Goal: Information Seeking & Learning: Learn about a topic

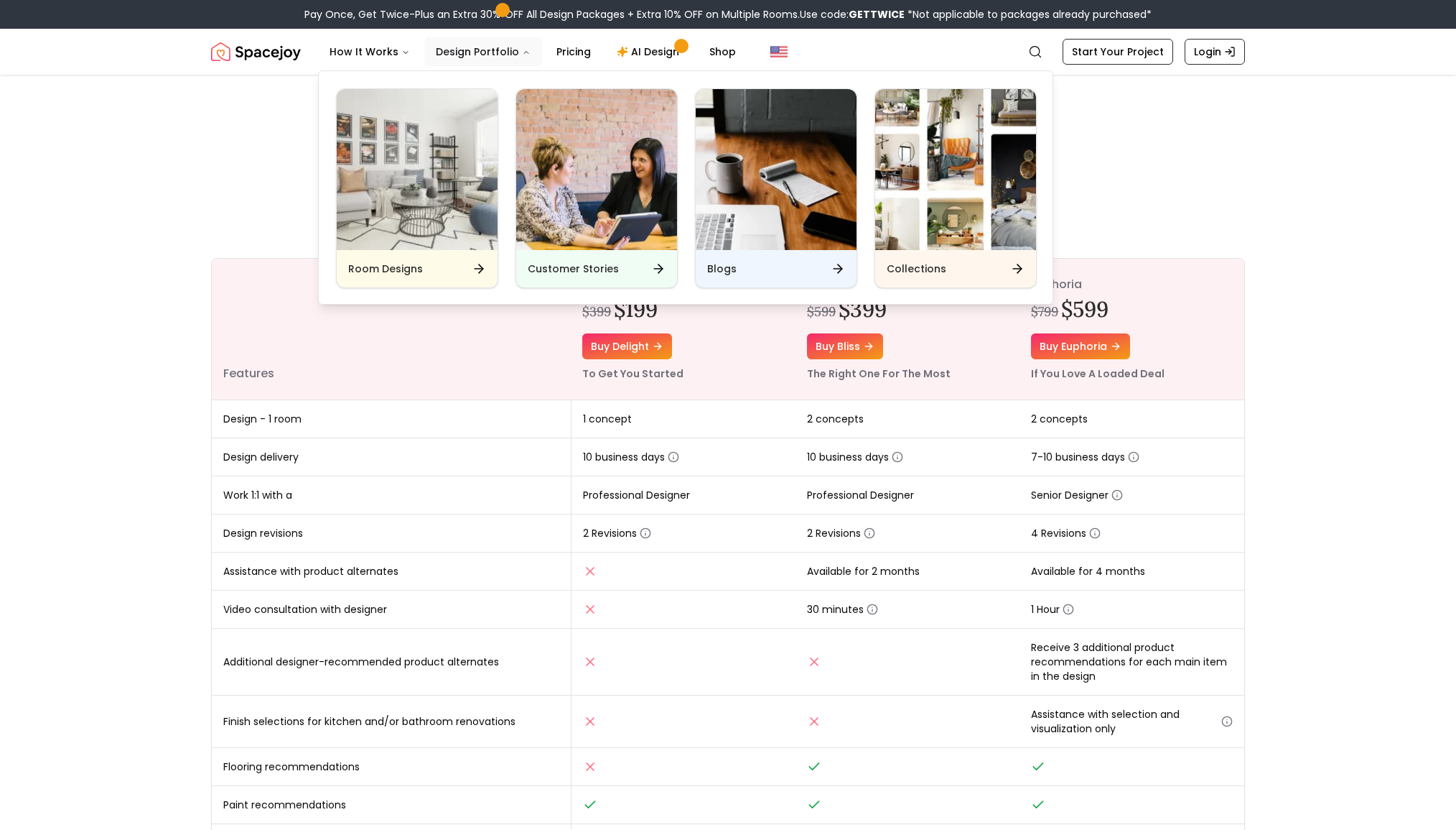
click at [504, 51] on button "Design Portfolio" at bounding box center [483, 52] width 118 height 29
click at [902, 190] on img "Main" at bounding box center [956, 169] width 161 height 161
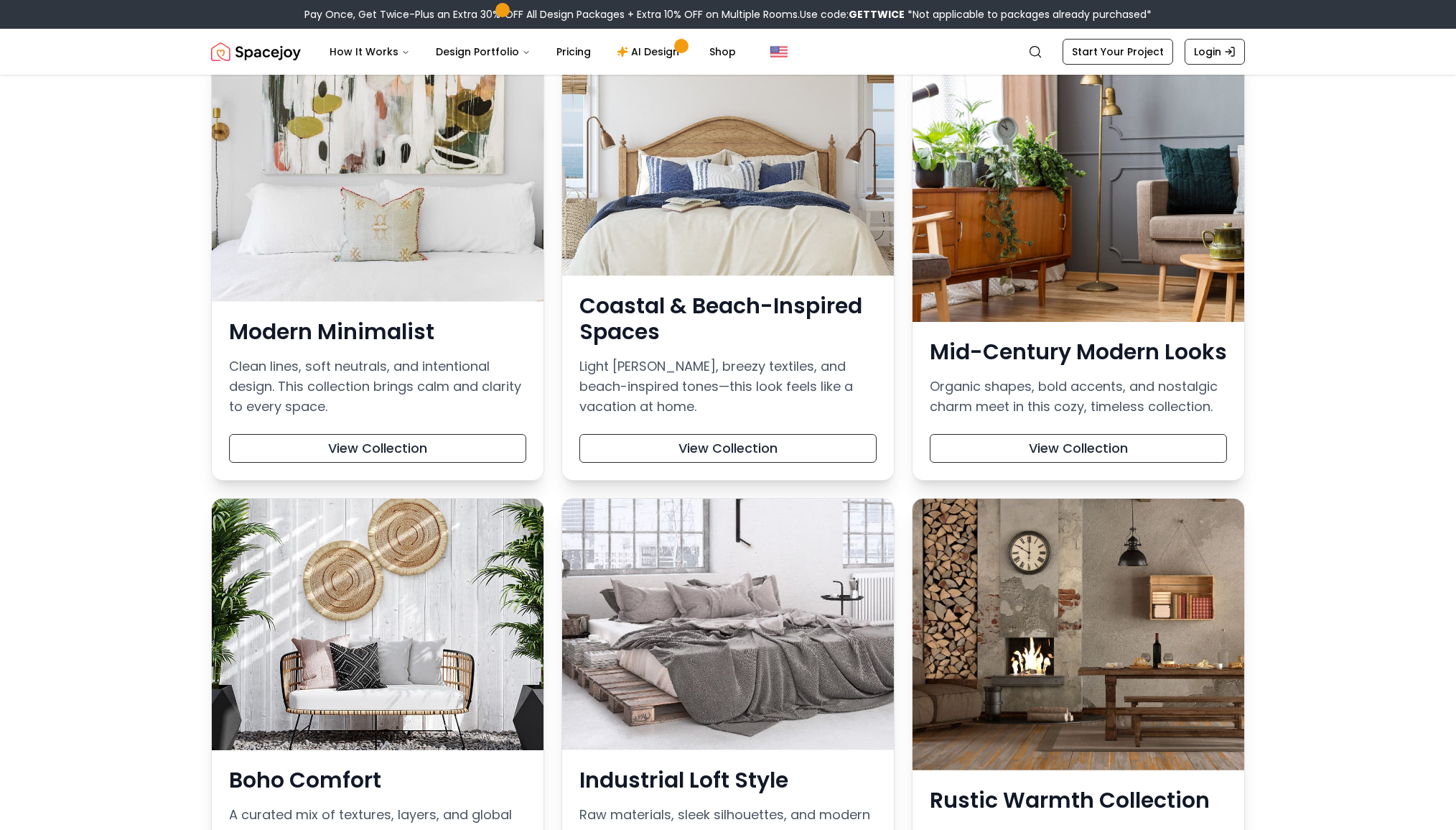
scroll to position [386, 0]
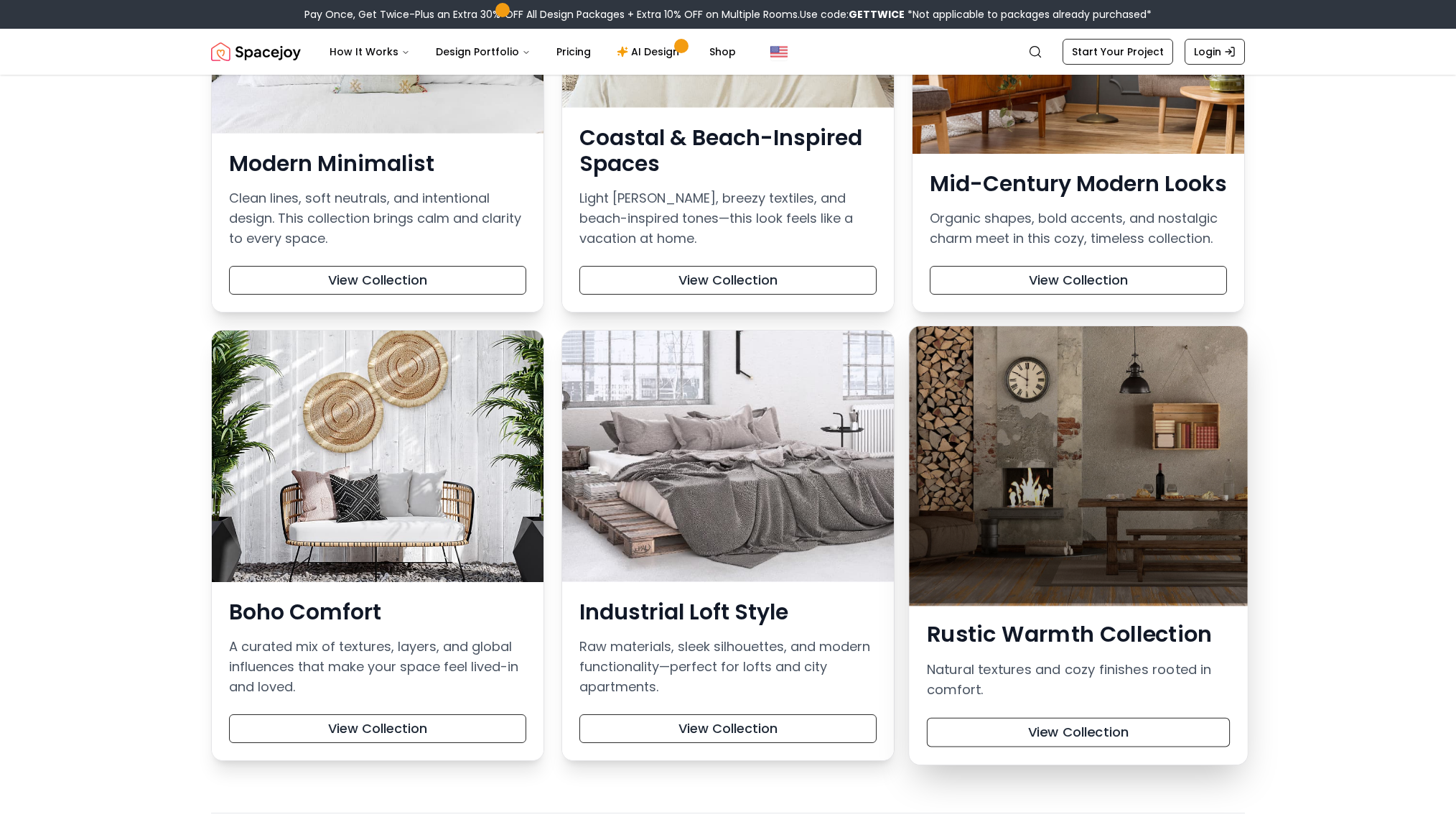
click at [1148, 468] on div at bounding box center [1078, 465] width 339 height 278
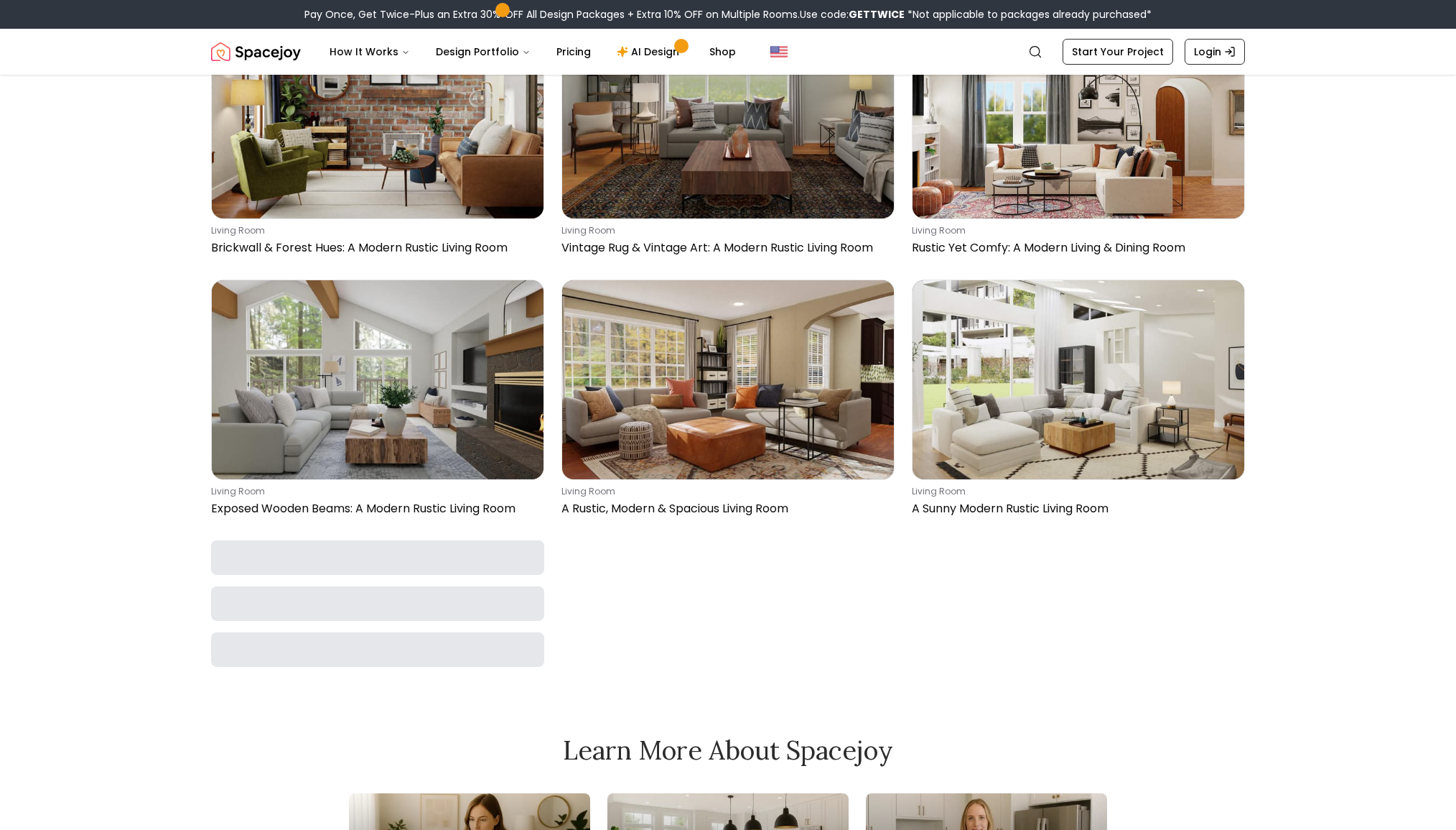
scroll to position [3195, 0]
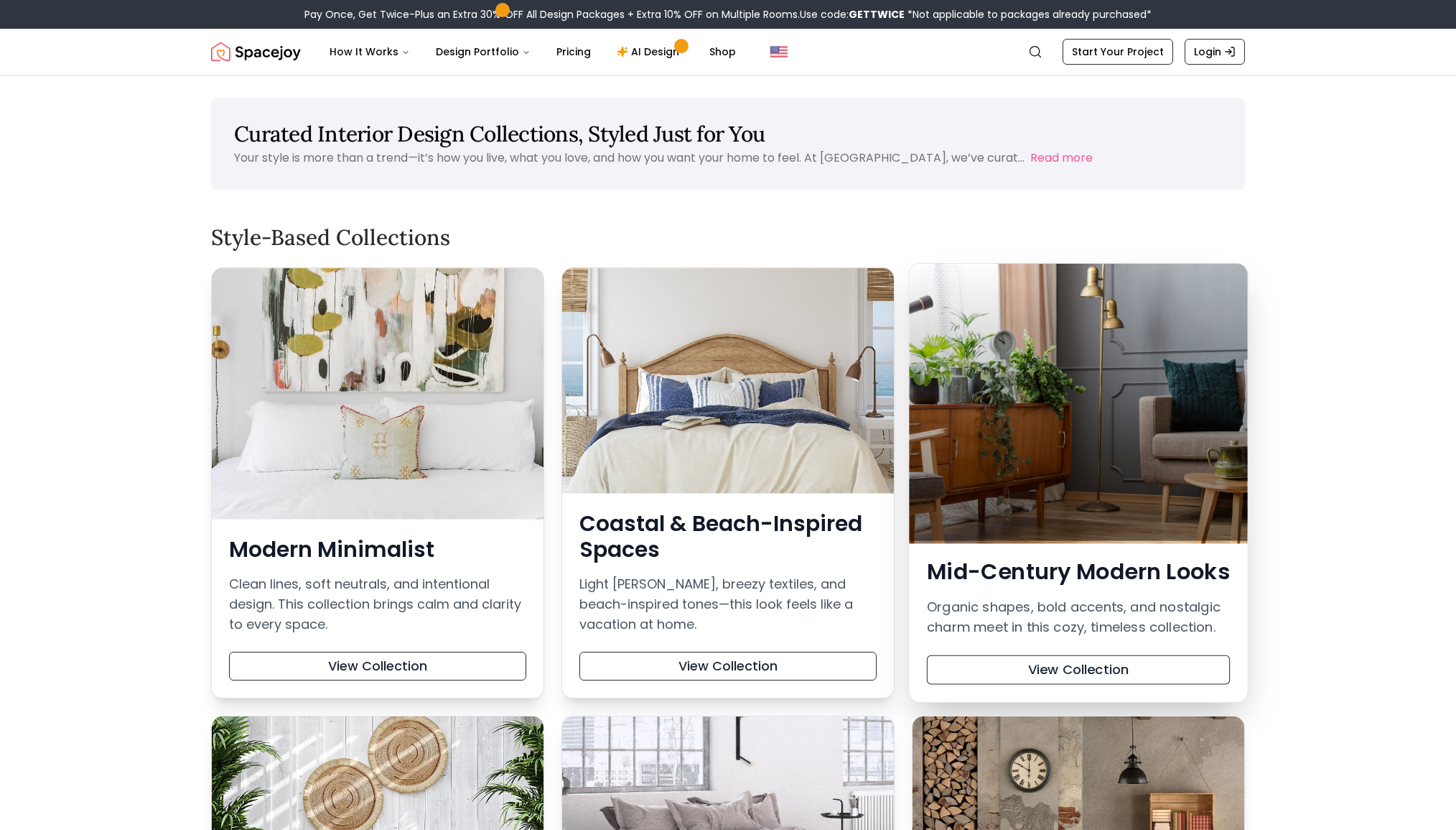
click at [1076, 439] on div at bounding box center [1078, 402] width 339 height 278
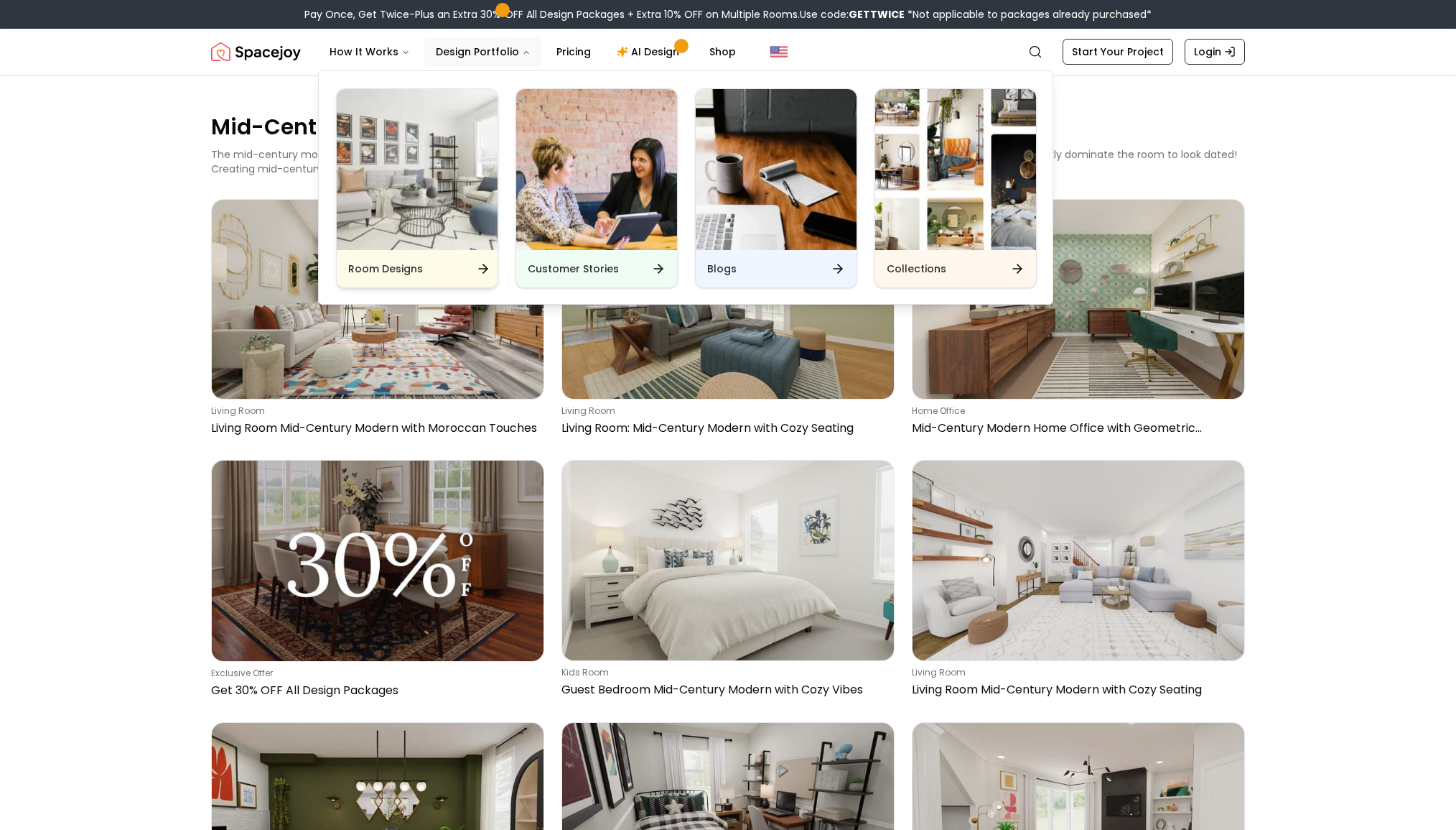
click at [427, 179] on img "Main" at bounding box center [417, 169] width 161 height 161
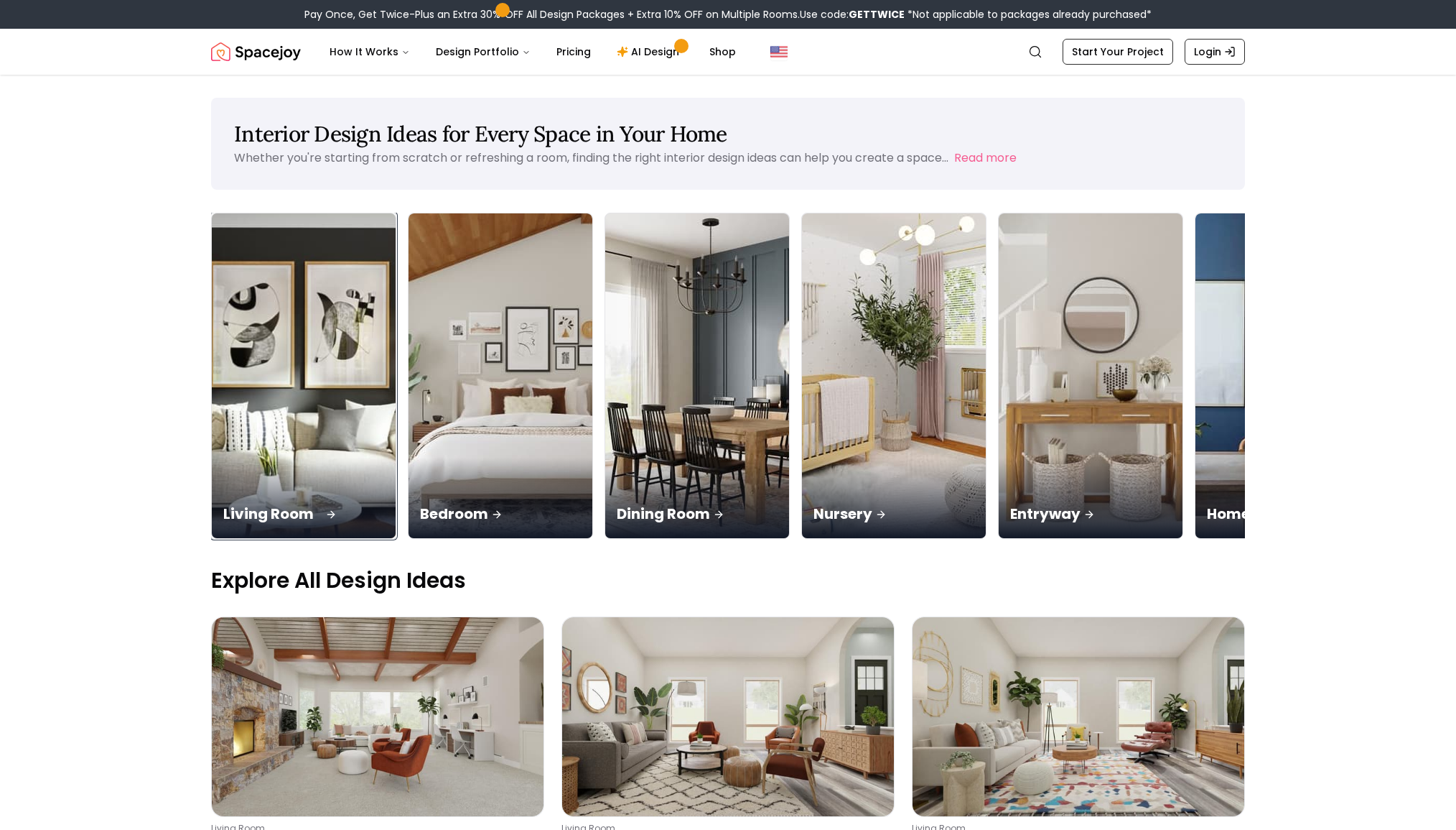
click at [254, 458] on div "Living Room" at bounding box center [304, 498] width 184 height 80
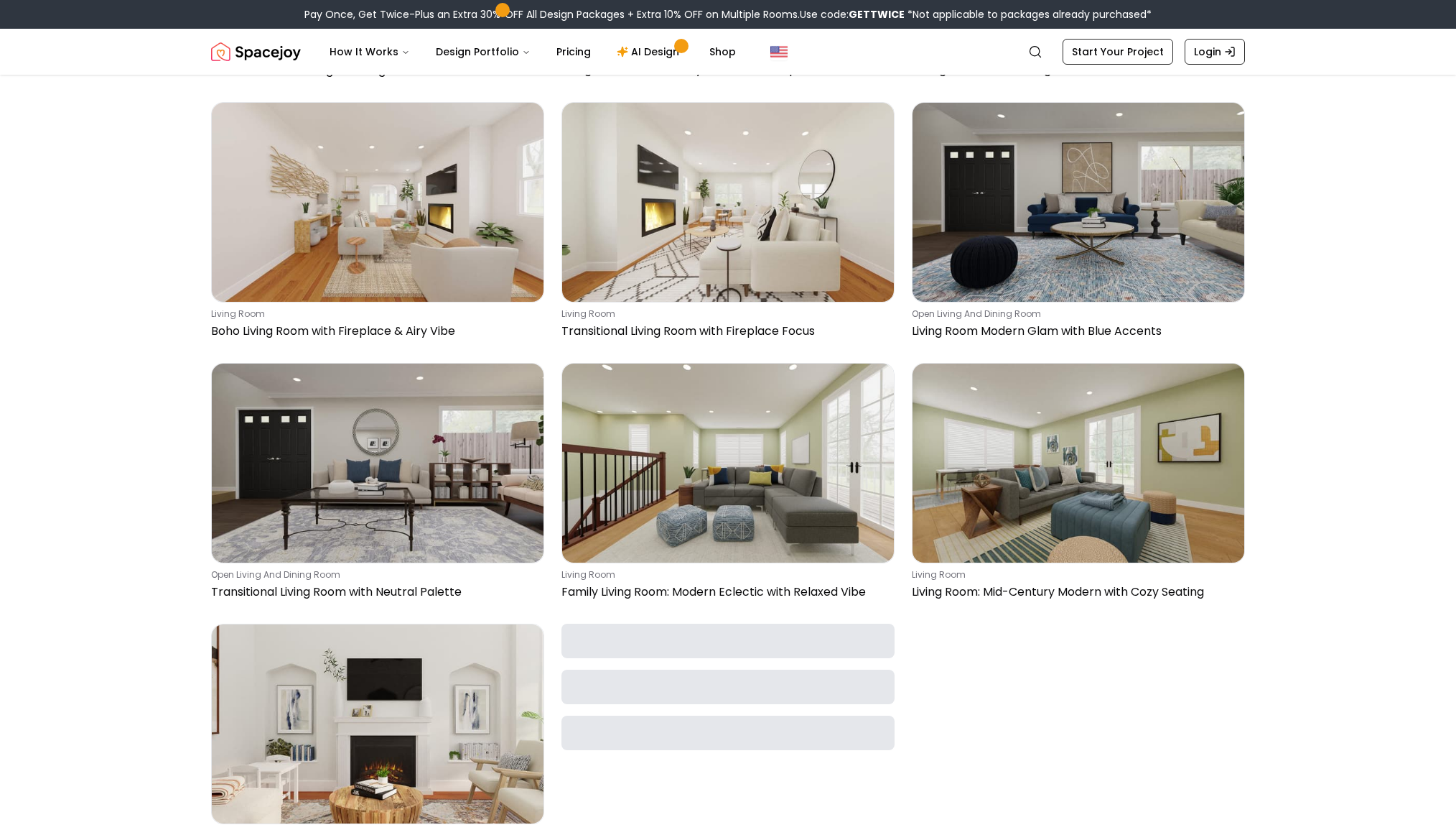
scroll to position [923, 0]
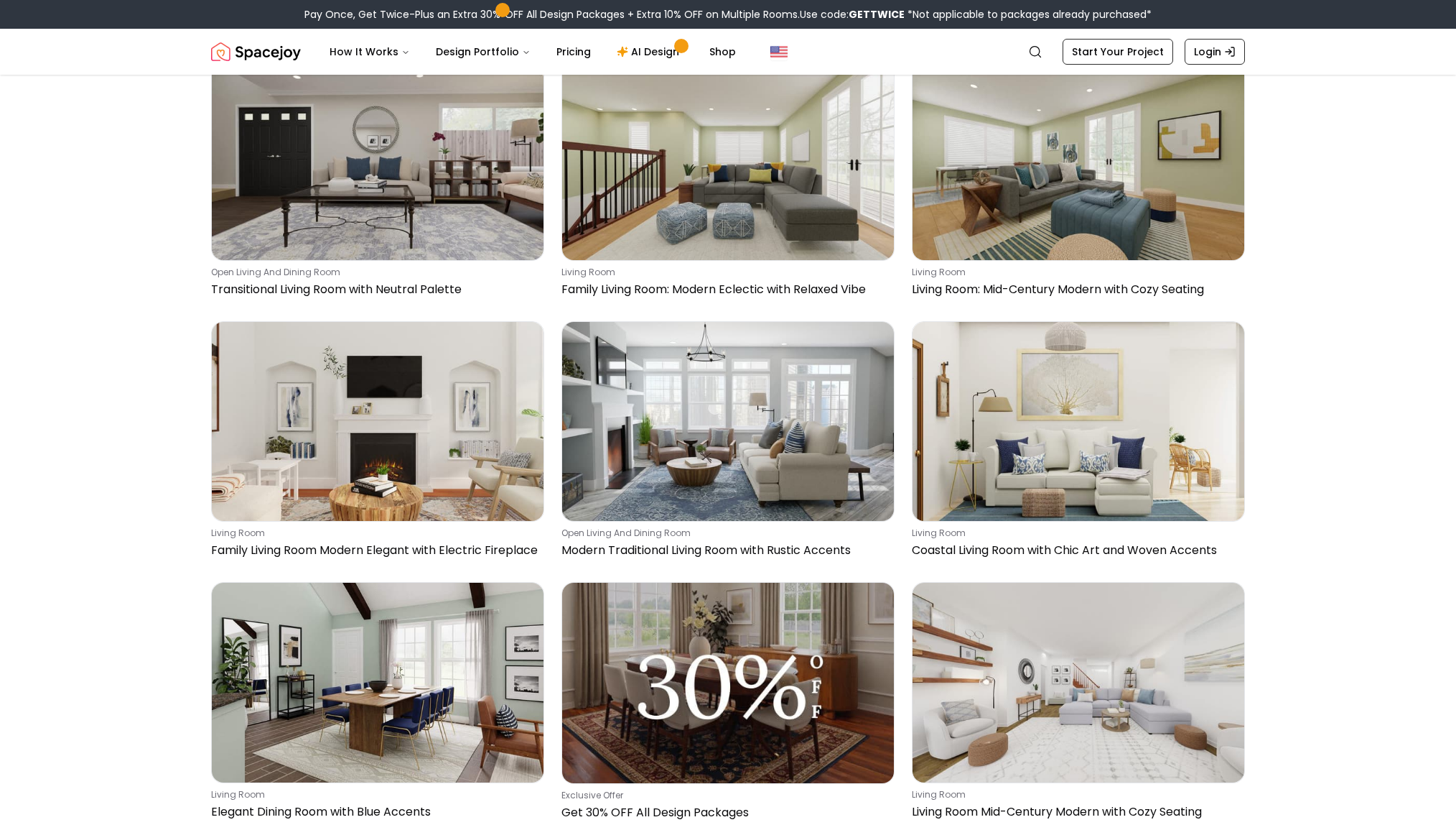
click at [1324, 349] on main "Living Room Design Ideas for Every Style, Space & Mood Your living room is the …" at bounding box center [728, 380] width 1456 height 2457
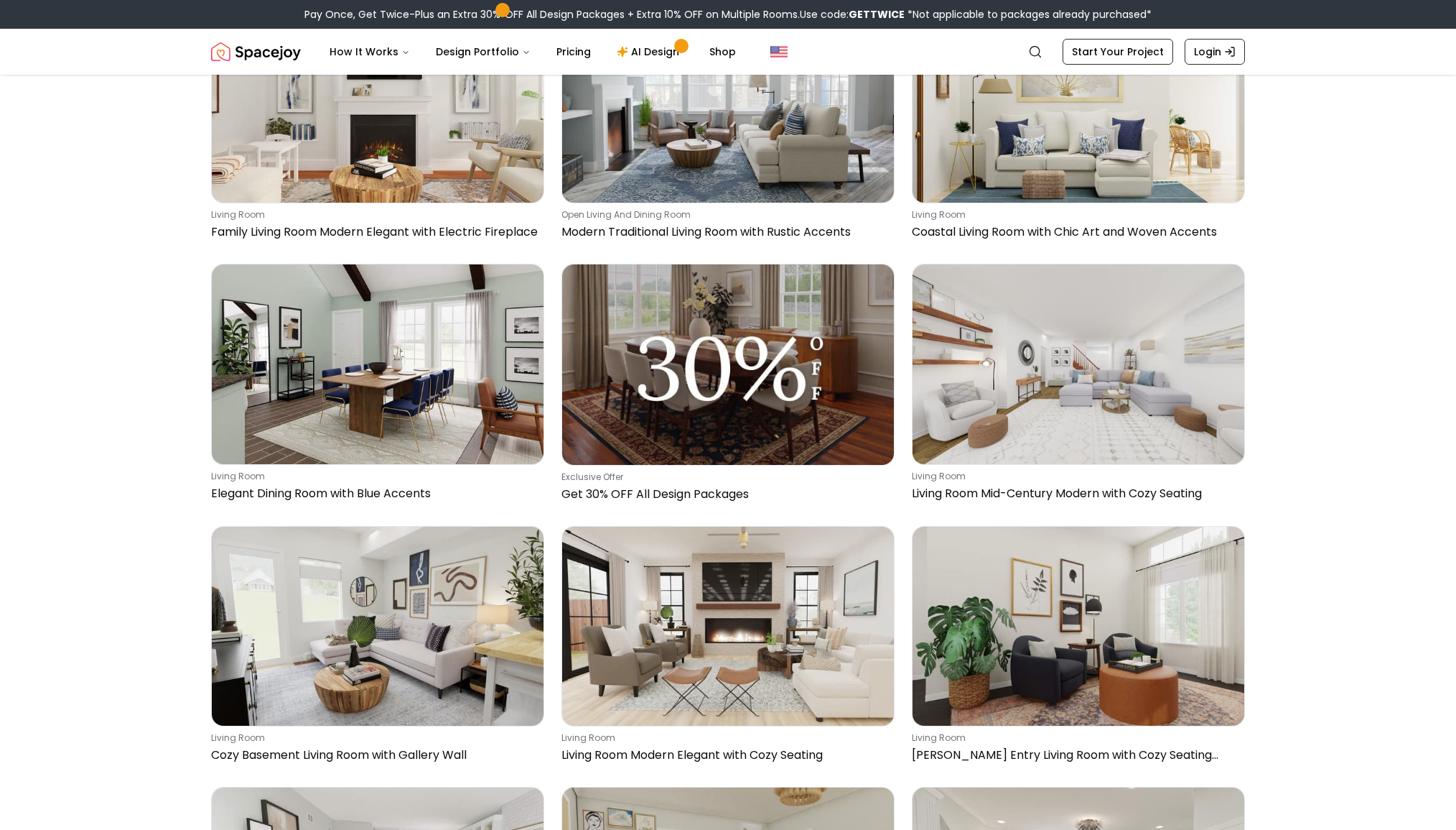
scroll to position [418, 0]
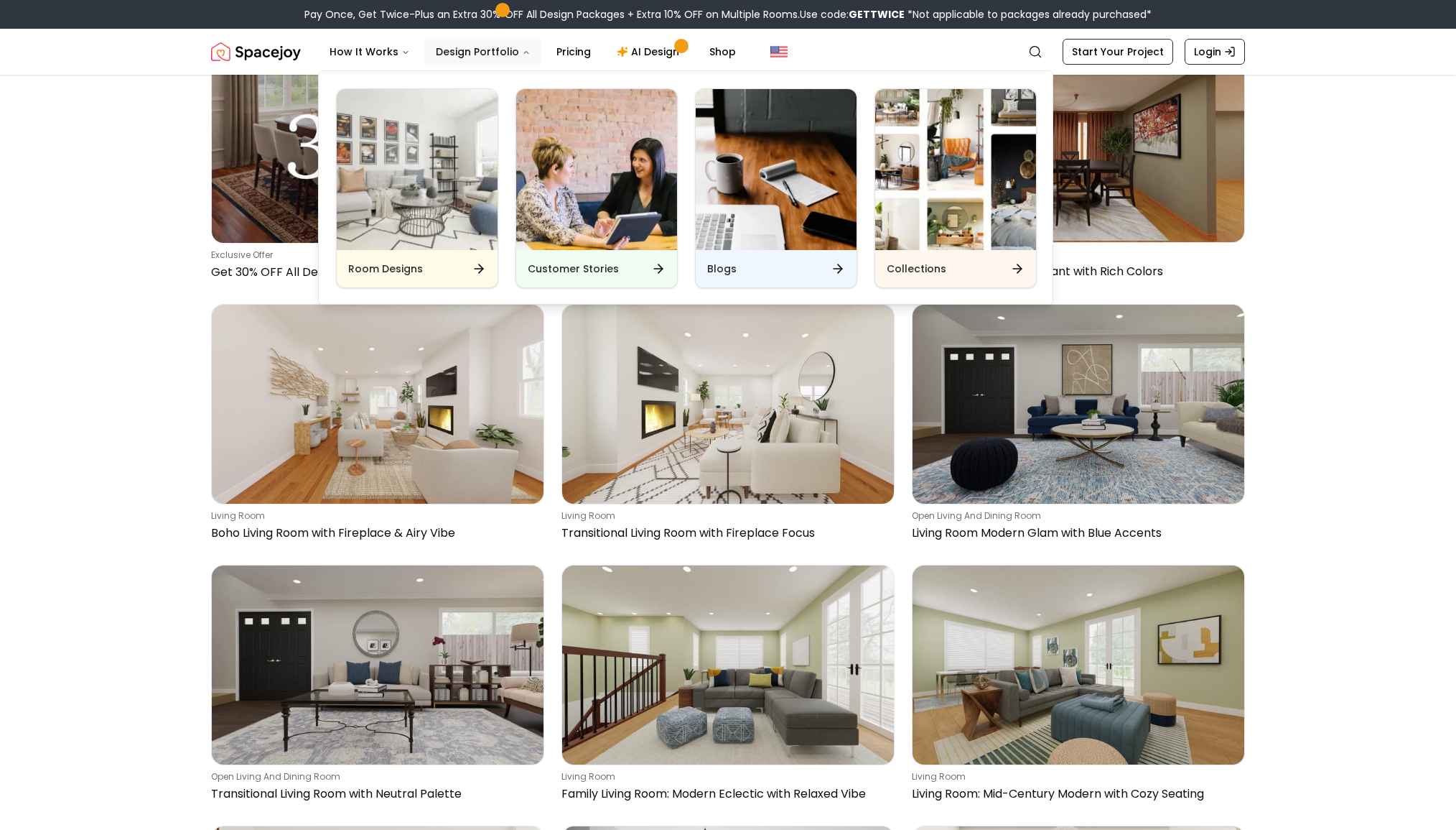
click at [527, 49] on button "Design Portfolio" at bounding box center [483, 52] width 118 height 29
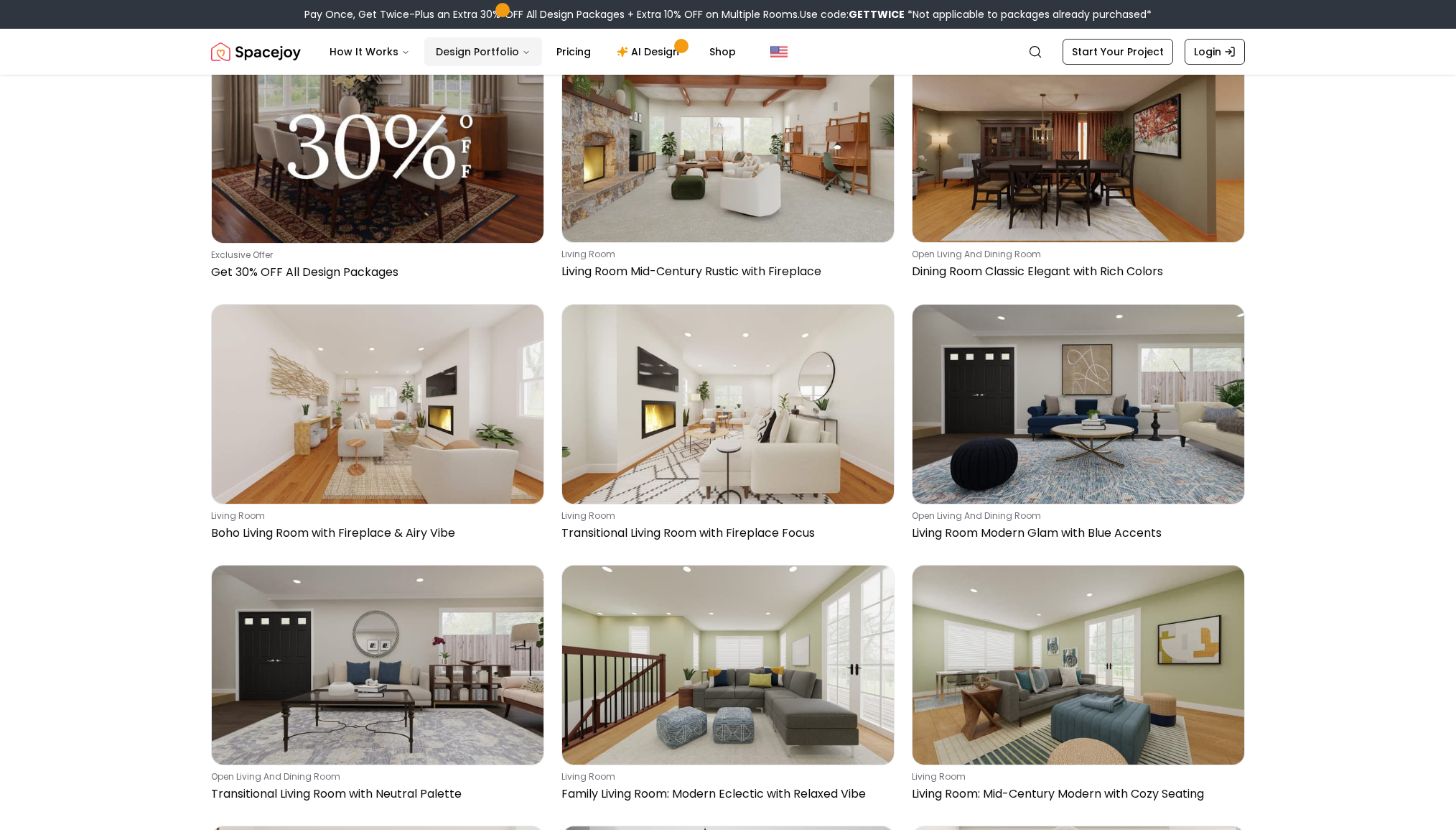
click at [520, 51] on button "Design Portfolio" at bounding box center [483, 52] width 118 height 29
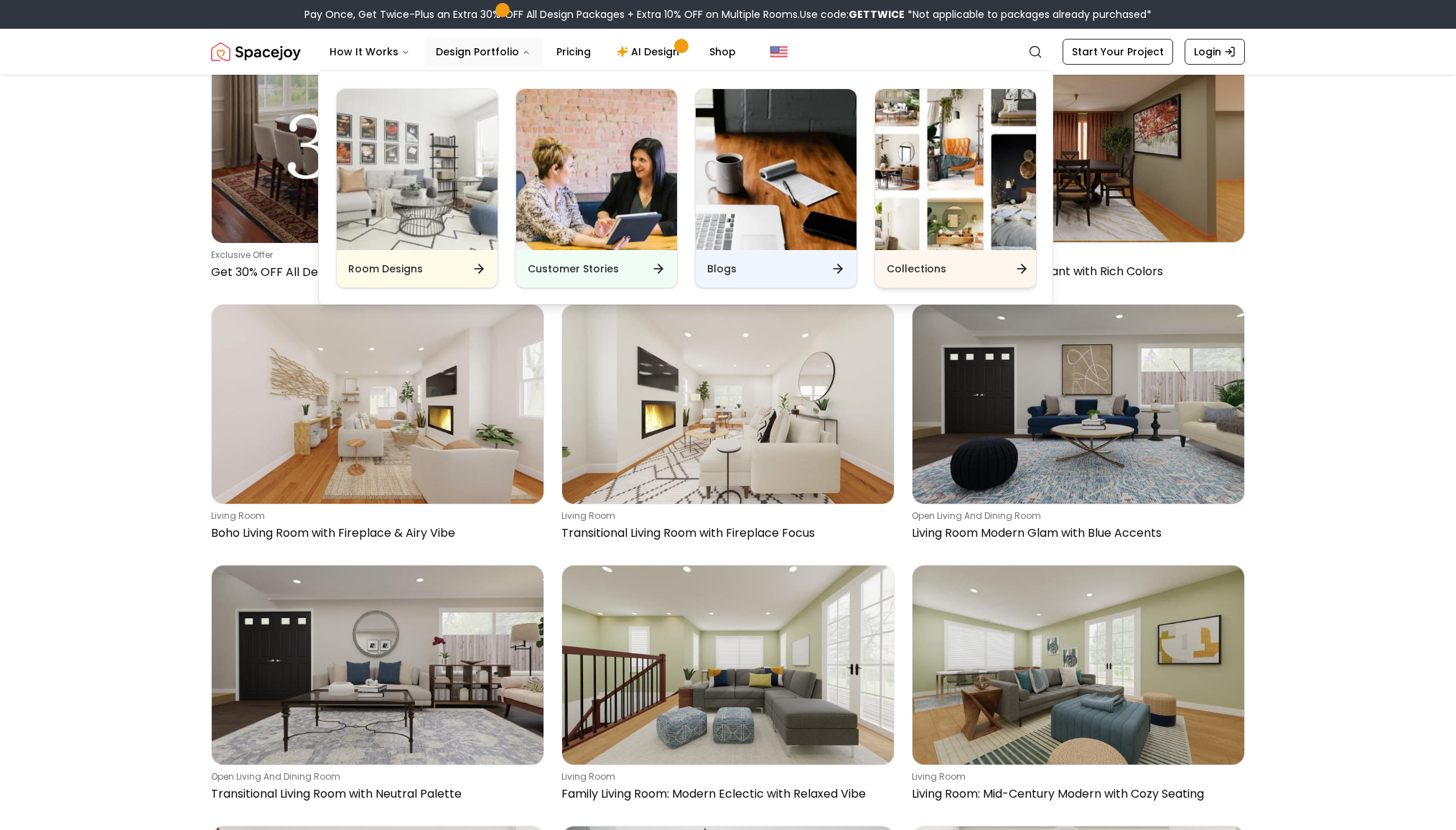
click at [901, 162] on img "Main" at bounding box center [956, 169] width 161 height 161
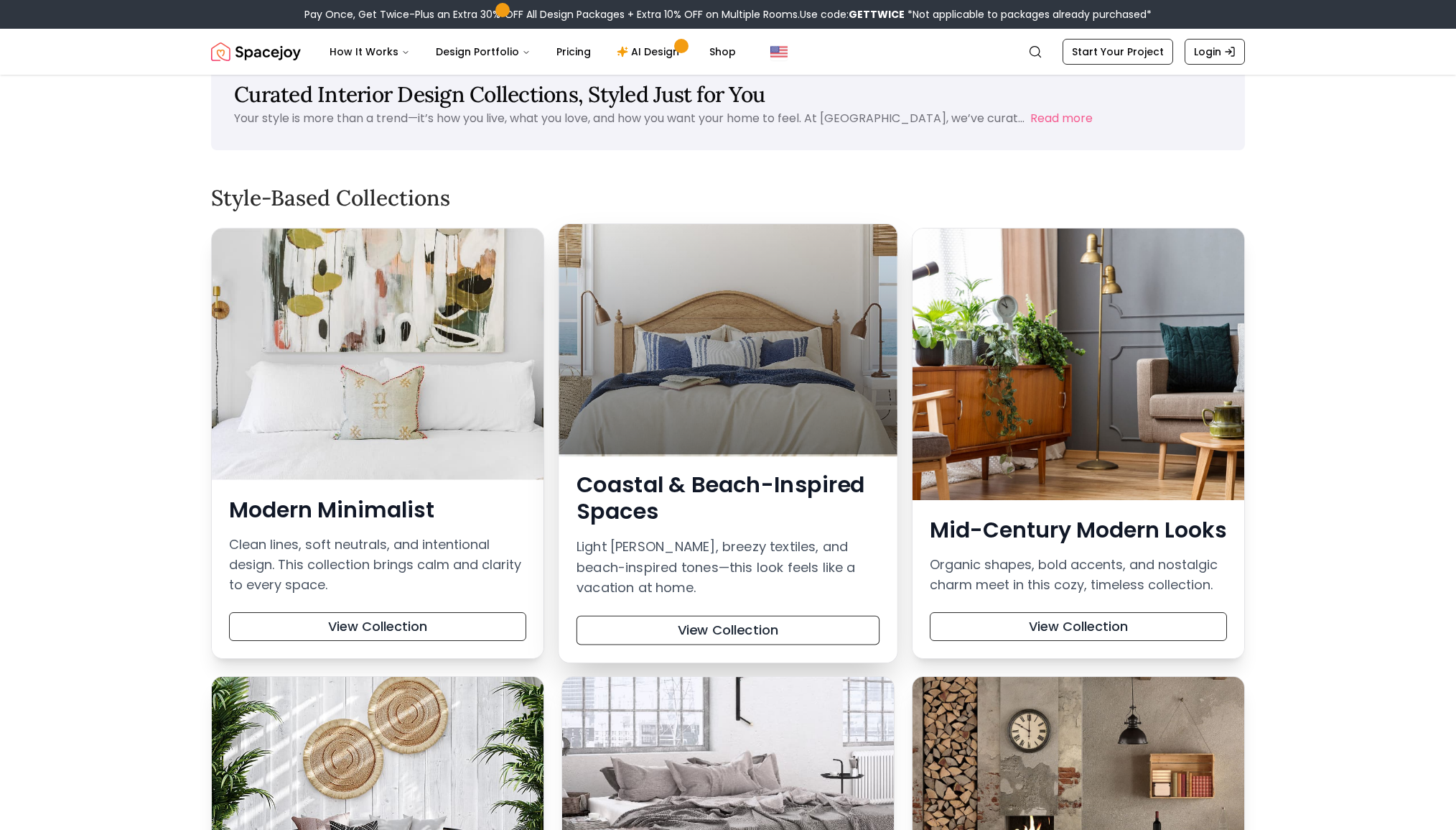
scroll to position [106, 0]
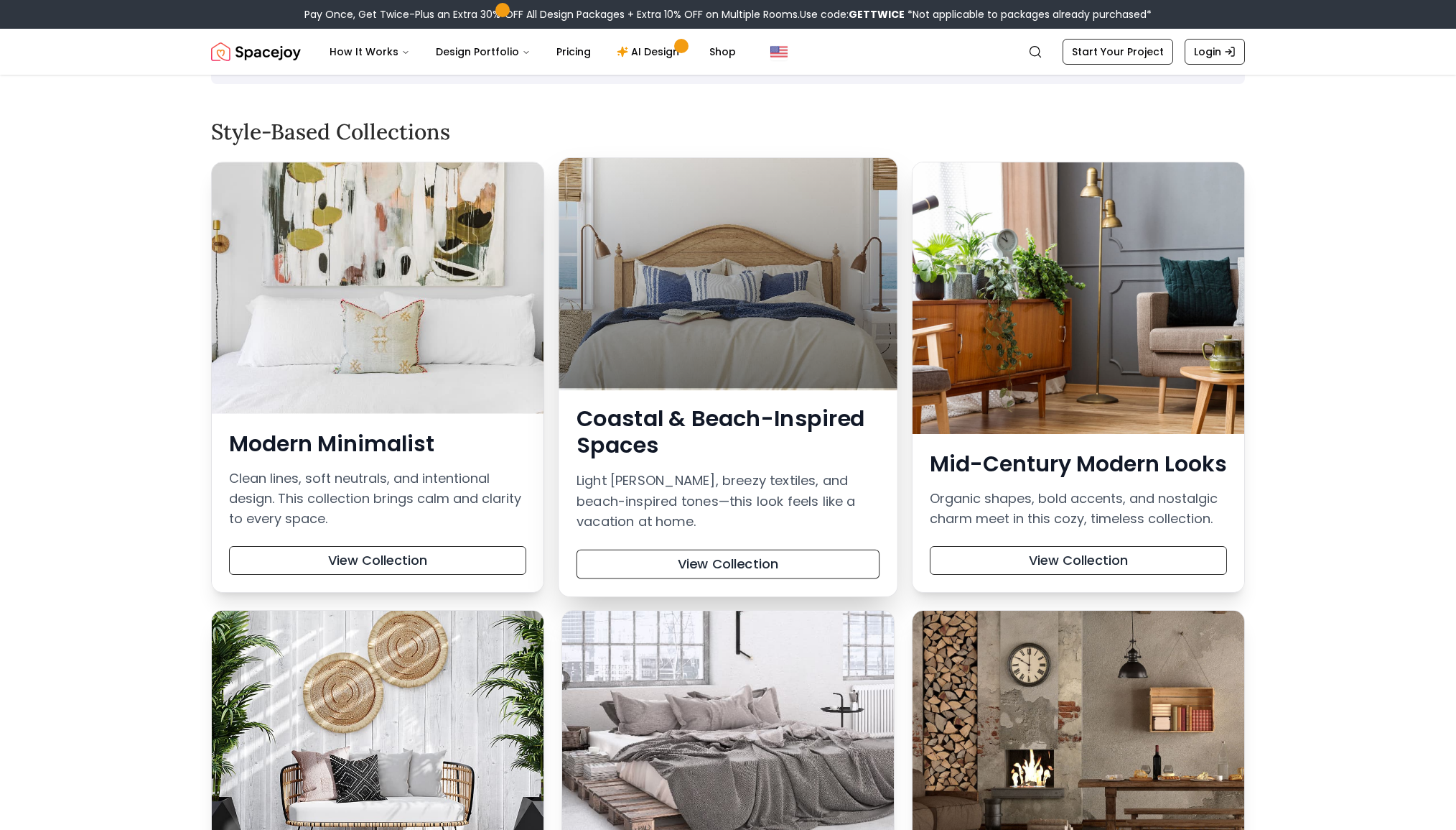
click at [663, 342] on div at bounding box center [728, 273] width 339 height 230
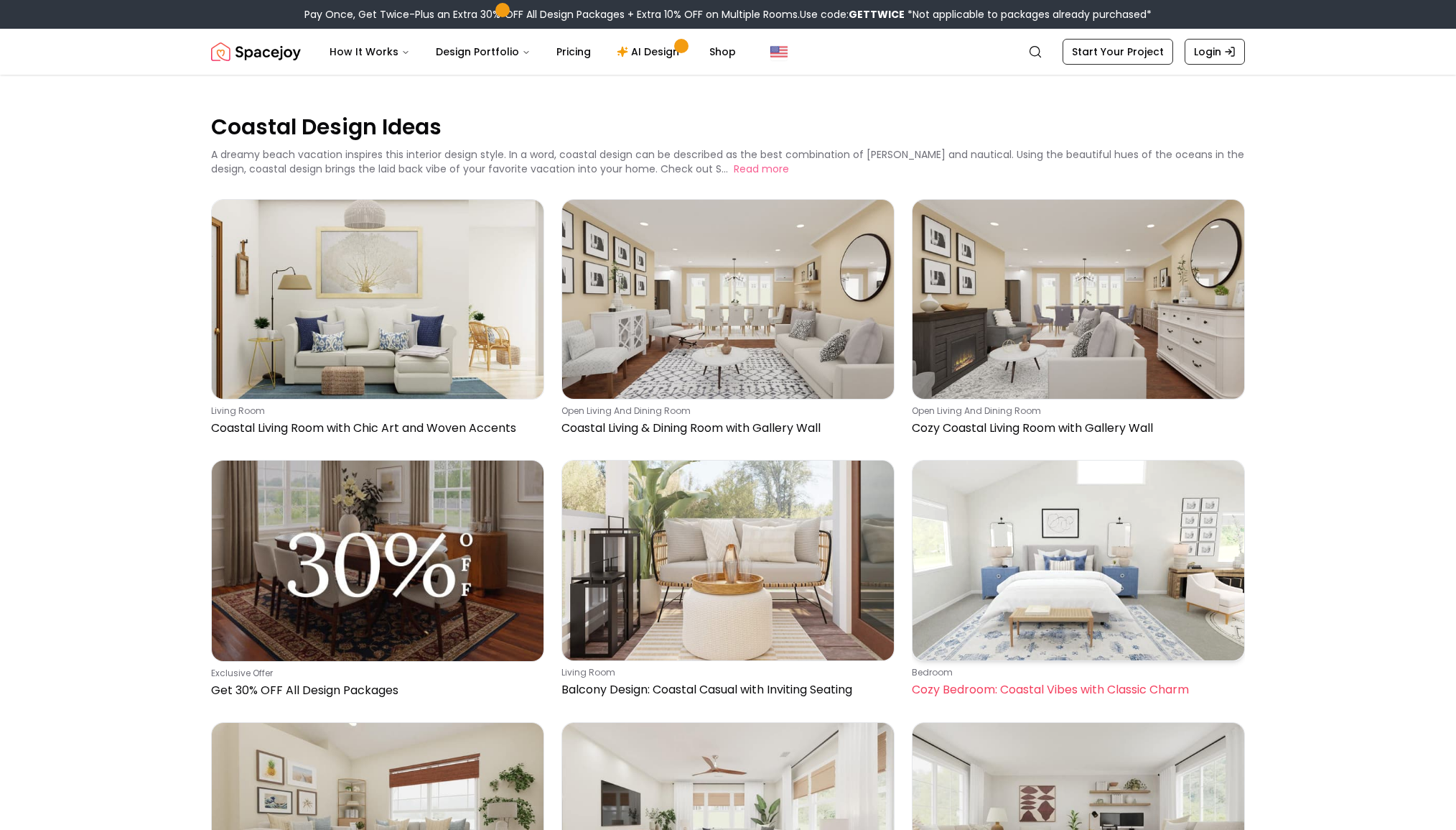
click at [1138, 555] on img at bounding box center [1079, 559] width 331 height 199
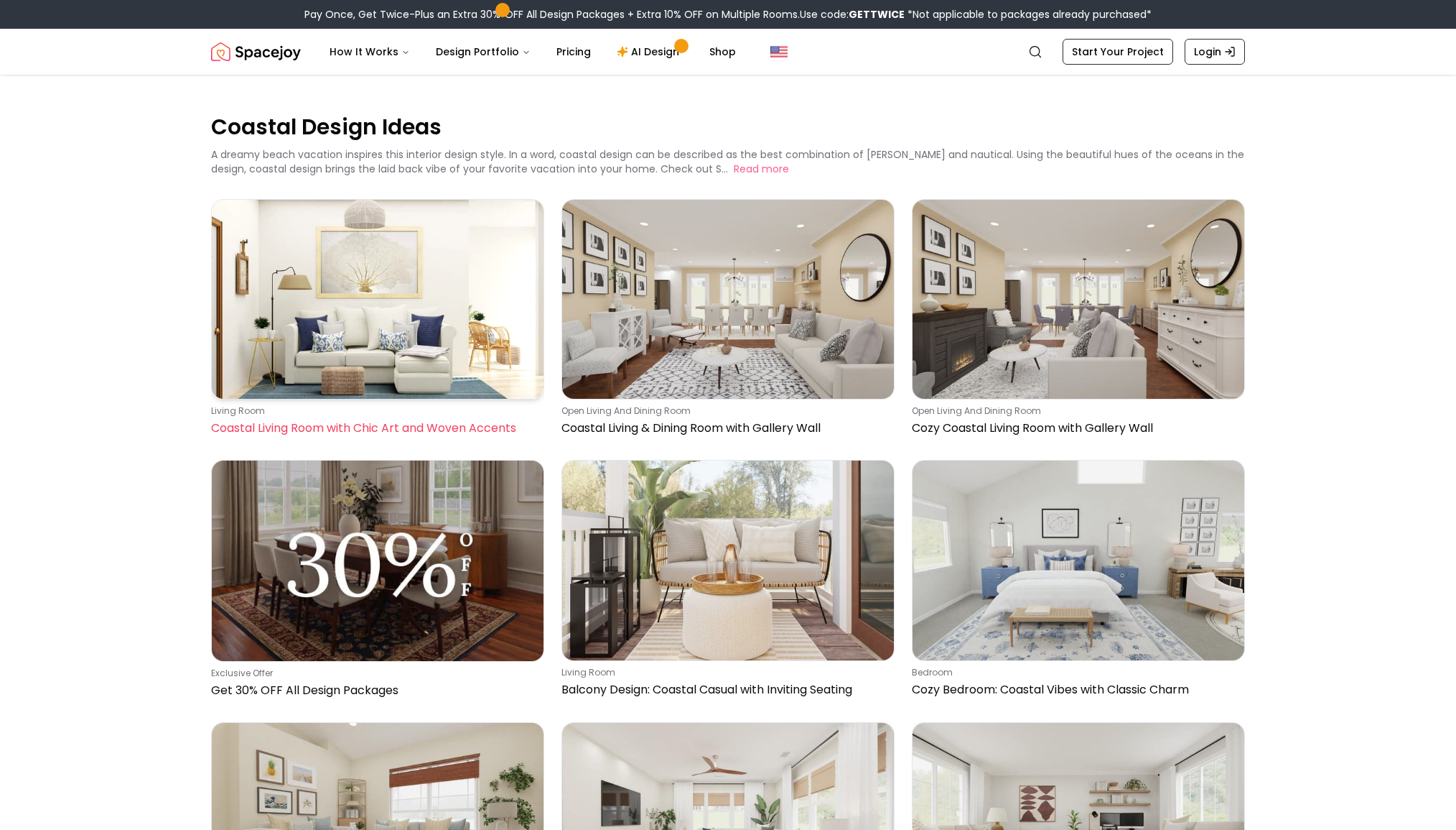
click at [433, 308] on img at bounding box center [377, 299] width 331 height 199
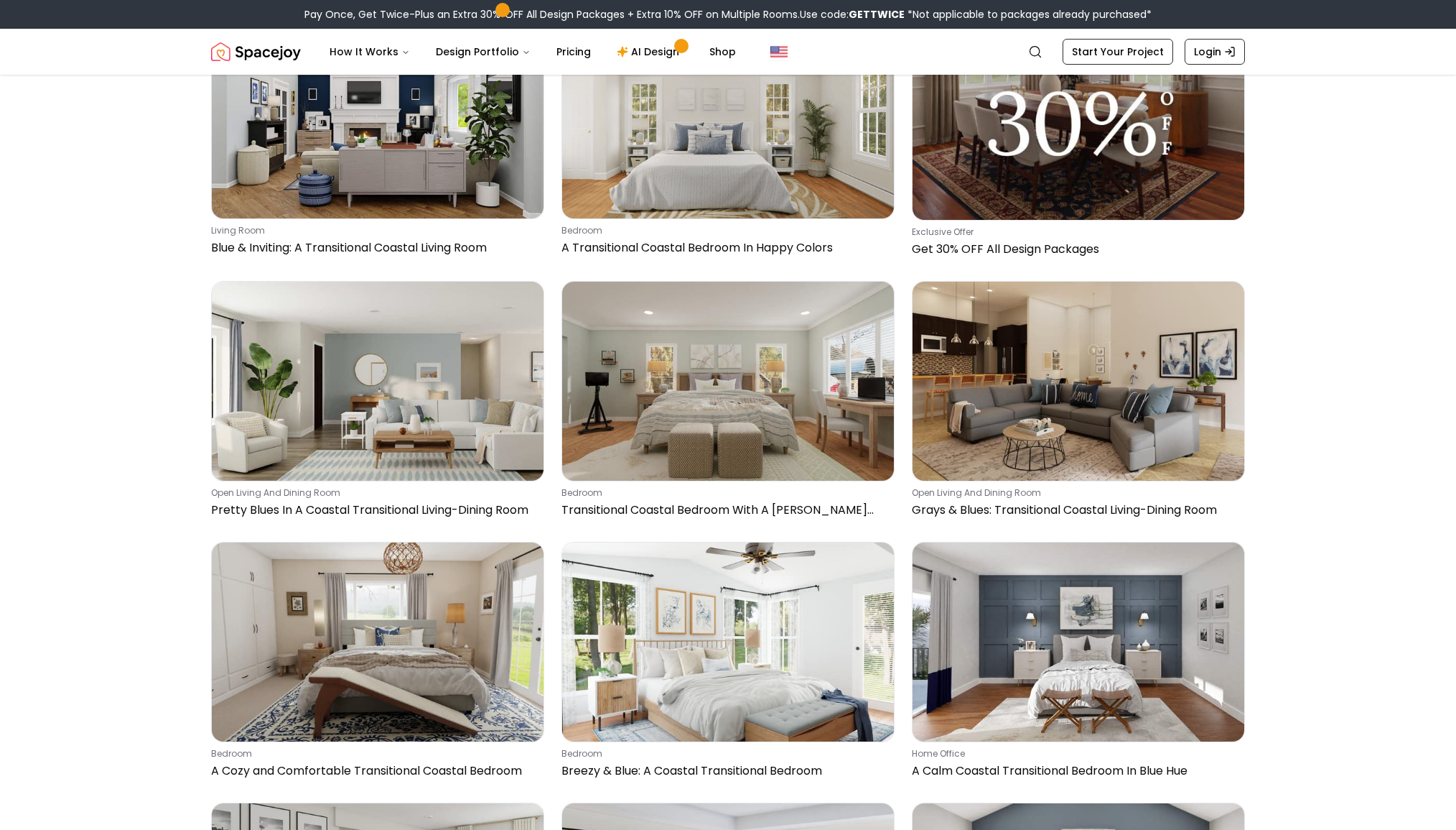
scroll to position [2399, 0]
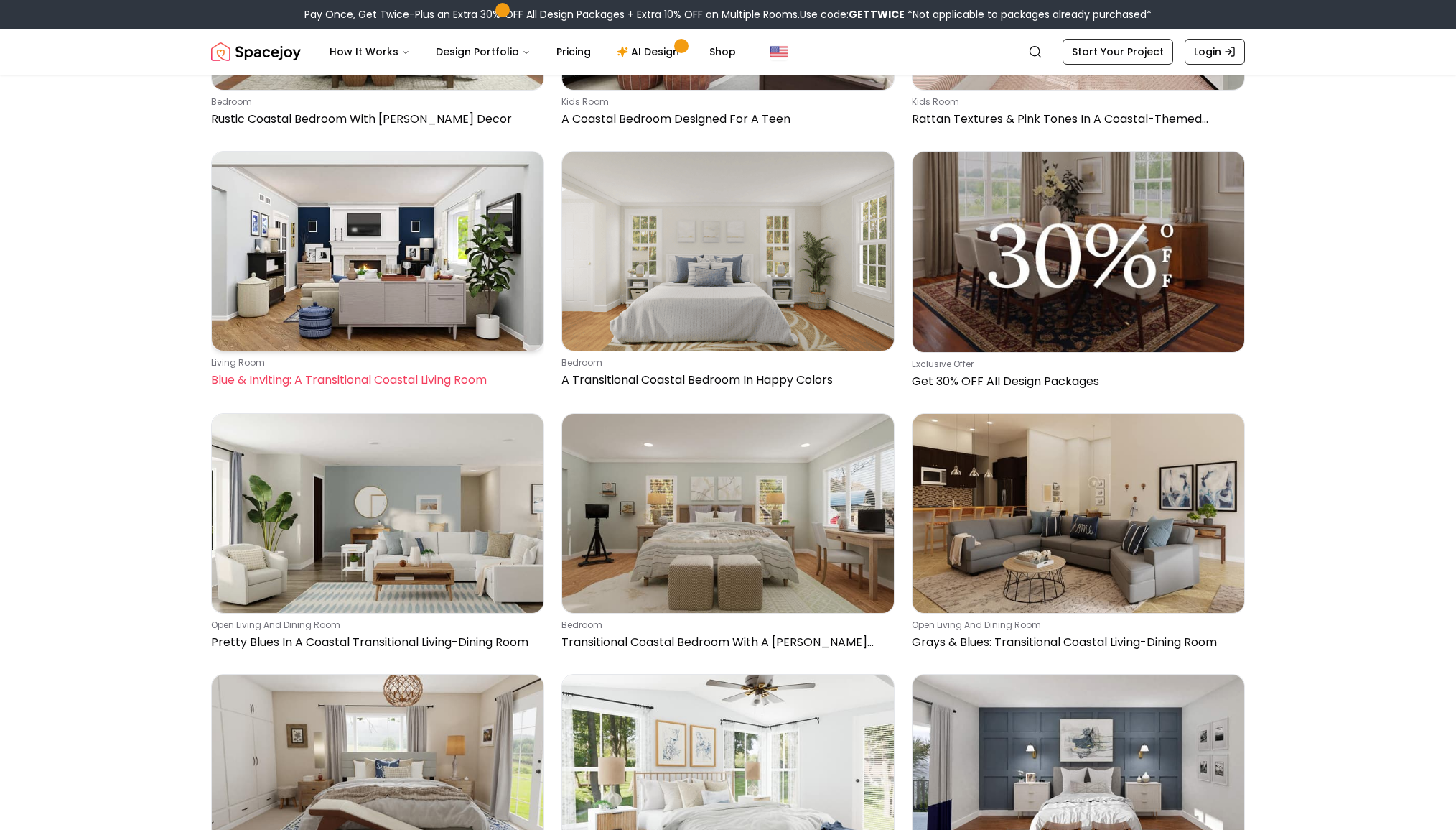
click at [431, 245] on img at bounding box center [377, 251] width 331 height 199
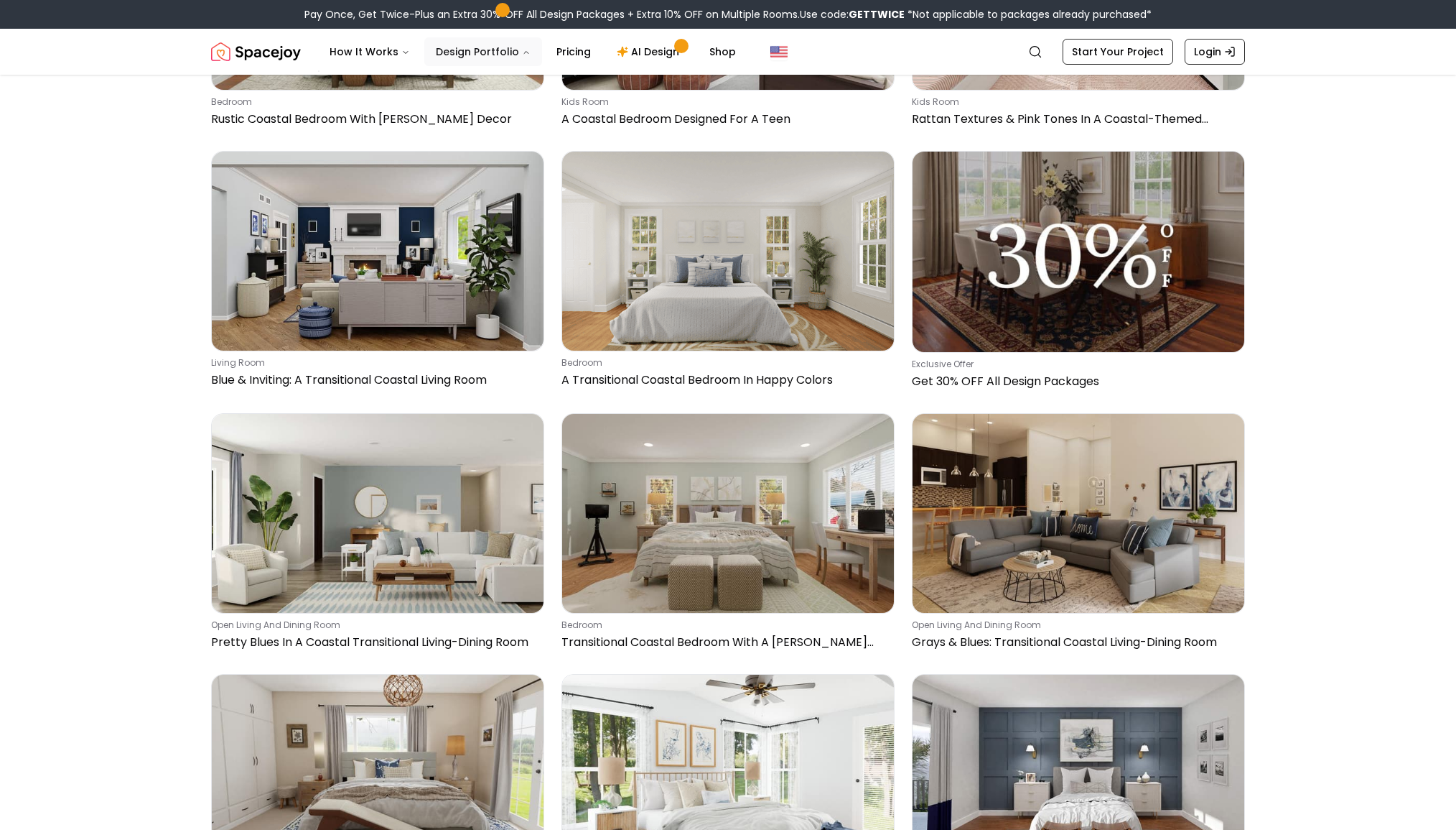
click at [522, 55] on icon "Main" at bounding box center [526, 52] width 9 height 9
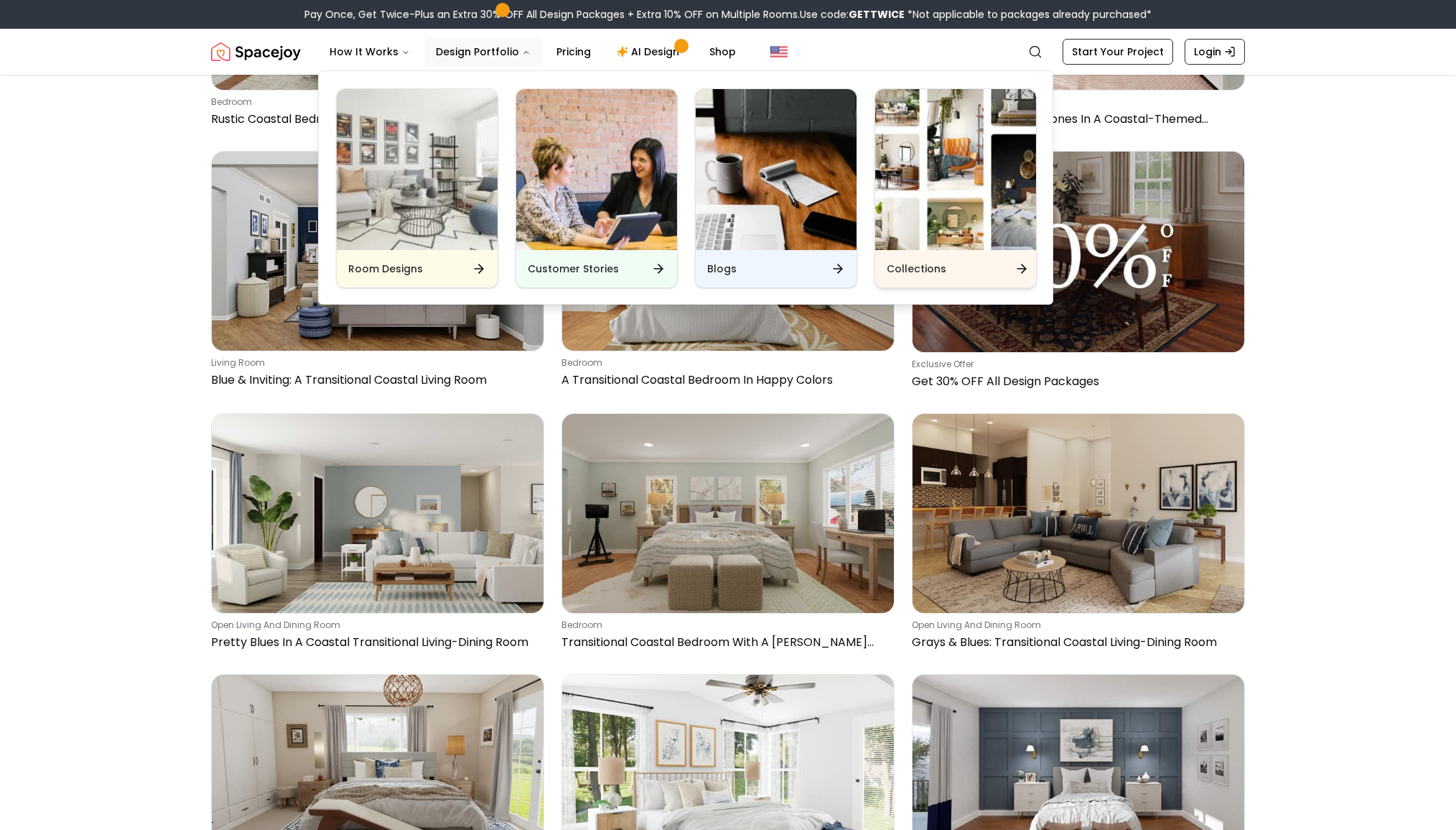
click at [955, 199] on img "Main" at bounding box center [956, 169] width 161 height 161
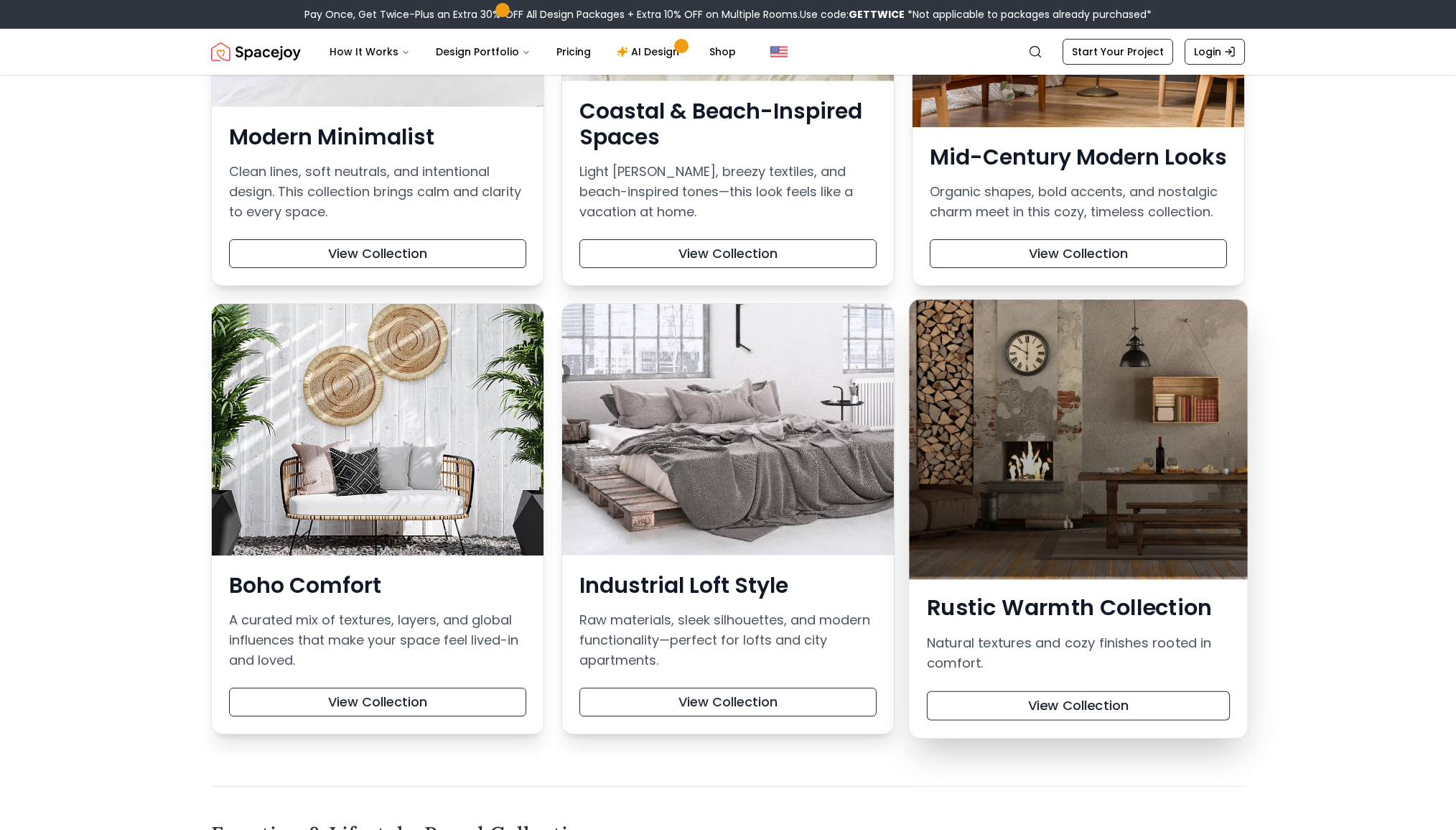
scroll to position [509, 0]
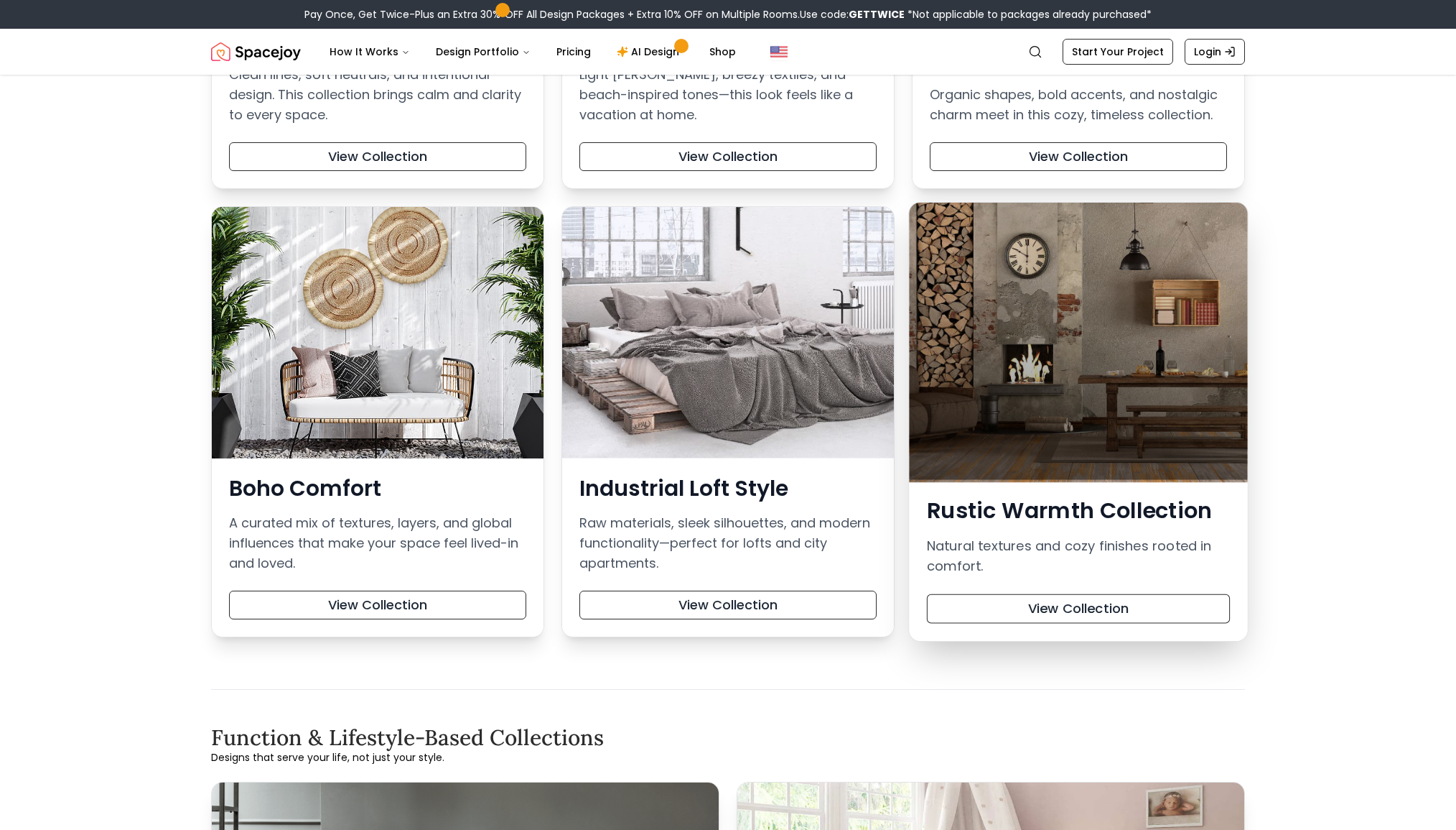
click at [1169, 385] on div at bounding box center [1078, 341] width 339 height 278
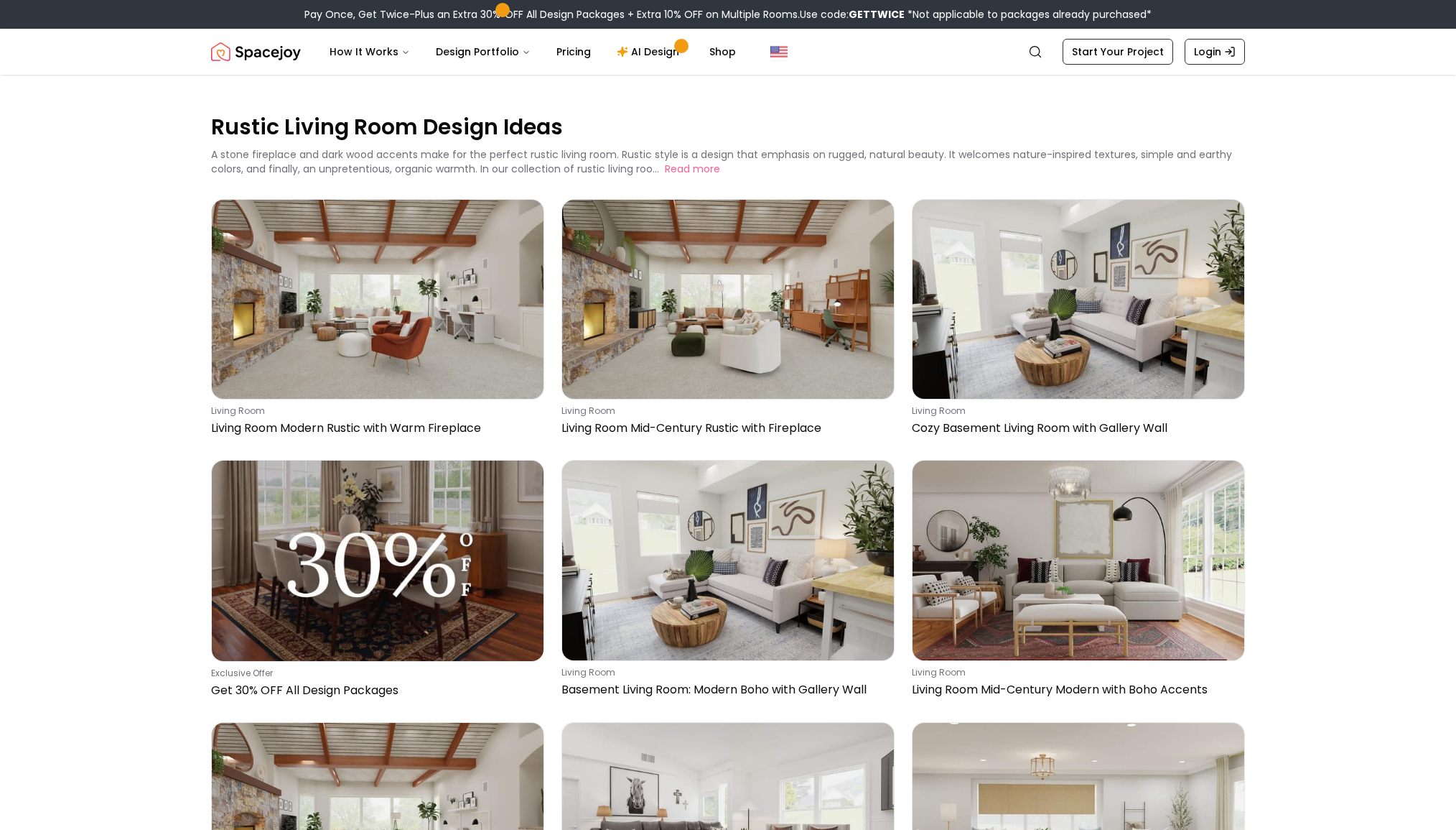
click at [1317, 391] on main "Rustic Living Room Design Ideas A stone fireplace and dark wood accents make fo…" at bounding box center [728, 781] width 1456 height 1412
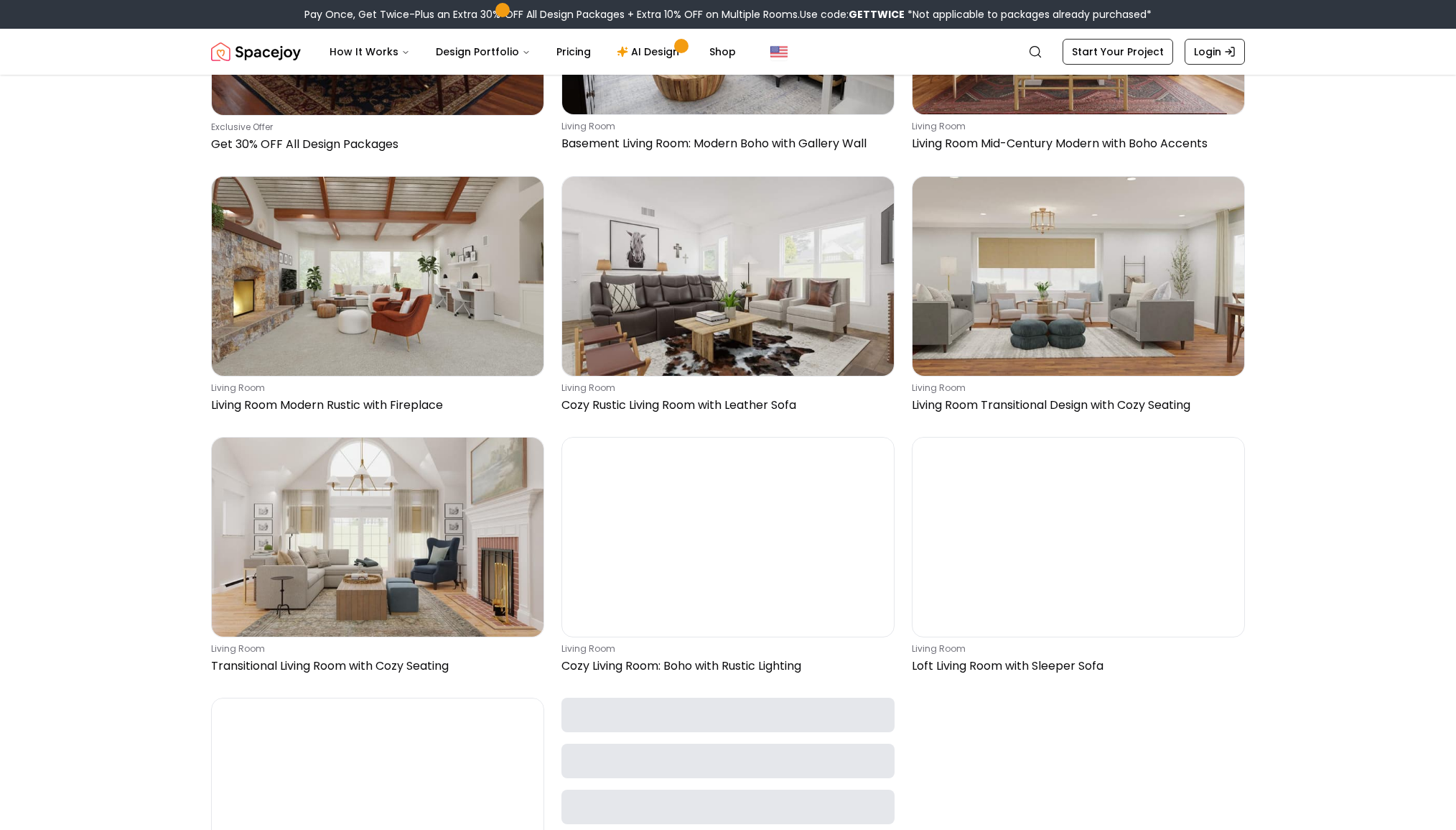
scroll to position [687, 0]
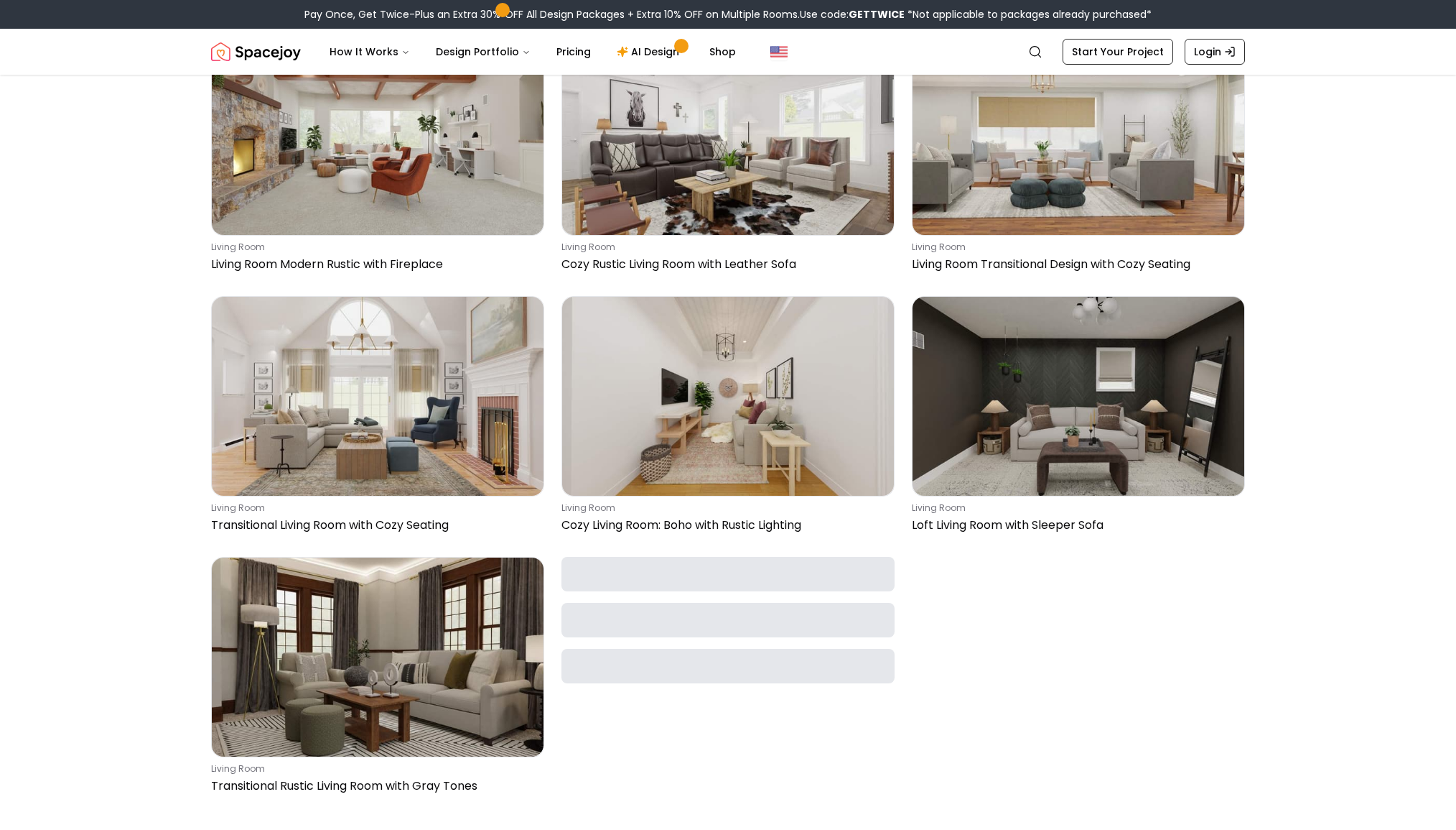
click at [1343, 369] on main "Rustic Living Room Design Ideas A stone fireplace and dark wood accents make fo…" at bounding box center [728, 94] width 1456 height 1412
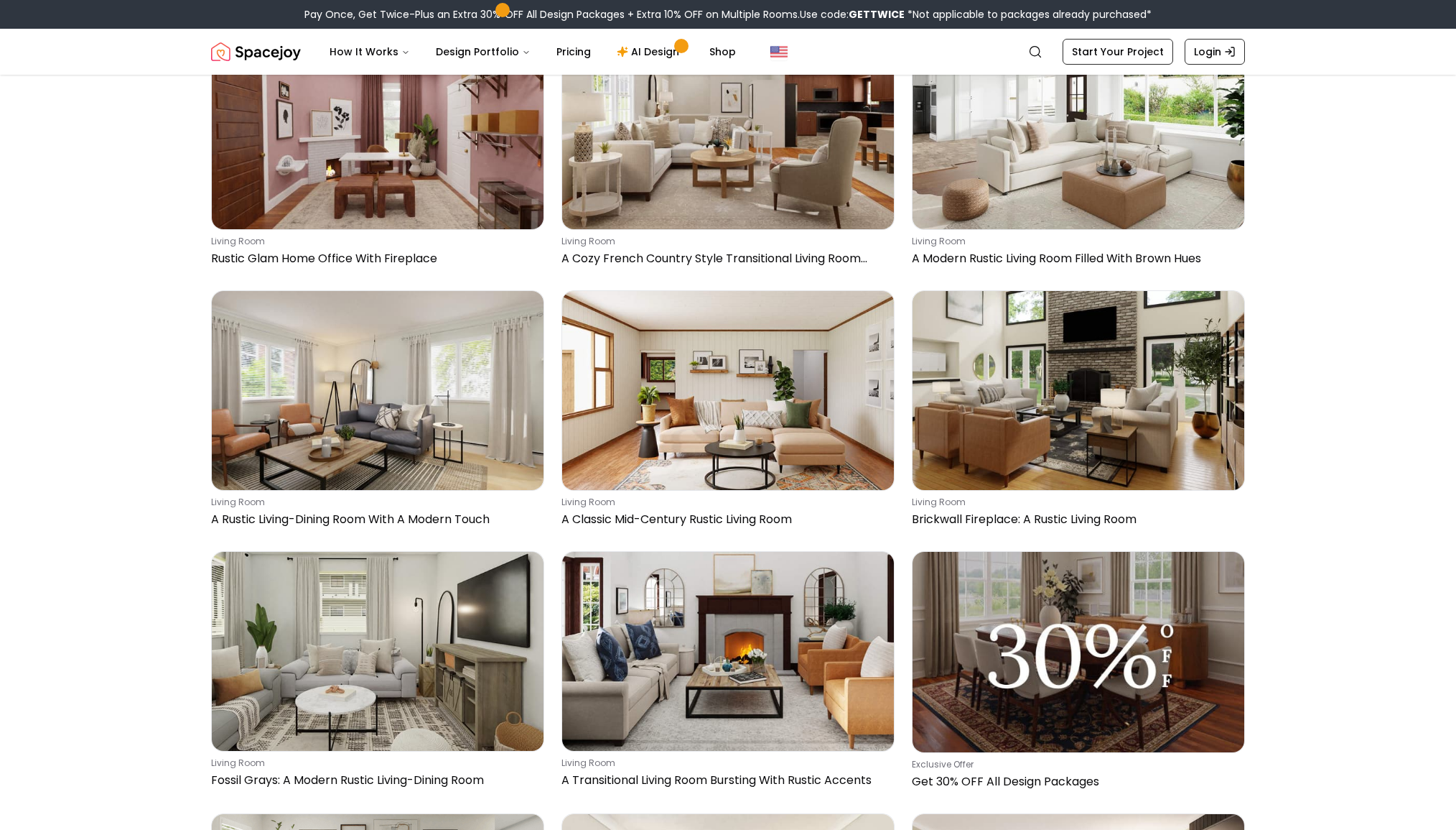
scroll to position [2058, 0]
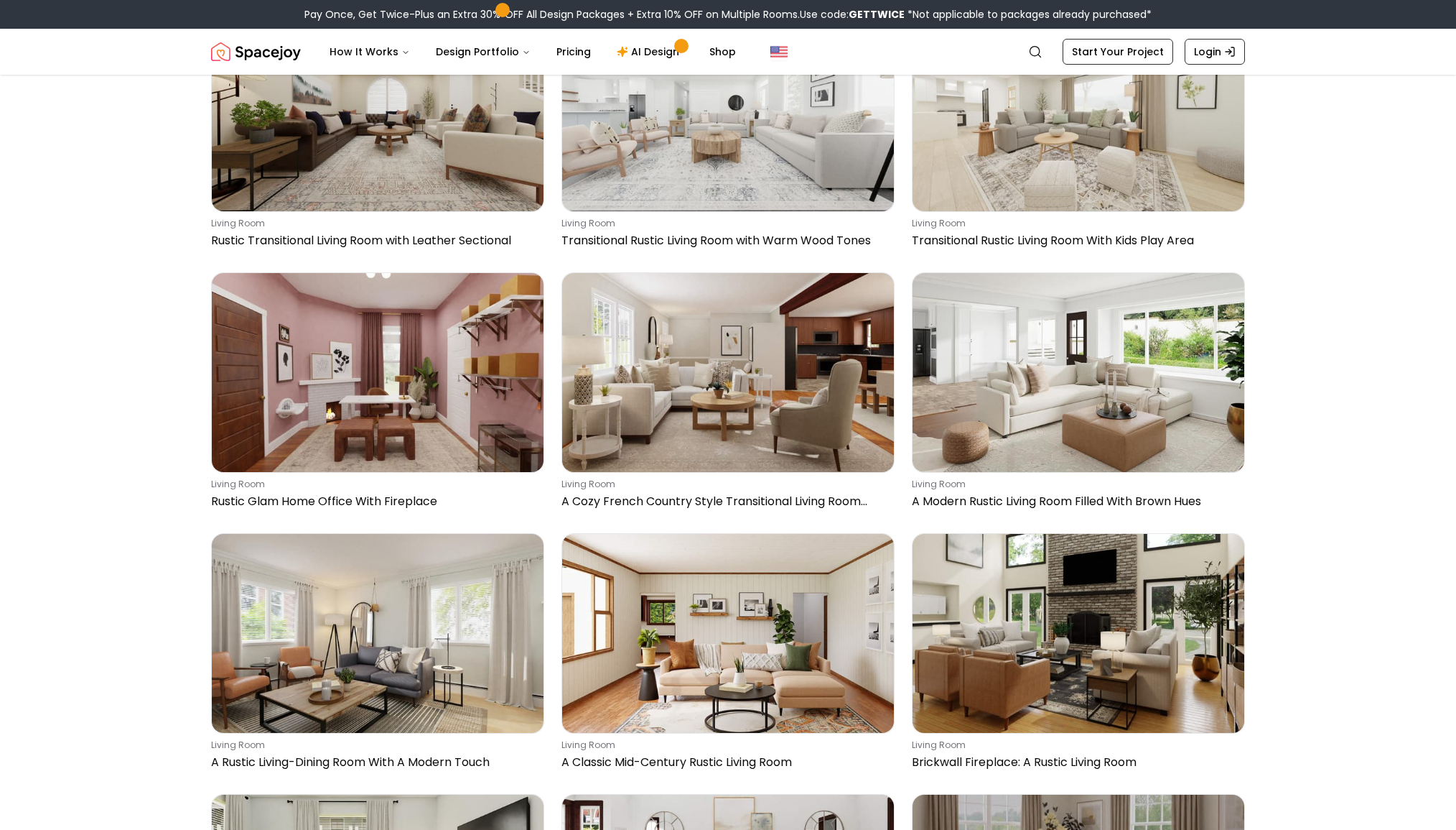
scroll to position [1888, 0]
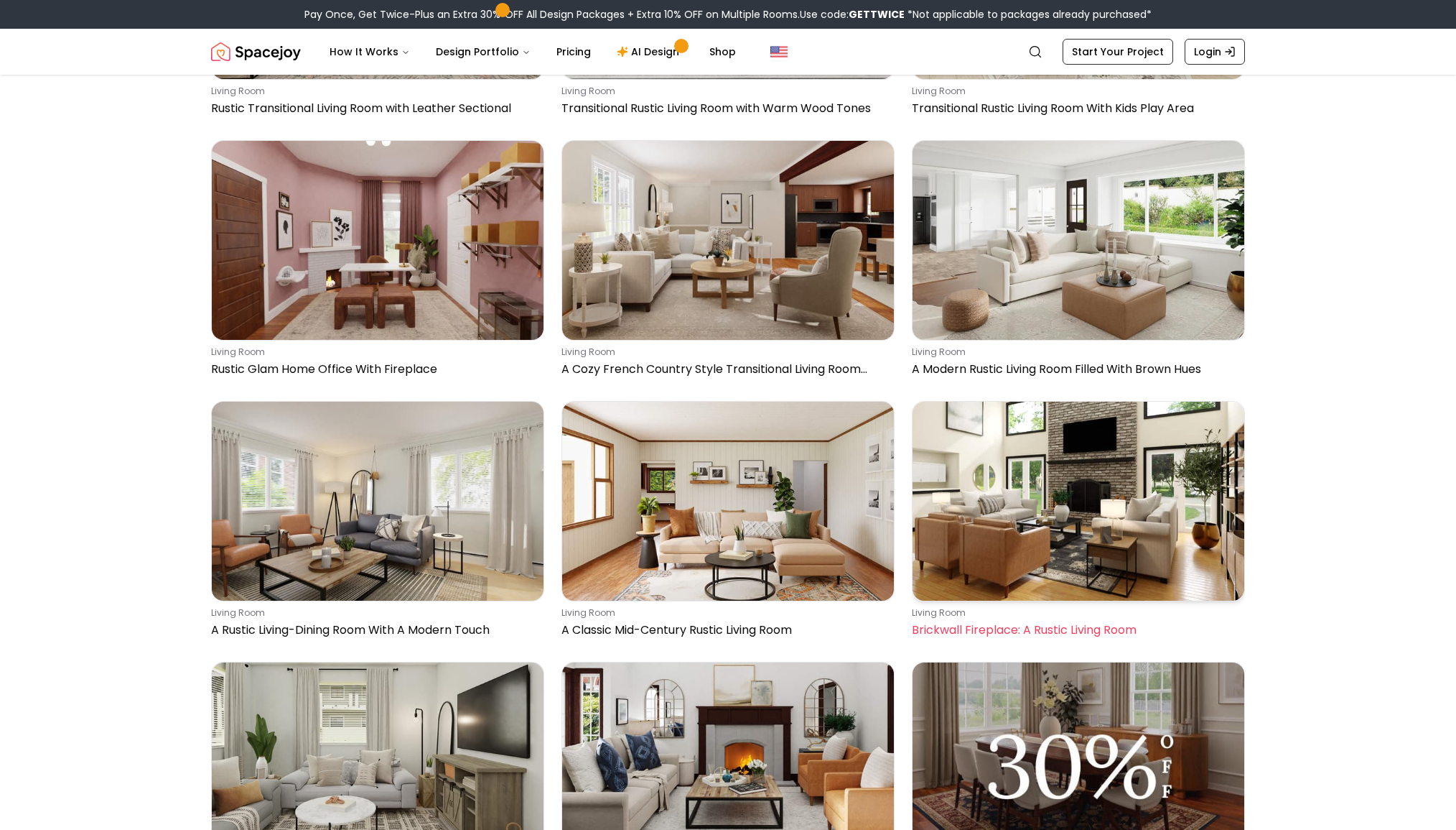
click at [1129, 490] on img at bounding box center [1079, 501] width 331 height 199
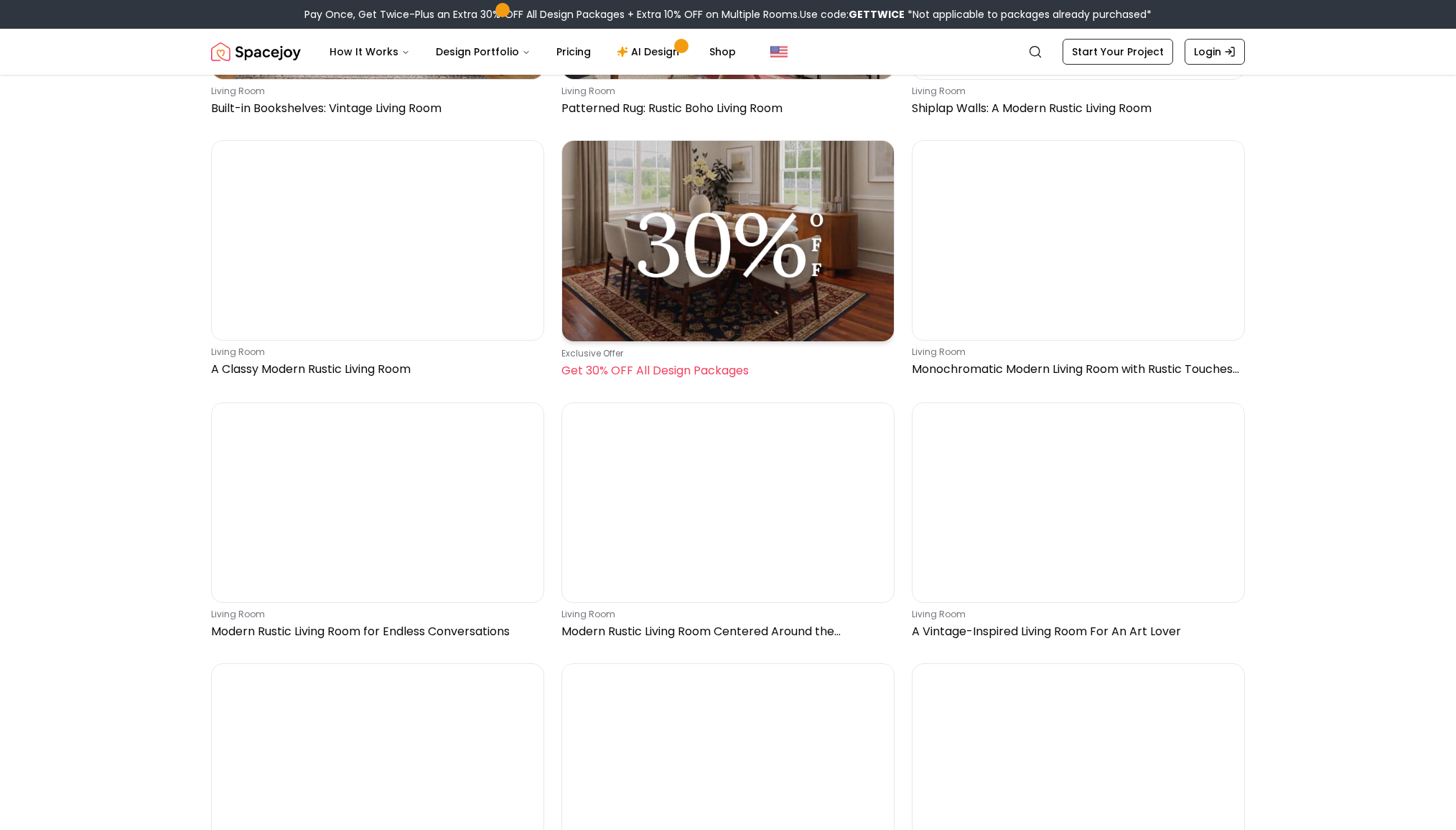
scroll to position [4993, 0]
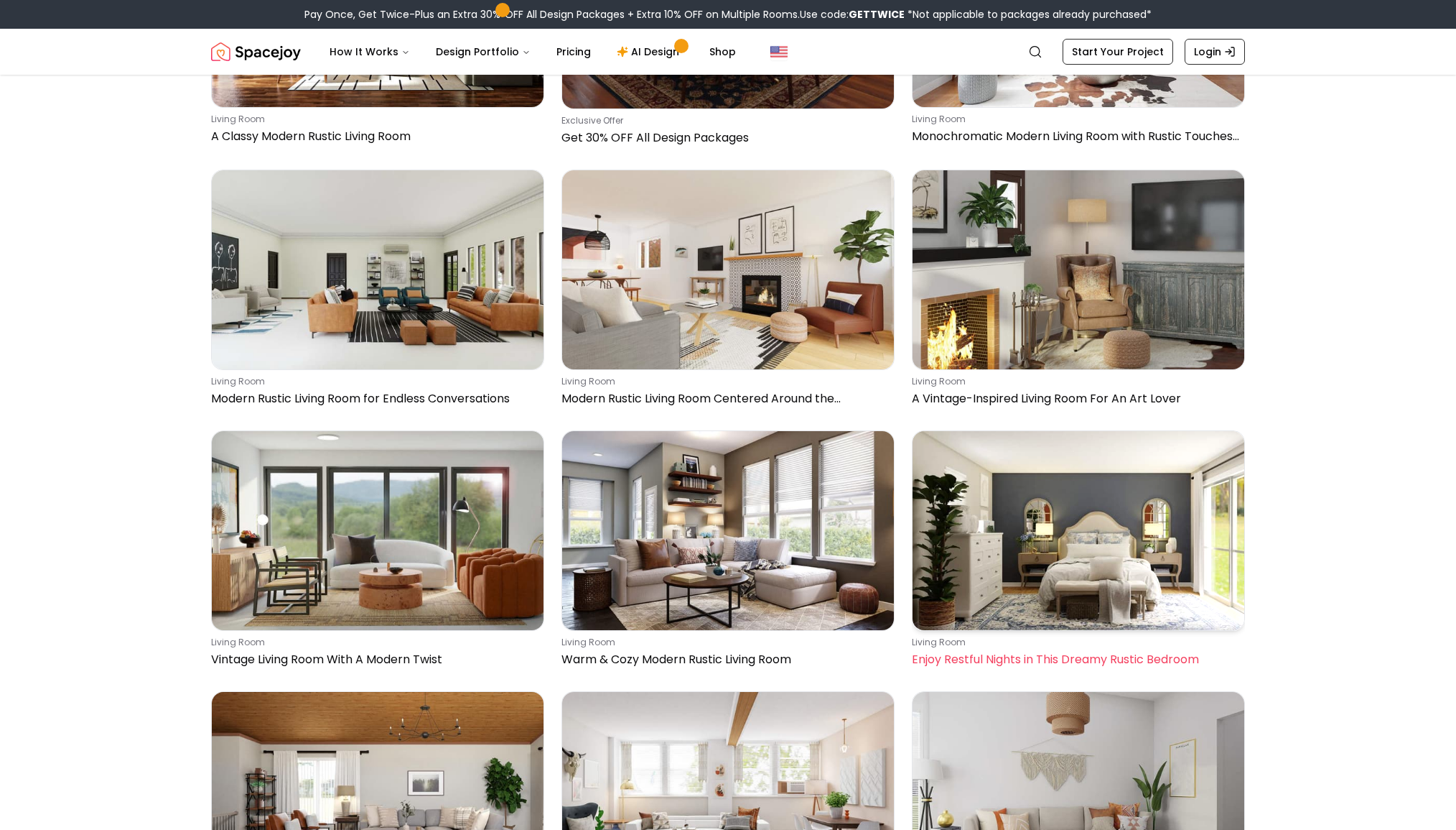
click at [1113, 490] on img at bounding box center [1079, 530] width 331 height 199
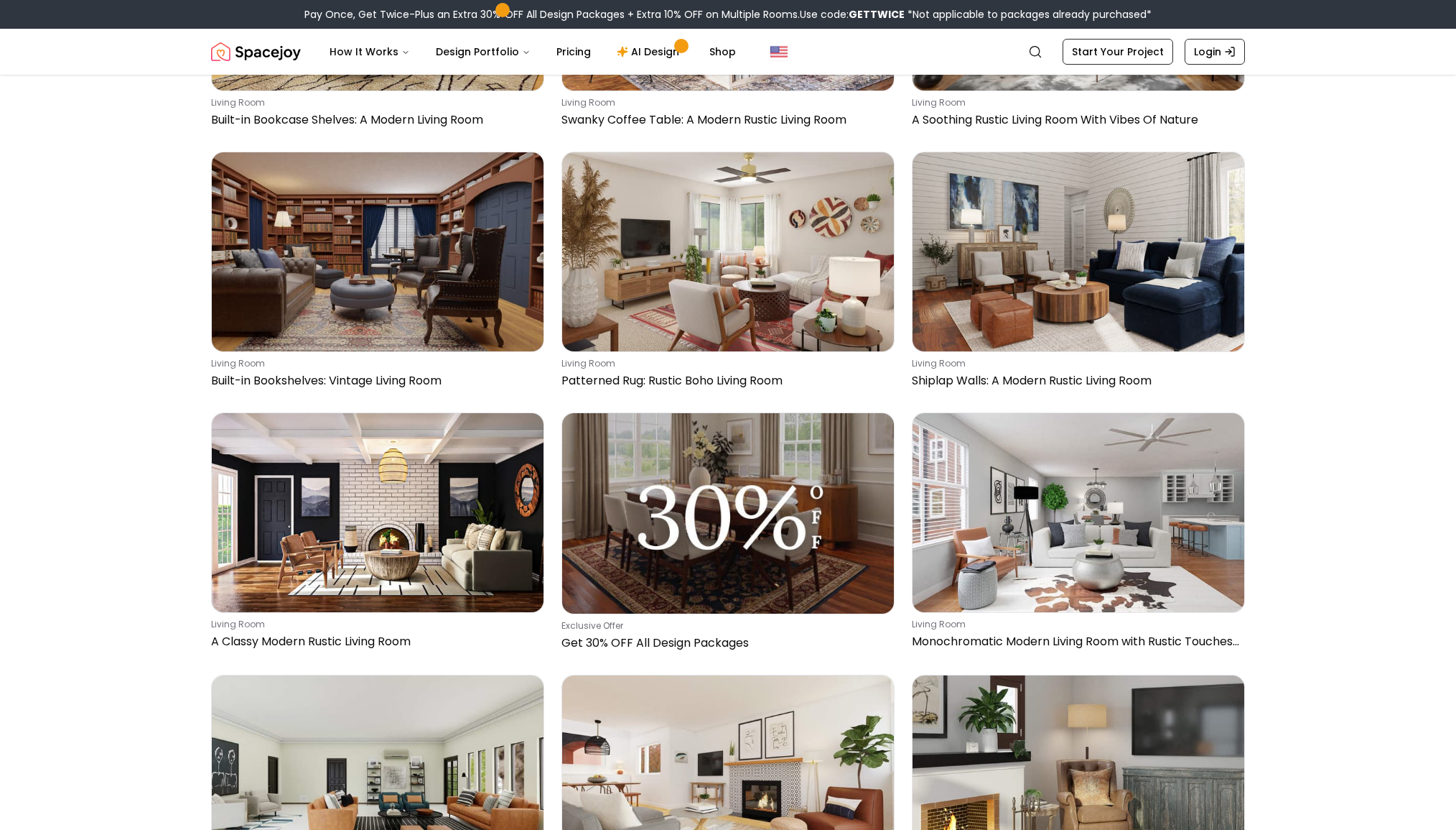
scroll to position [4279, 0]
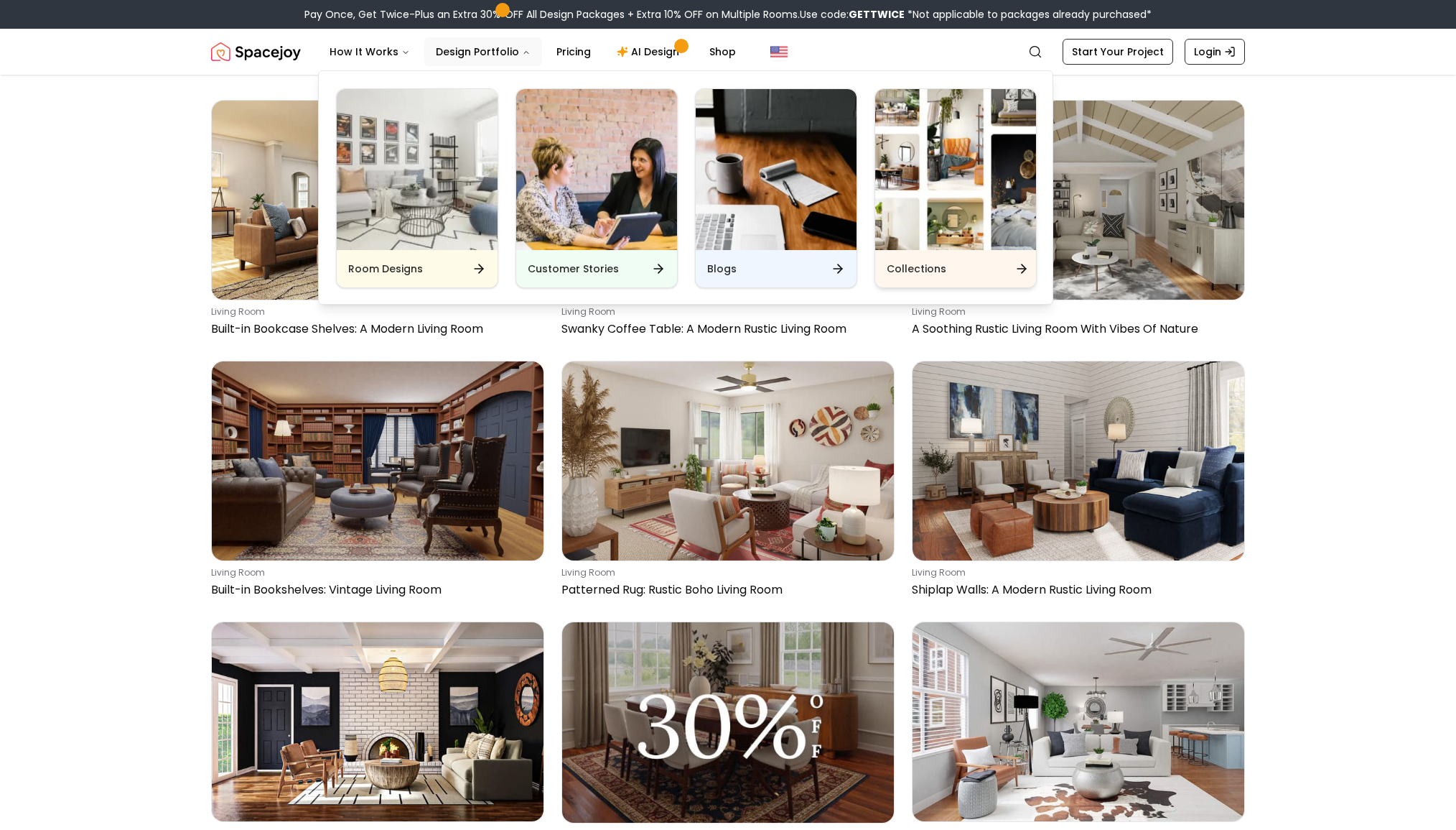
click at [959, 215] on img "Main" at bounding box center [956, 169] width 161 height 161
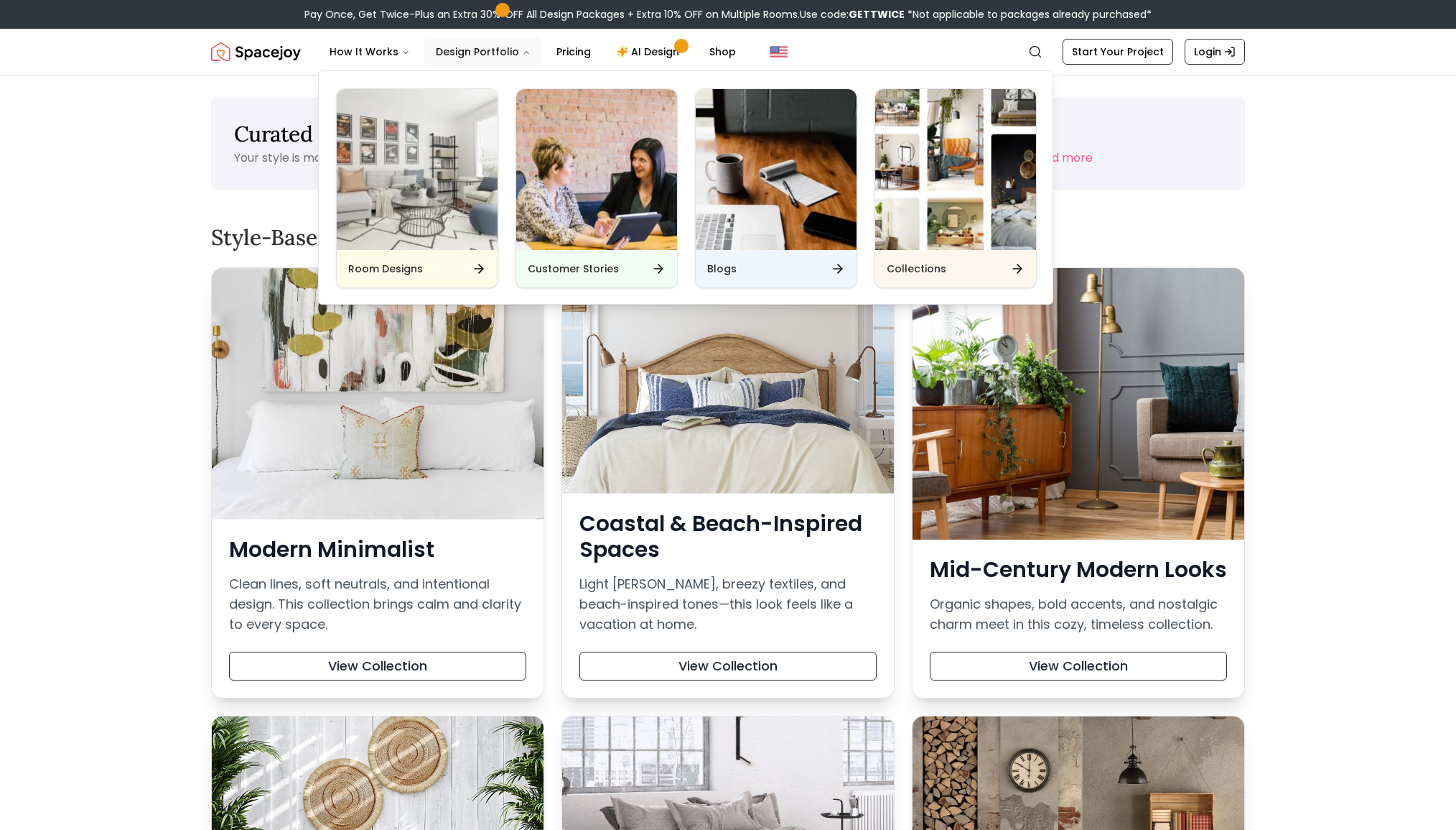
click at [460, 60] on button "Design Portfolio" at bounding box center [483, 52] width 118 height 29
click at [451, 138] on img "Main" at bounding box center [417, 169] width 161 height 161
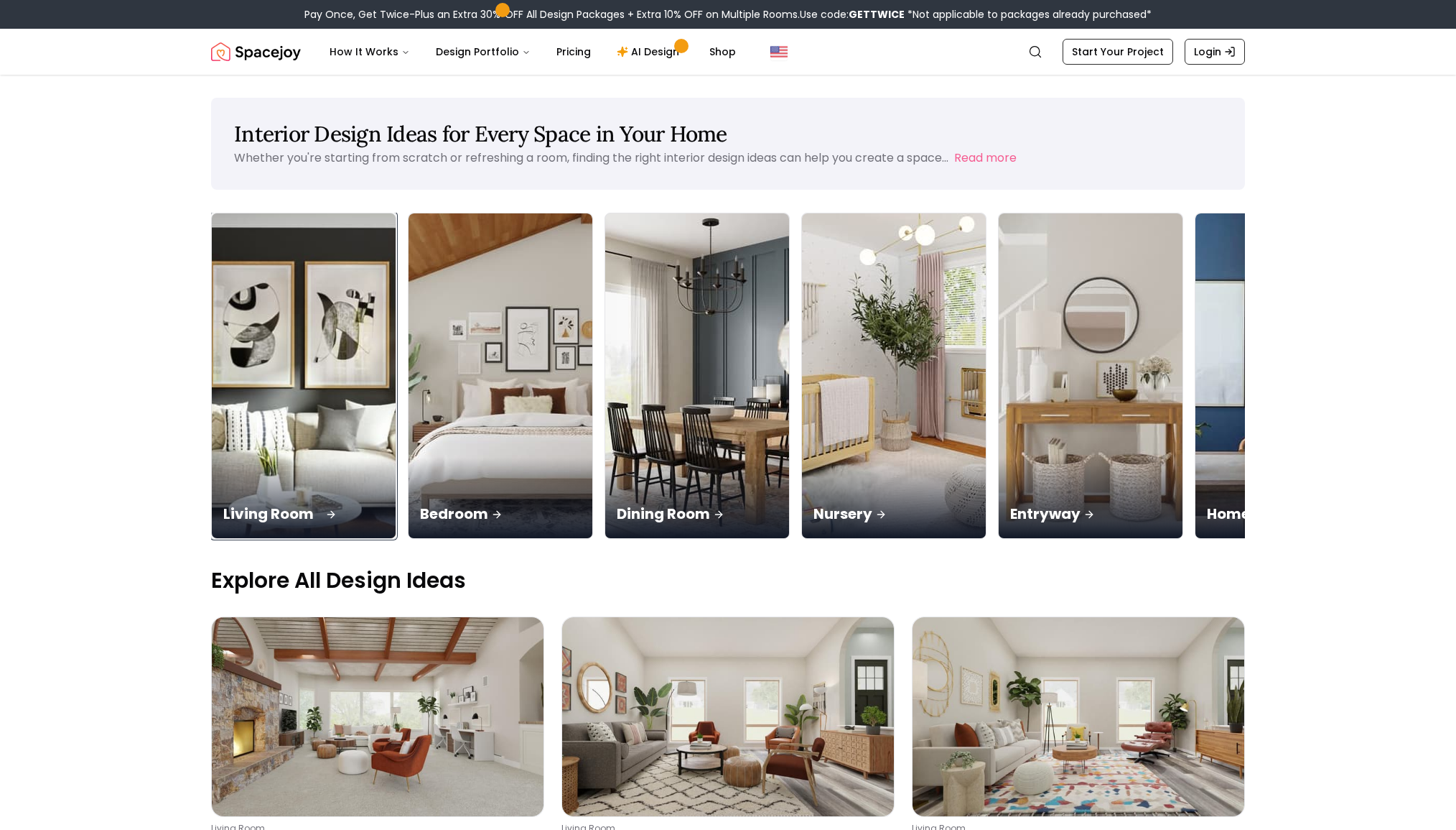
click at [224, 458] on div "Living Room" at bounding box center [304, 498] width 184 height 80
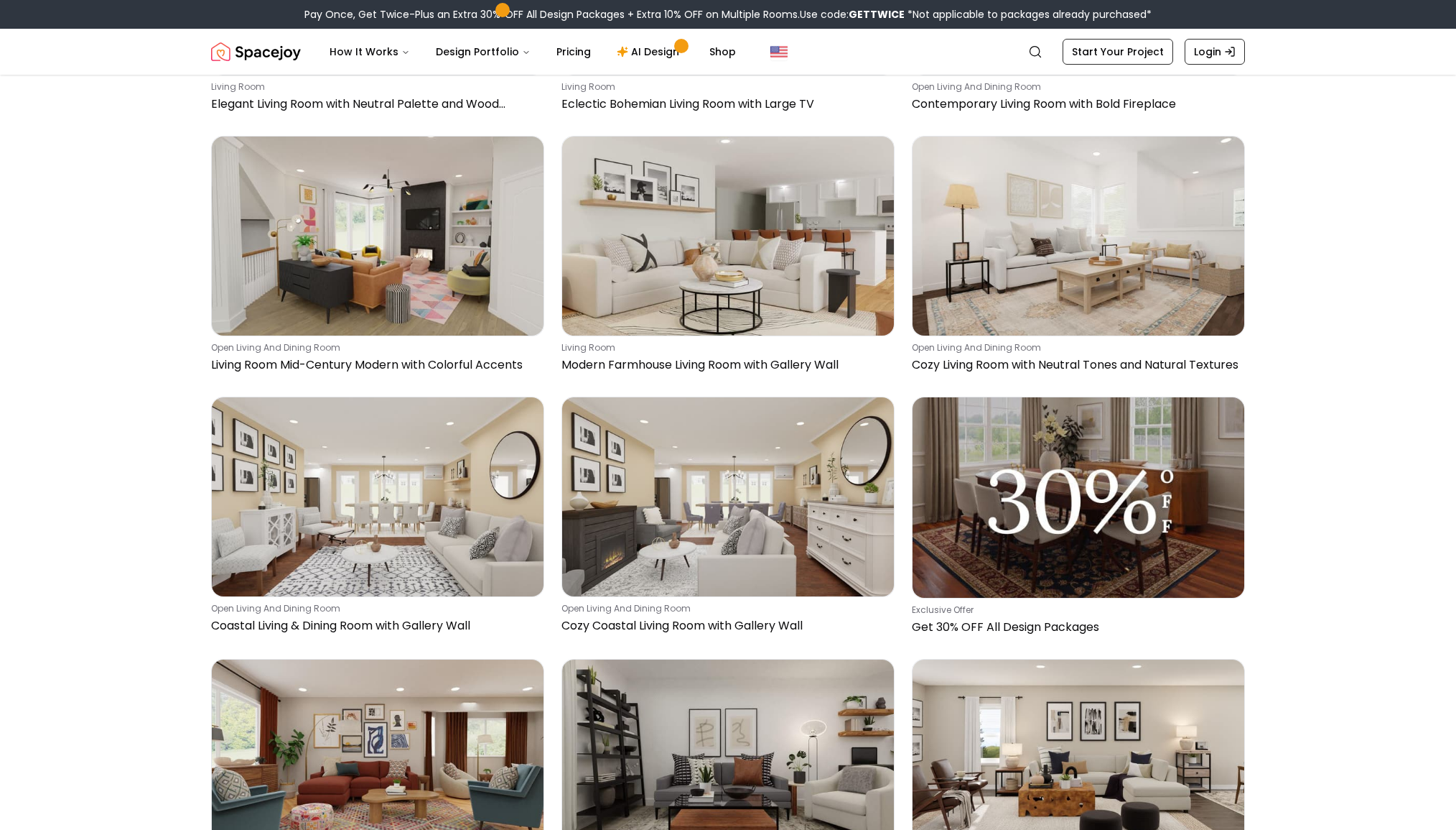
scroll to position [1182, 0]
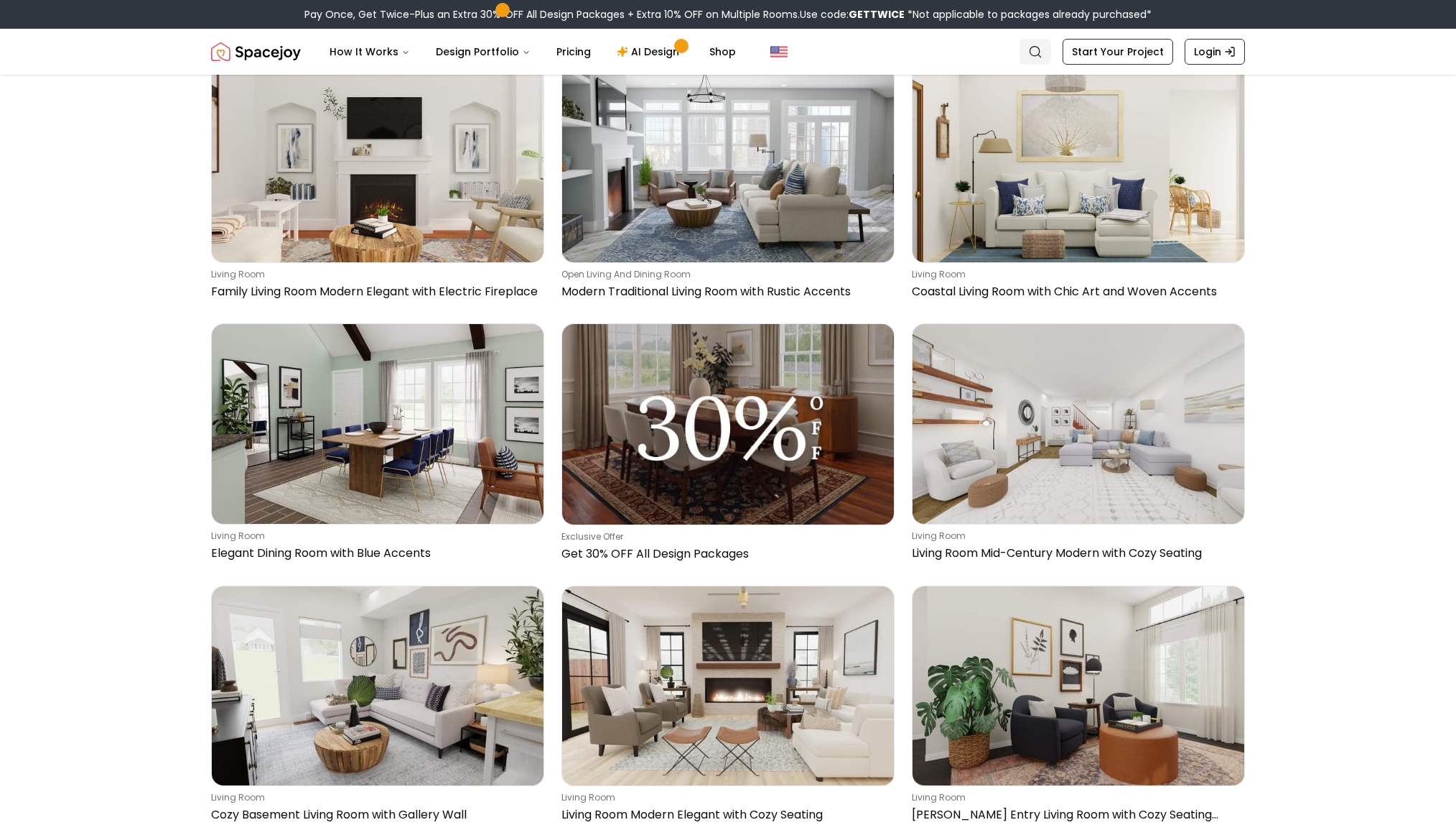
click at [1043, 48] on icon "Global" at bounding box center [1036, 52] width 14 height 14
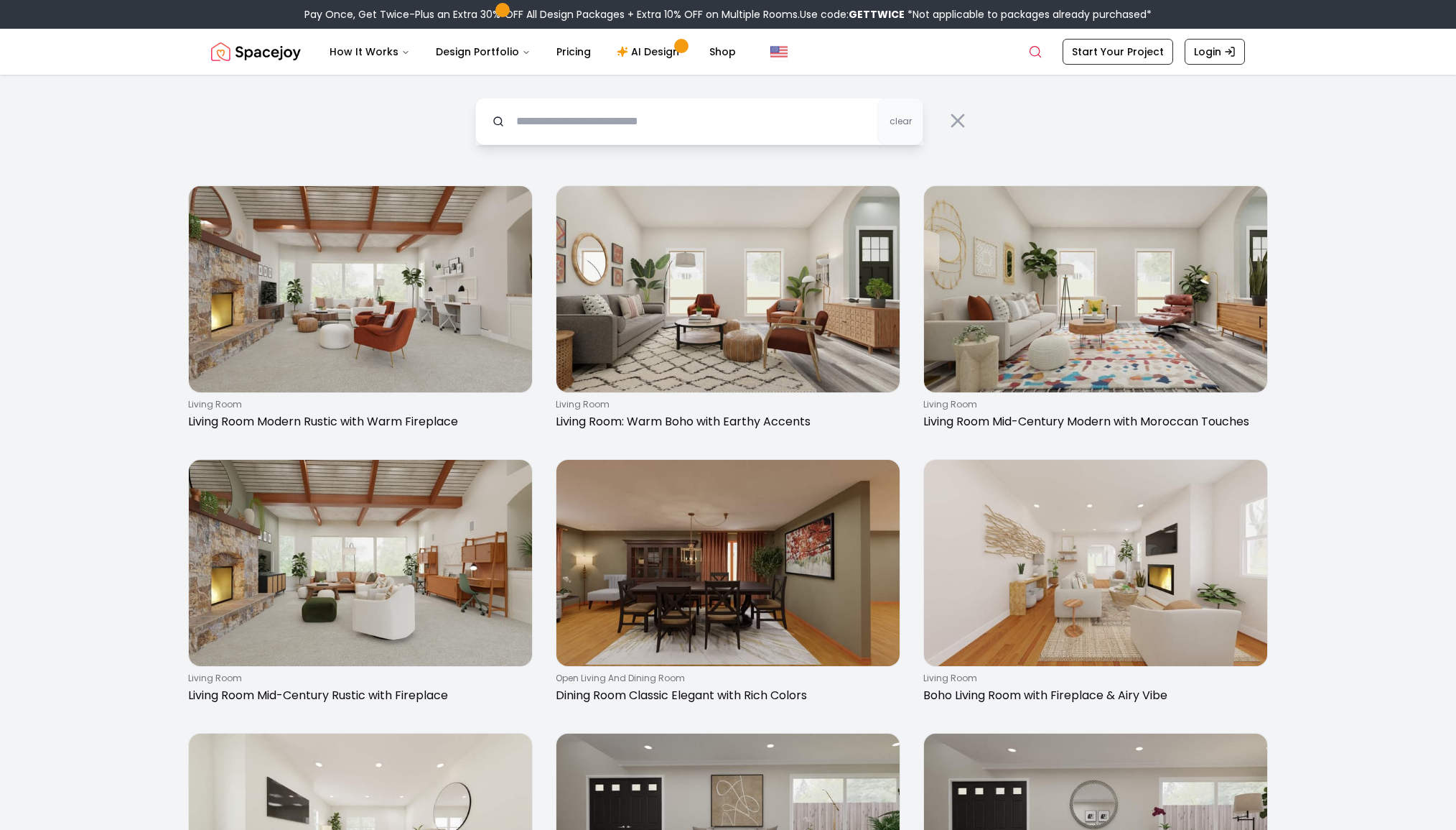
click at [815, 124] on input "text" at bounding box center [699, 121] width 448 height 48
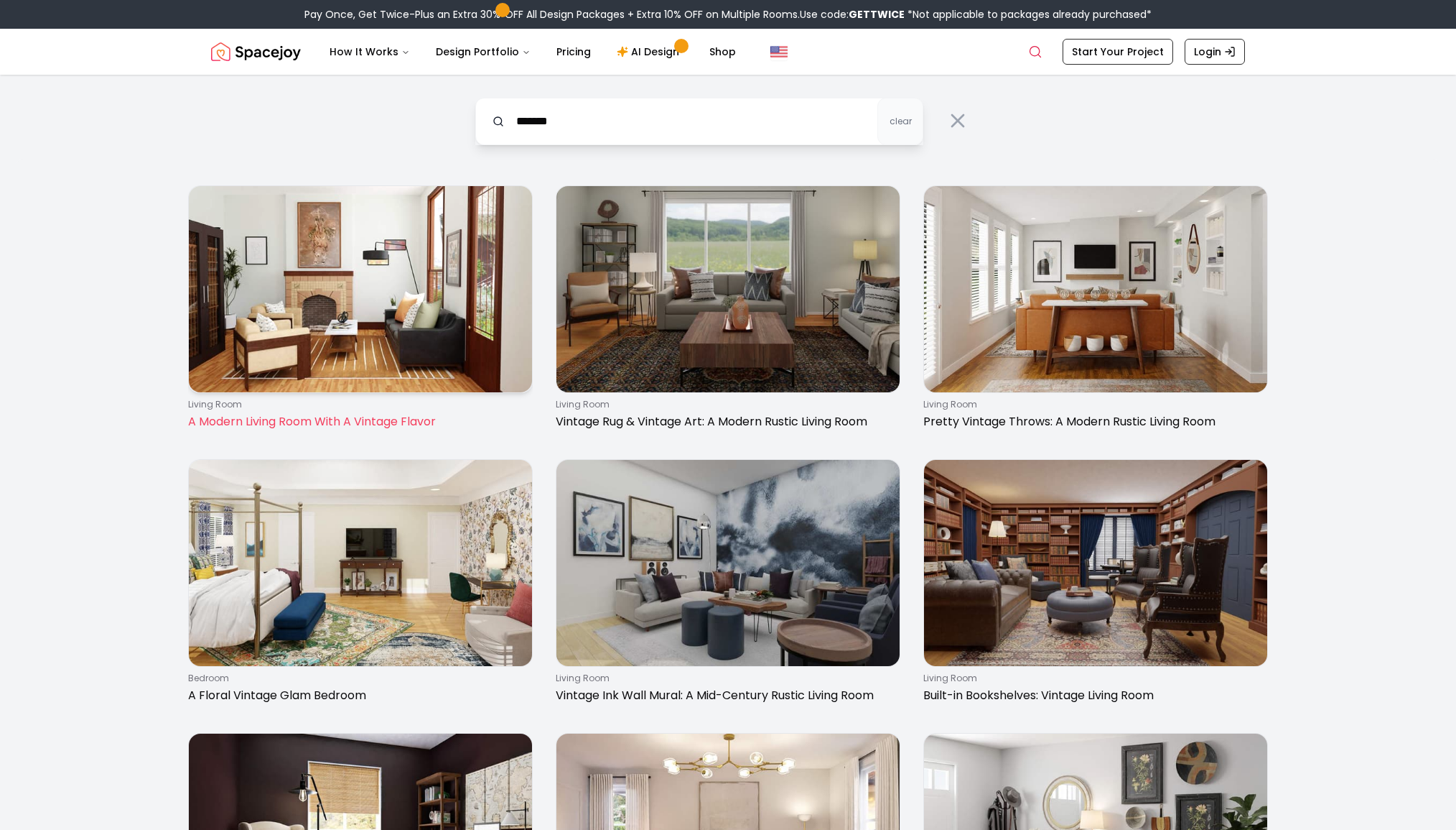
click at [357, 329] on img at bounding box center [360, 290] width 343 height 206
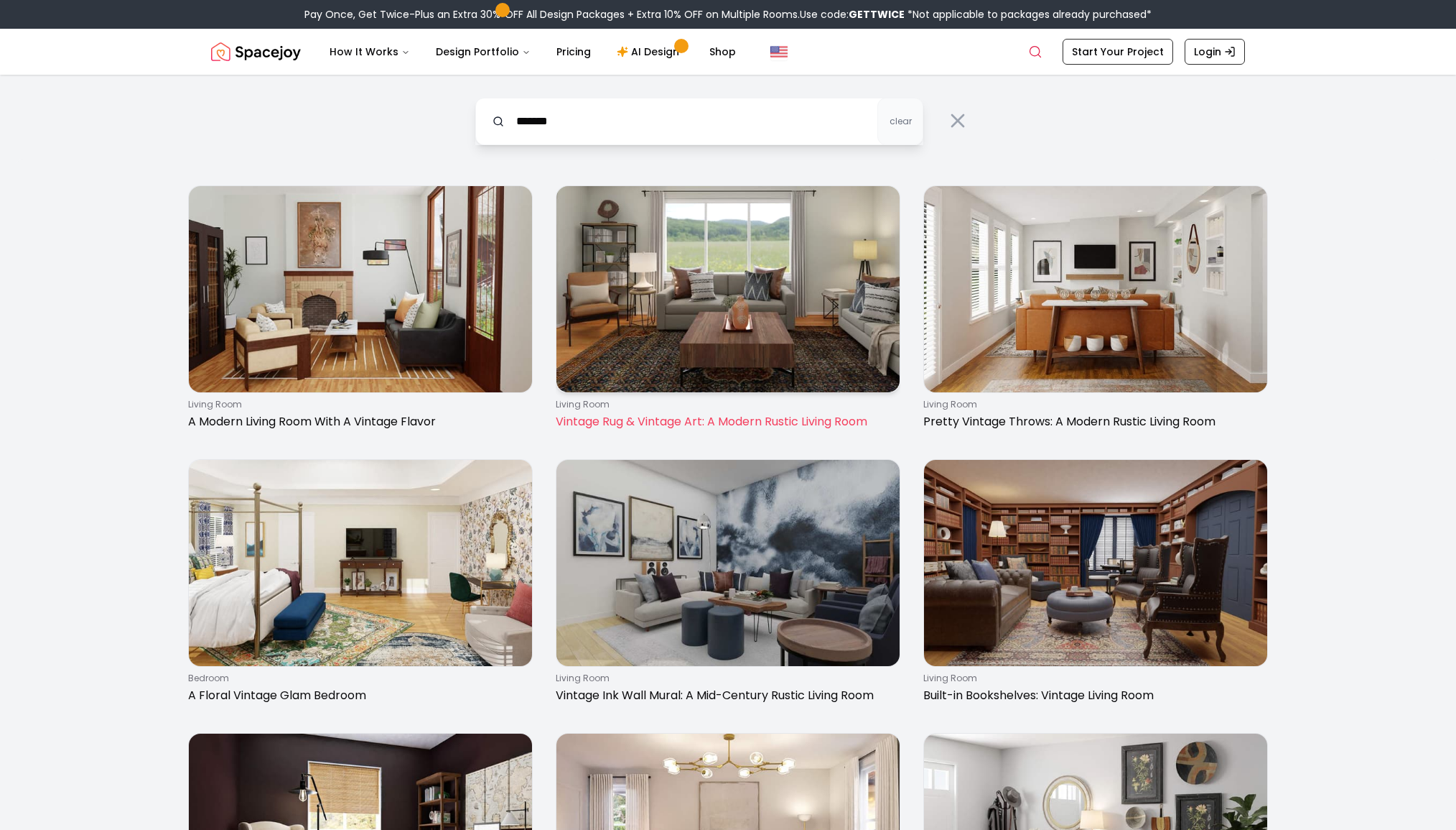
click at [757, 265] on img at bounding box center [728, 290] width 343 height 206
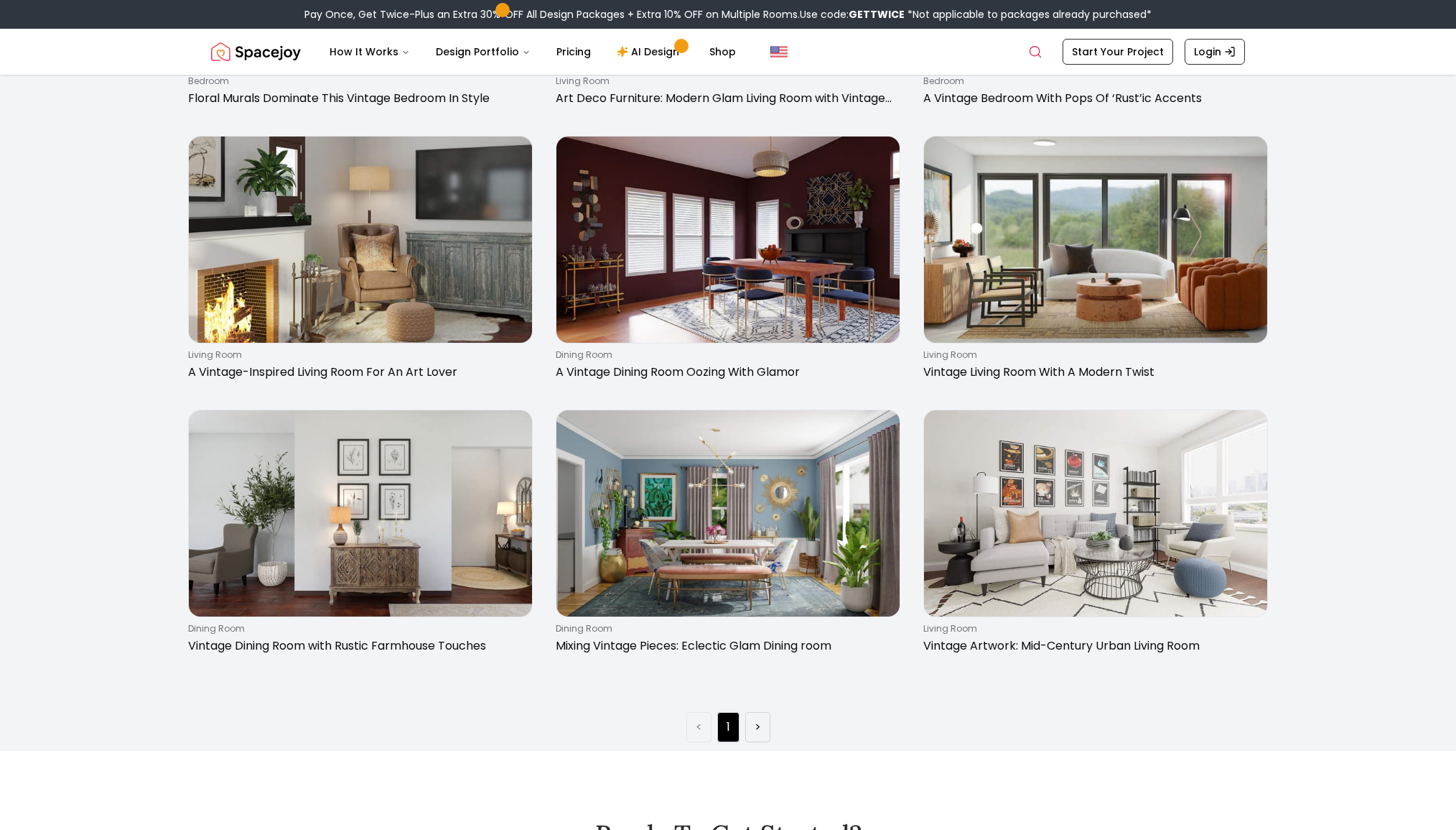
scroll to position [1146, 0]
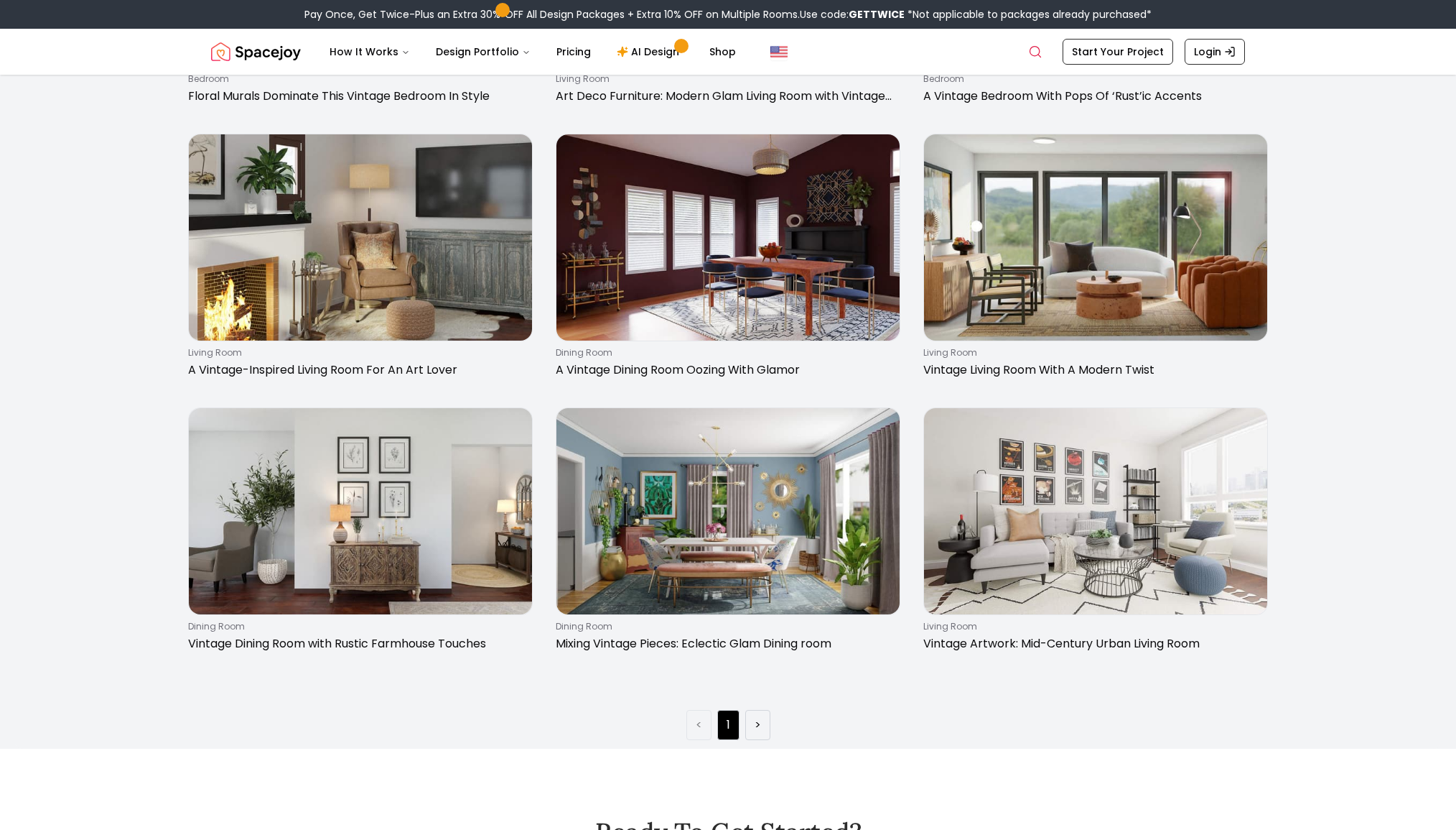
click at [1002, 709] on div "< 1 >" at bounding box center [728, 719] width 1411 height 42
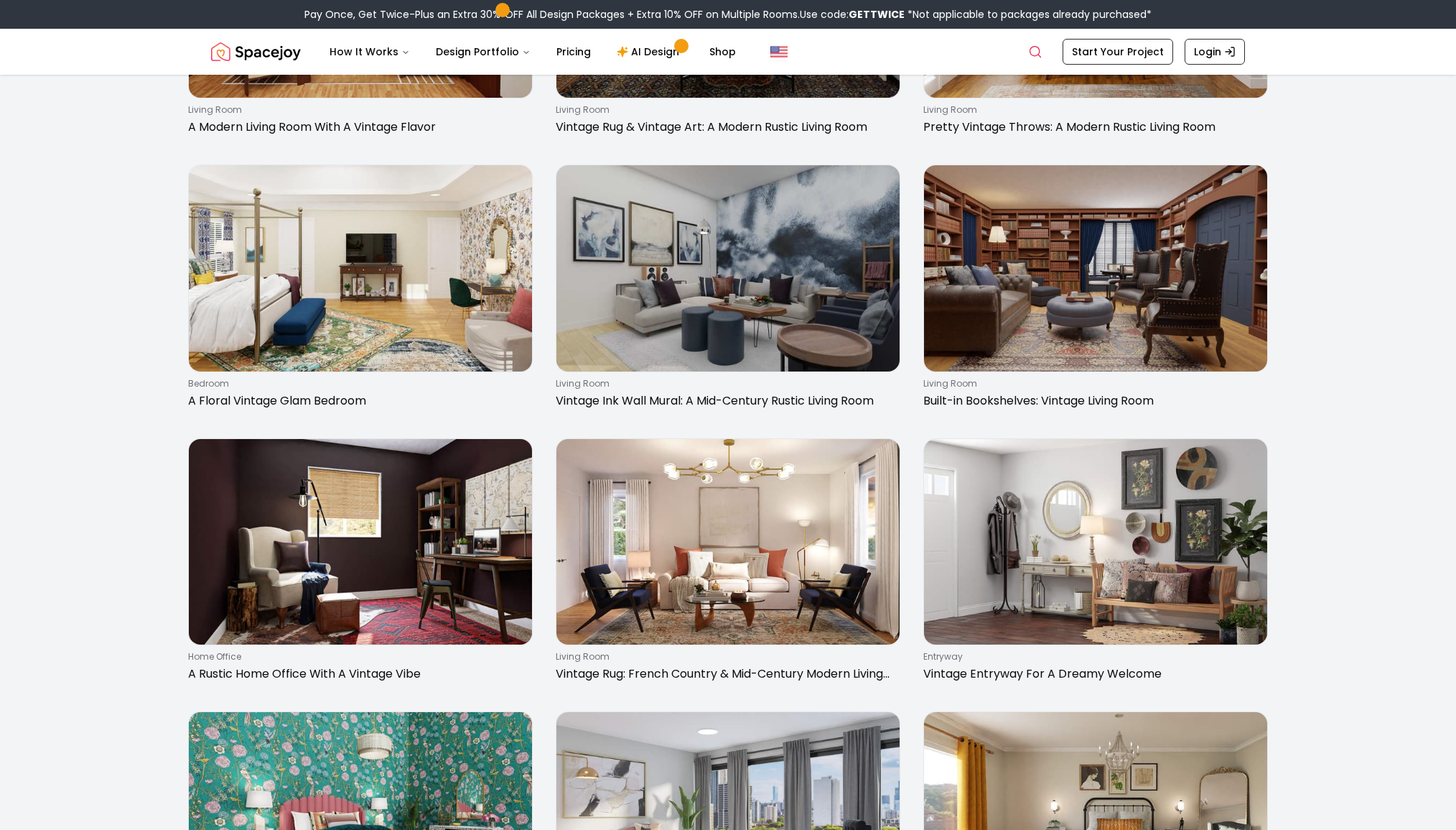
scroll to position [0, 0]
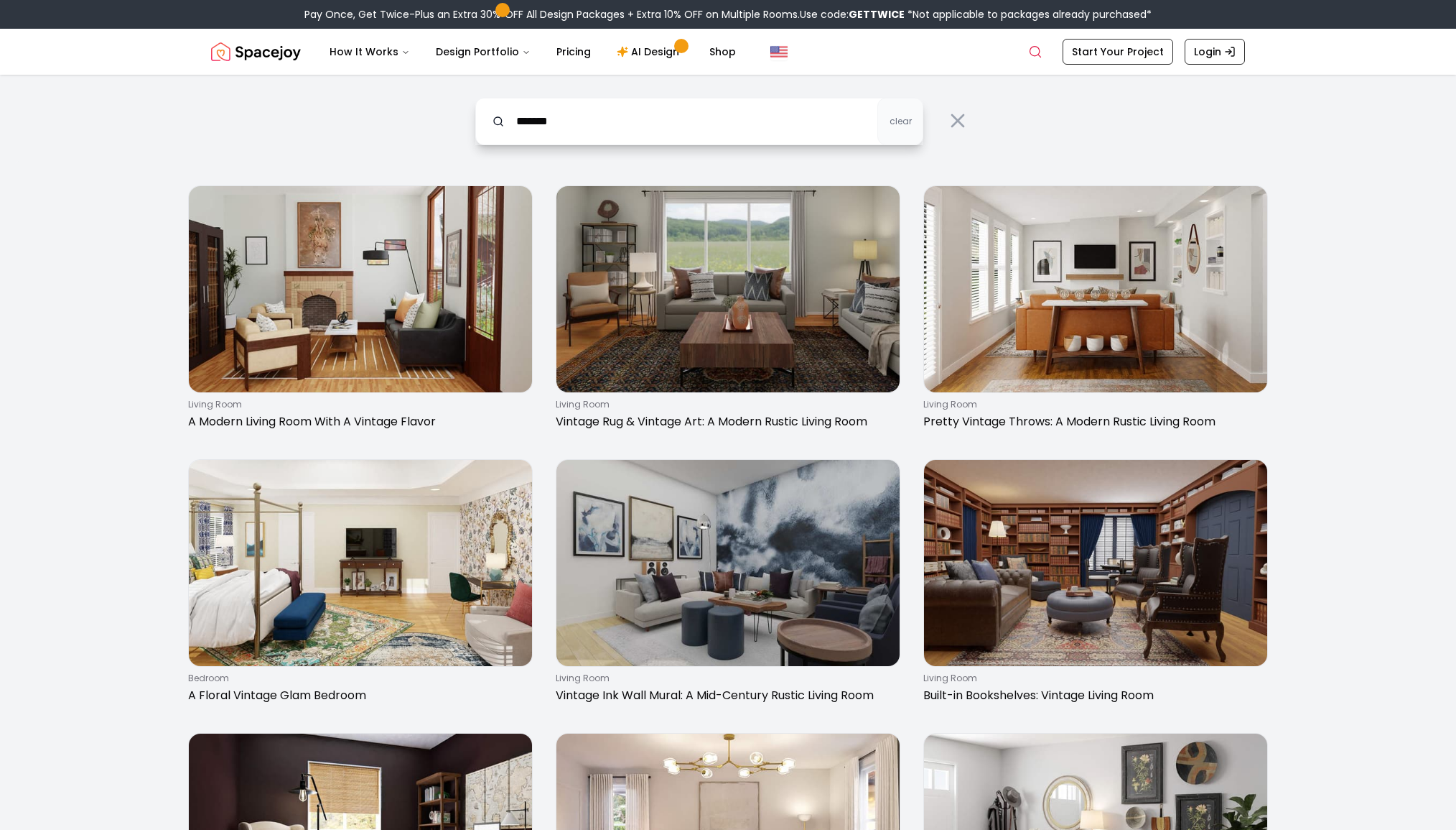
click at [721, 129] on input "*******" at bounding box center [699, 121] width 448 height 48
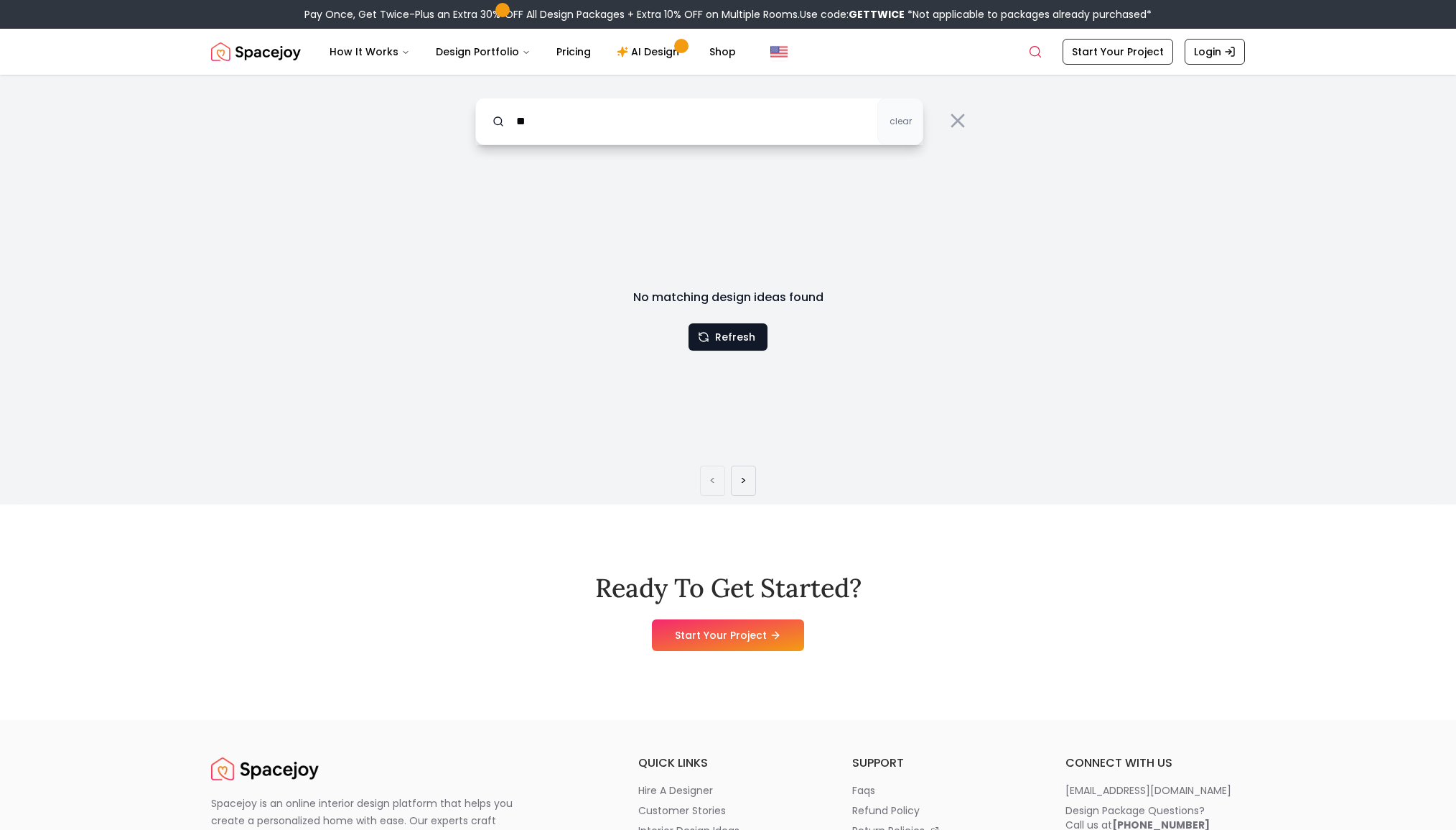
type input "*"
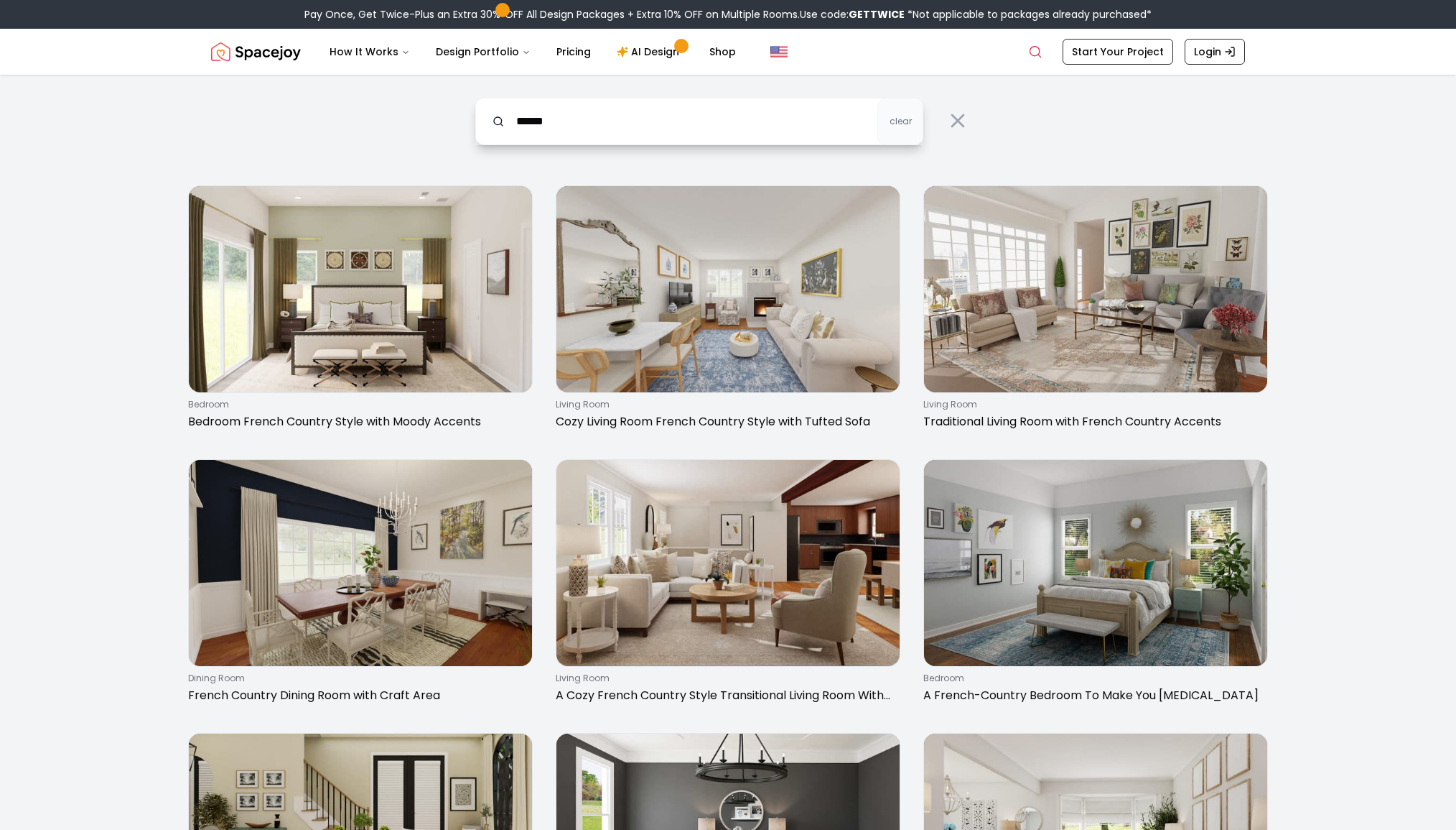
click at [711, 128] on input "******" at bounding box center [699, 121] width 448 height 48
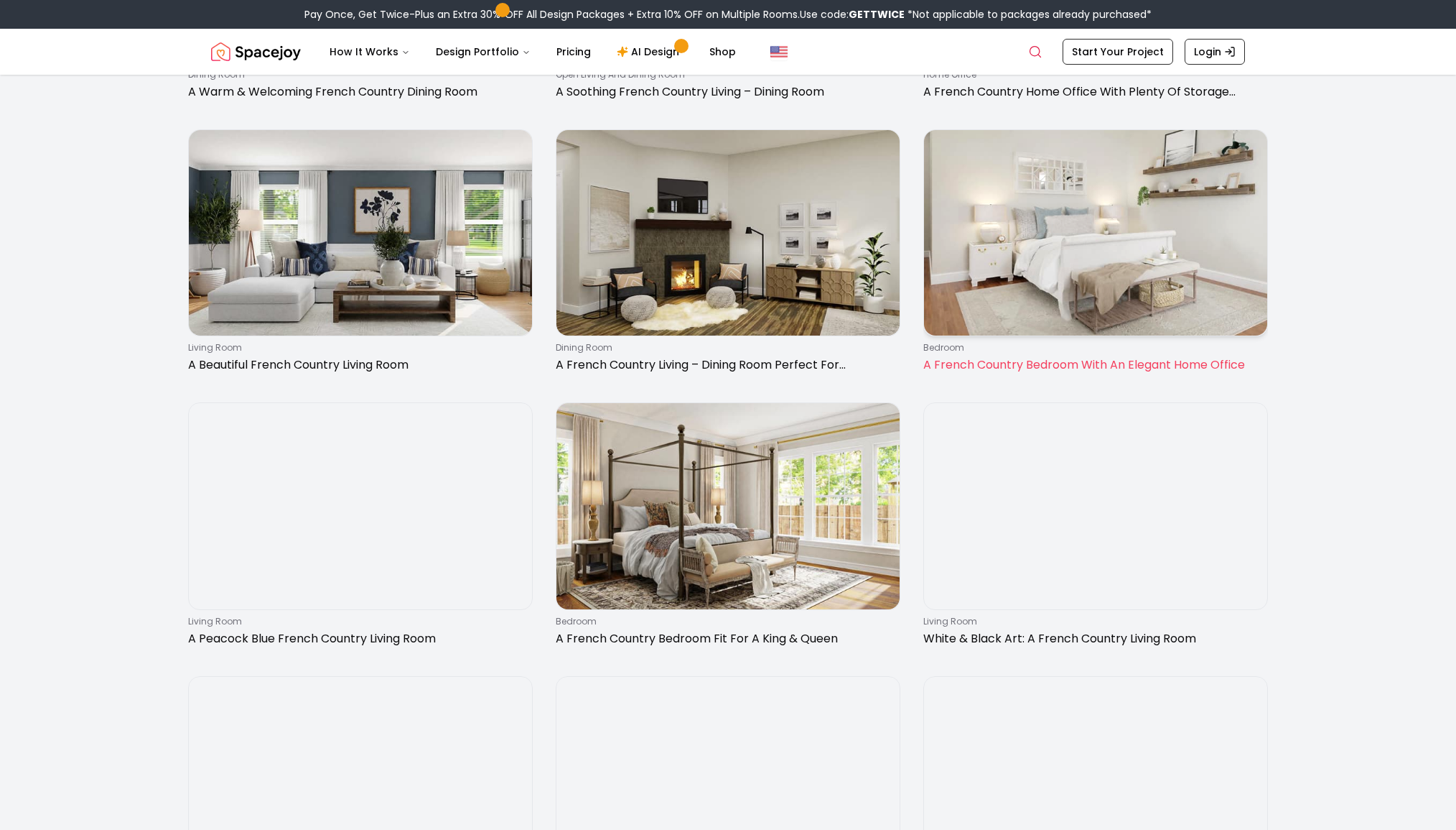
scroll to position [2211, 0]
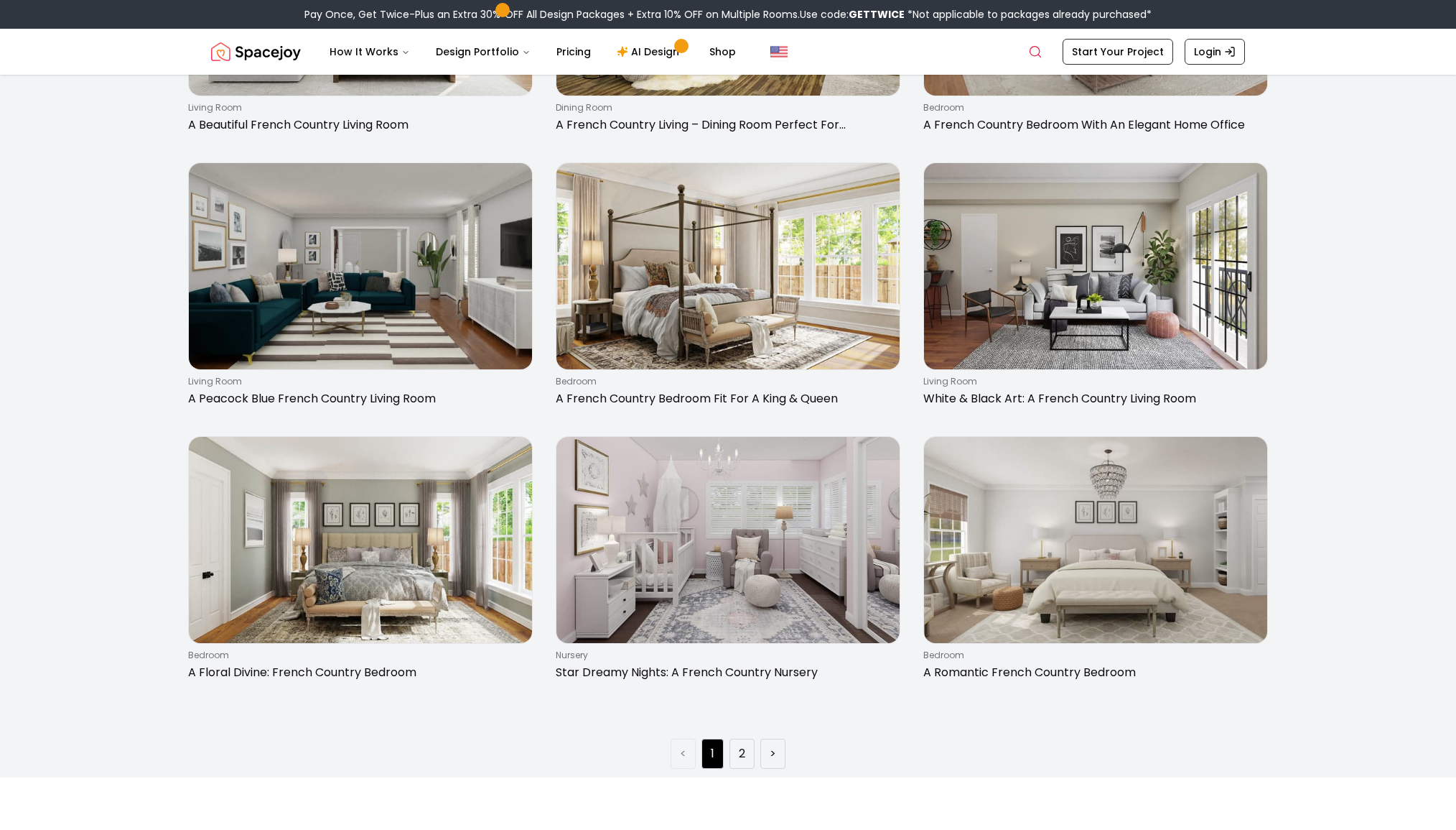
click at [751, 747] on li "2" at bounding box center [742, 754] width 25 height 30
click at [736, 754] on li "2" at bounding box center [742, 754] width 25 height 30
click at [732, 759] on li "2" at bounding box center [742, 754] width 25 height 30
click at [743, 753] on link "2" at bounding box center [742, 754] width 6 height 17
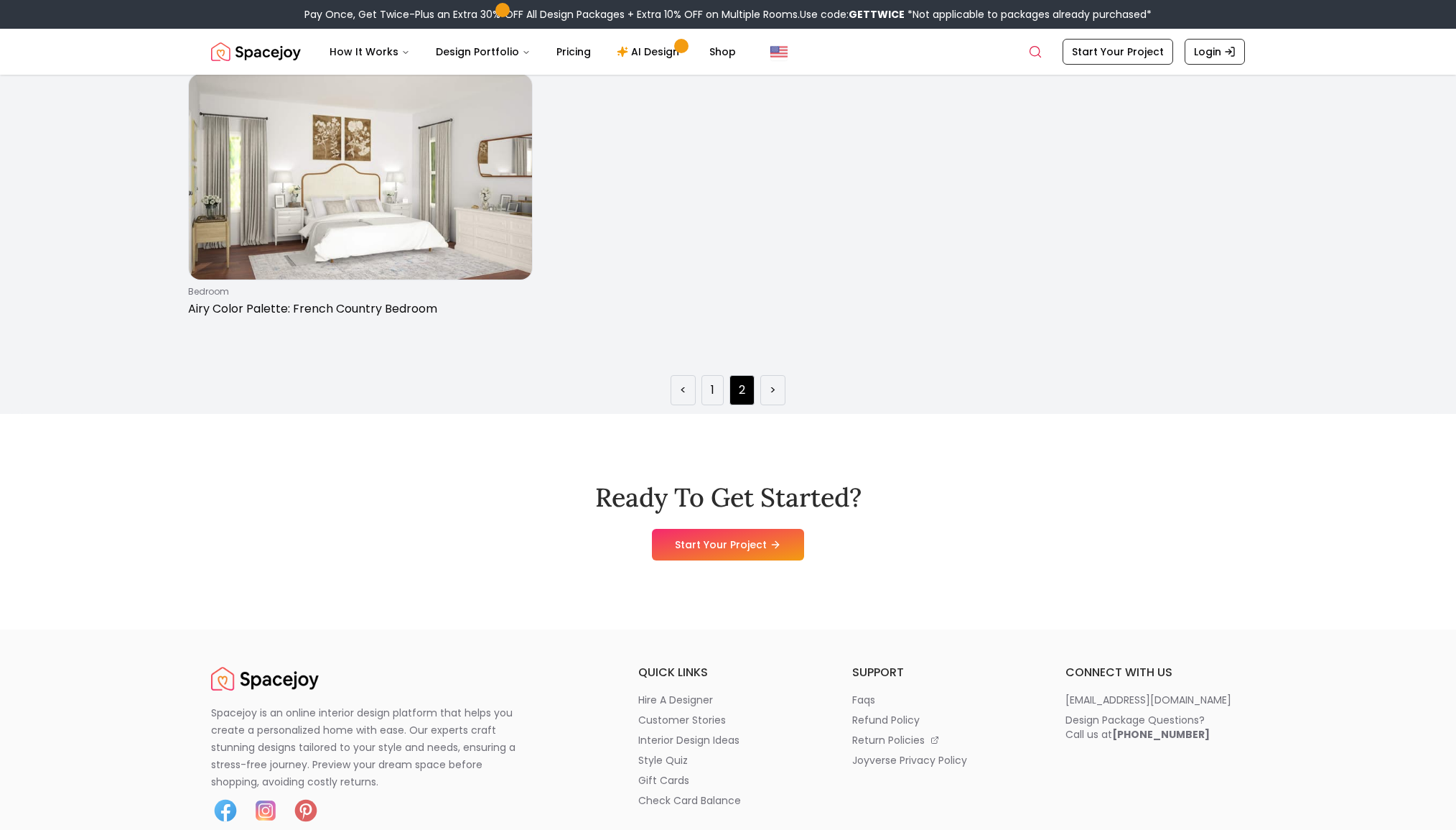
scroll to position [1747, 0]
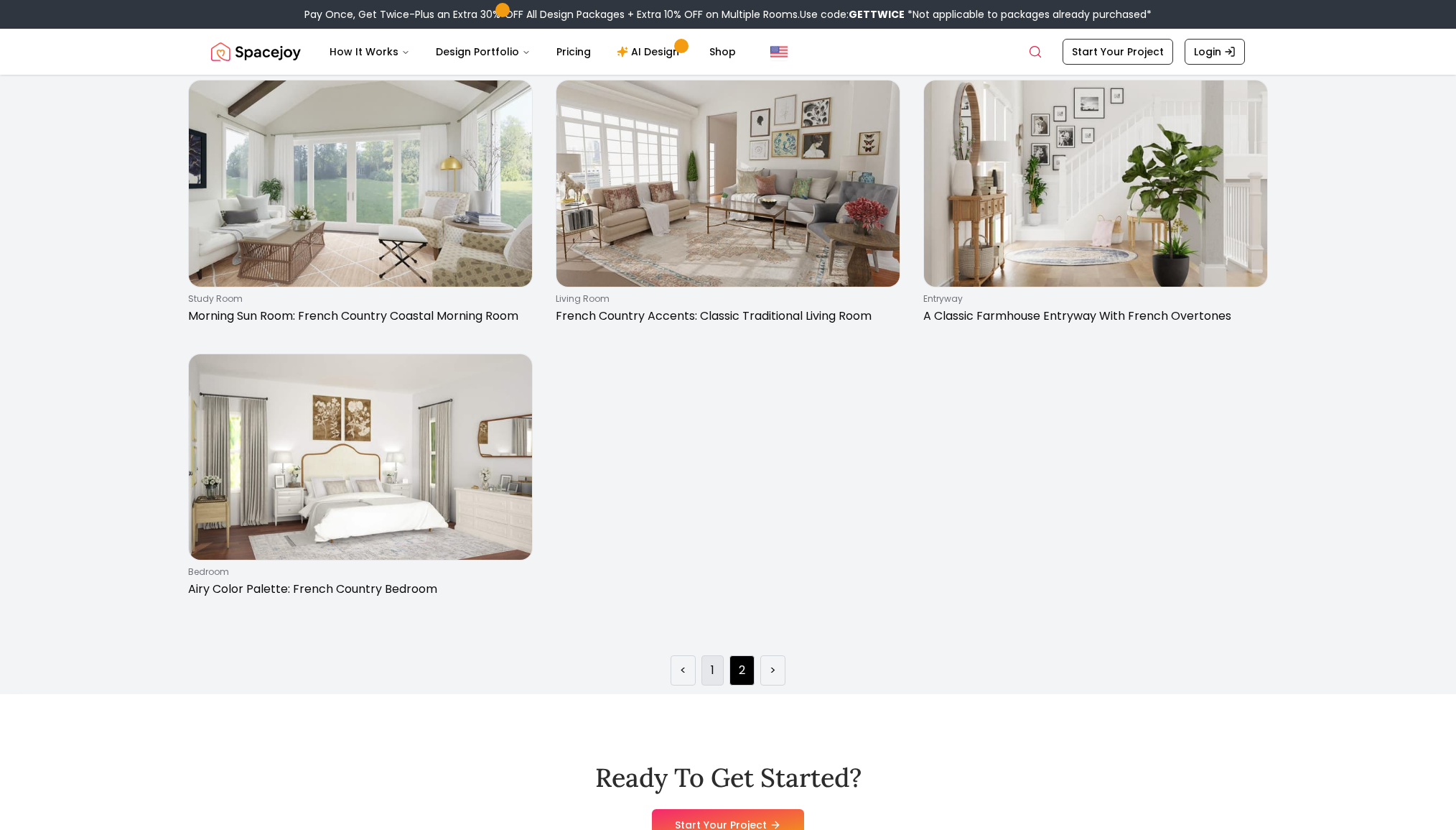
click at [717, 677] on li "1" at bounding box center [713, 671] width 22 height 30
click at [705, 674] on li "1" at bounding box center [713, 671] width 22 height 30
click at [709, 667] on li "1" at bounding box center [713, 671] width 22 height 30
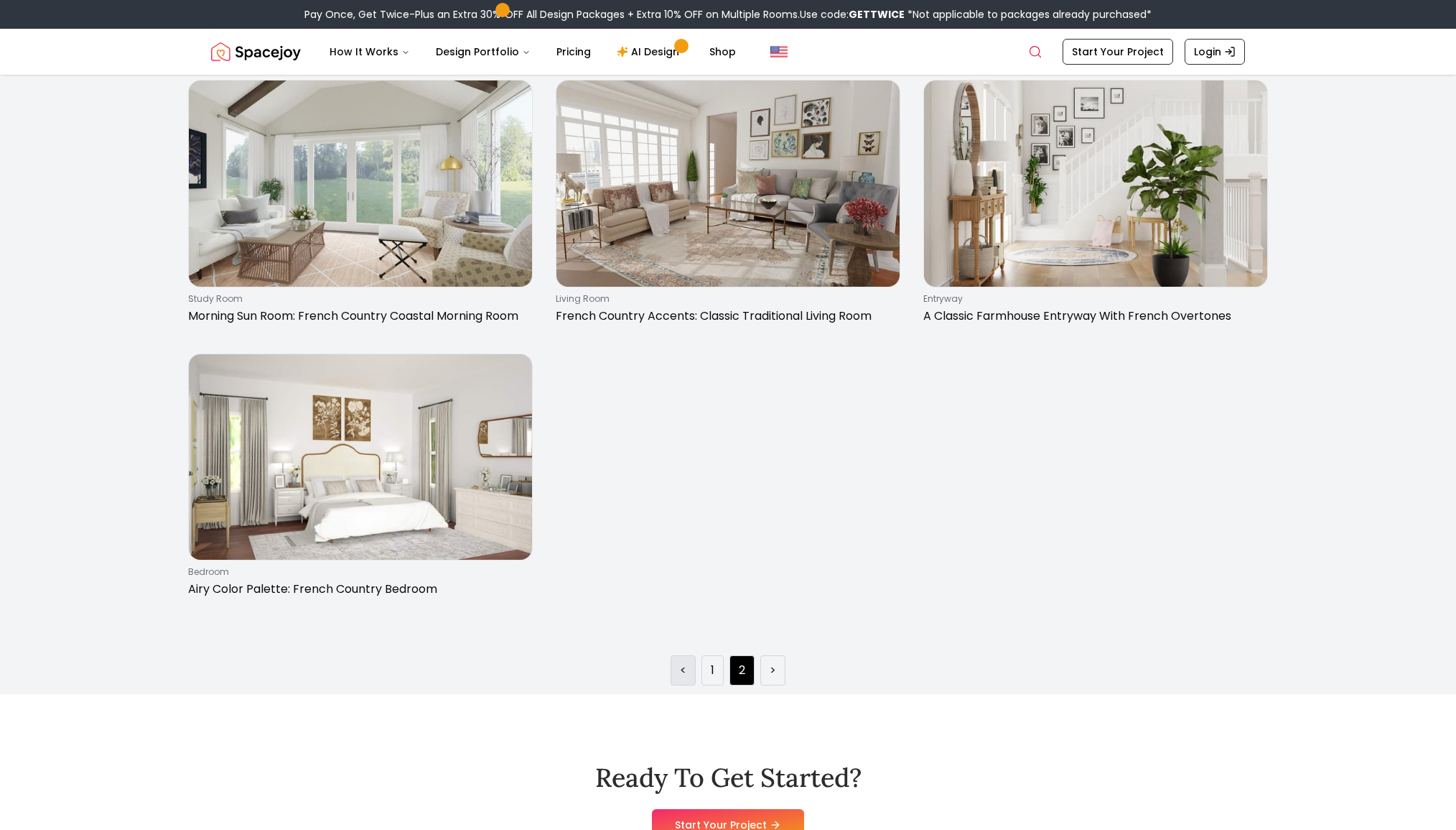
click at [683, 677] on link "<" at bounding box center [684, 671] width 6 height 17
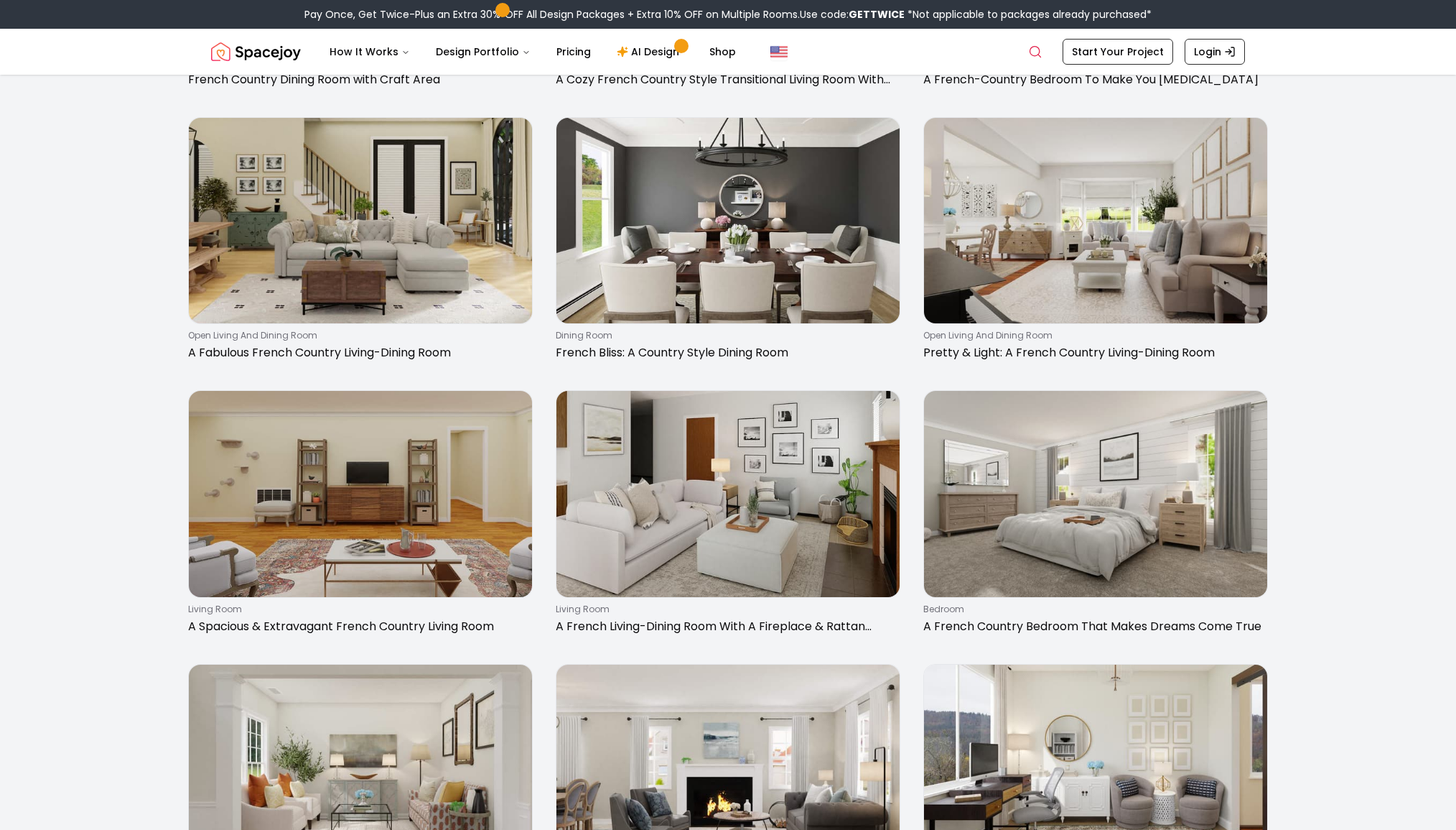
scroll to position [0, 0]
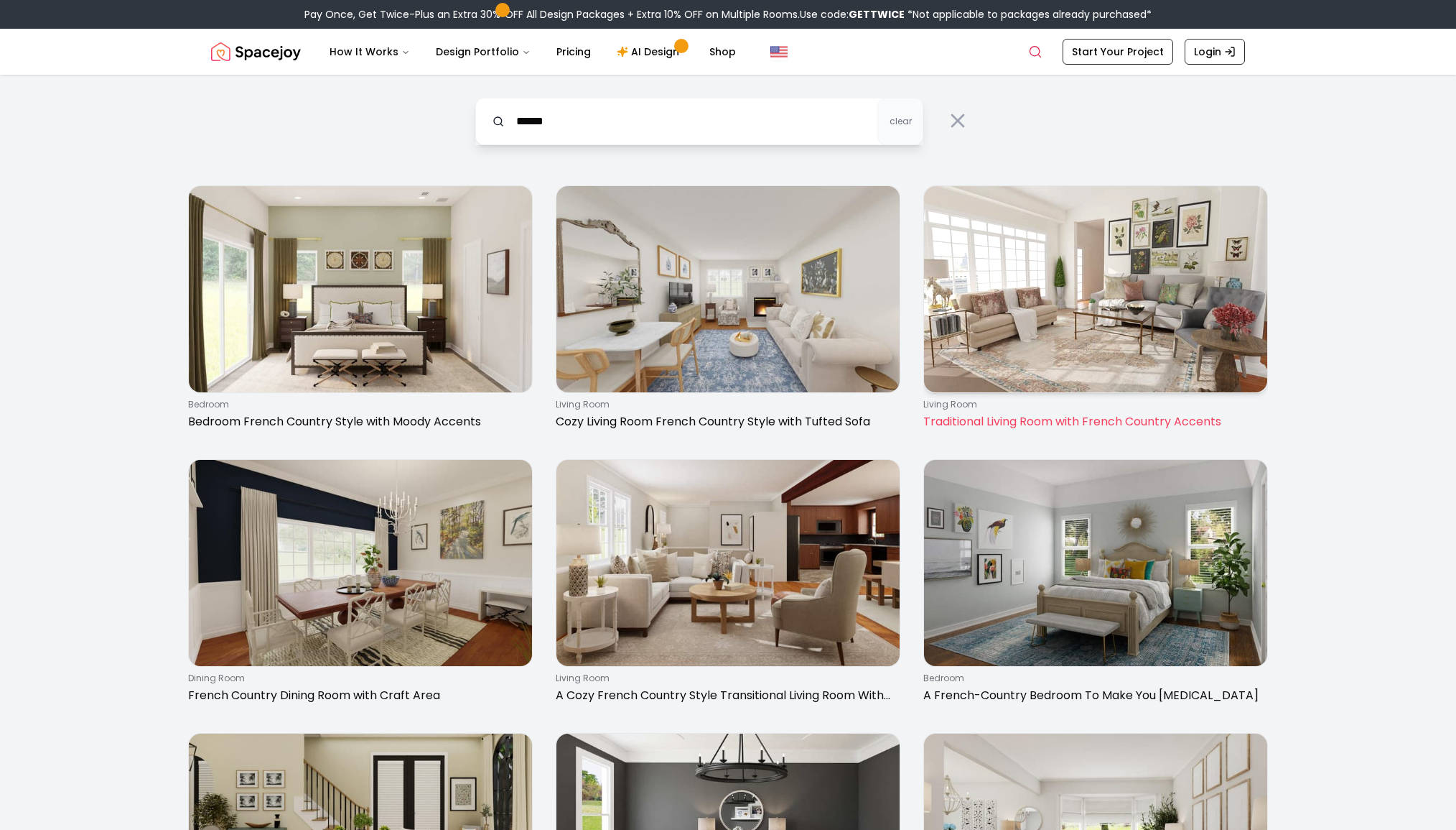
click at [1010, 313] on img at bounding box center [1095, 290] width 343 height 206
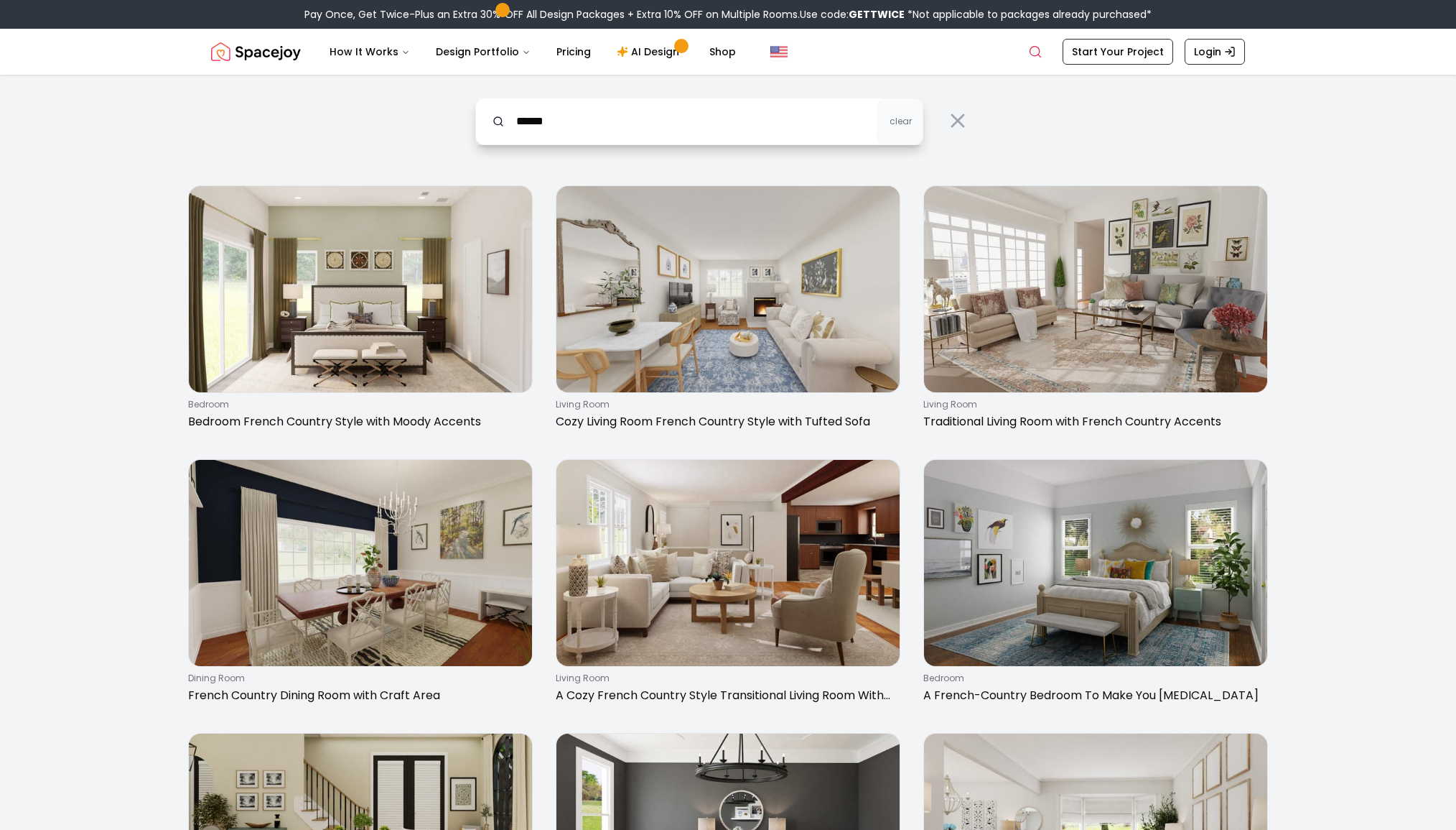
click at [570, 133] on input "******" at bounding box center [699, 121] width 448 height 48
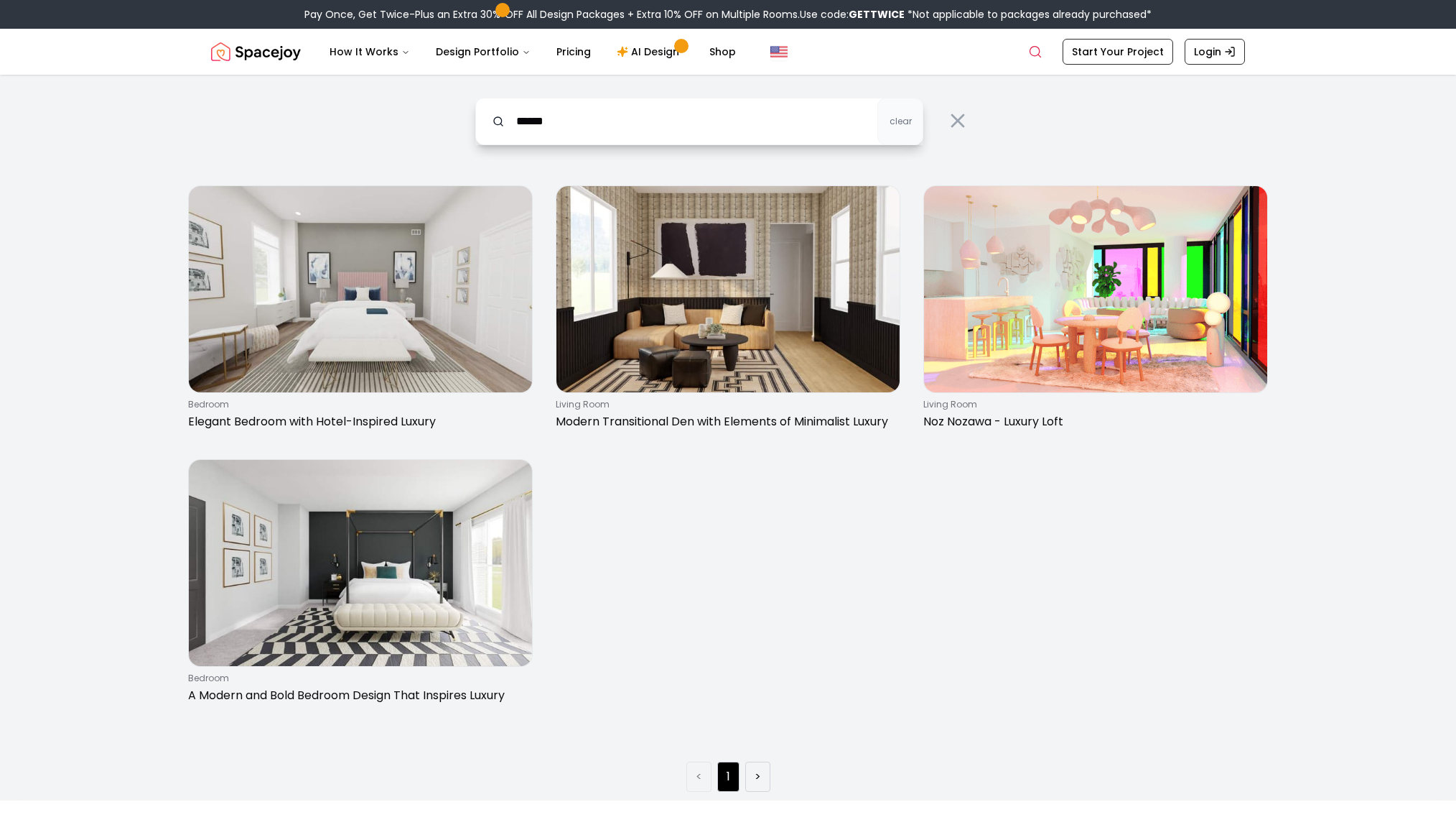
click at [538, 119] on input "******" at bounding box center [699, 121] width 448 height 48
click at [538, 119] on input "******" at bounding box center [699, 121] width 448 height 48
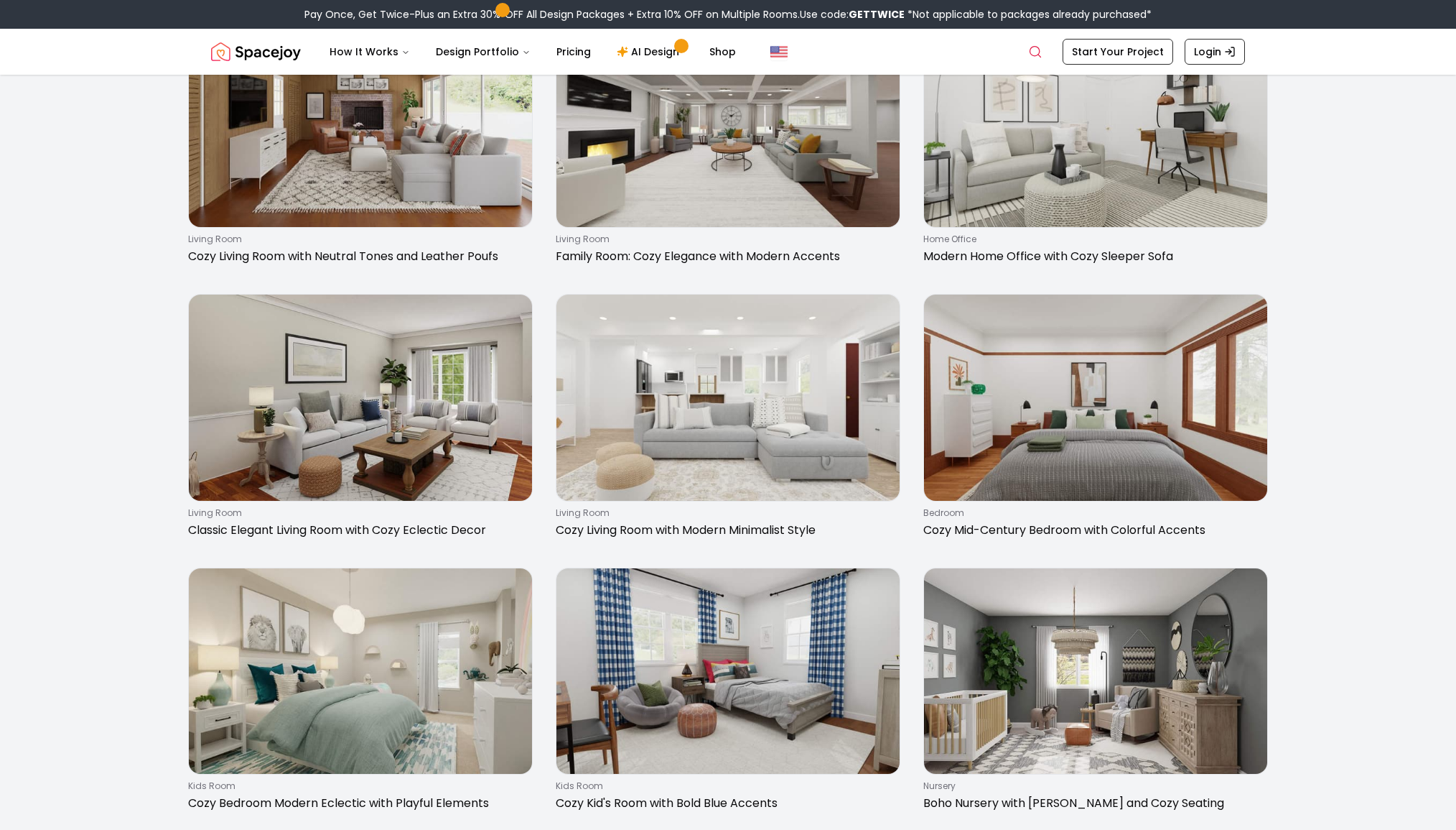
scroll to position [1631, 0]
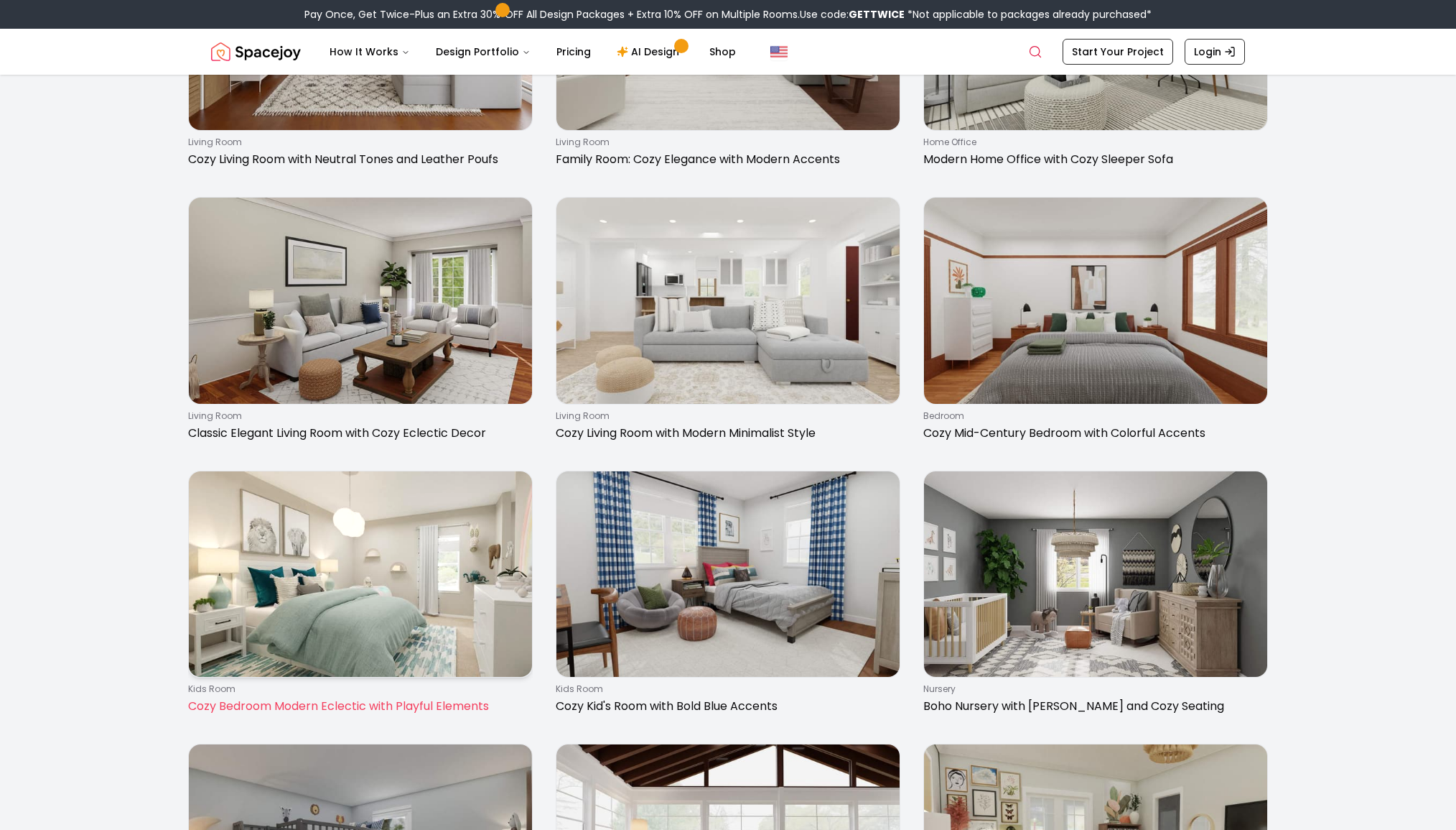
click at [425, 551] on img at bounding box center [360, 574] width 343 height 206
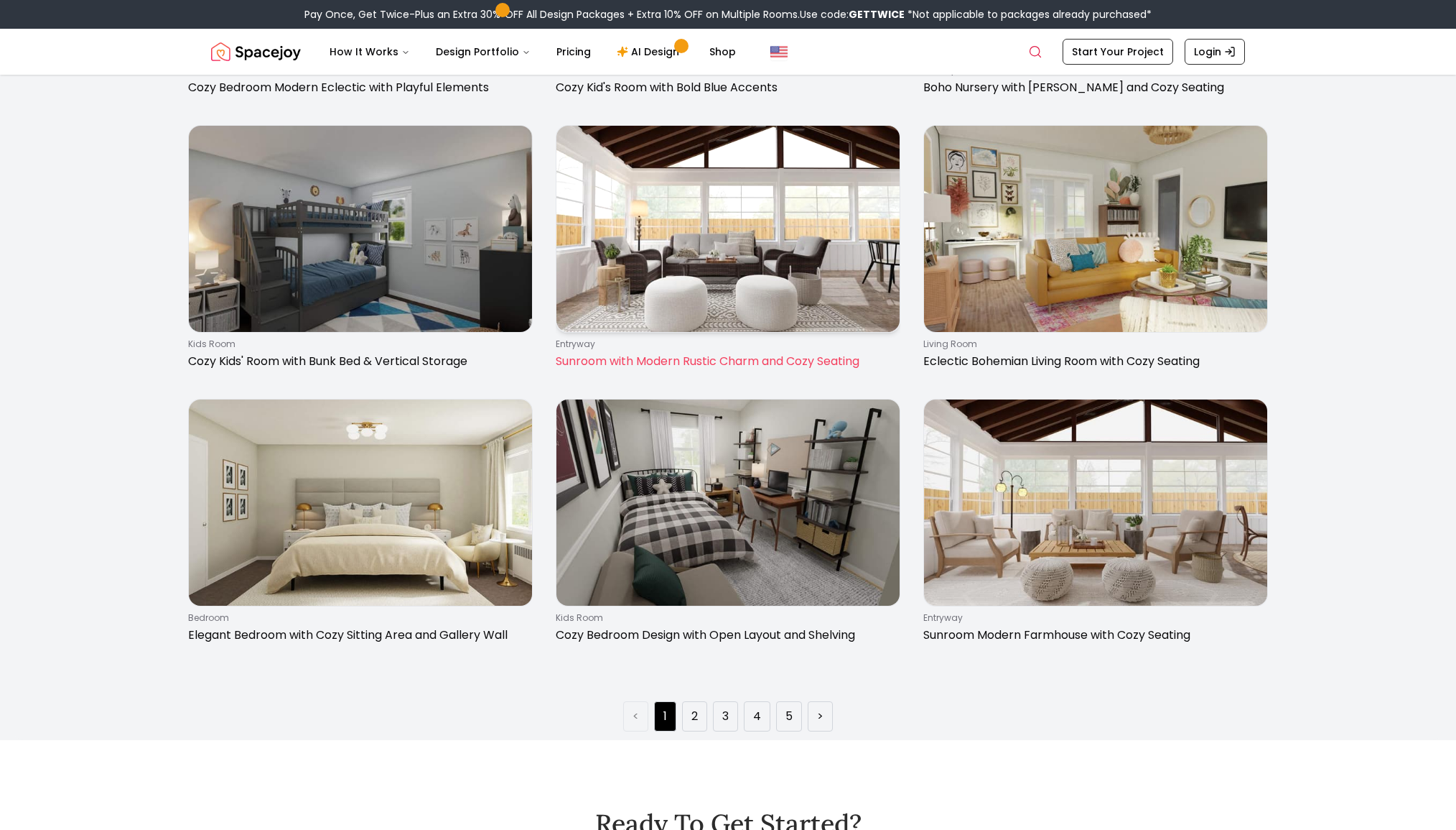
scroll to position [2338, 0]
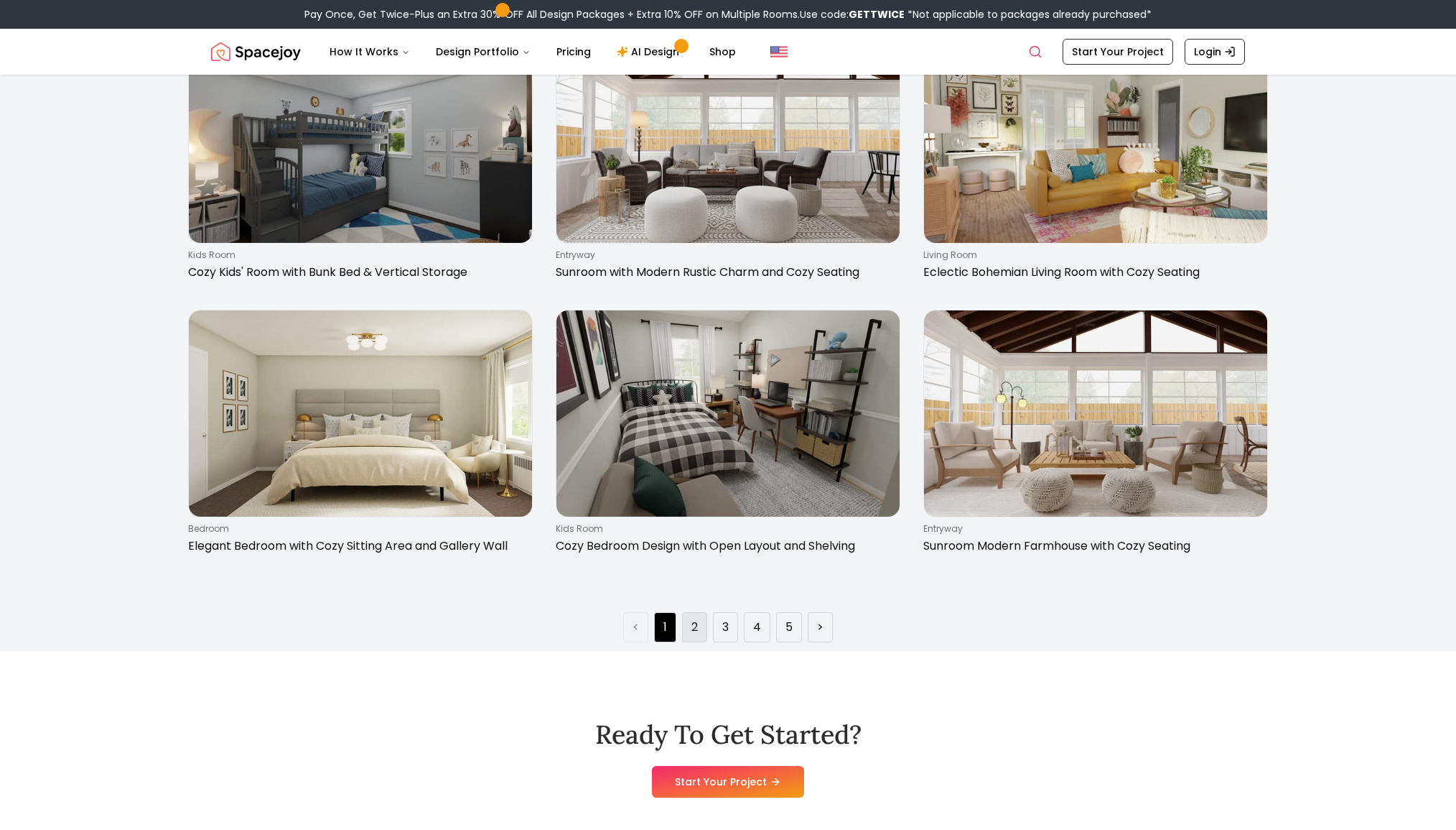
click at [695, 628] on link "2" at bounding box center [695, 628] width 6 height 17
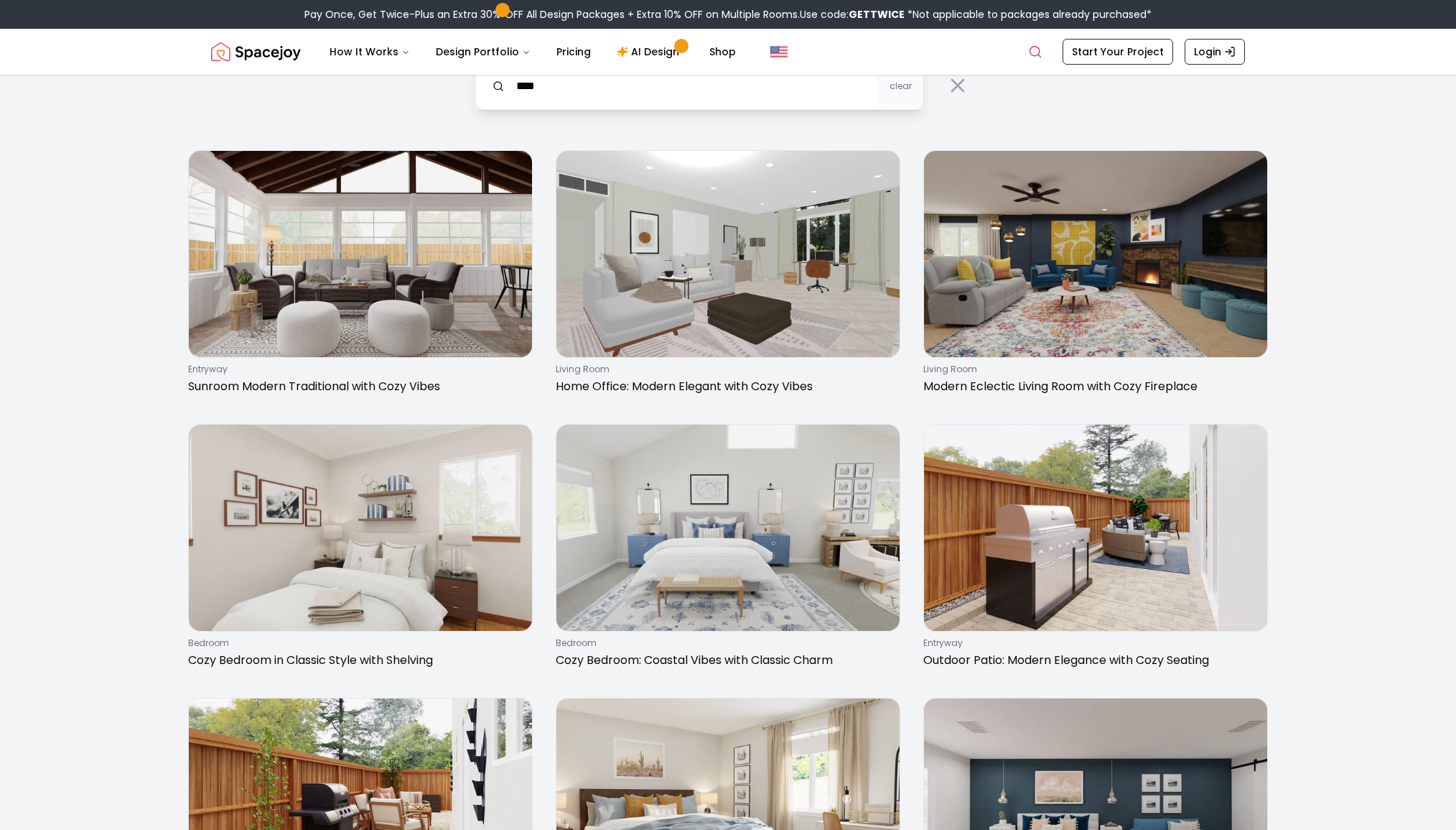
scroll to position [0, 0]
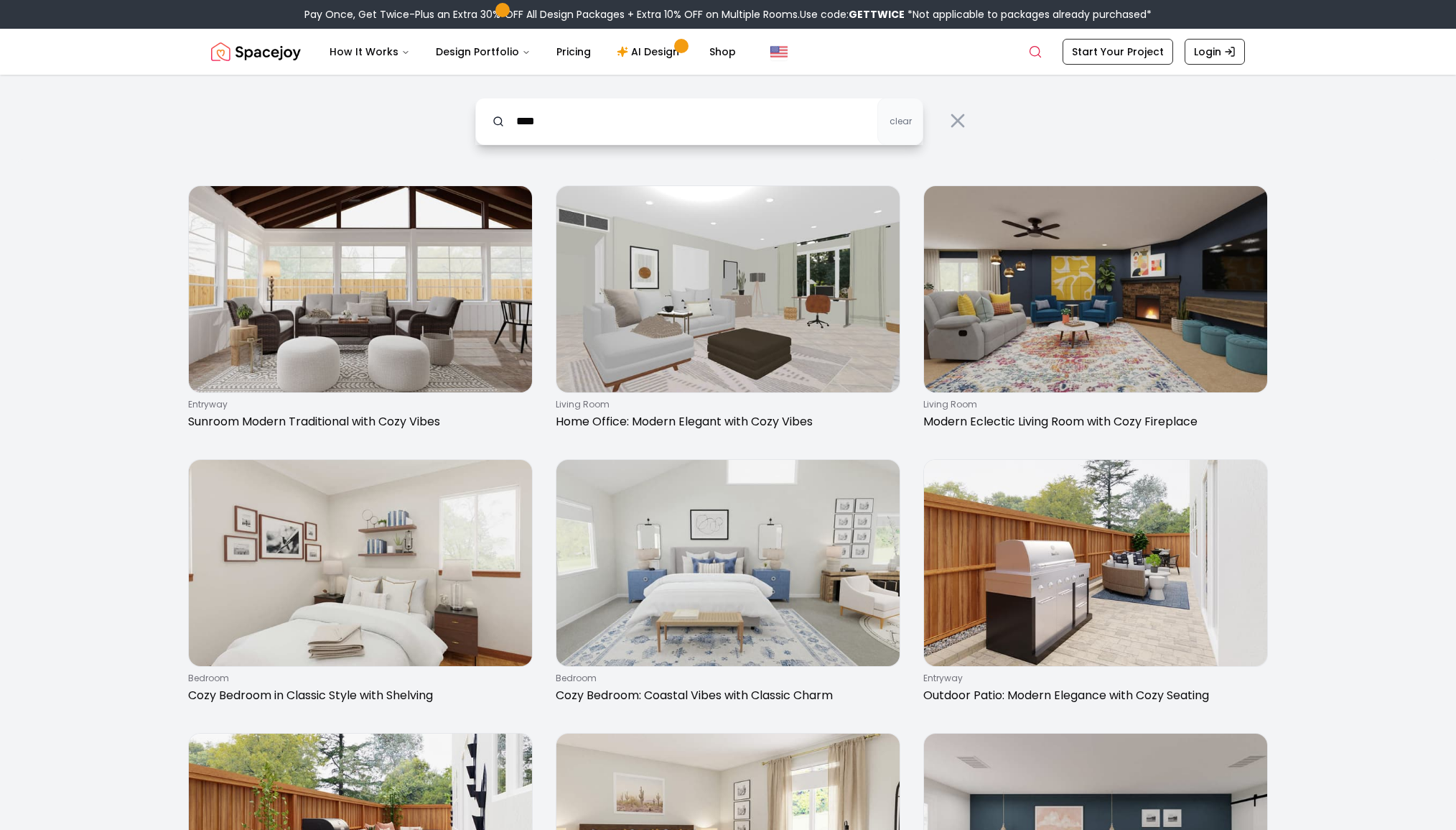
click at [597, 110] on input "****" at bounding box center [699, 121] width 448 height 48
type input "**********"
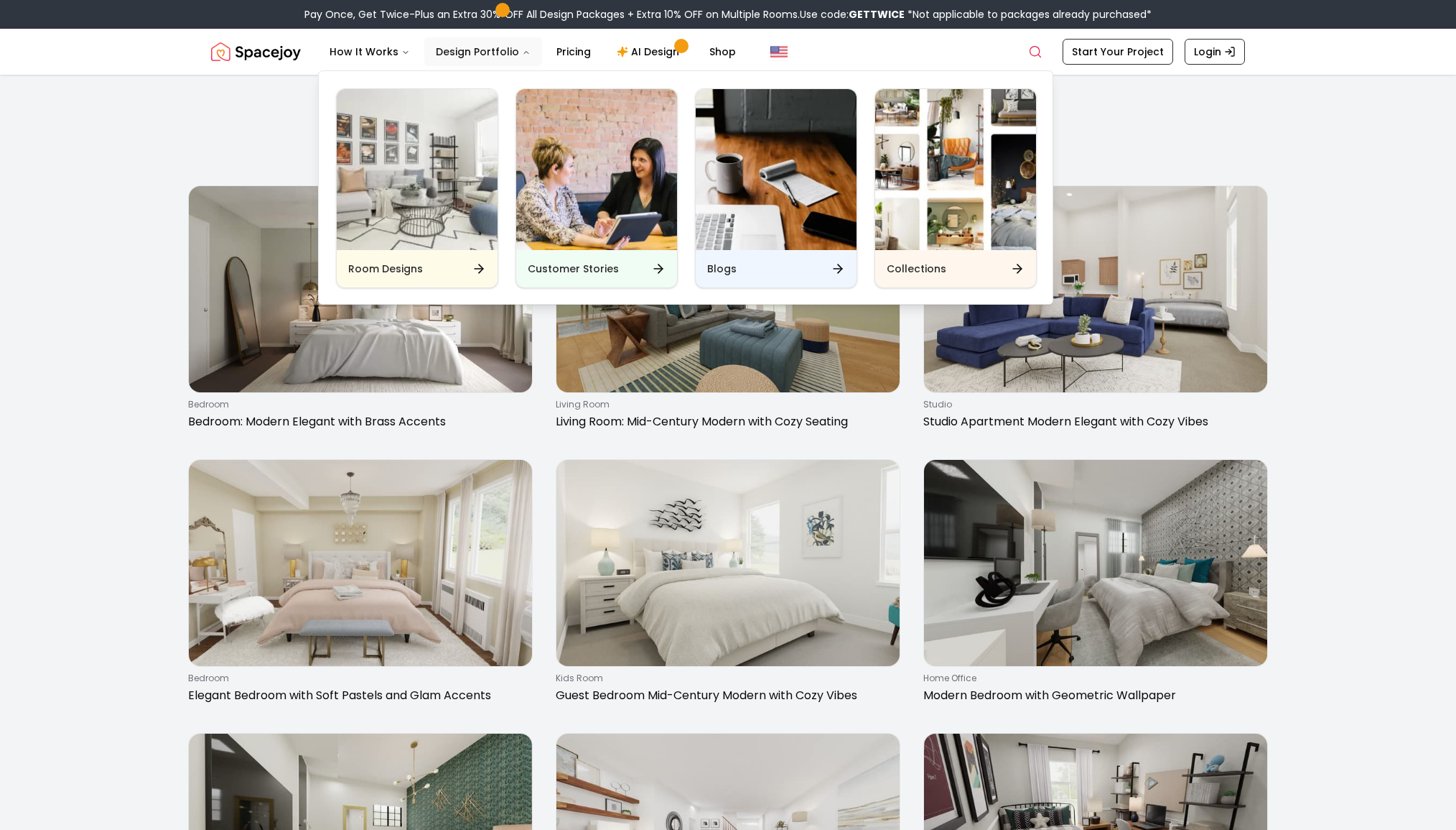
click at [476, 56] on button "Design Portfolio" at bounding box center [483, 52] width 118 height 29
click at [510, 53] on button "Design Portfolio" at bounding box center [483, 52] width 118 height 29
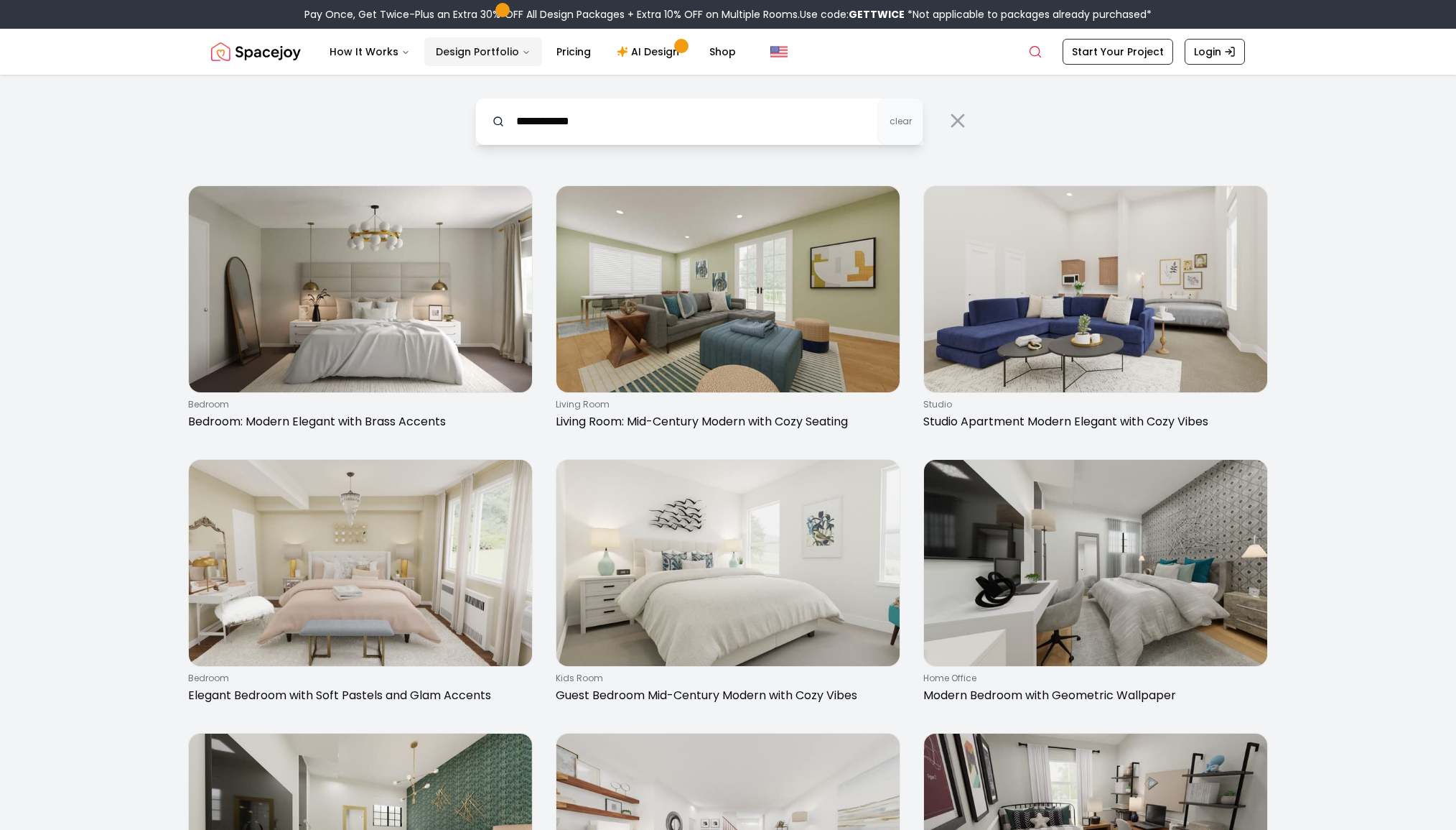
click at [522, 52] on icon "Main" at bounding box center [526, 52] width 9 height 9
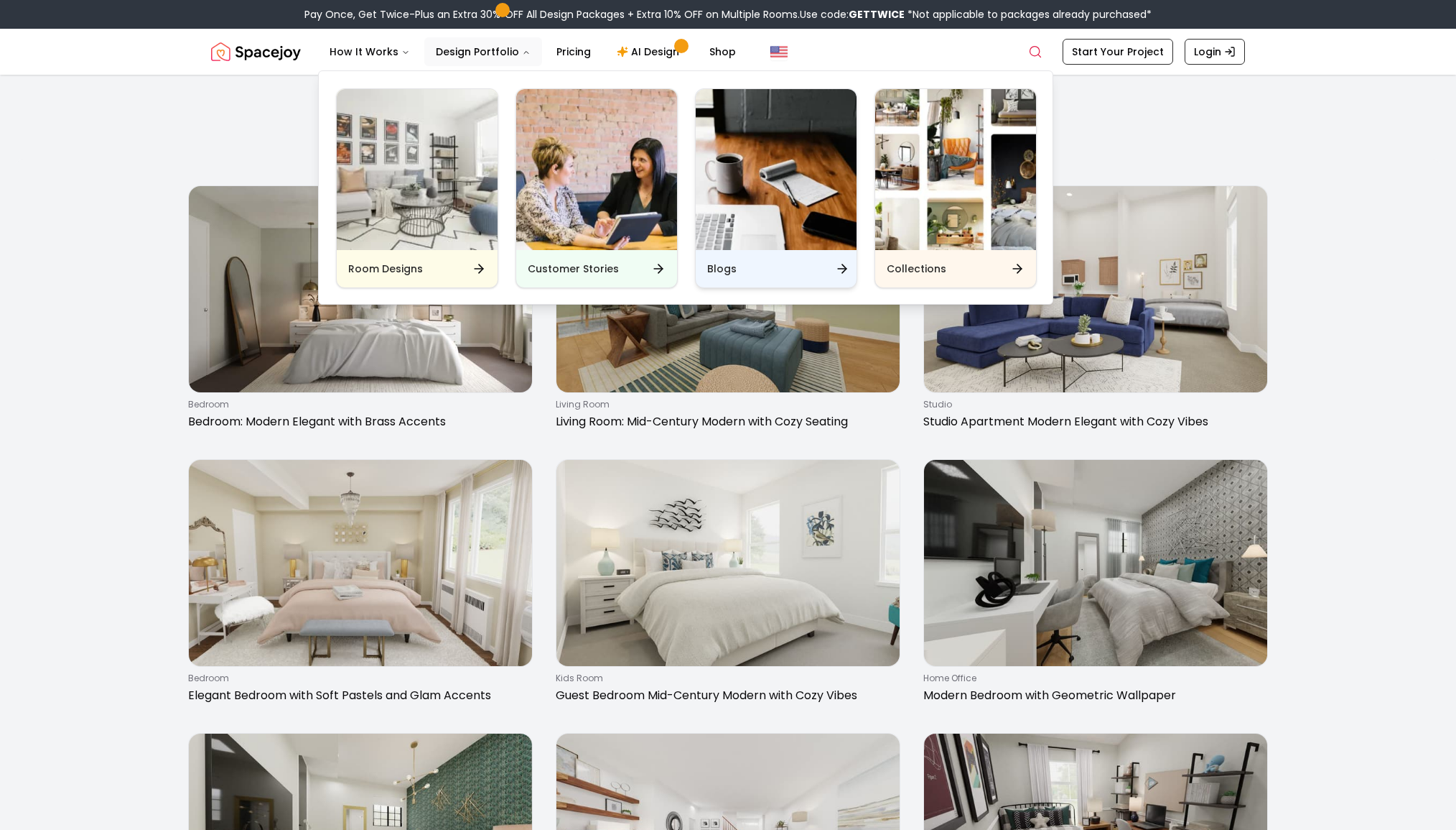
click at [750, 183] on img "Main" at bounding box center [776, 169] width 161 height 161
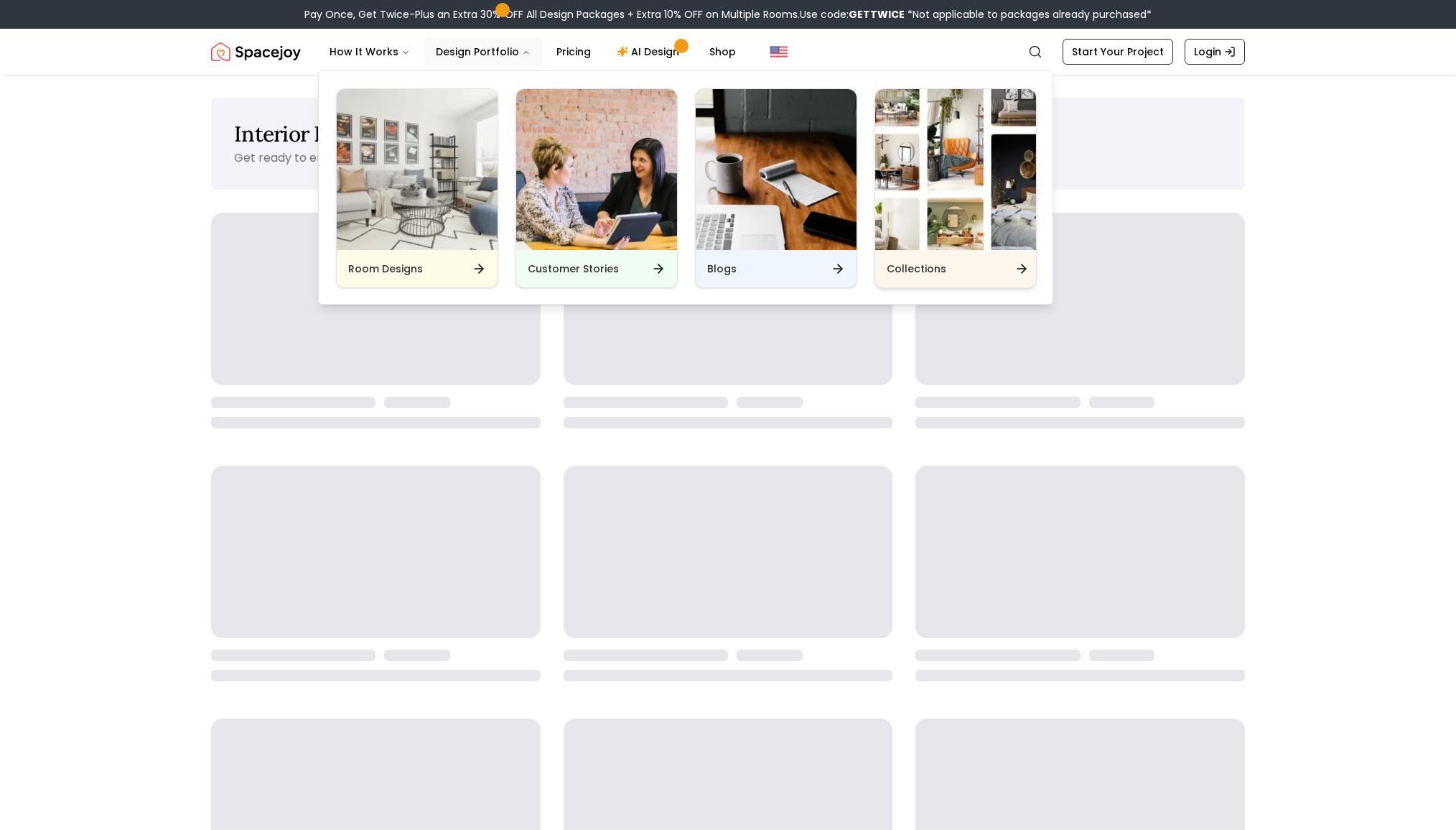
click at [909, 155] on img "Main" at bounding box center [956, 169] width 161 height 161
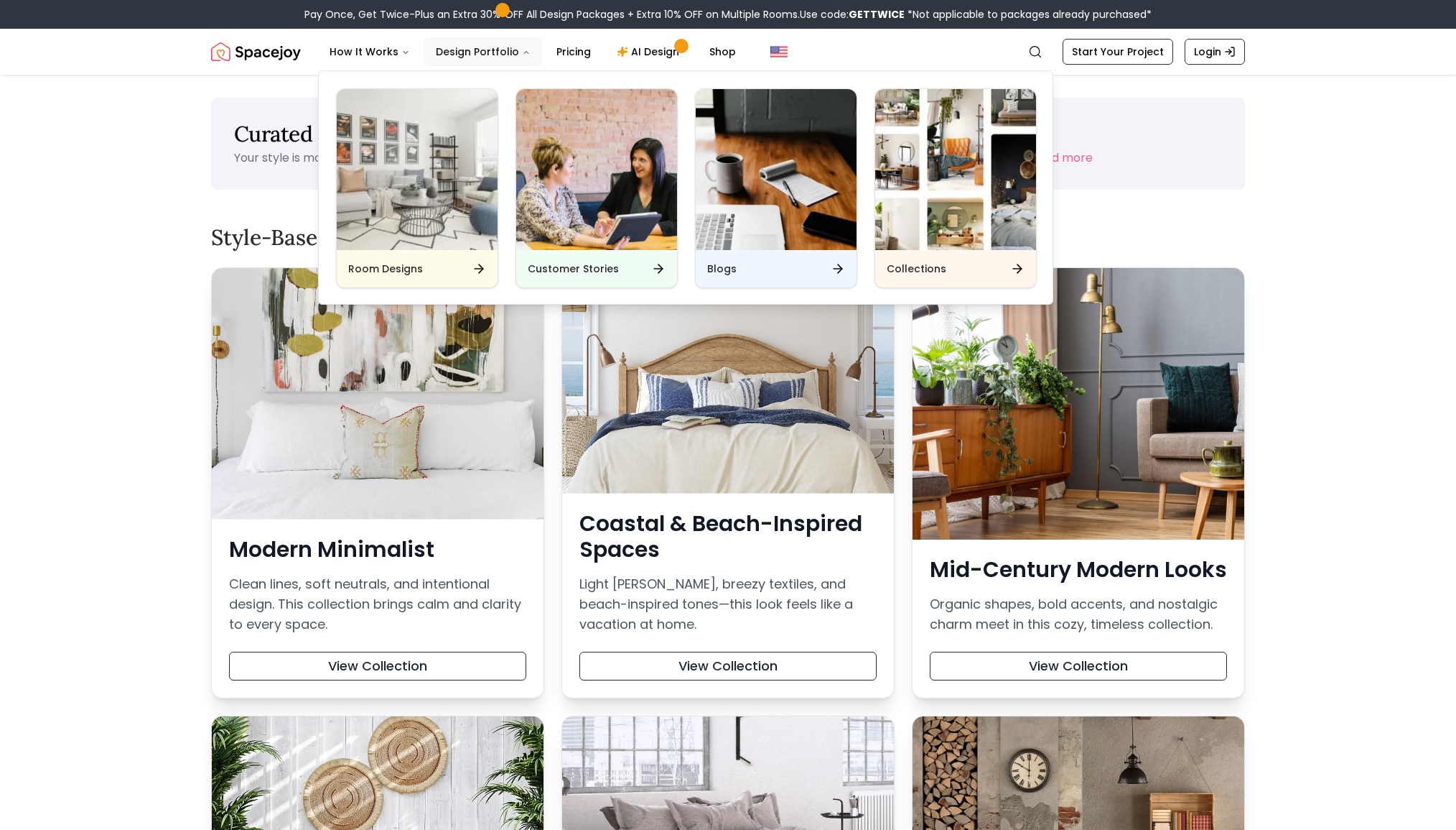
click at [508, 56] on button "Design Portfolio" at bounding box center [483, 52] width 118 height 29
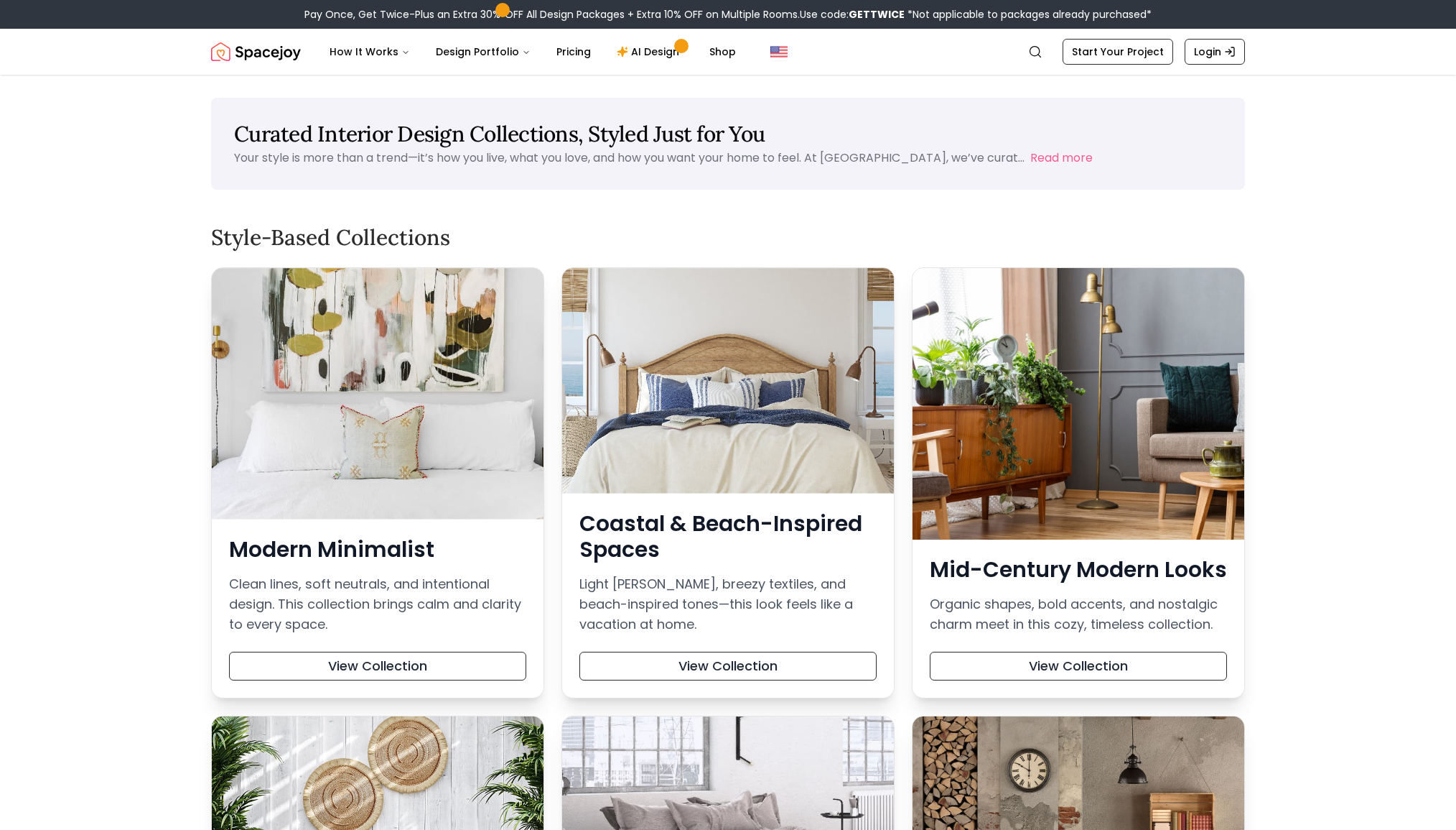
click at [1036, 47] on icon "Global" at bounding box center [1036, 52] width 14 height 14
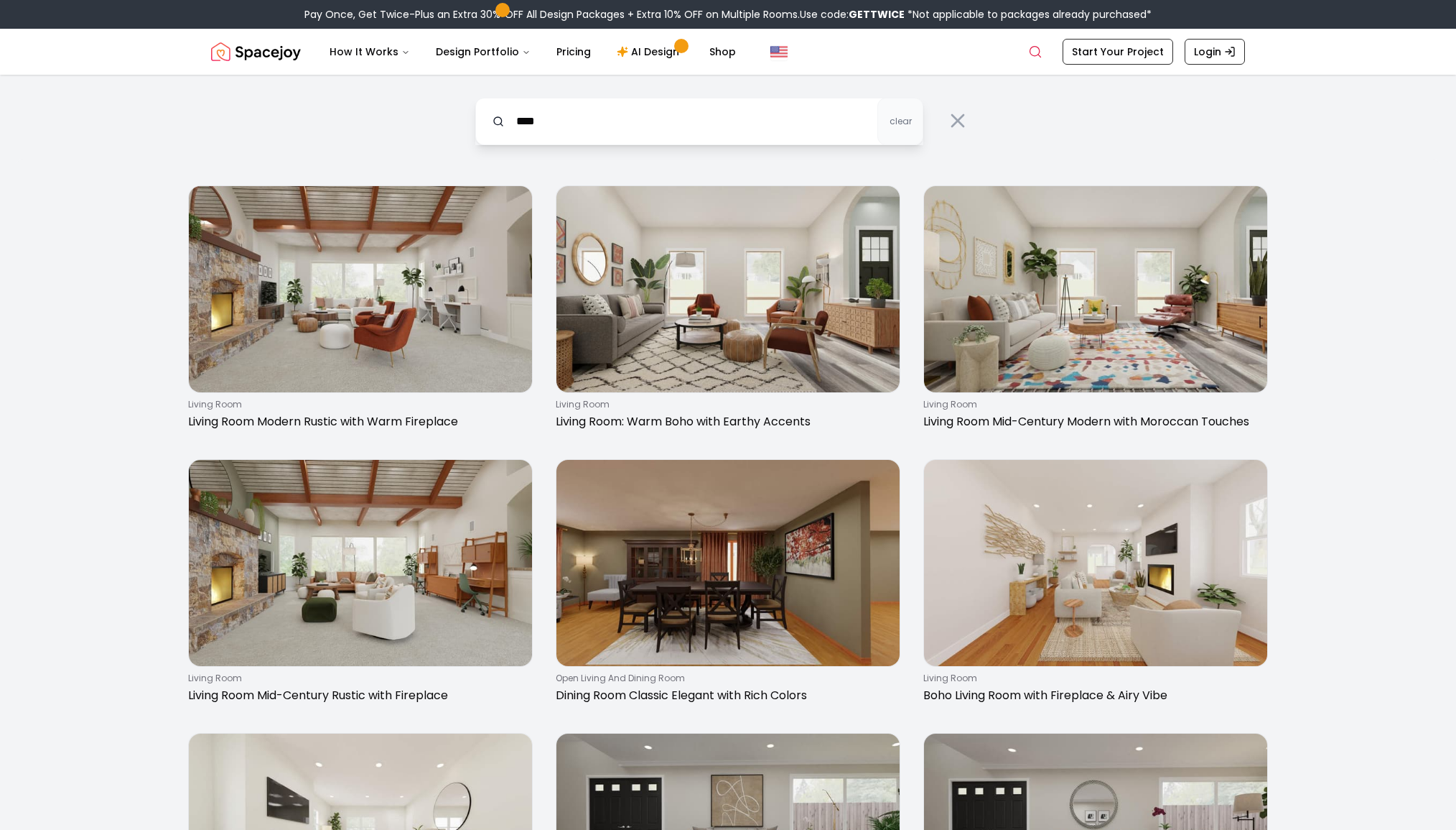
type input "****"
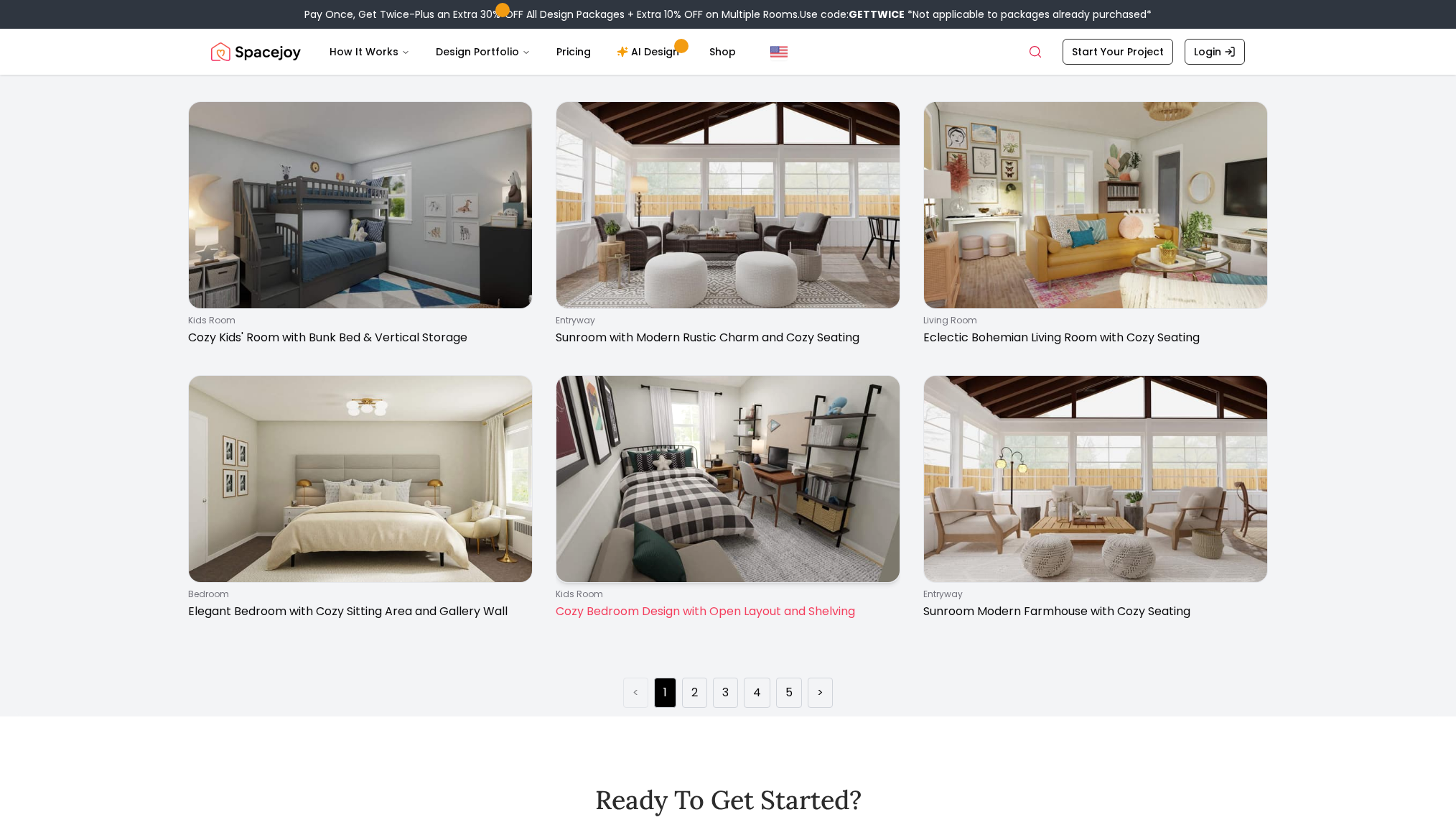
scroll to position [2273, 0]
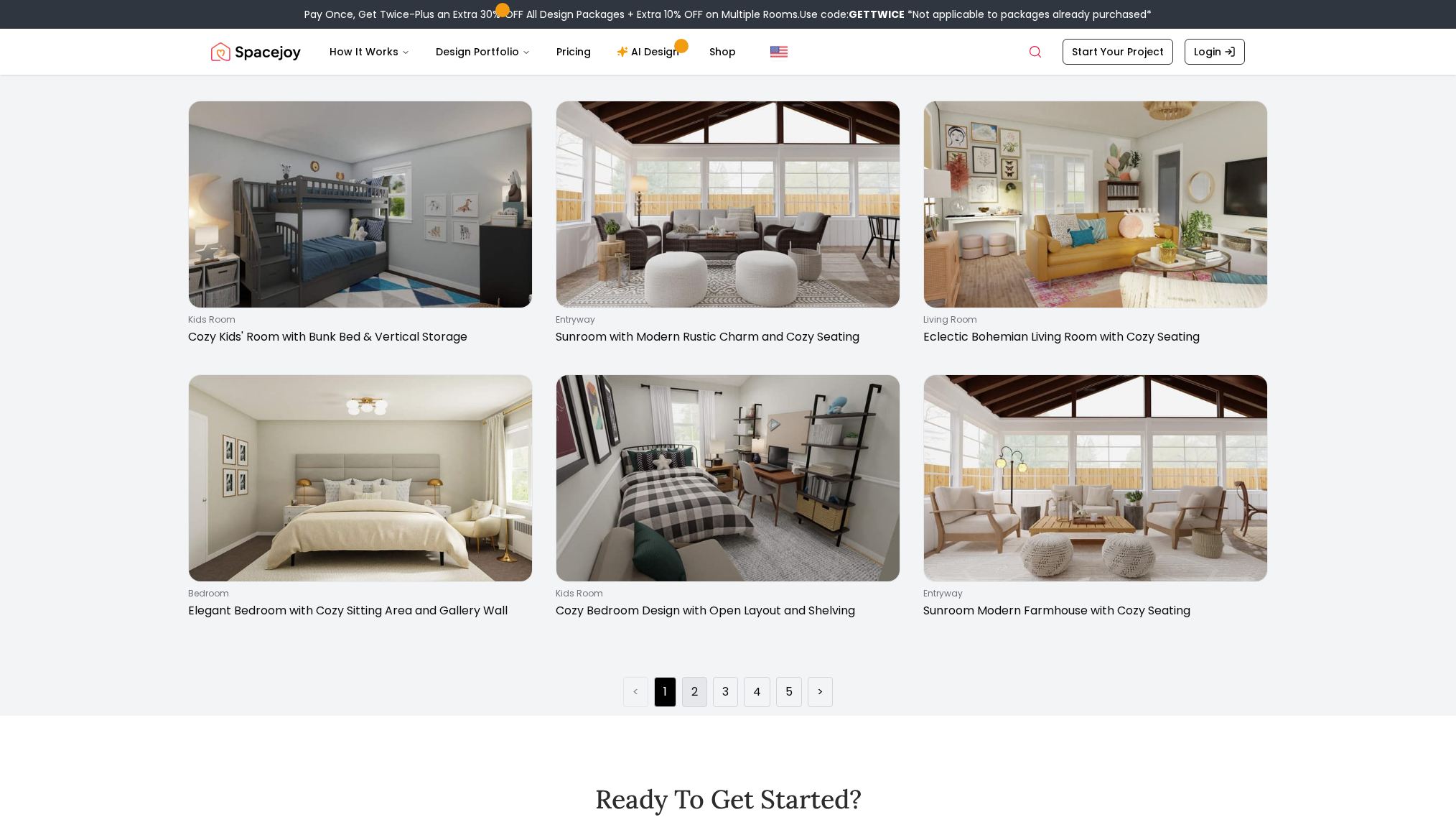
click at [690, 694] on li "2" at bounding box center [695, 692] width 25 height 30
click at [830, 689] on li ">" at bounding box center [821, 692] width 25 height 30
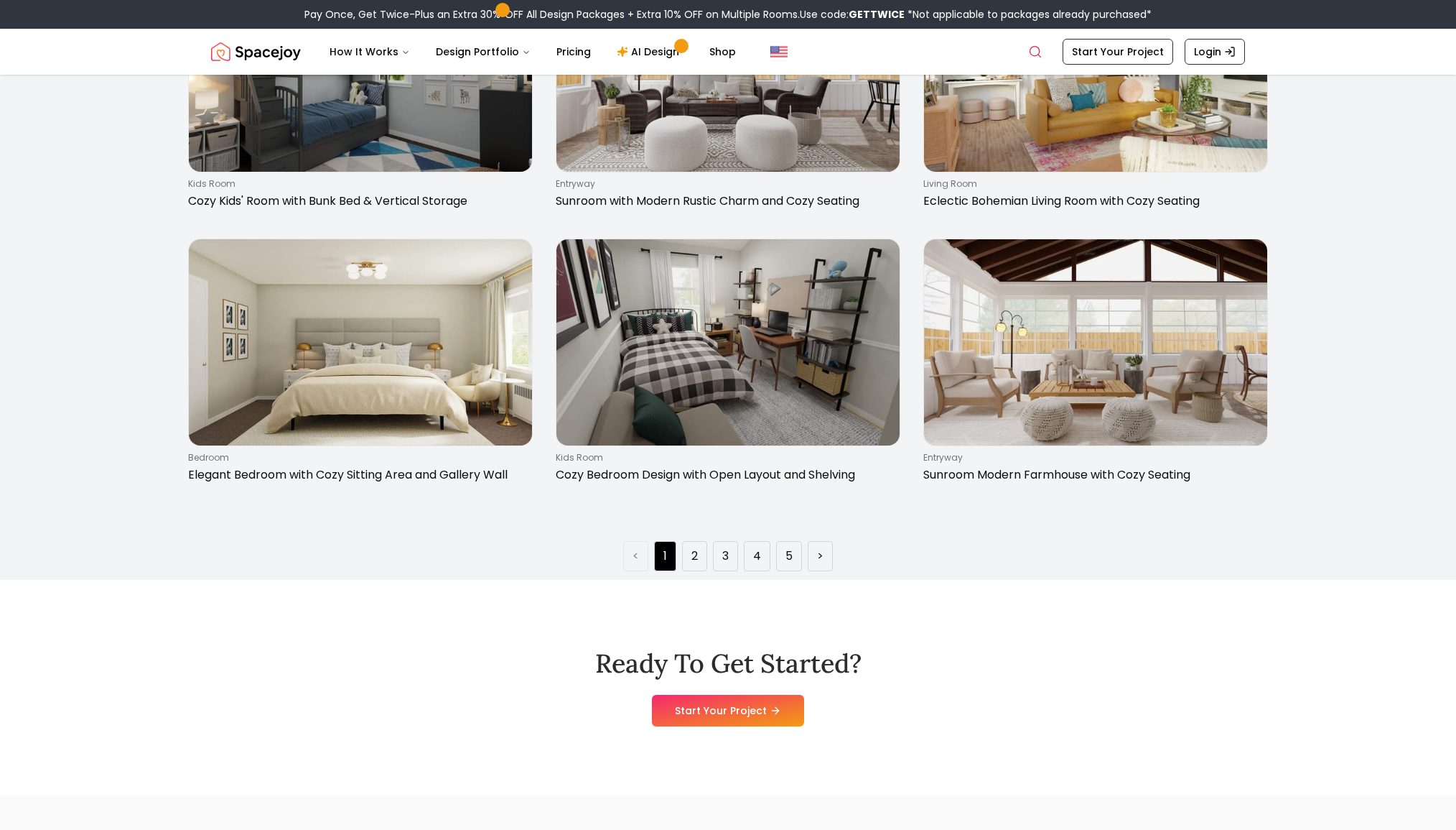
scroll to position [2563, 0]
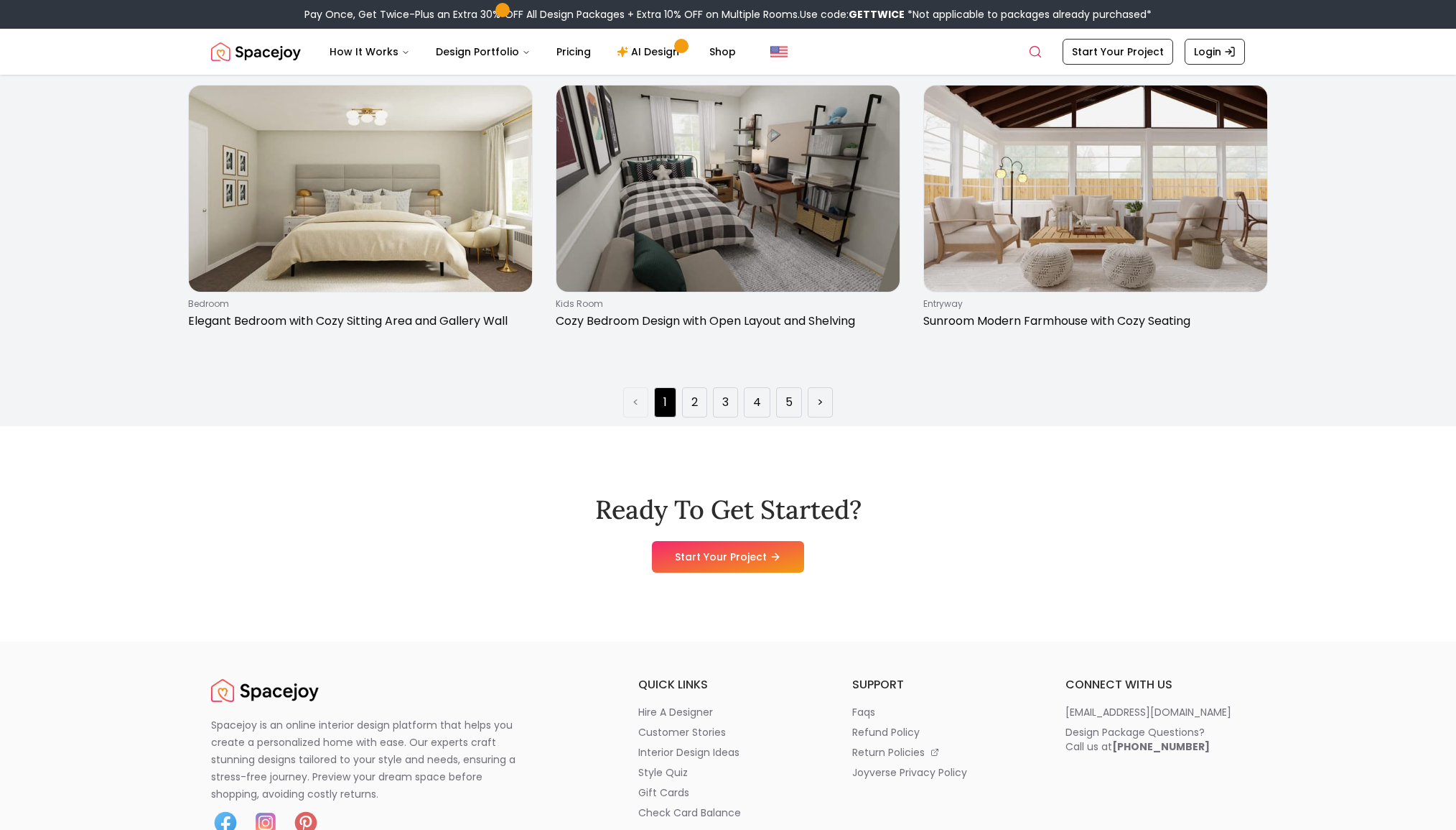
click at [459, 468] on div "Ready To Get Started? Start Your Project" at bounding box center [728, 534] width 1034 height 216
click at [690, 394] on li "2" at bounding box center [695, 402] width 25 height 30
click at [695, 399] on link "2" at bounding box center [695, 402] width 6 height 17
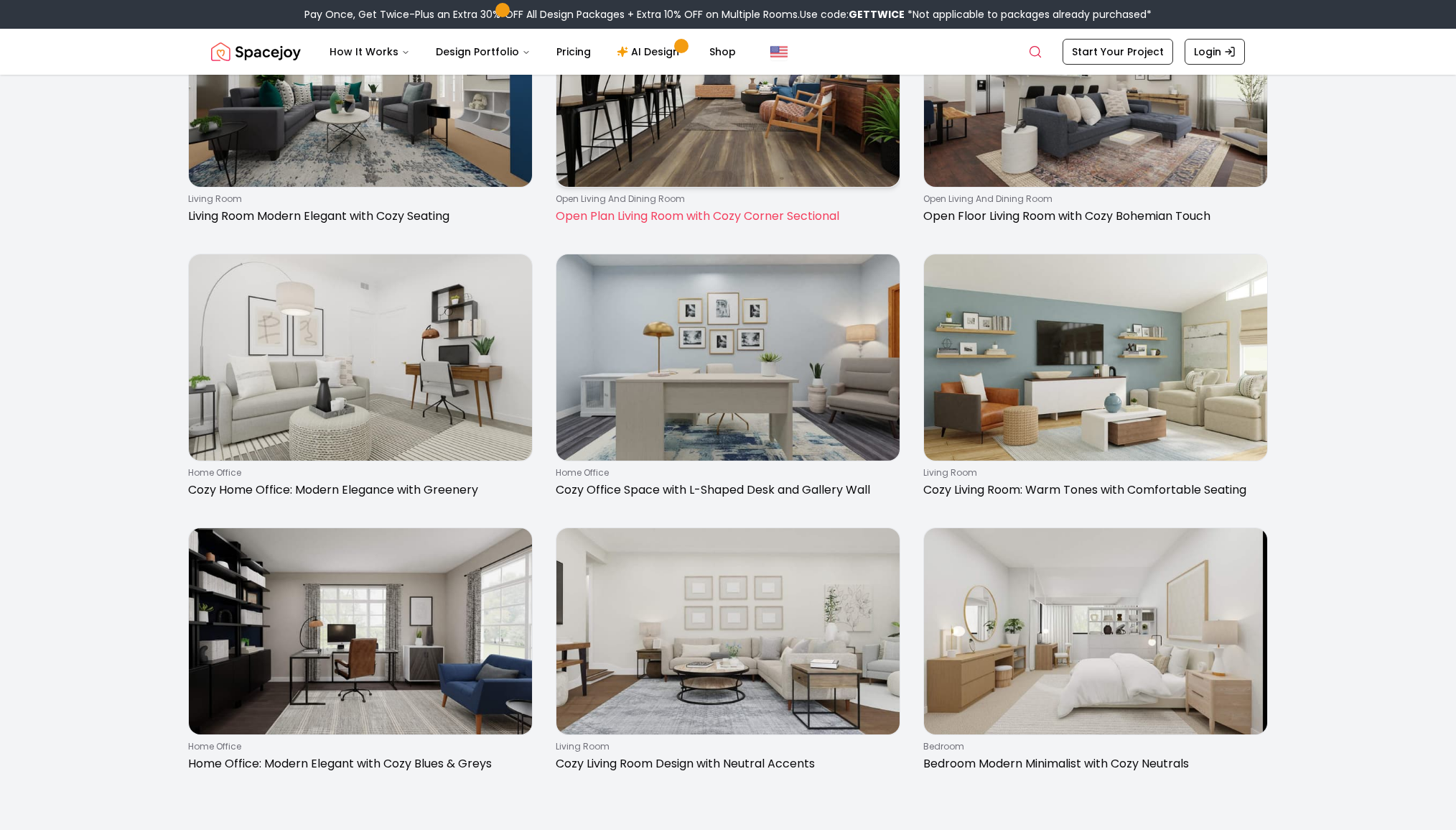
scroll to position [2253, 0]
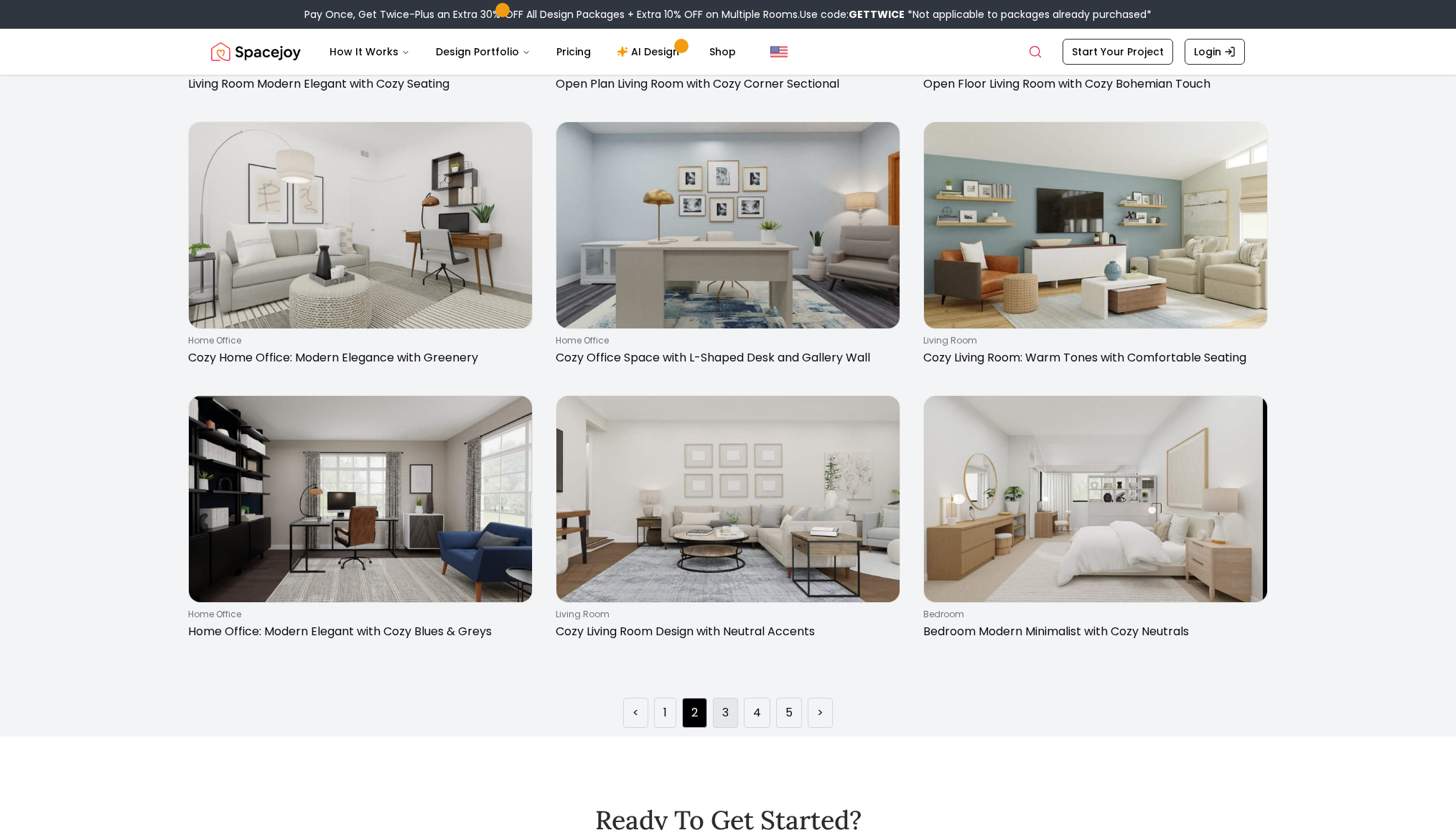
click at [731, 717] on li "3" at bounding box center [726, 713] width 25 height 30
click at [726, 720] on link "3" at bounding box center [726, 713] width 6 height 17
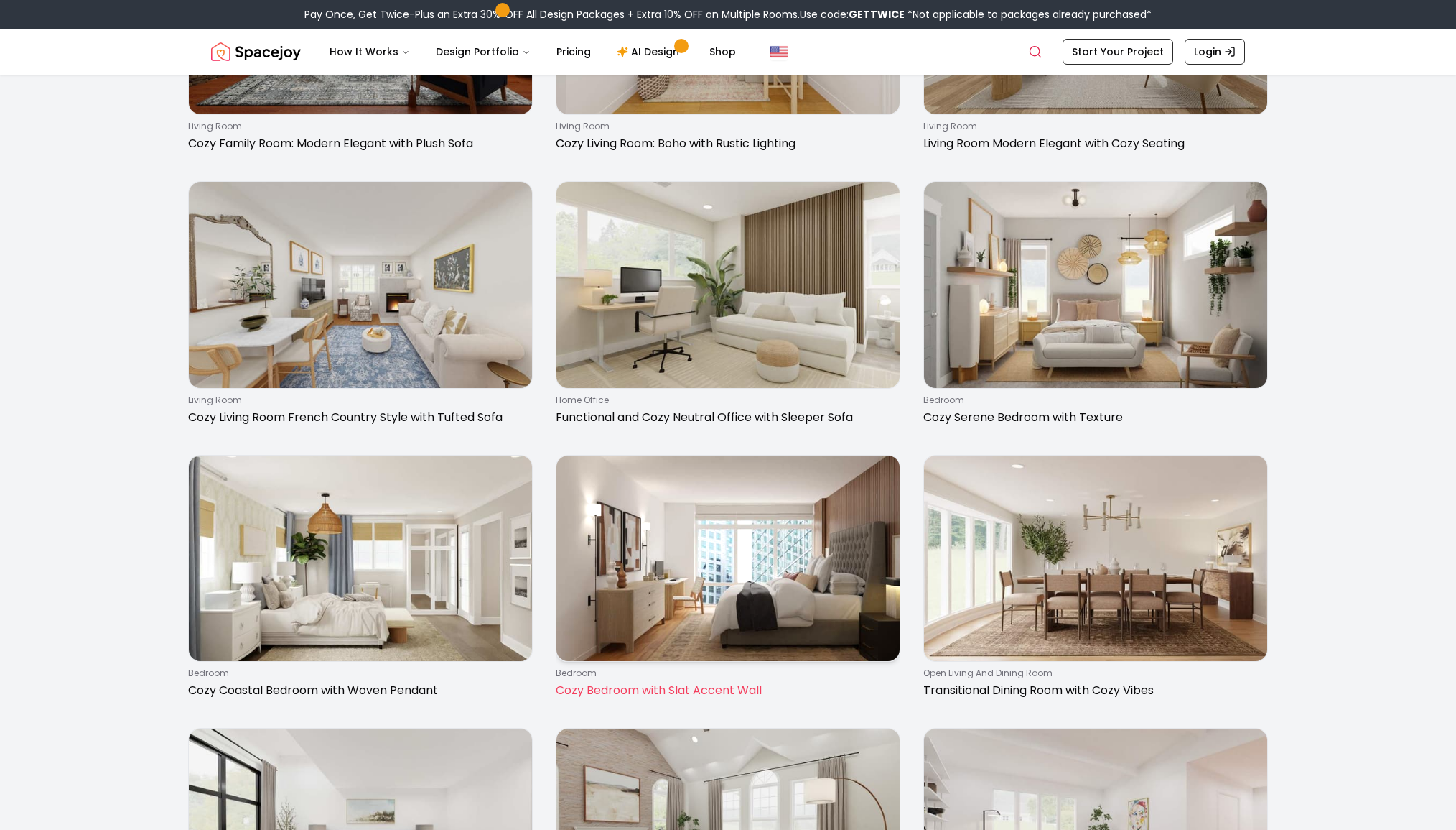
scroll to position [1643, 0]
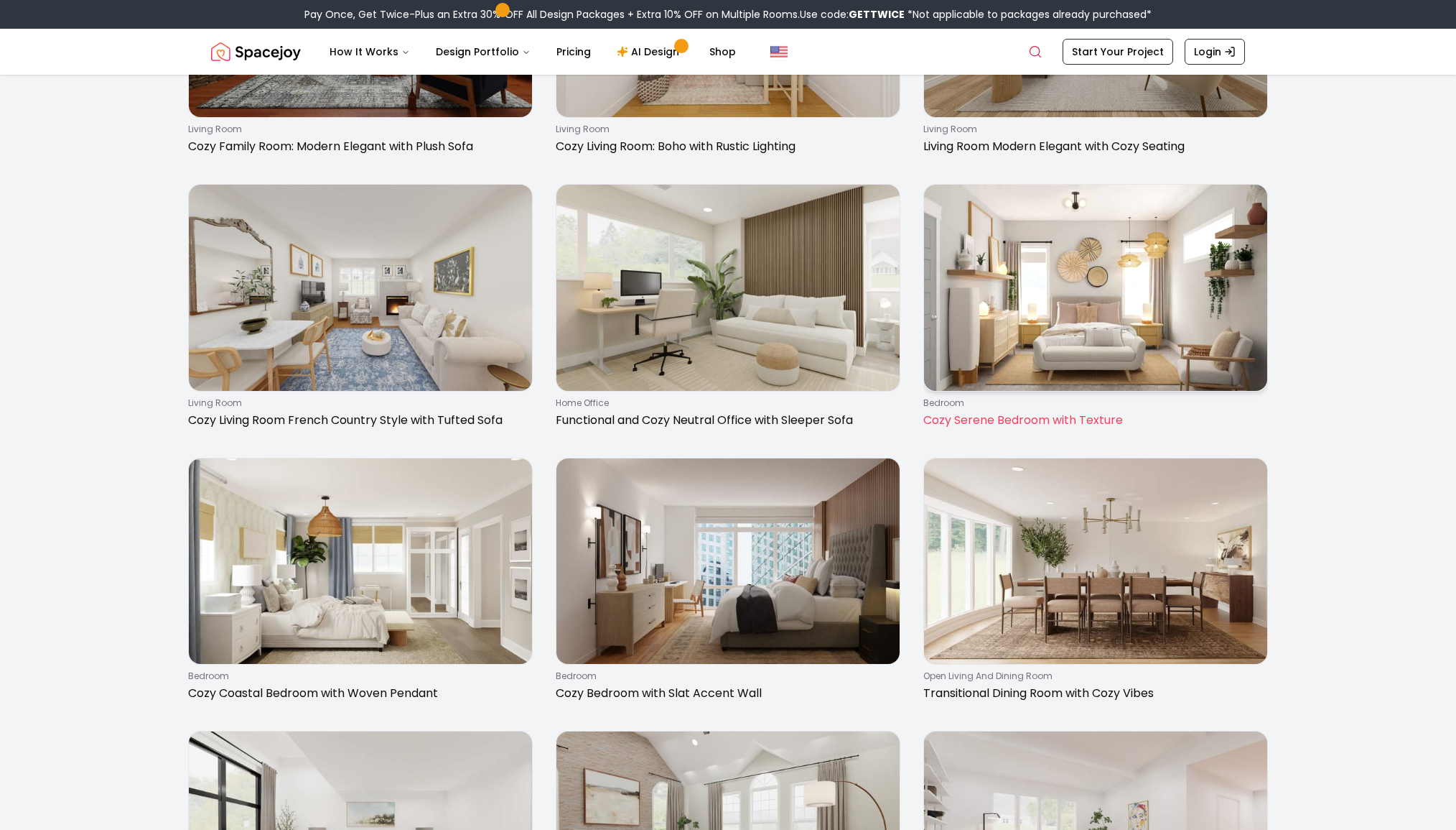
click at [1059, 290] on img at bounding box center [1095, 288] width 343 height 206
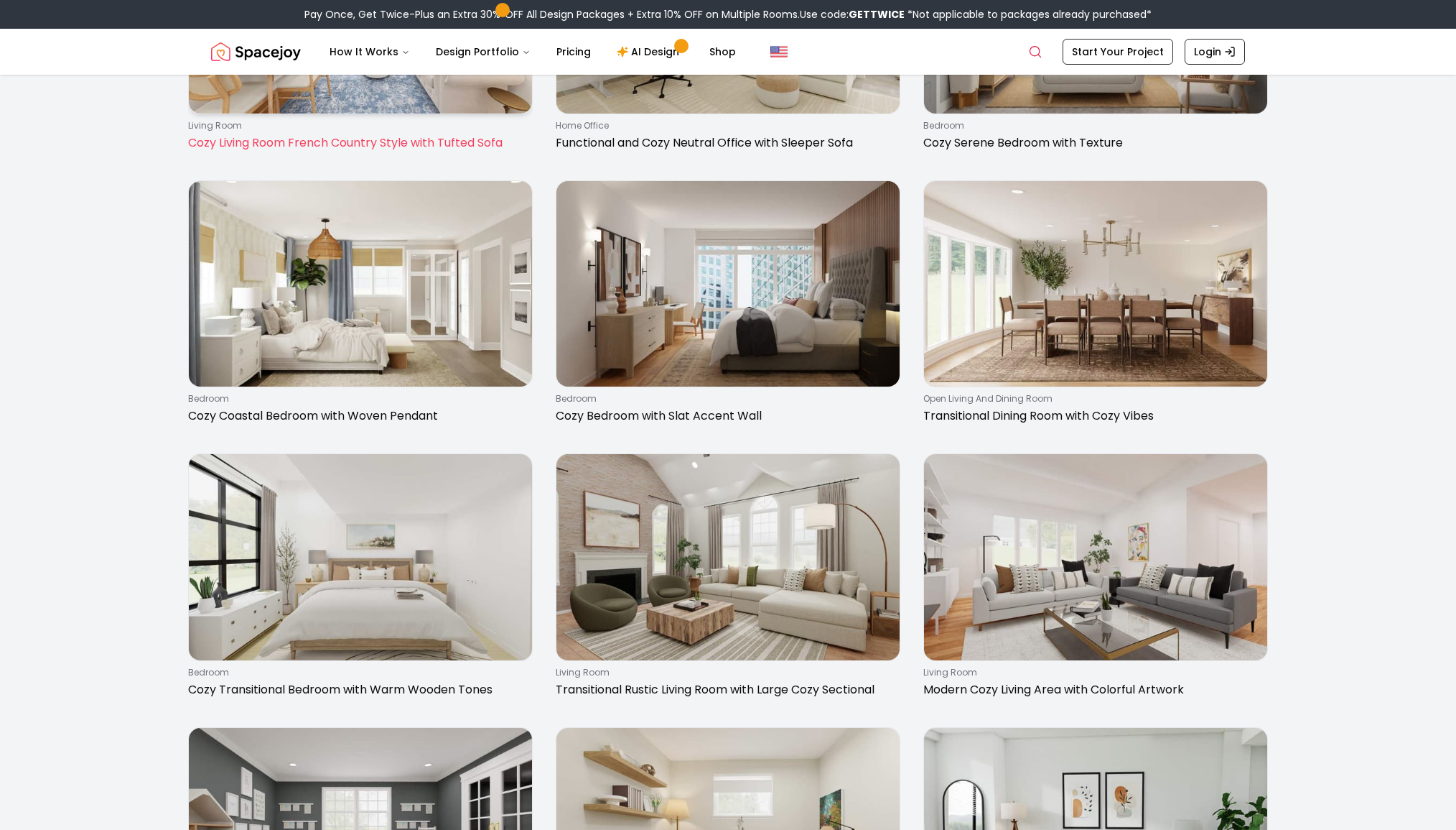
scroll to position [1922, 0]
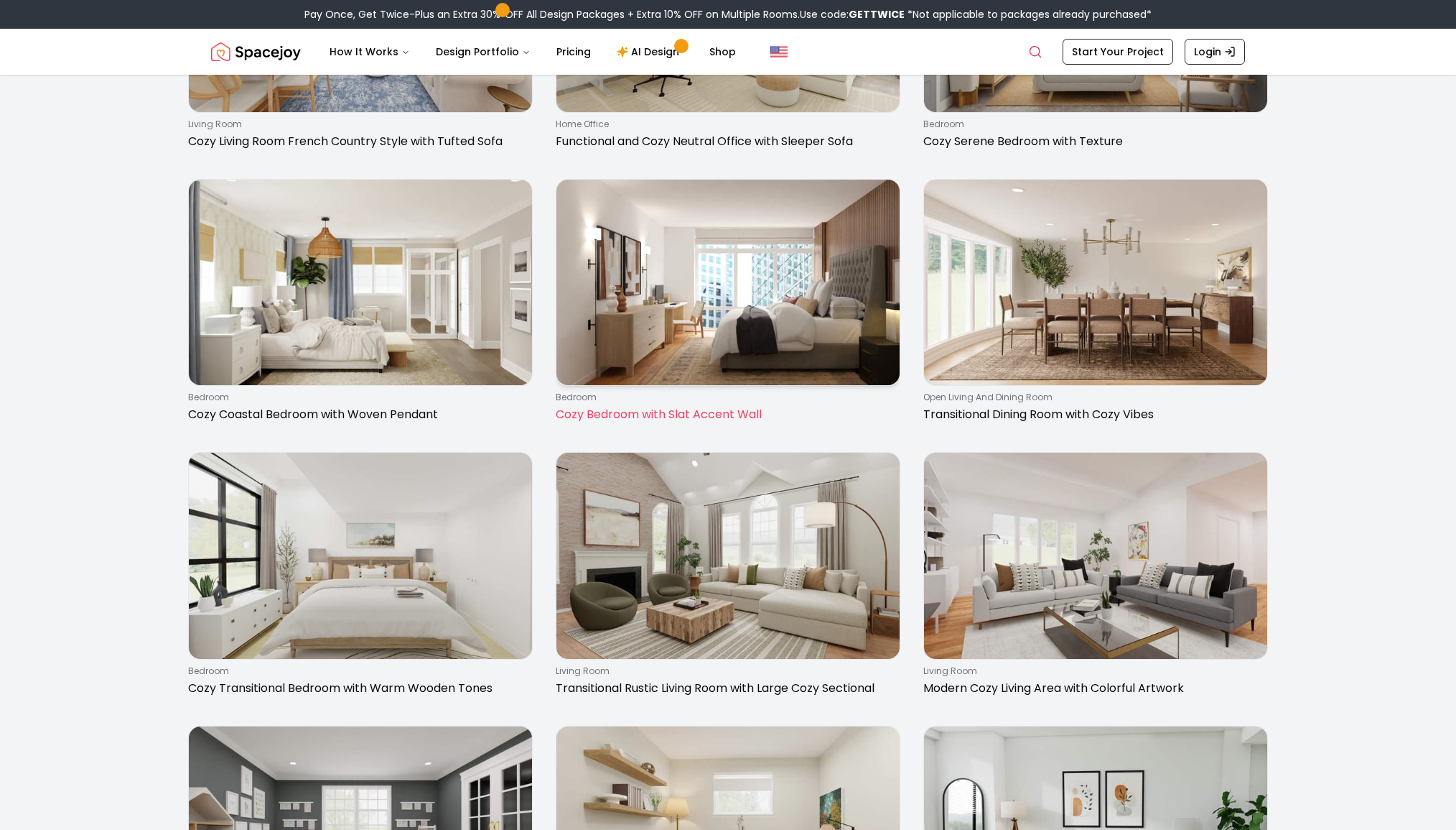
click at [683, 294] on img at bounding box center [728, 282] width 343 height 206
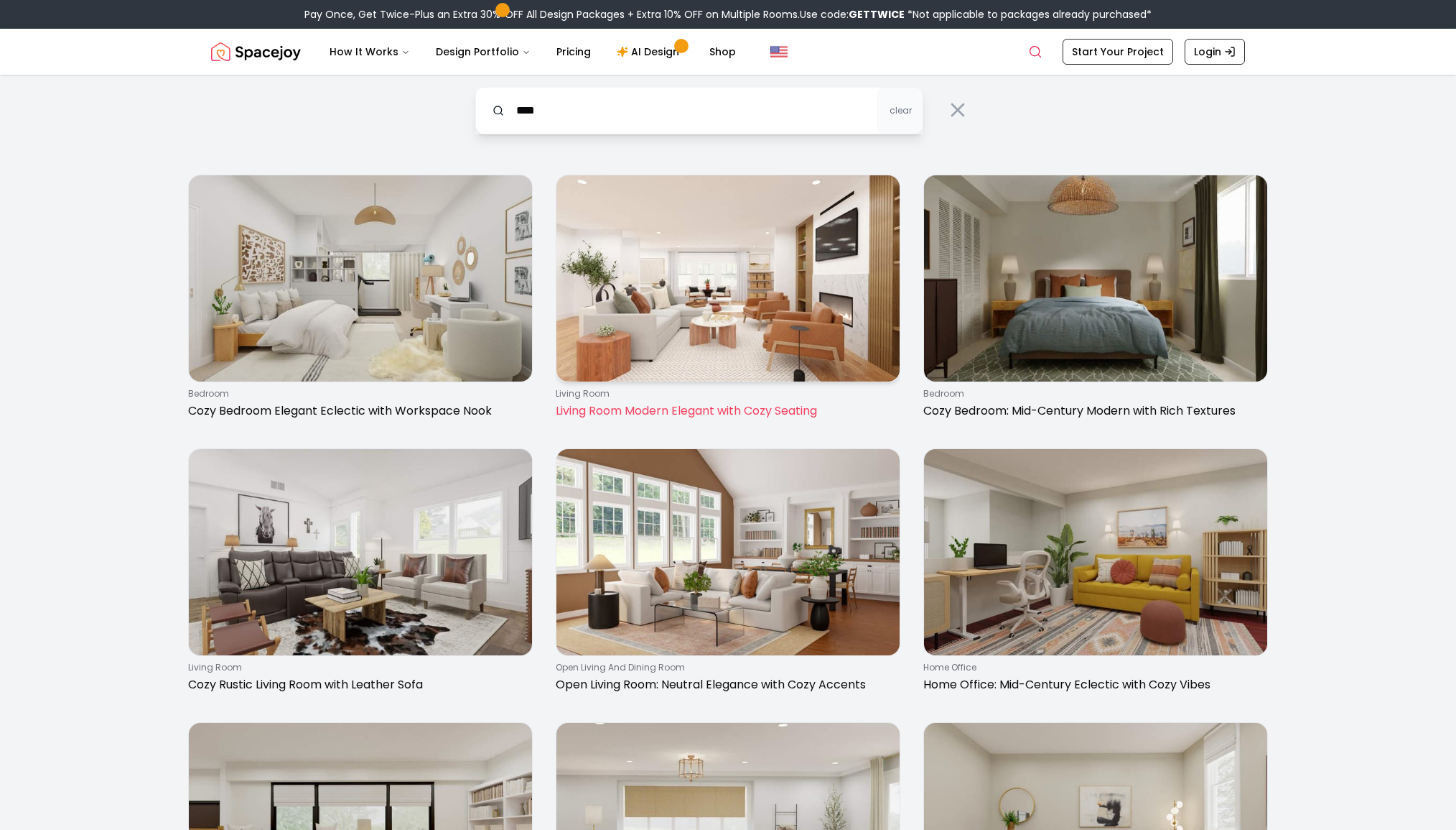
scroll to position [0, 0]
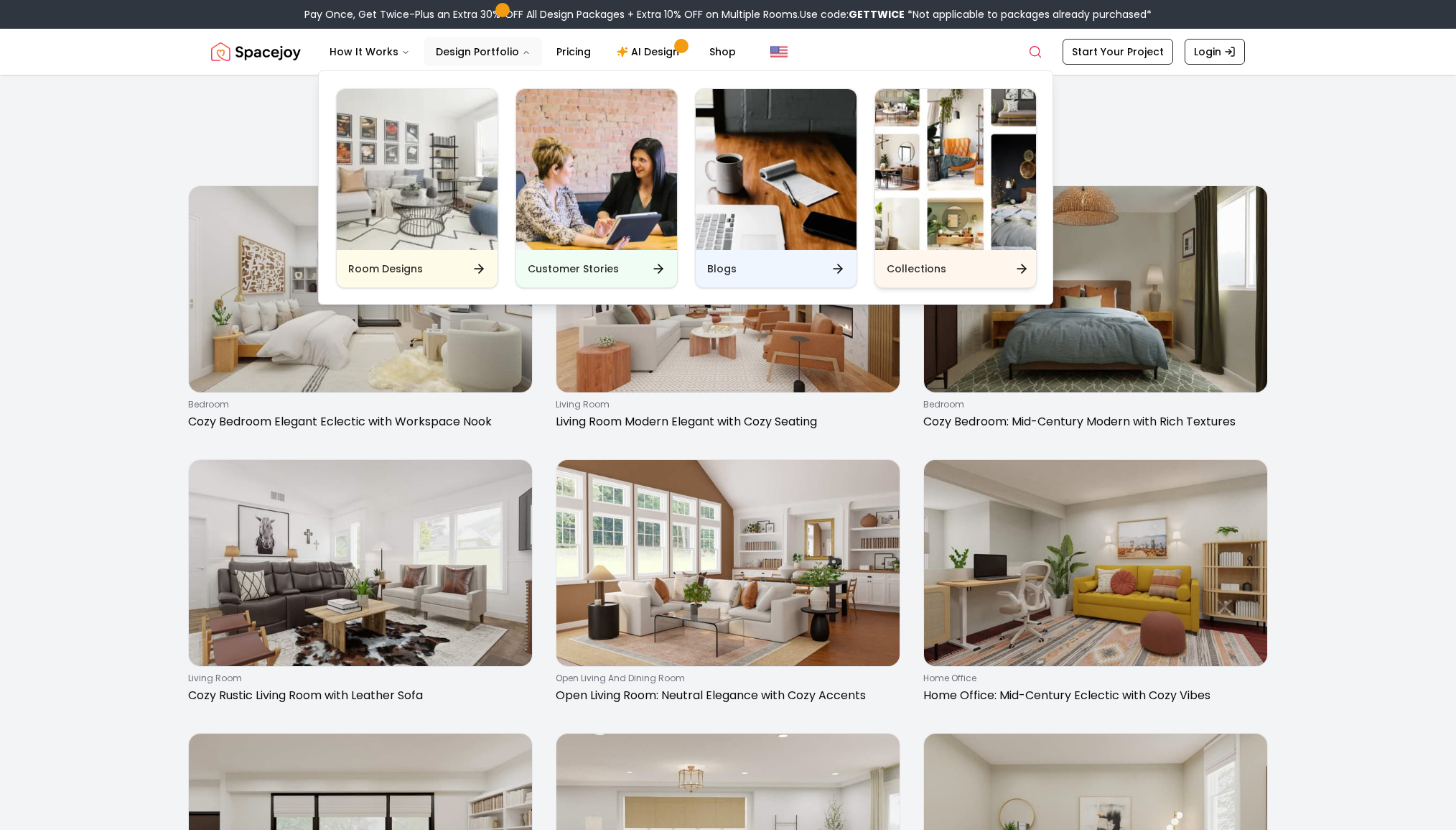
click at [918, 201] on img "Main" at bounding box center [956, 169] width 161 height 161
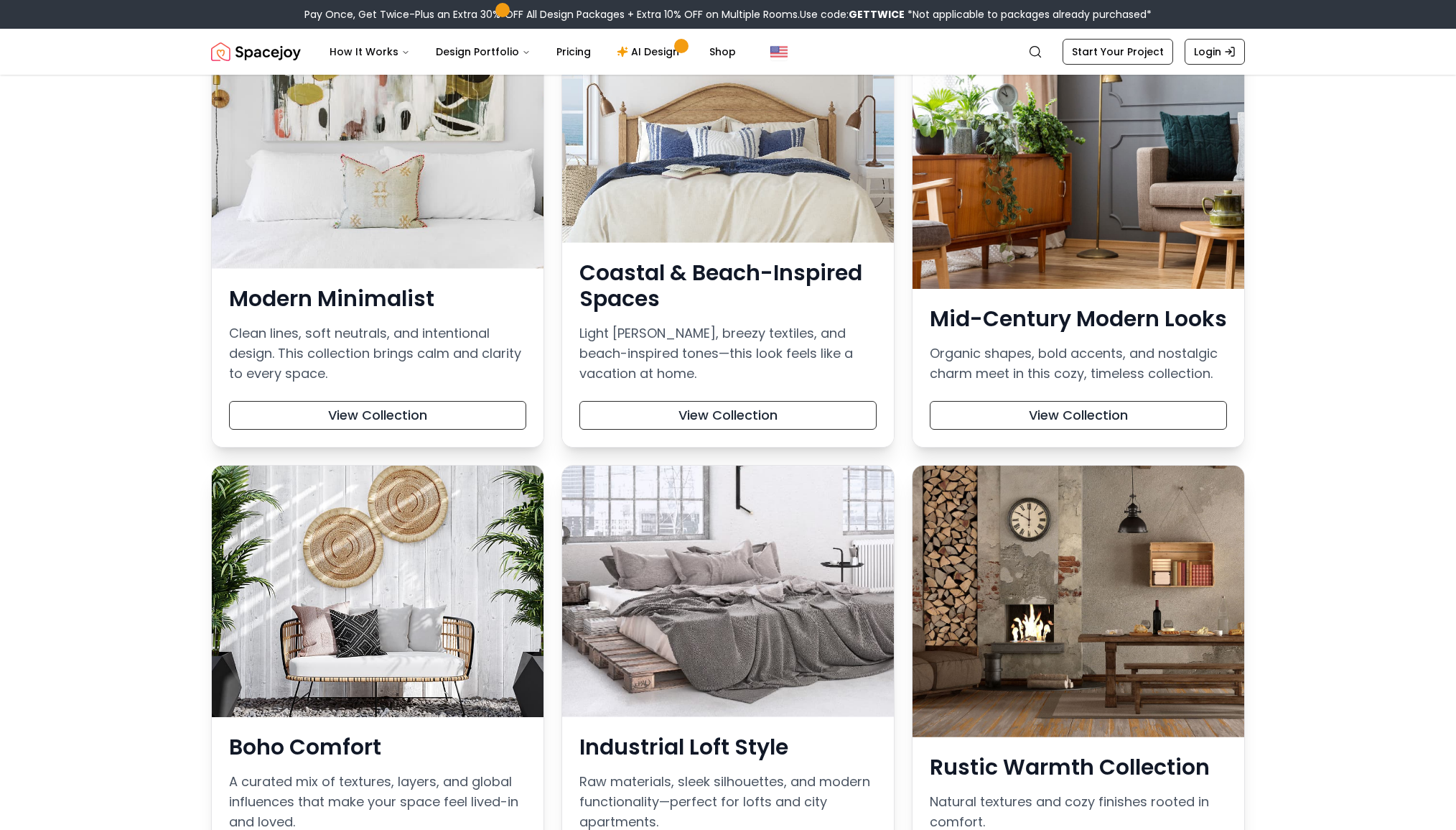
scroll to position [275, 0]
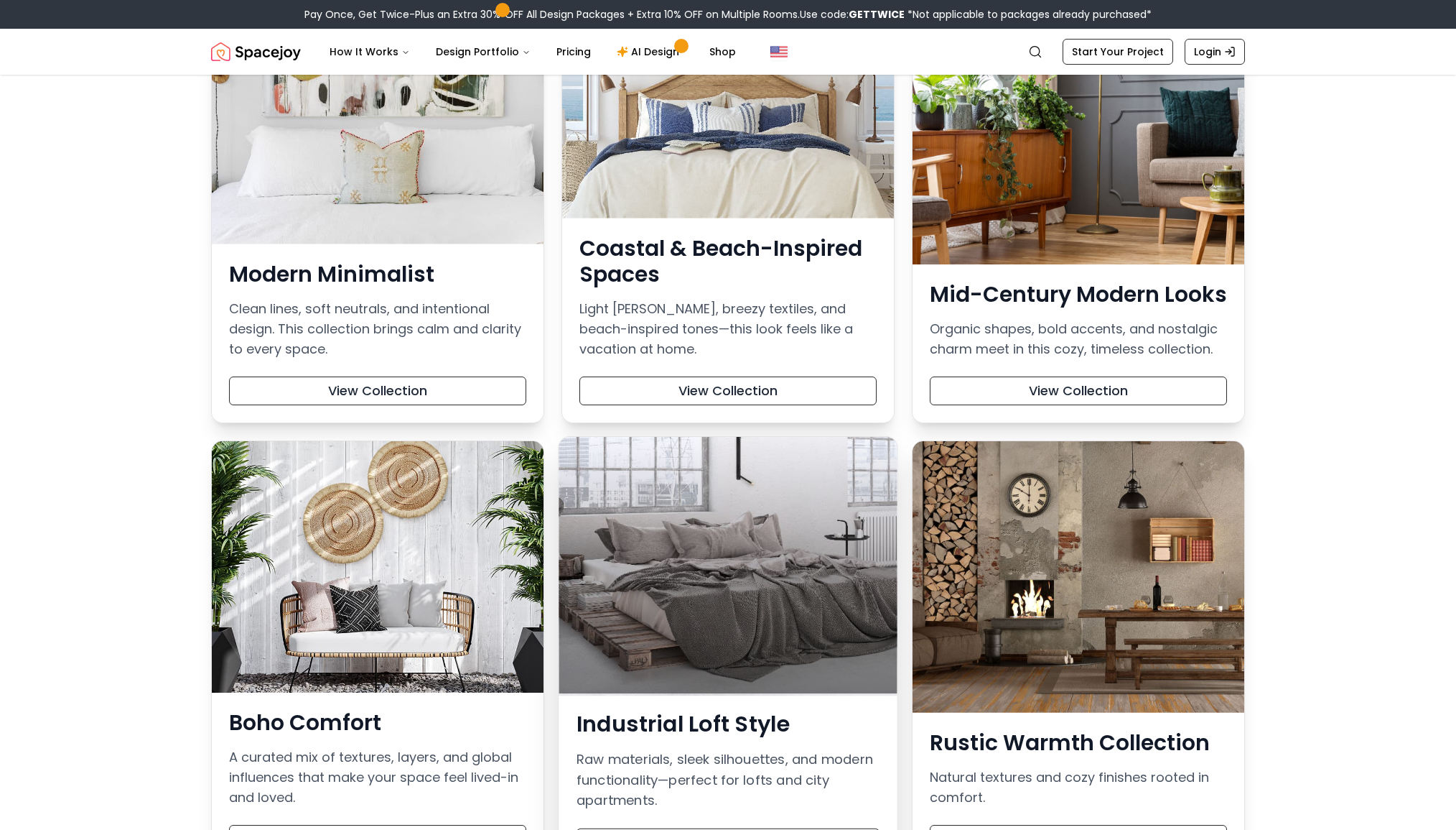
click at [691, 555] on div at bounding box center [728, 565] width 339 height 256
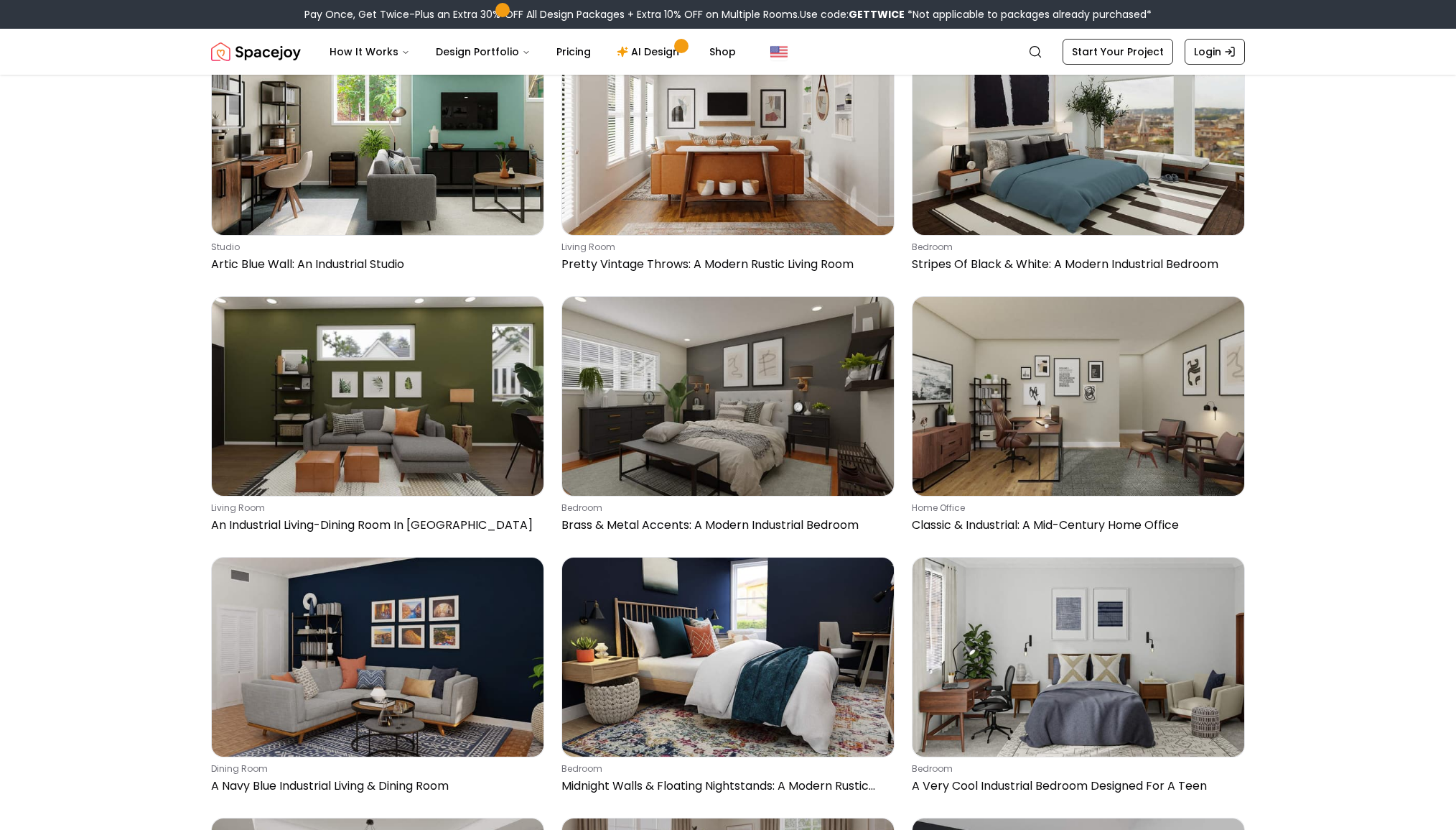
scroll to position [7618, 0]
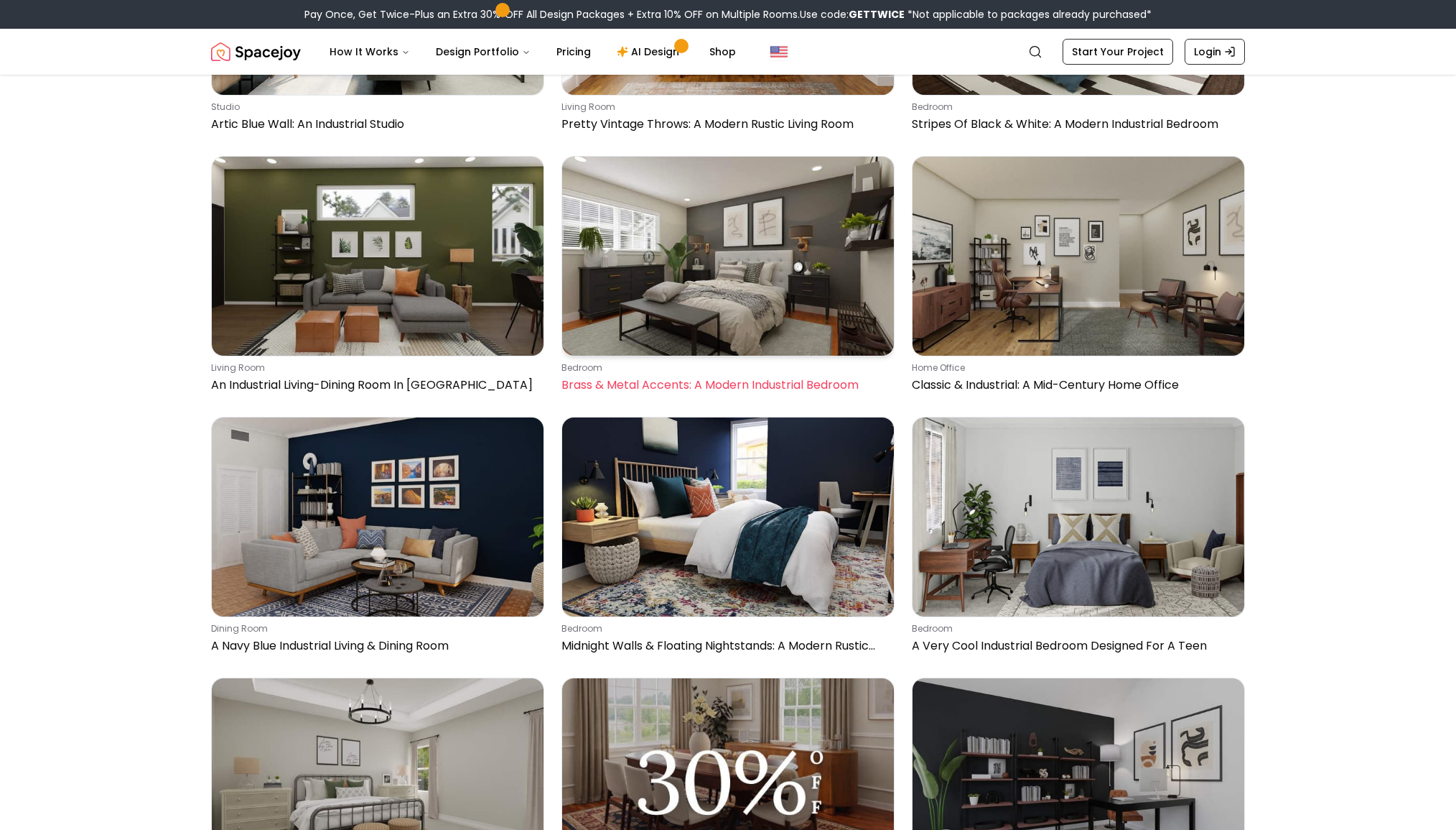
click at [789, 287] on img at bounding box center [728, 256] width 331 height 199
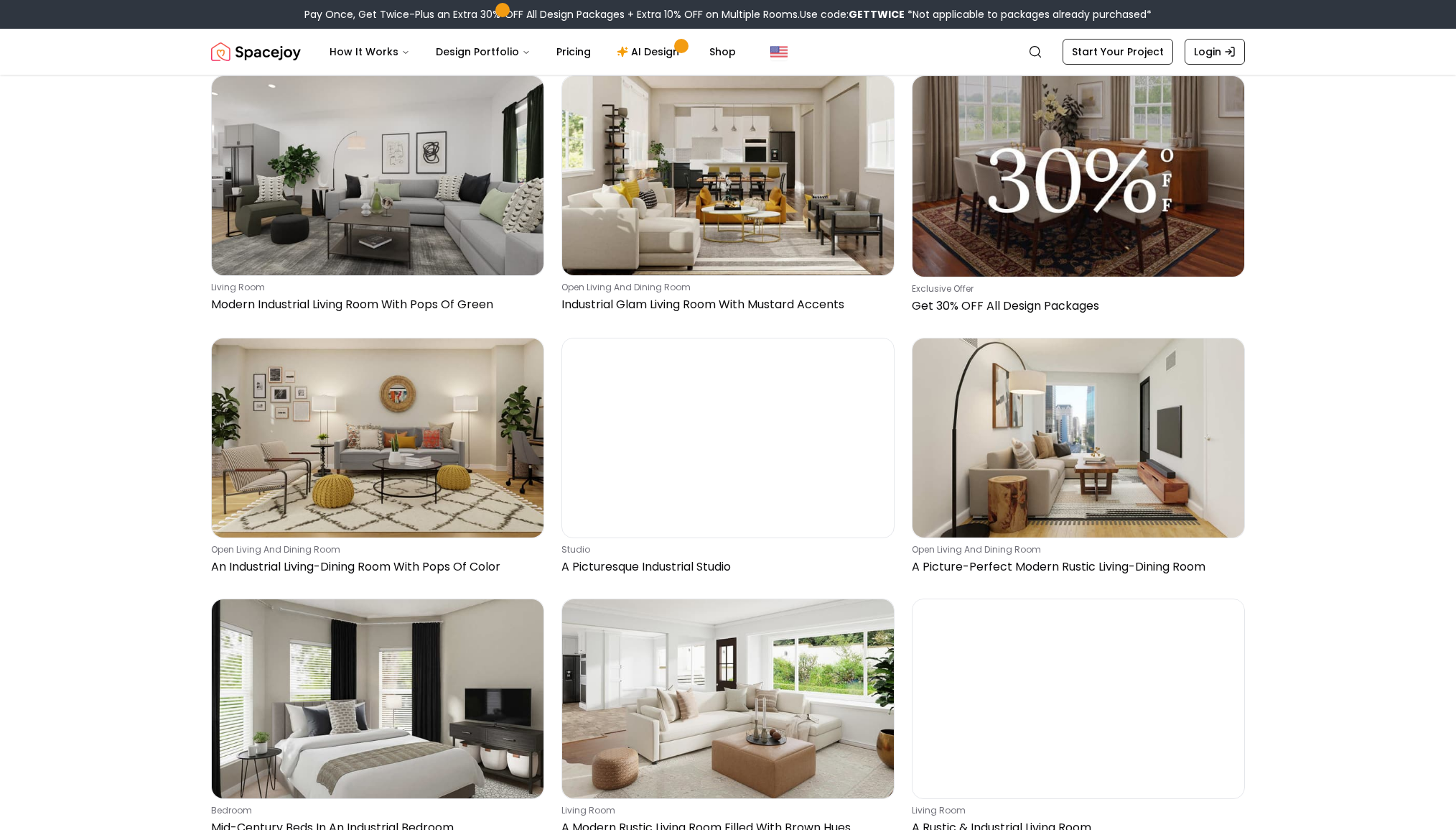
scroll to position [2250, 0]
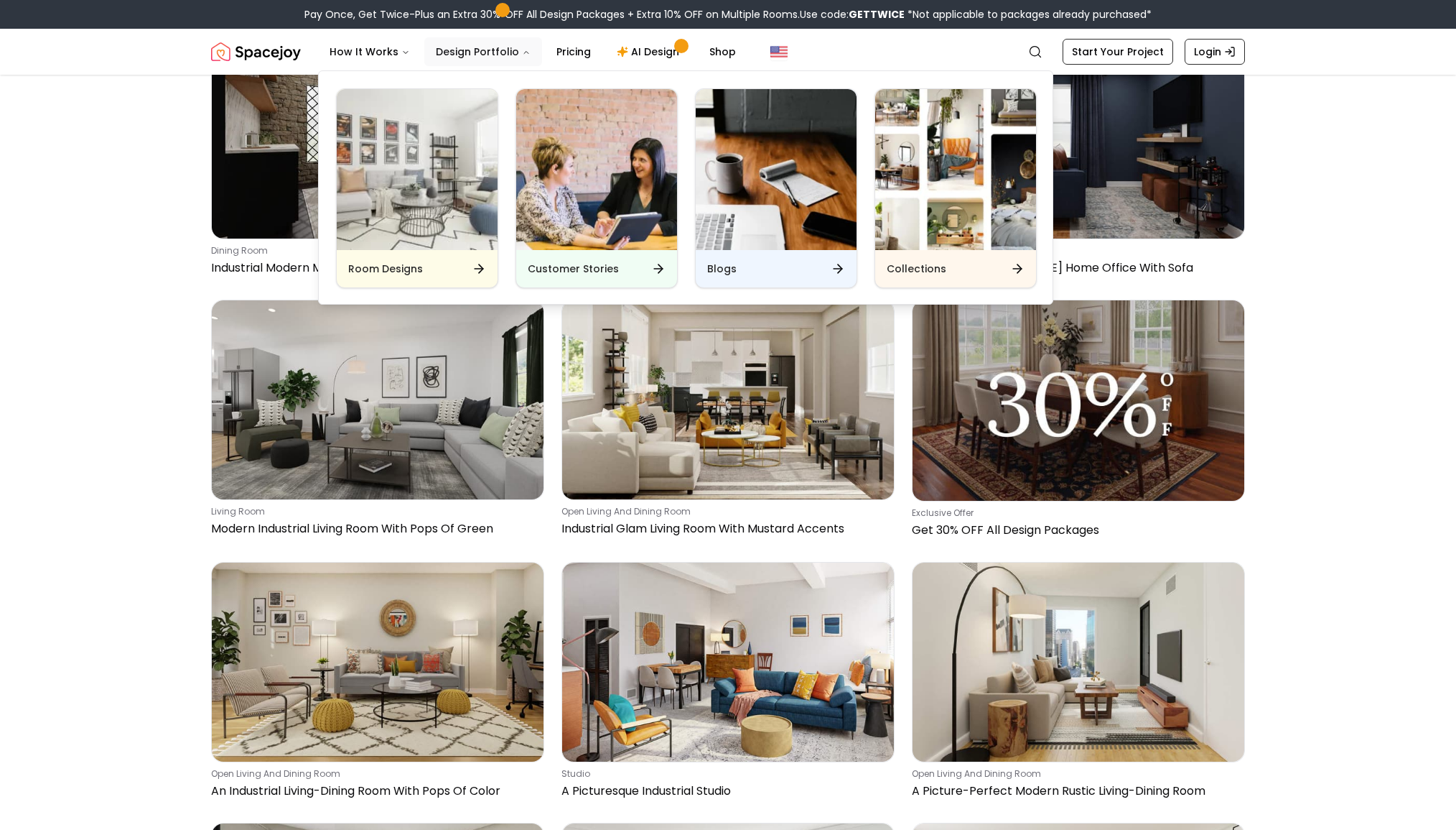
click at [525, 45] on button "Design Portfolio" at bounding box center [483, 52] width 118 height 29
click at [523, 44] on button "Design Portfolio" at bounding box center [483, 52] width 118 height 29
click at [430, 194] on img "Main" at bounding box center [417, 169] width 161 height 161
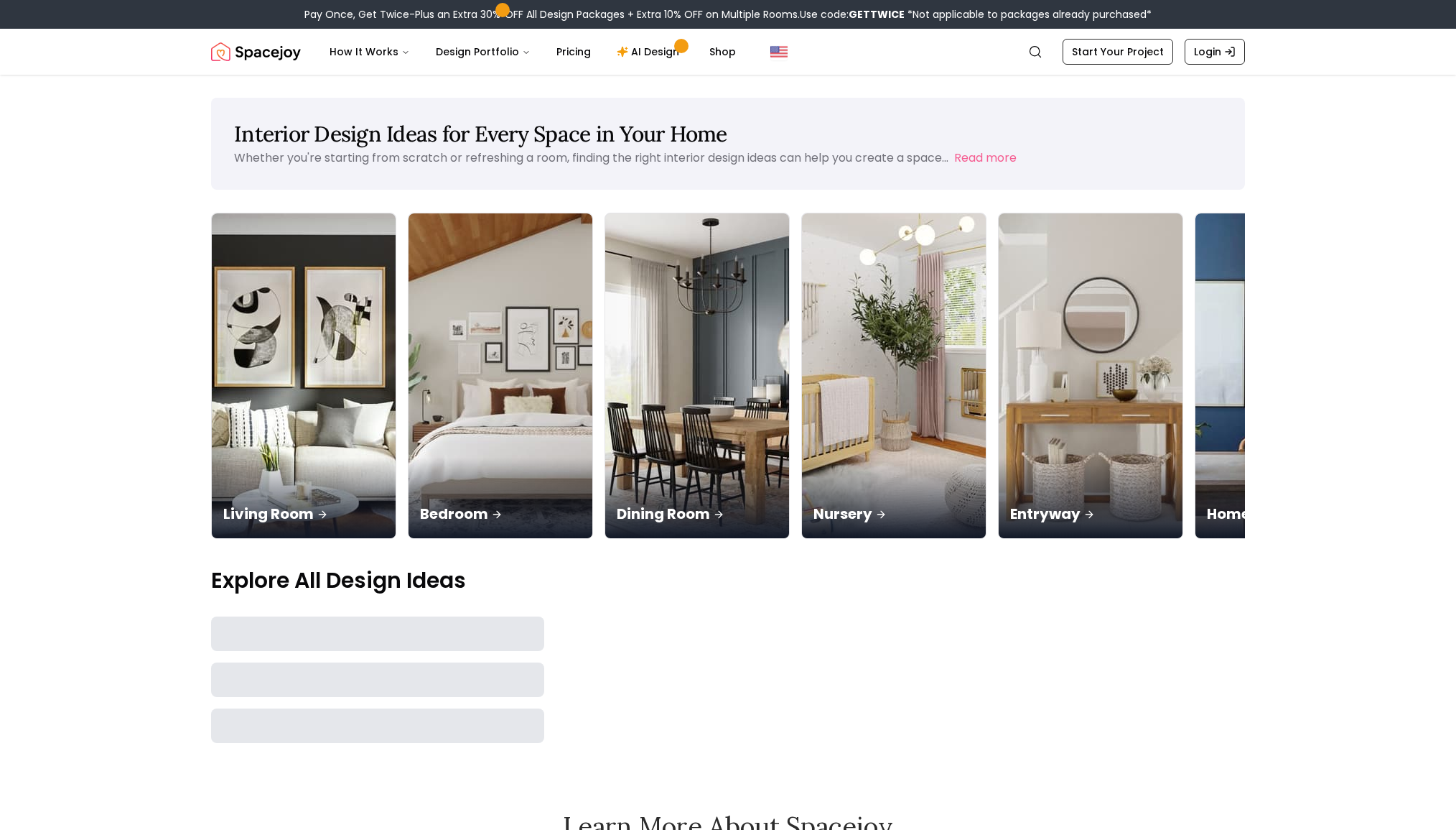
click at [764, 617] on div at bounding box center [728, 640] width 333 height 46
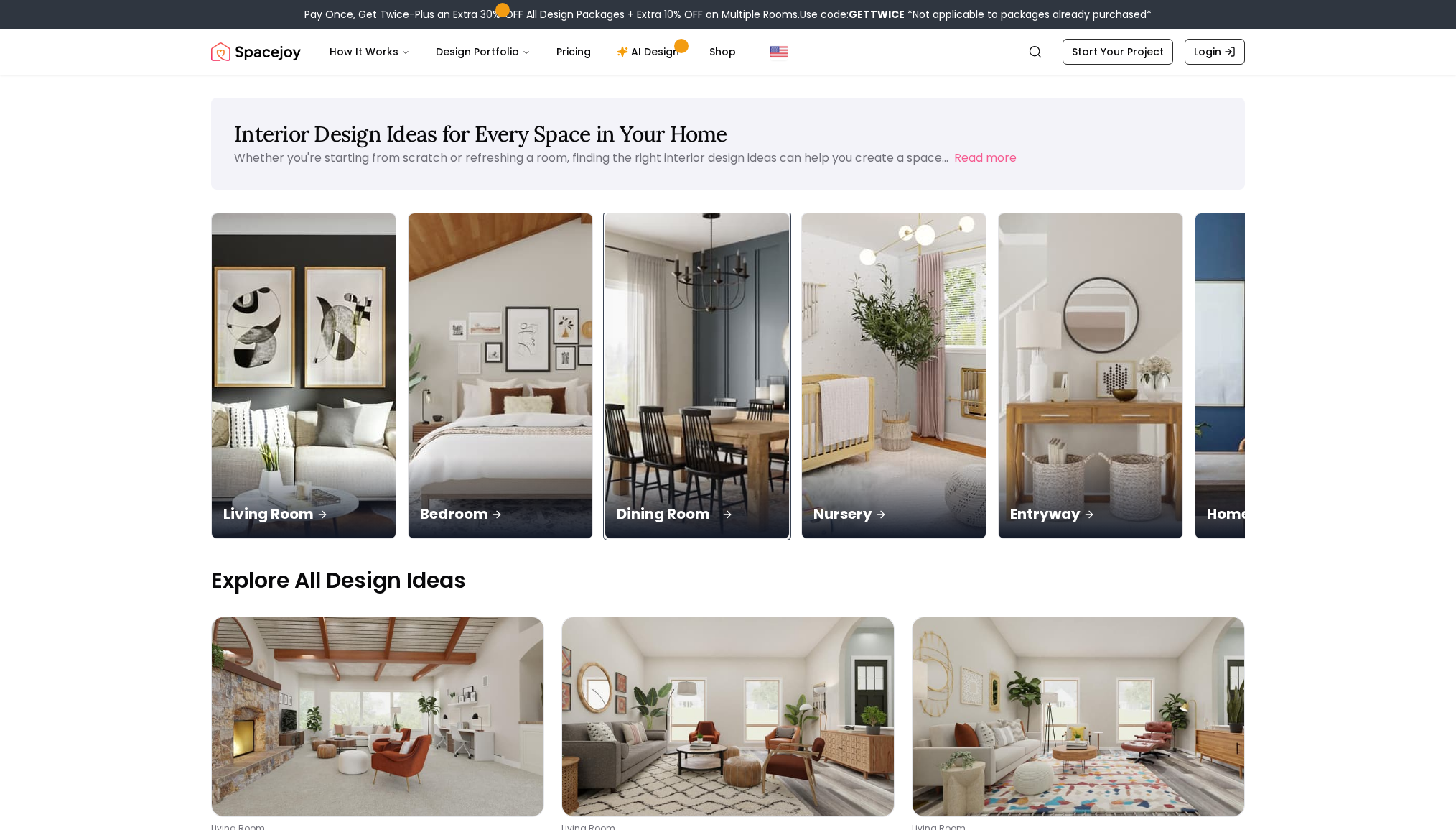
click at [605, 458] on div "Dining Room" at bounding box center [697, 498] width 184 height 80
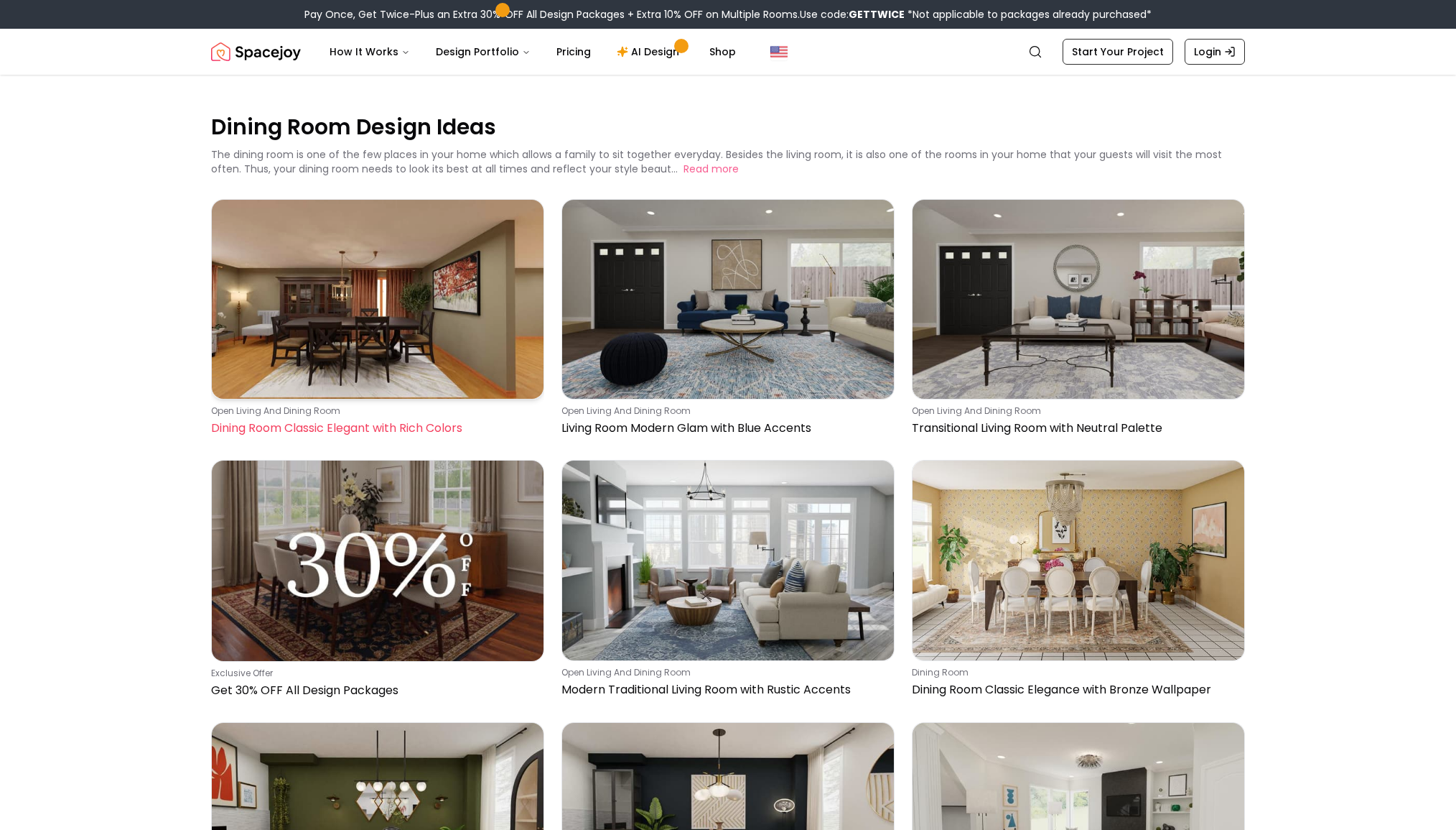
click at [373, 347] on img at bounding box center [377, 299] width 331 height 199
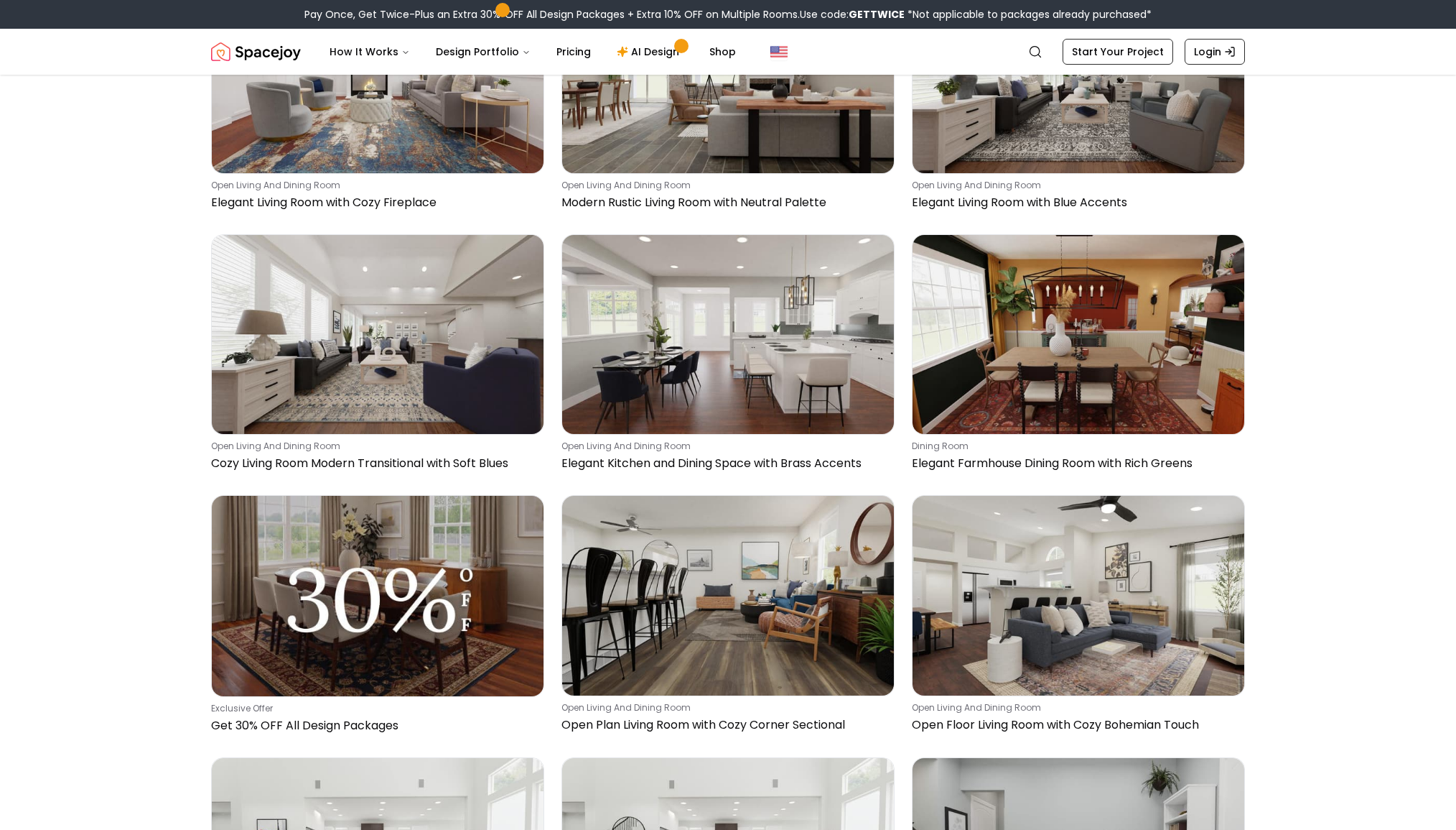
scroll to position [2984, 0]
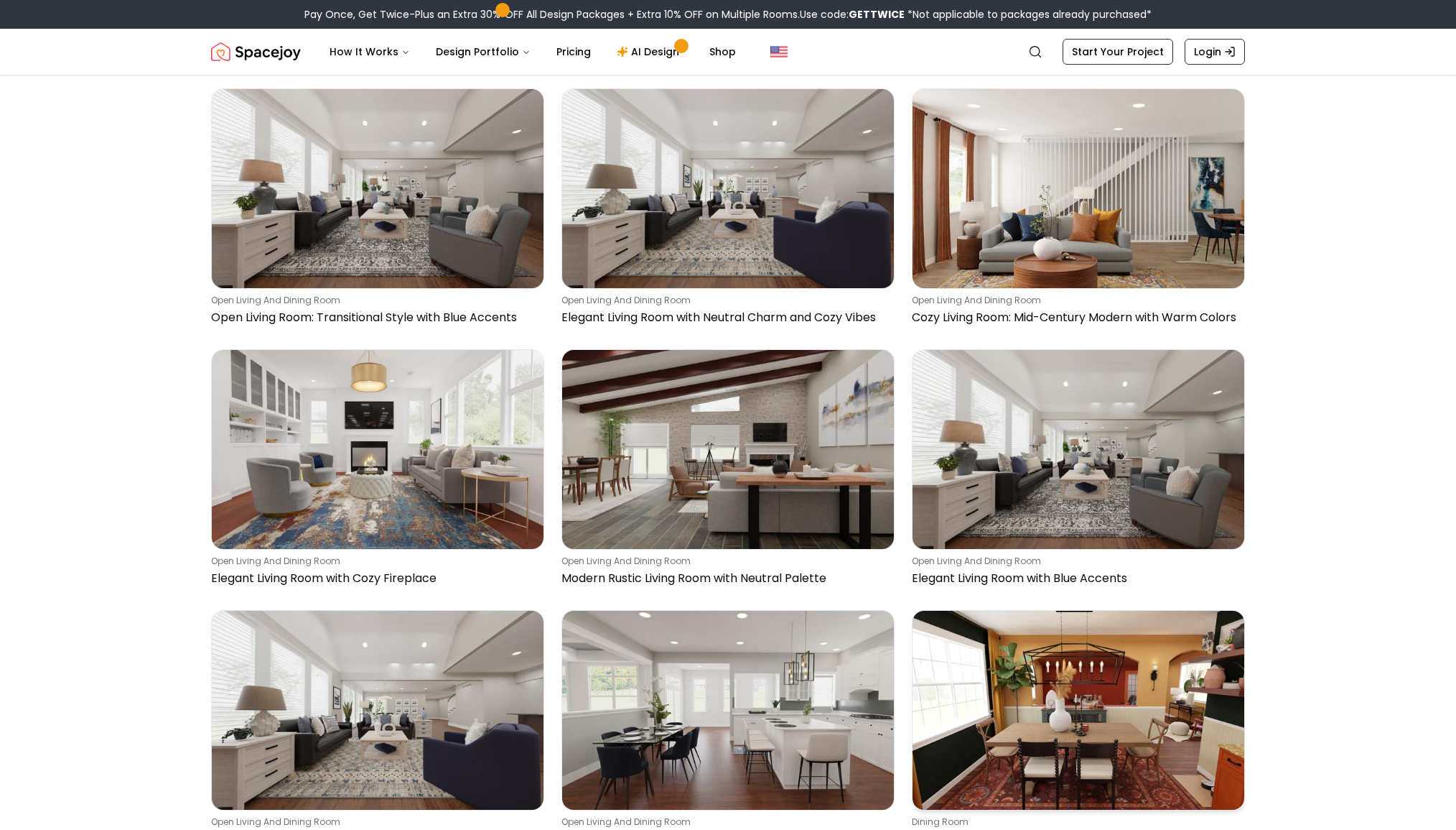
click at [1073, 664] on img at bounding box center [1079, 710] width 331 height 199
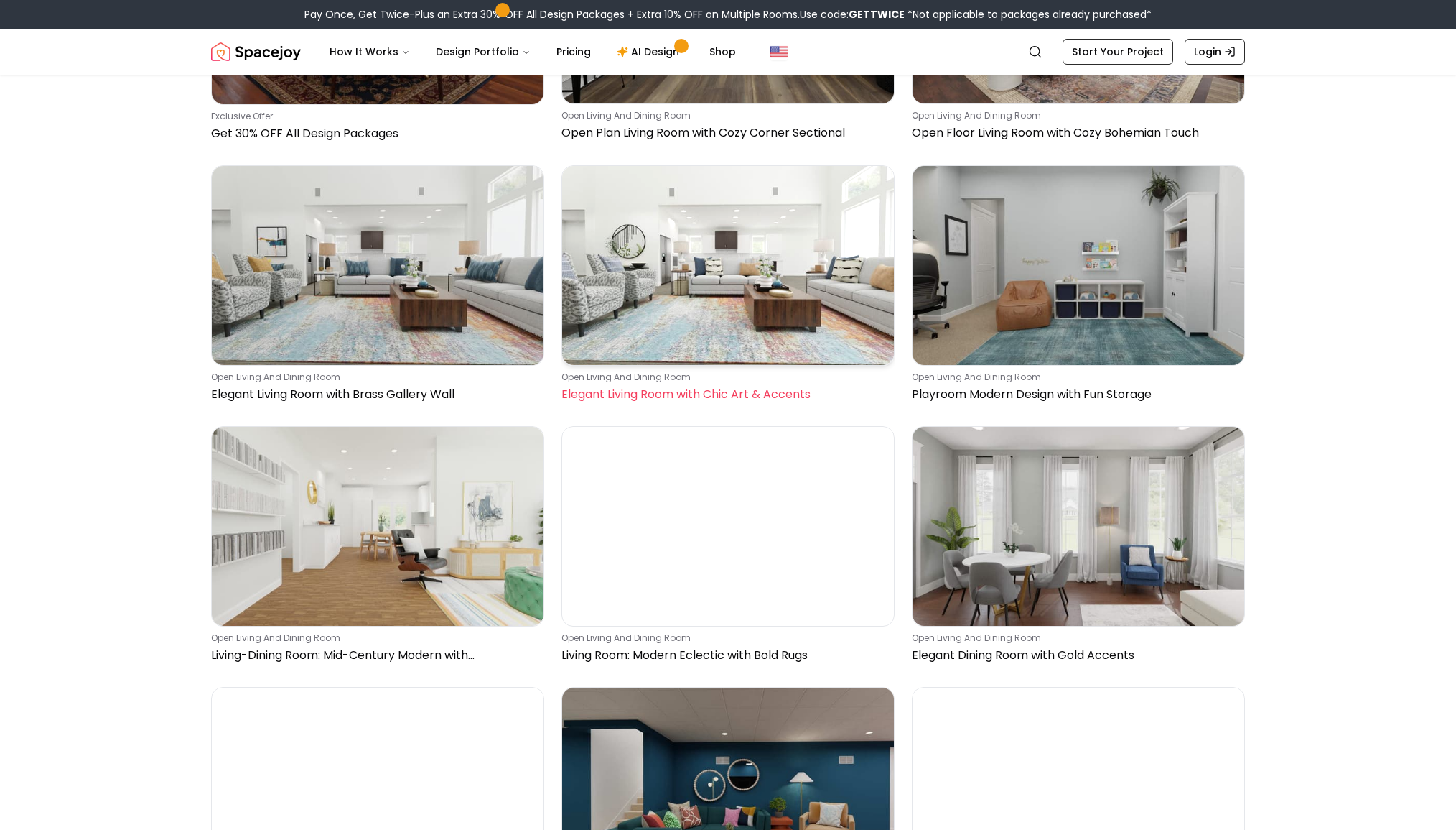
scroll to position [4136, 0]
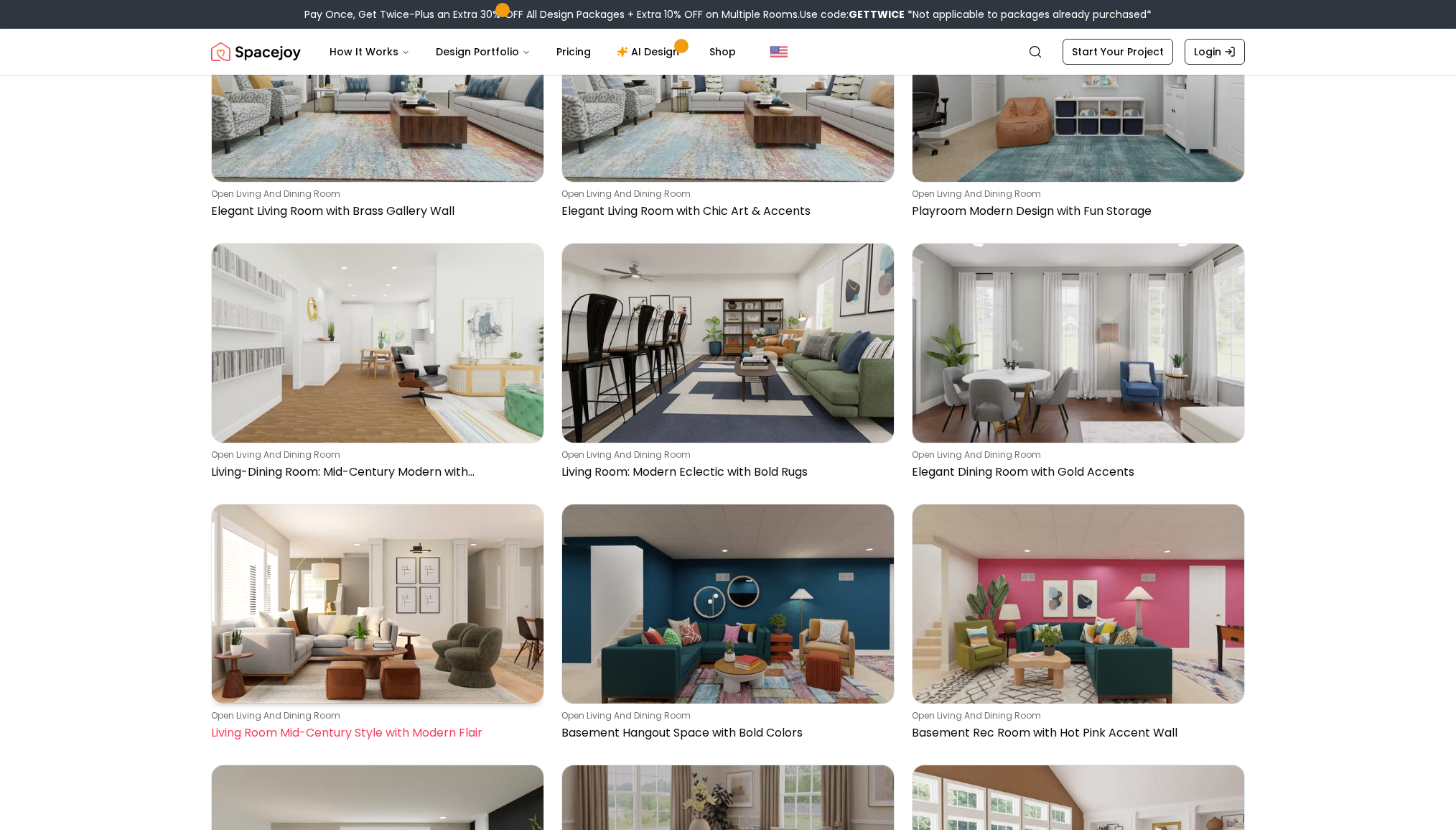
drag, startPoint x: 152, startPoint y: 601, endPoint x: 228, endPoint y: 596, distance: 76.2
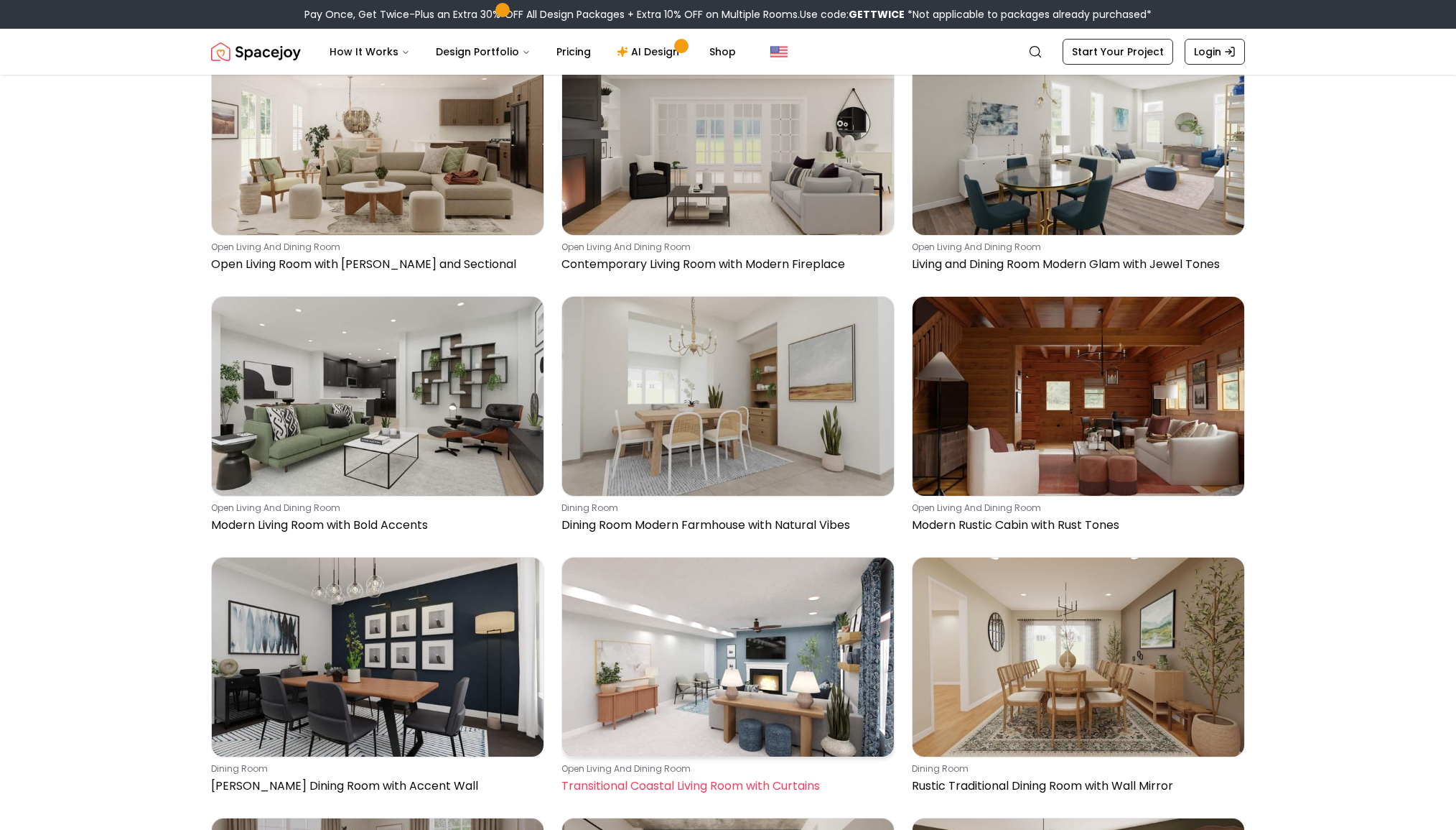
scroll to position [6518, 0]
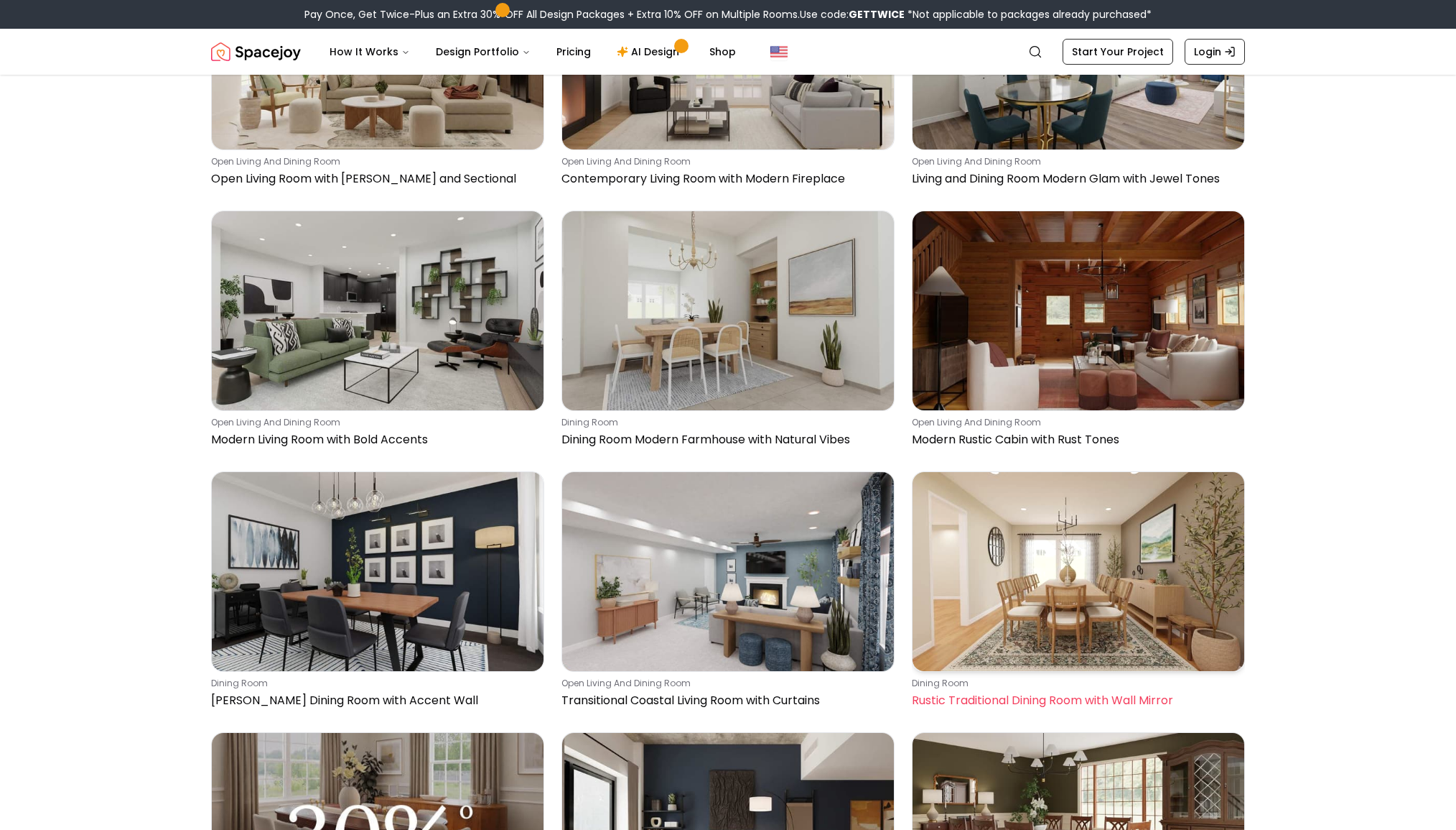
click at [1074, 567] on img at bounding box center [1079, 571] width 331 height 199
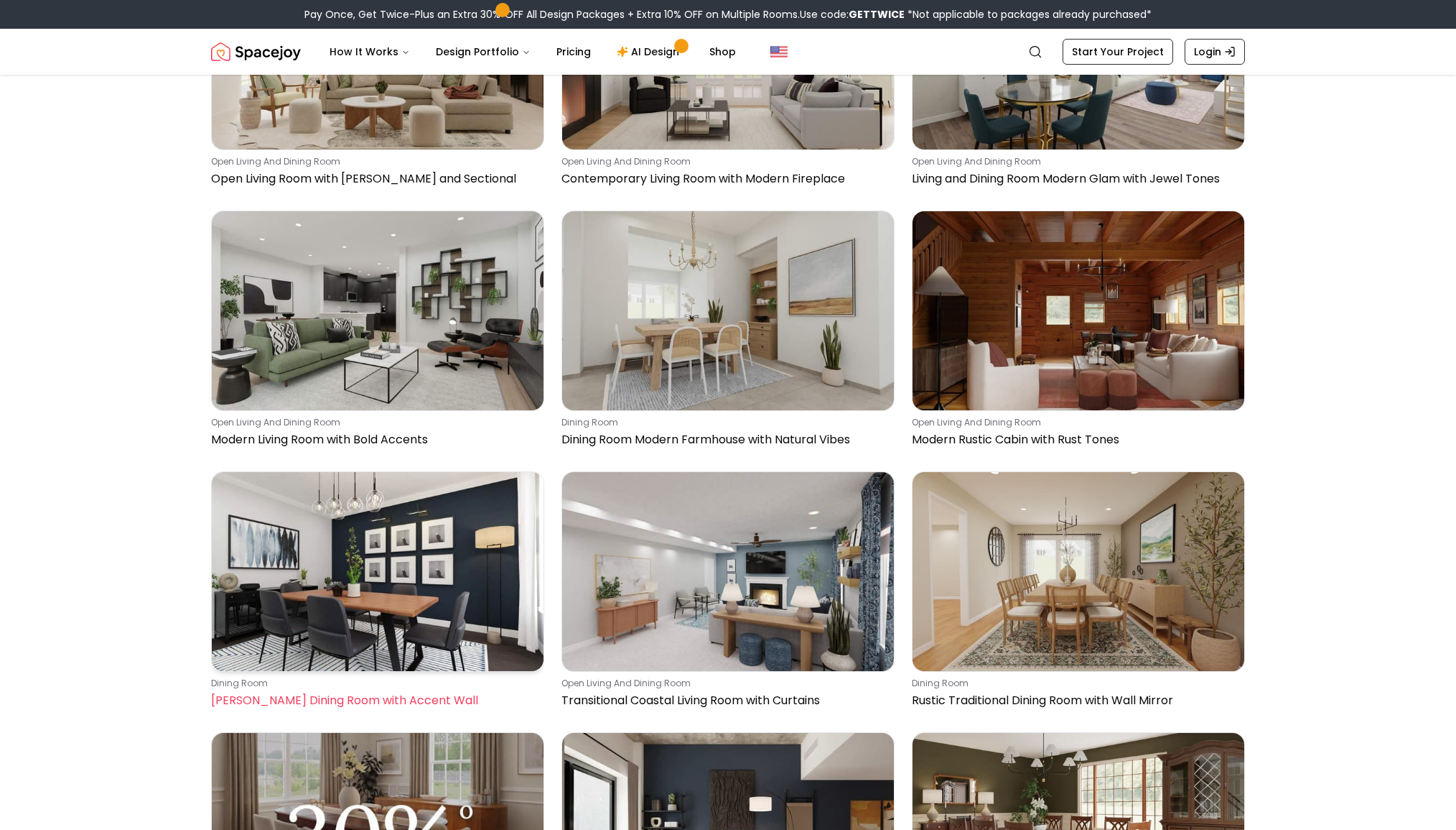
click at [369, 533] on img at bounding box center [377, 571] width 331 height 199
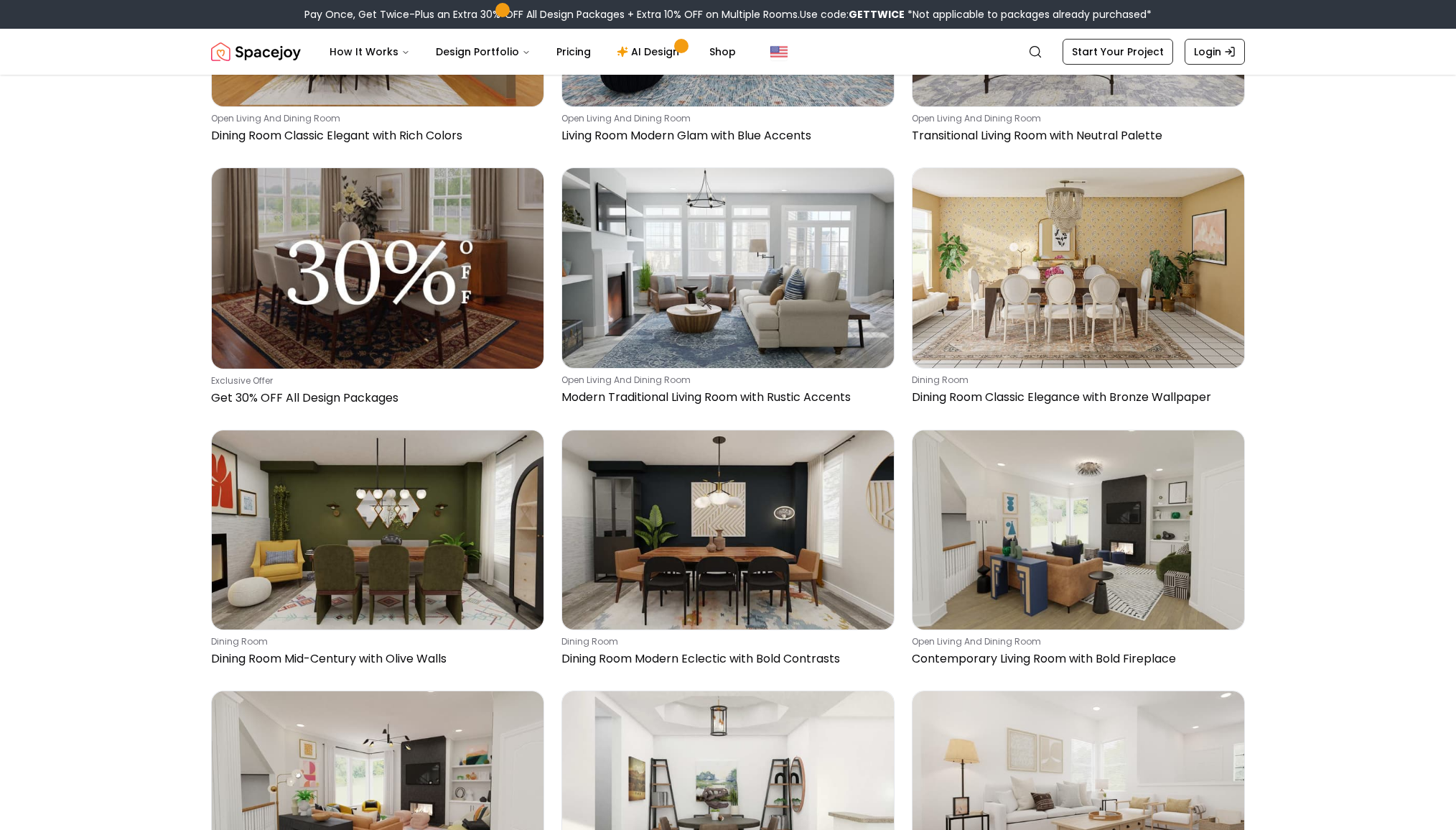
scroll to position [0, 0]
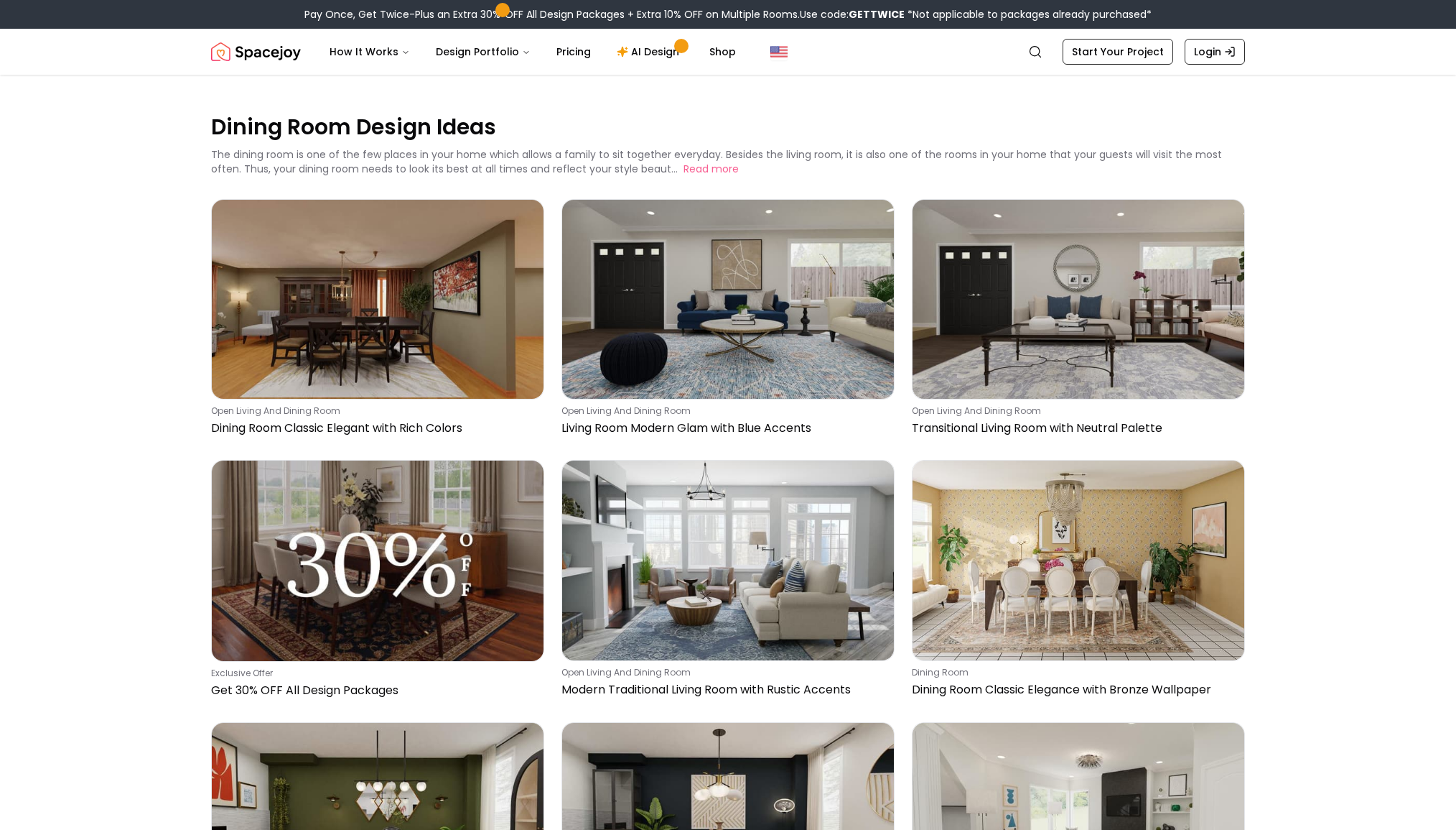
click at [491, 69] on nav "Spacejoy Search How It Works Design Portfolio Pricing AI Design Shop Search Sta…" at bounding box center [728, 52] width 1034 height 46
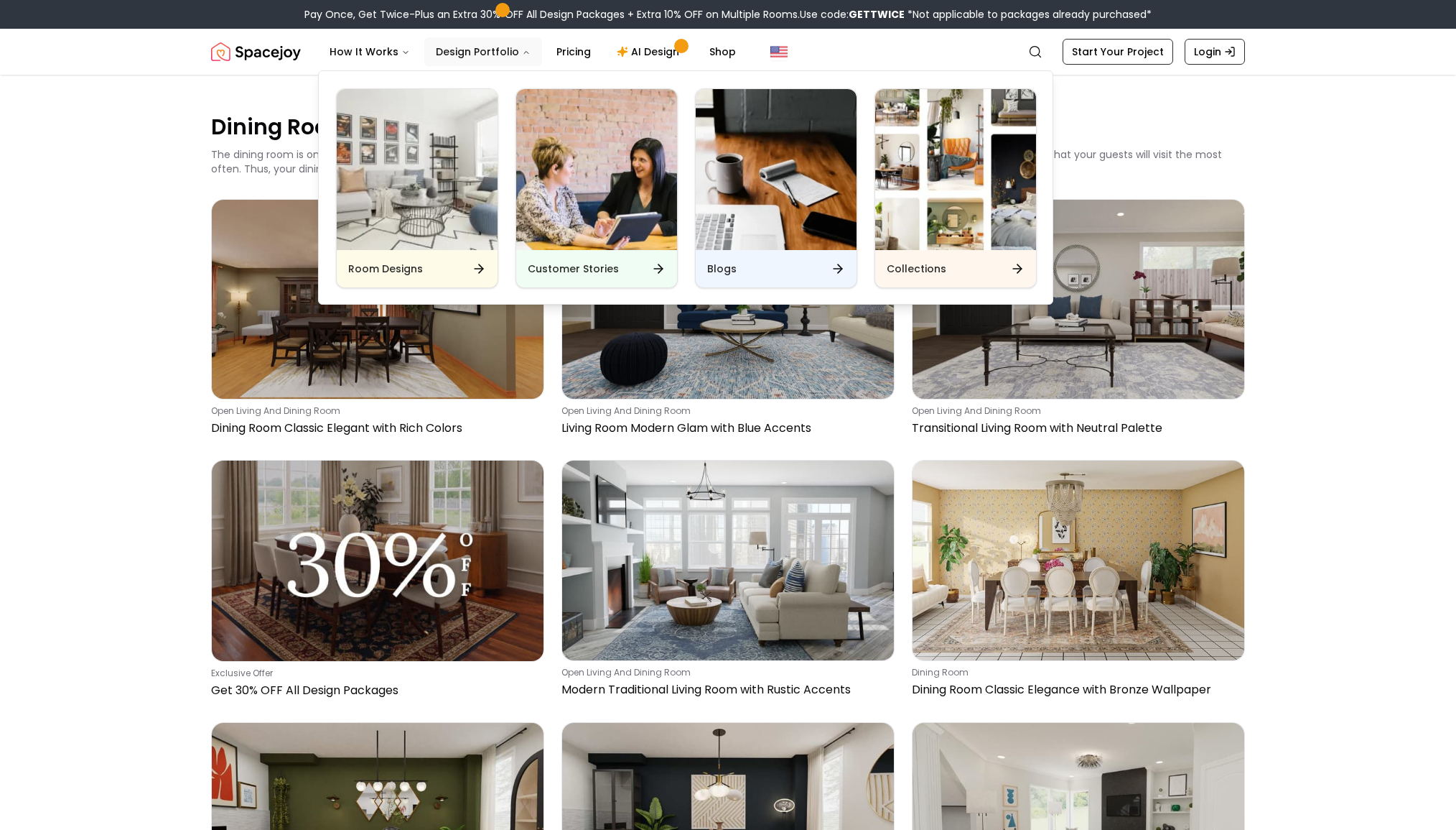
click at [510, 48] on button "Design Portfolio" at bounding box center [483, 52] width 118 height 29
click at [409, 171] on img "Main" at bounding box center [417, 169] width 161 height 161
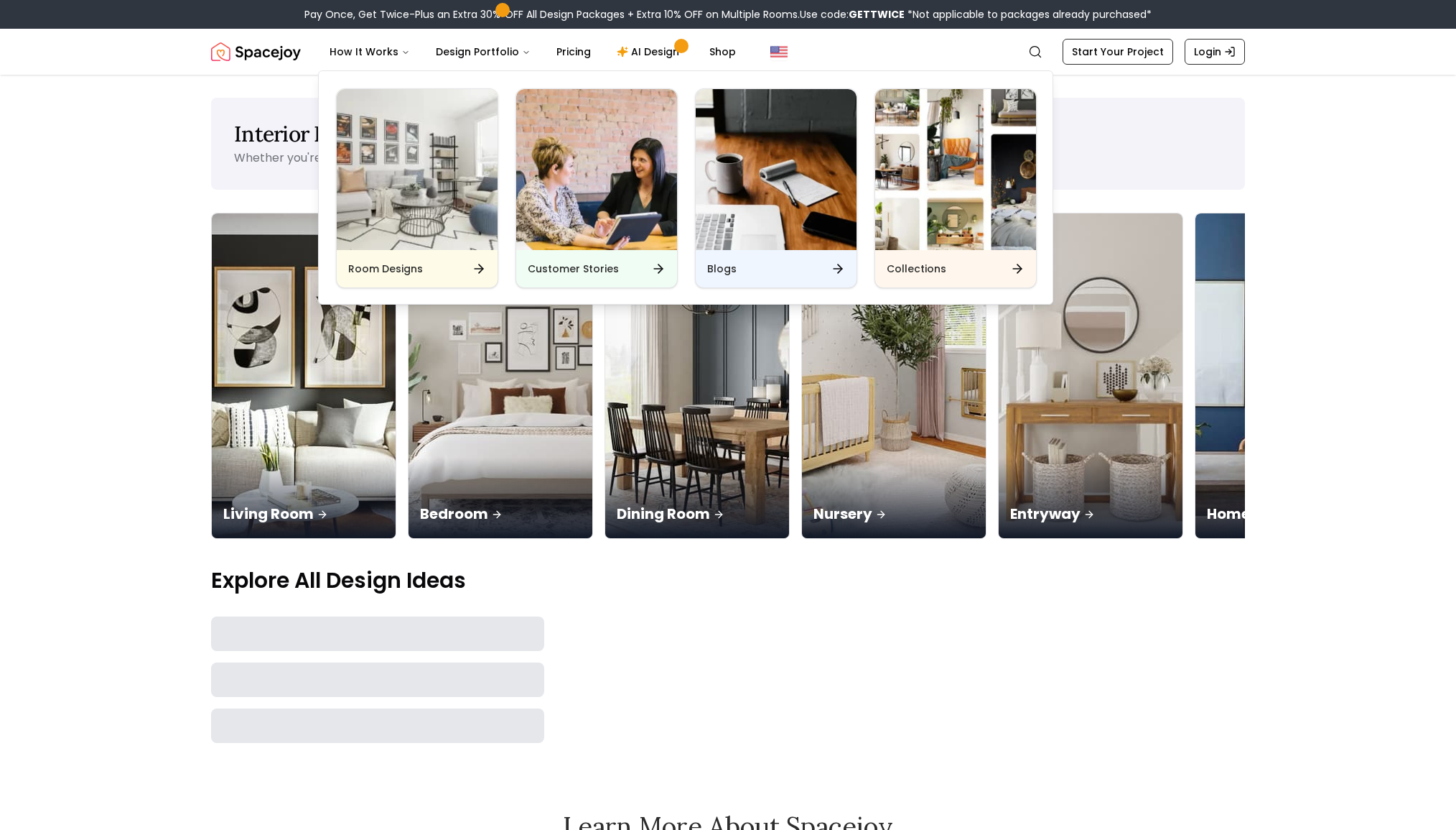
drag, startPoint x: 113, startPoint y: 453, endPoint x: 133, endPoint y: 442, distance: 22.8
click at [113, 453] on main "Interior Design Ideas for Every Space in Your Home Whether you're starting from…" at bounding box center [728, 420] width 1456 height 645
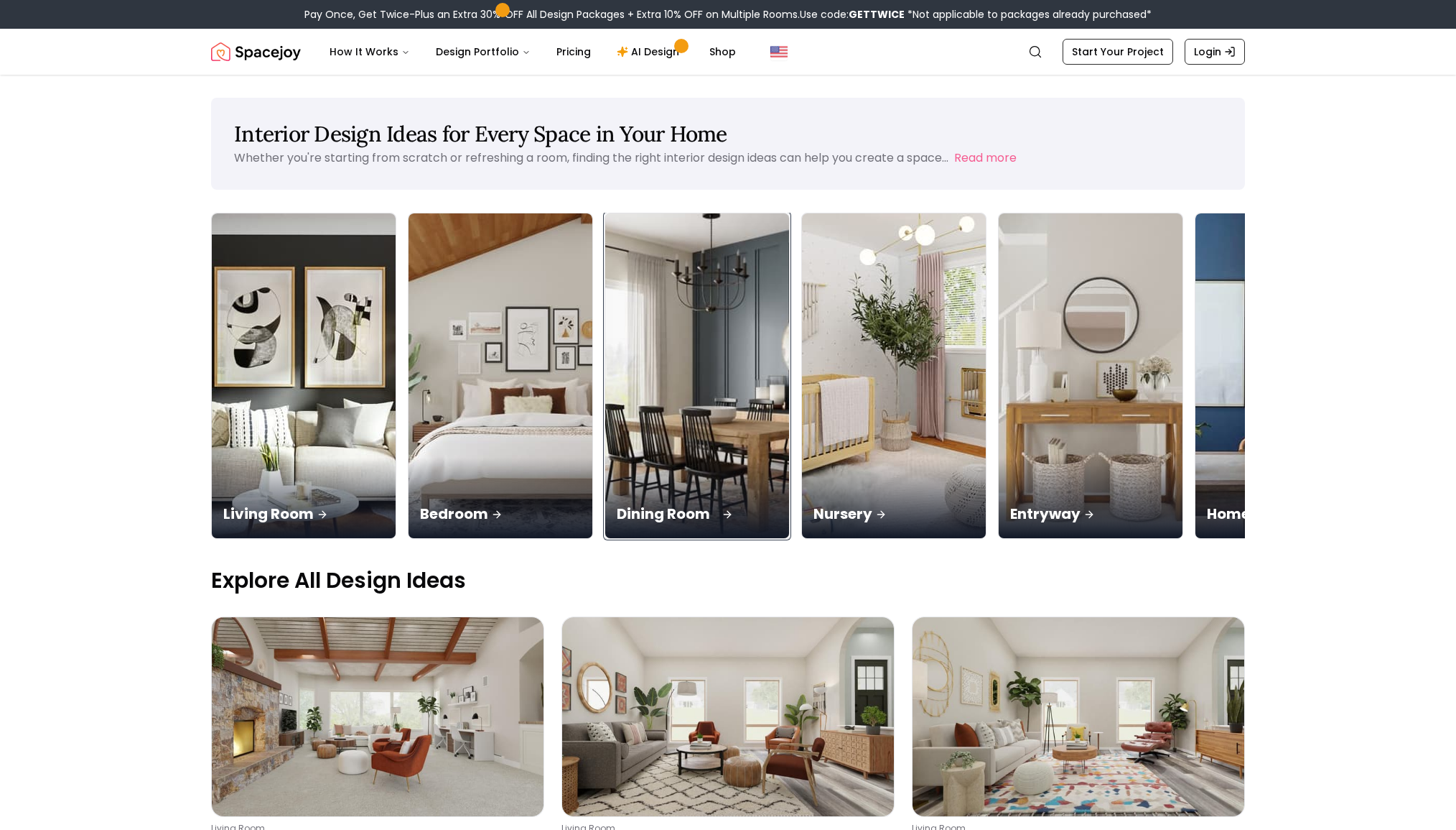
click at [605, 458] on div "Dining Room" at bounding box center [697, 498] width 184 height 80
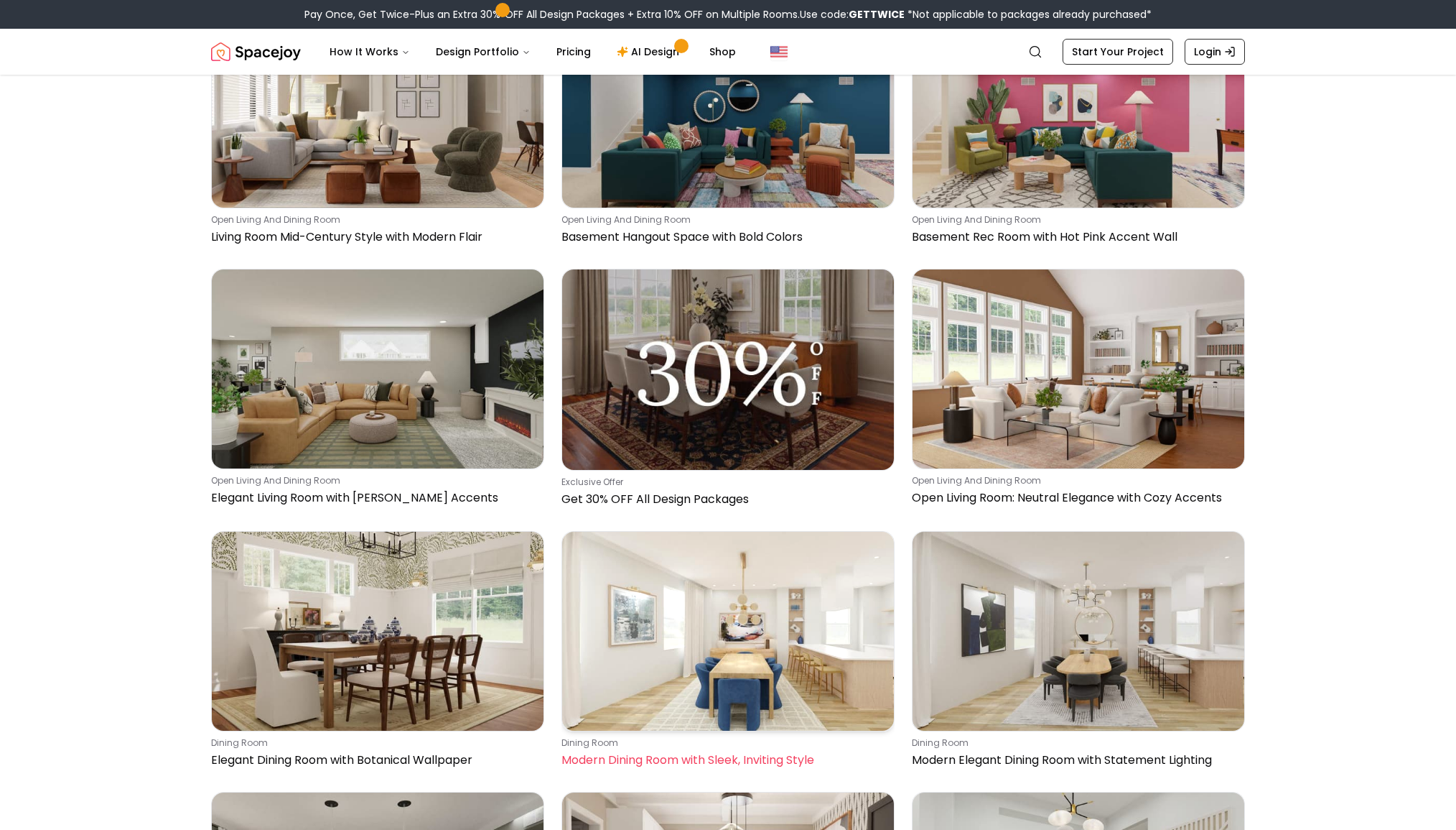
scroll to position [4800, 0]
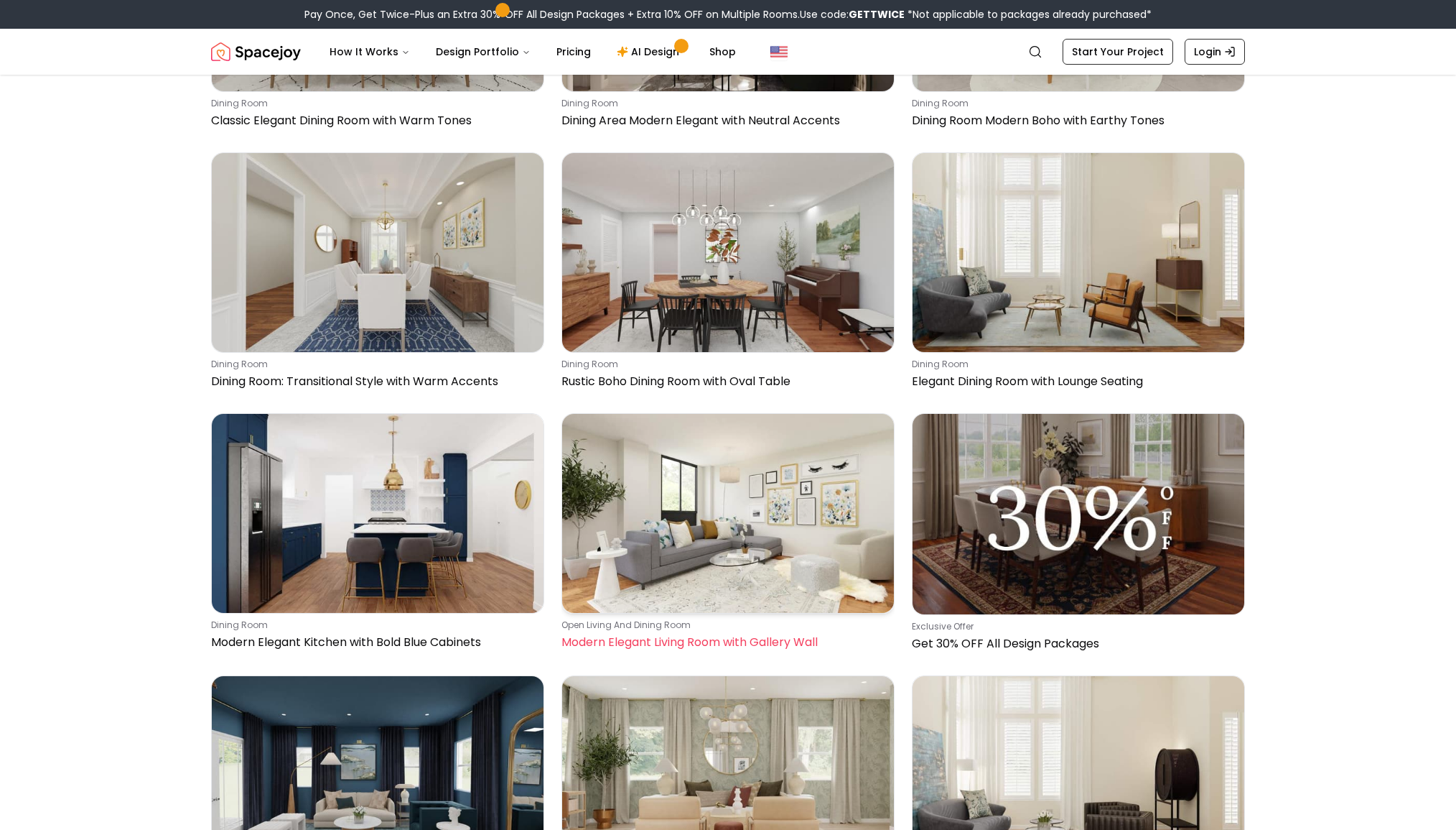
scroll to position [6000, 0]
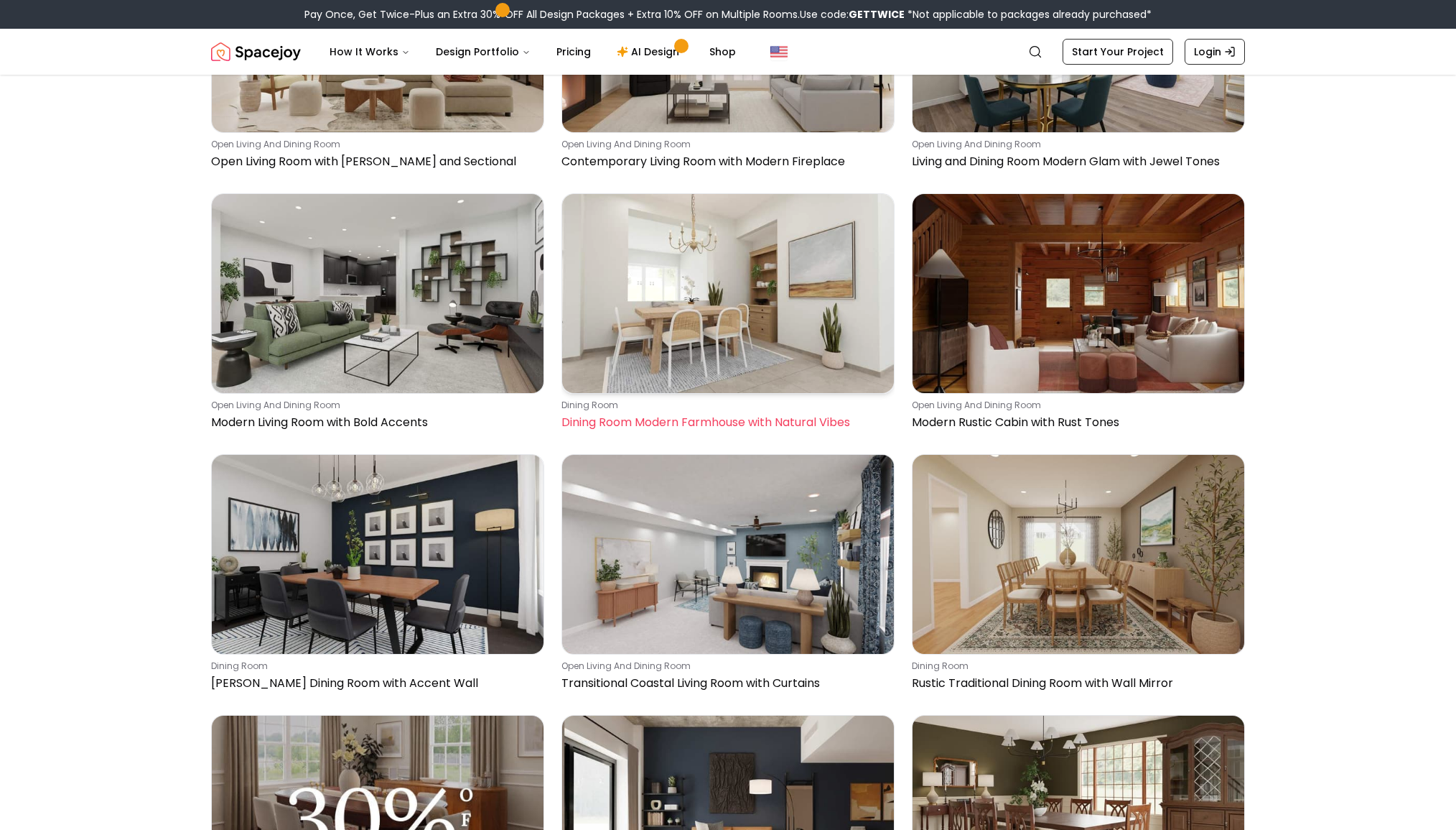
scroll to position [6619, 0]
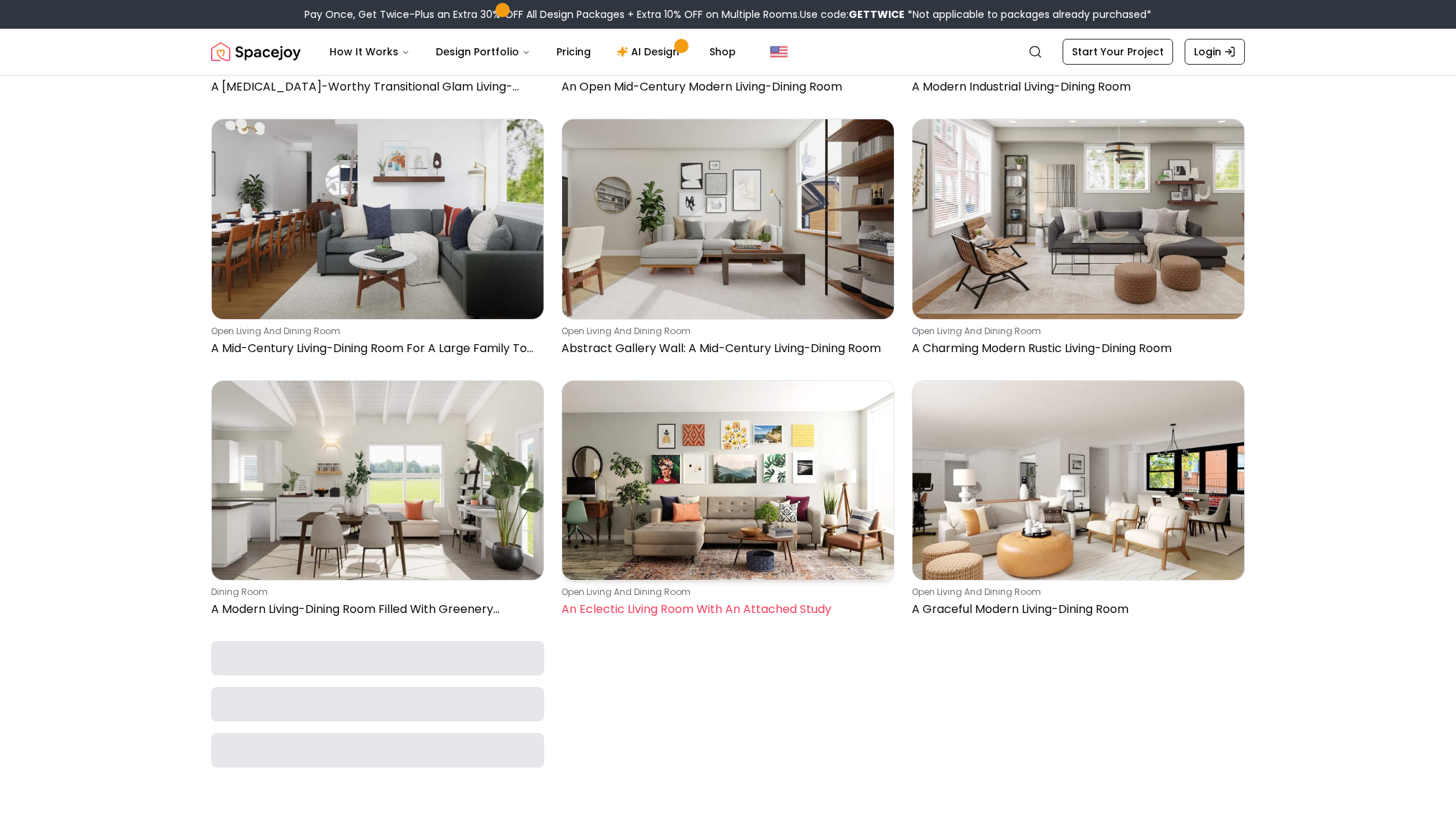
scroll to position [16661, 0]
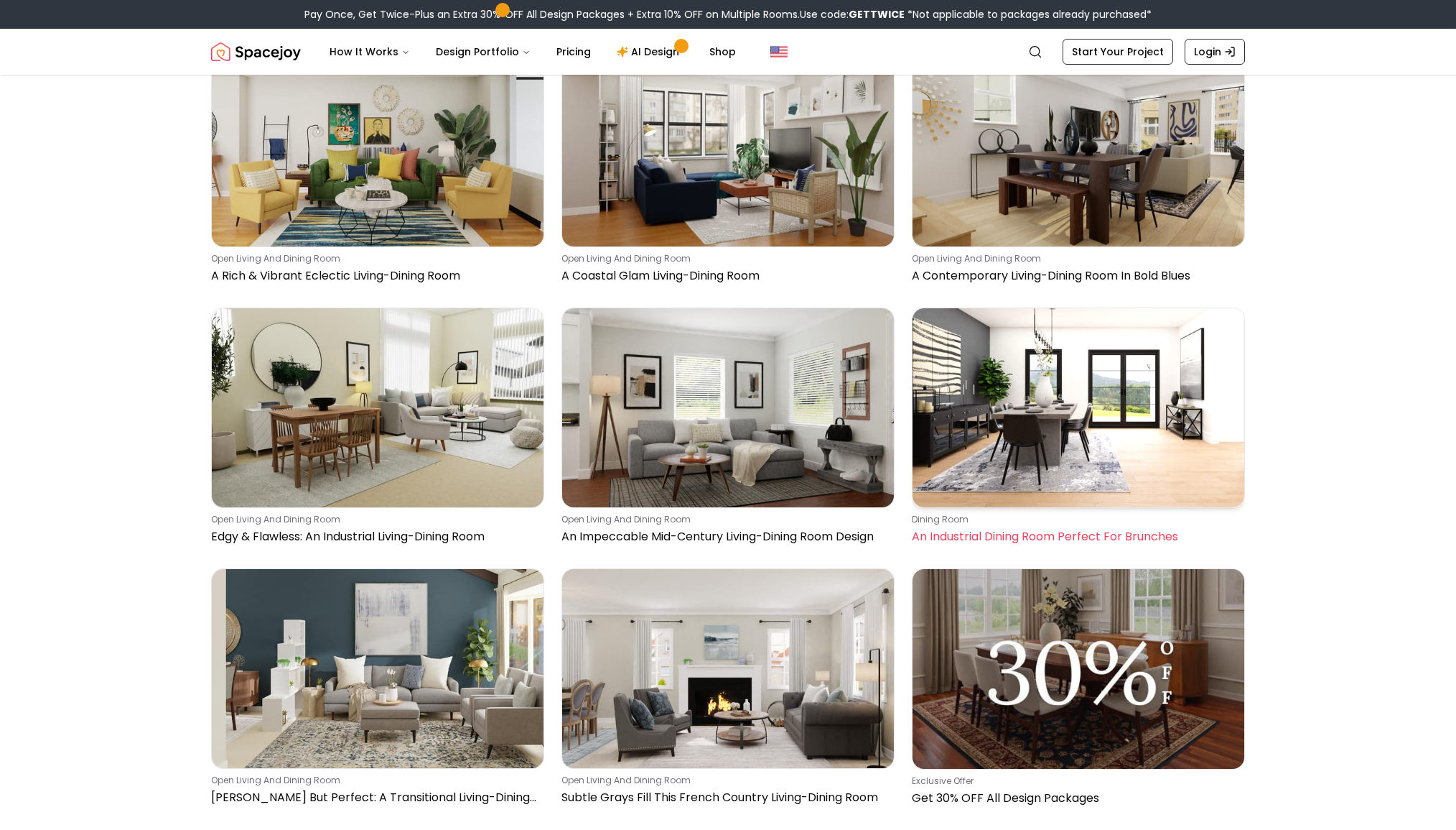
scroll to position [18968, 0]
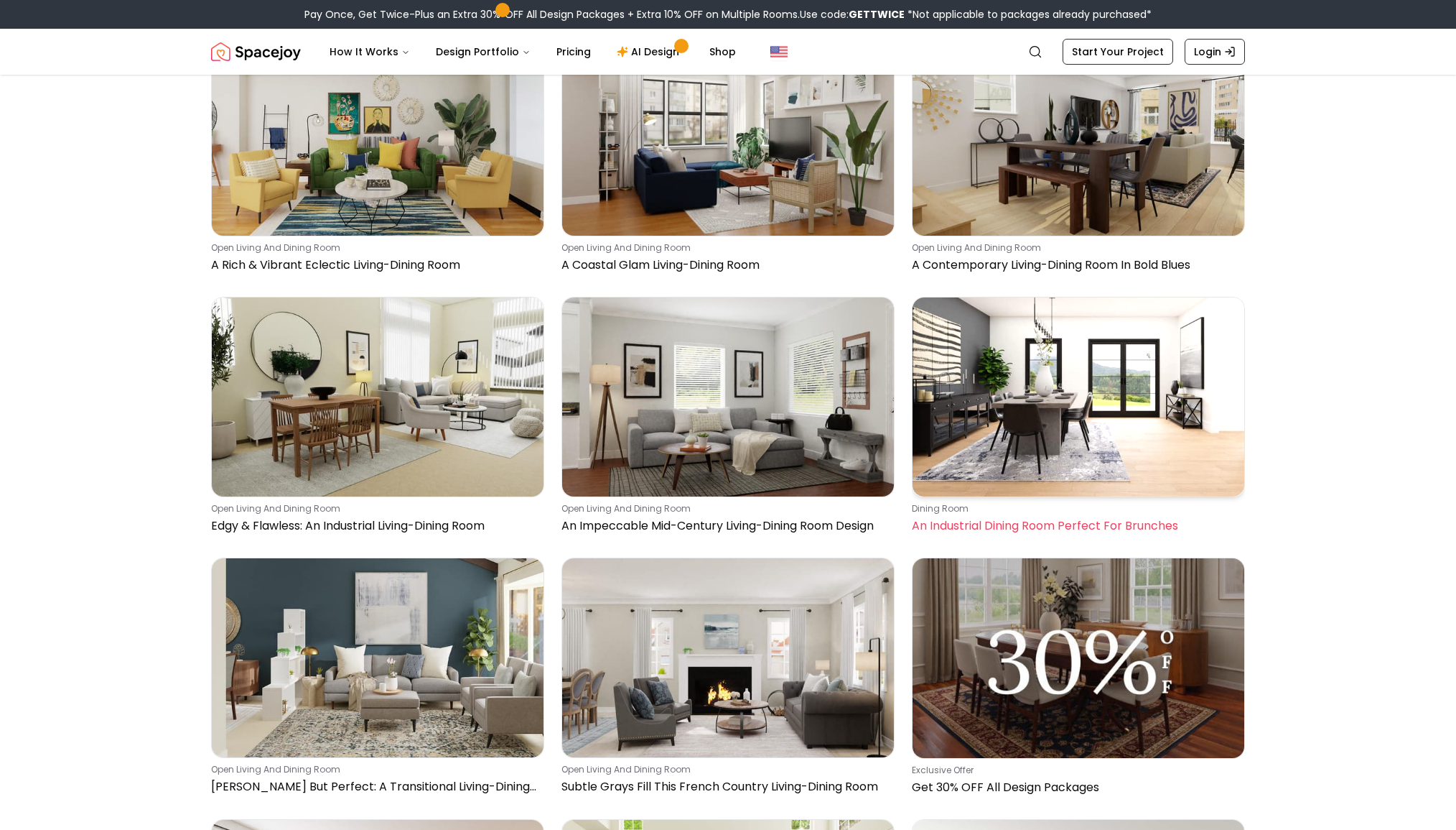
click at [1090, 380] on img at bounding box center [1079, 397] width 331 height 199
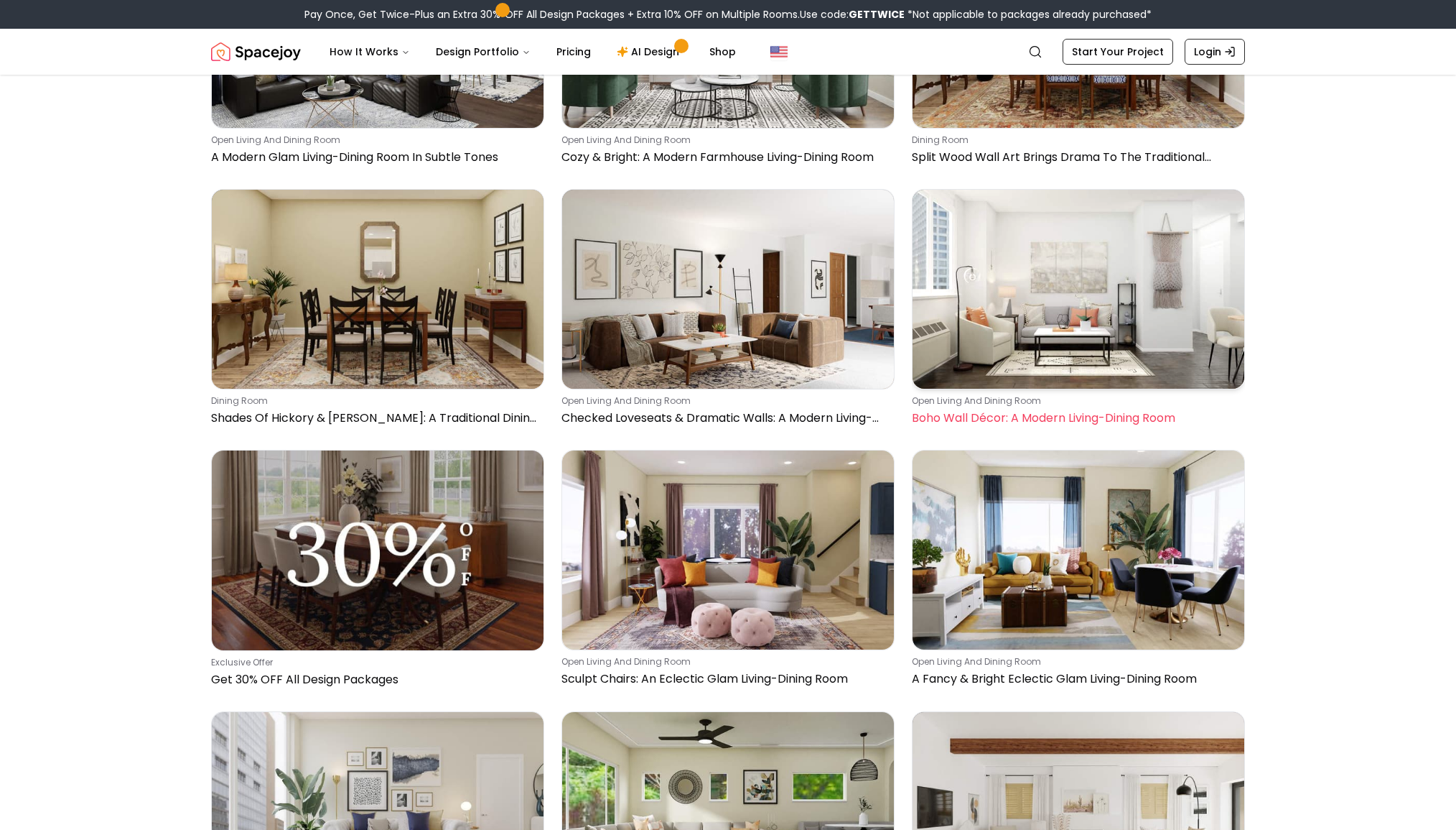
scroll to position [23492, 0]
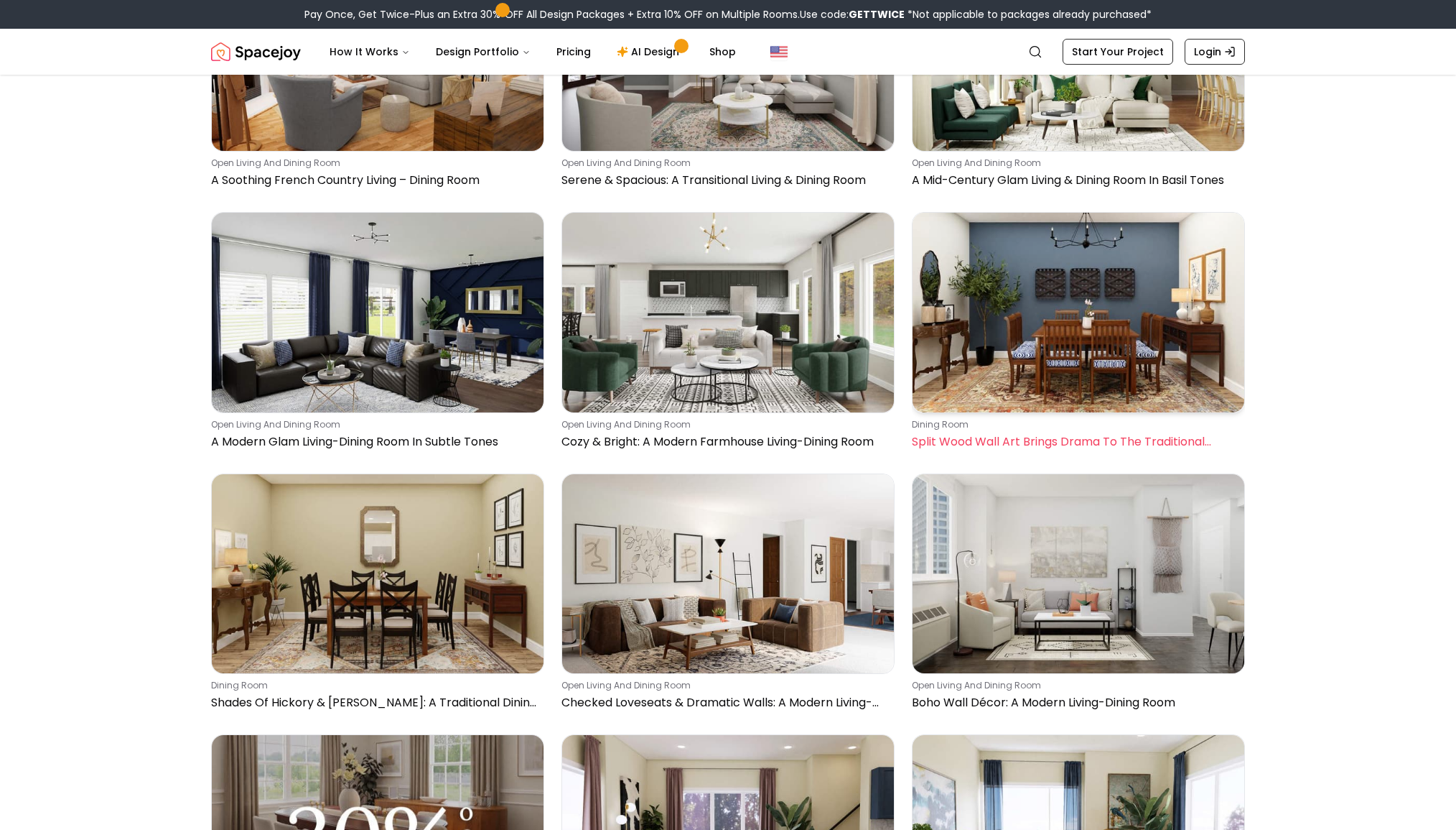
click at [1057, 319] on img at bounding box center [1079, 312] width 331 height 199
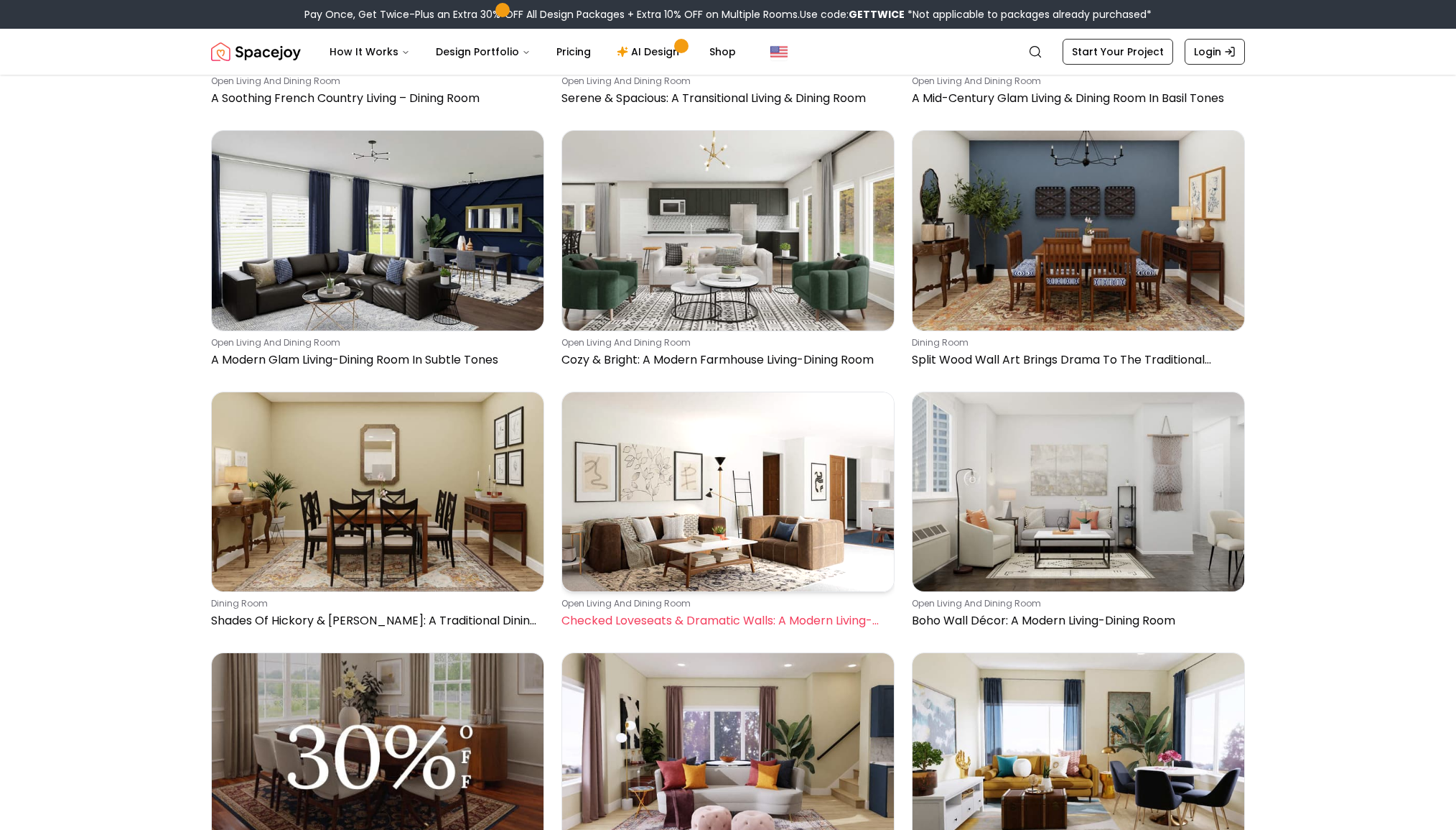
scroll to position [23765, 0]
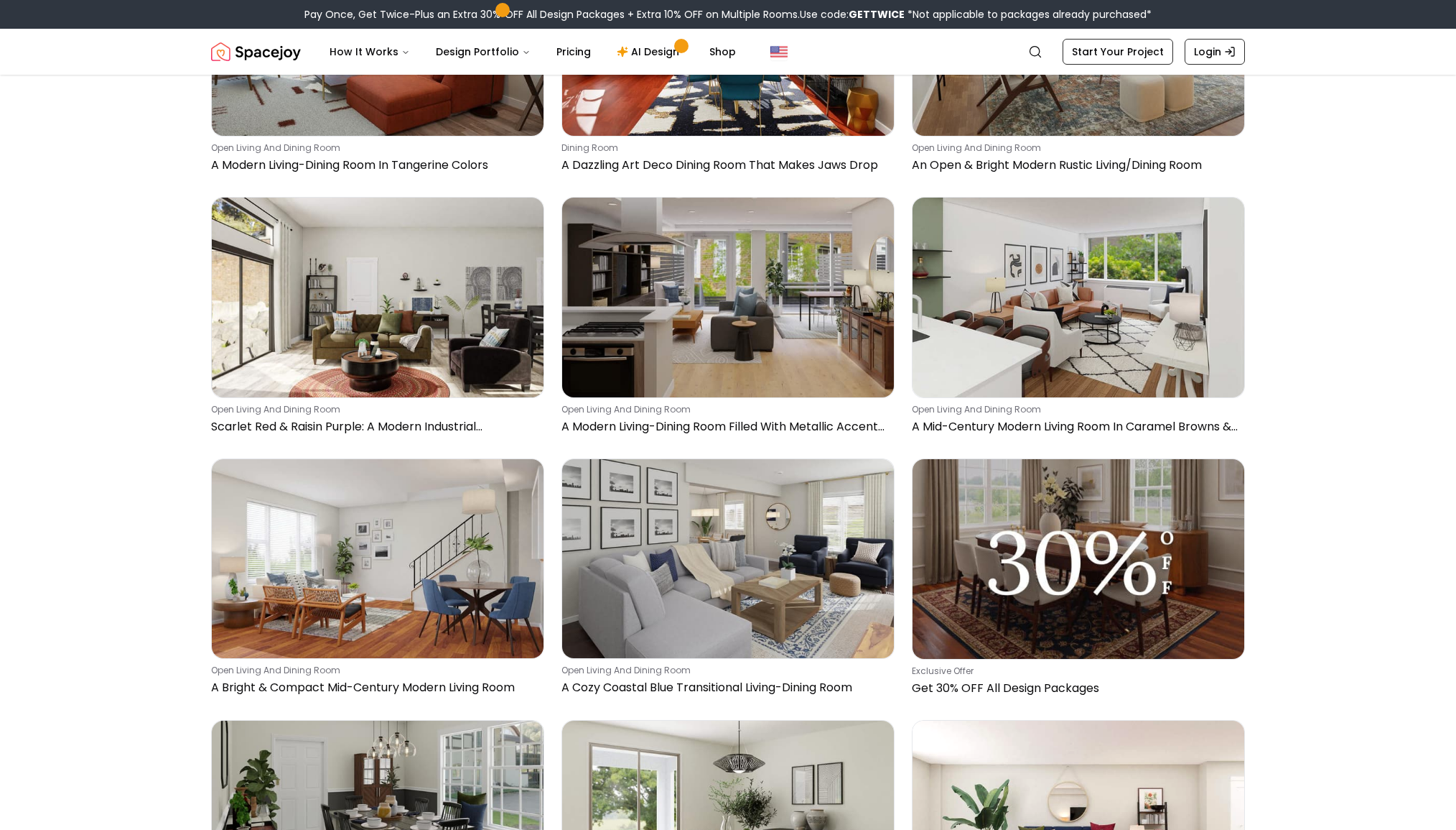
scroll to position [26069, 0]
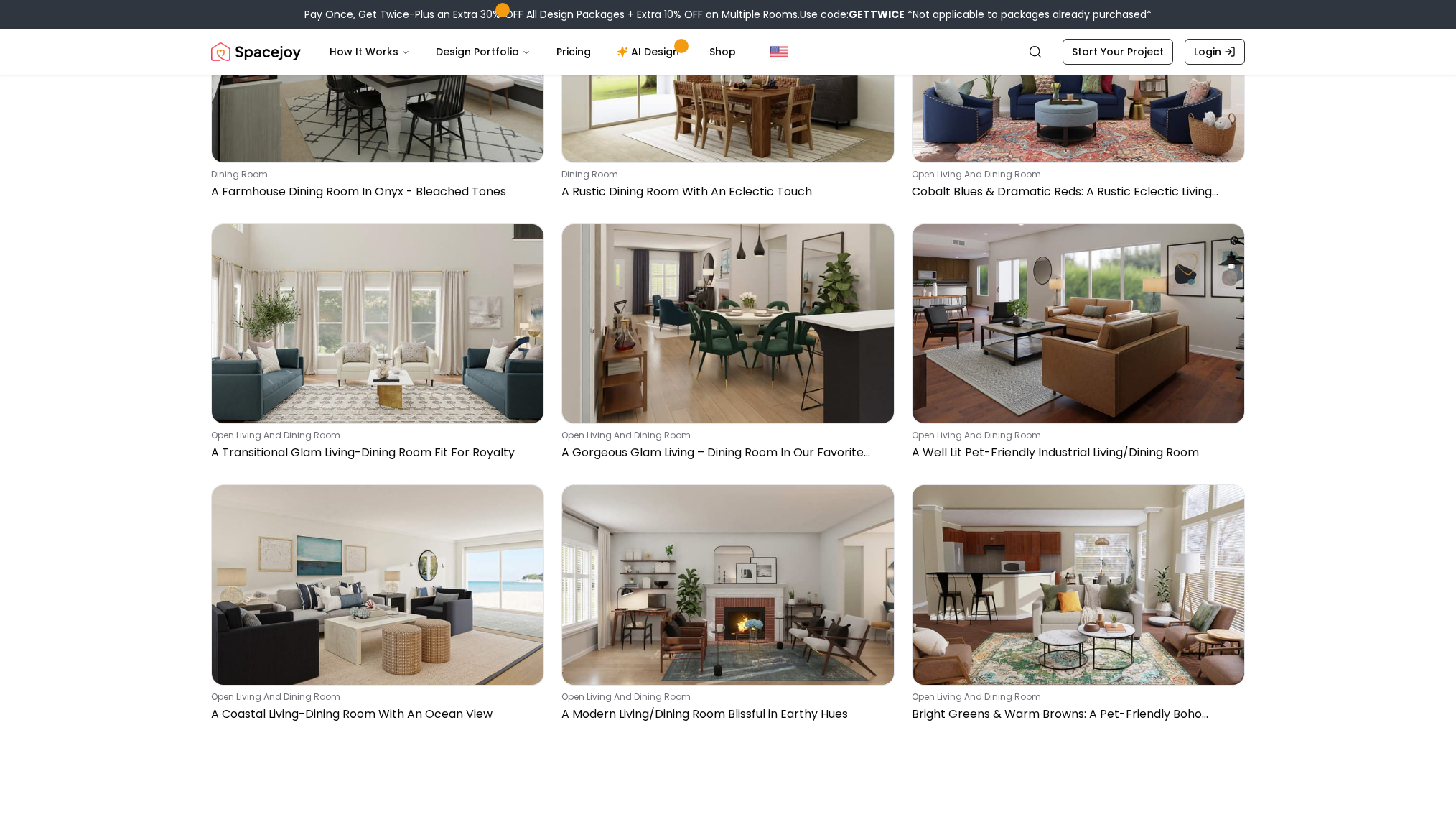
scroll to position [26700, 0]
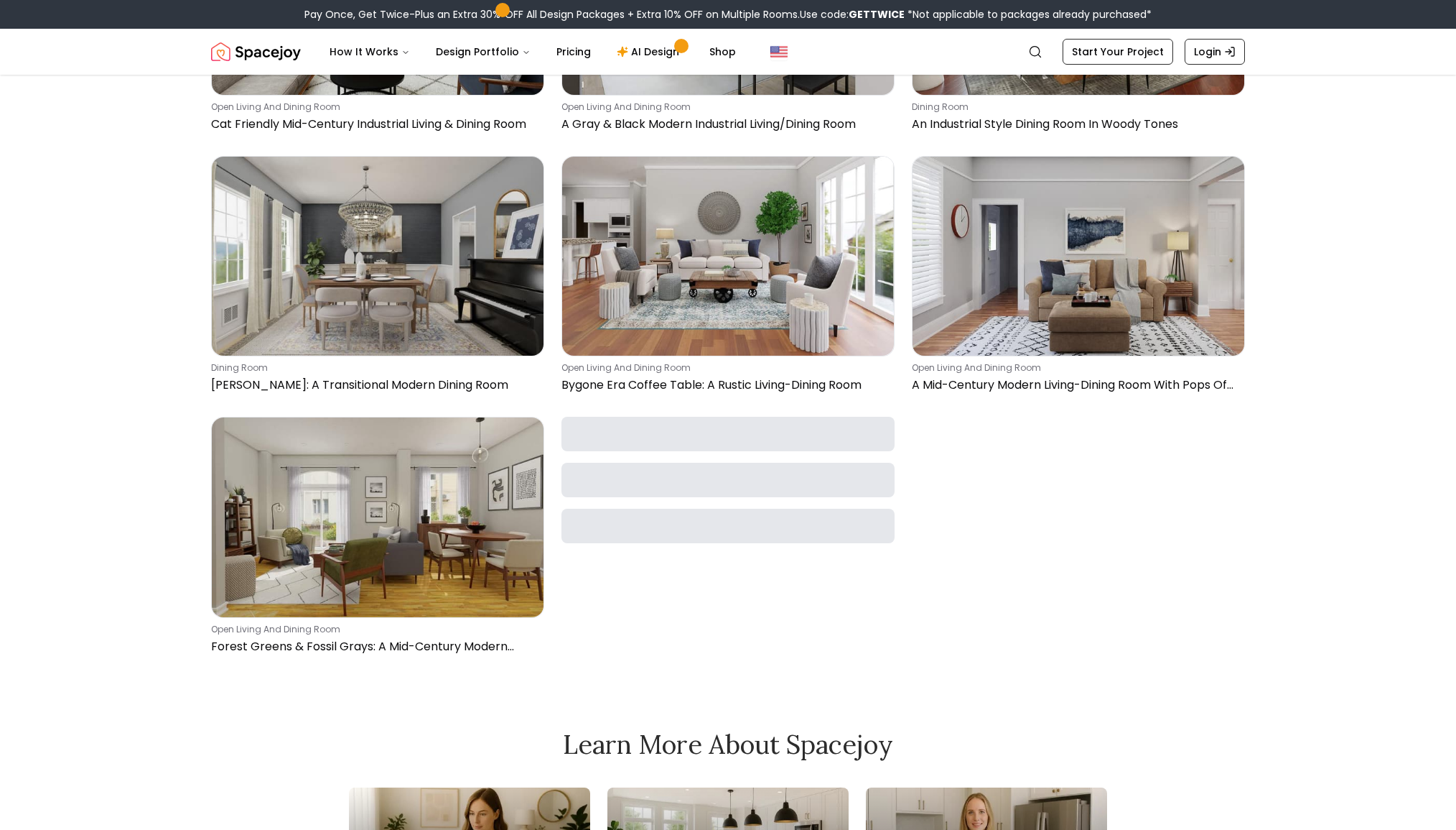
scroll to position [28070, 0]
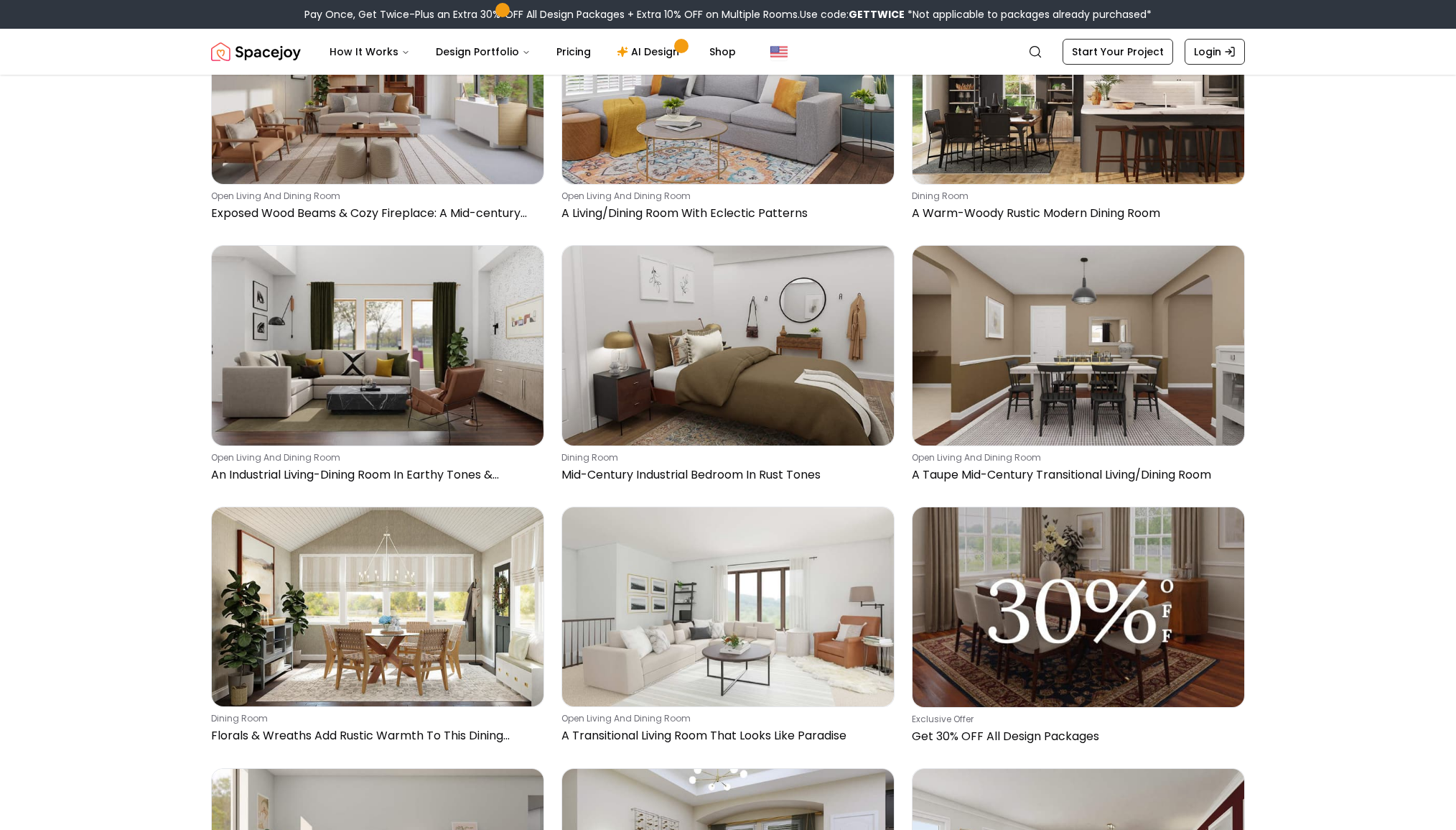
scroll to position [29458, 0]
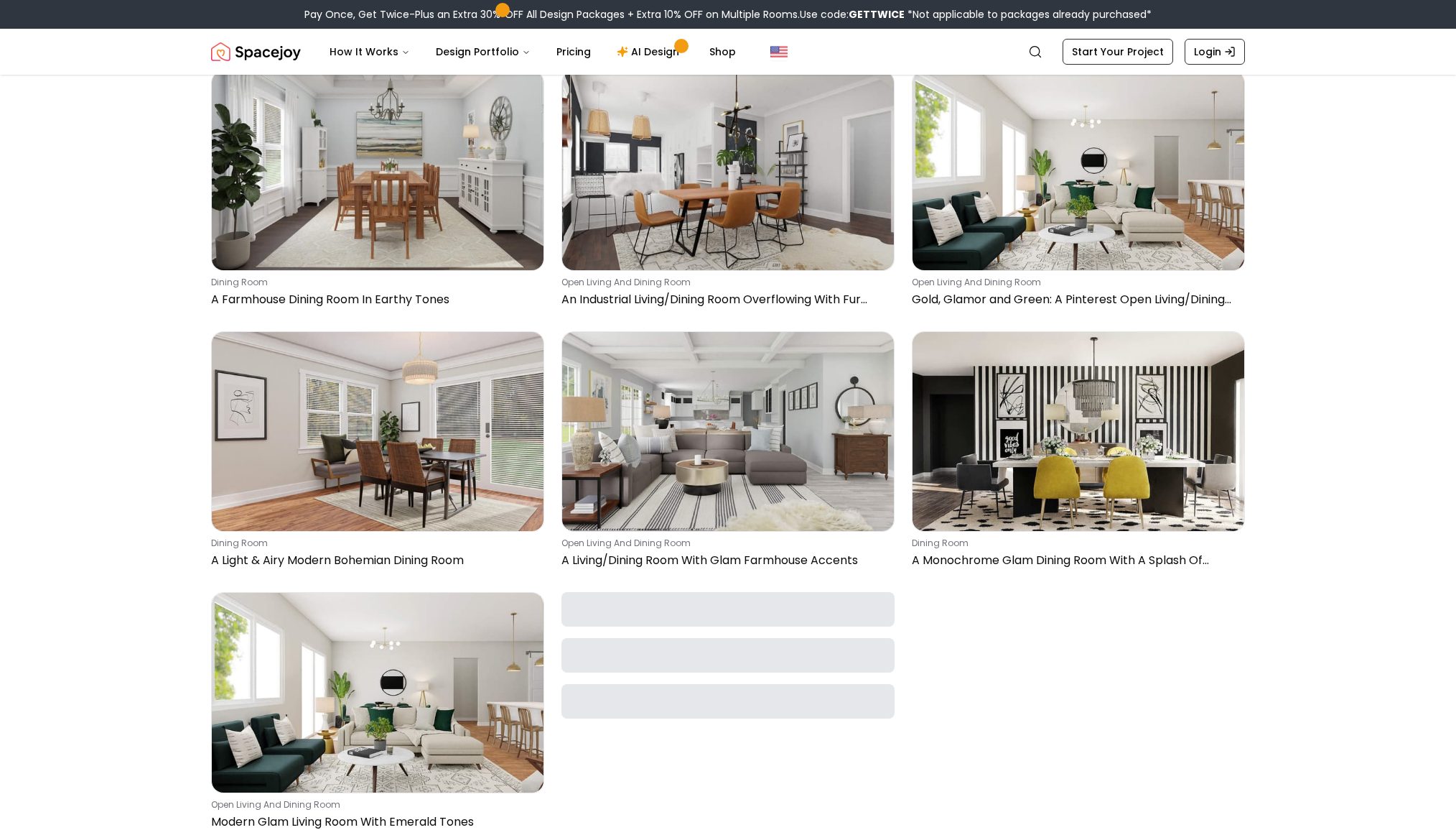
scroll to position [31503, 0]
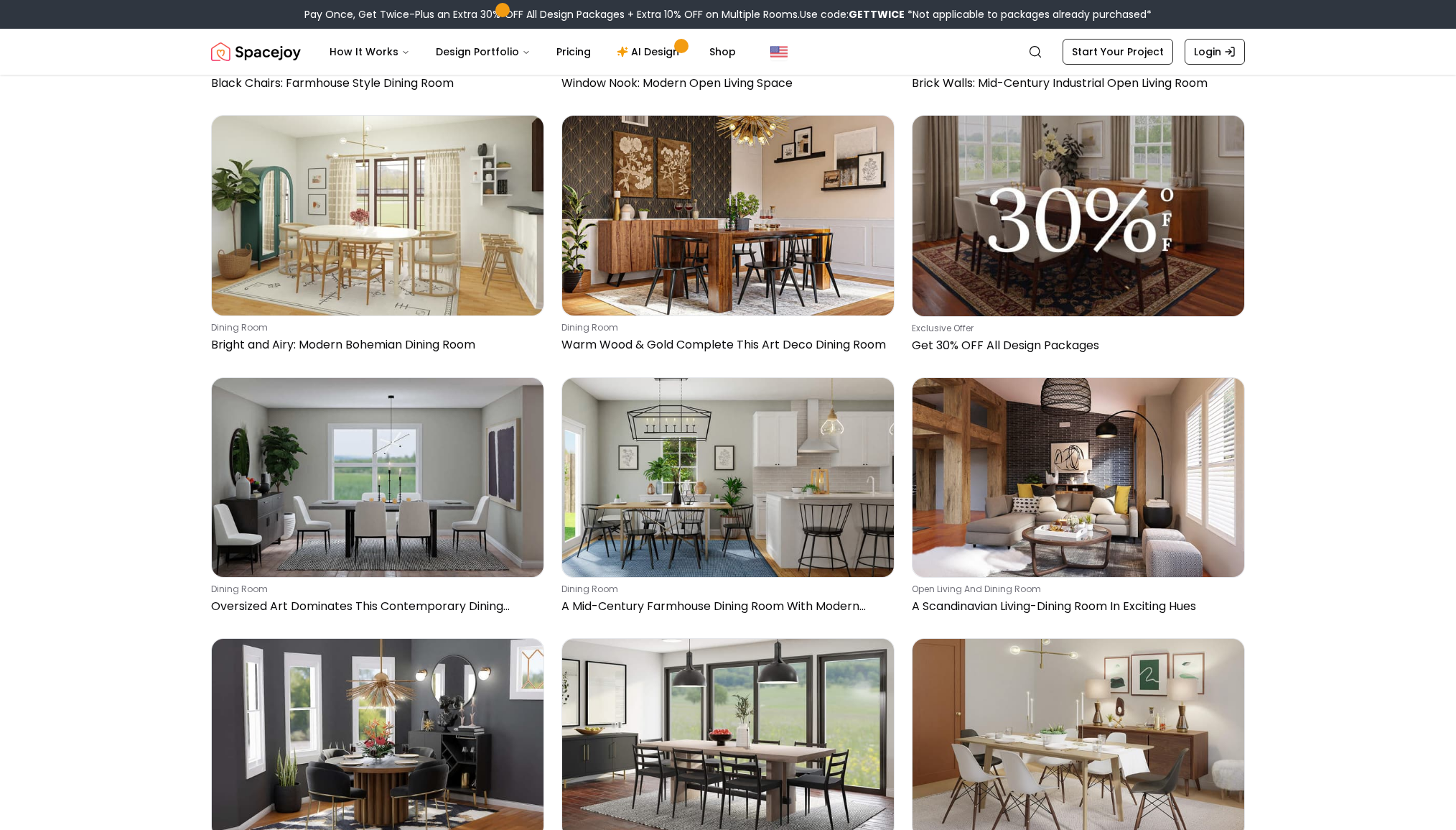
scroll to position [33263, 0]
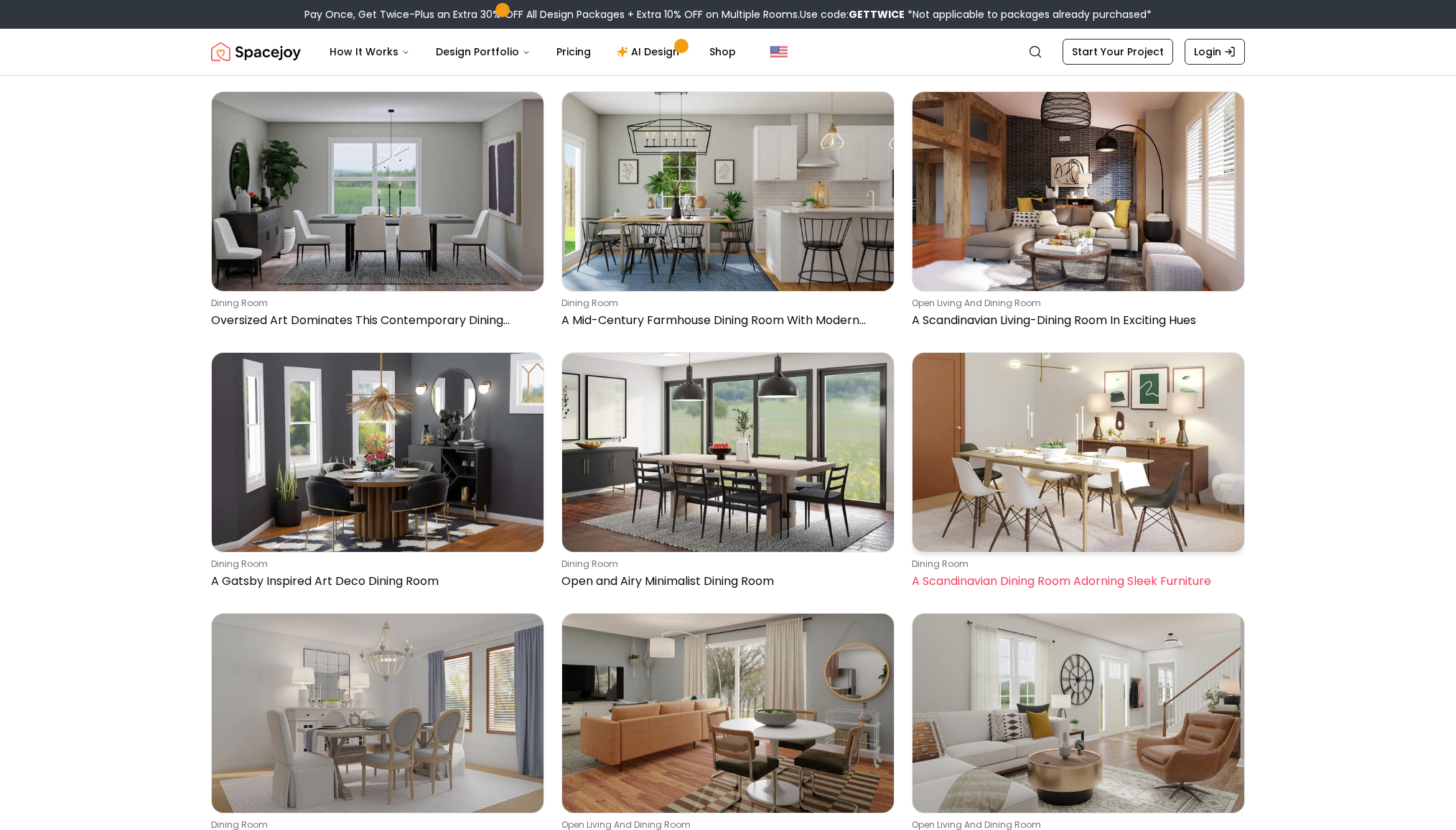
scroll to position [33278, 0]
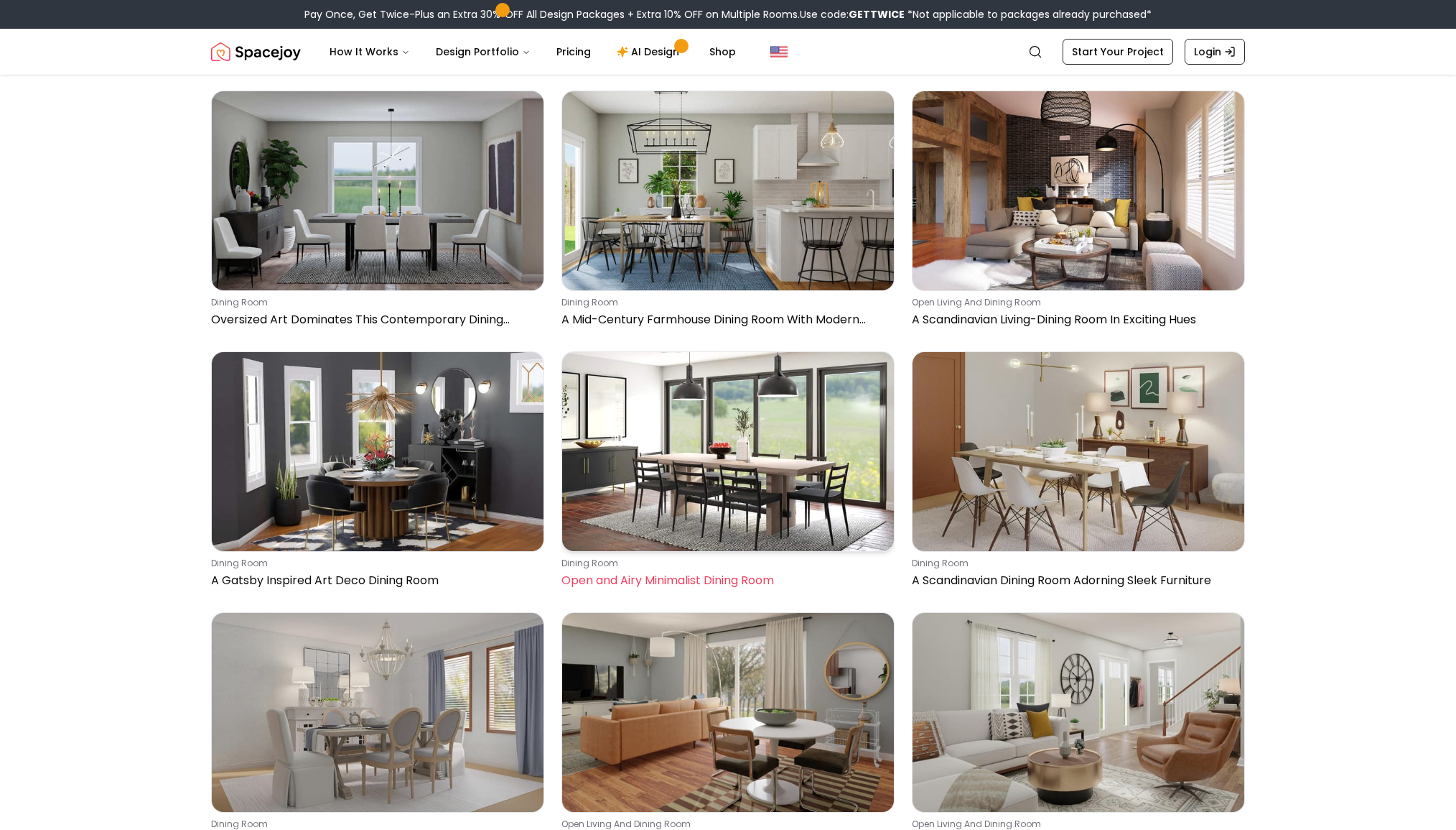
click at [718, 460] on img at bounding box center [728, 452] width 331 height 199
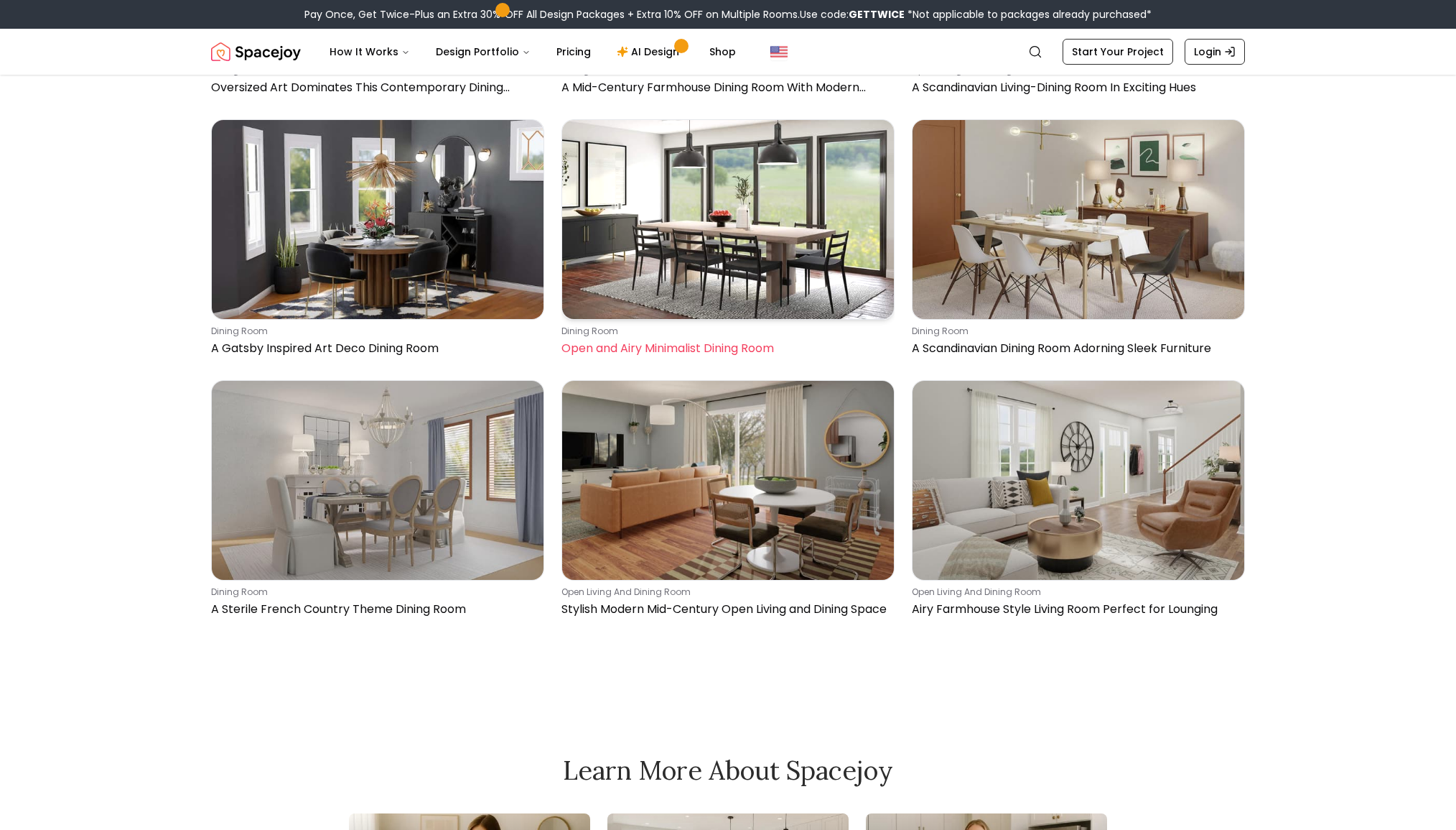
scroll to position [33589, 0]
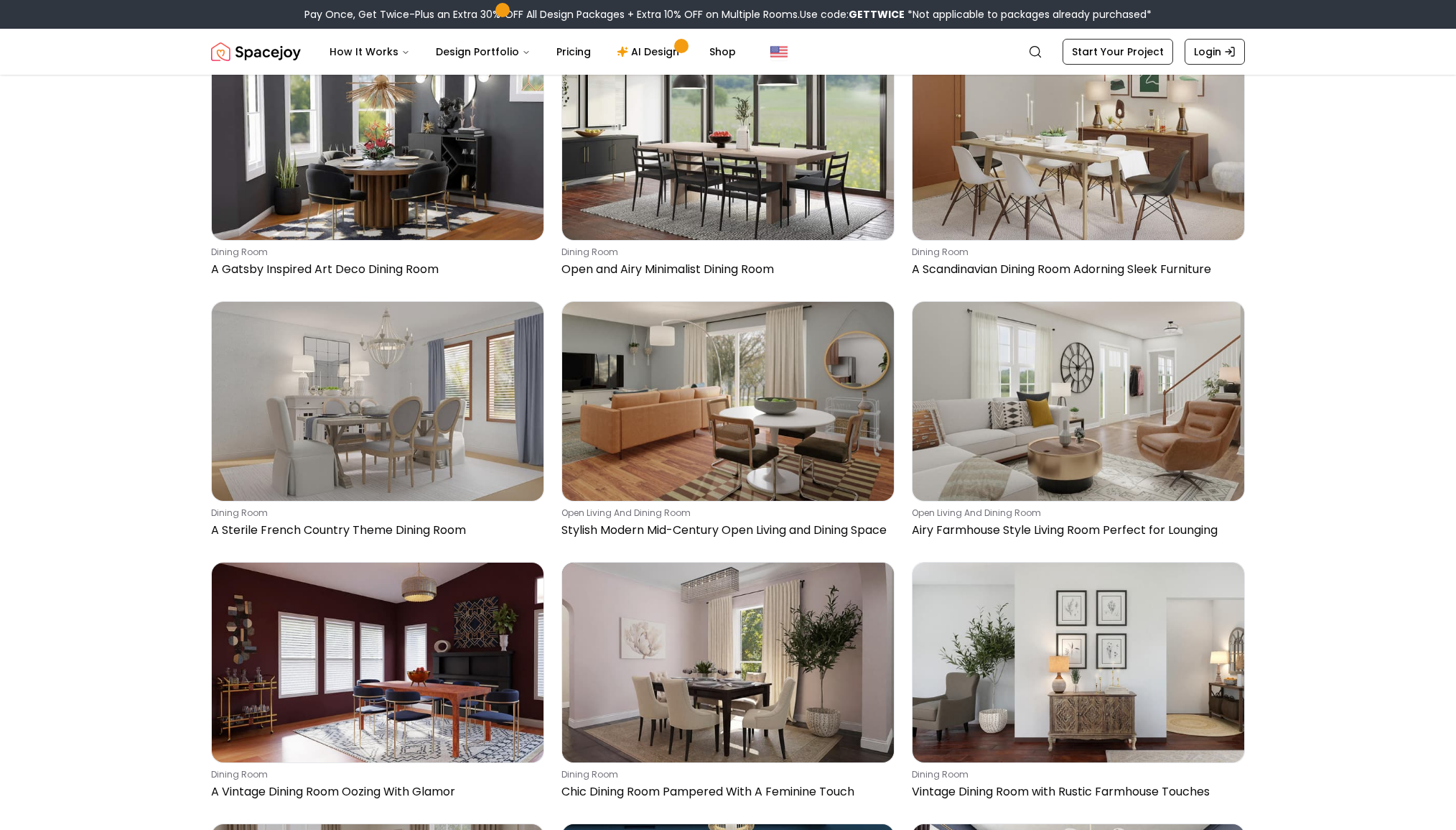
click at [752, 602] on img at bounding box center [728, 662] width 331 height 199
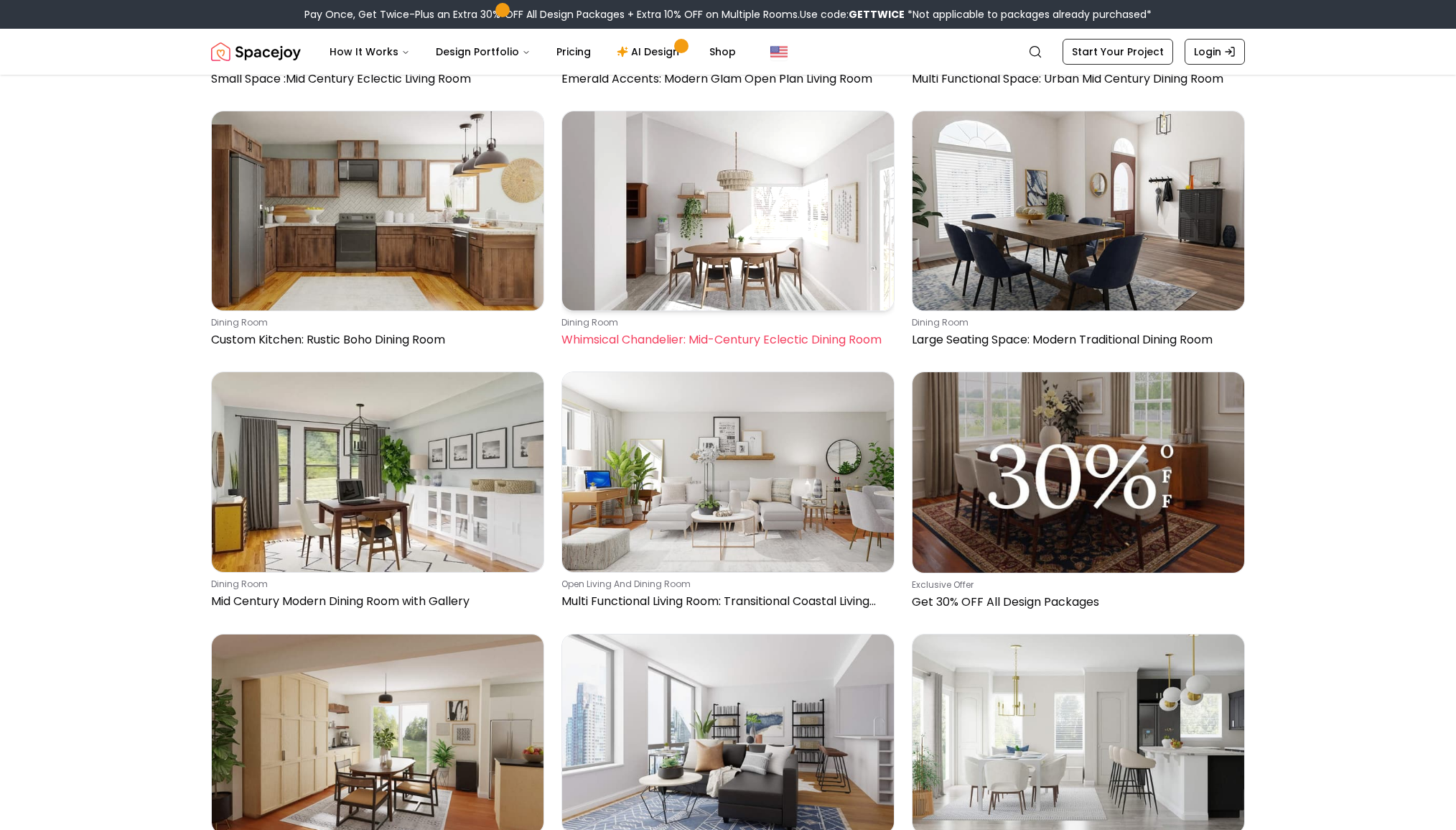
scroll to position [36107, 0]
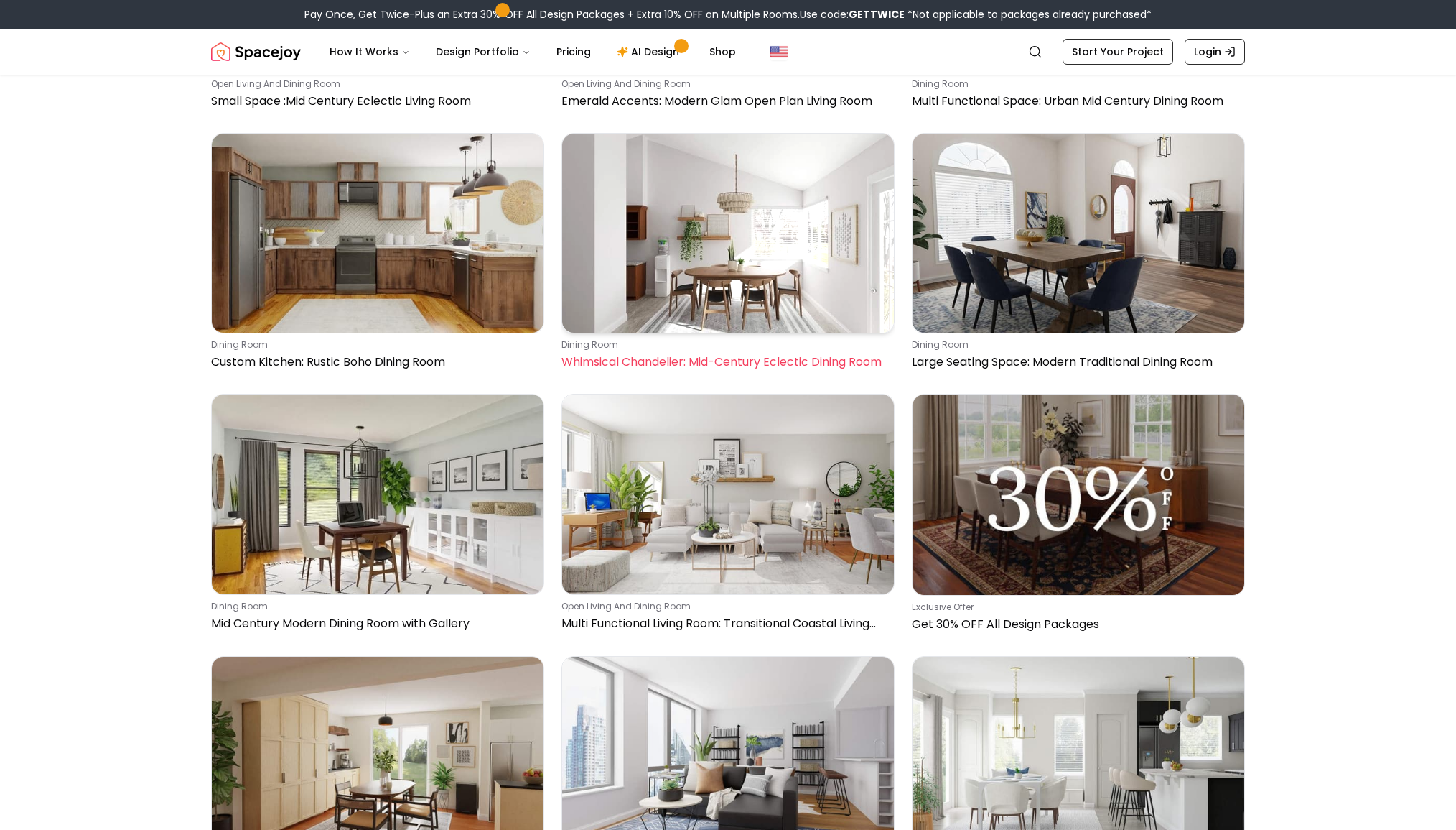
click at [757, 200] on img at bounding box center [728, 232] width 331 height 199
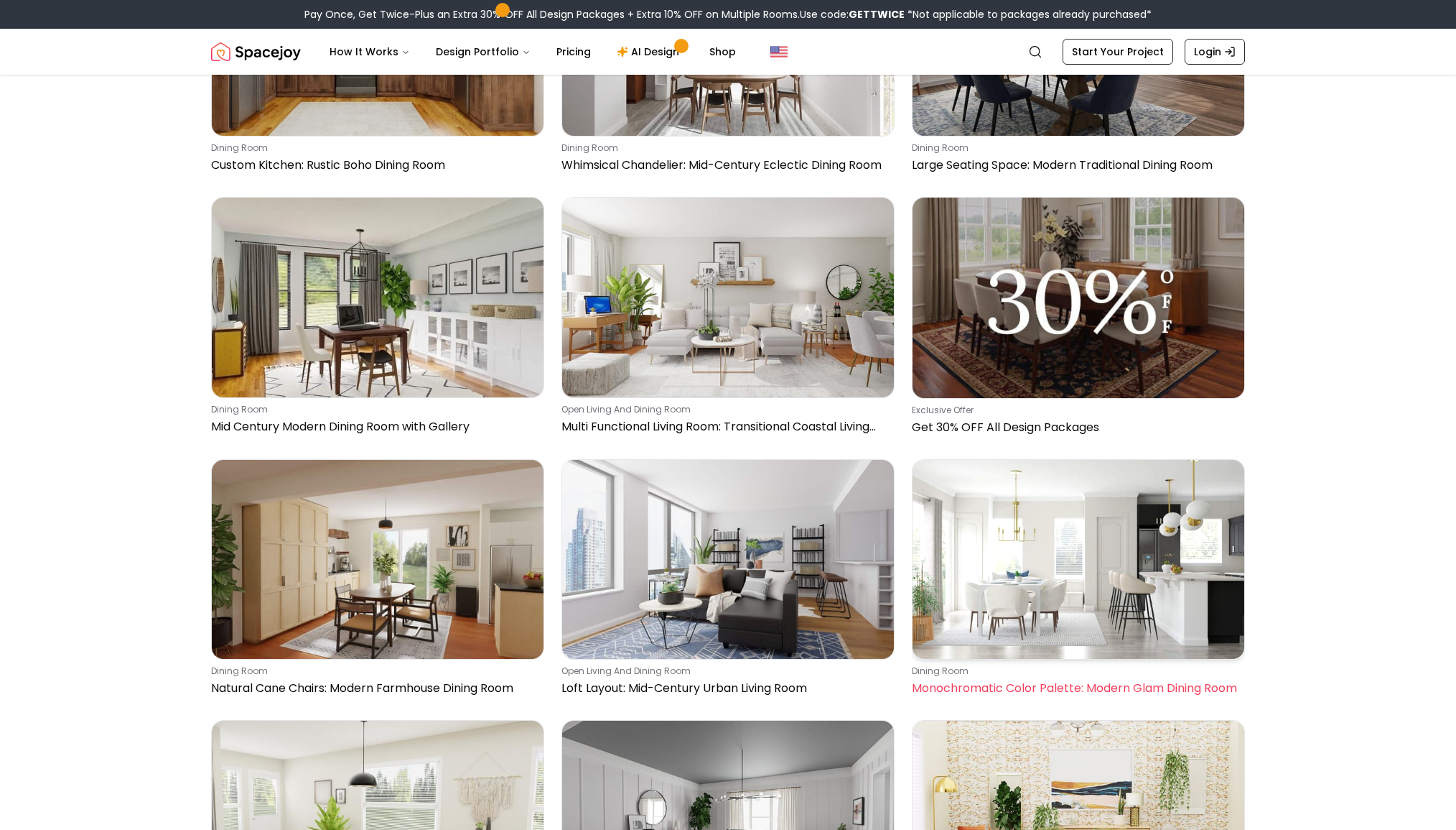
scroll to position [36592, 0]
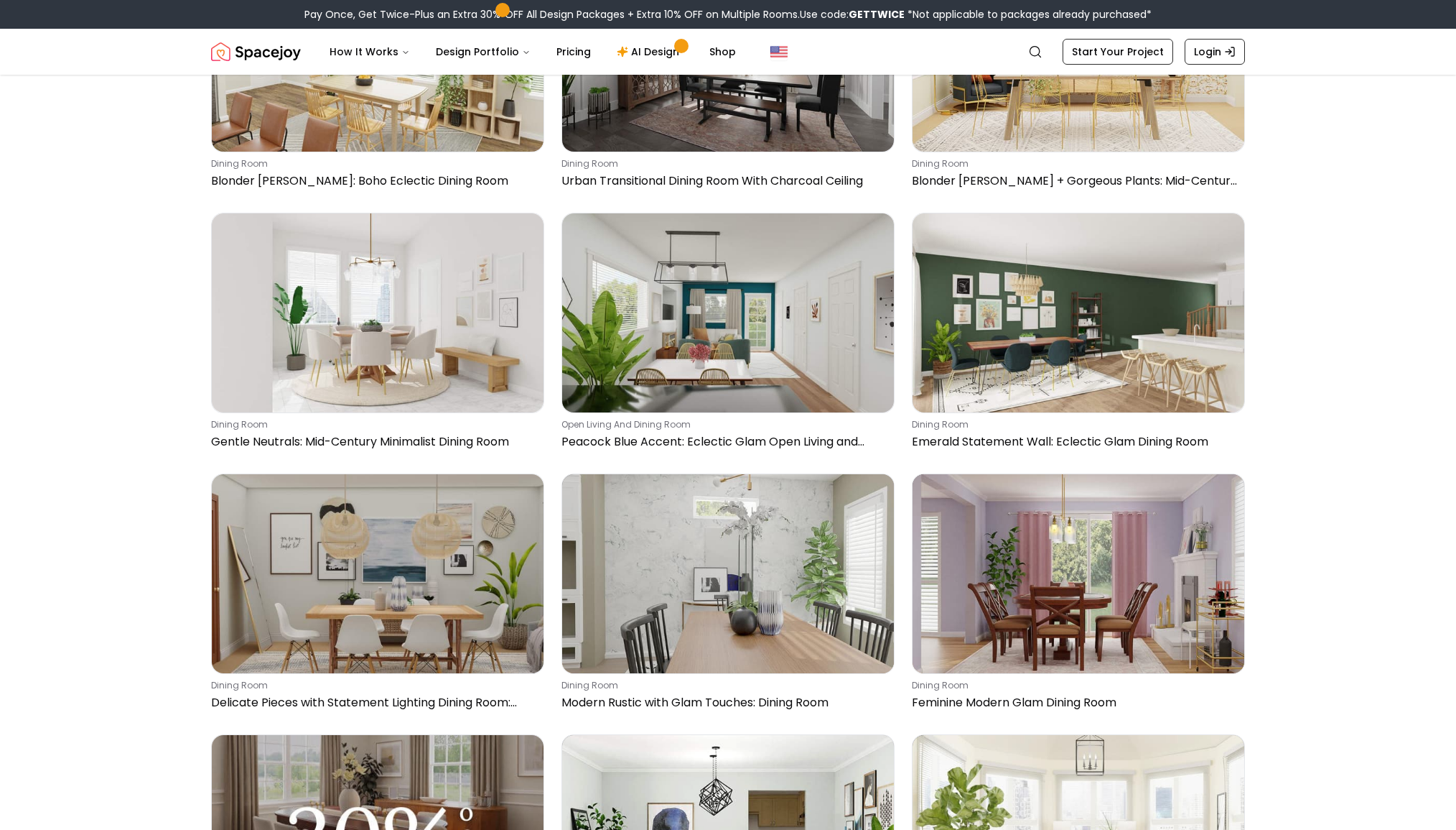
scroll to position [37332, 0]
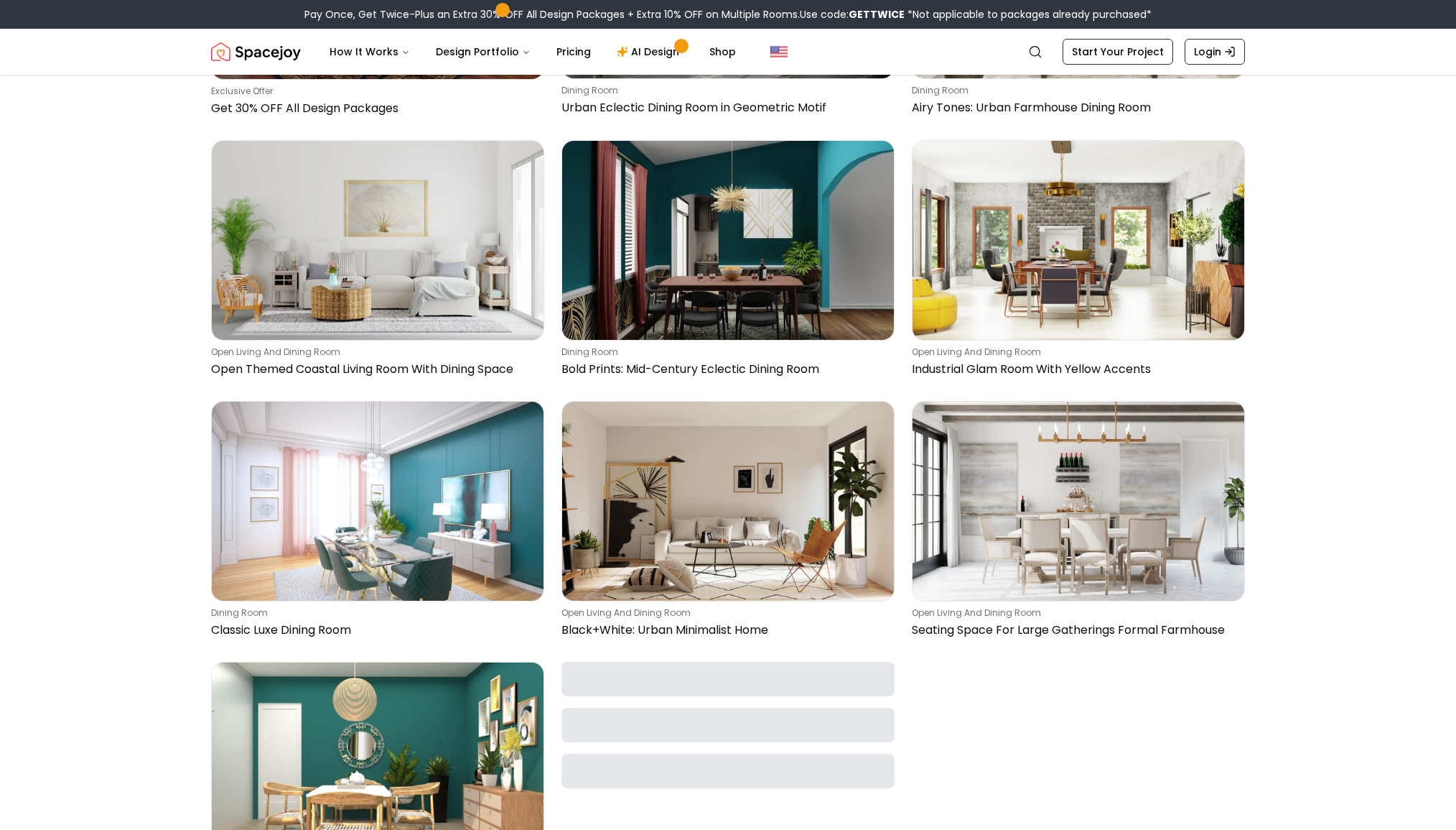
scroll to position [38420, 0]
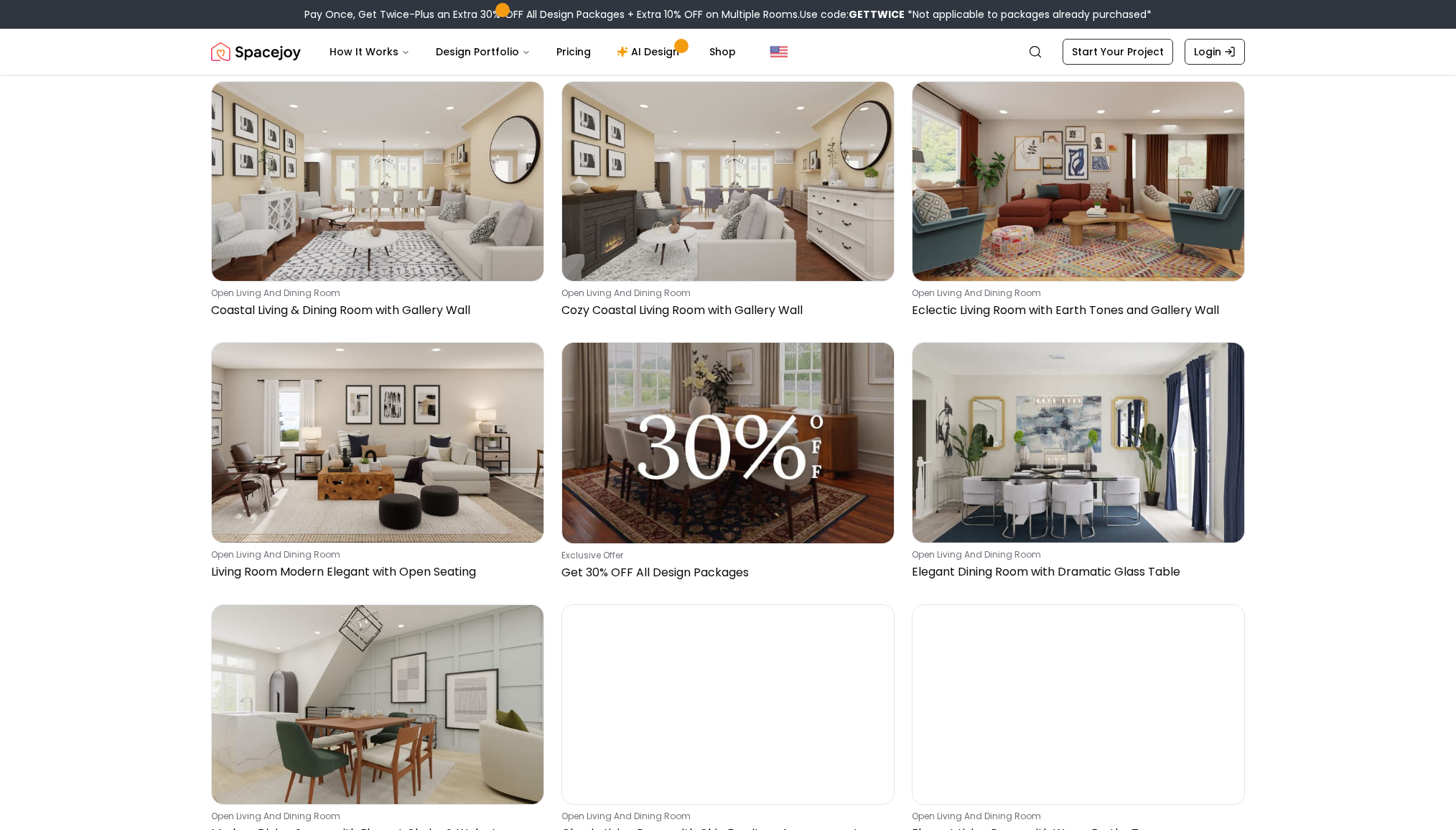
scroll to position [0, 0]
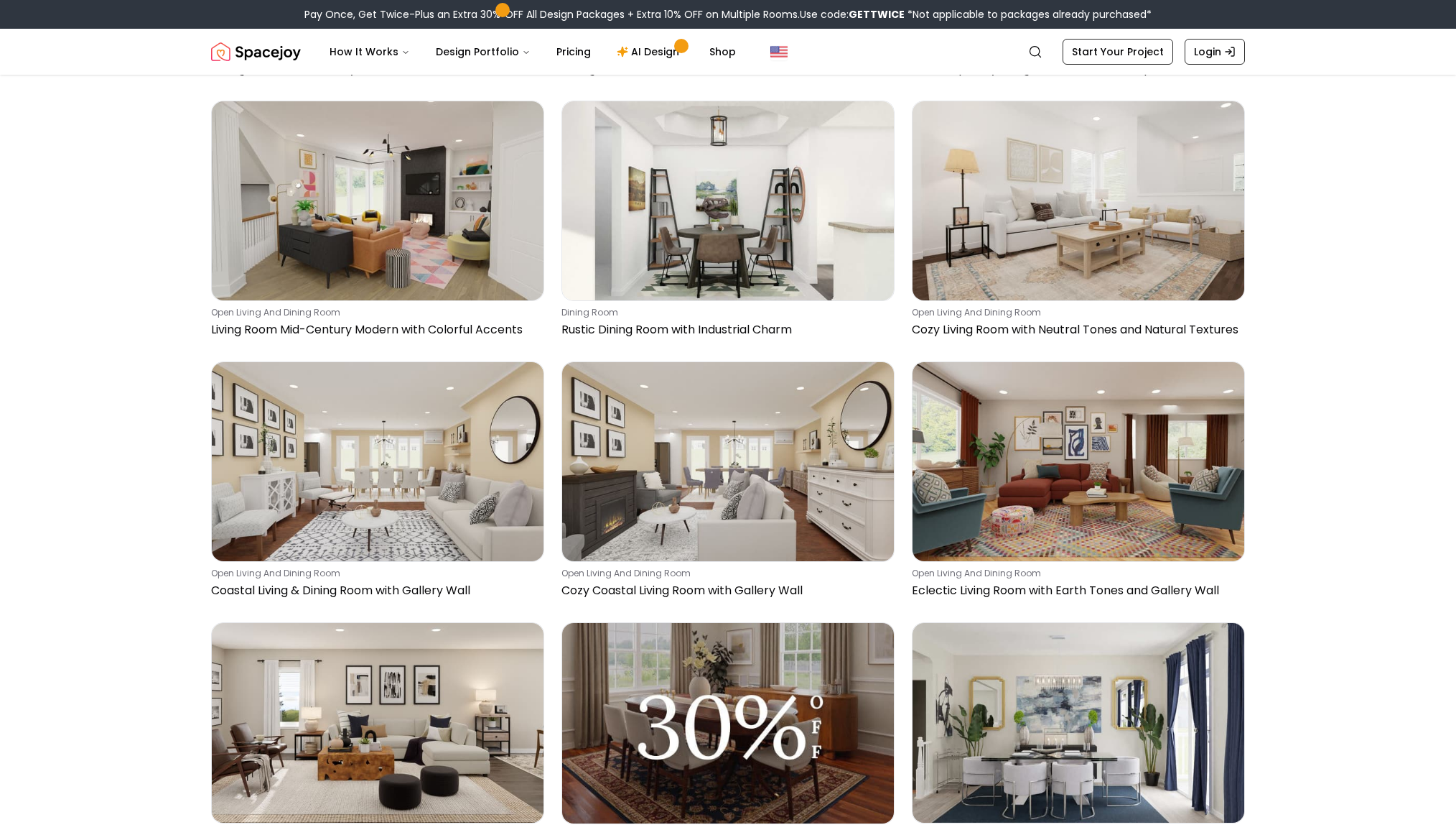
scroll to position [887, 0]
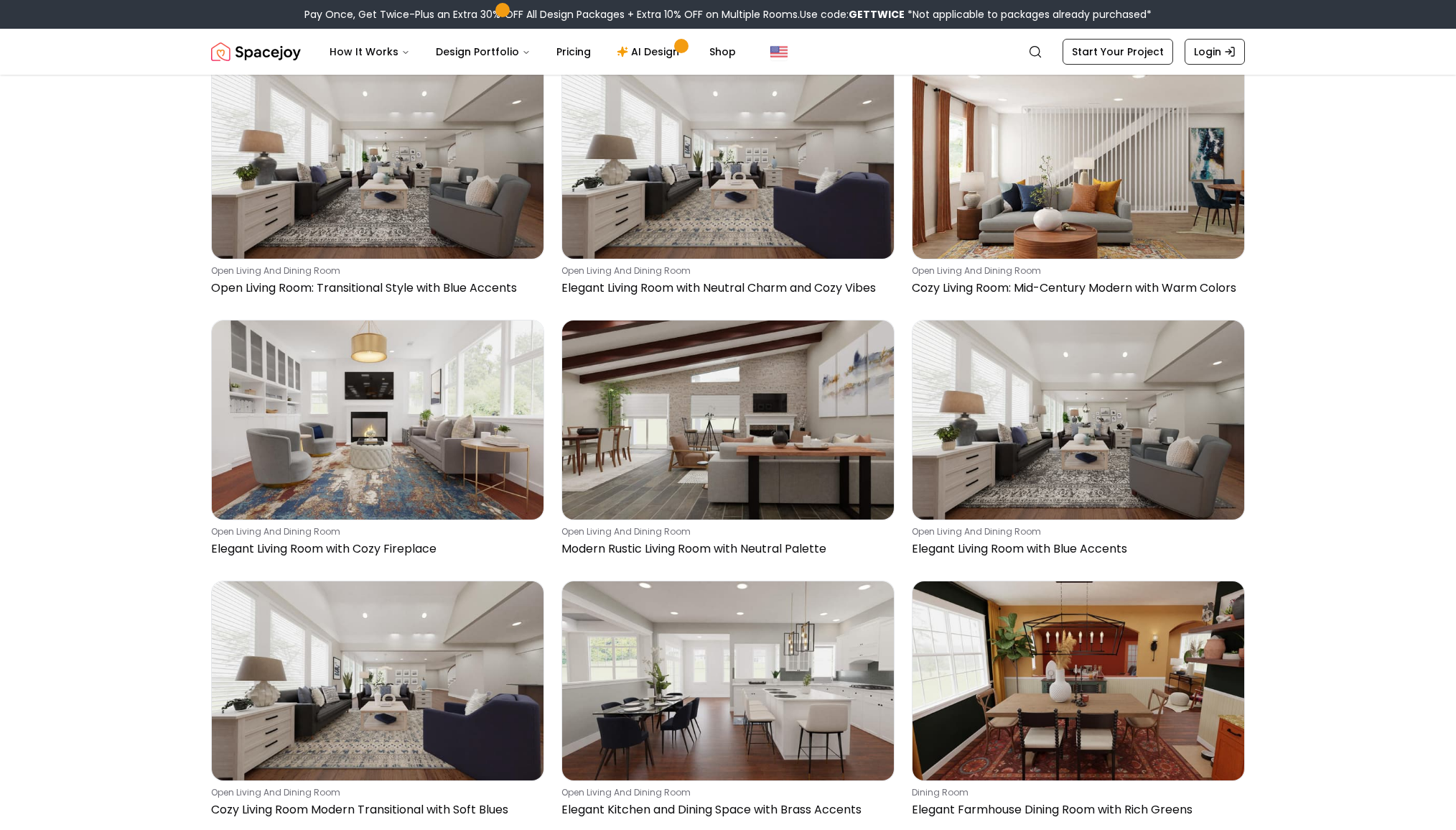
scroll to position [3092, 0]
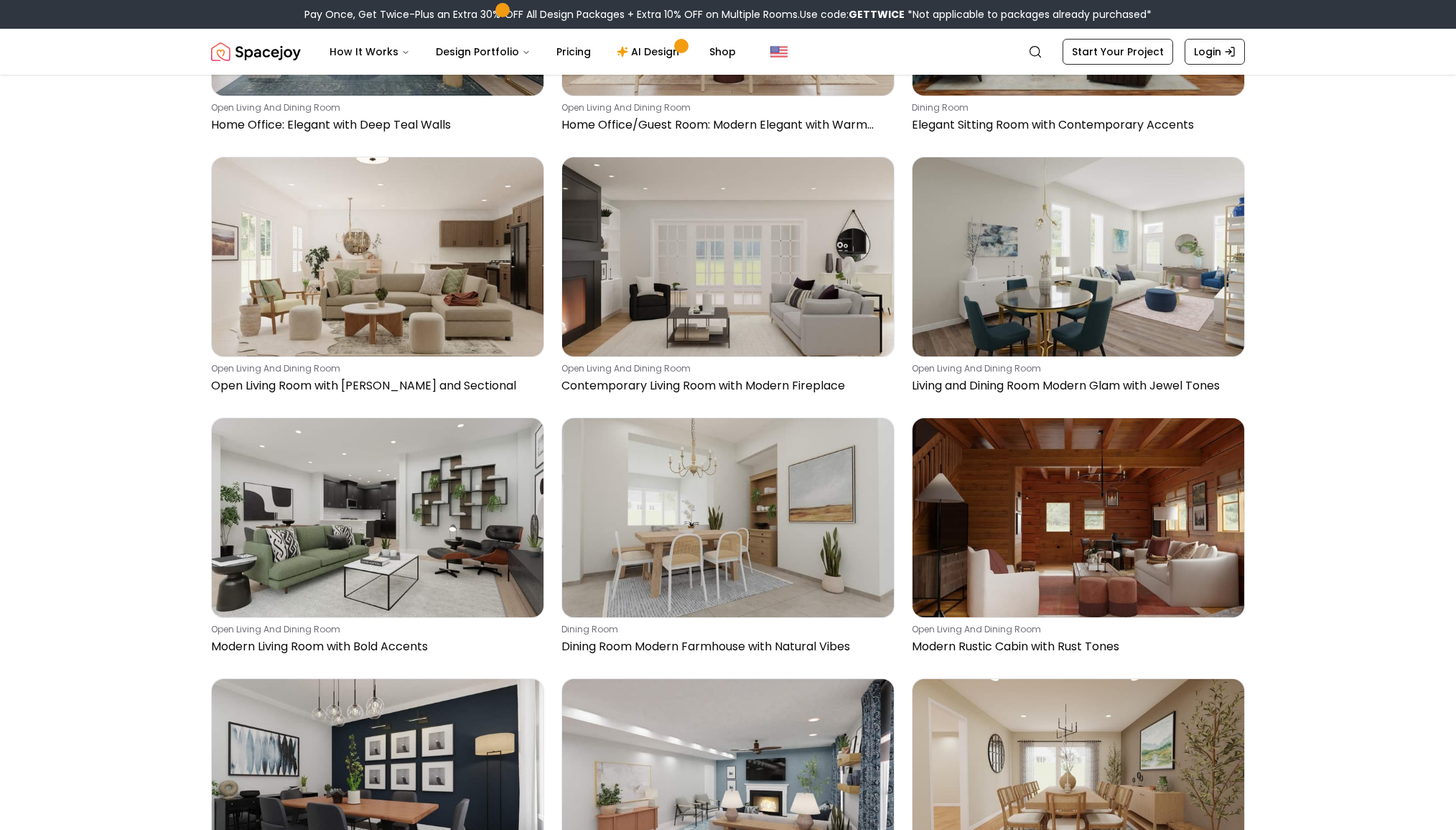
scroll to position [6314, 0]
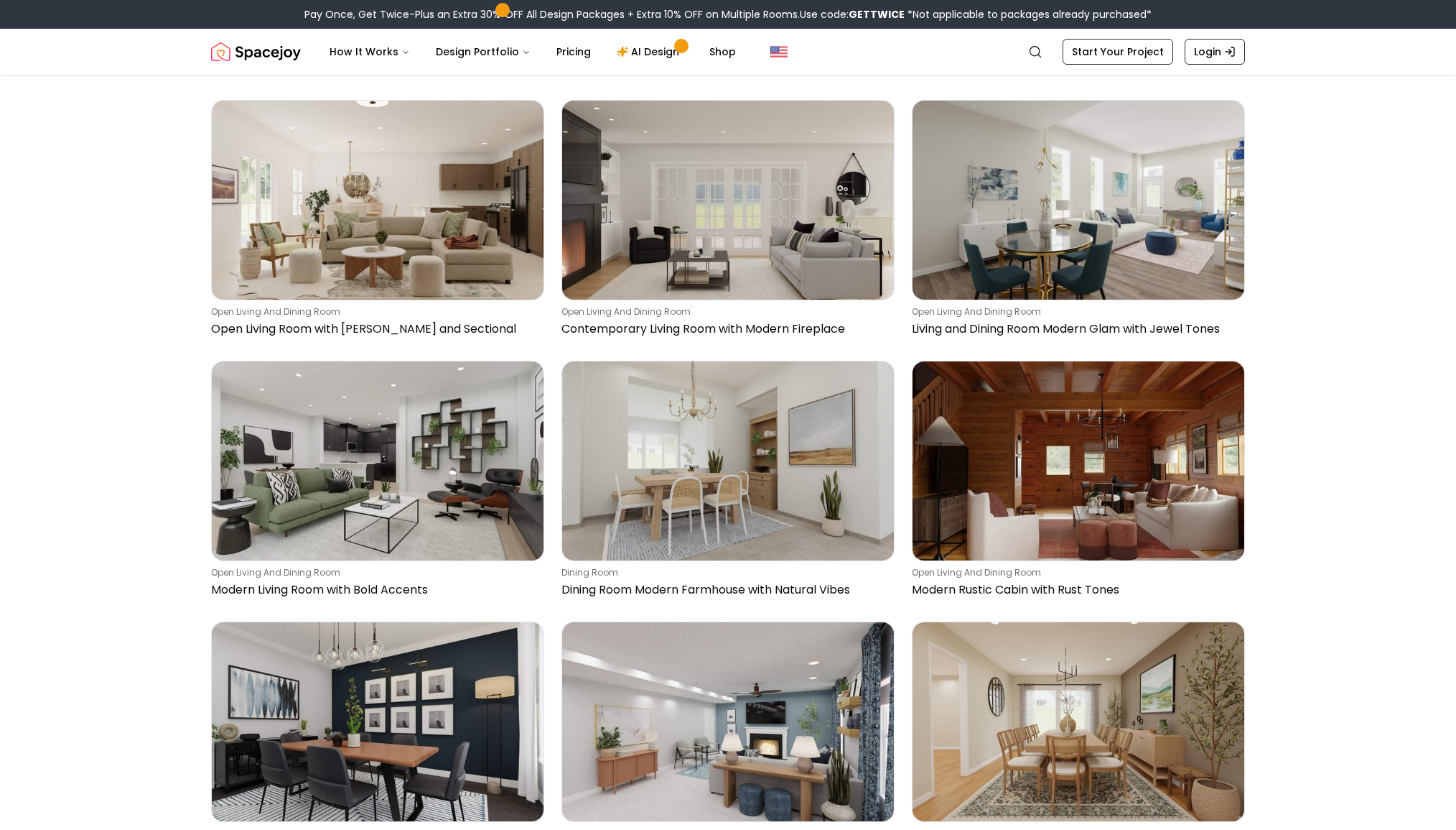
scroll to position [6442, 0]
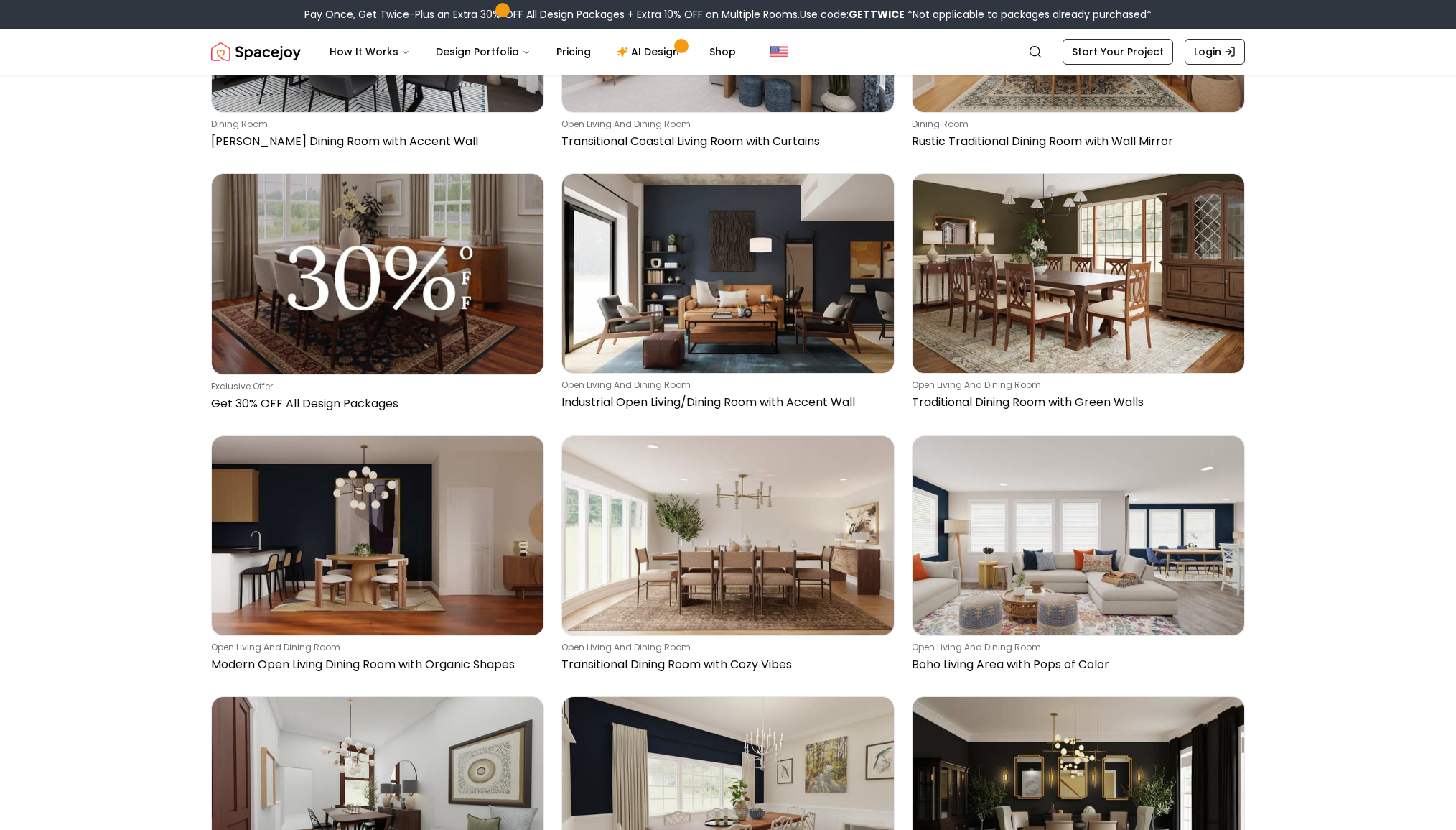
scroll to position [7081, 0]
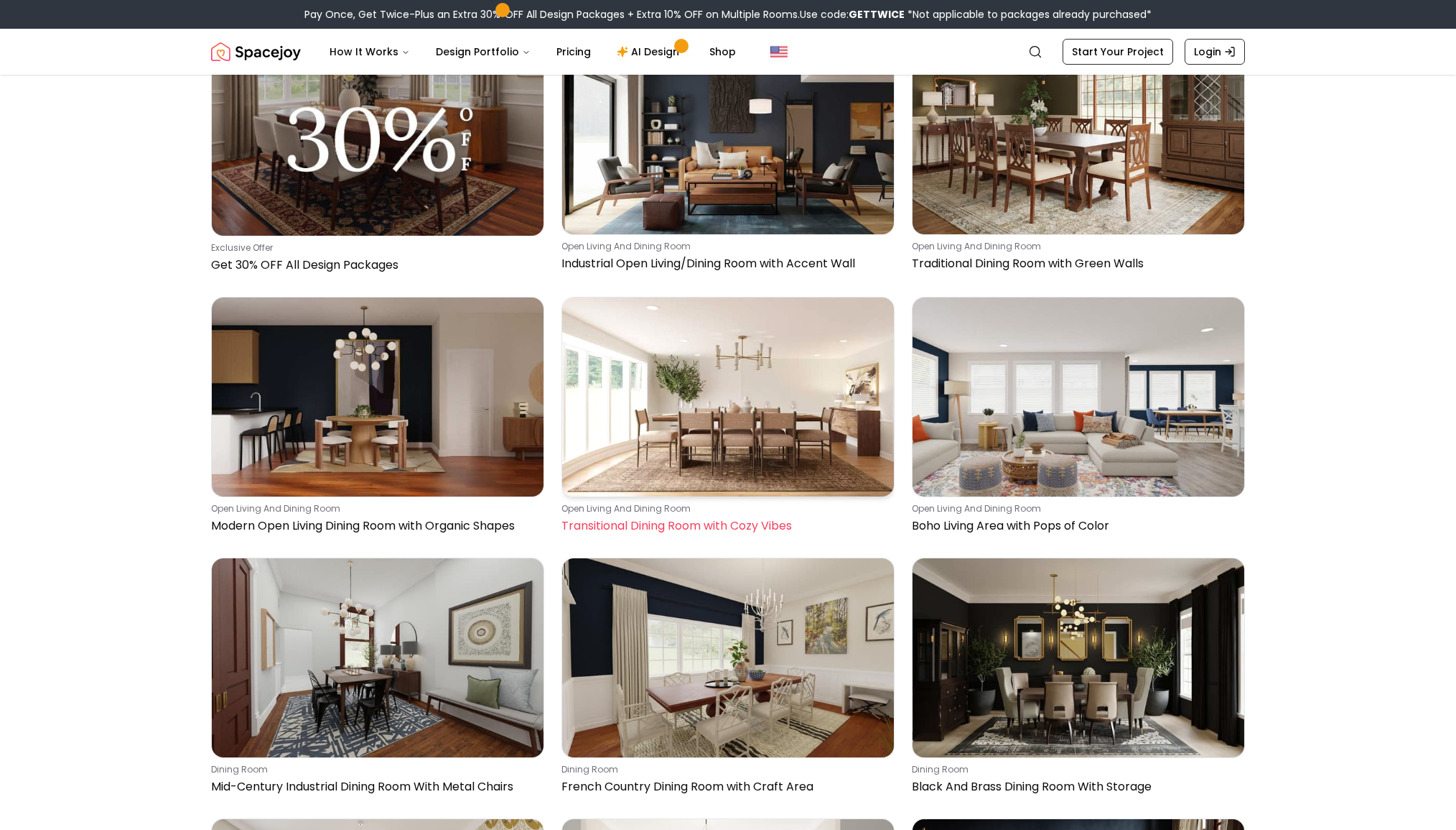
click at [715, 360] on img at bounding box center [728, 397] width 331 height 199
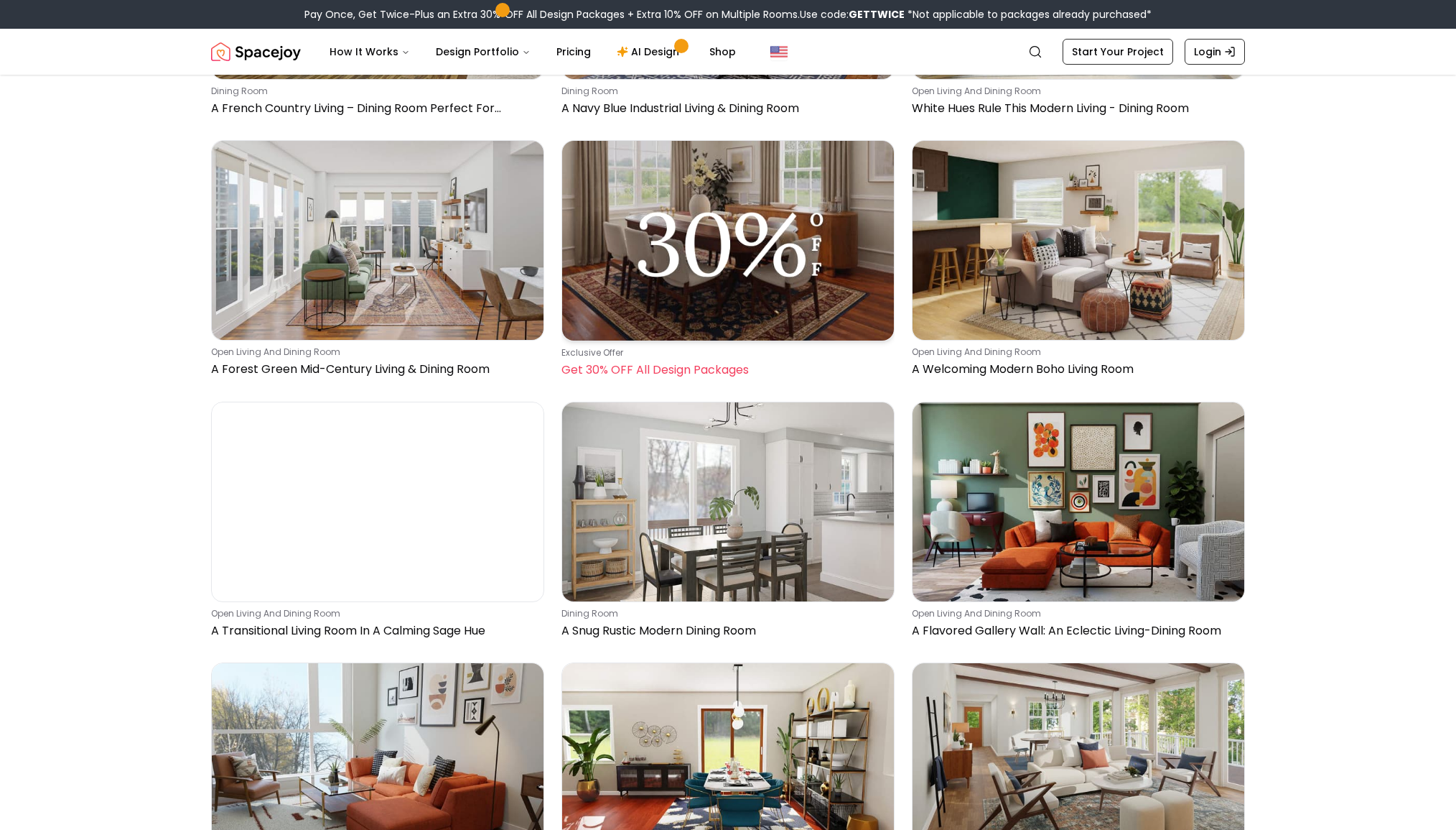
scroll to position [25321, 0]
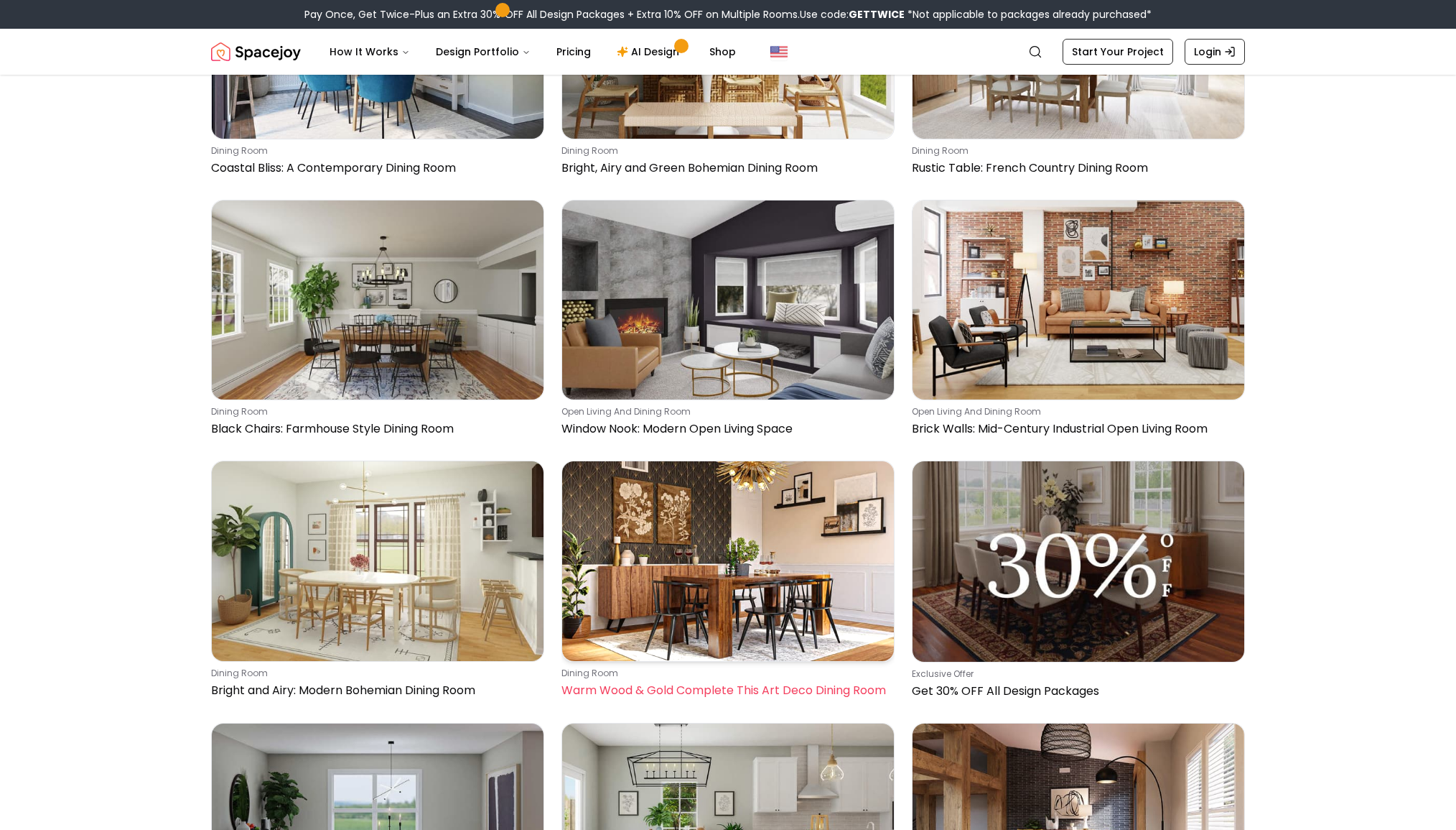
scroll to position [32794, 0]
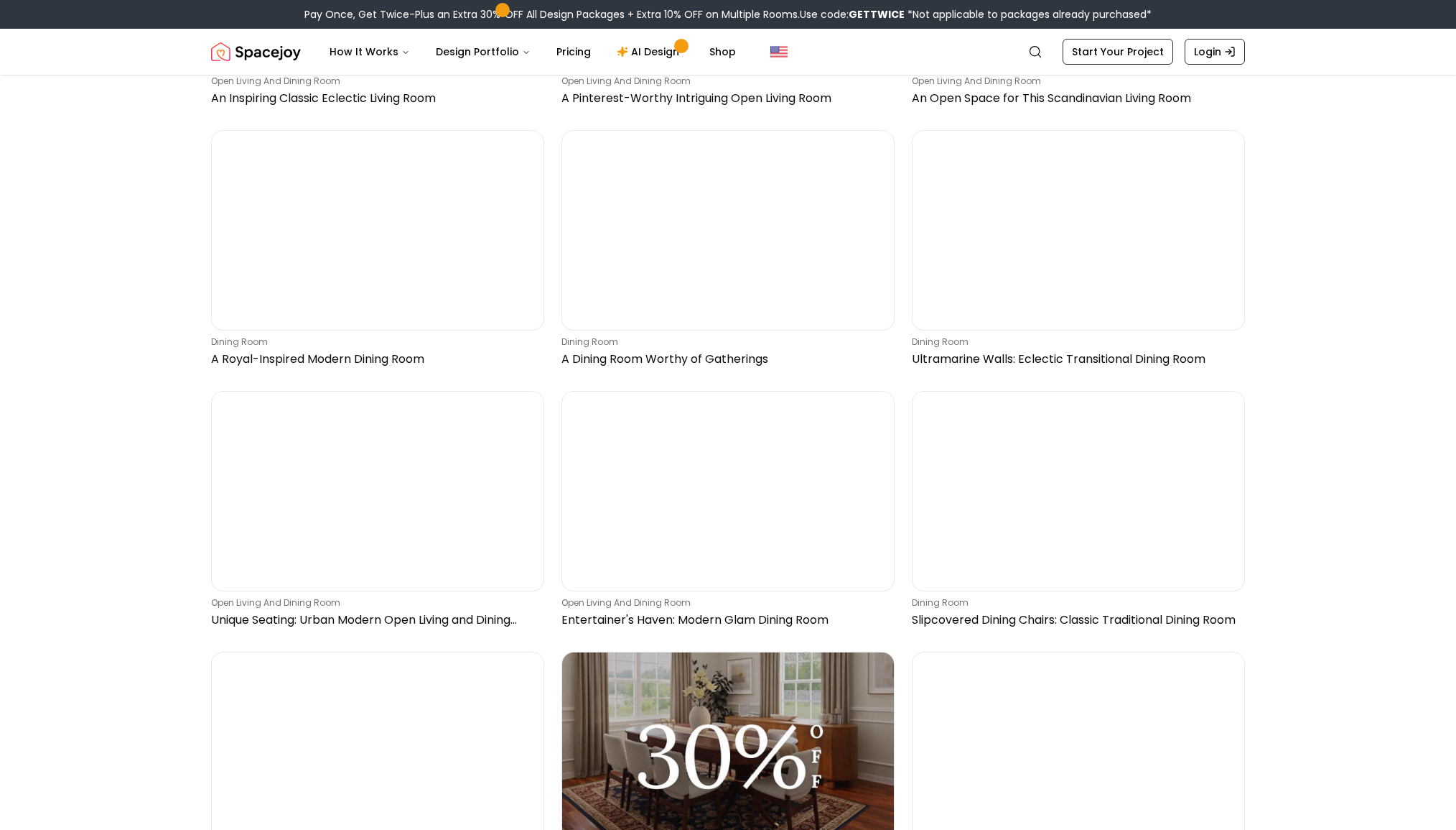
scroll to position [34776, 0]
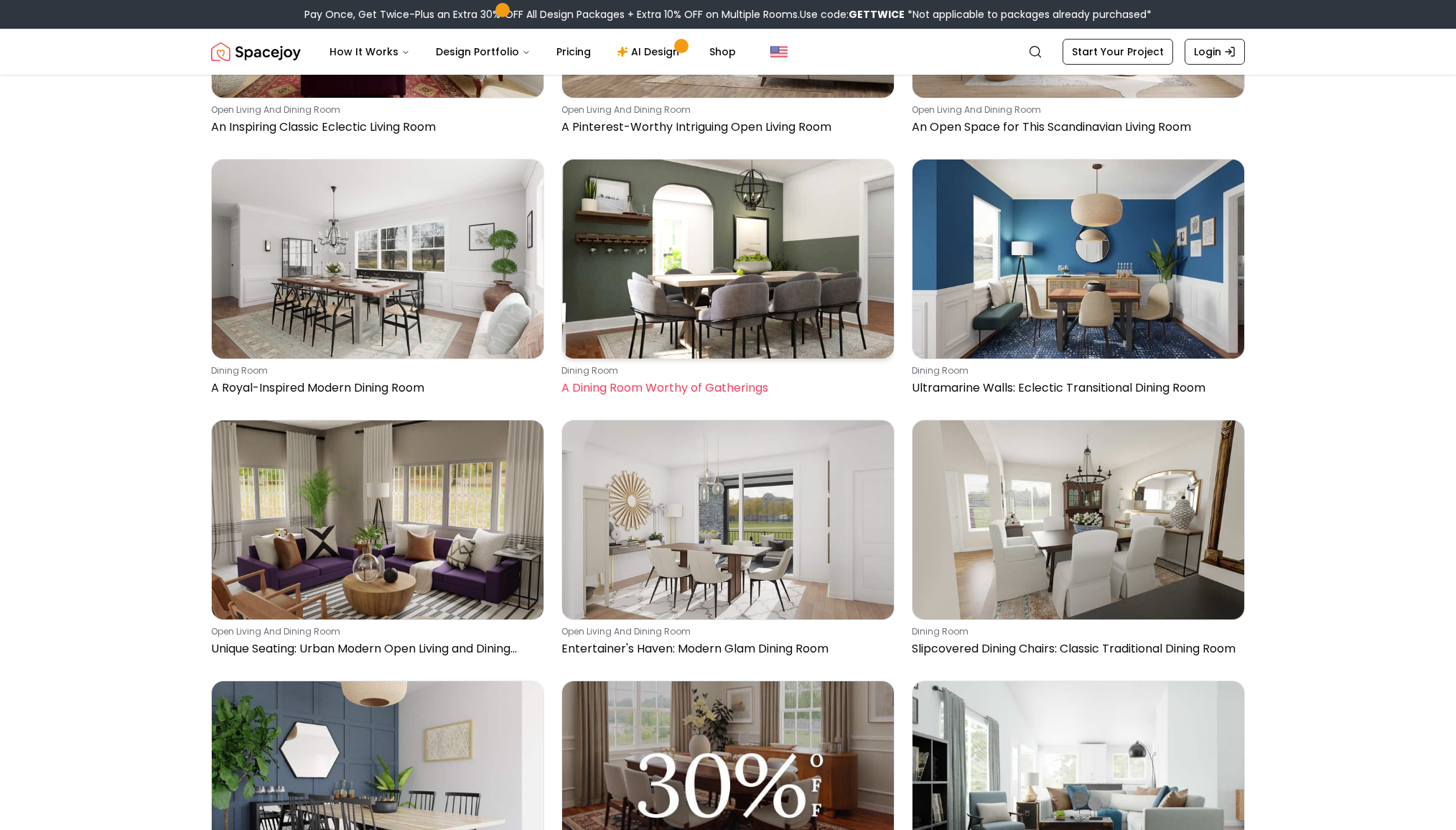
click at [747, 313] on img at bounding box center [728, 259] width 331 height 199
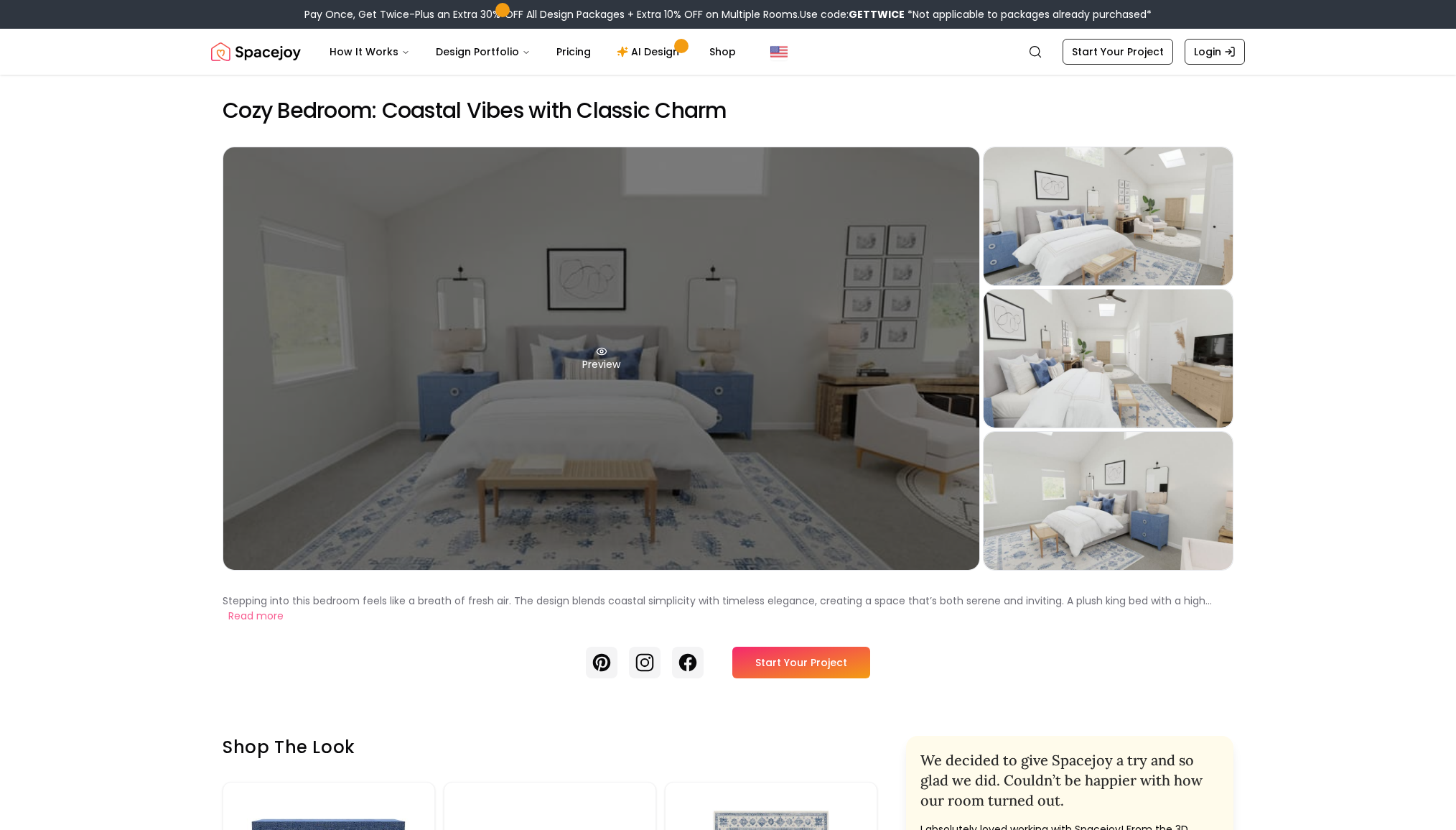
click at [653, 438] on div "Preview" at bounding box center [602, 359] width 757 height 422
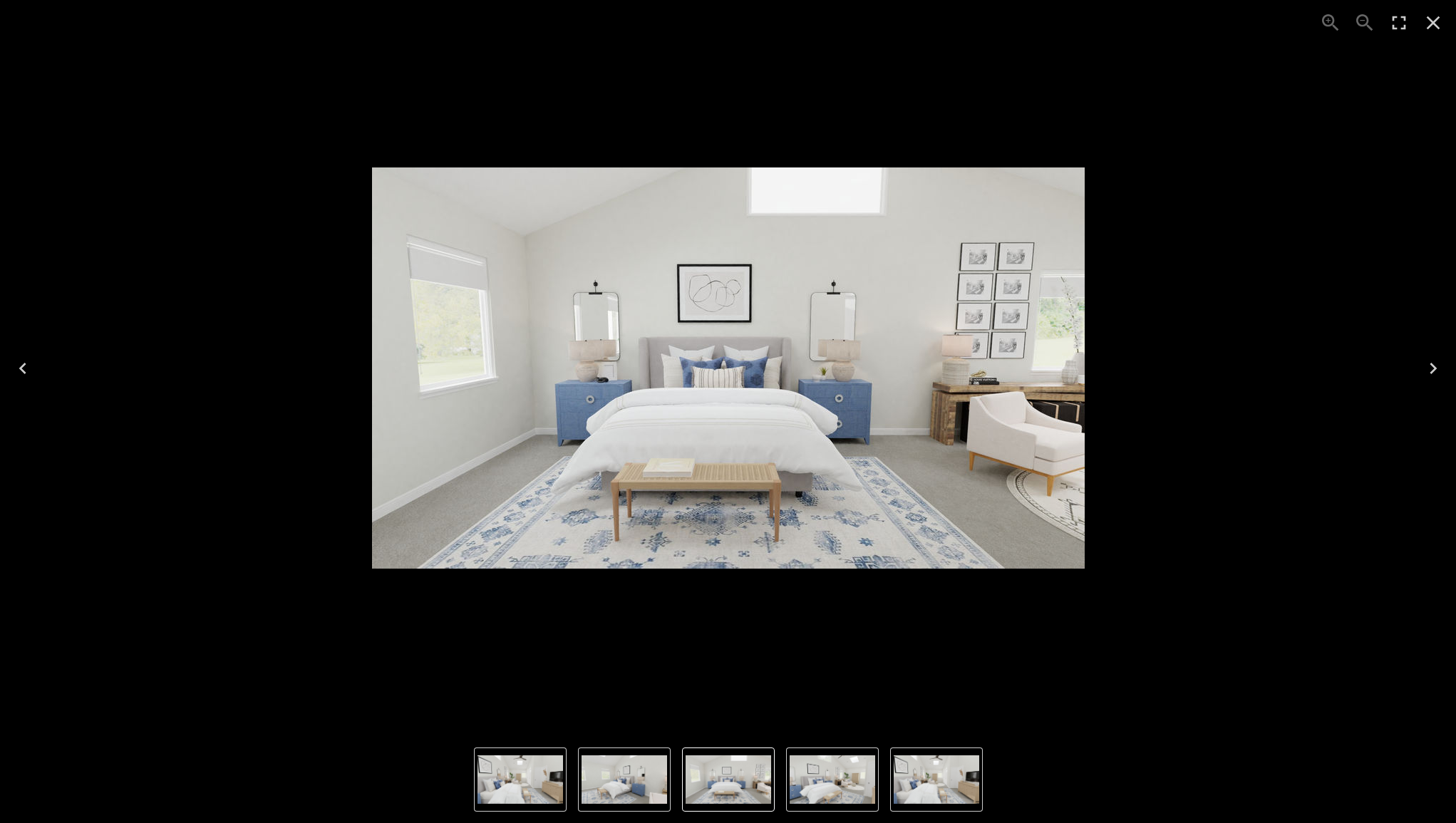
click at [160, 231] on div "1 of 4" at bounding box center [727, 367] width 1433 height 713
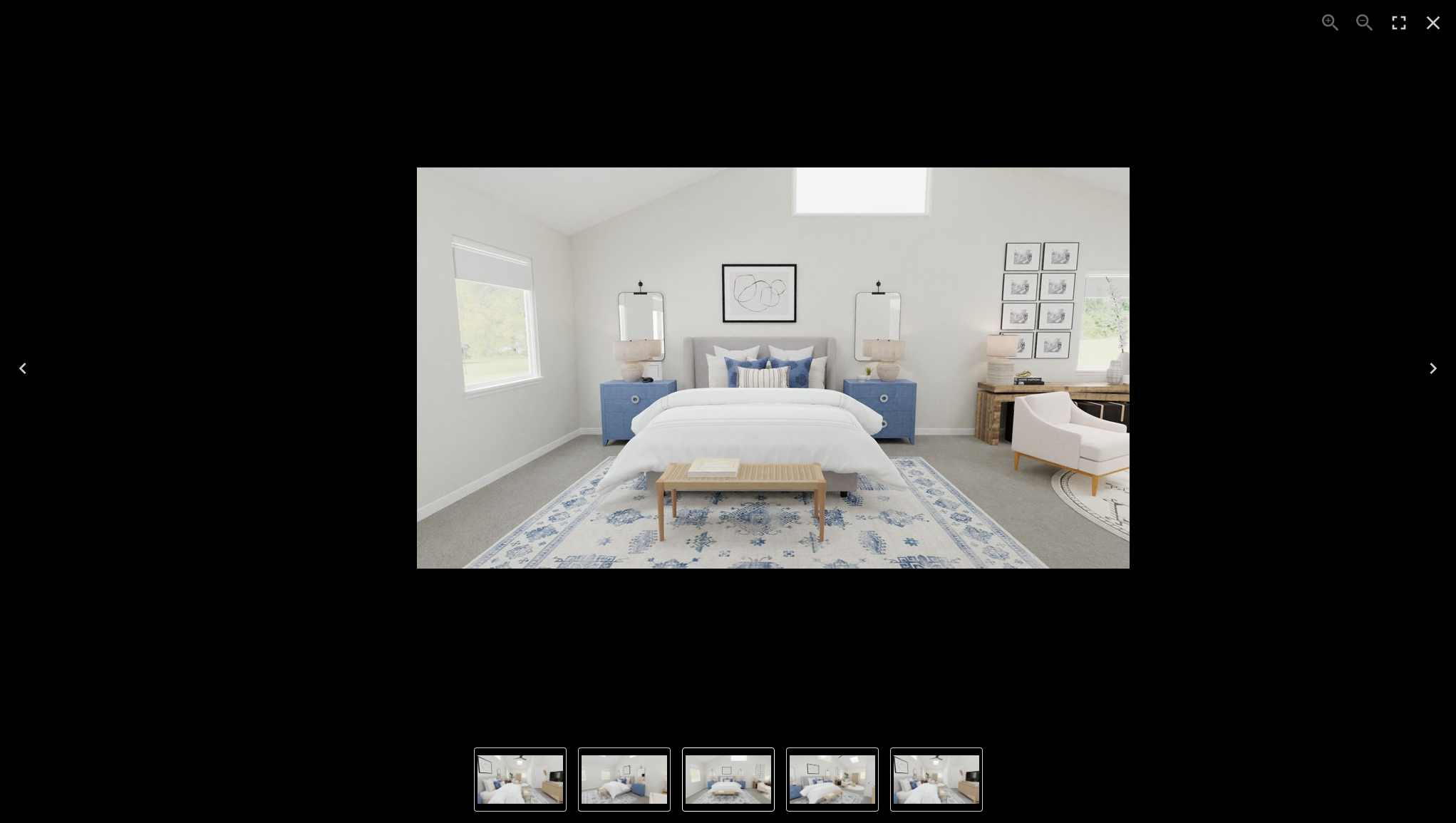
drag, startPoint x: 107, startPoint y: 81, endPoint x: 168, endPoint y: 98, distance: 63.3
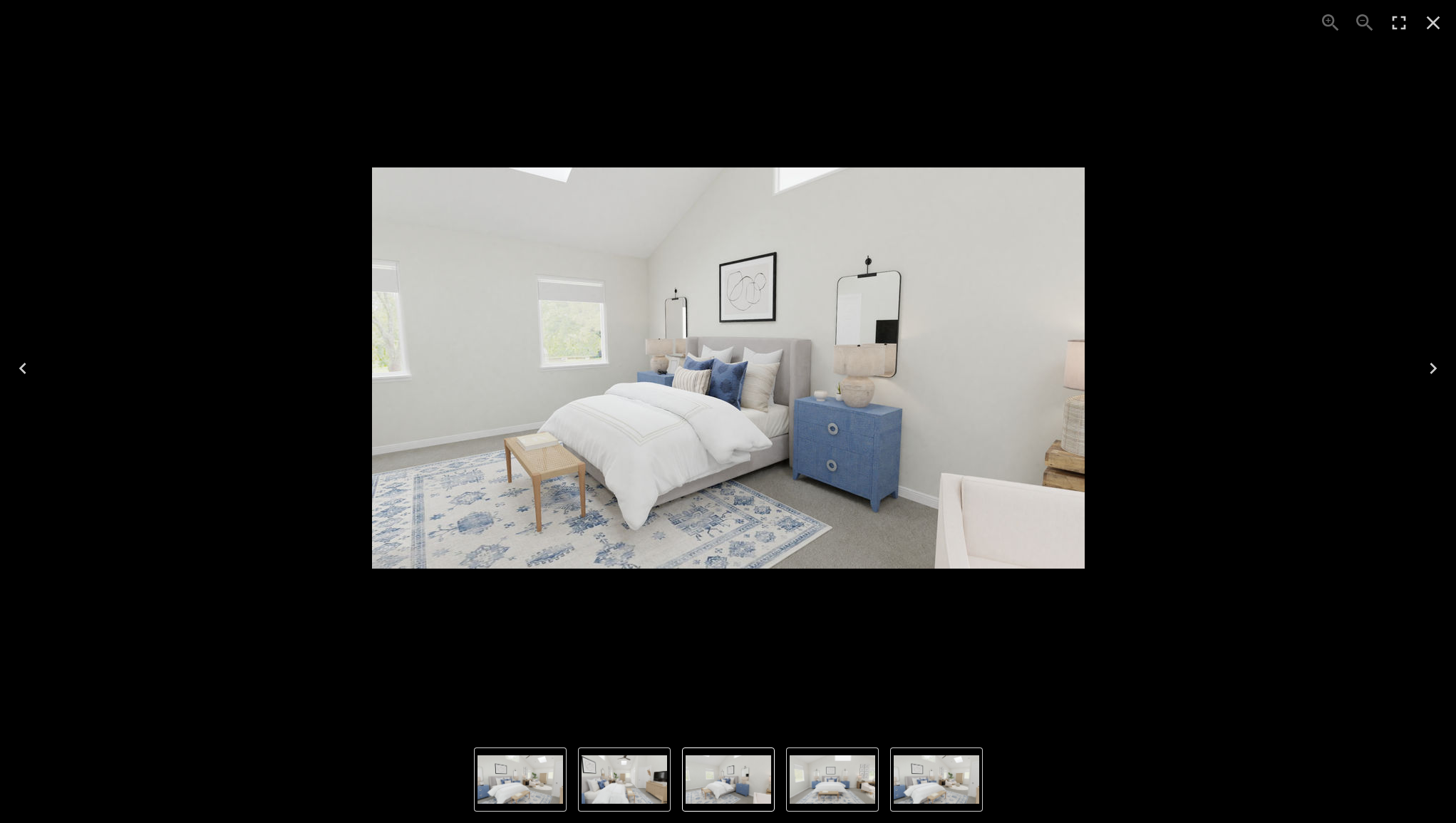
click at [69, 73] on div "4 of 4" at bounding box center [727, 367] width 1433 height 713
click at [1445, 18] on button "Close" at bounding box center [1432, 22] width 34 height 34
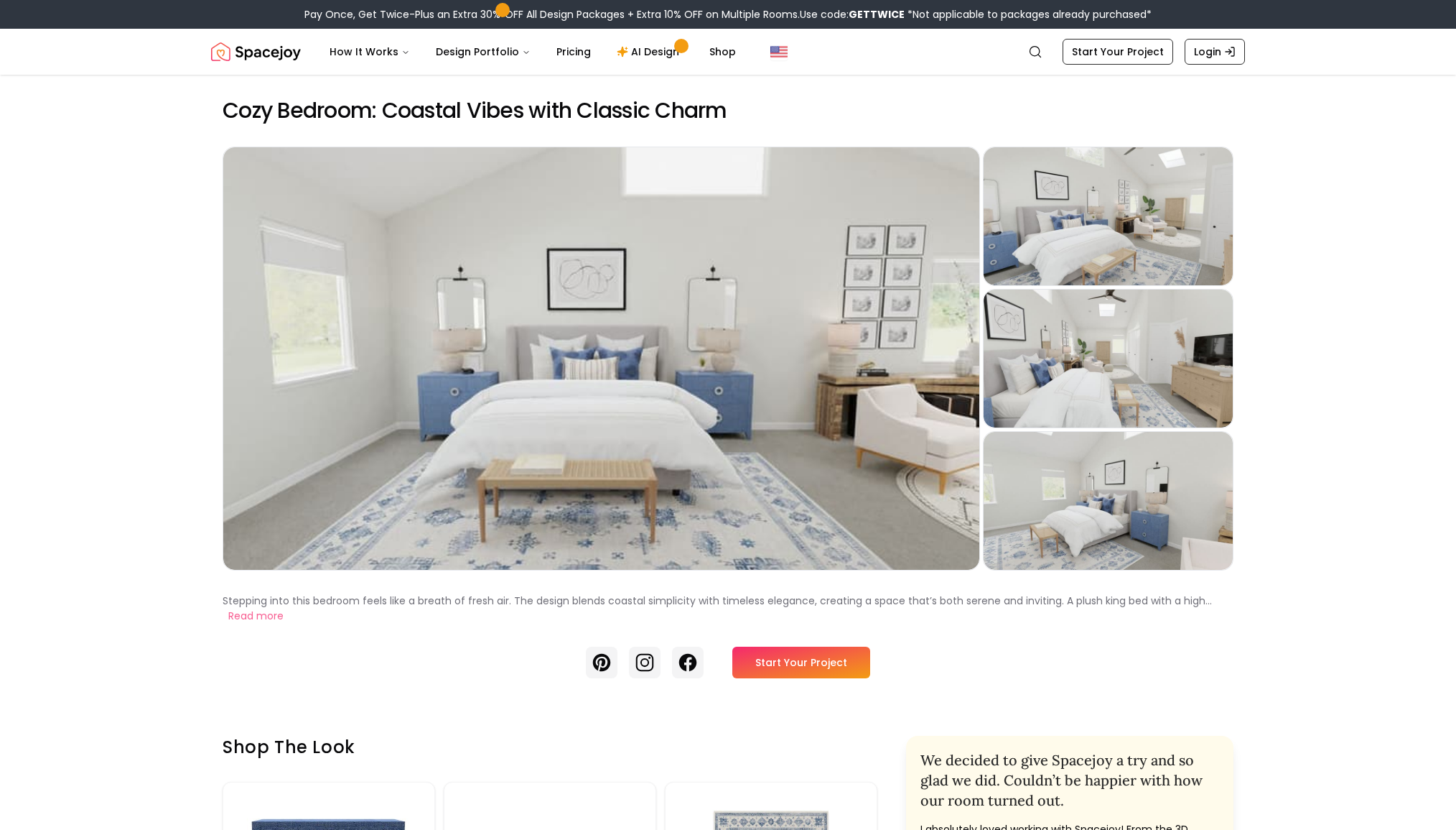
drag, startPoint x: 49, startPoint y: 180, endPoint x: 37, endPoint y: 189, distance: 15.0
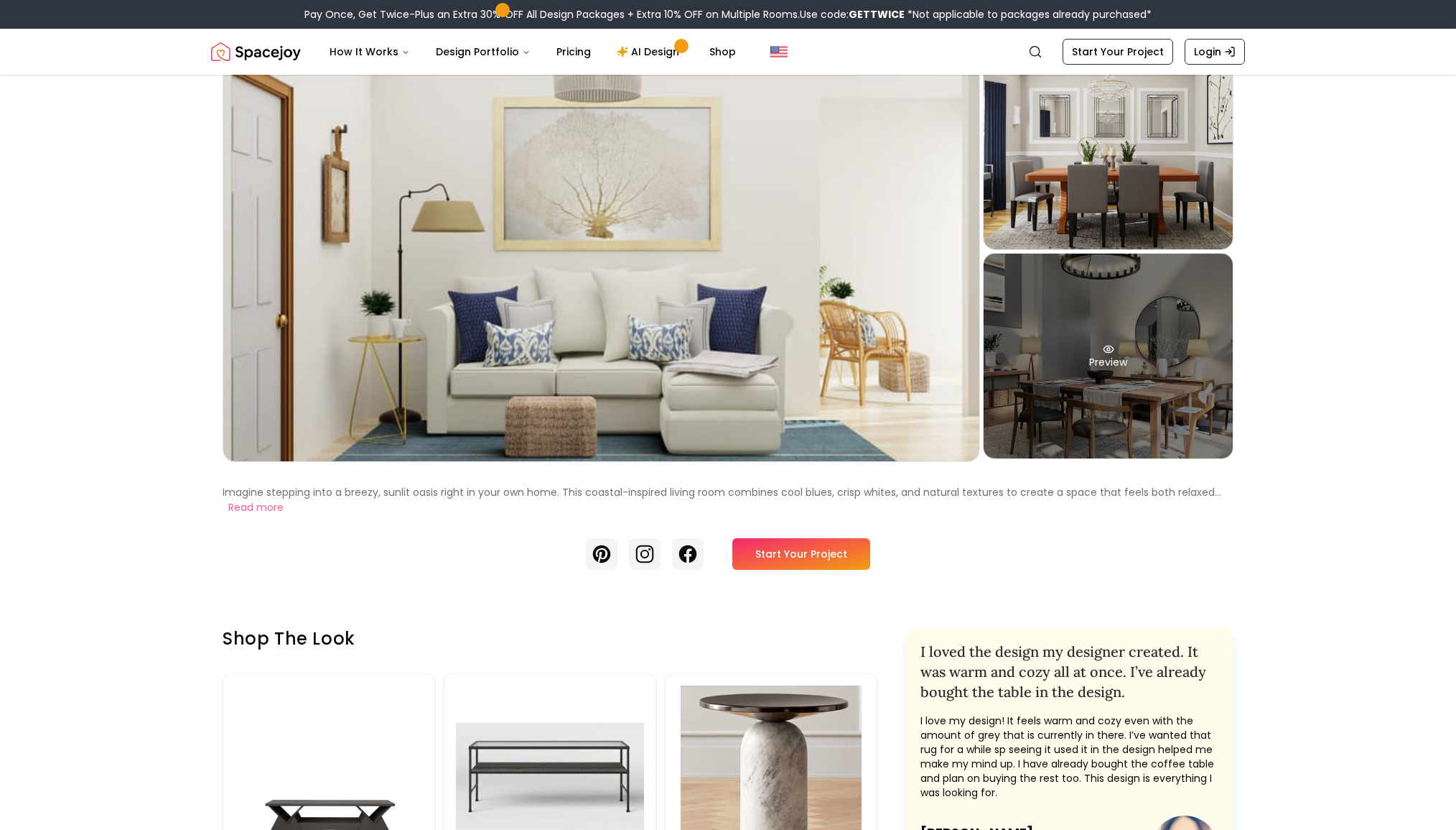
scroll to position [133, 0]
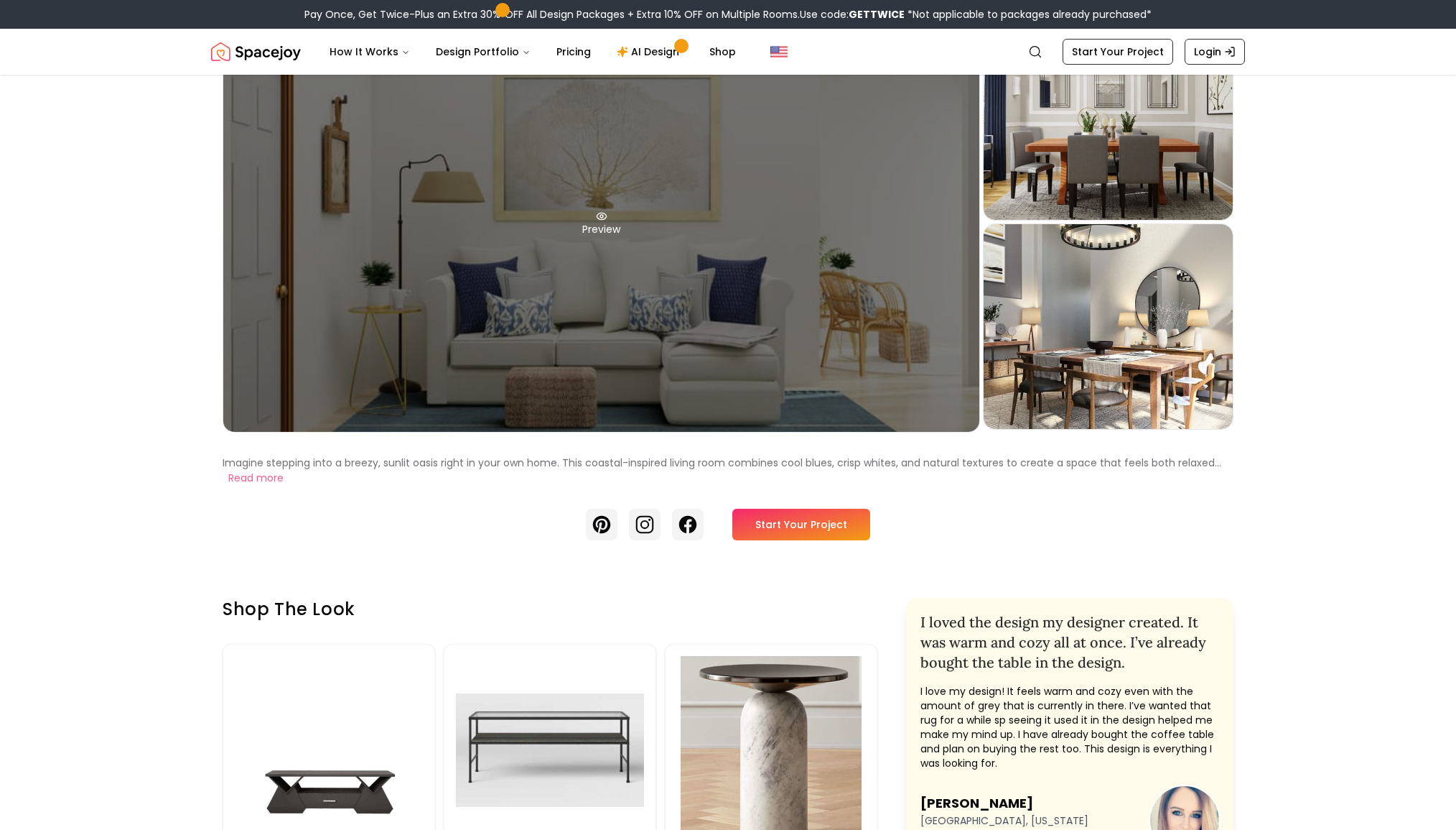
drag, startPoint x: 566, startPoint y: 317, endPoint x: 580, endPoint y: 317, distance: 14.0
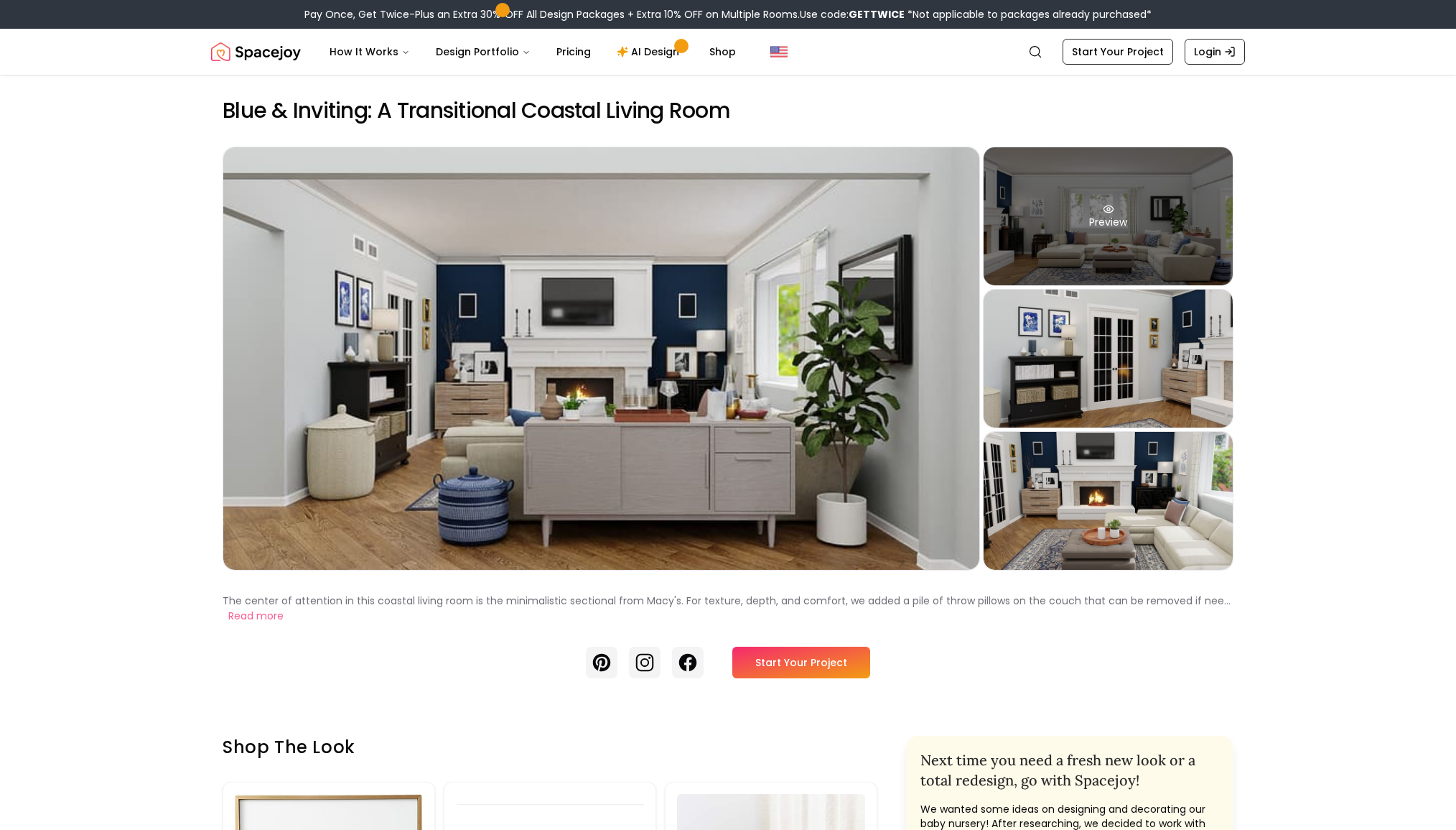
click at [1140, 232] on div "Preview" at bounding box center [1109, 217] width 249 height 138
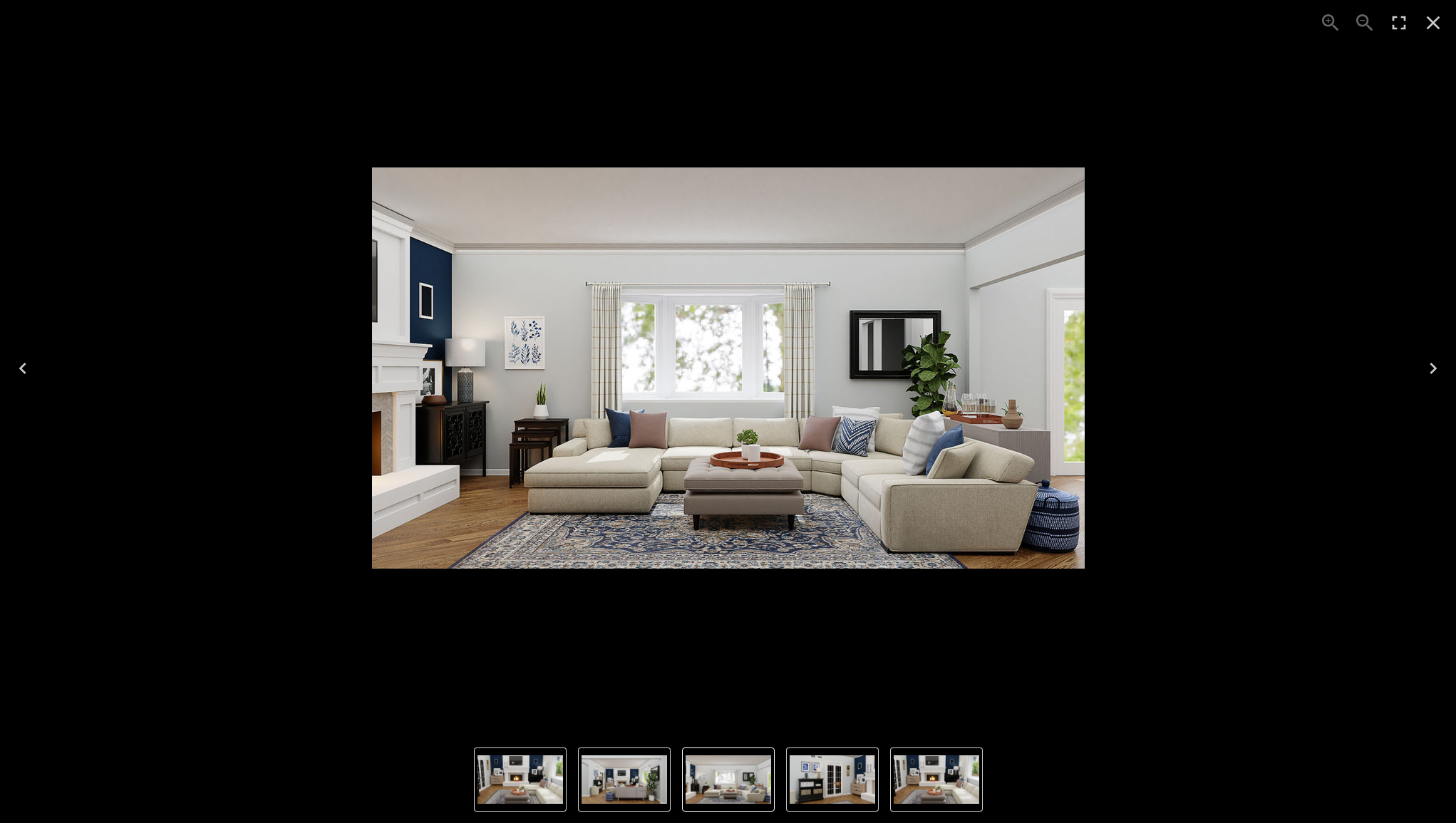
click at [1224, 307] on div "2 of 4" at bounding box center [727, 367] width 1433 height 713
click at [1436, 13] on icon "Close" at bounding box center [1433, 22] width 23 height 23
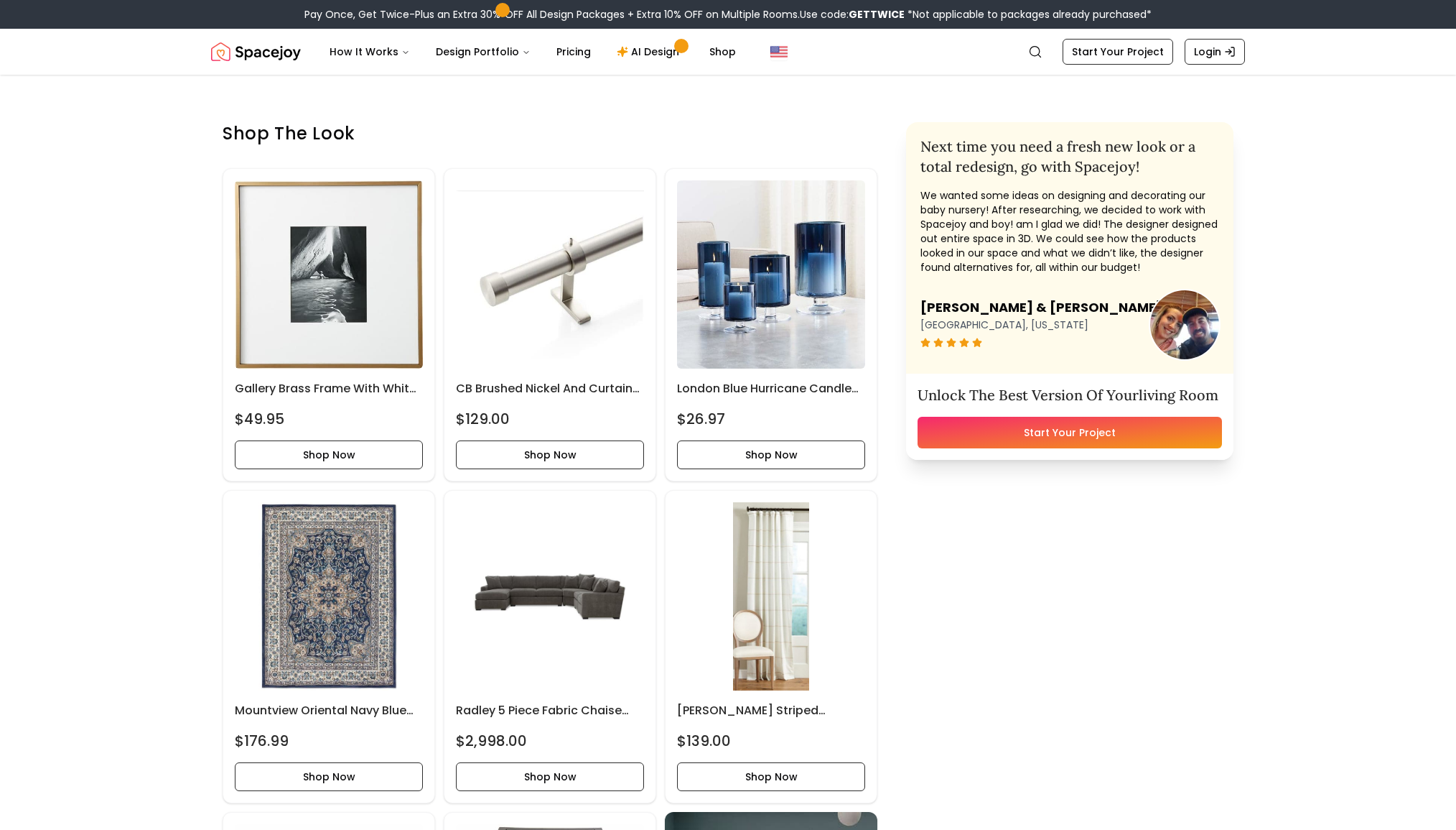
scroll to position [735, 0]
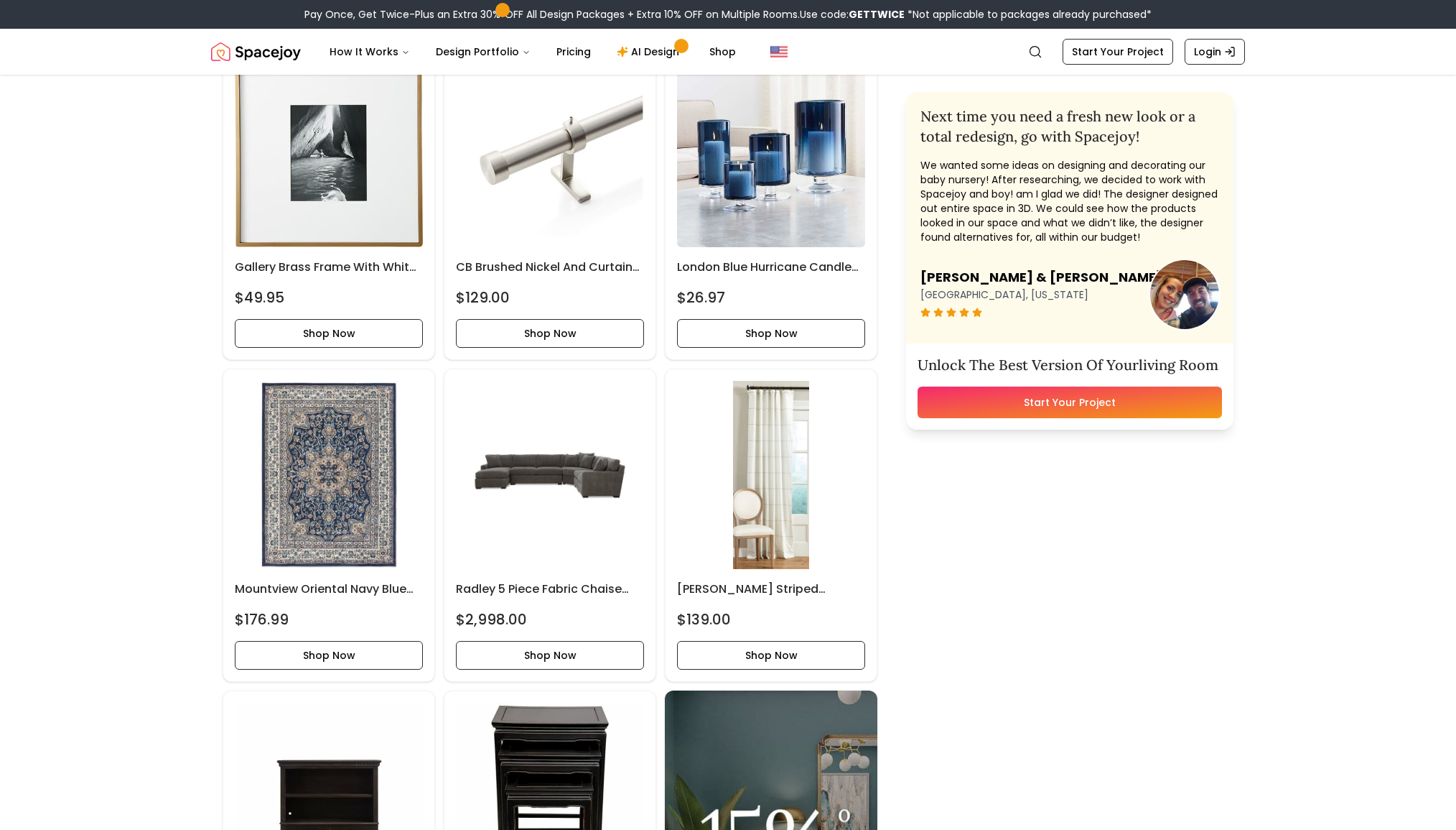
drag, startPoint x: 1350, startPoint y: 300, endPoint x: 1322, endPoint y: 294, distance: 28.6
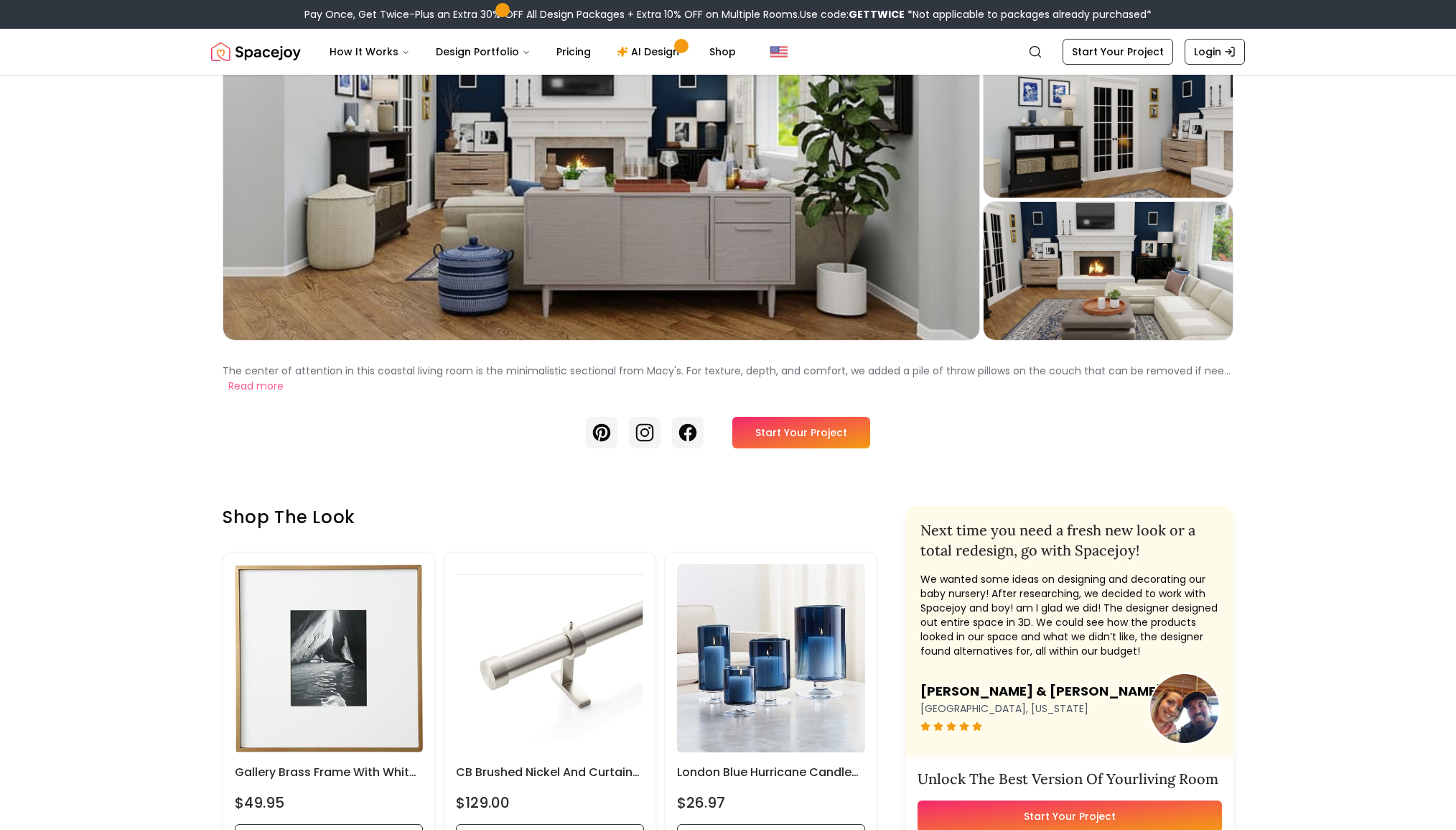
scroll to position [125, 0]
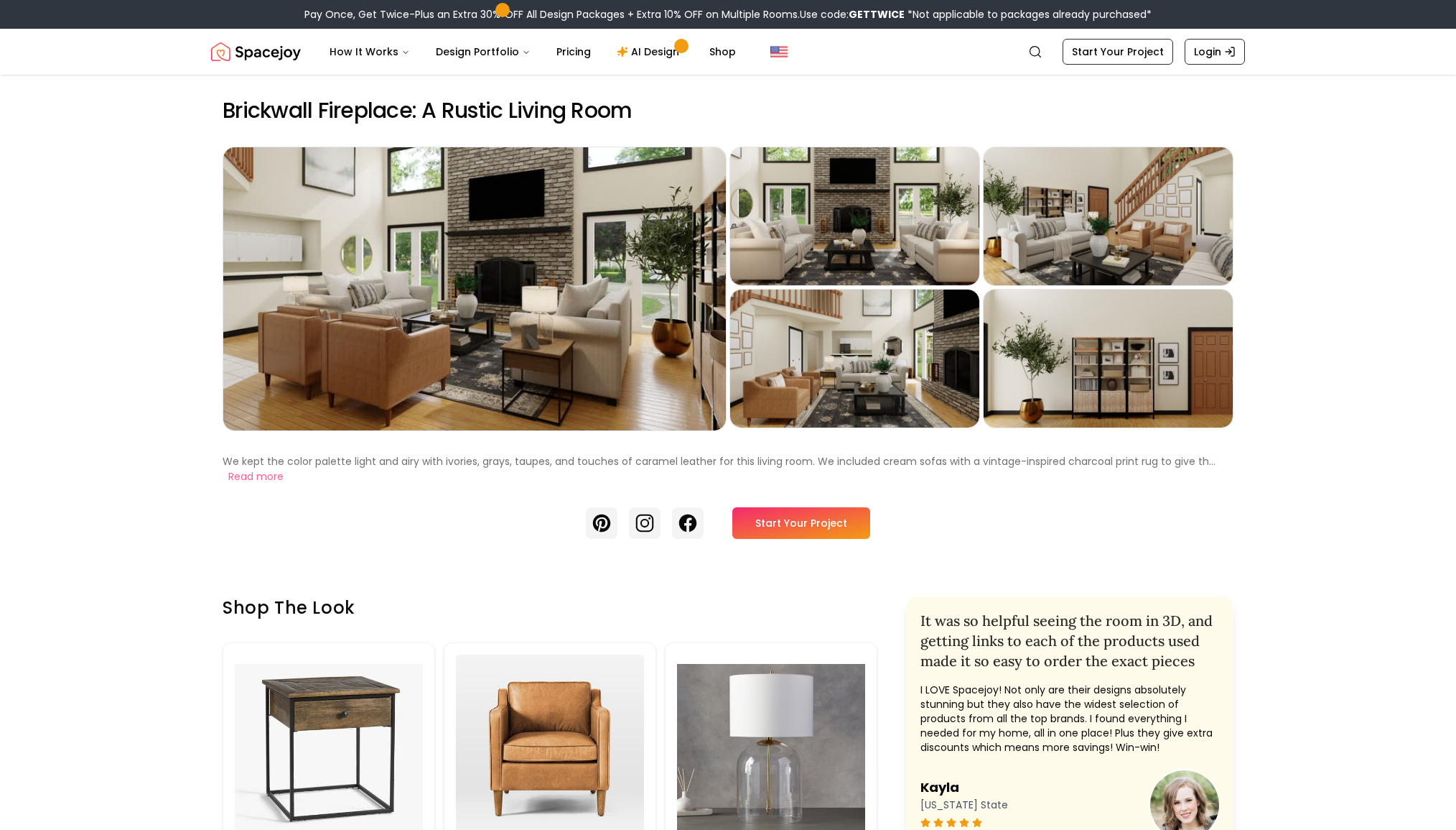
click at [476, 513] on div "Pinterest Instagram Facebook Start Your Project" at bounding box center [728, 523] width 1011 height 32
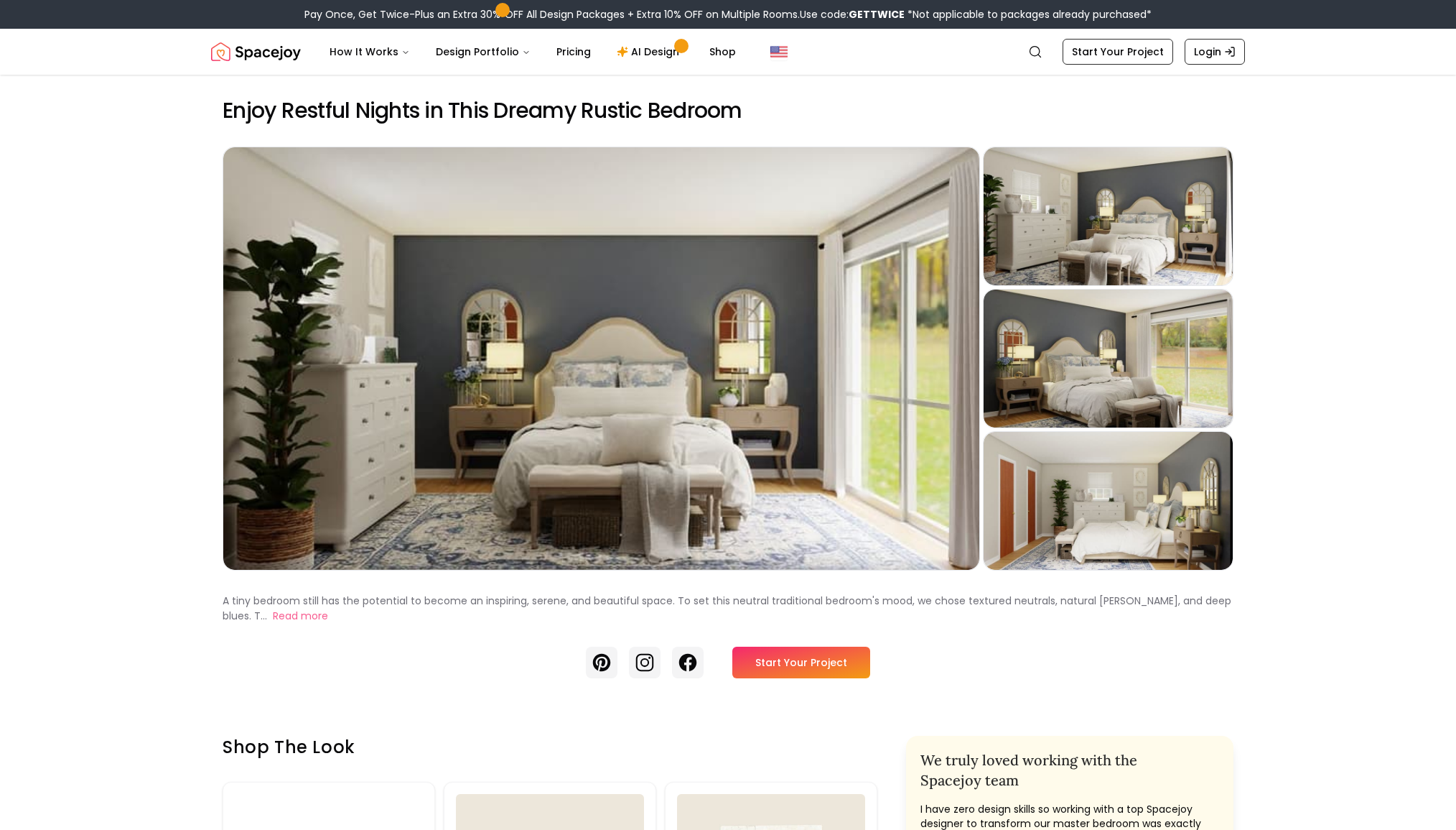
drag, startPoint x: 917, startPoint y: 644, endPoint x: 894, endPoint y: 644, distance: 23.0
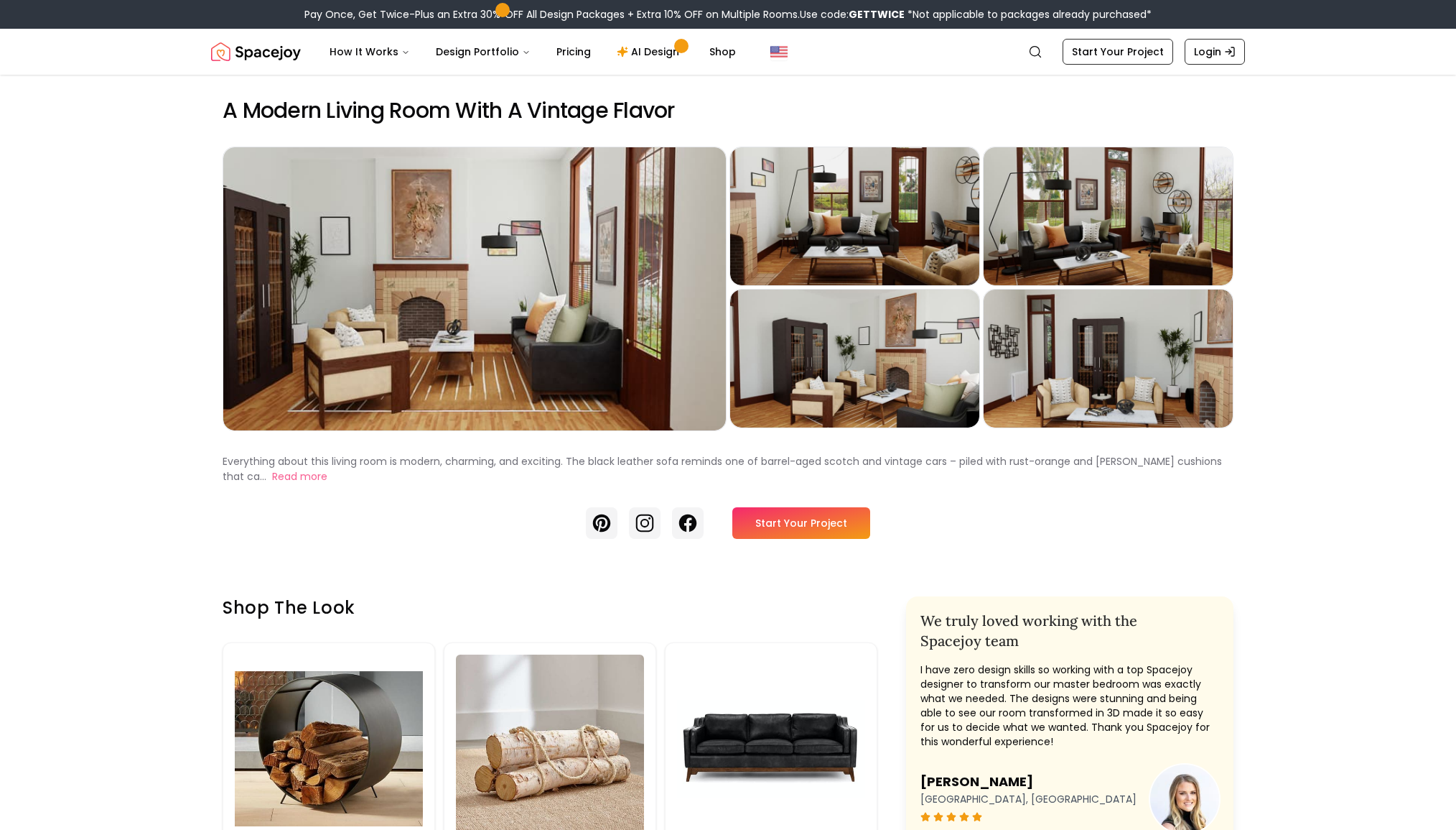
click at [515, 529] on div "Pinterest Instagram Facebook Start Your Project" at bounding box center [728, 523] width 1011 height 32
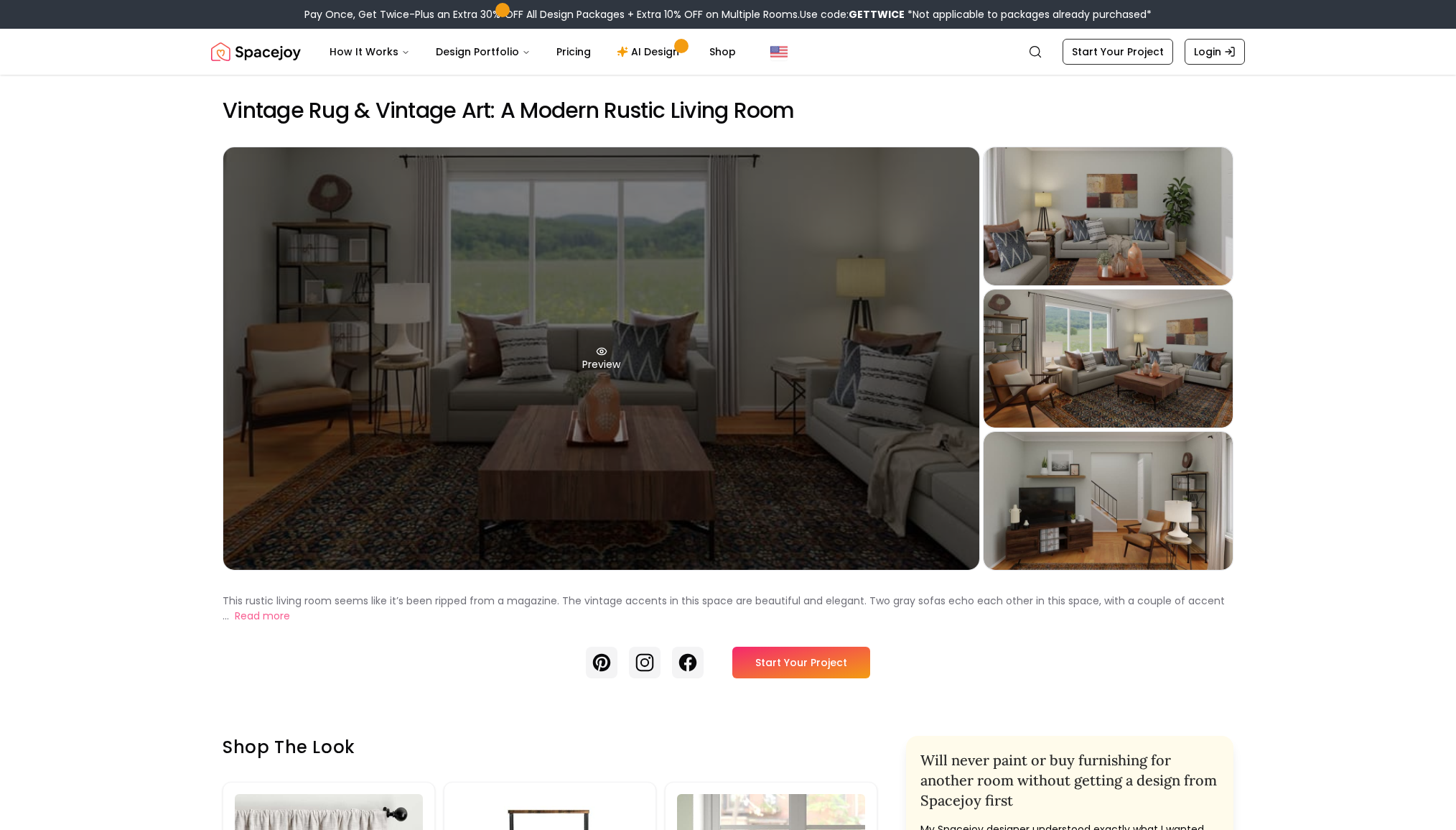
click at [721, 407] on div "Preview" at bounding box center [602, 359] width 757 height 422
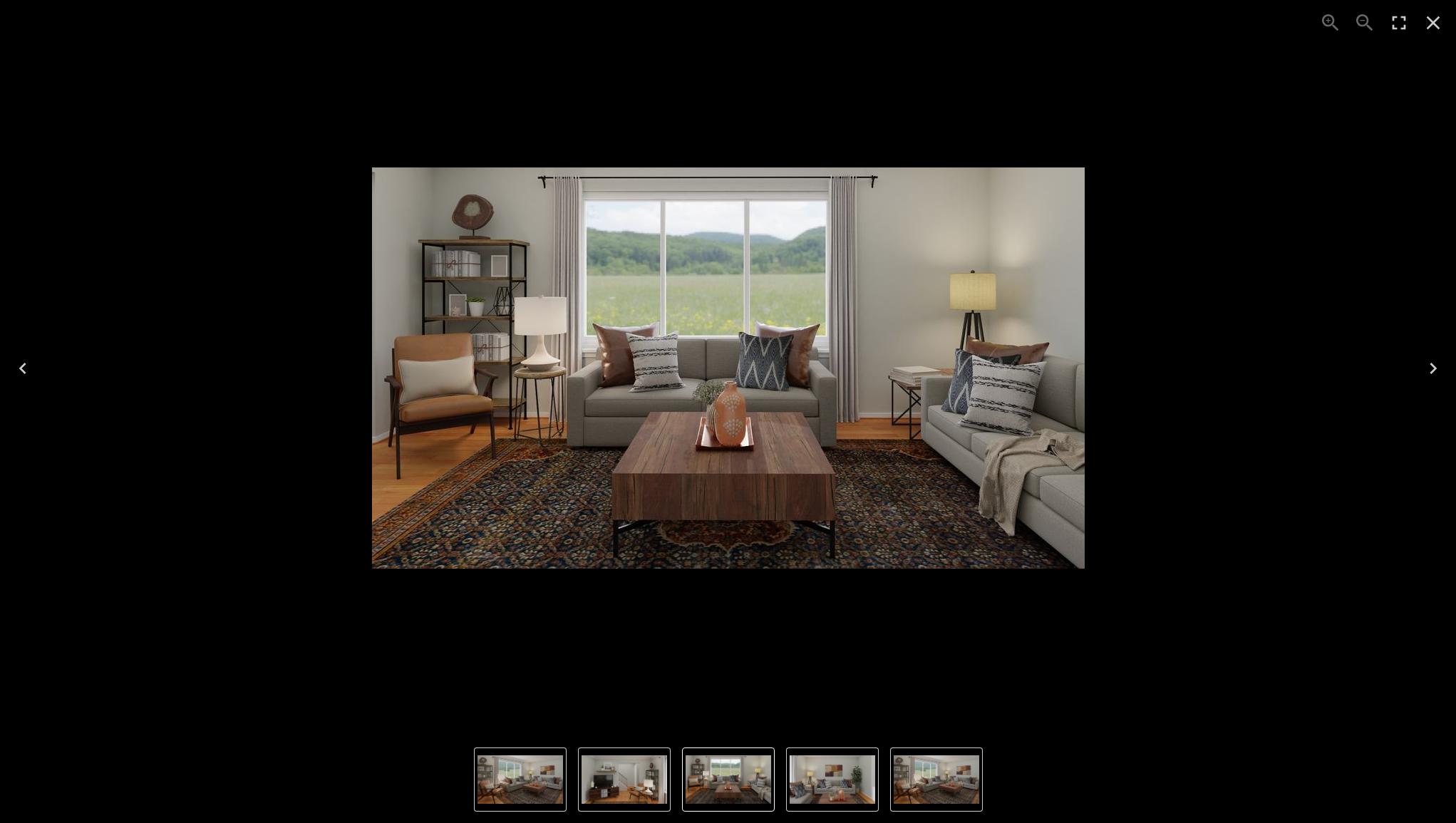
click at [1443, 26] on icon "Close" at bounding box center [1433, 22] width 23 height 23
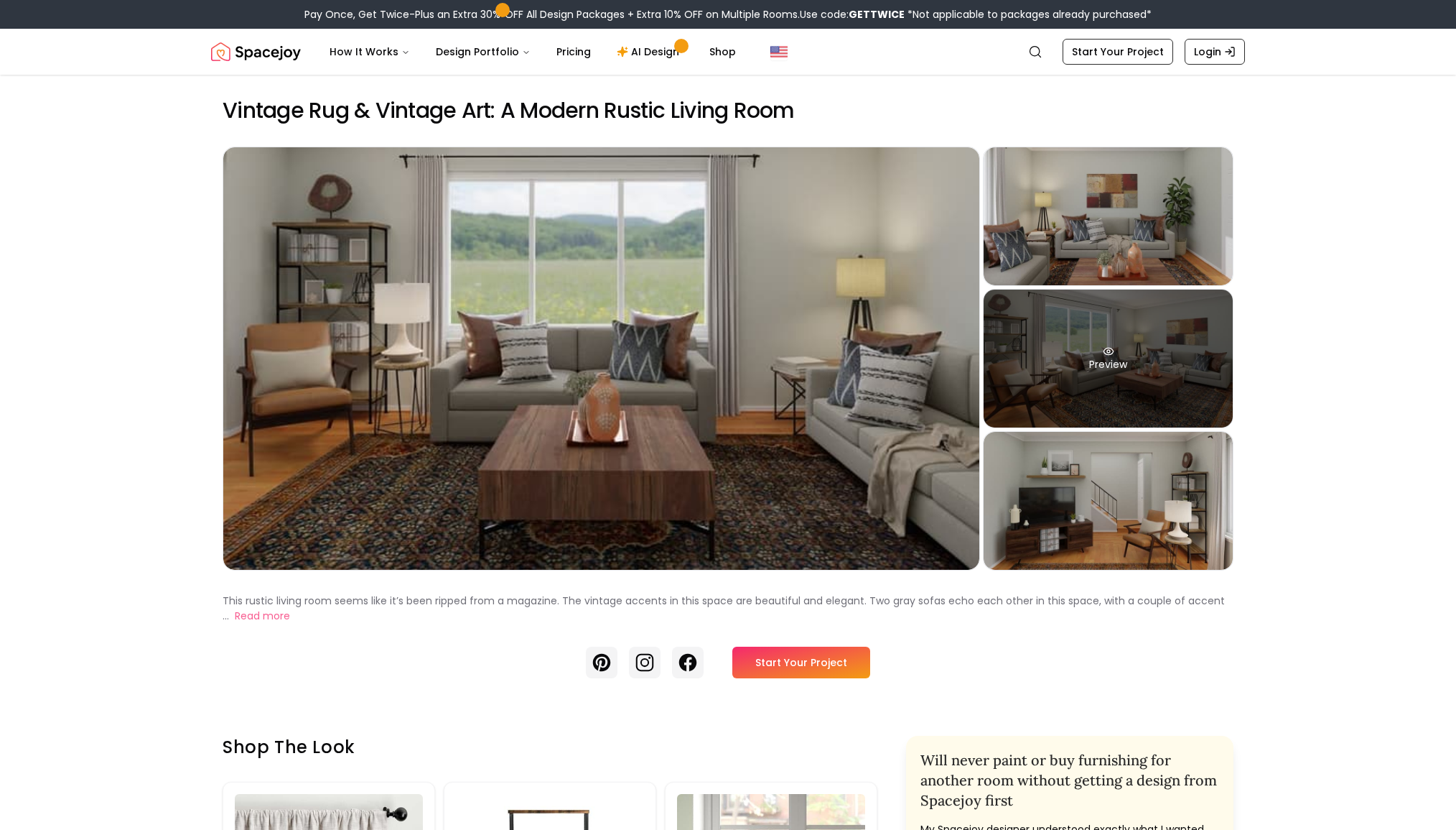
click at [1182, 351] on div "Preview" at bounding box center [1109, 359] width 249 height 138
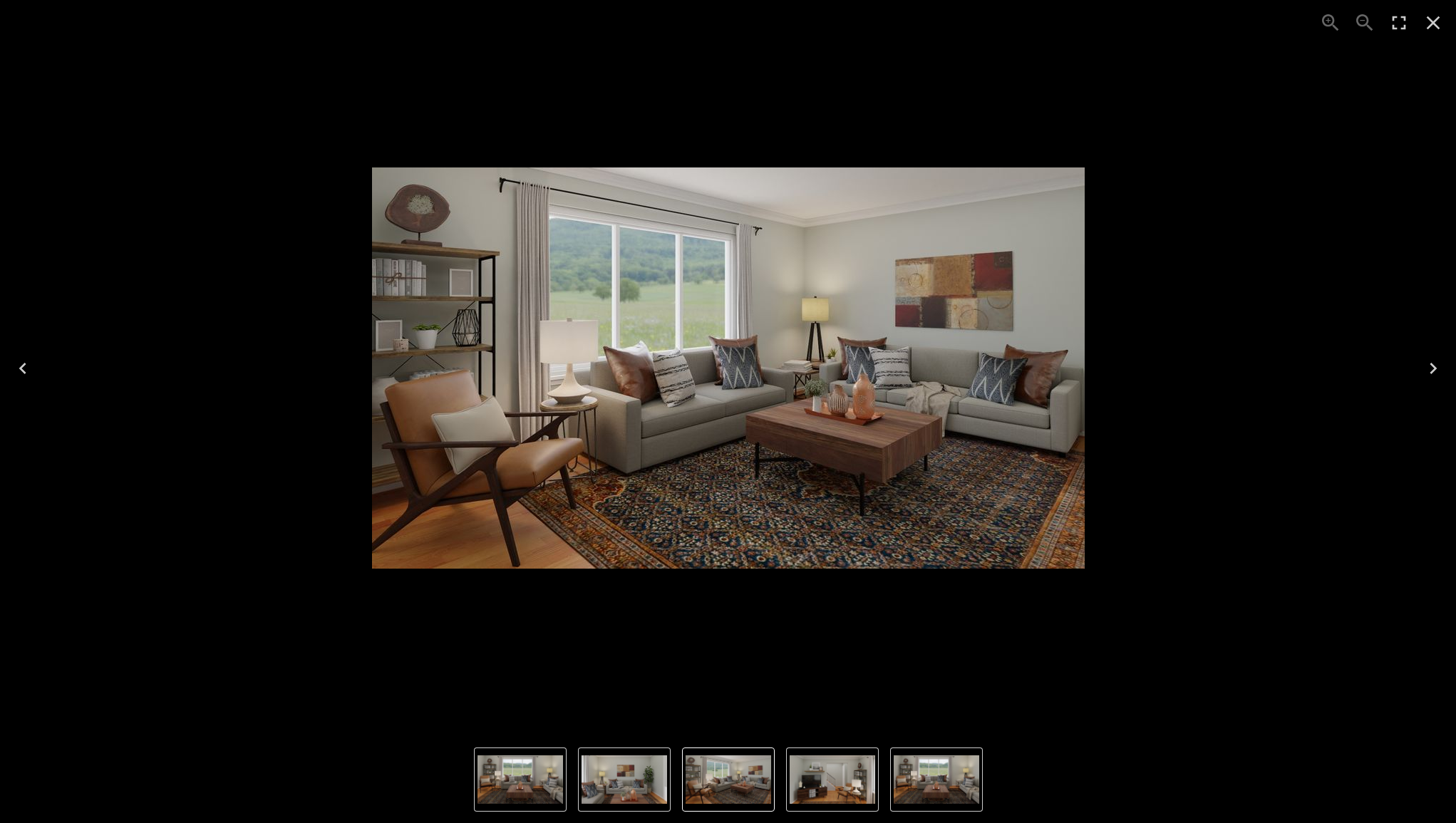
click at [154, 132] on div "3 of 4" at bounding box center [727, 367] width 1433 height 713
click at [1431, 17] on icon "Close" at bounding box center [1433, 22] width 23 height 23
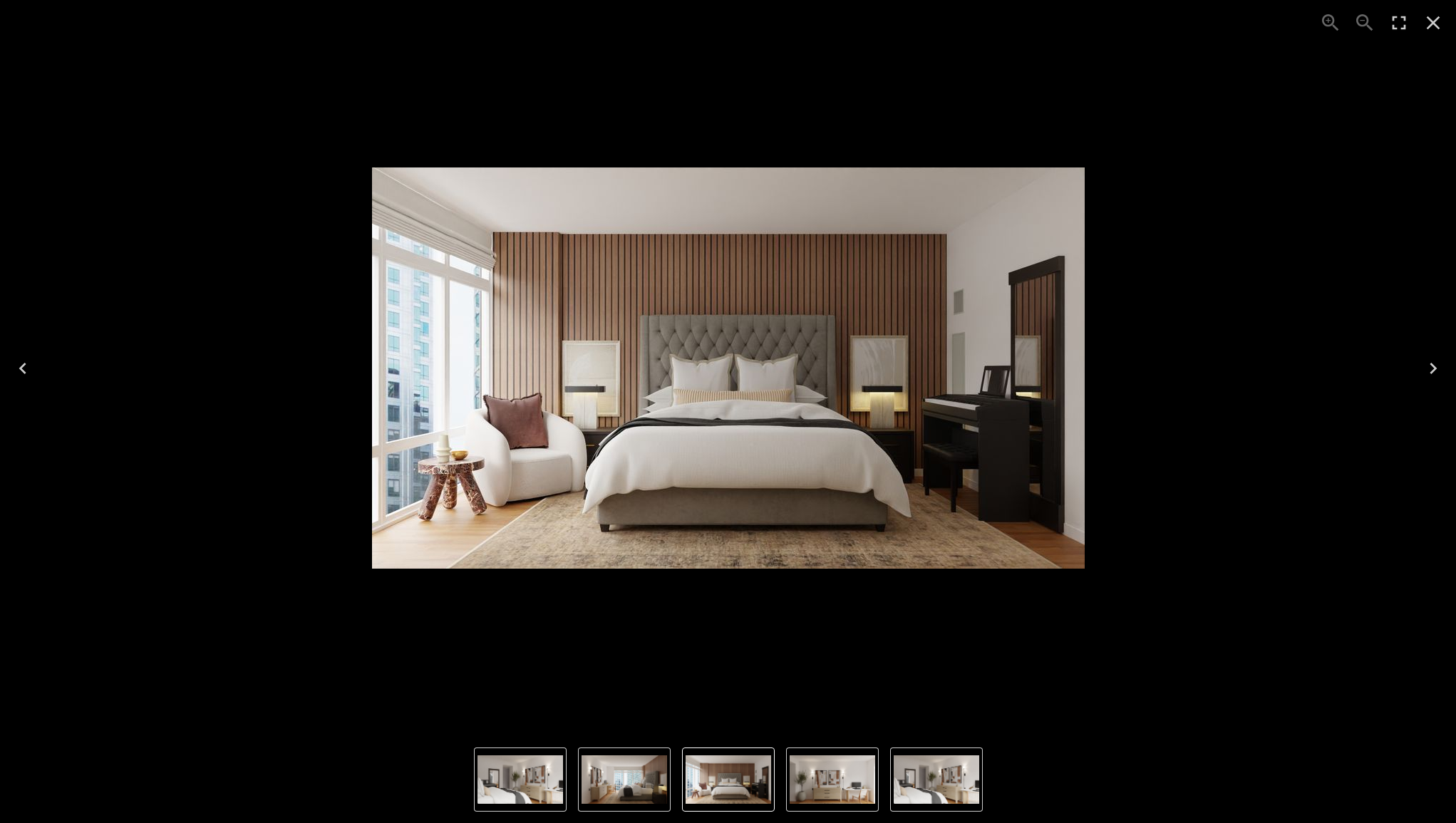
click at [1425, 20] on icon "Close" at bounding box center [1433, 22] width 23 height 23
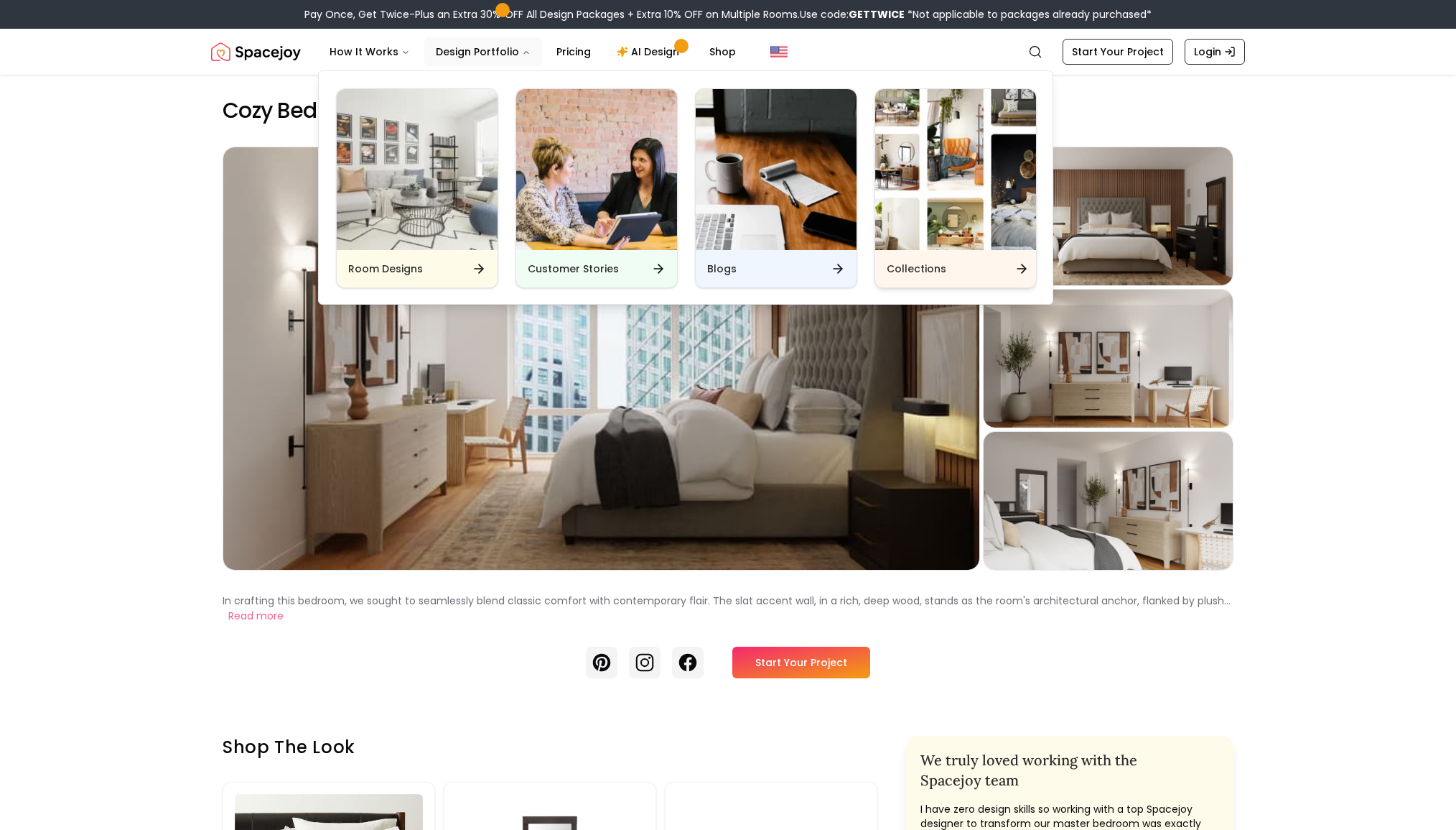
click at [917, 179] on img "Main" at bounding box center [956, 169] width 161 height 161
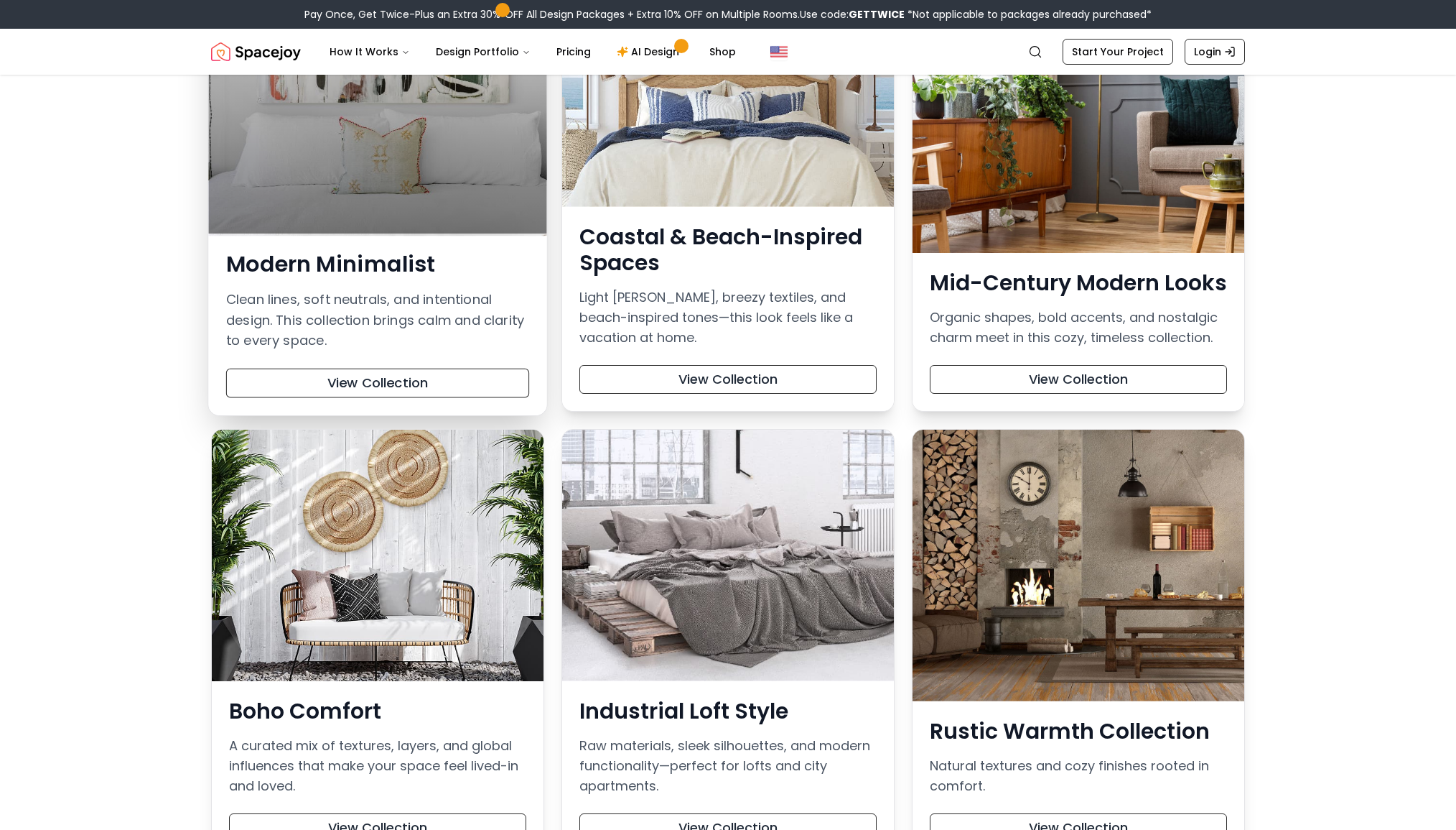
click at [423, 179] on div at bounding box center [377, 105] width 339 height 256
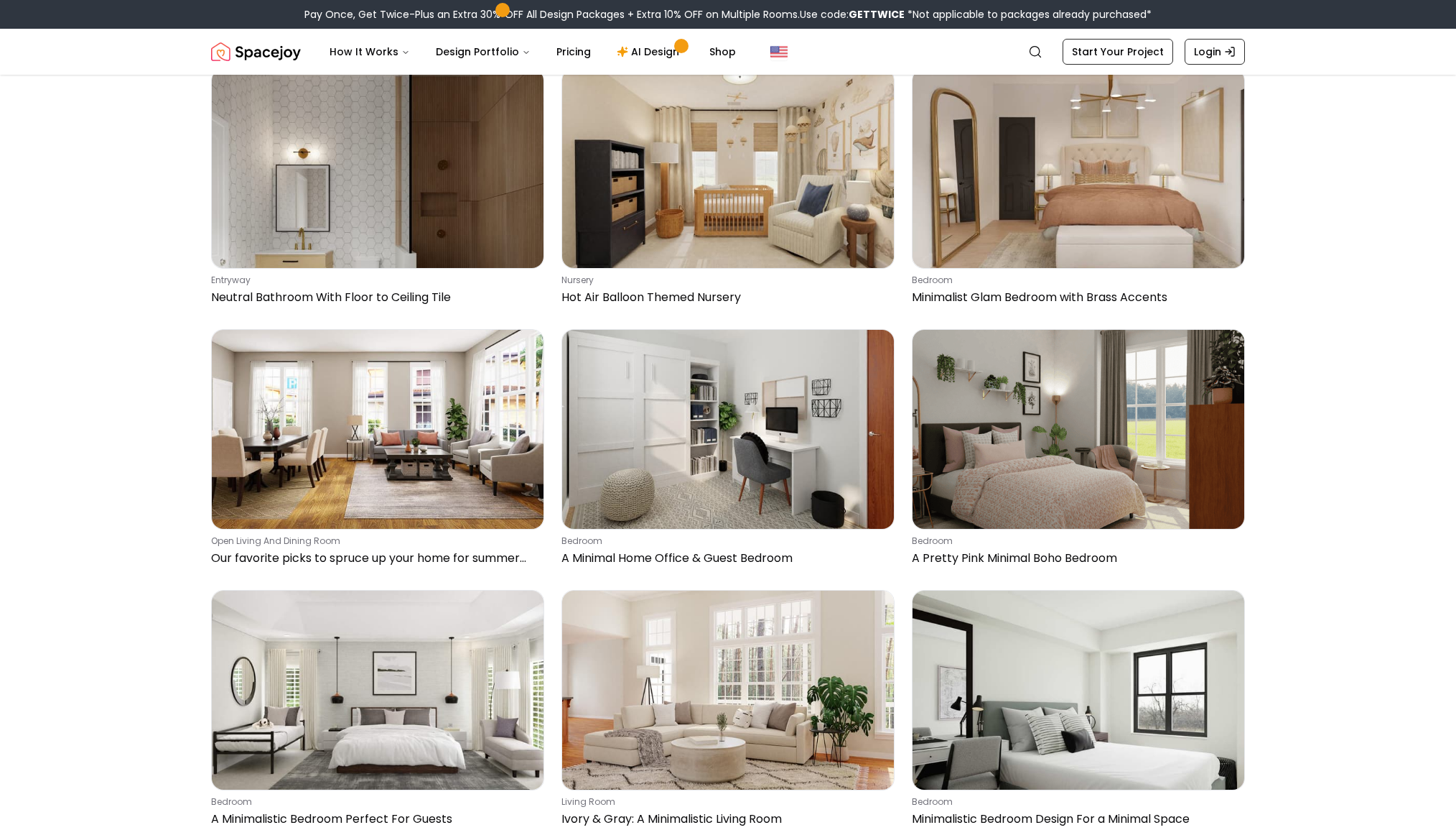
scroll to position [2817, 0]
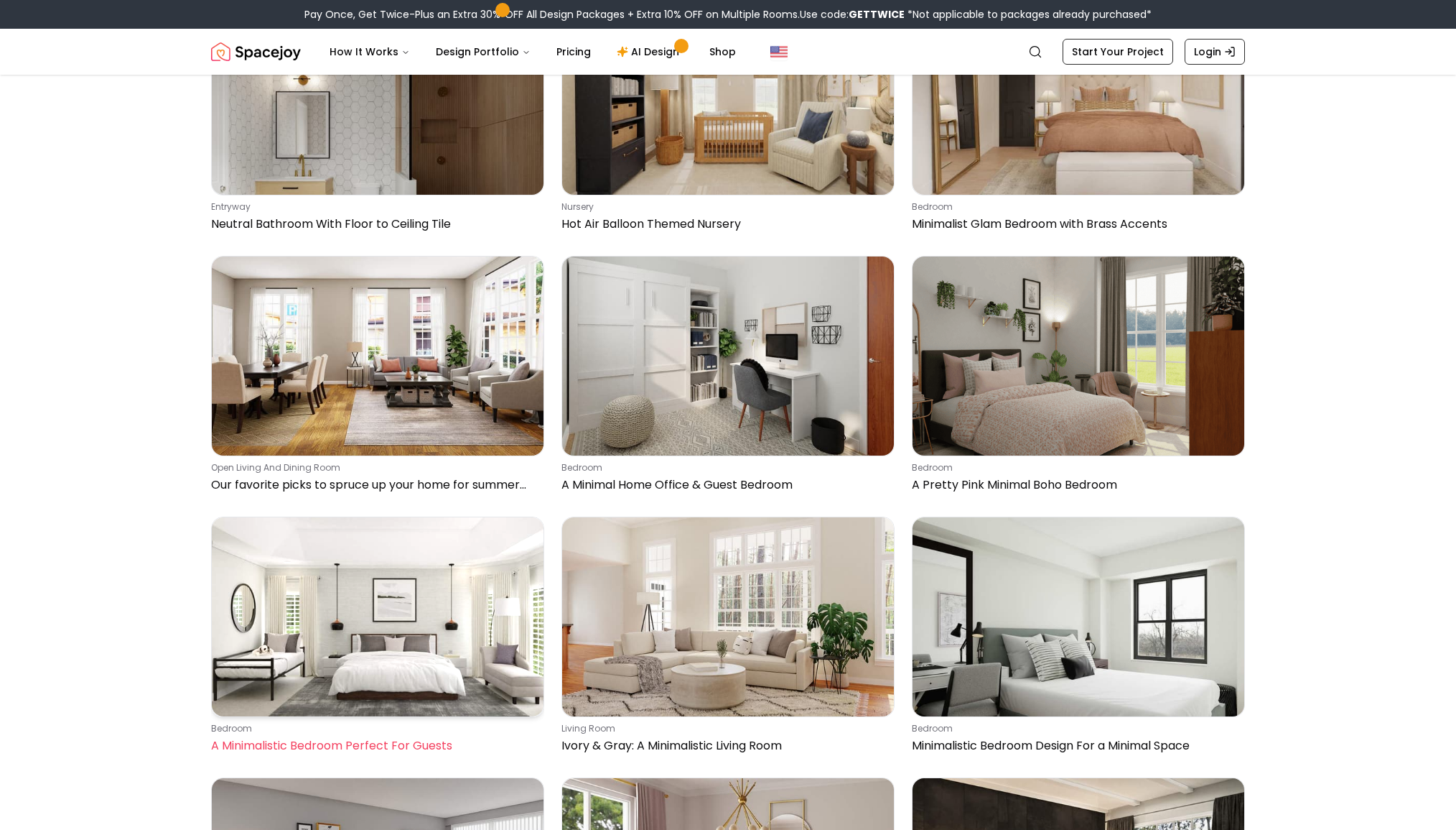
click at [368, 594] on img at bounding box center [377, 617] width 331 height 199
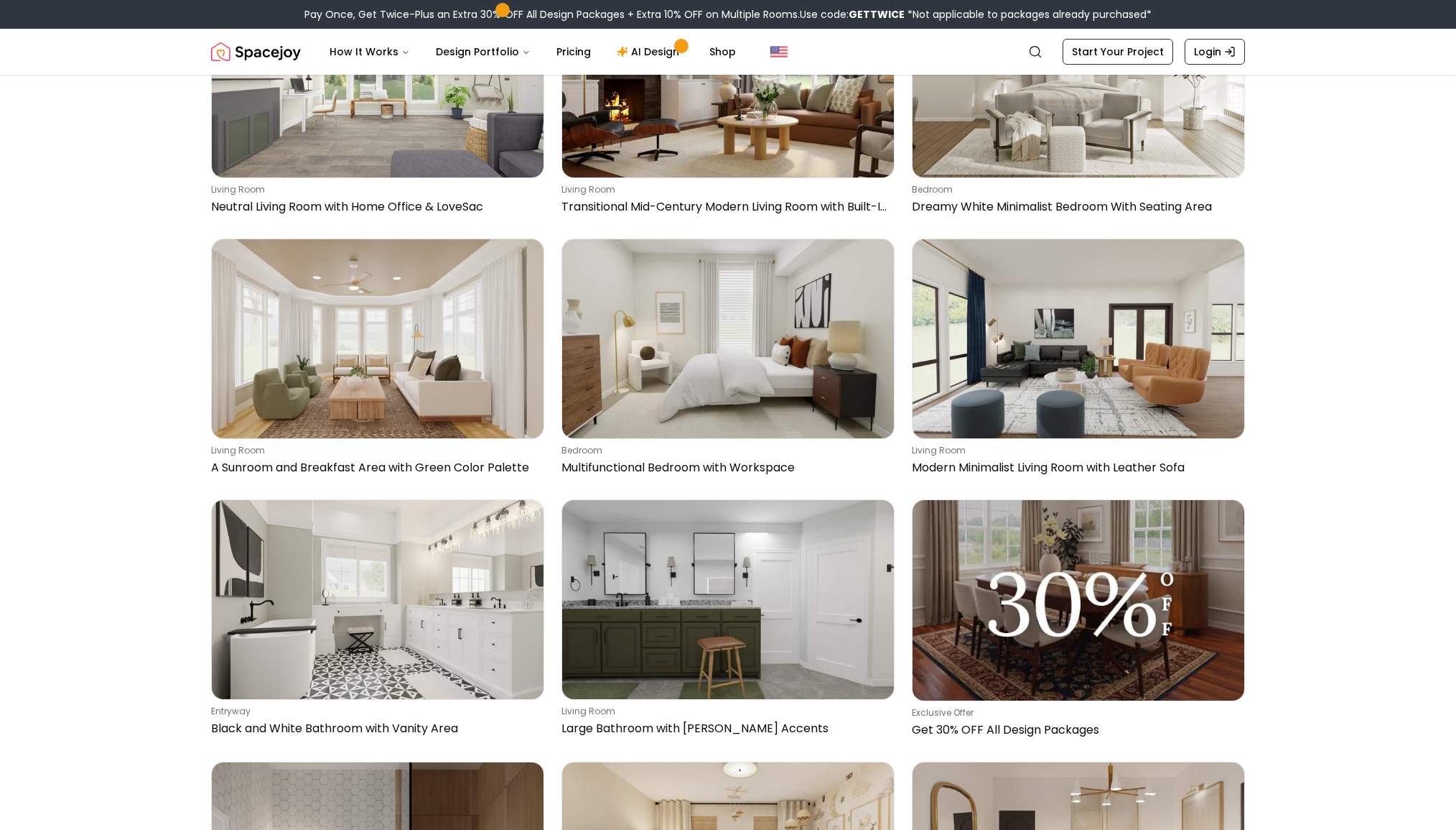
scroll to position [1928, 0]
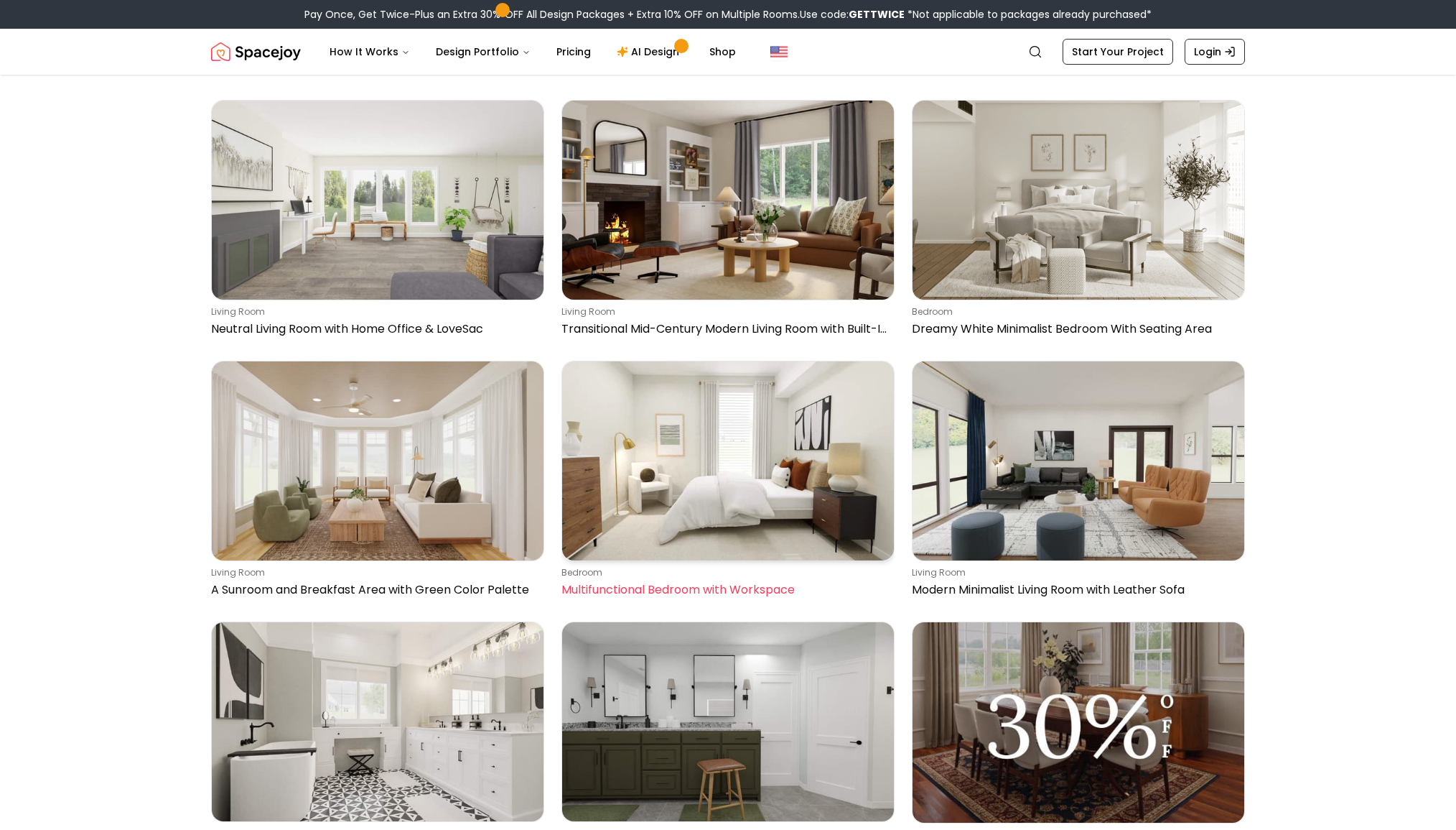
click at [684, 466] on img at bounding box center [728, 461] width 331 height 199
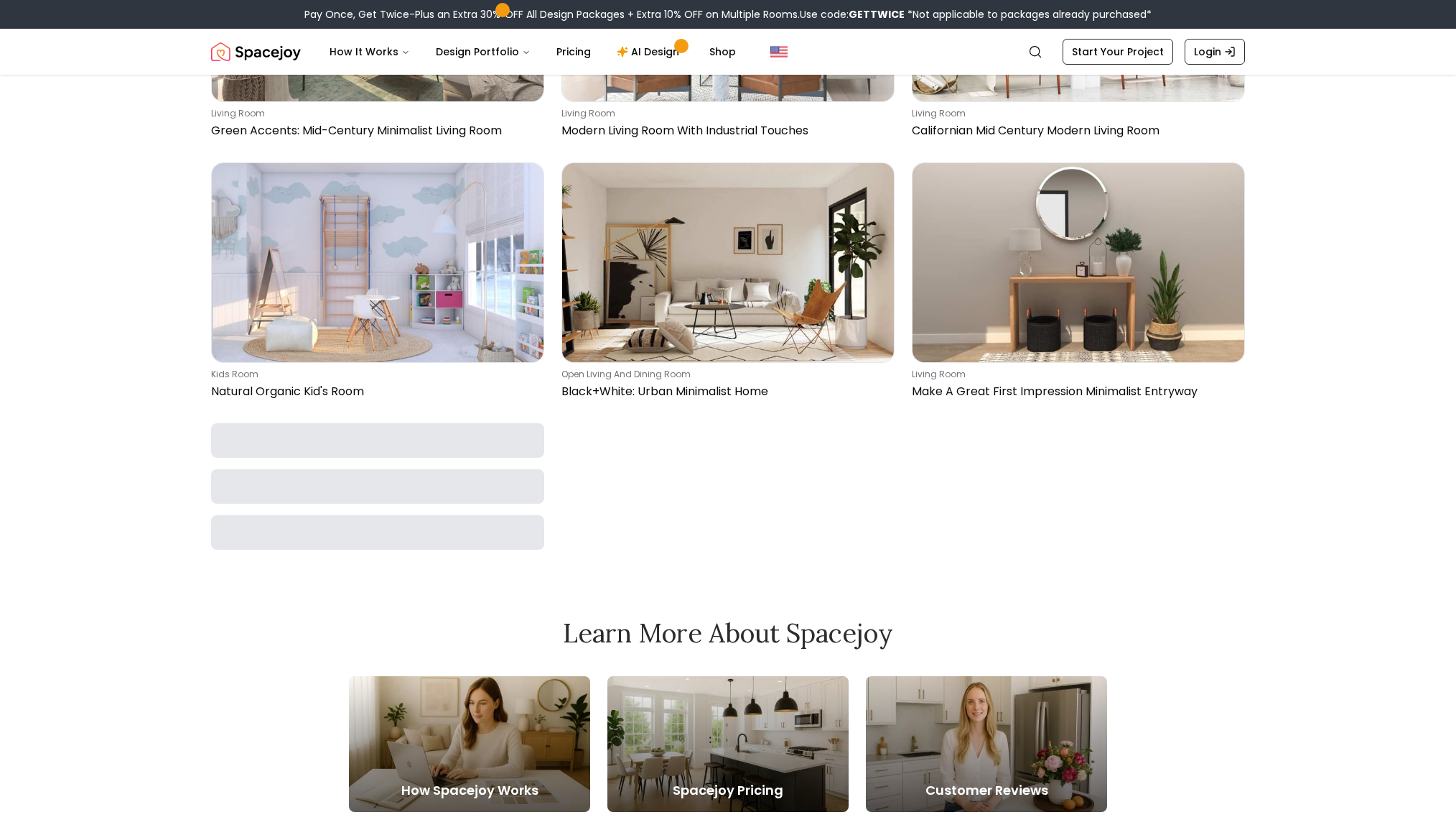
scroll to position [6619, 0]
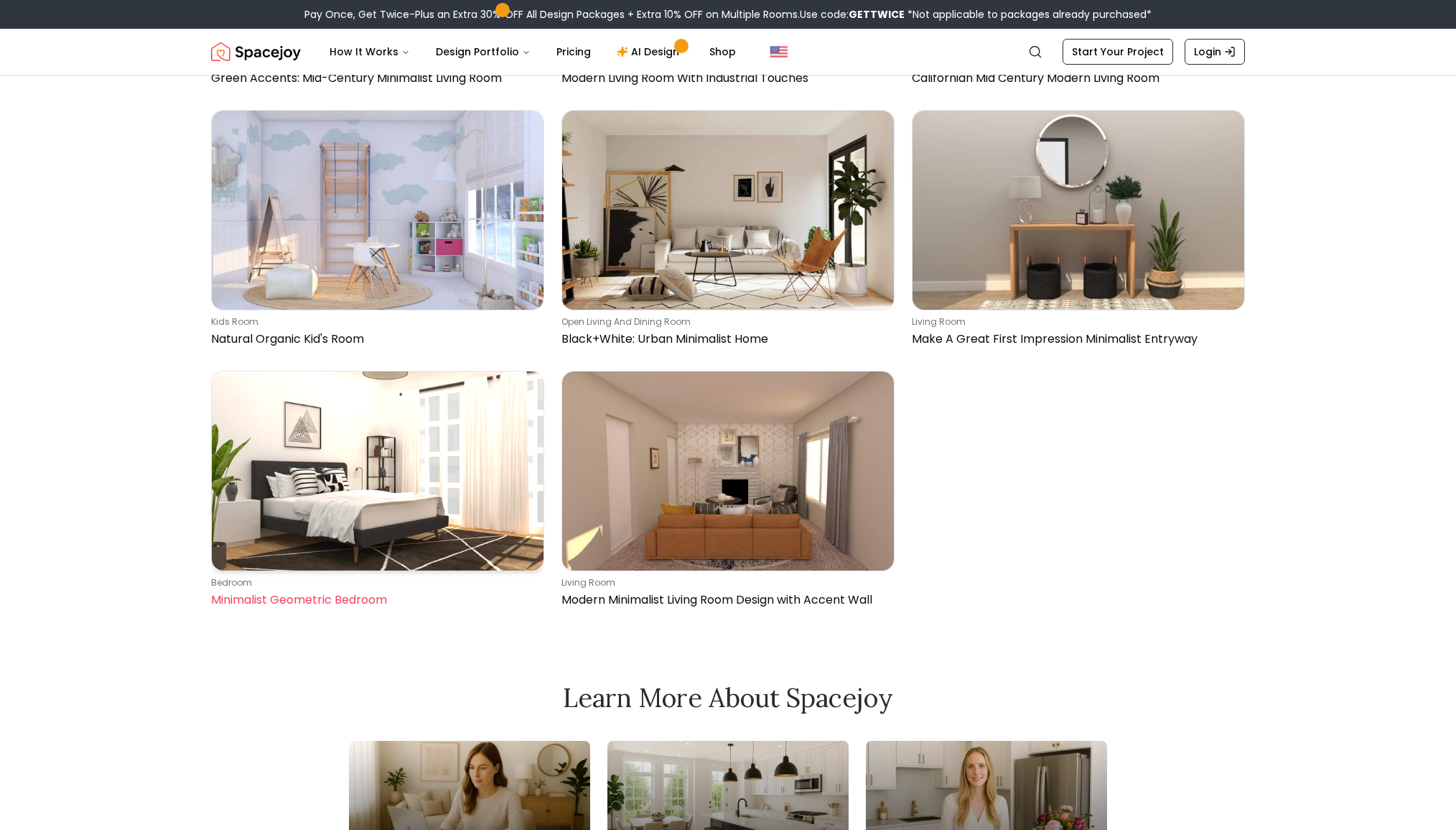
click at [407, 506] on img at bounding box center [377, 471] width 331 height 199
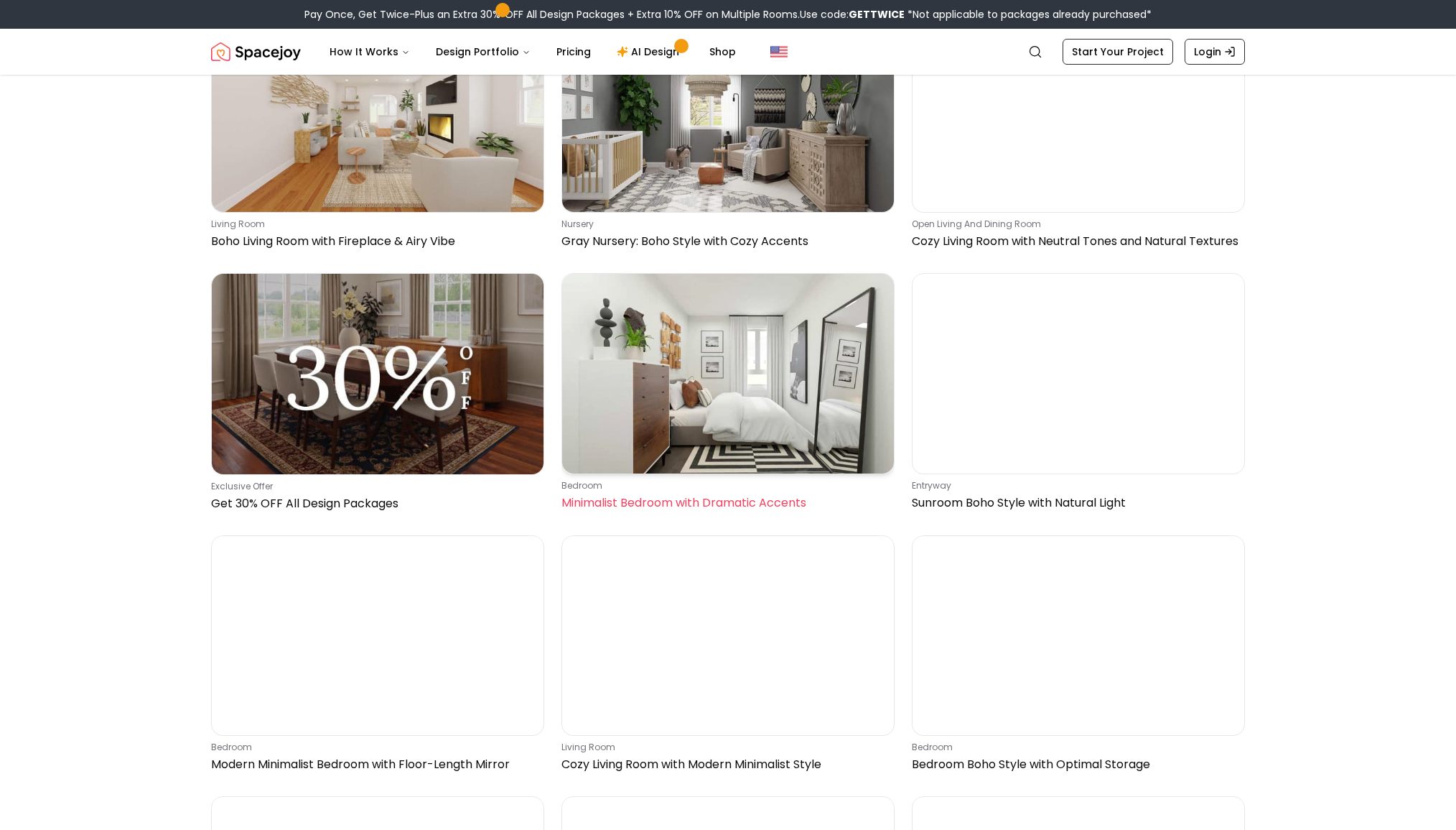
scroll to position [0, 0]
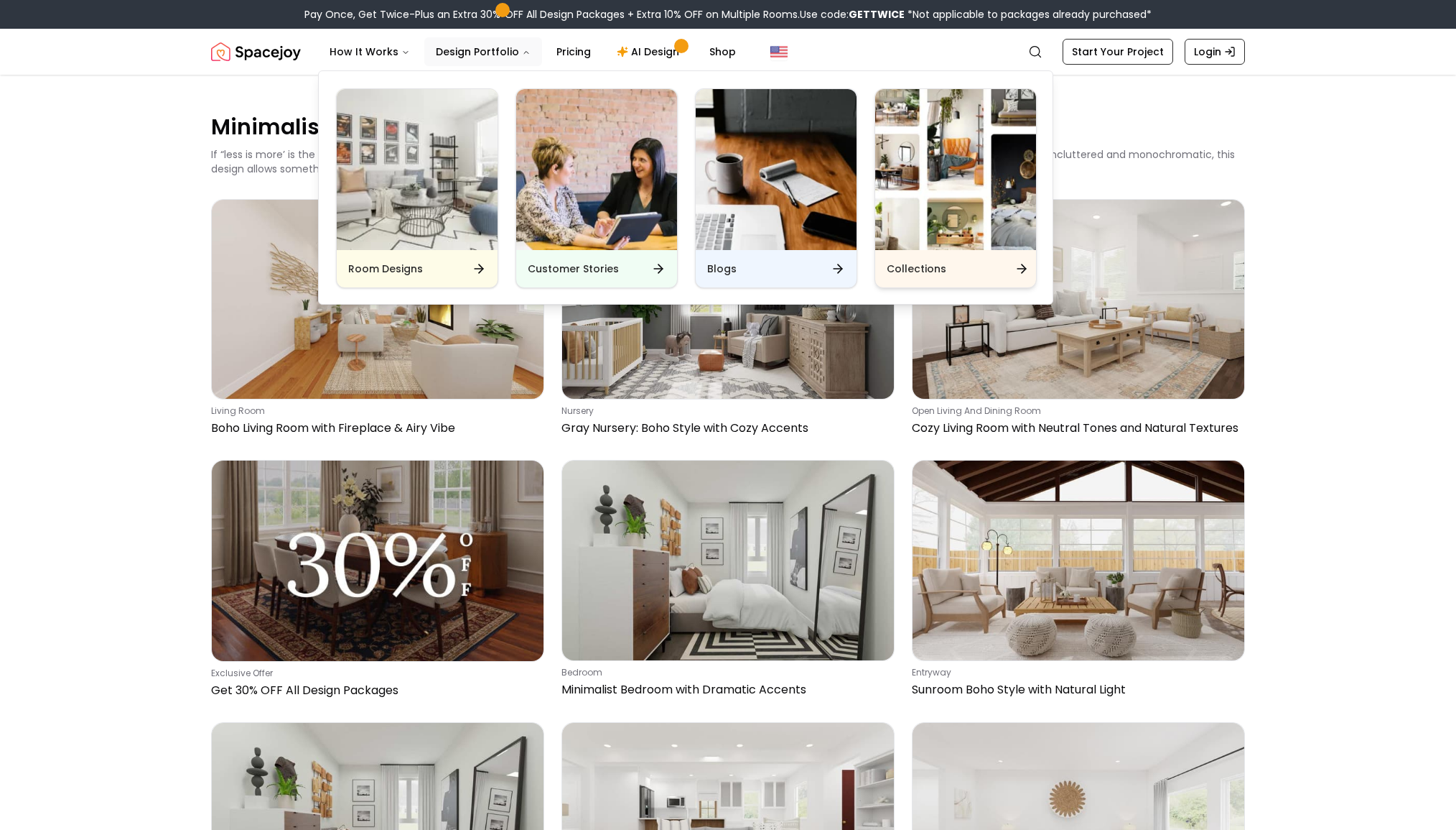
click at [940, 175] on img "Main" at bounding box center [956, 169] width 161 height 161
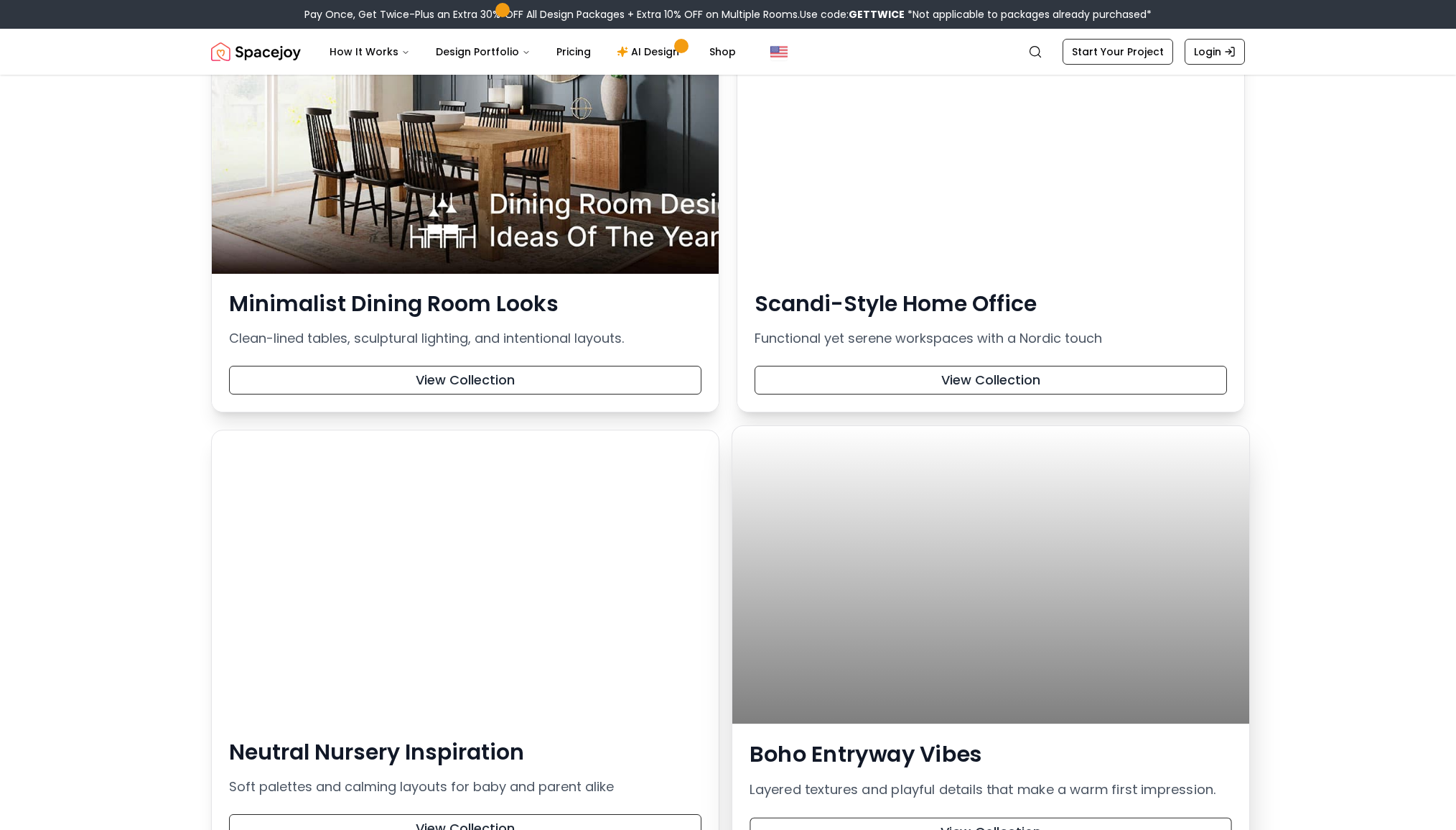
scroll to position [3568, 0]
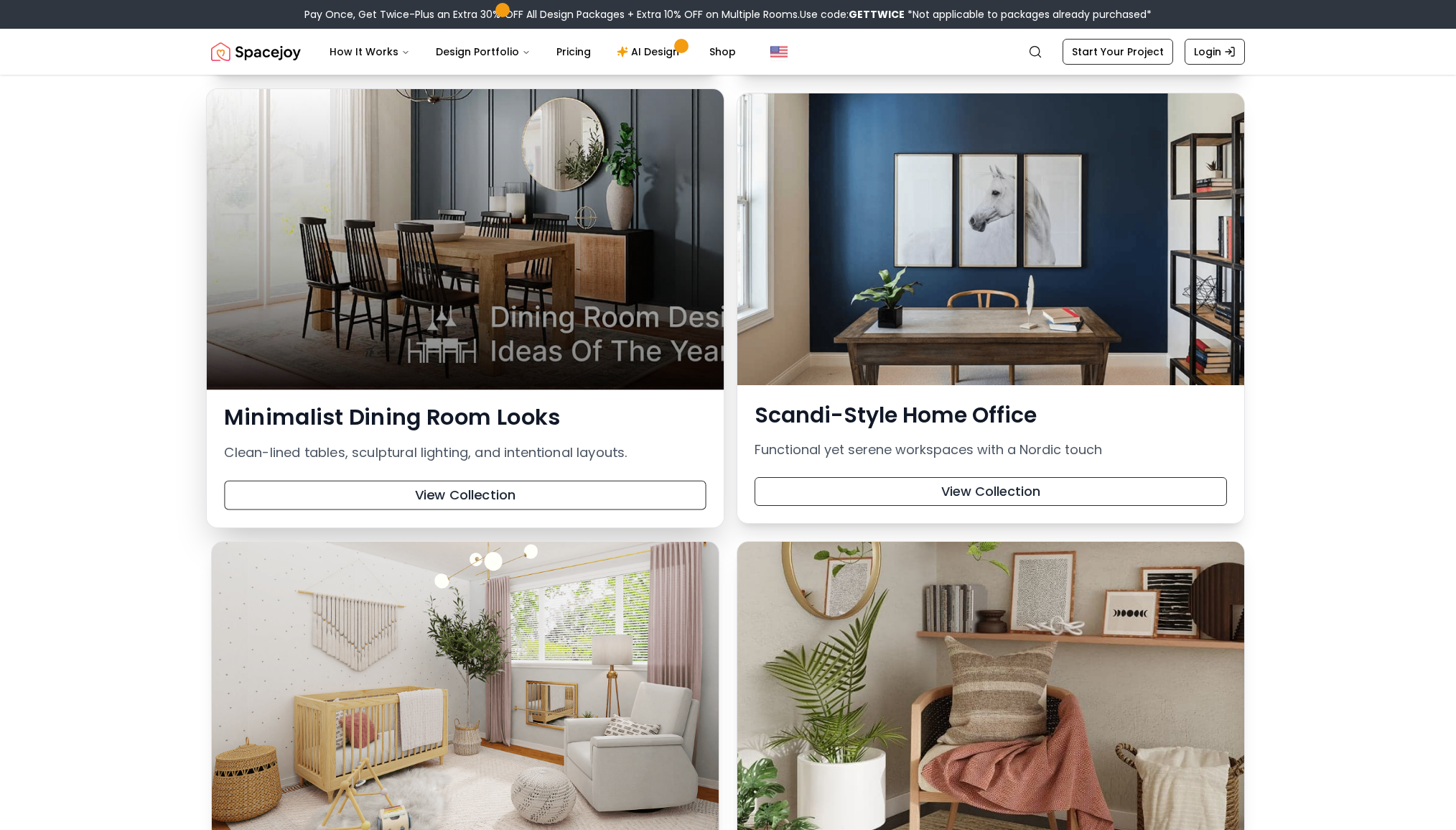
click at [523, 336] on div at bounding box center [466, 237] width 517 height 298
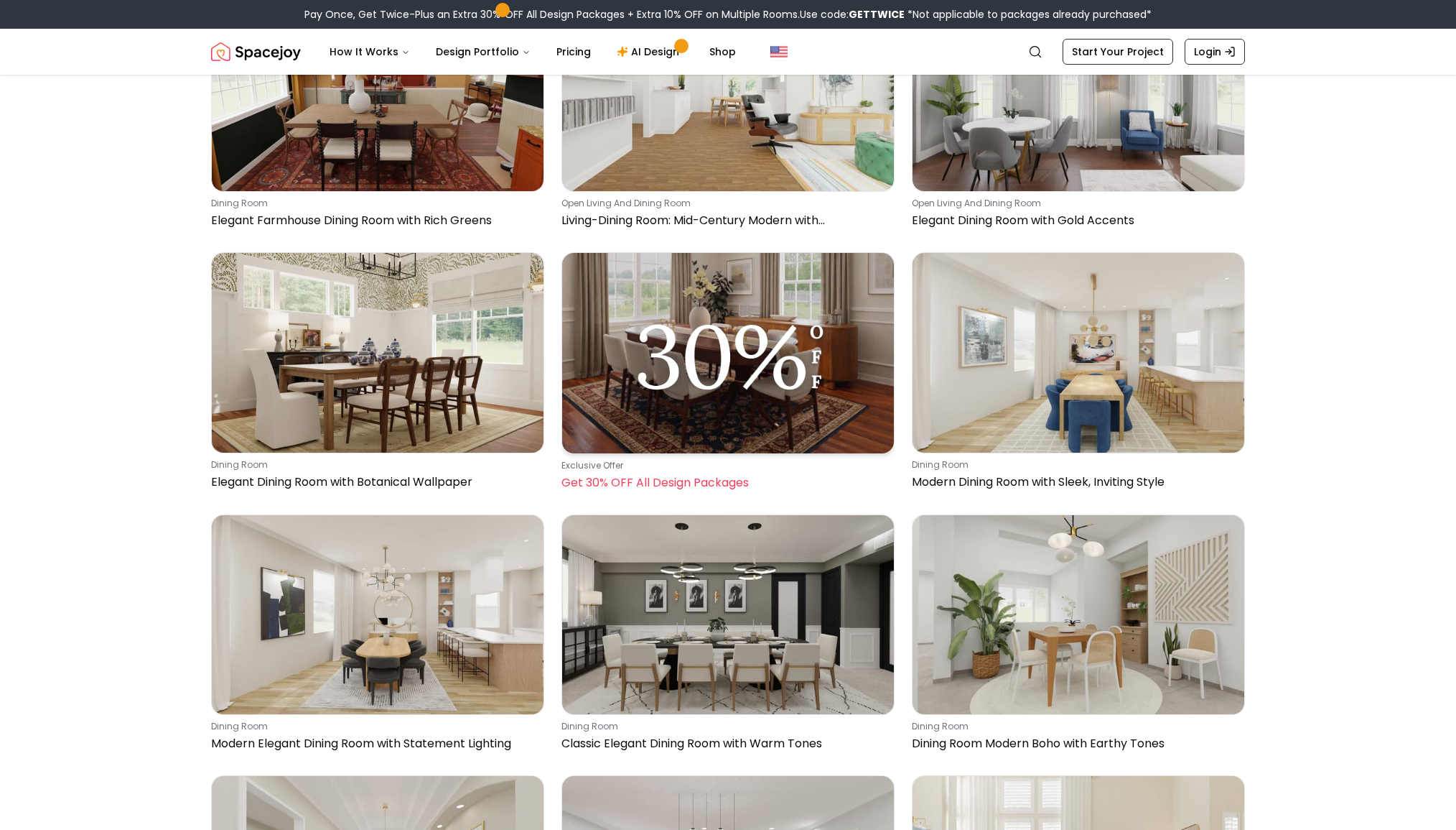
scroll to position [1418, 0]
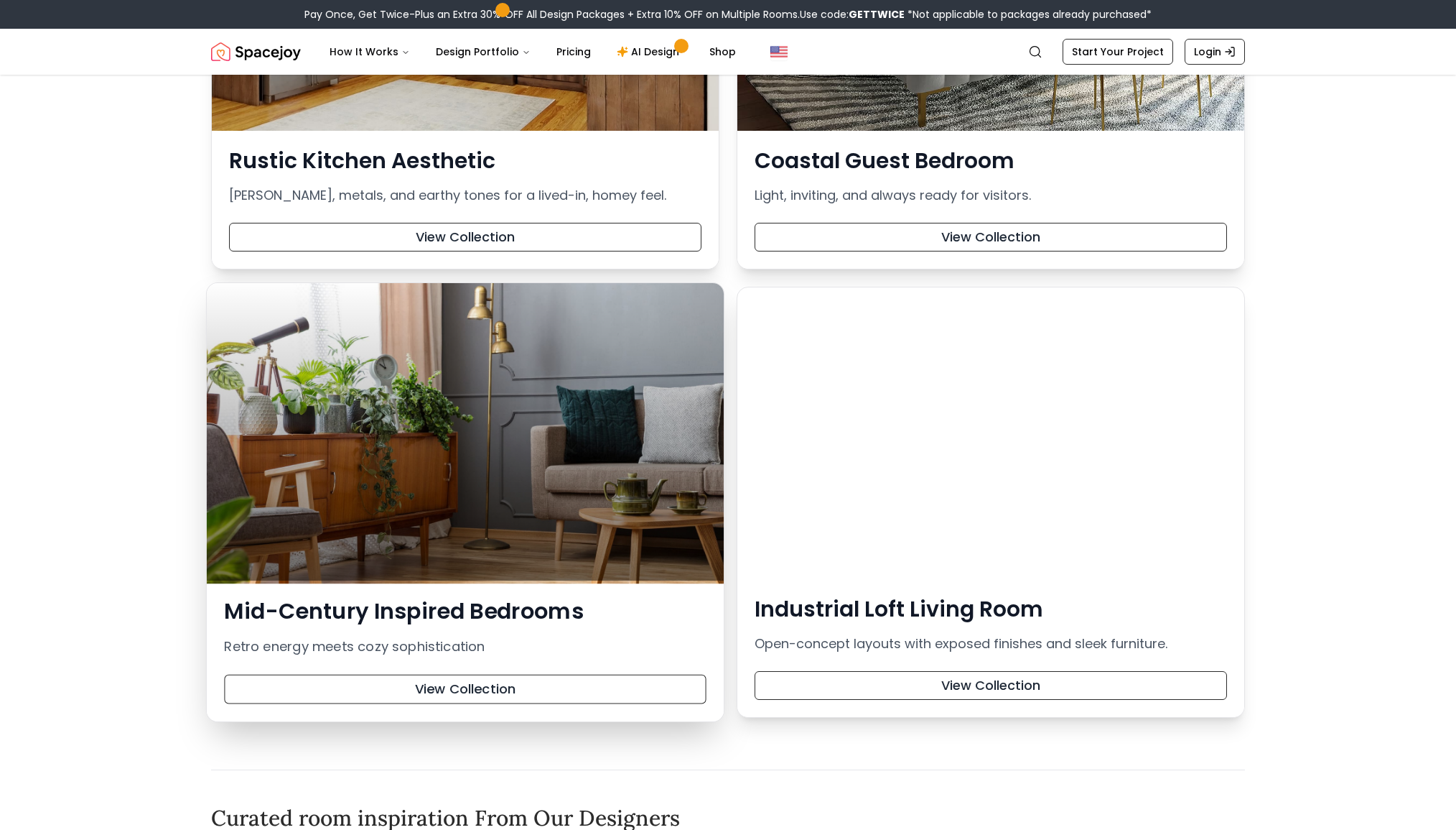
scroll to position [4822, 0]
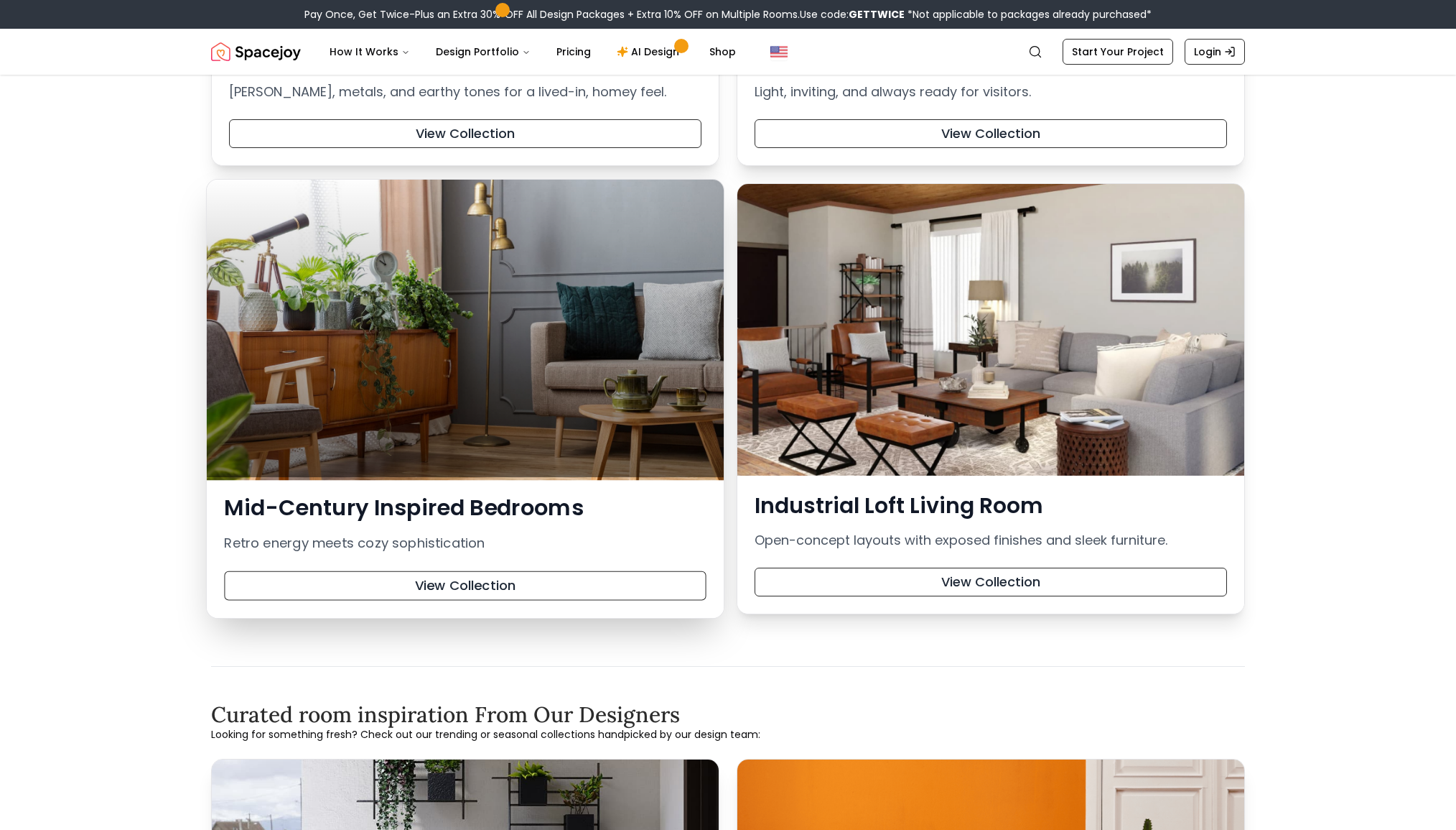
click at [601, 387] on div at bounding box center [466, 328] width 517 height 298
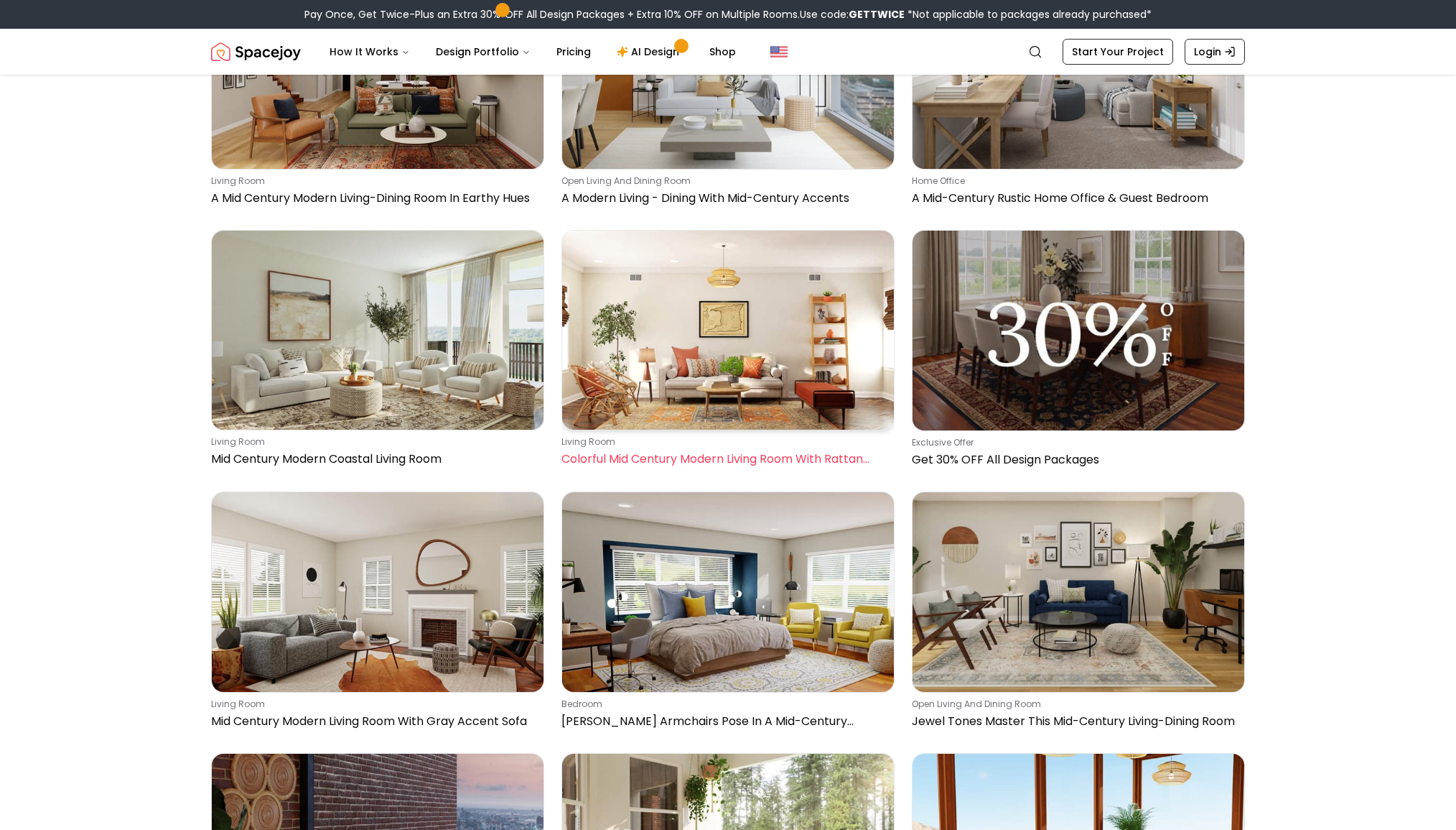
scroll to position [9112, 0]
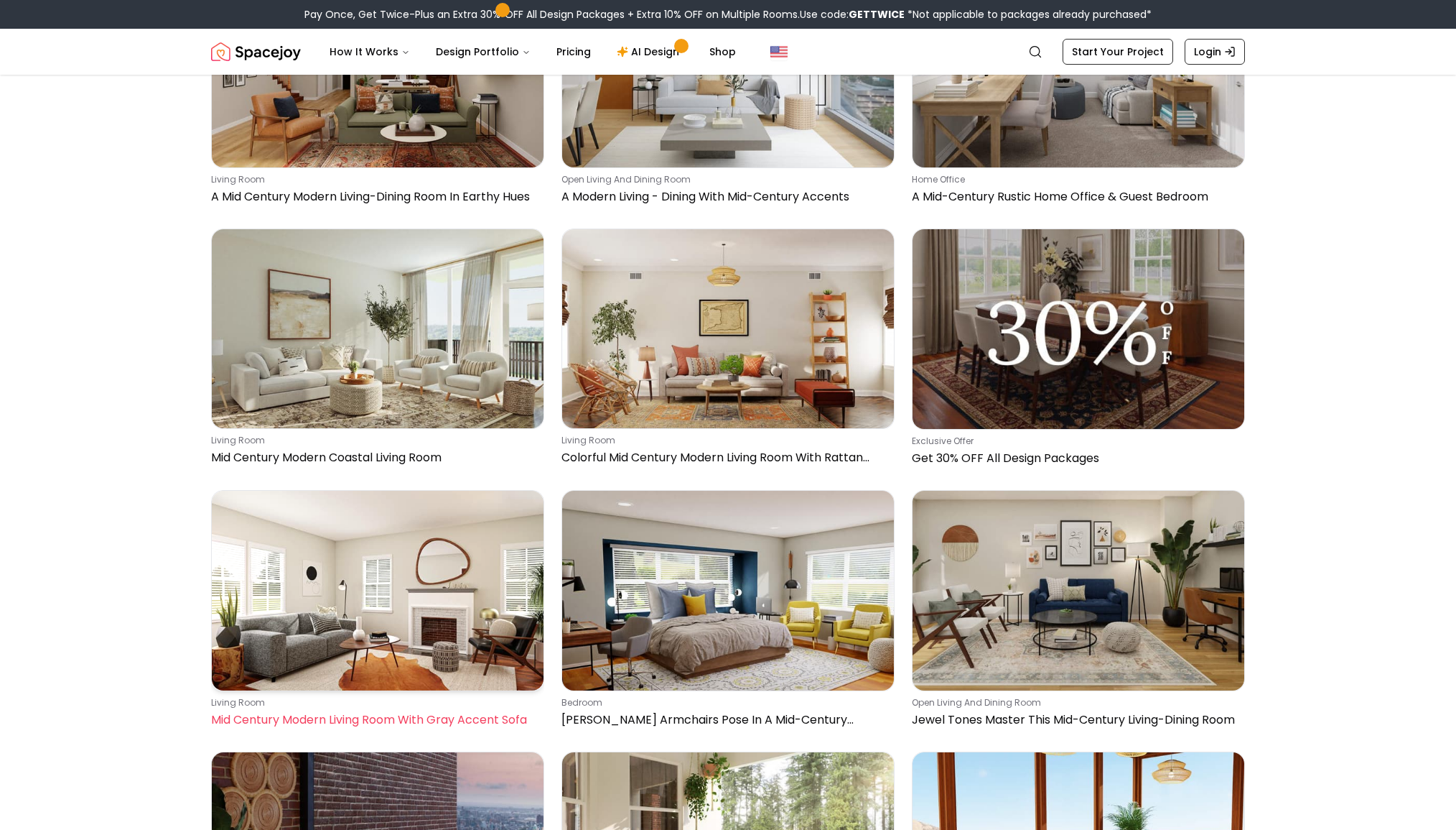
click at [329, 566] on img at bounding box center [377, 590] width 331 height 199
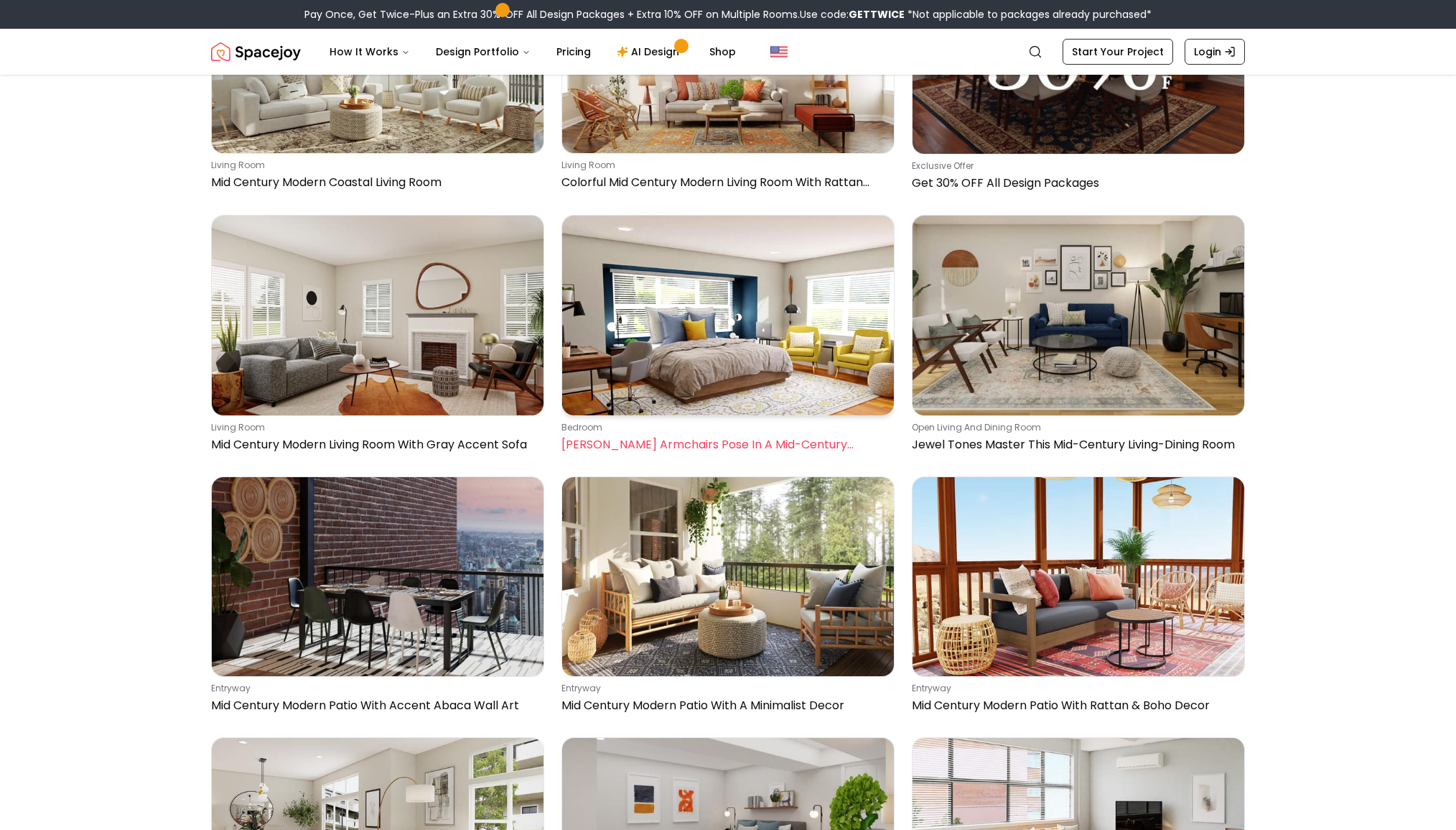
scroll to position [9266, 0]
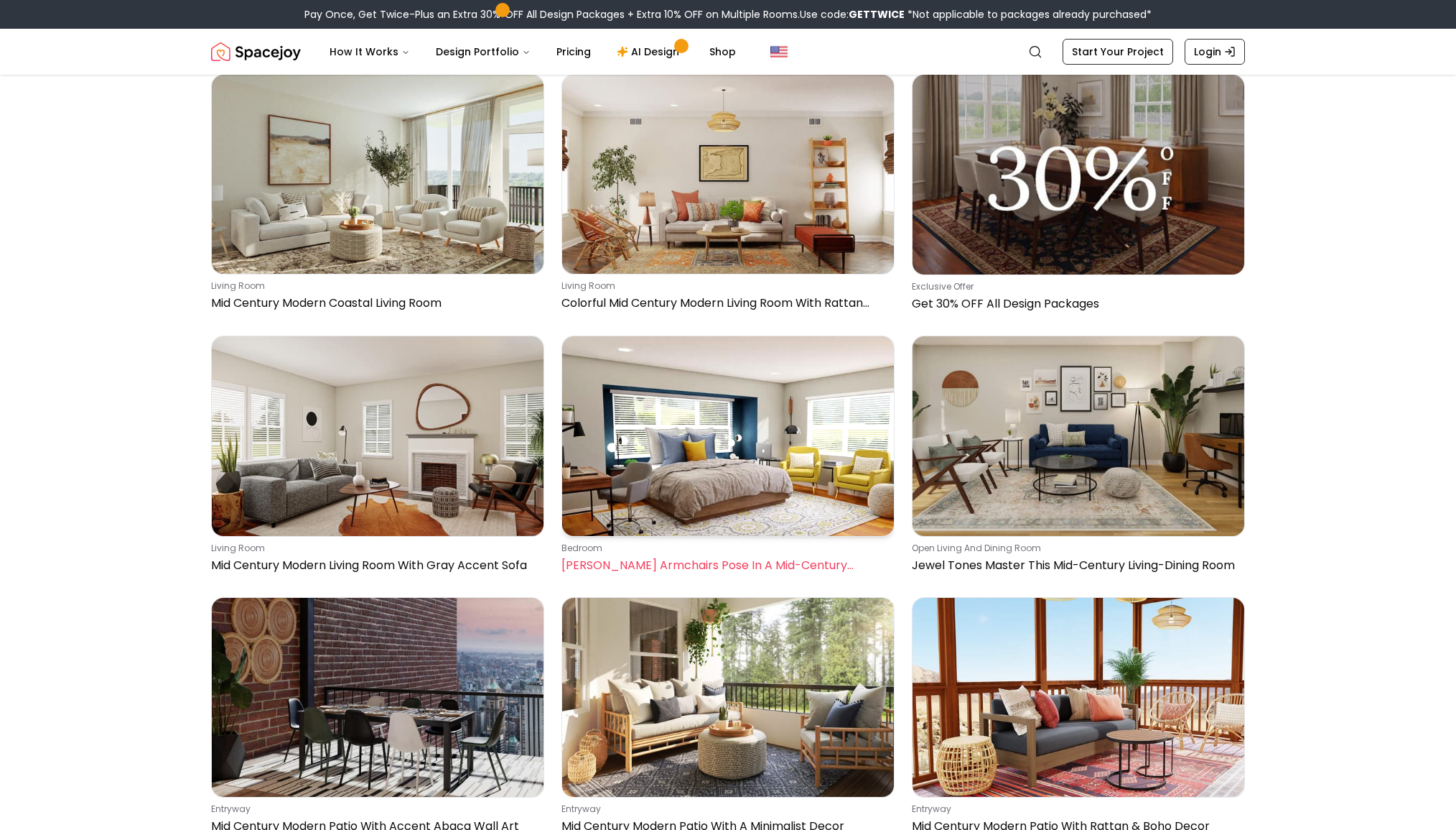
click at [749, 398] on img at bounding box center [728, 436] width 331 height 199
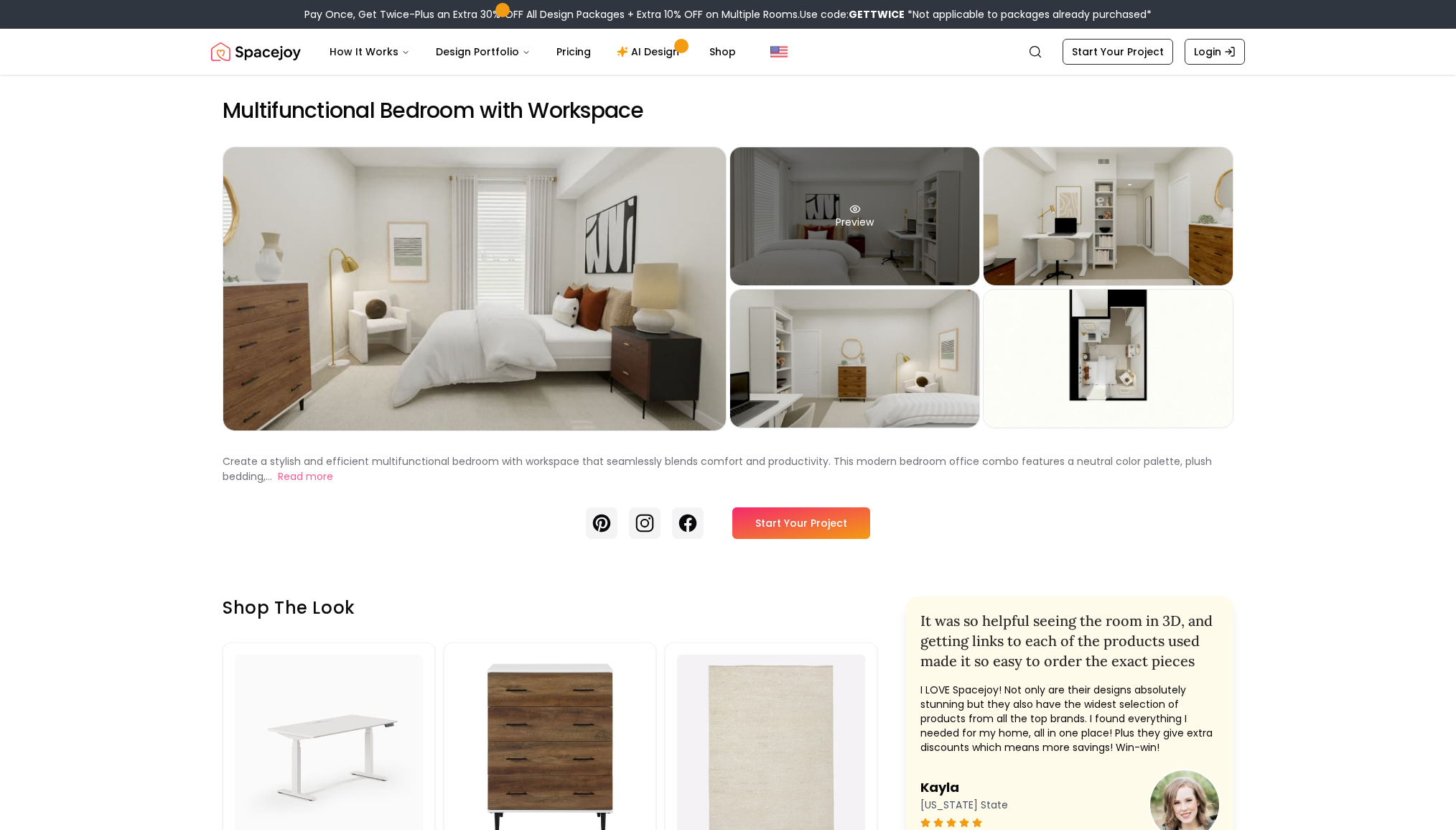
click at [840, 240] on div "Preview" at bounding box center [855, 217] width 249 height 138
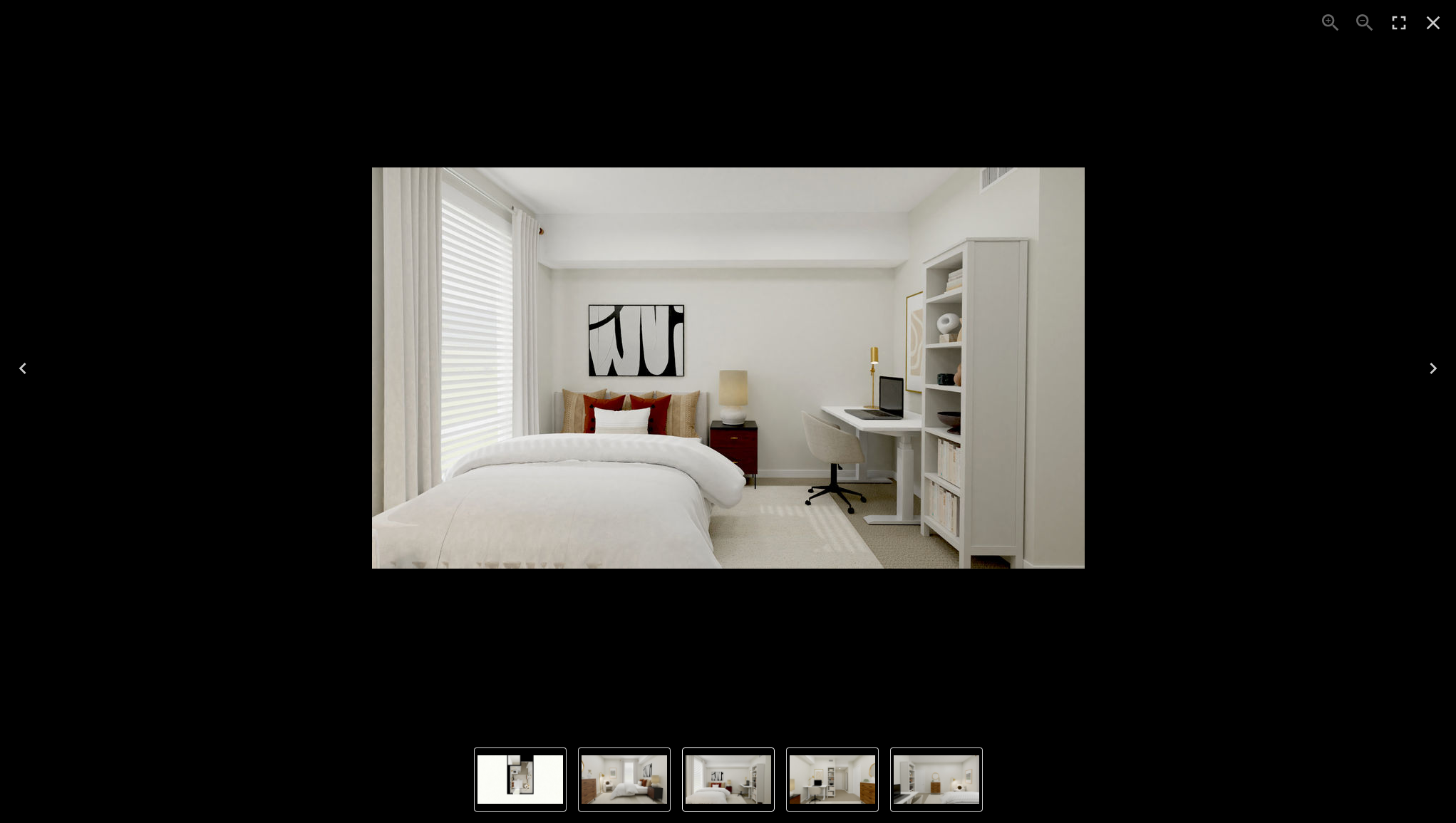
click at [1438, 24] on icon "Close" at bounding box center [1433, 22] width 23 height 23
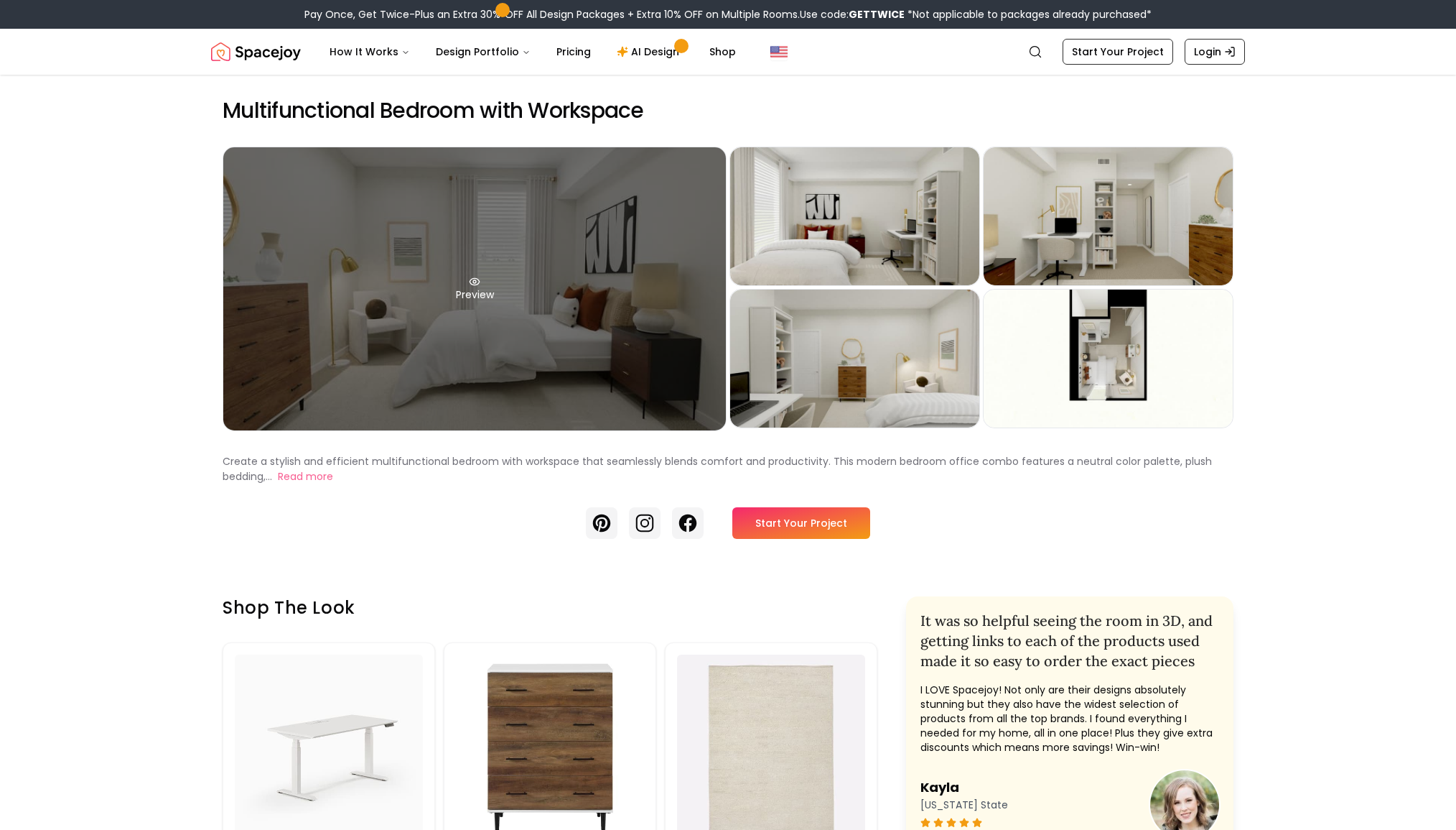
click at [404, 328] on div "Preview" at bounding box center [475, 289] width 503 height 283
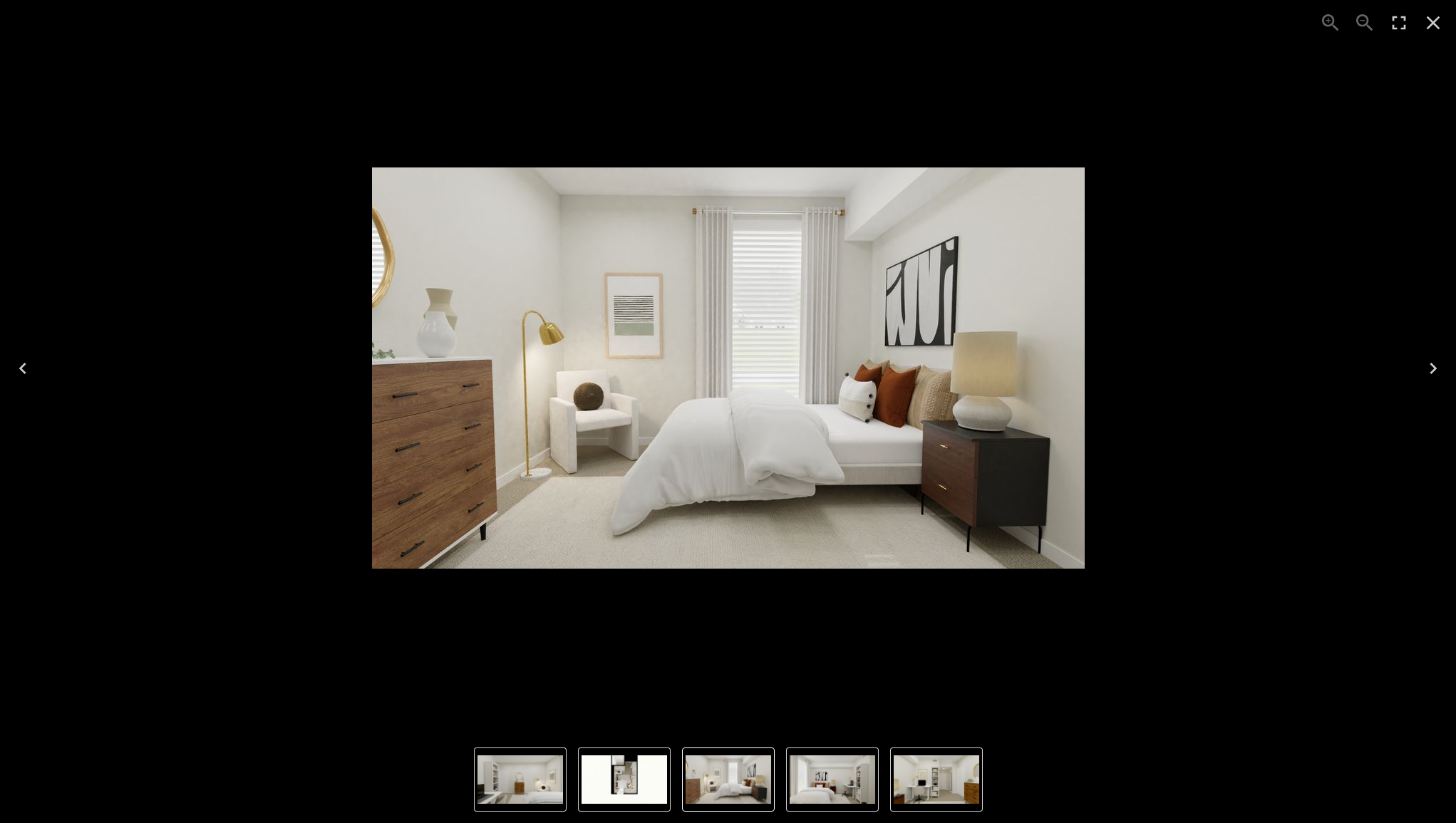
click at [1441, 24] on icon "Close" at bounding box center [1433, 22] width 23 height 23
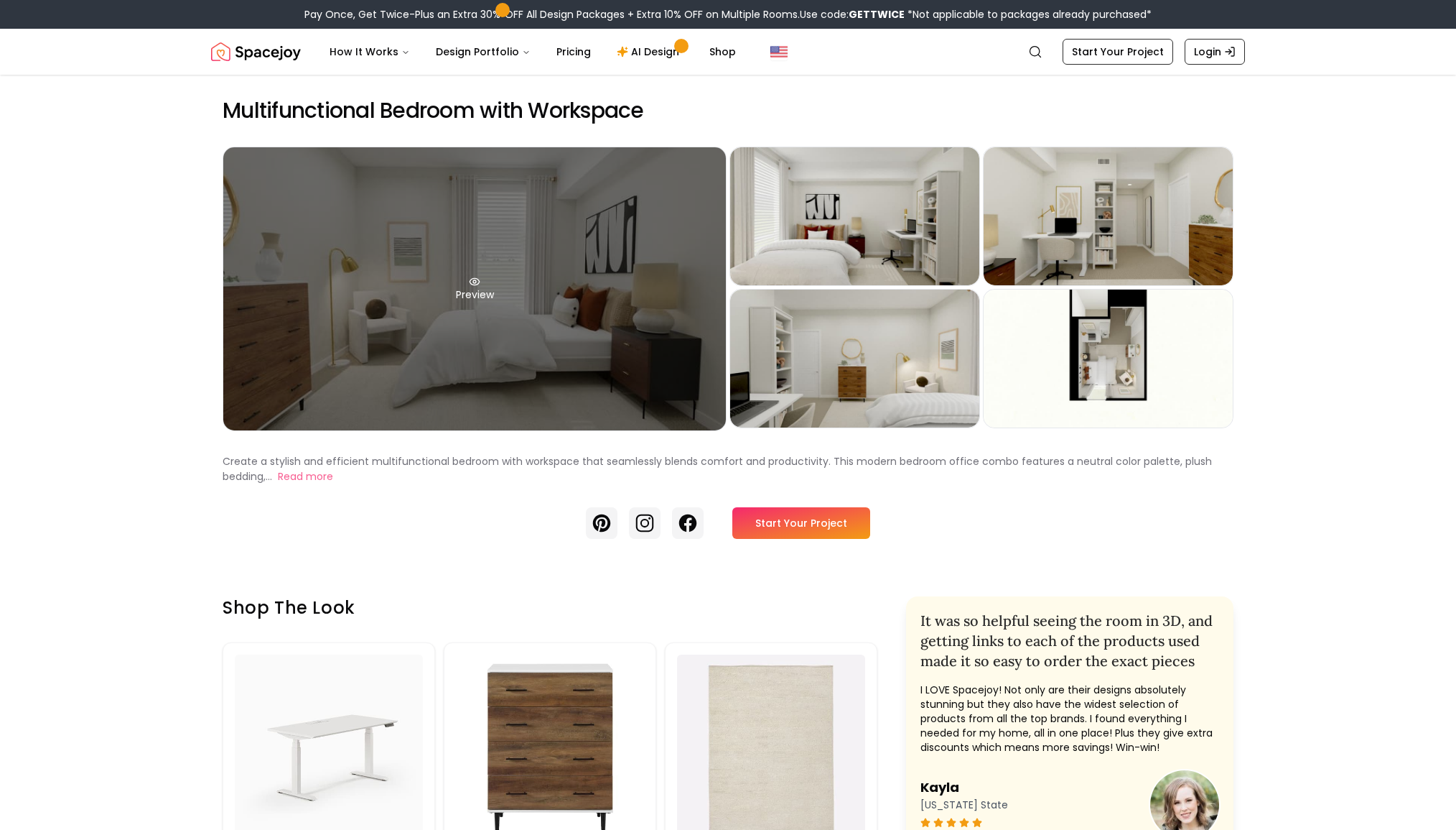
click at [541, 278] on div "Preview" at bounding box center [475, 289] width 503 height 283
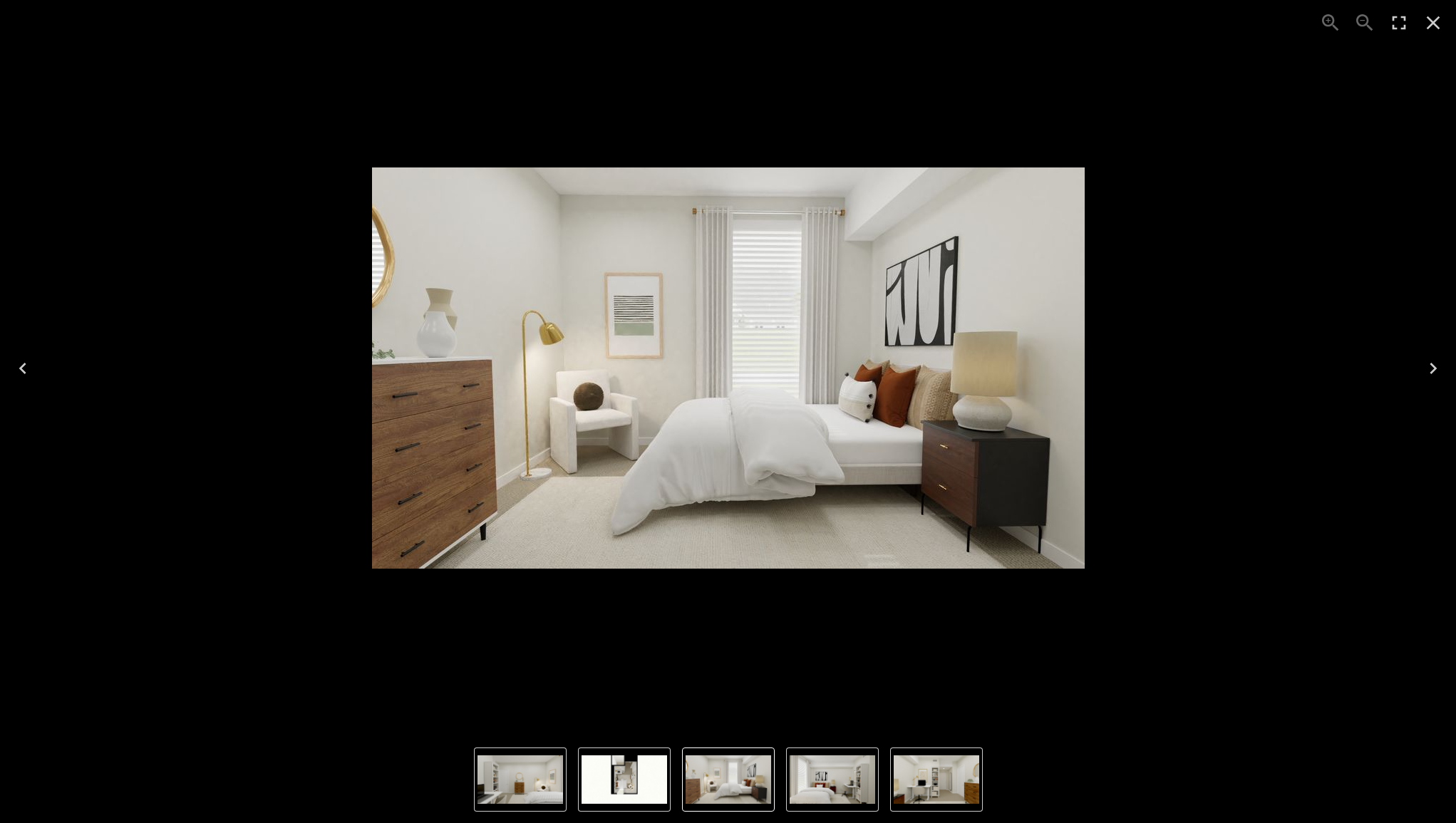
click at [1398, 24] on icon "Enter Fullscreen" at bounding box center [1399, 22] width 23 height 23
click at [1428, 23] on icon "Close" at bounding box center [1433, 22] width 23 height 23
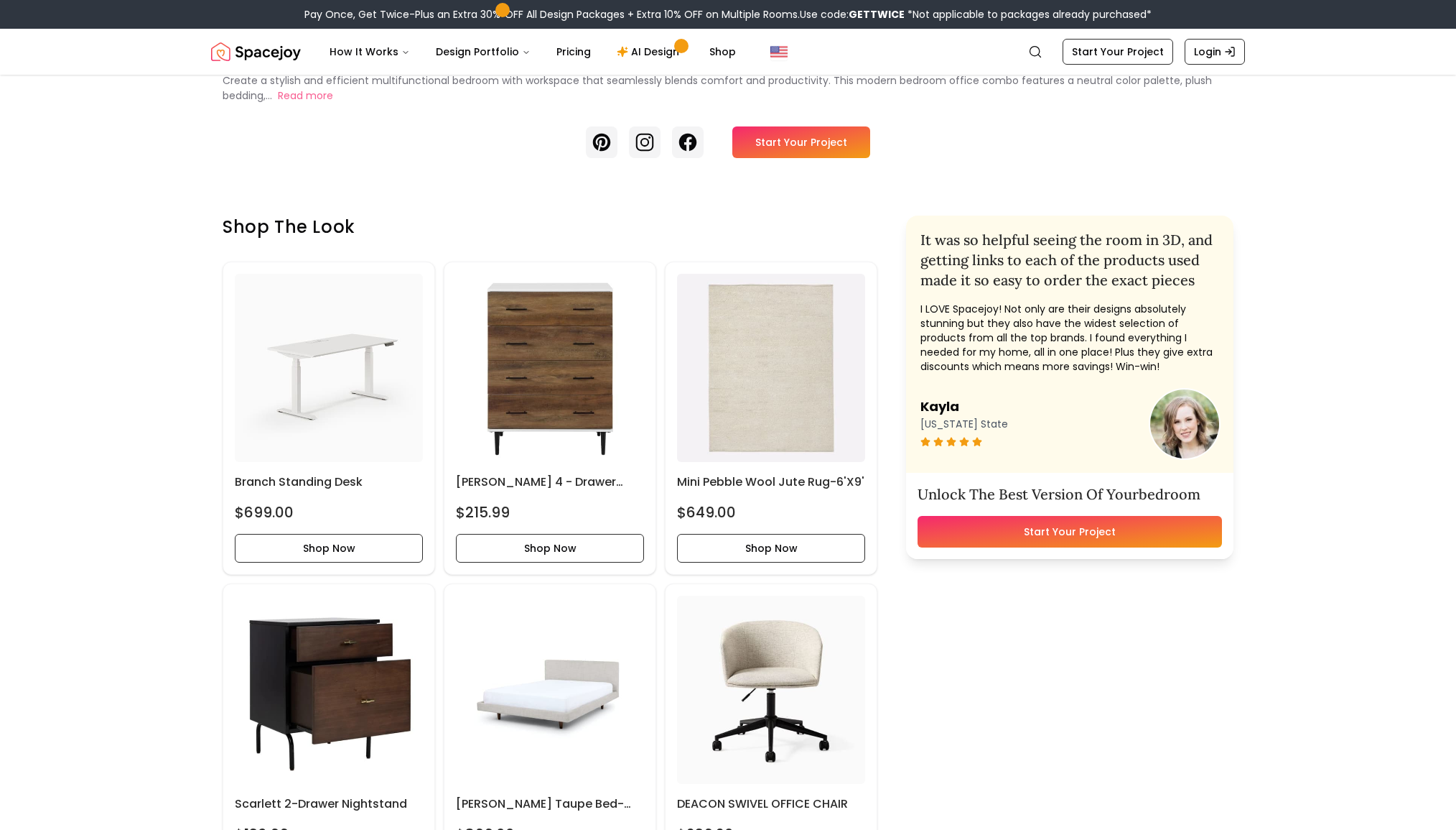
scroll to position [140, 0]
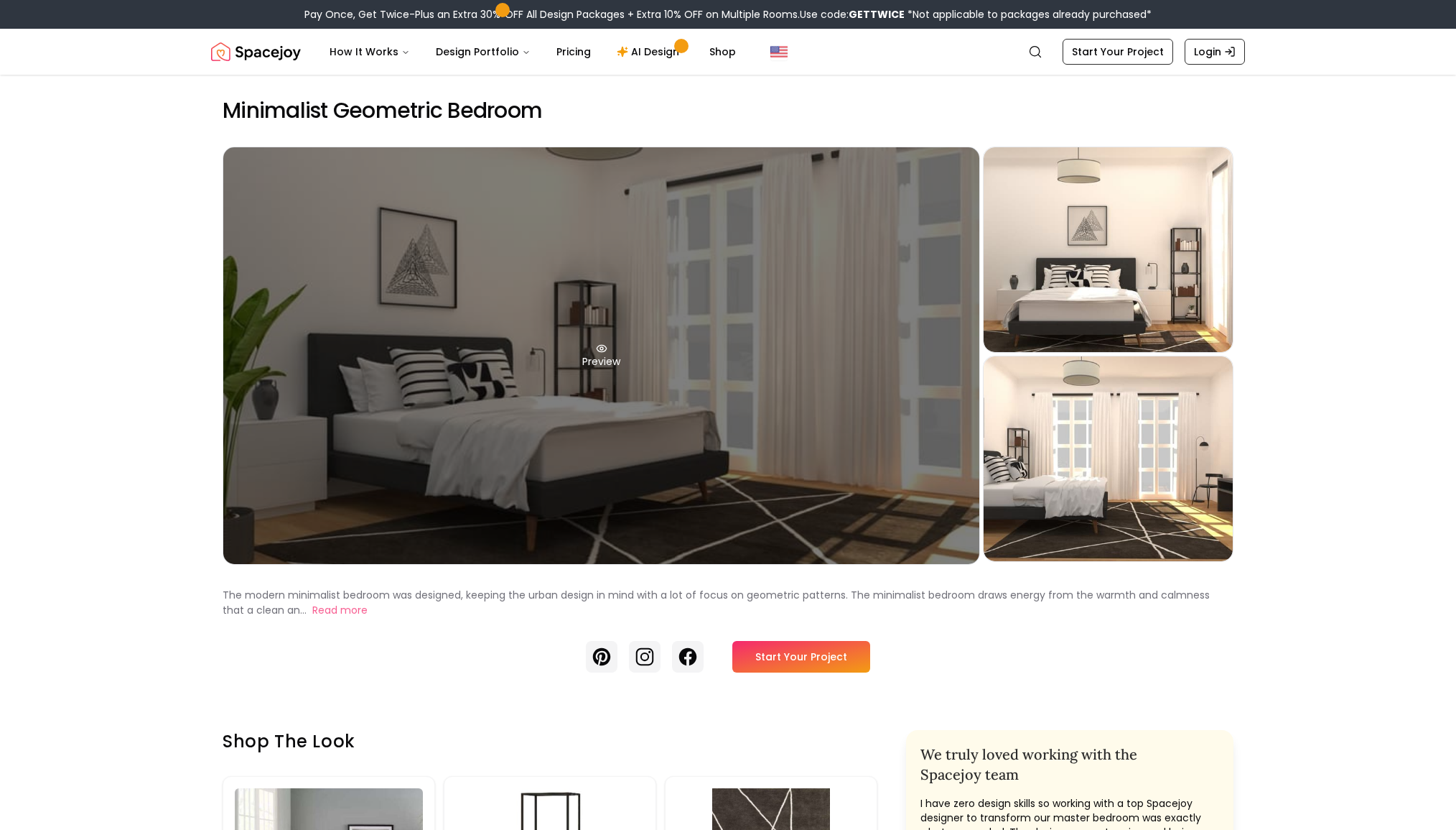
click at [672, 350] on div "Preview" at bounding box center [602, 355] width 757 height 417
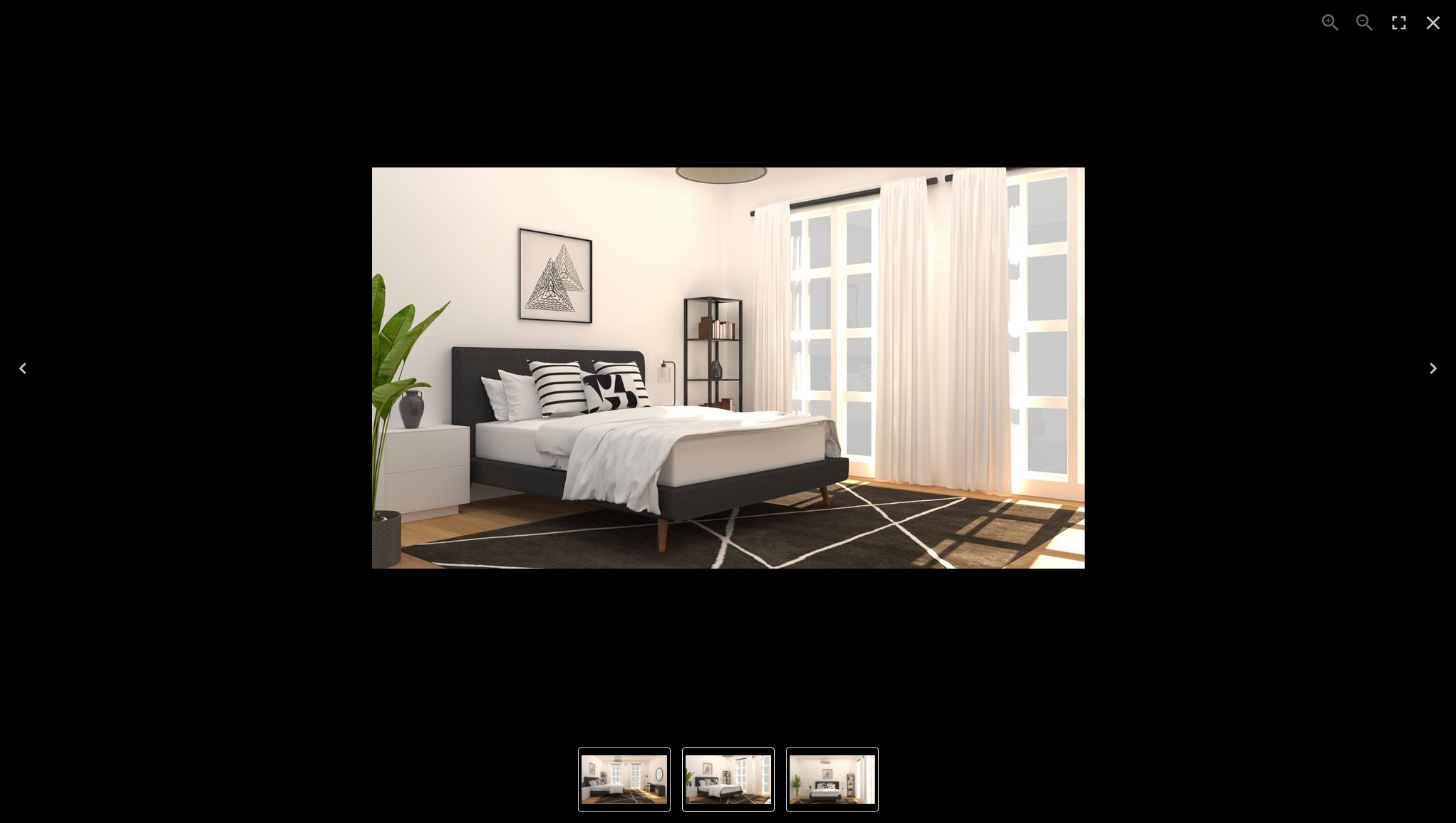
drag, startPoint x: 1432, startPoint y: 24, endPoint x: 697, endPoint y: 35, distance: 735.1
click at [1430, 25] on icon "Close" at bounding box center [1433, 23] width 13 height 13
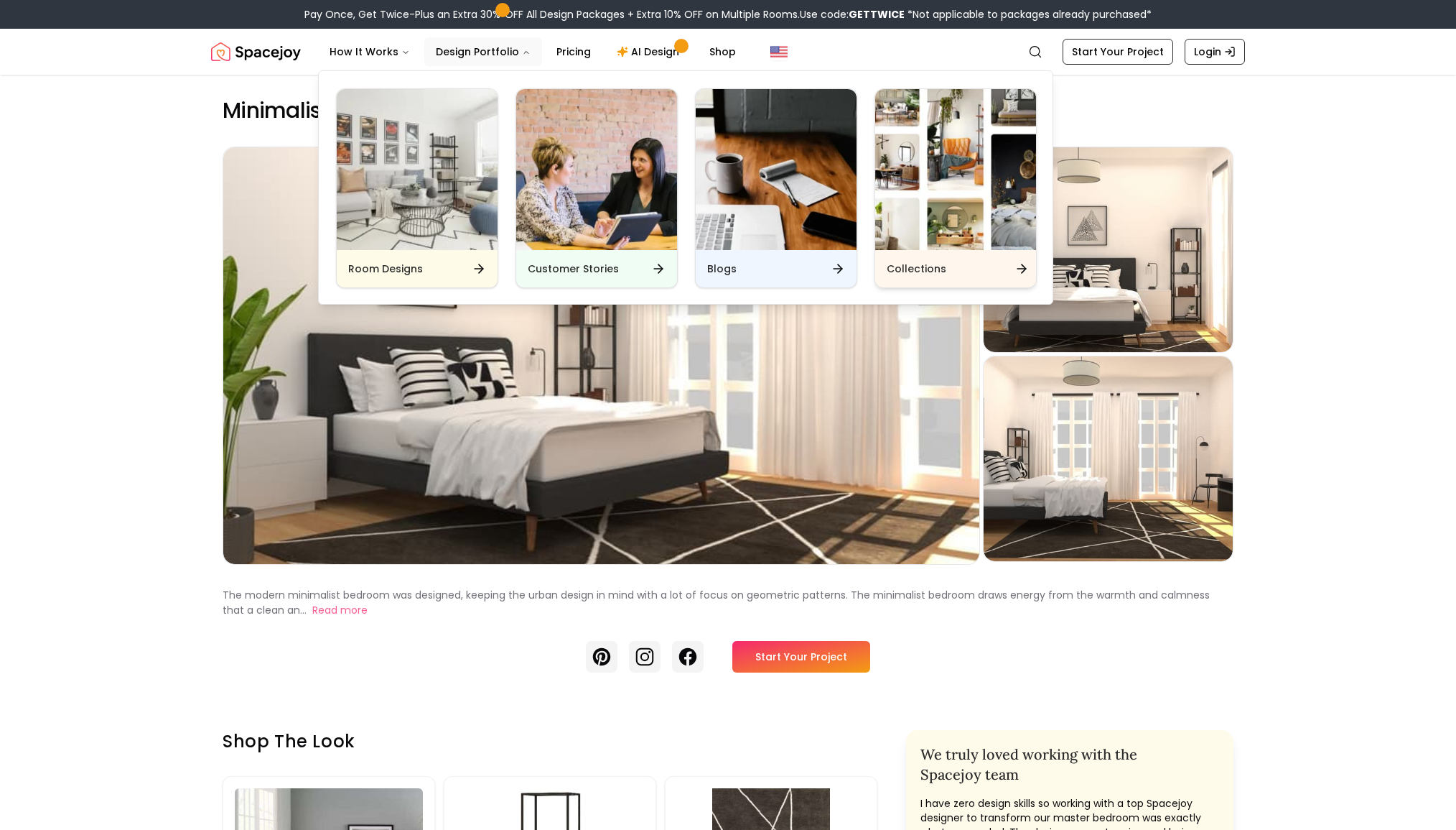
click at [938, 169] on img "Main" at bounding box center [956, 169] width 161 height 161
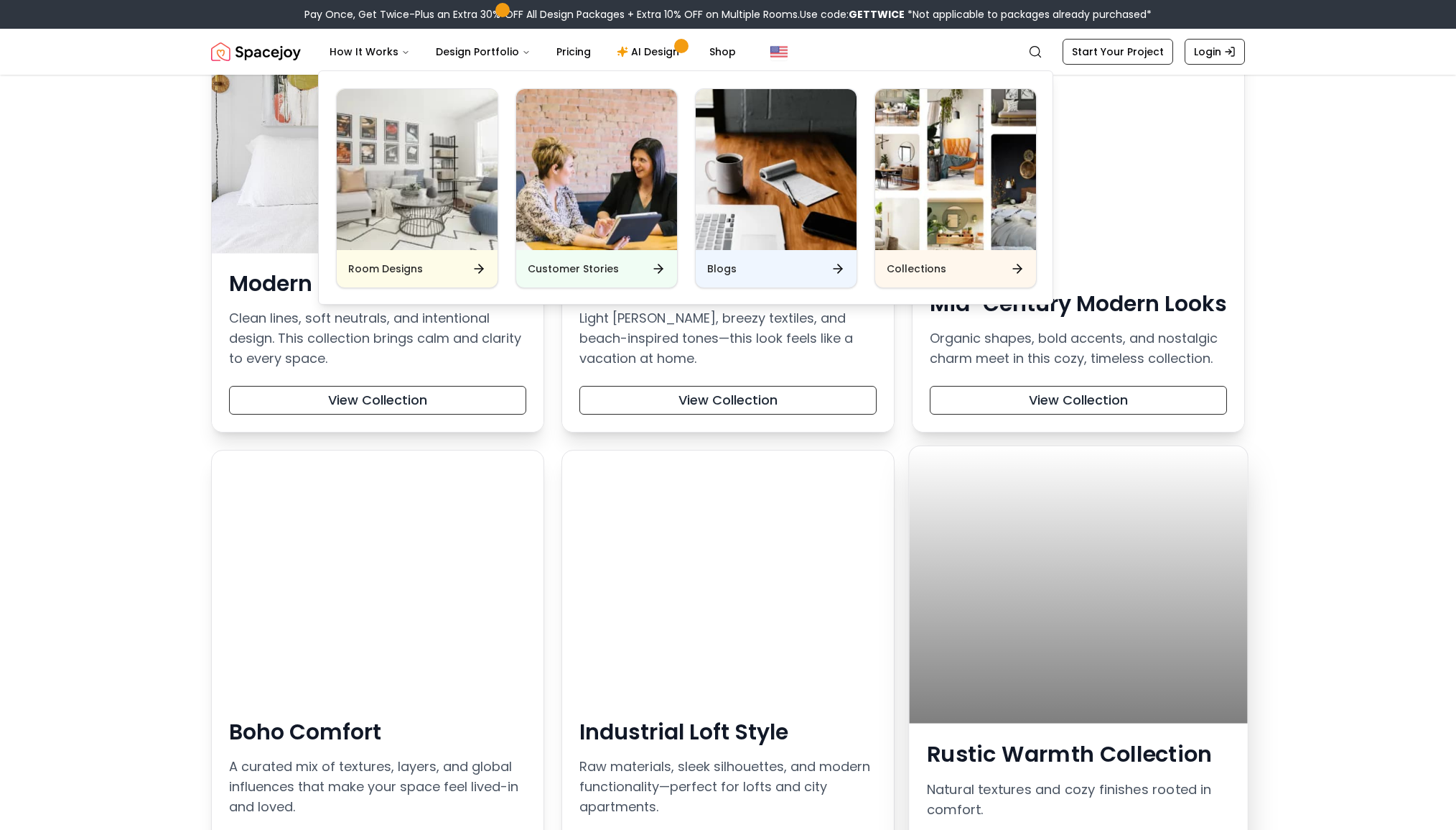
scroll to position [483, 0]
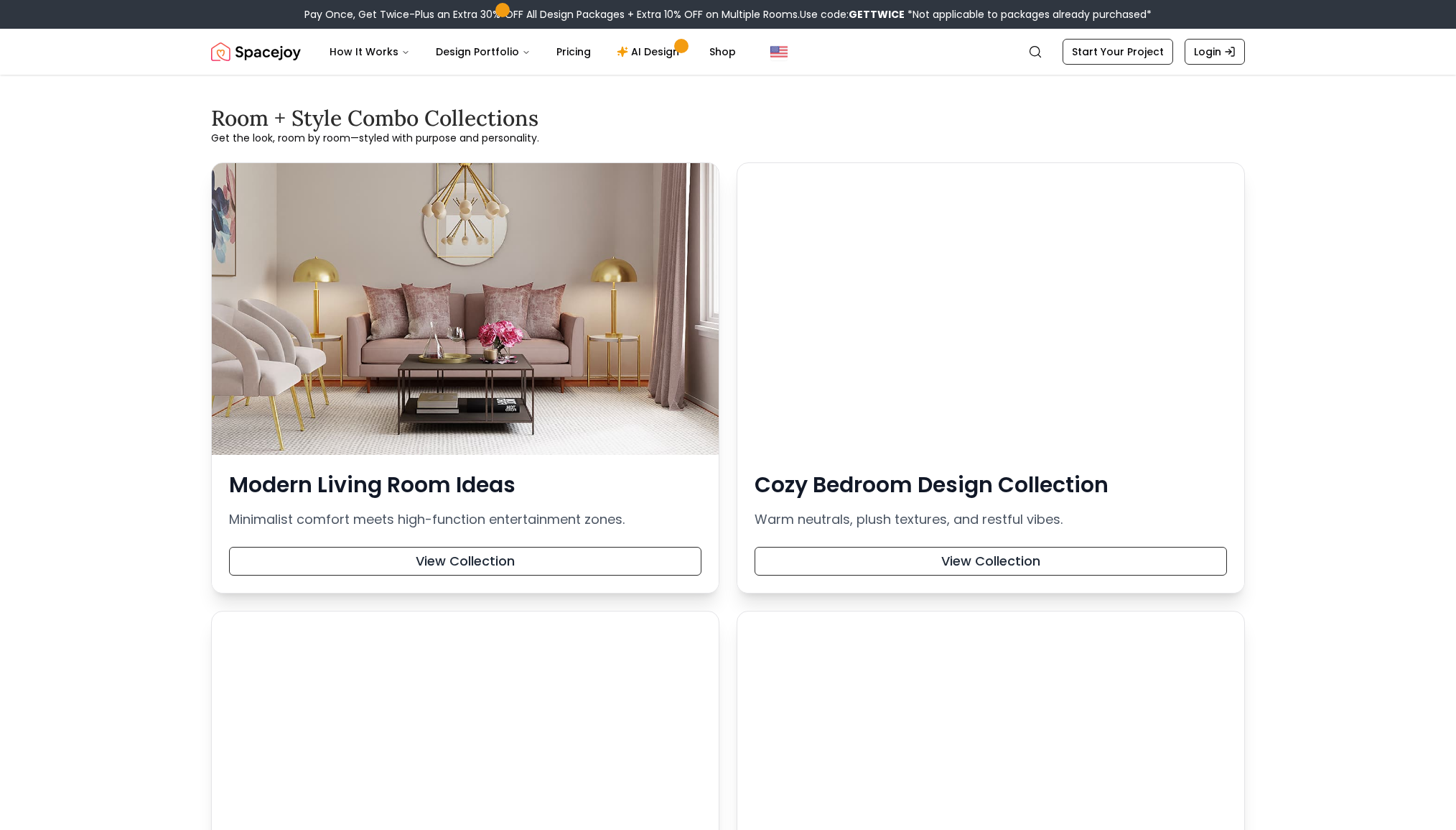
scroll to position [3224, 0]
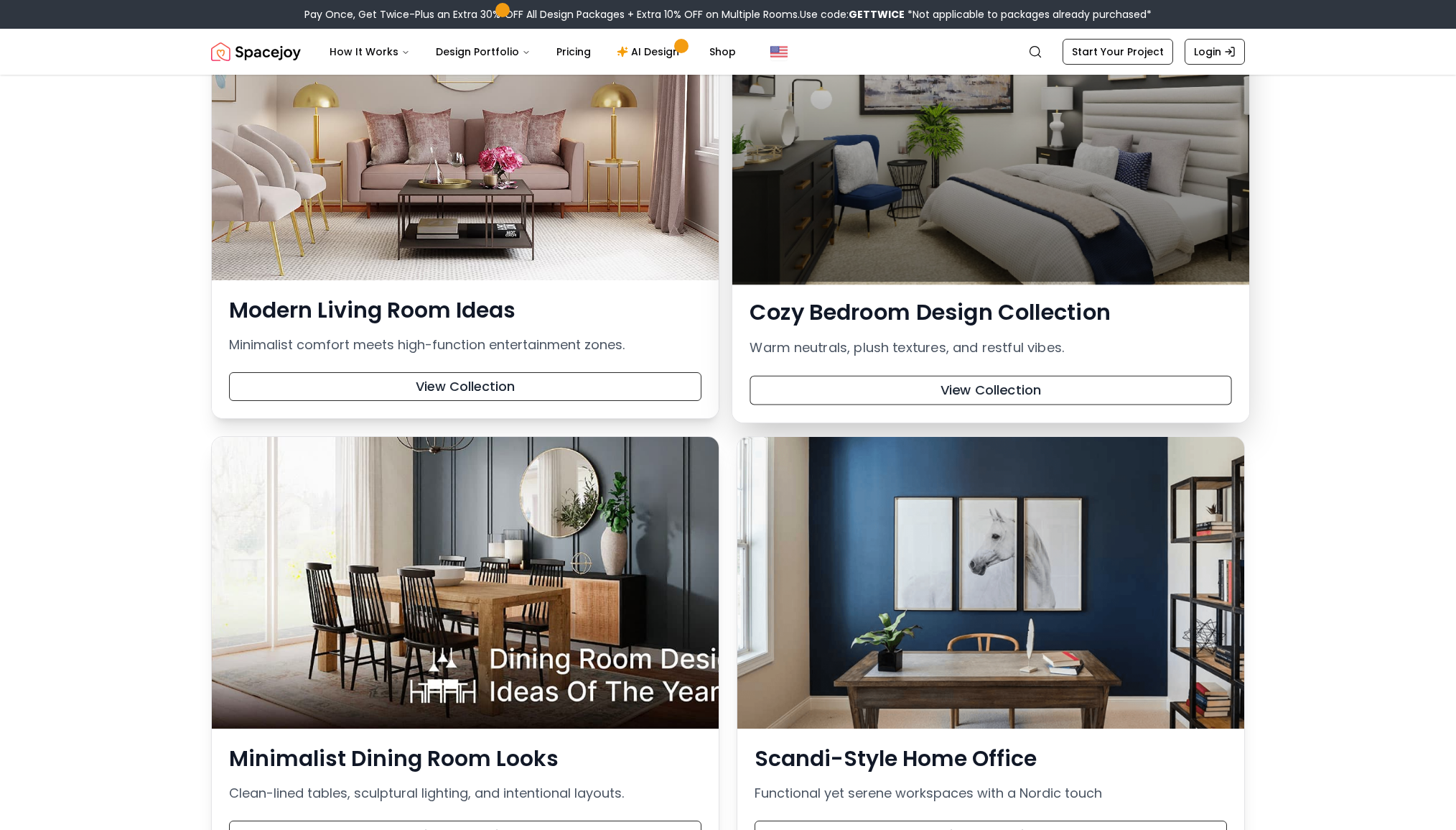
click at [937, 272] on div at bounding box center [991, 133] width 517 height 298
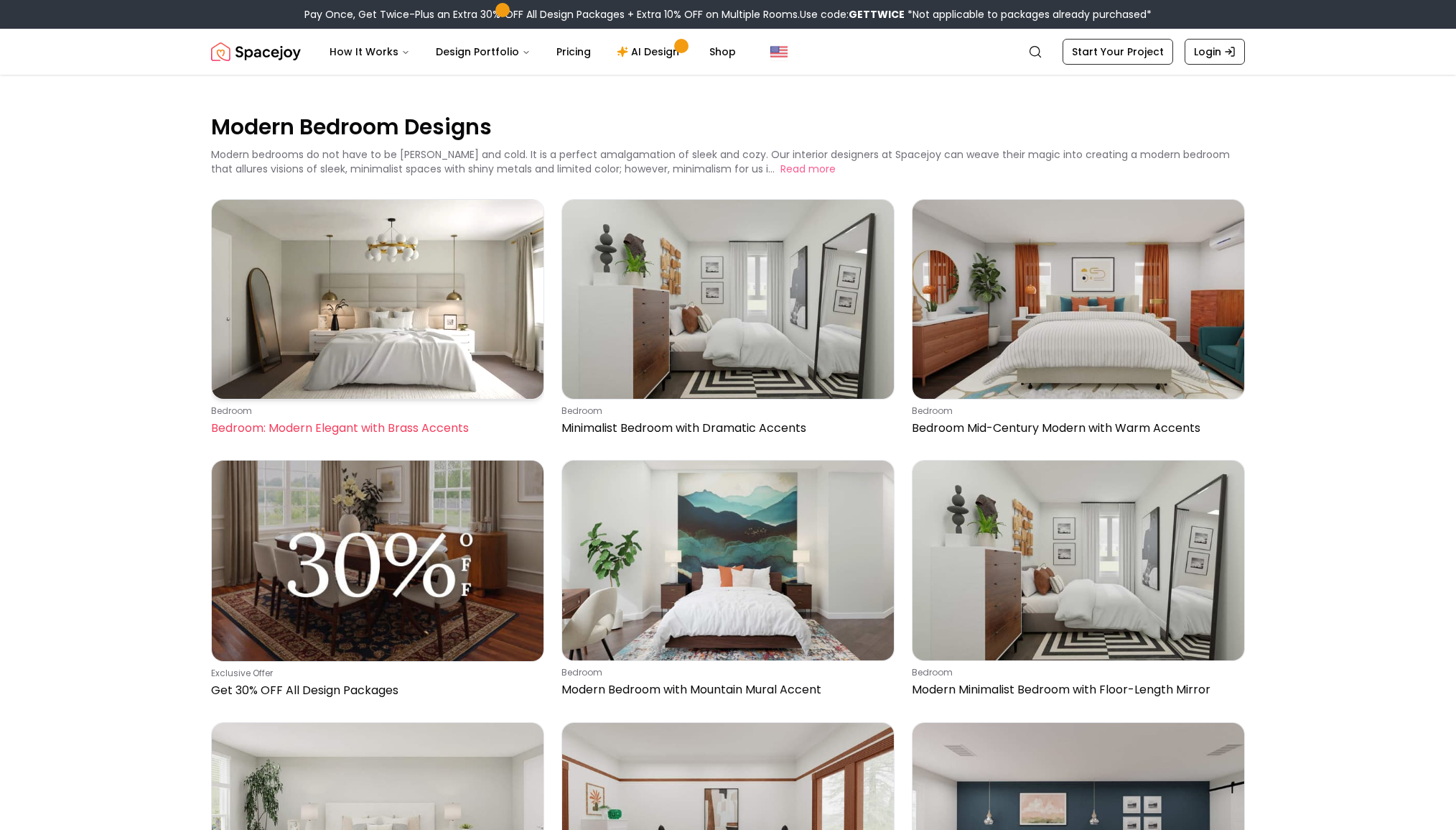
click at [403, 317] on img at bounding box center [377, 299] width 331 height 199
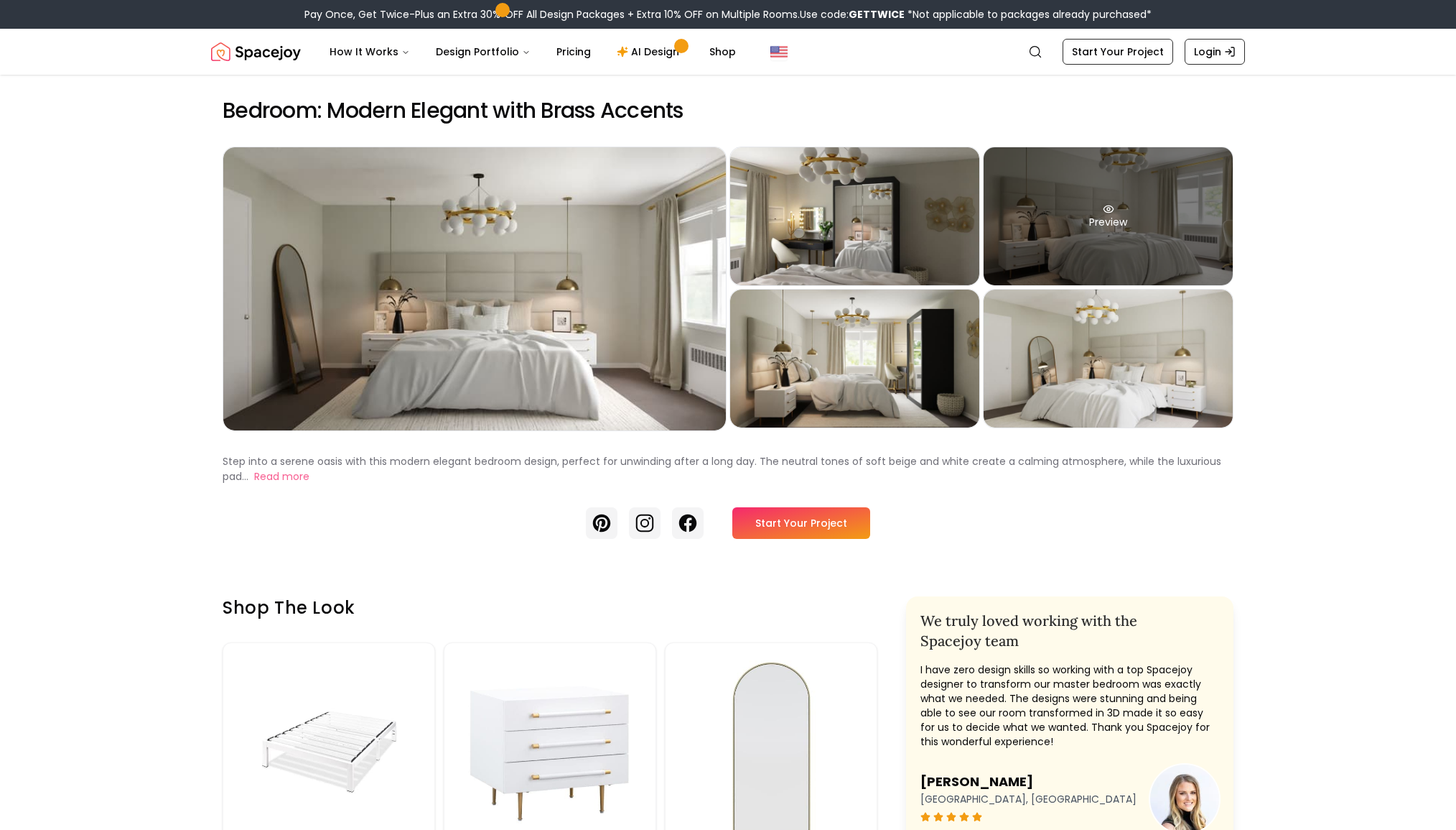
click at [1052, 222] on div "Preview" at bounding box center [1109, 217] width 249 height 138
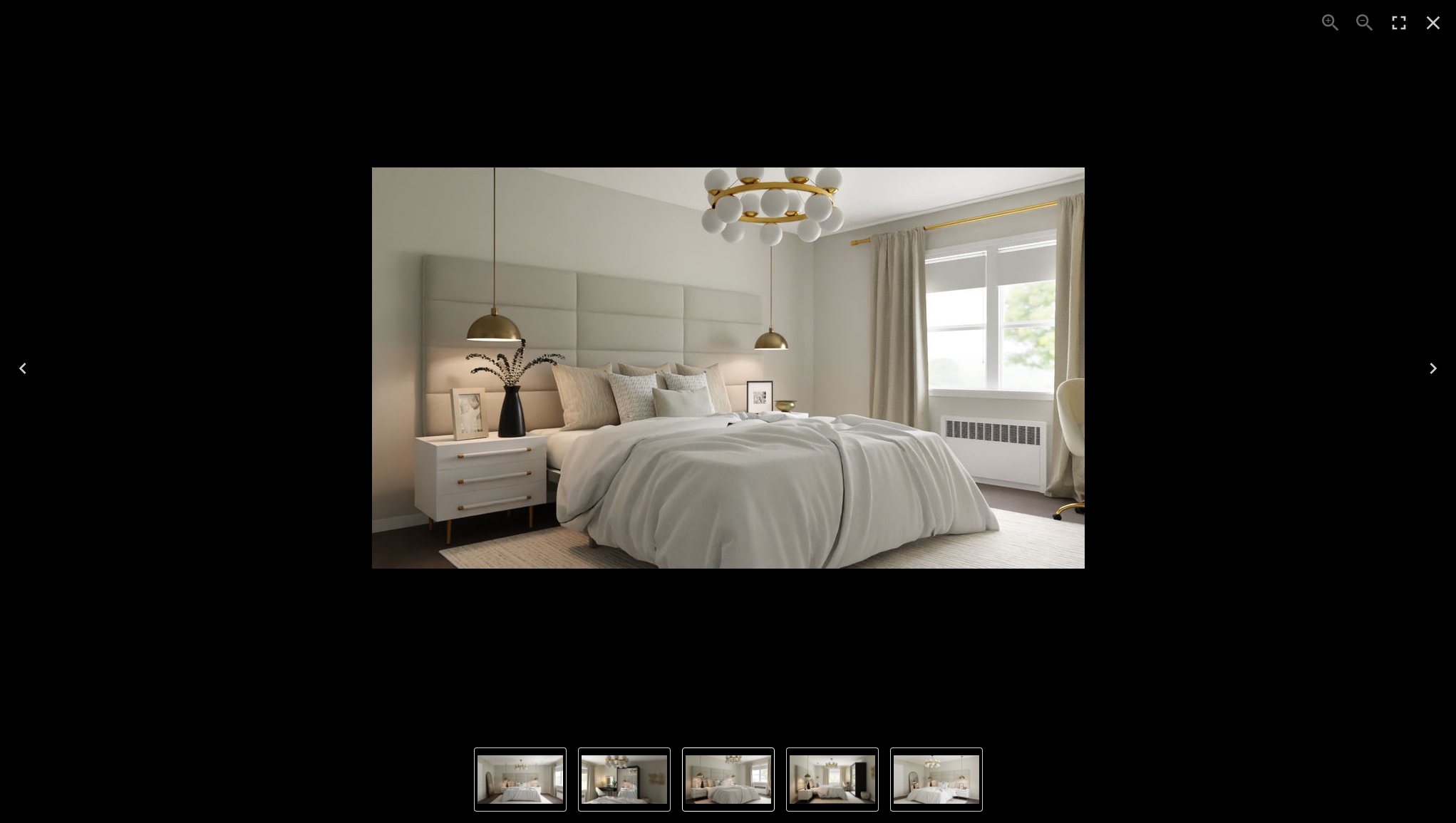
click at [1433, 32] on icon "Close" at bounding box center [1433, 22] width 23 height 23
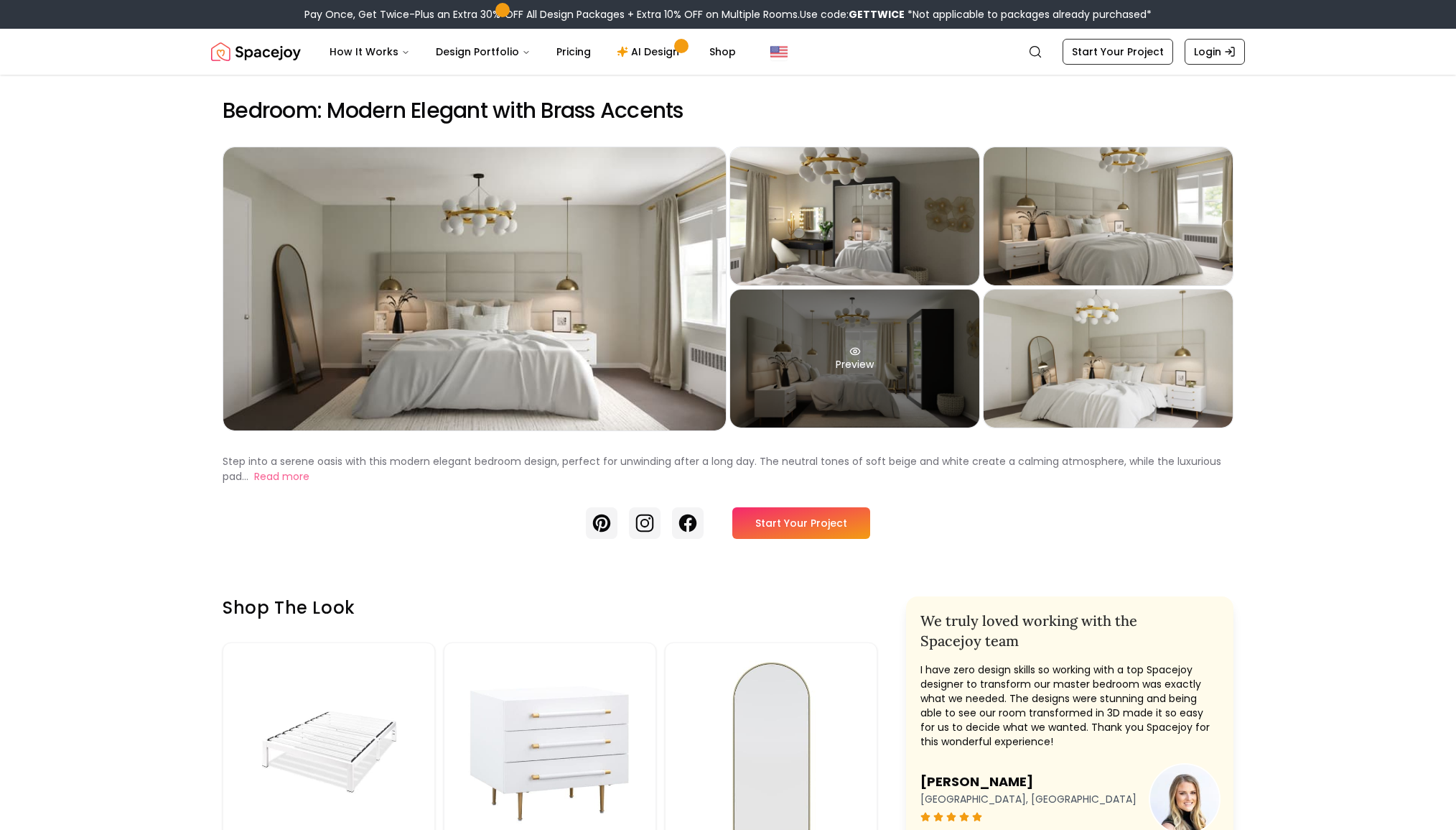
click at [859, 388] on div "Preview" at bounding box center [855, 359] width 249 height 138
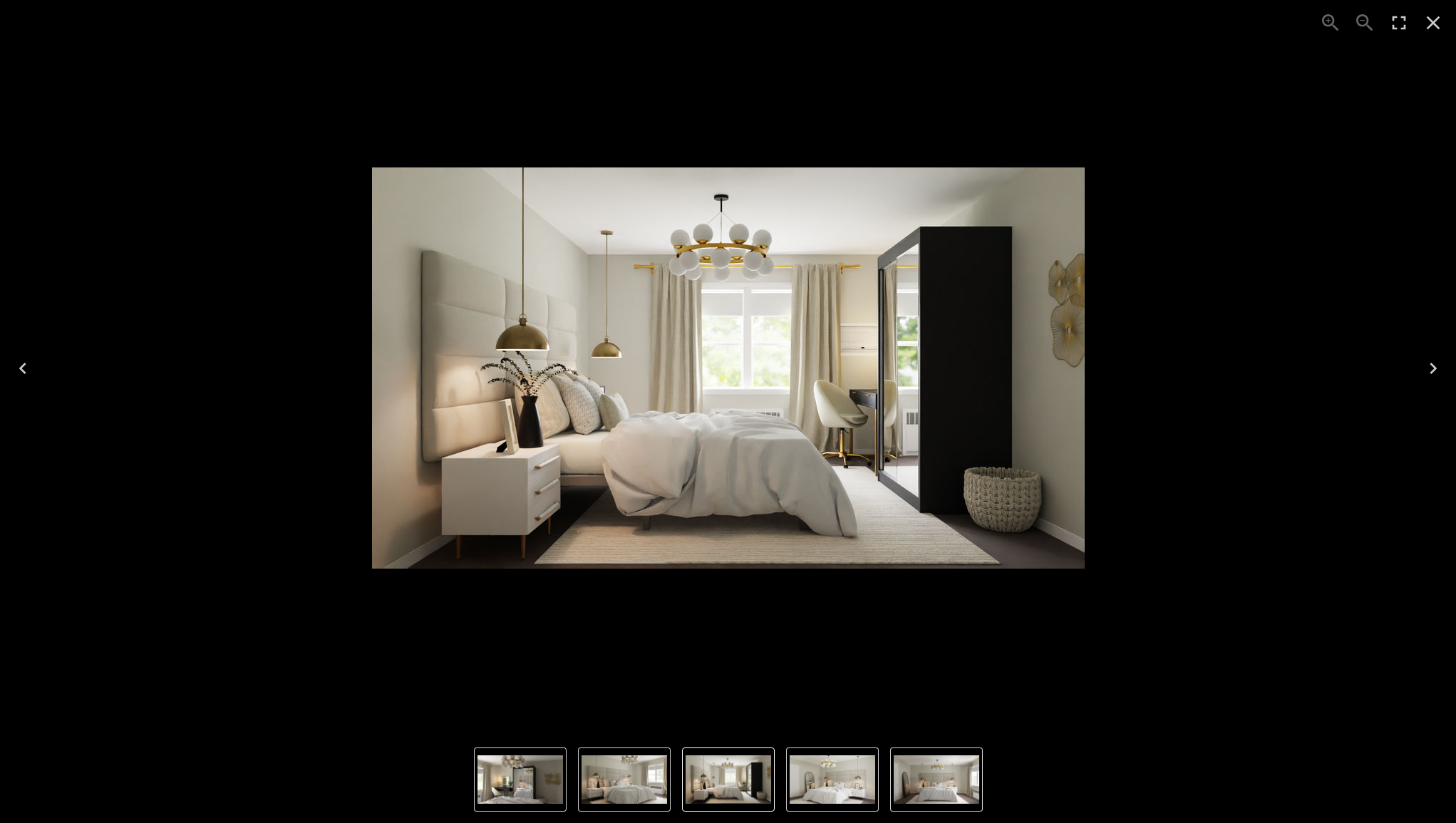
click at [1436, 24] on icon "Close" at bounding box center [1433, 22] width 23 height 23
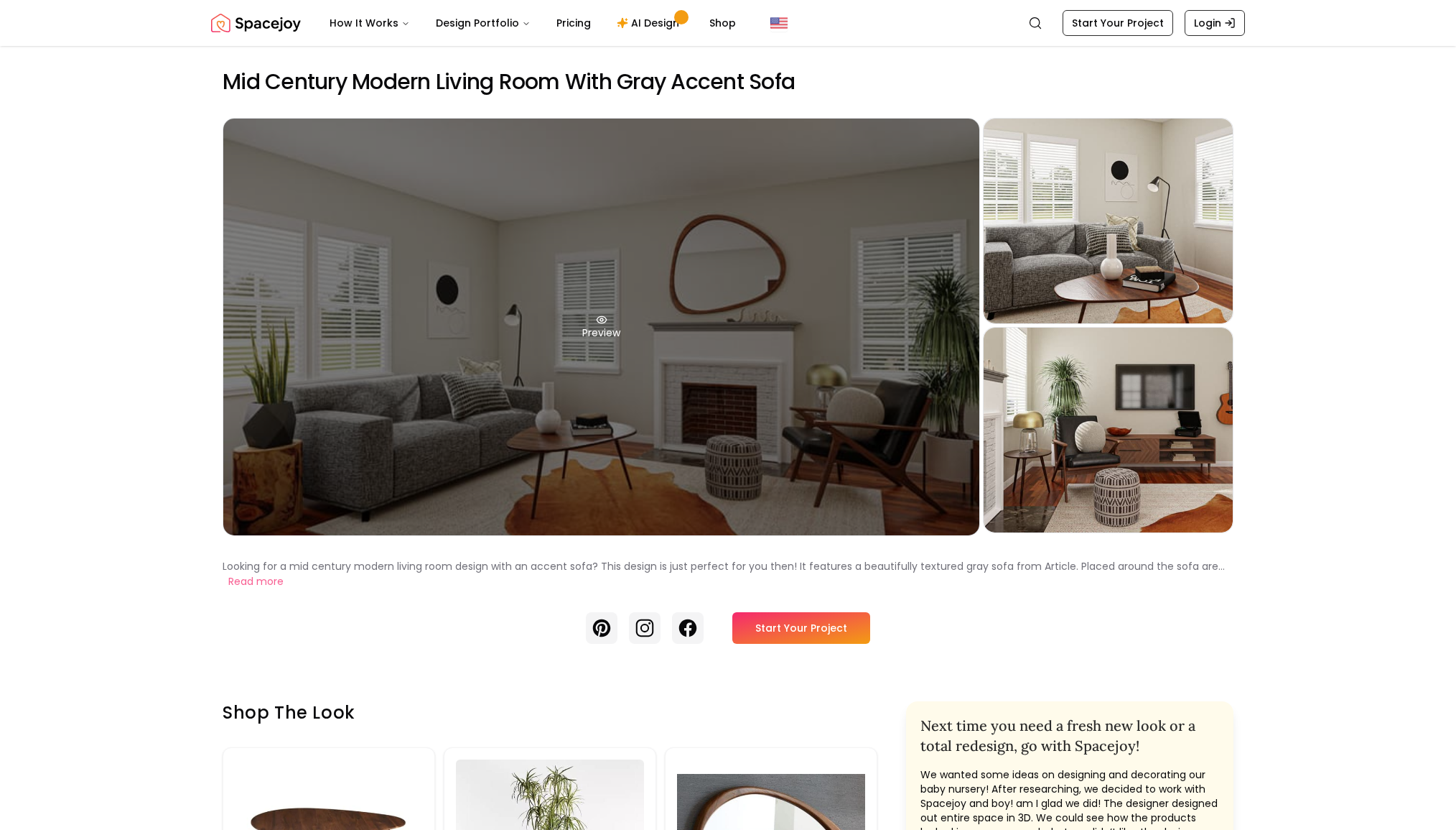
click at [639, 299] on div "Preview" at bounding box center [602, 326] width 757 height 417
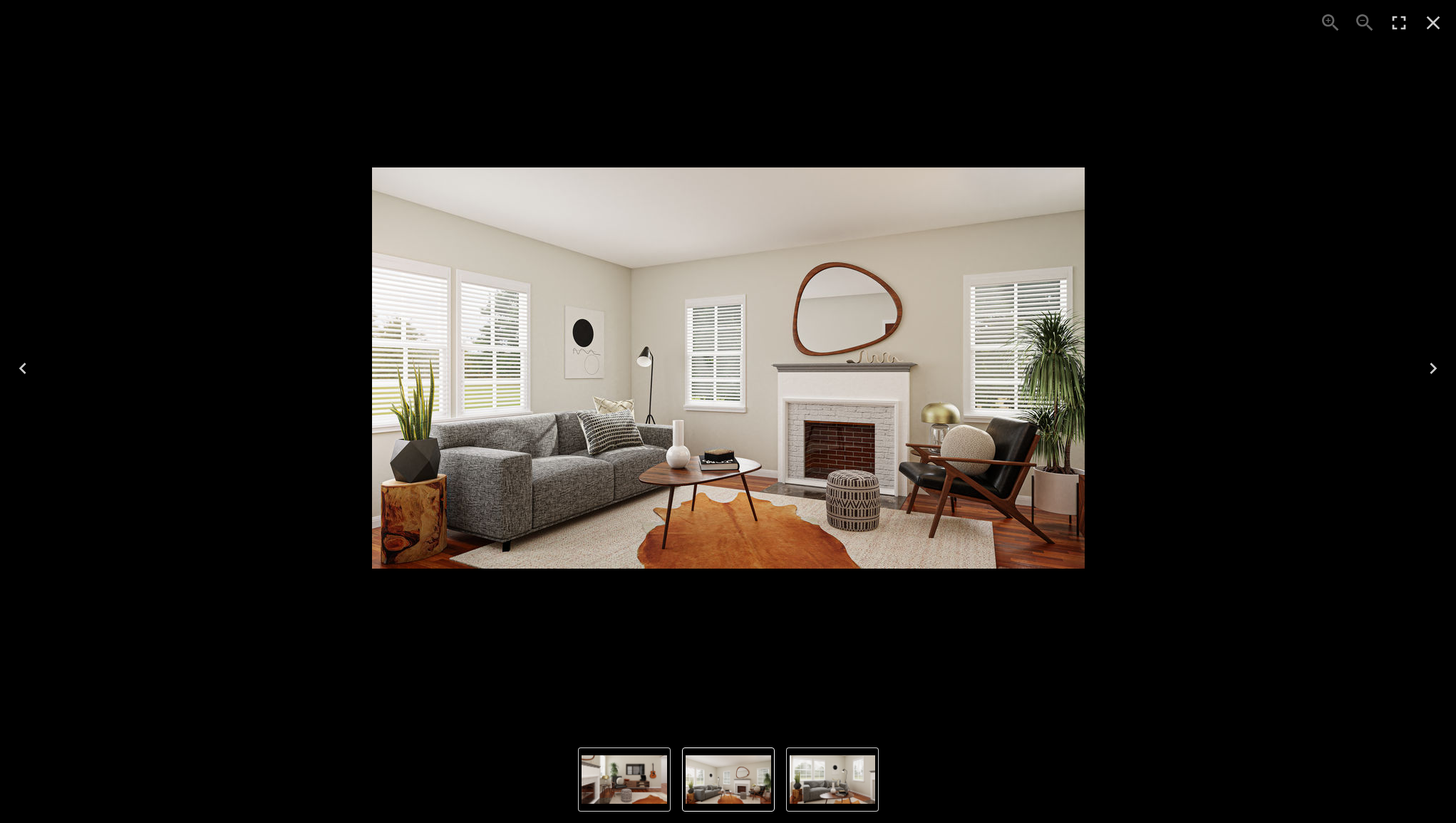
click at [1445, 13] on button "Close" at bounding box center [1432, 22] width 34 height 34
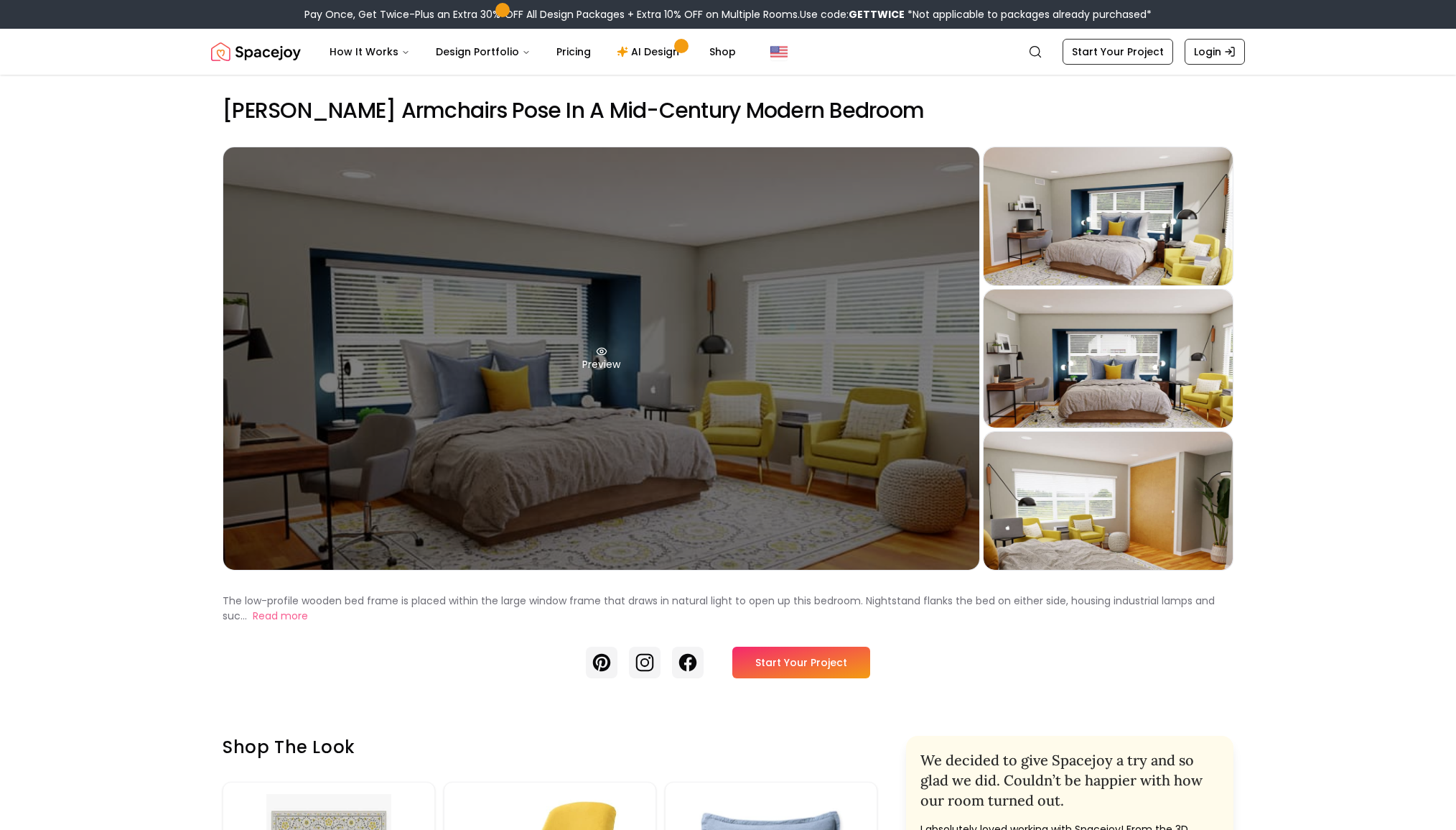
click at [772, 334] on div "Preview" at bounding box center [602, 359] width 757 height 422
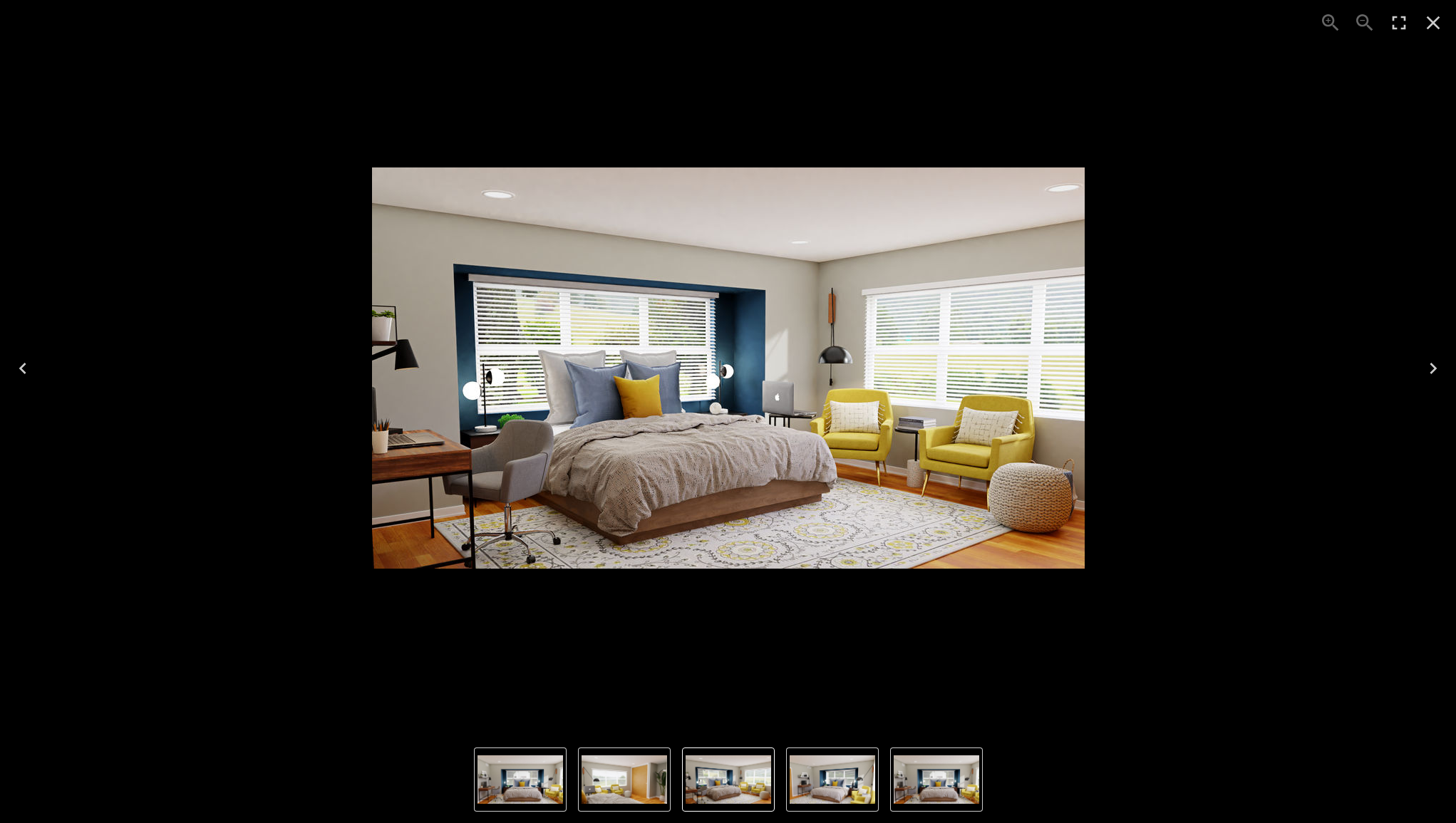
click at [1436, 20] on icon "Close" at bounding box center [1433, 23] width 13 height 13
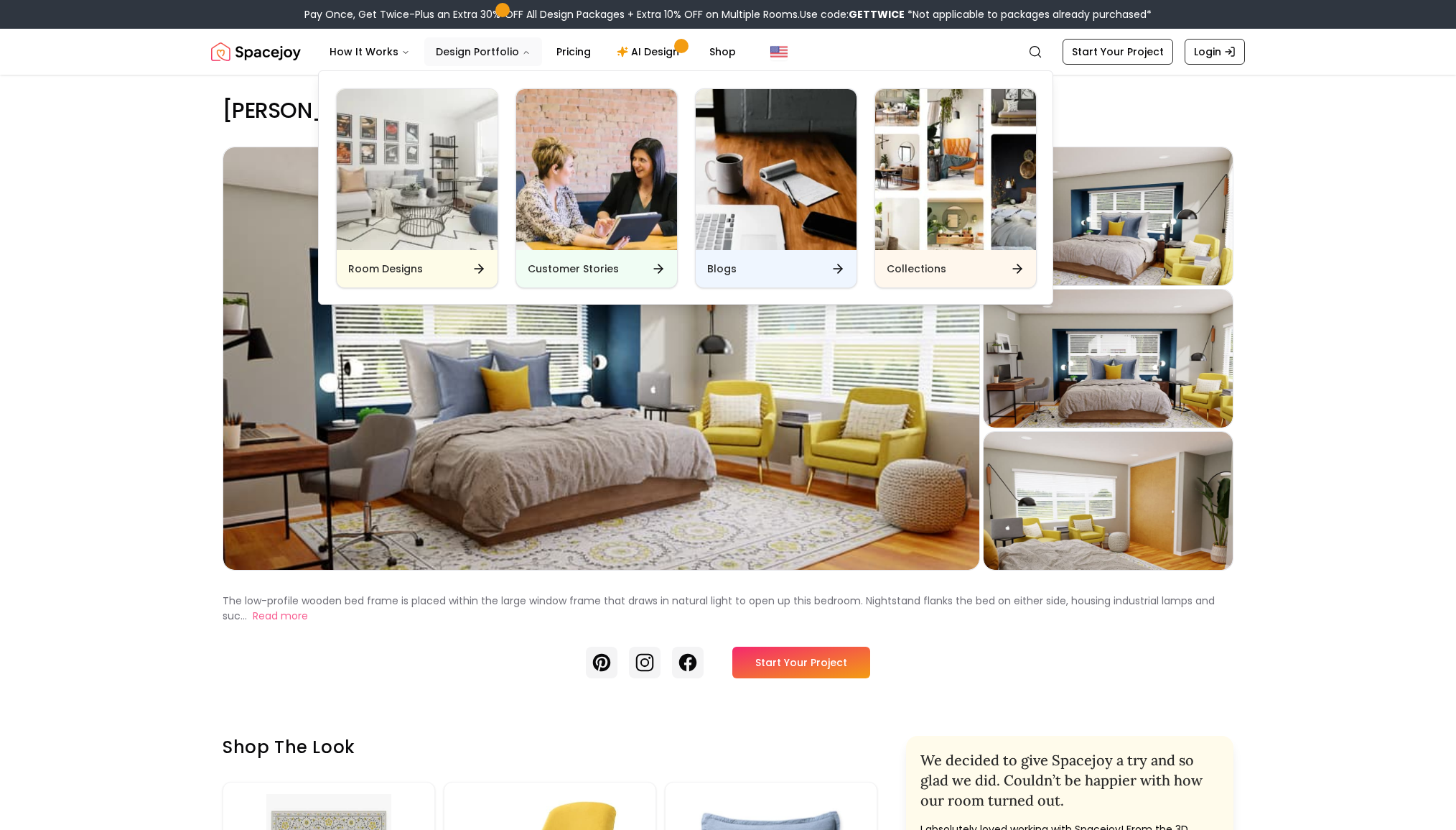
click at [483, 48] on button "Design Portfolio" at bounding box center [483, 52] width 118 height 29
click at [921, 217] on img "Main" at bounding box center [956, 169] width 161 height 161
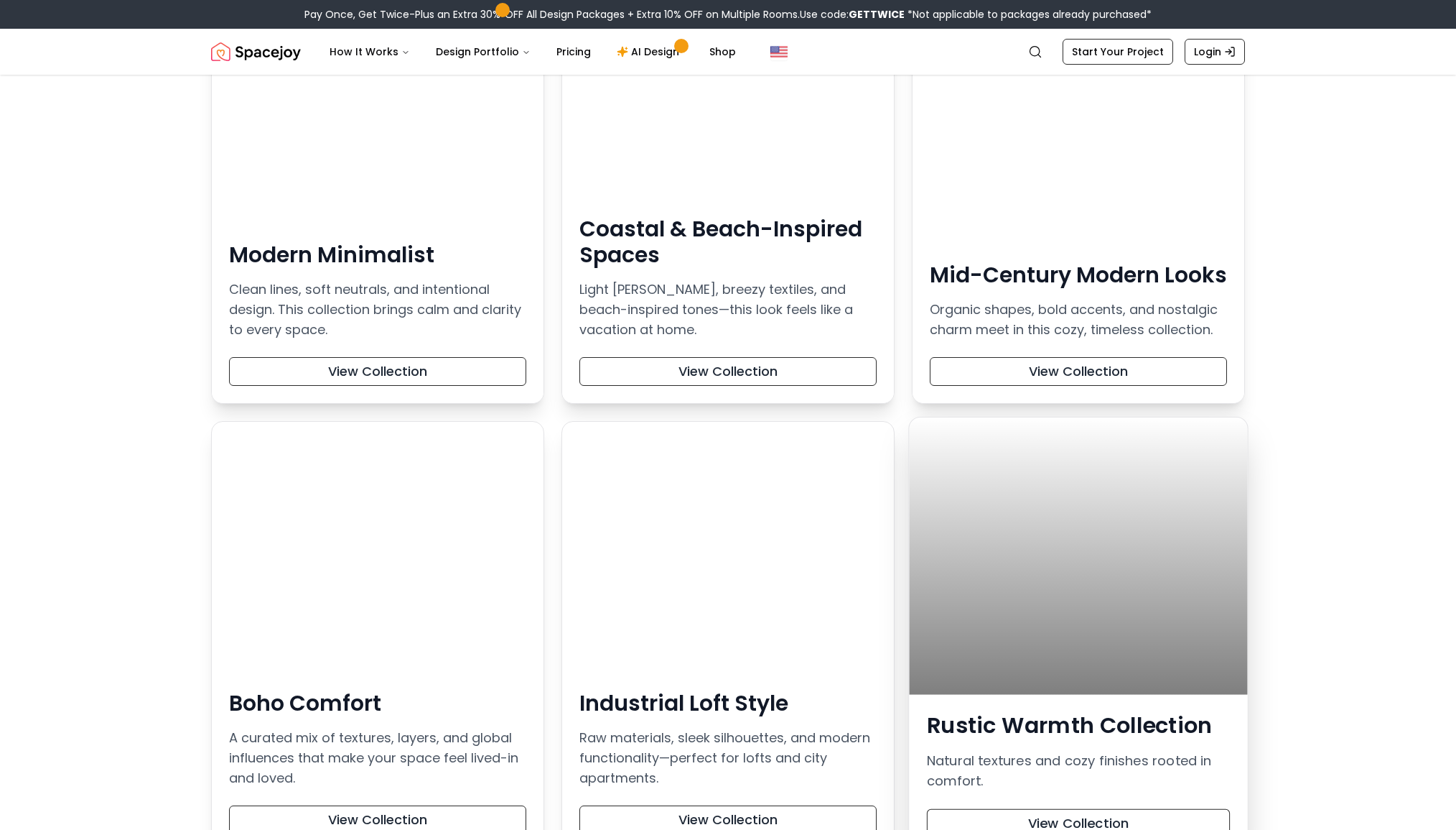
scroll to position [485, 0]
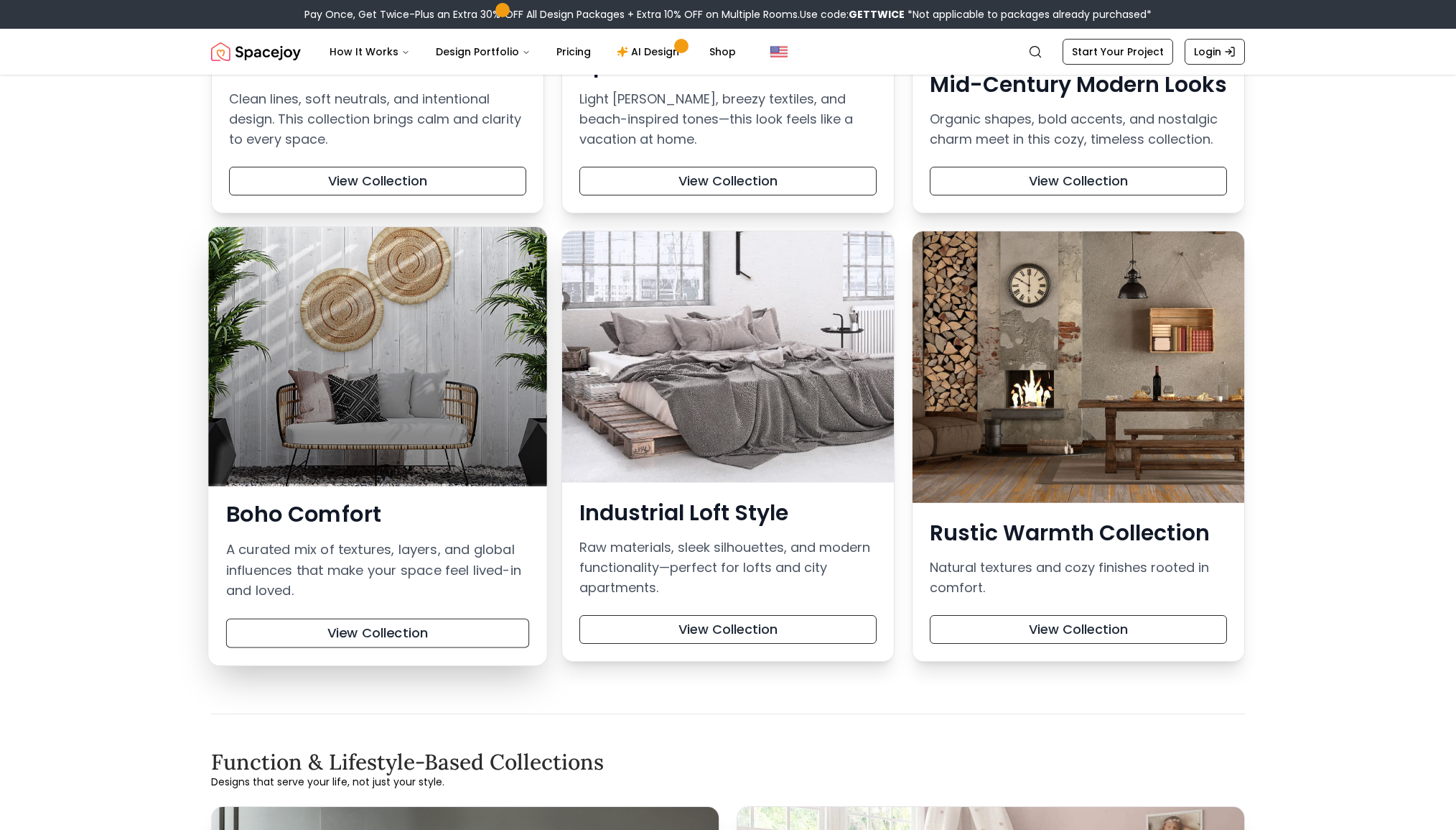
click at [332, 359] on div at bounding box center [377, 355] width 339 height 256
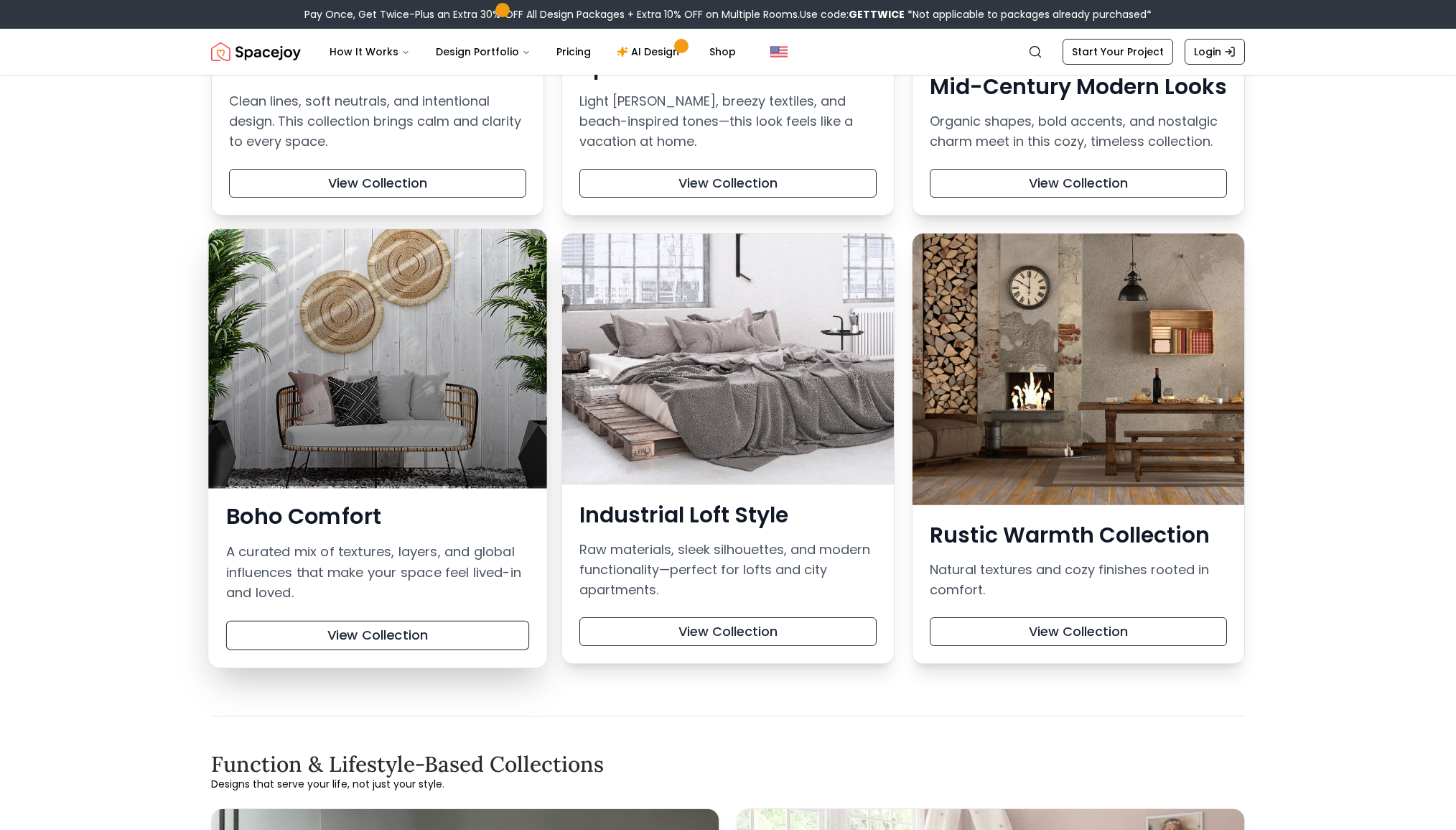
scroll to position [485, 0]
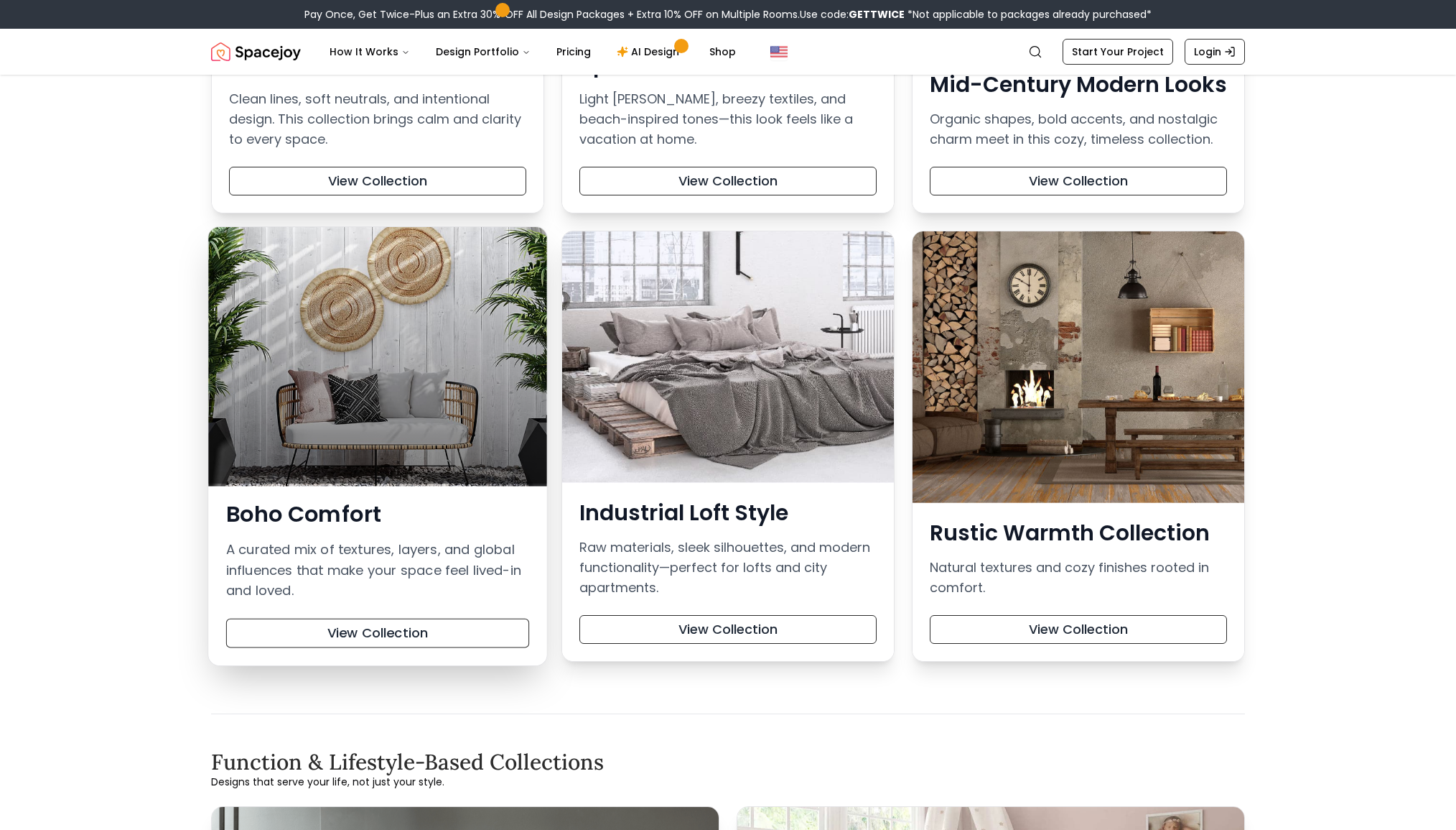
click at [351, 323] on div at bounding box center [377, 355] width 339 height 256
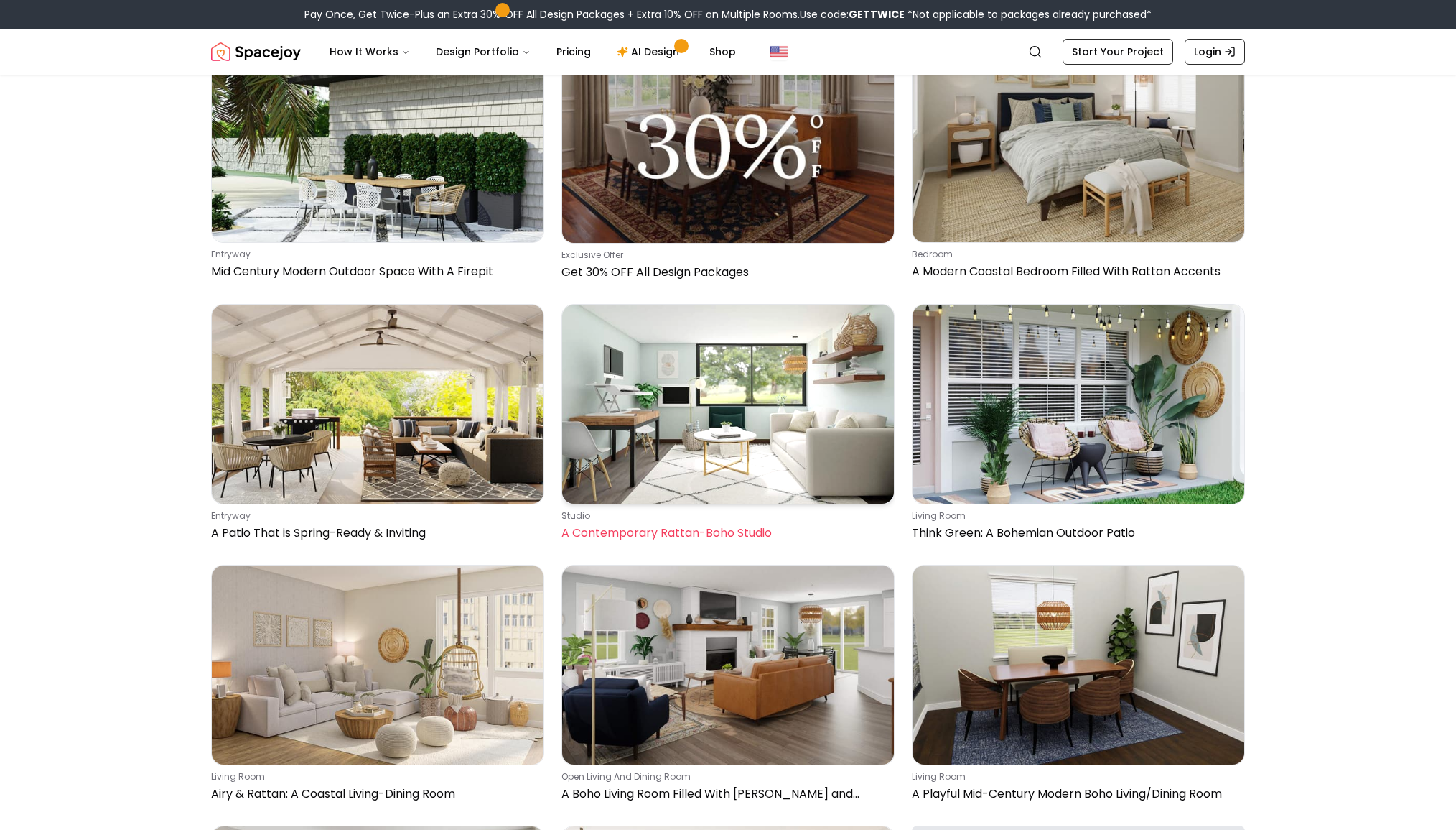
scroll to position [1603, 0]
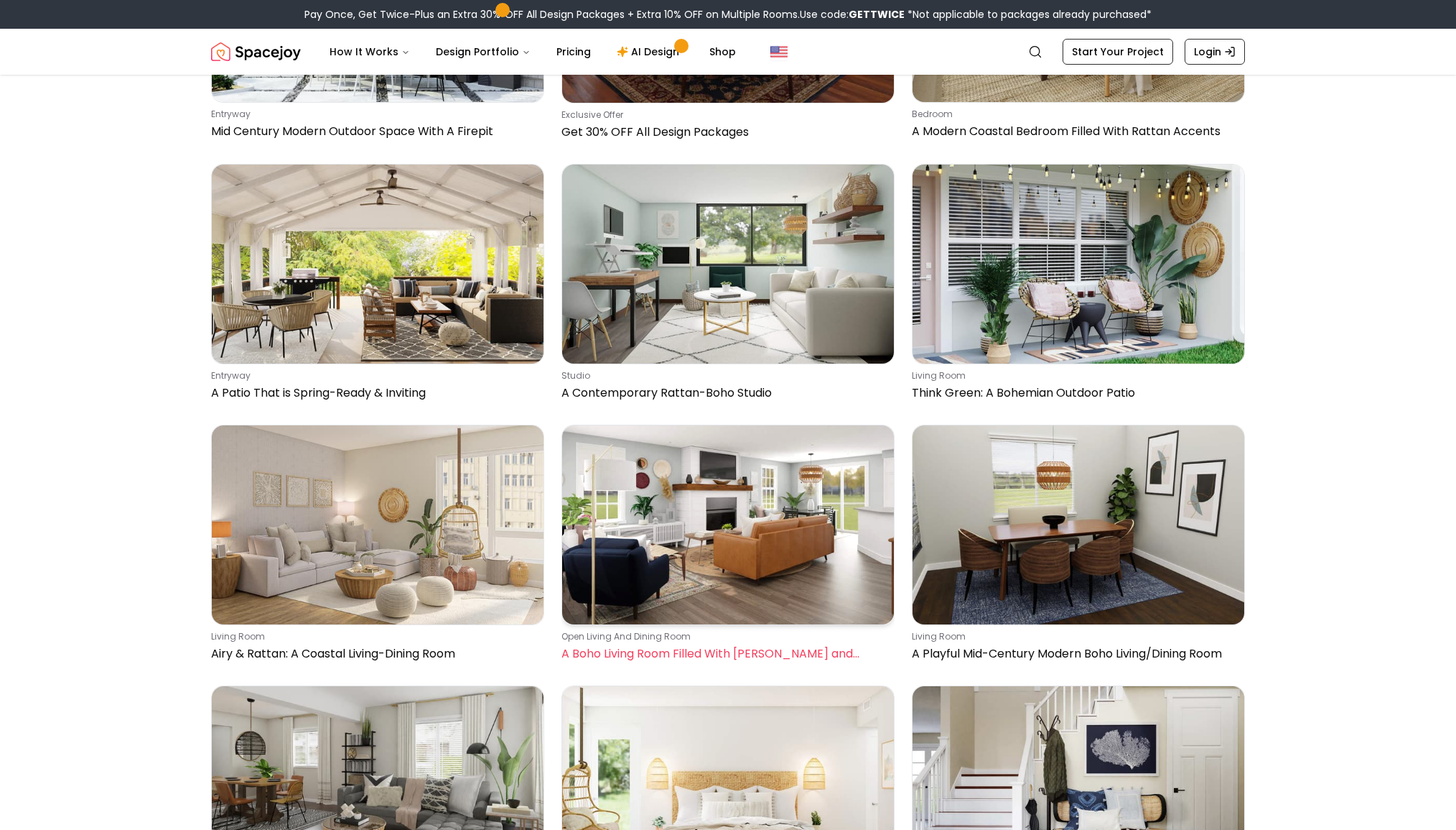
click at [730, 521] on img at bounding box center [728, 525] width 331 height 199
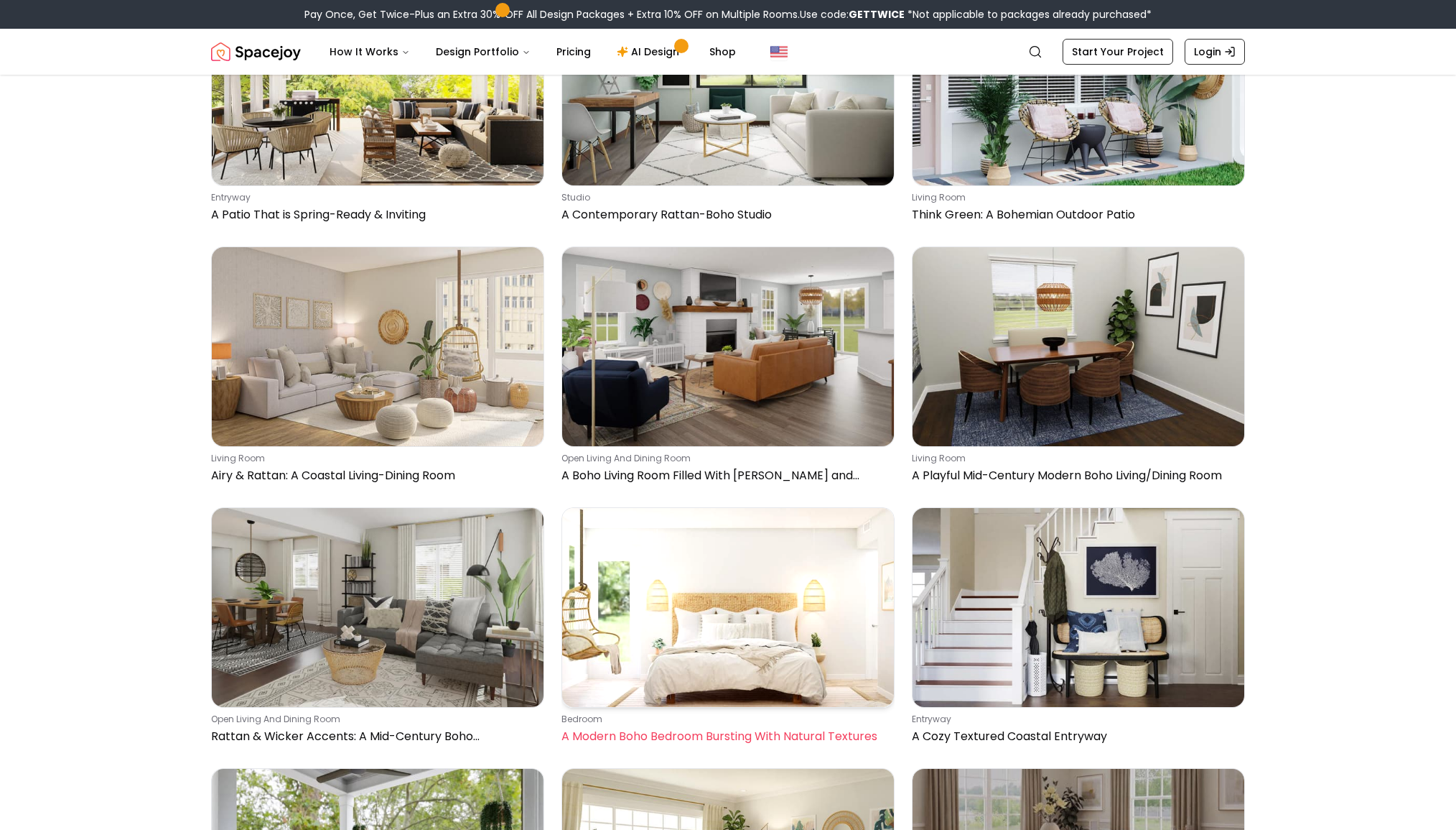
scroll to position [1906, 0]
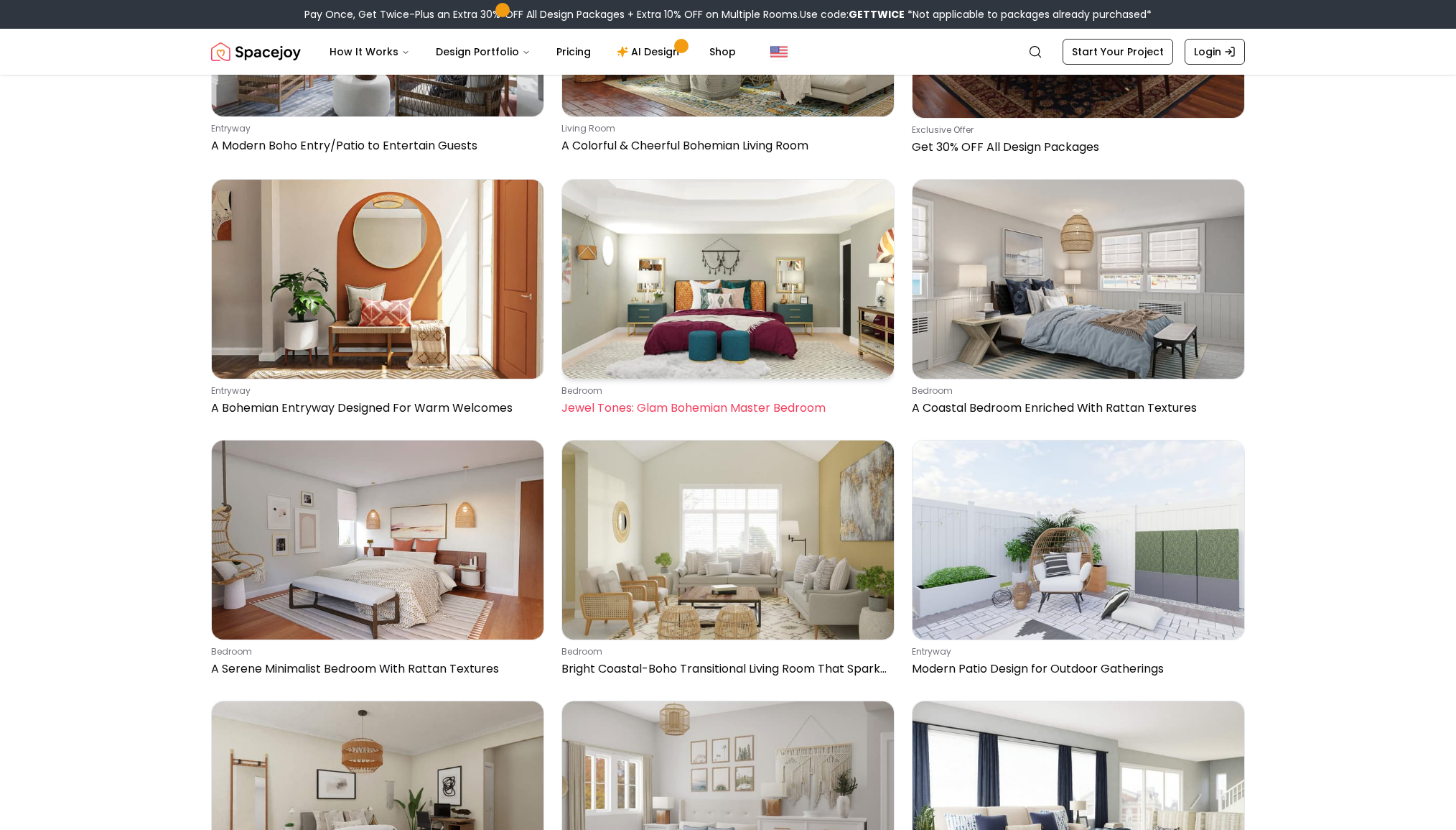
scroll to position [2632, 0]
click at [767, 367] on img at bounding box center [728, 279] width 331 height 199
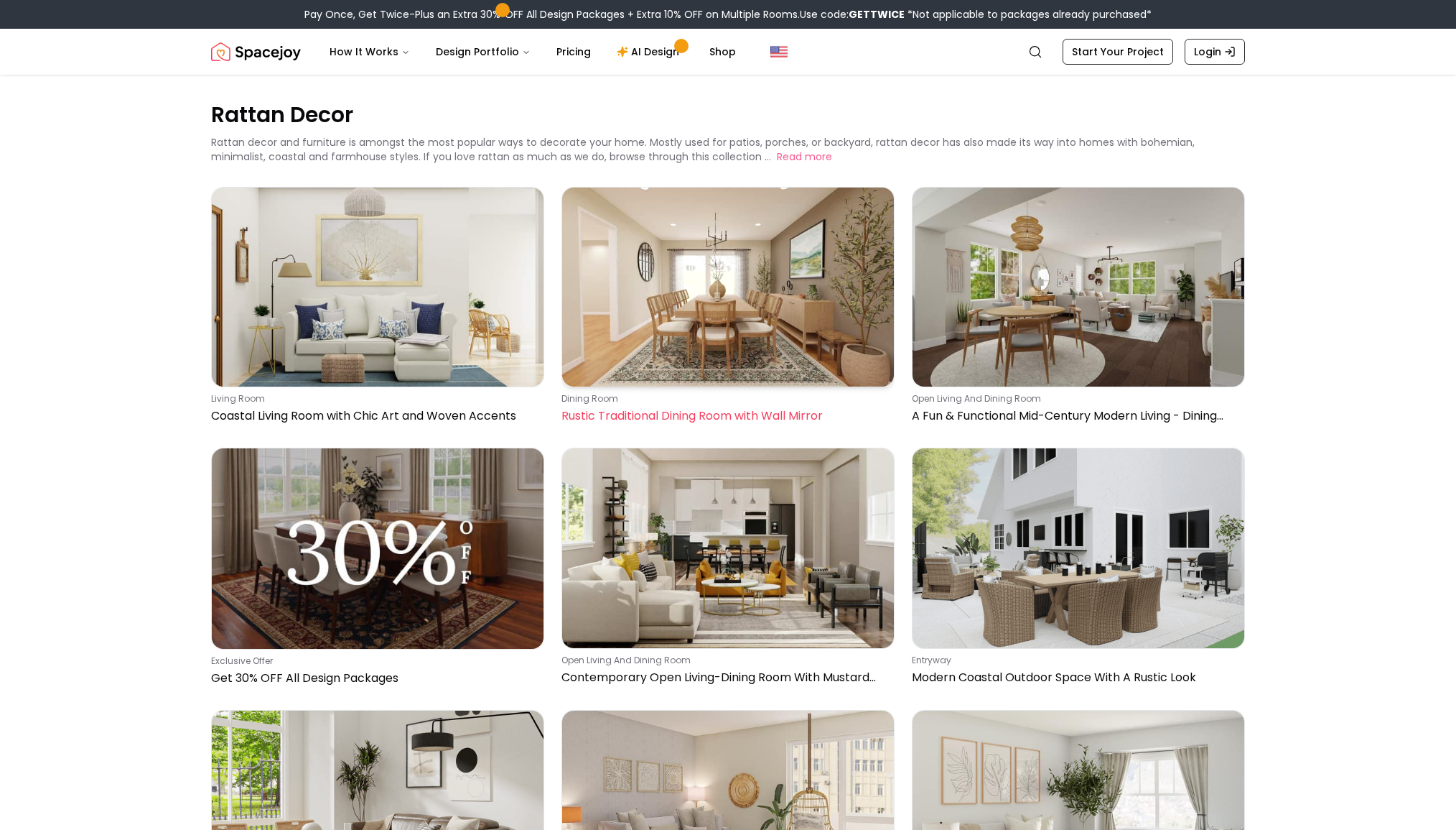
scroll to position [0, 0]
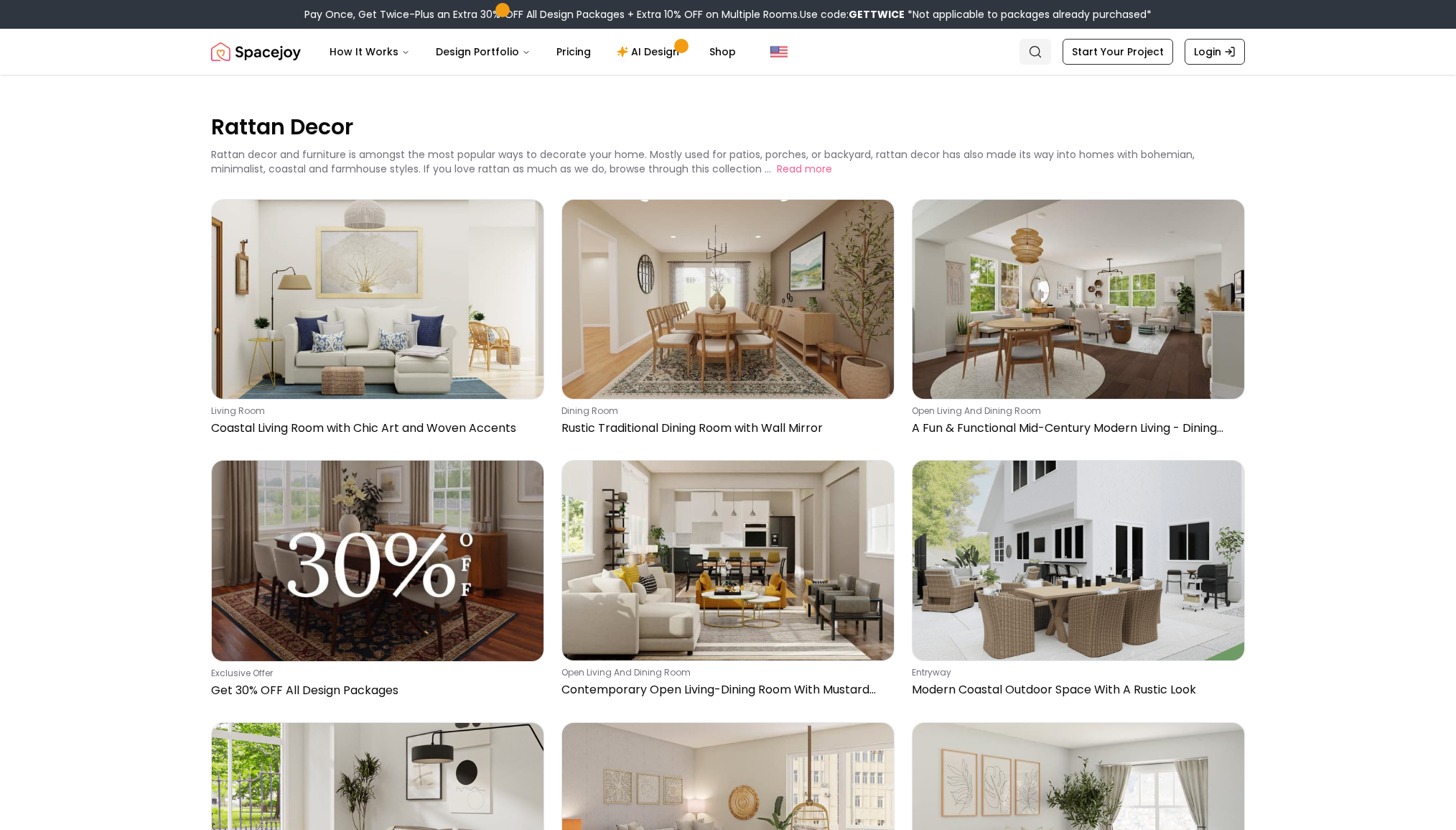
click at [1034, 51] on icon "Global" at bounding box center [1036, 52] width 14 height 14
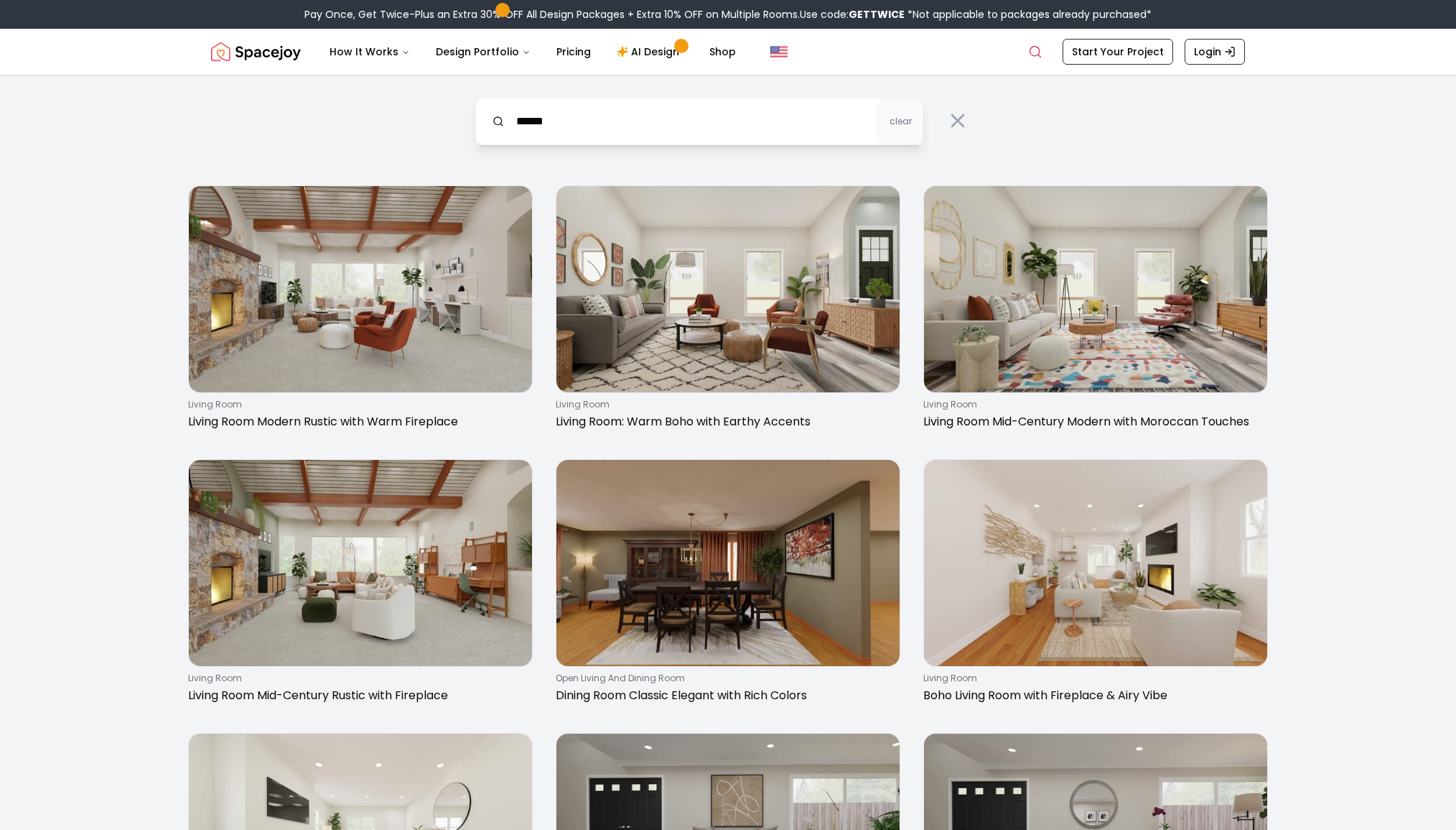
type input "******"
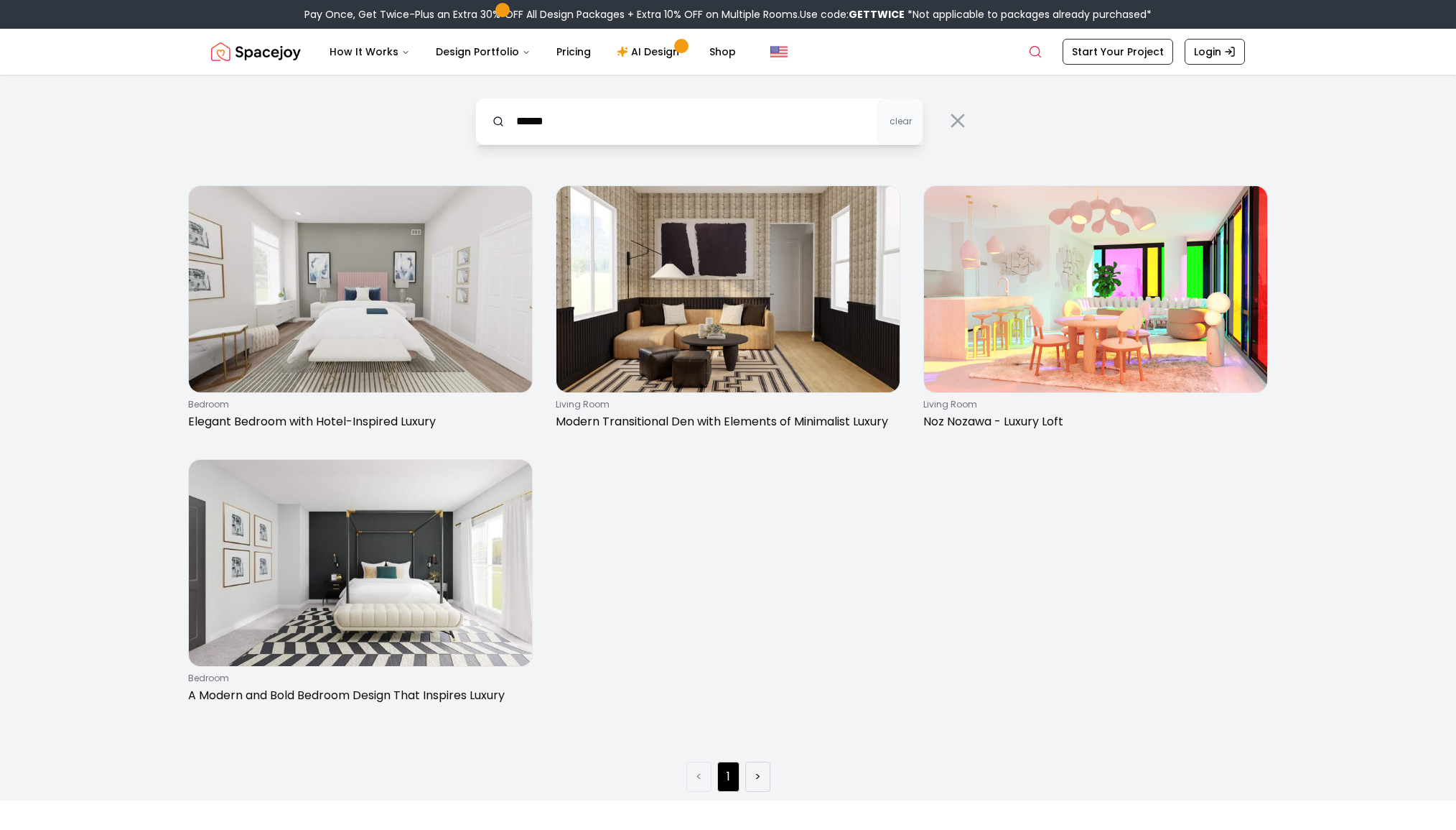
drag, startPoint x: 734, startPoint y: 141, endPoint x: 750, endPoint y: 143, distance: 16.1
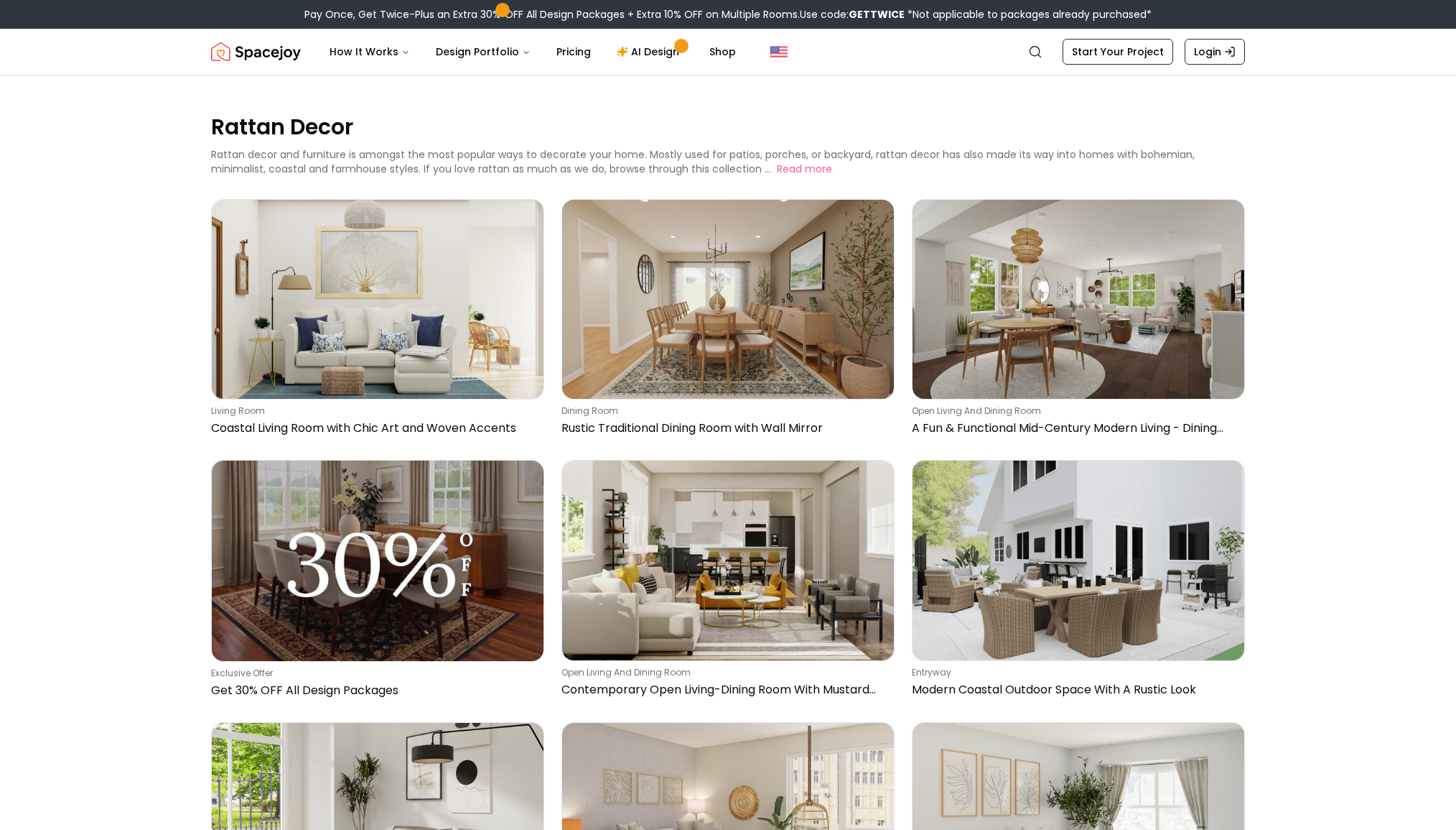
drag, startPoint x: 104, startPoint y: 405, endPoint x: 402, endPoint y: 154, distance: 389.6
click at [128, 380] on main "Rattan Decor Rattan decor and furniture is amongst the most popular ways to dec…" at bounding box center [728, 781] width 1456 height 1412
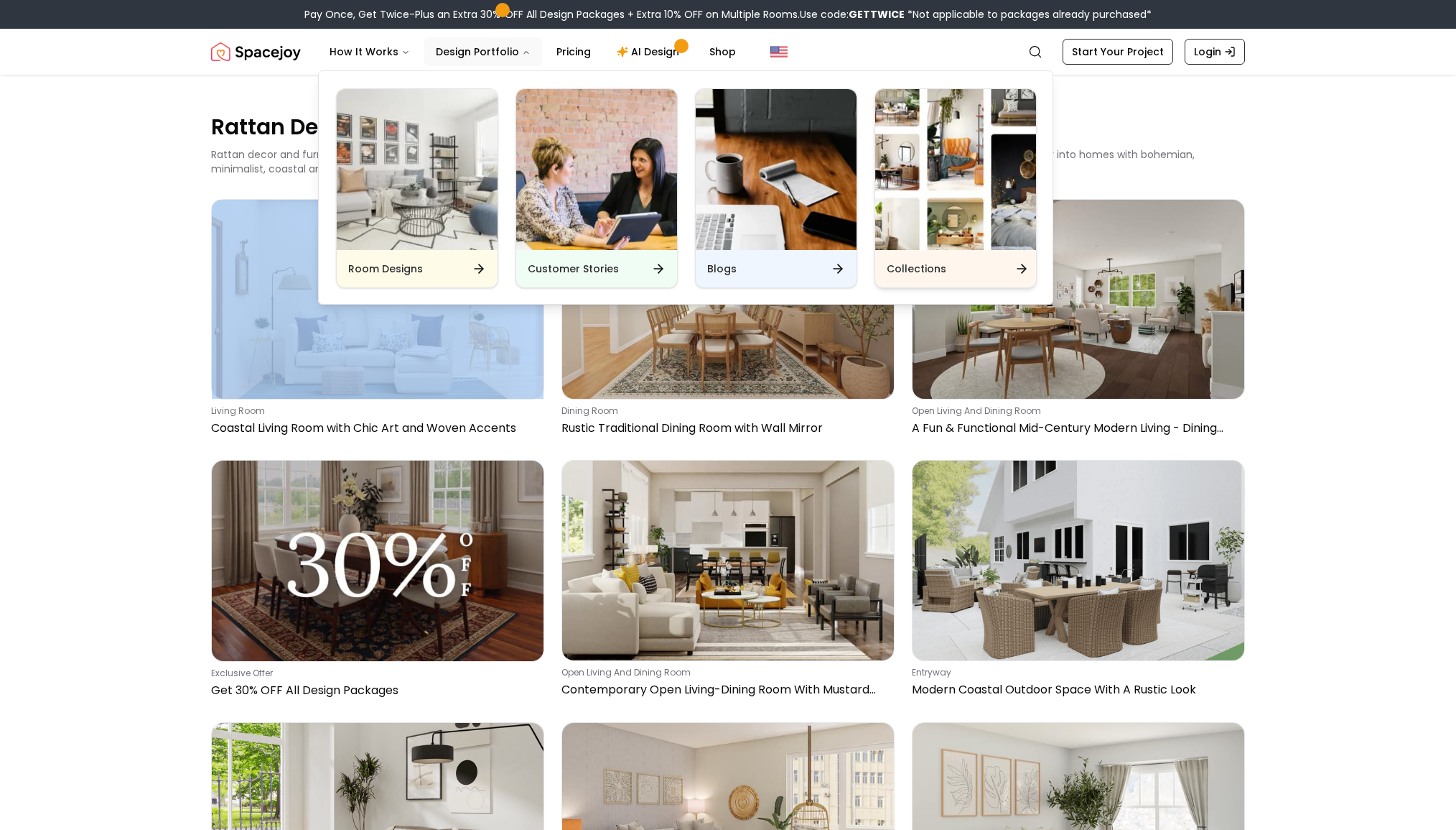
click at [930, 168] on img "Main" at bounding box center [956, 169] width 161 height 161
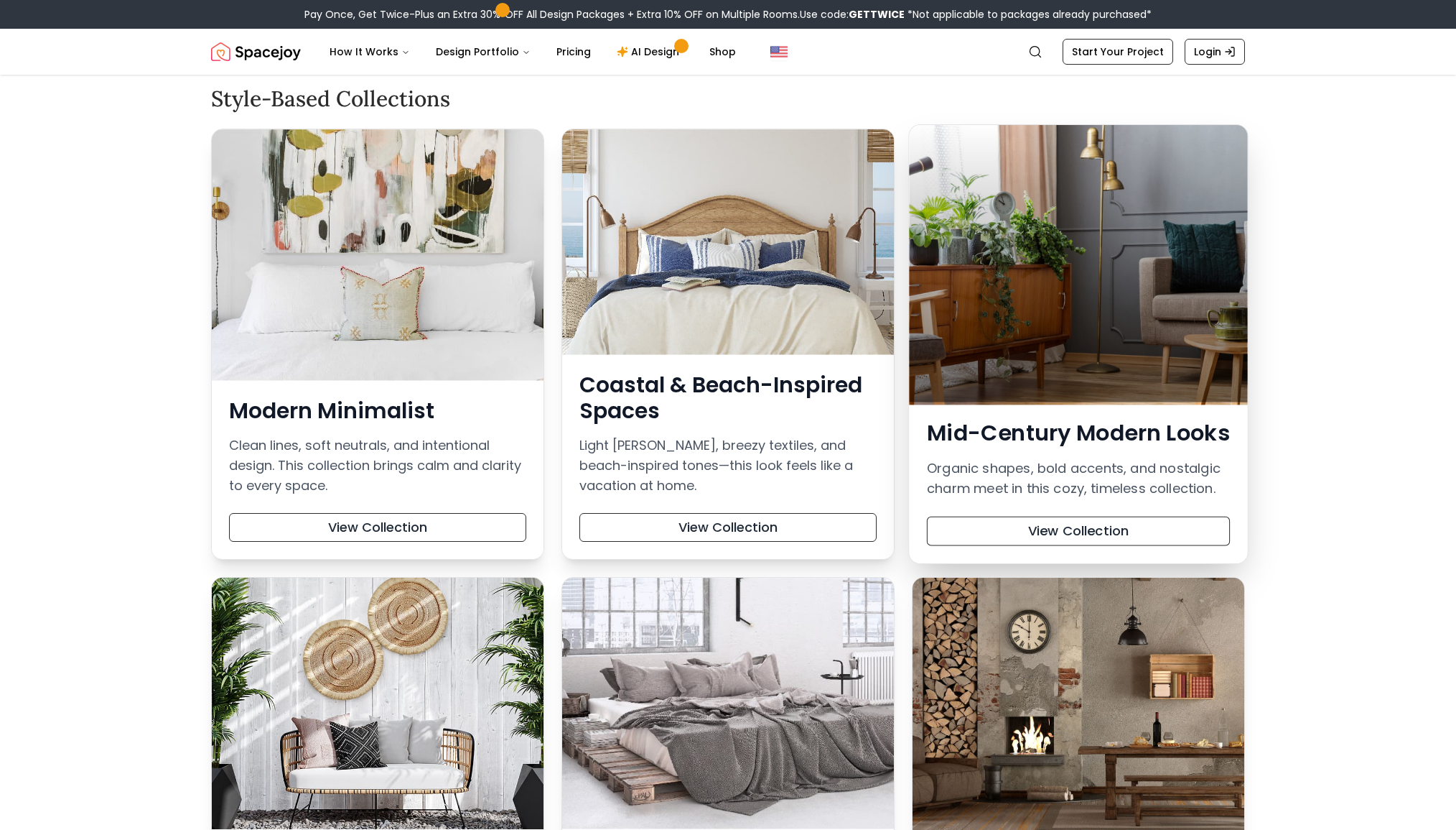
scroll to position [52, 0]
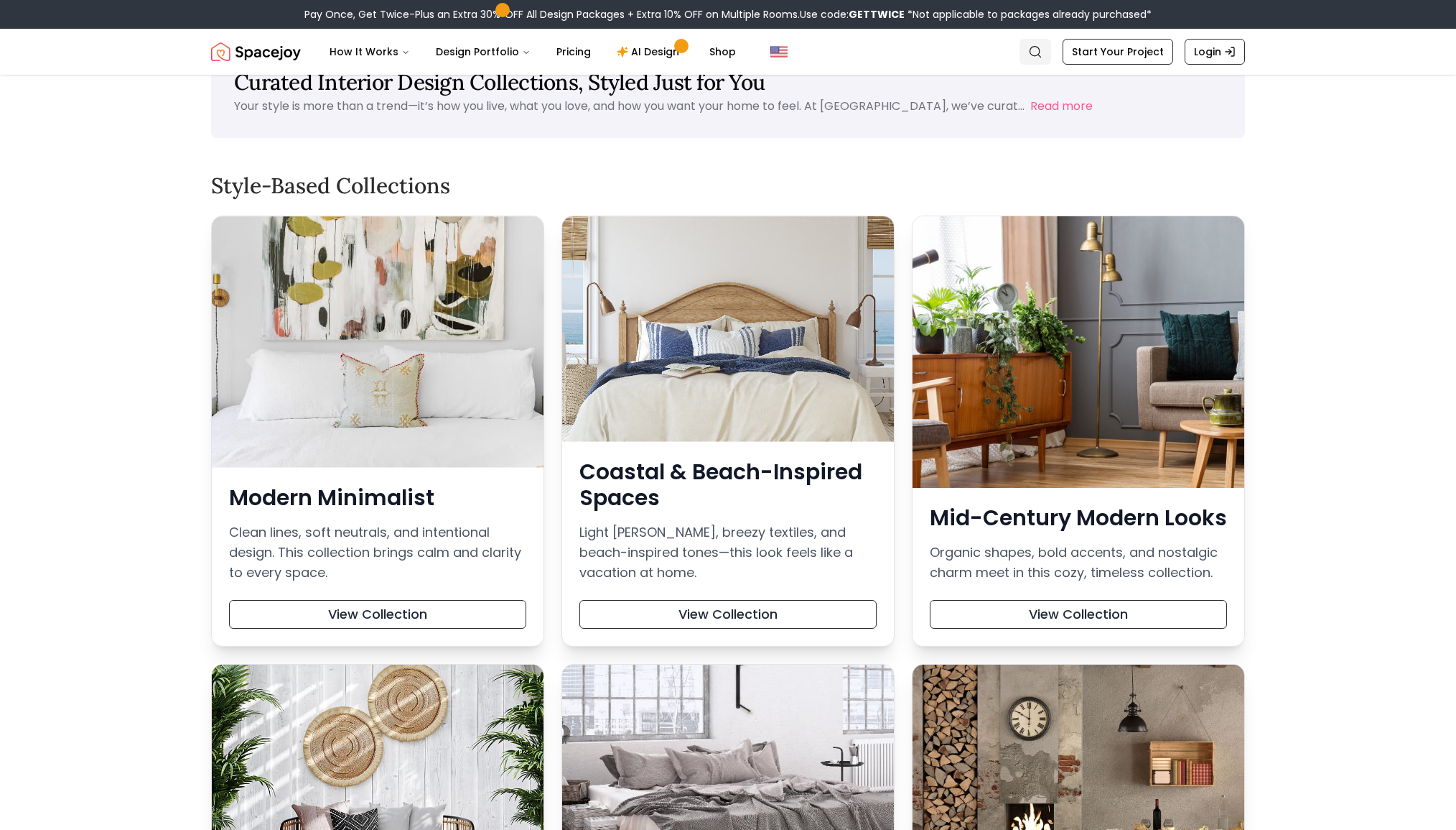
click at [1040, 49] on icon "Global" at bounding box center [1036, 52] width 14 height 14
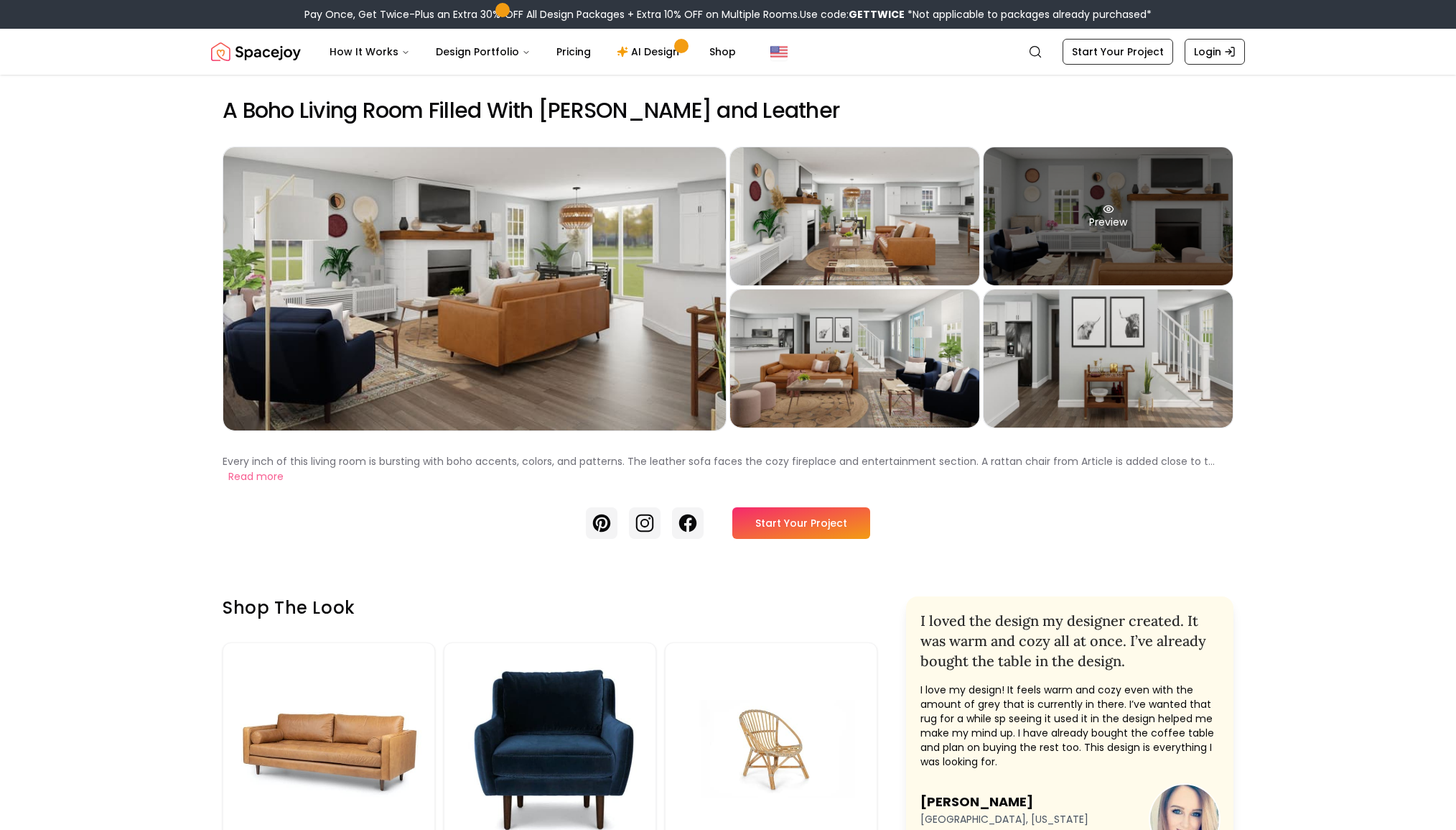
click at [1157, 243] on div "Preview" at bounding box center [1109, 217] width 249 height 138
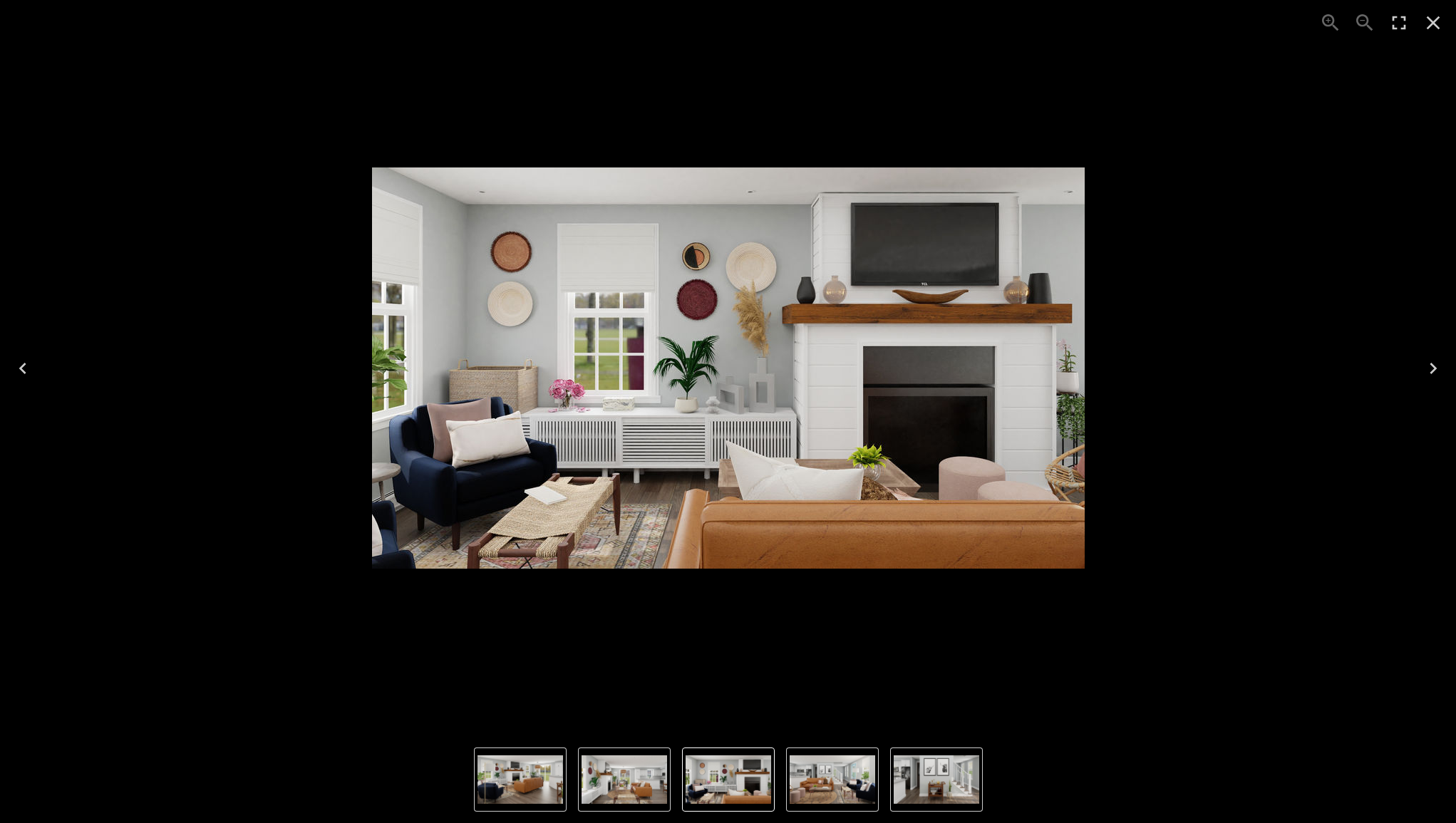
click at [1407, 125] on div "3 of 5" at bounding box center [727, 367] width 1433 height 713
click at [1421, 128] on div "3 of 5" at bounding box center [727, 367] width 1433 height 713
click at [1444, 32] on icon "Close" at bounding box center [1433, 22] width 23 height 23
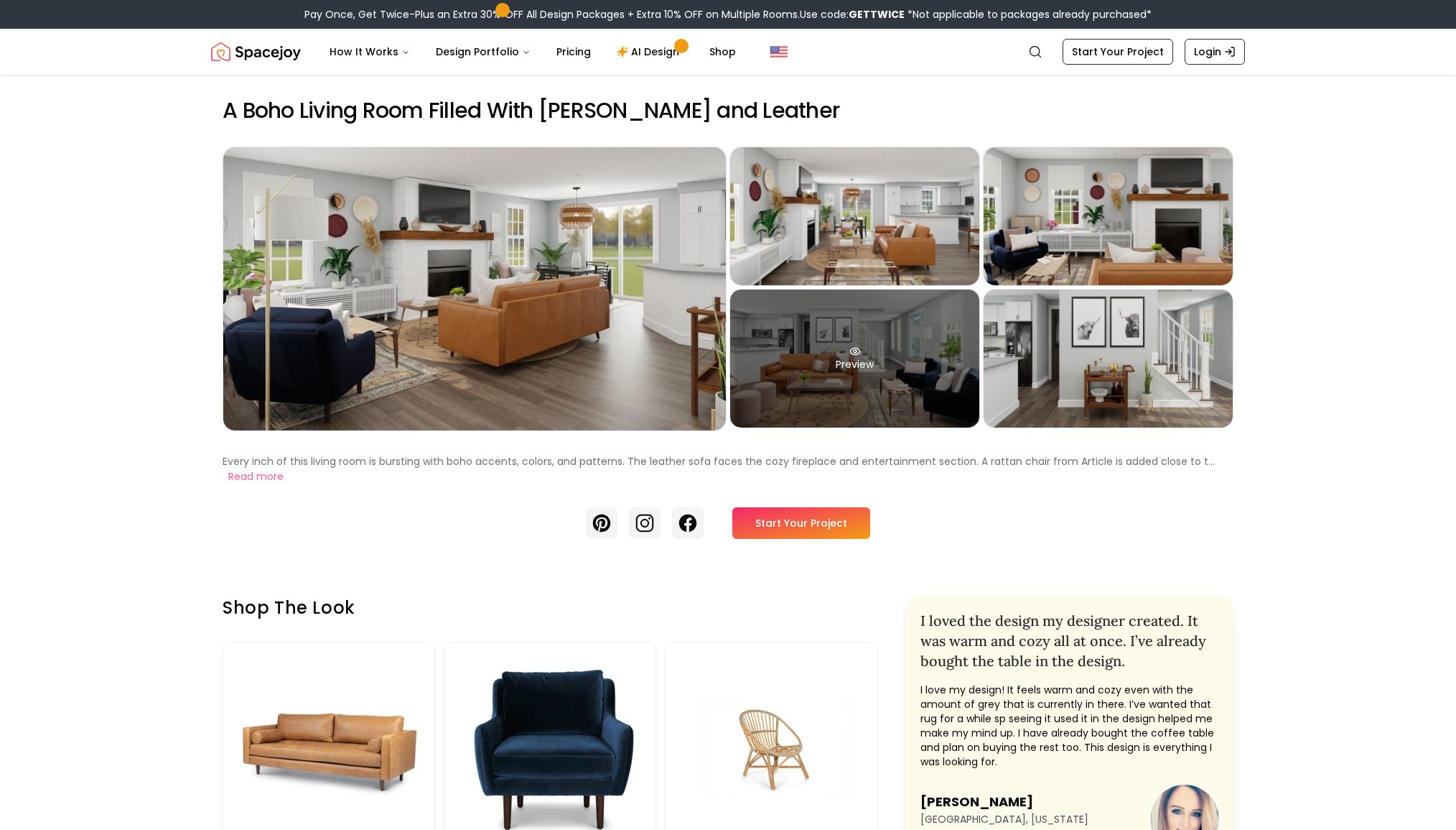
click at [830, 377] on div "Preview" at bounding box center [855, 359] width 249 height 138
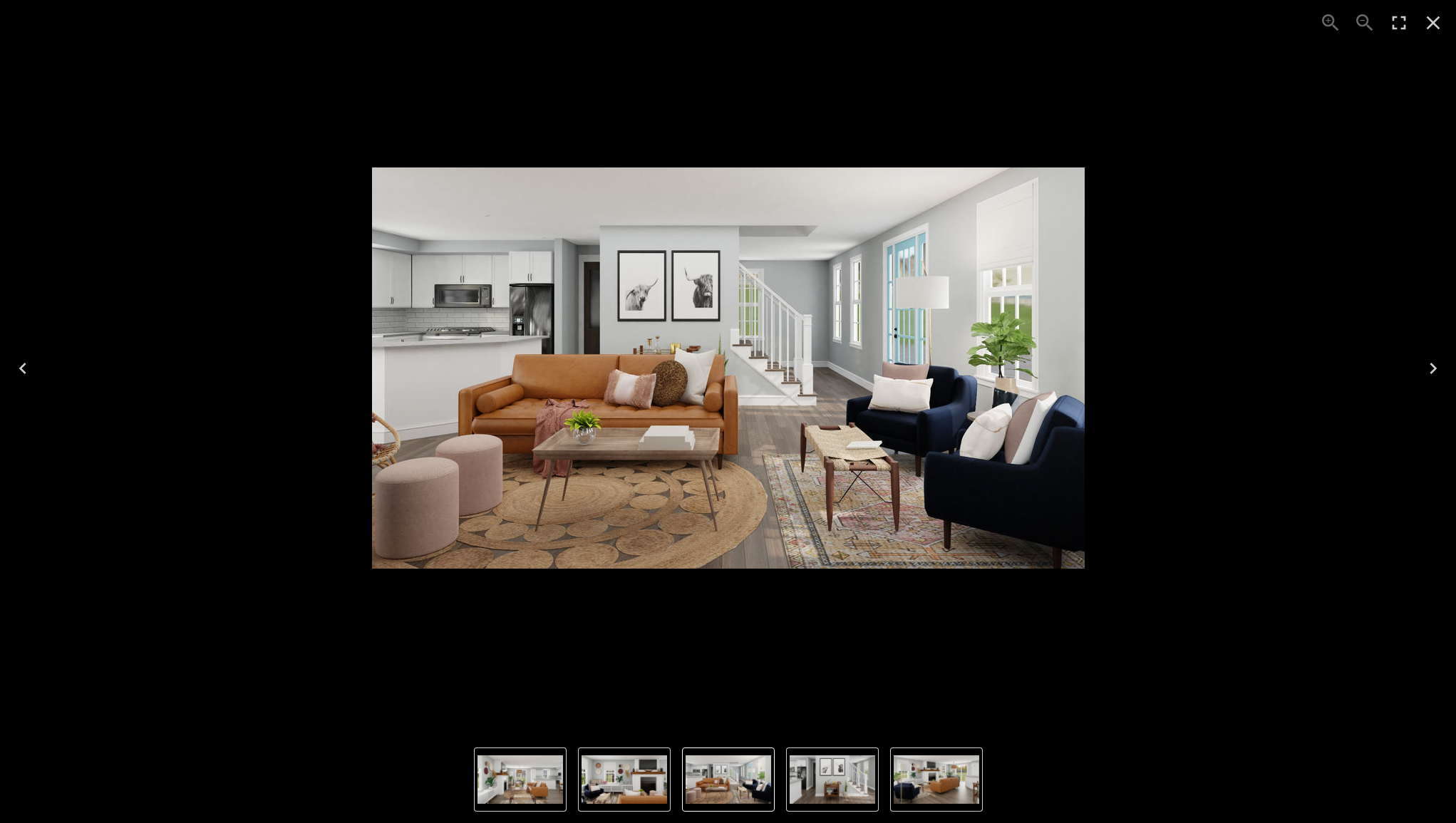
click at [1445, 14] on button "Close" at bounding box center [1432, 22] width 34 height 34
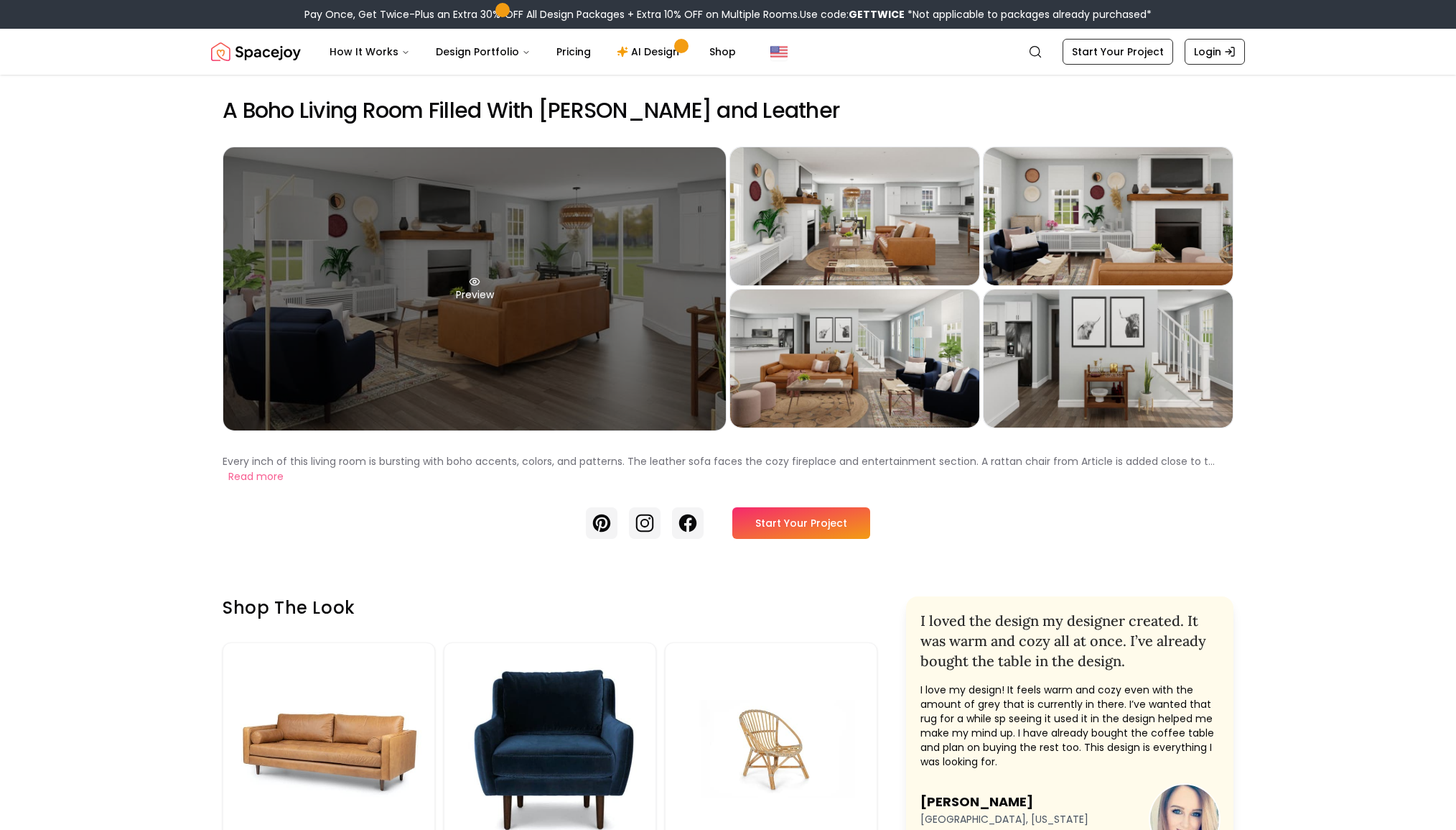
click at [480, 250] on div "Preview" at bounding box center [475, 289] width 503 height 283
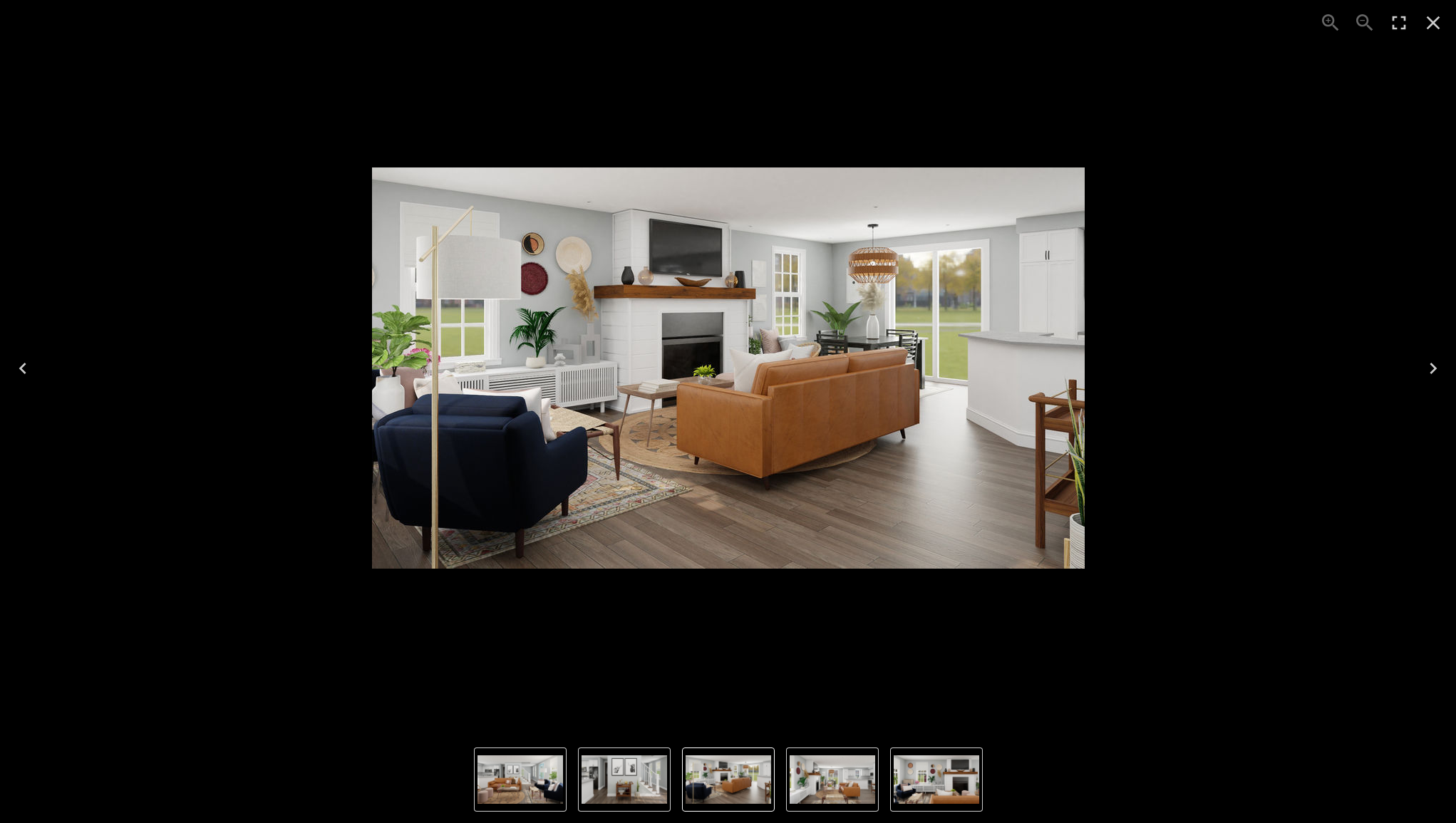
click at [1426, 26] on icon "Close" at bounding box center [1433, 22] width 23 height 23
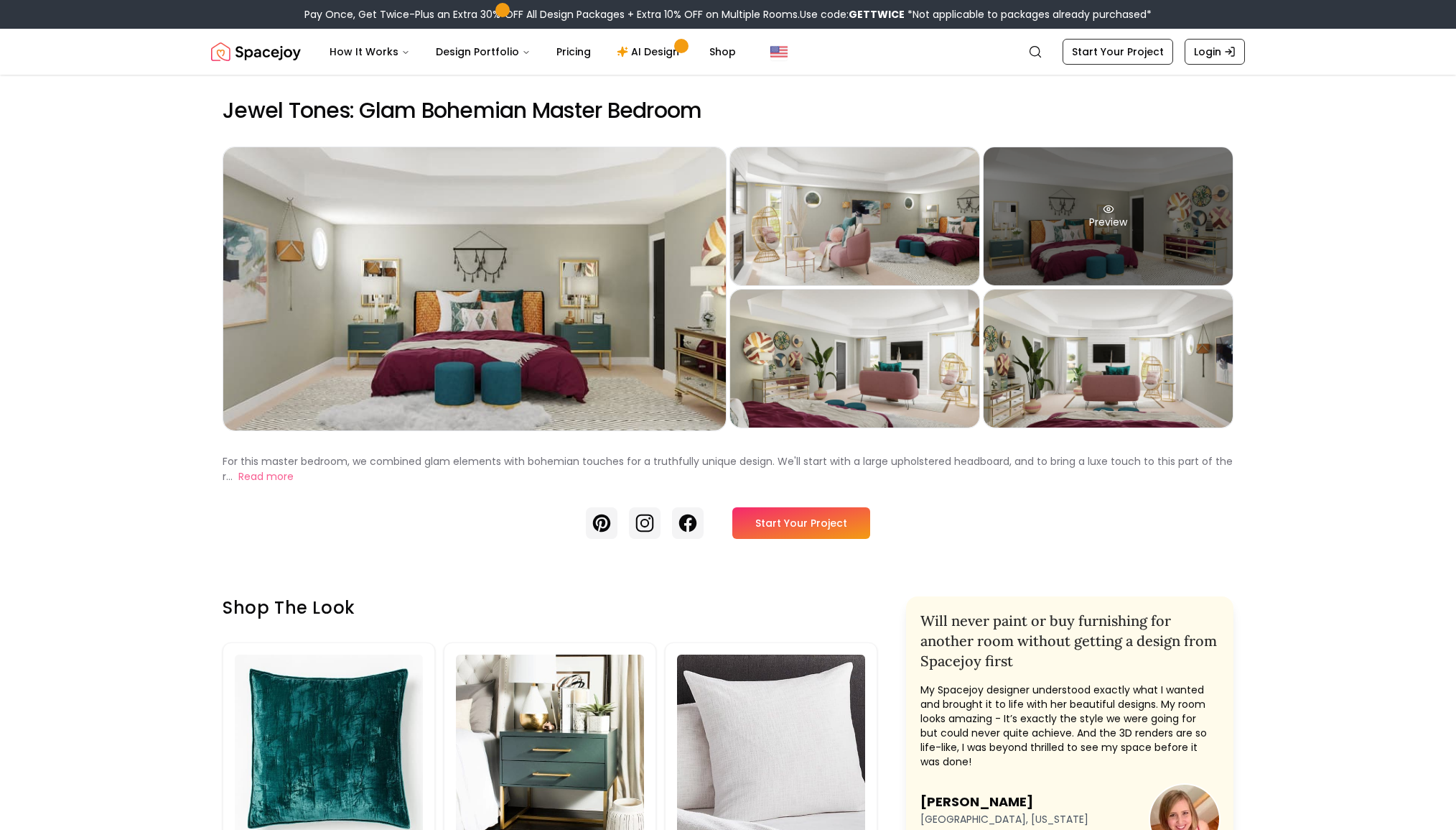
click at [1103, 213] on icon at bounding box center [1109, 209] width 11 height 11
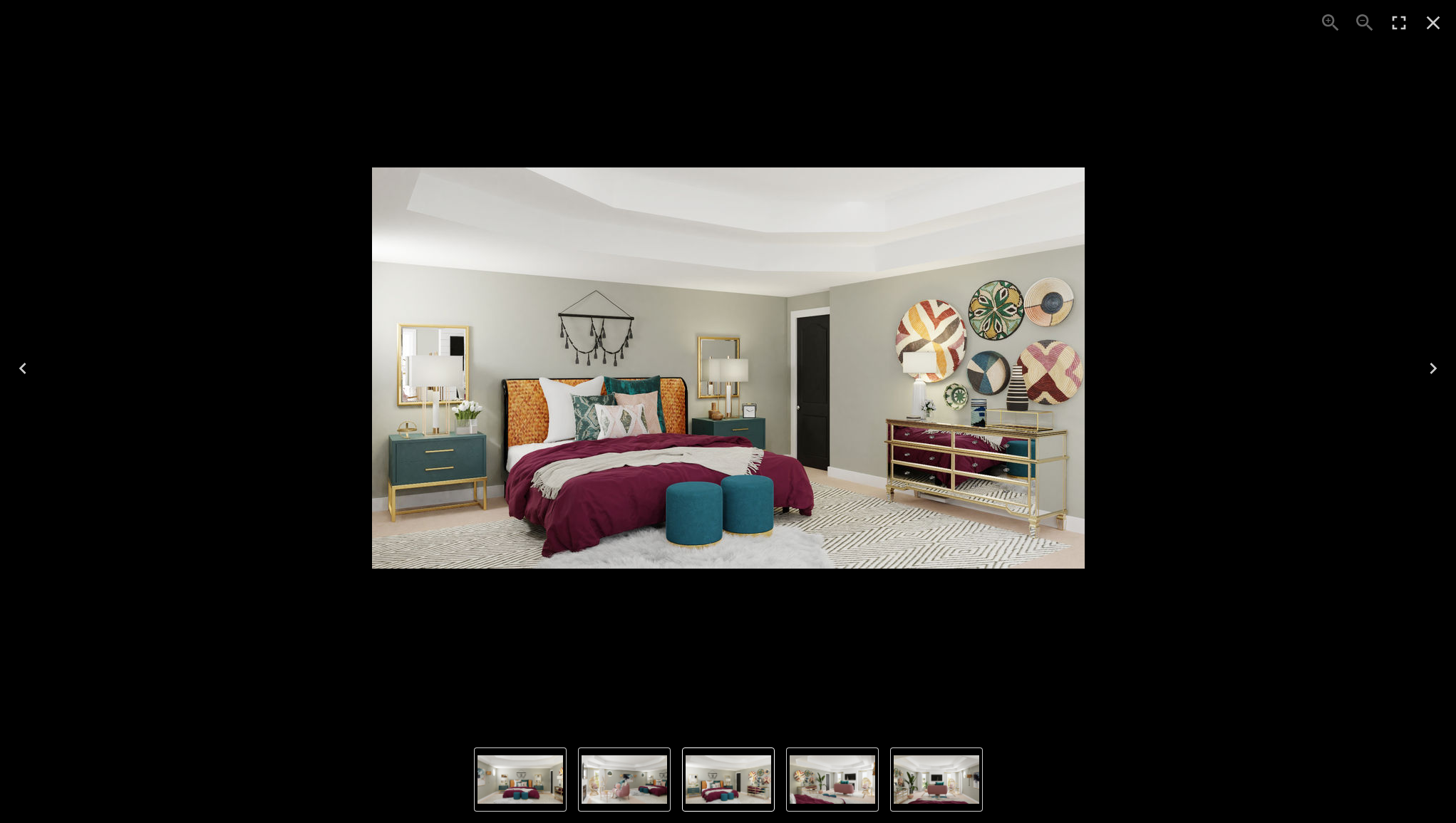
click at [1433, 20] on icon "Close" at bounding box center [1433, 22] width 23 height 23
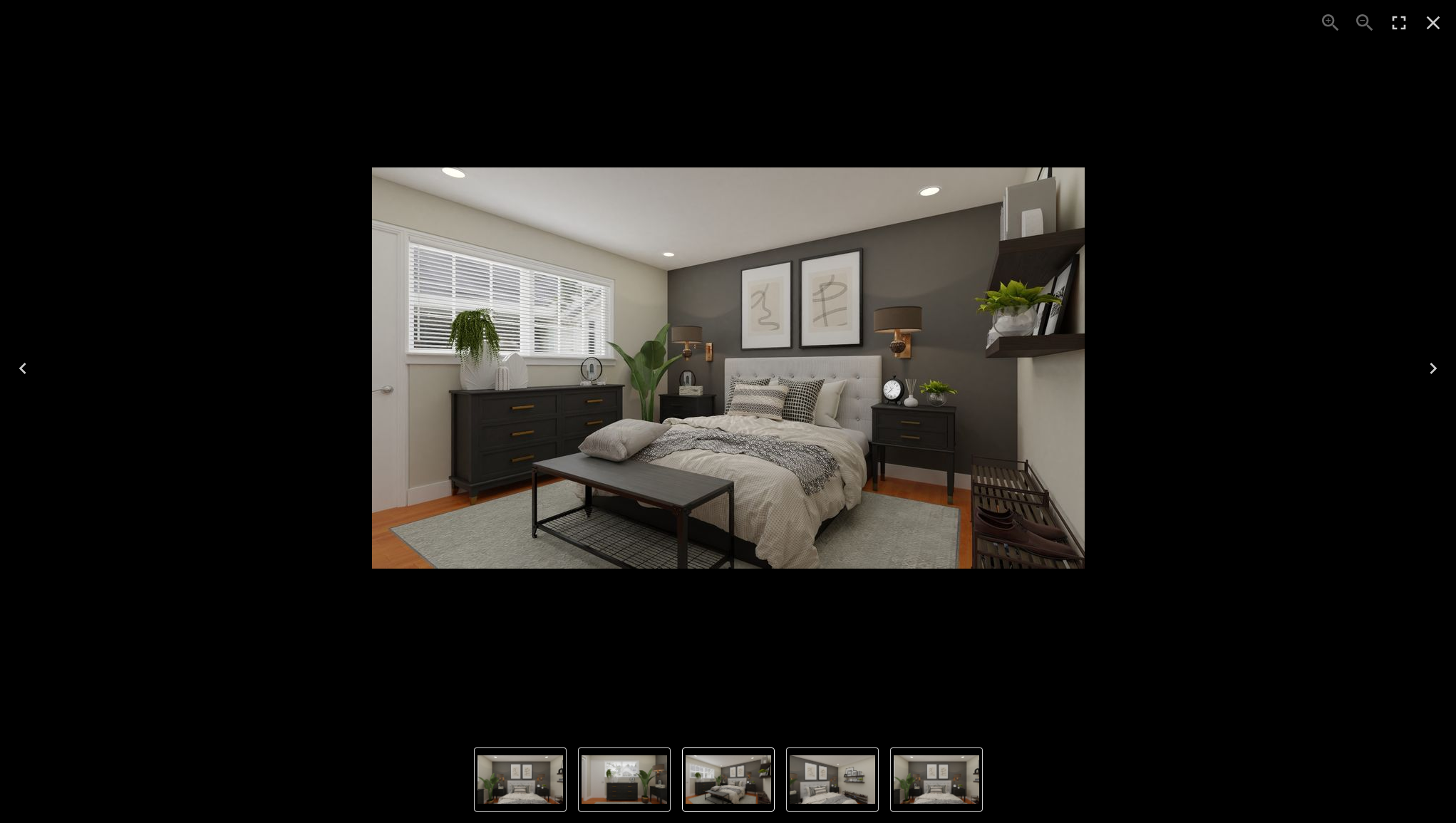
click at [1435, 27] on icon "Close" at bounding box center [1433, 22] width 23 height 23
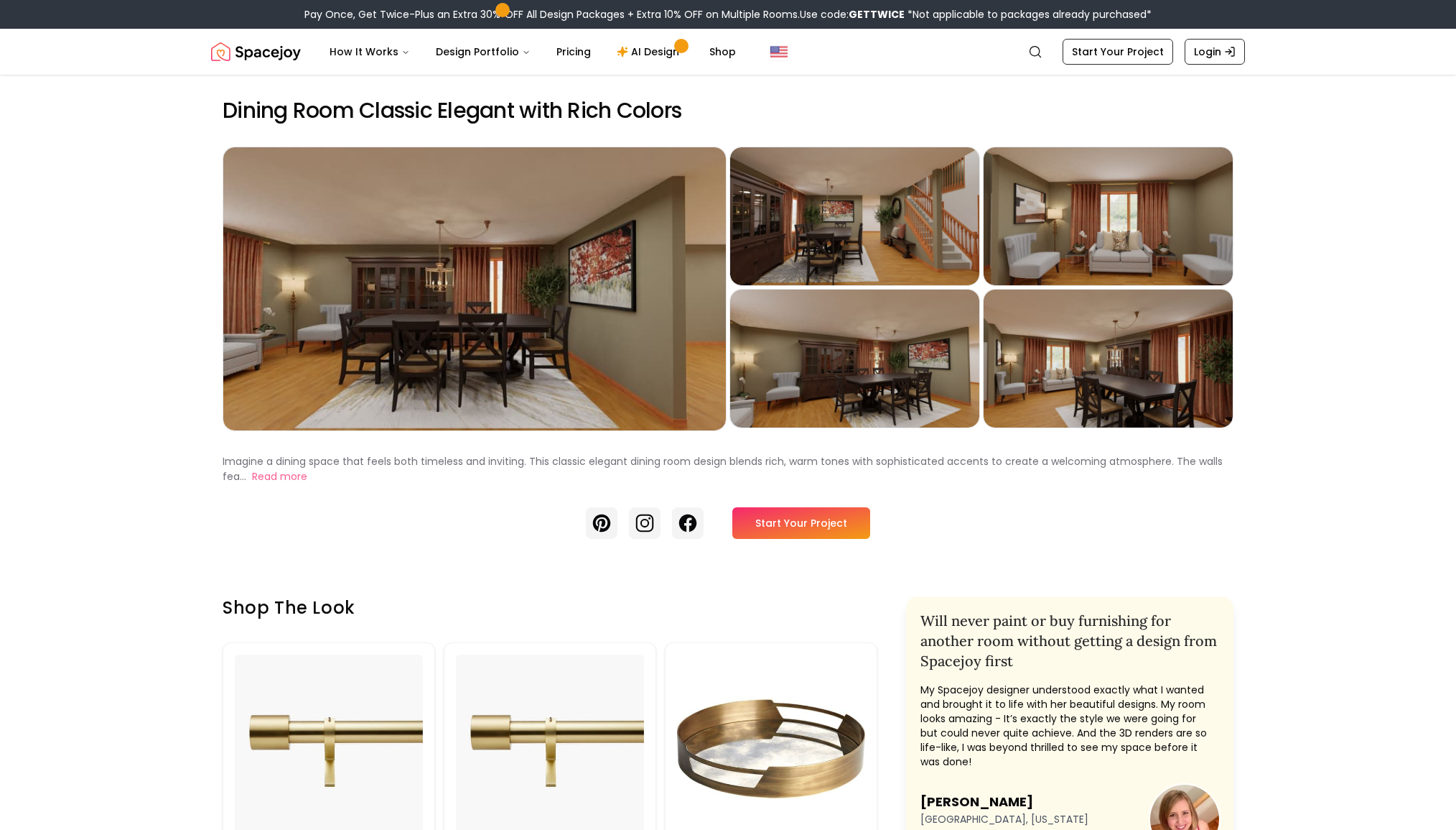
click at [468, 529] on div "Pinterest Instagram Facebook Start Your Project" at bounding box center [728, 523] width 1011 height 32
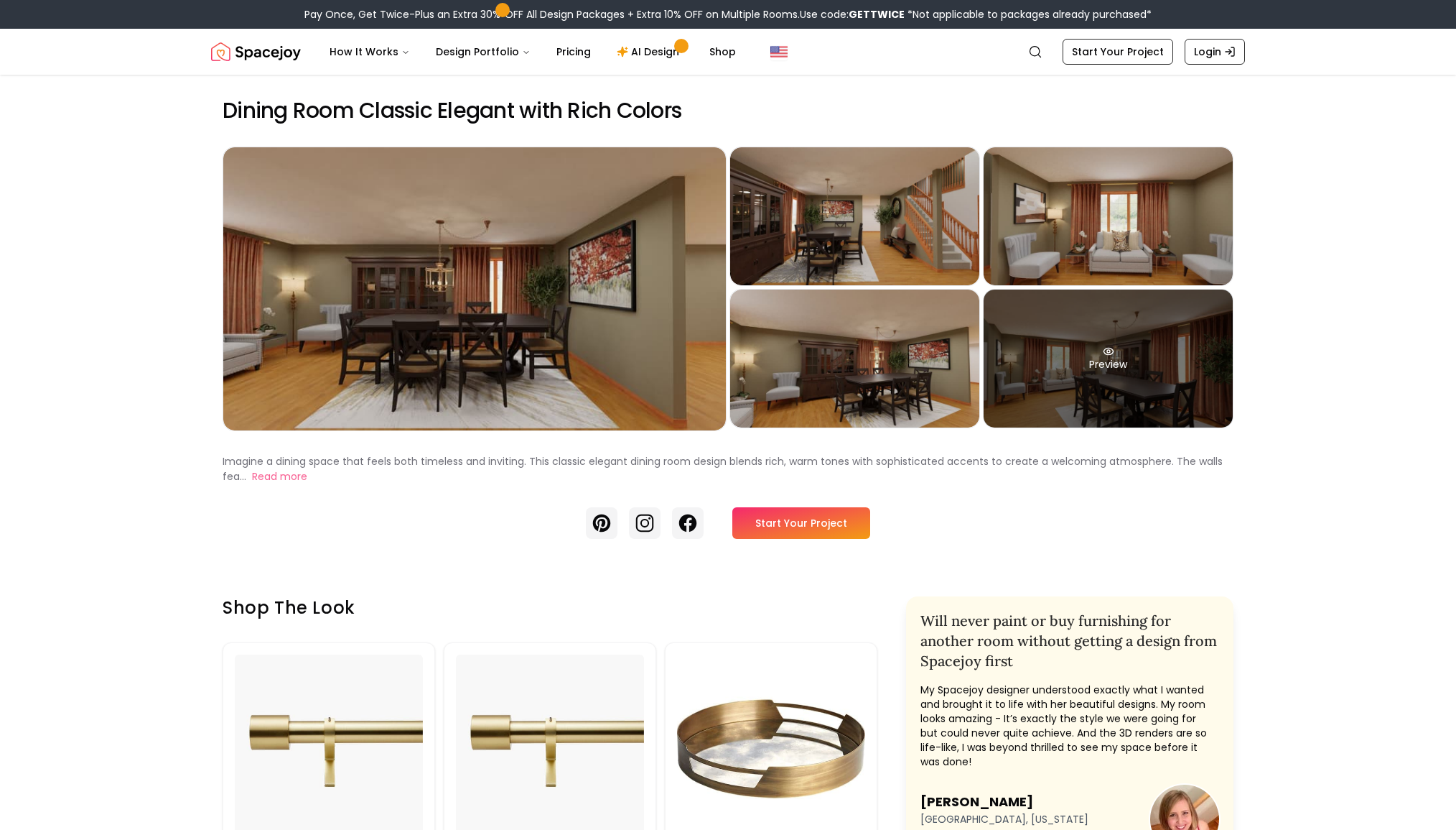
click at [1104, 359] on div "Preview" at bounding box center [1109, 359] width 249 height 138
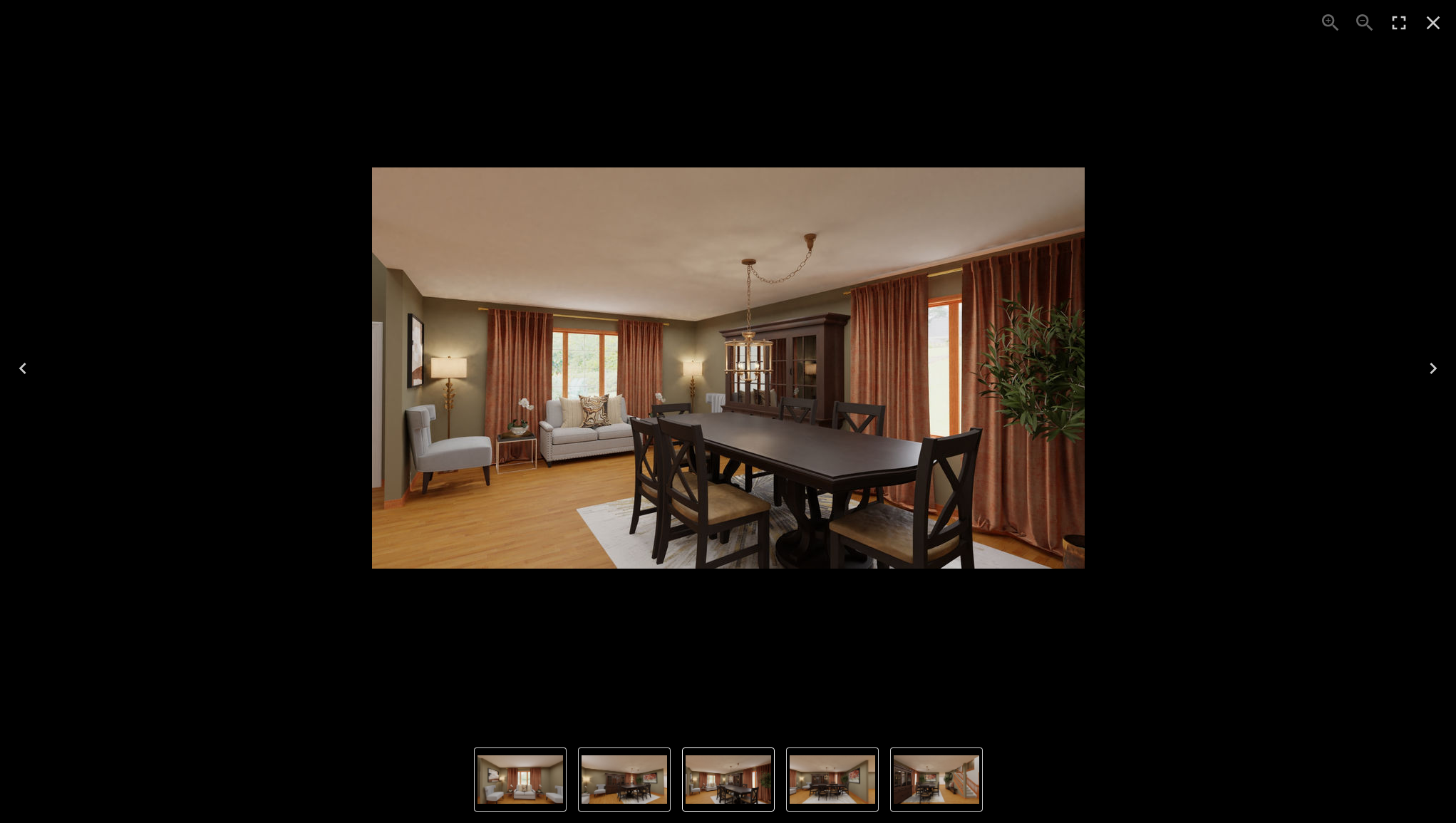
click at [1436, 27] on icon "Close" at bounding box center [1433, 22] width 23 height 23
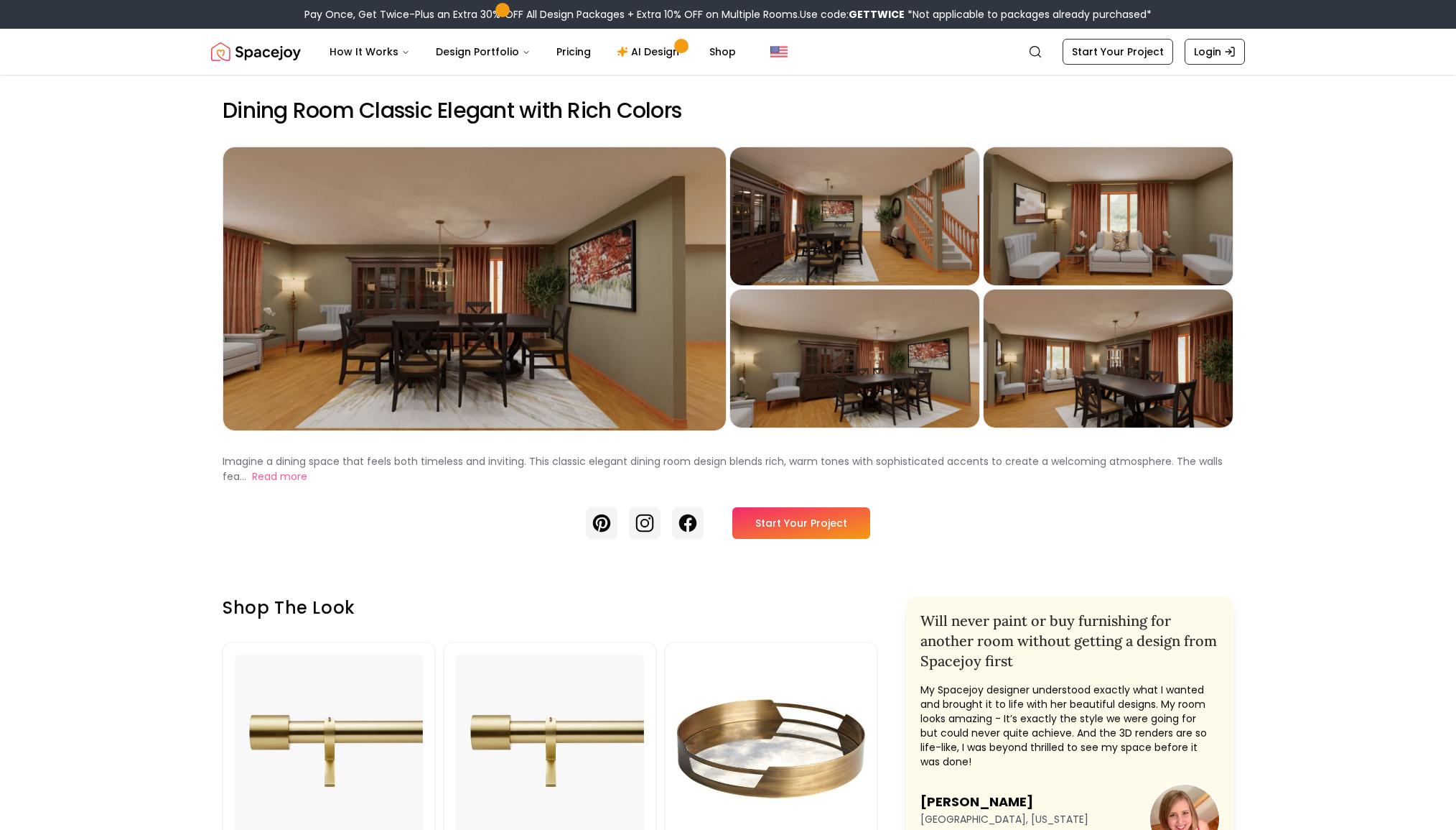
drag, startPoint x: 140, startPoint y: 300, endPoint x: 148, endPoint y: 296, distance: 8.9
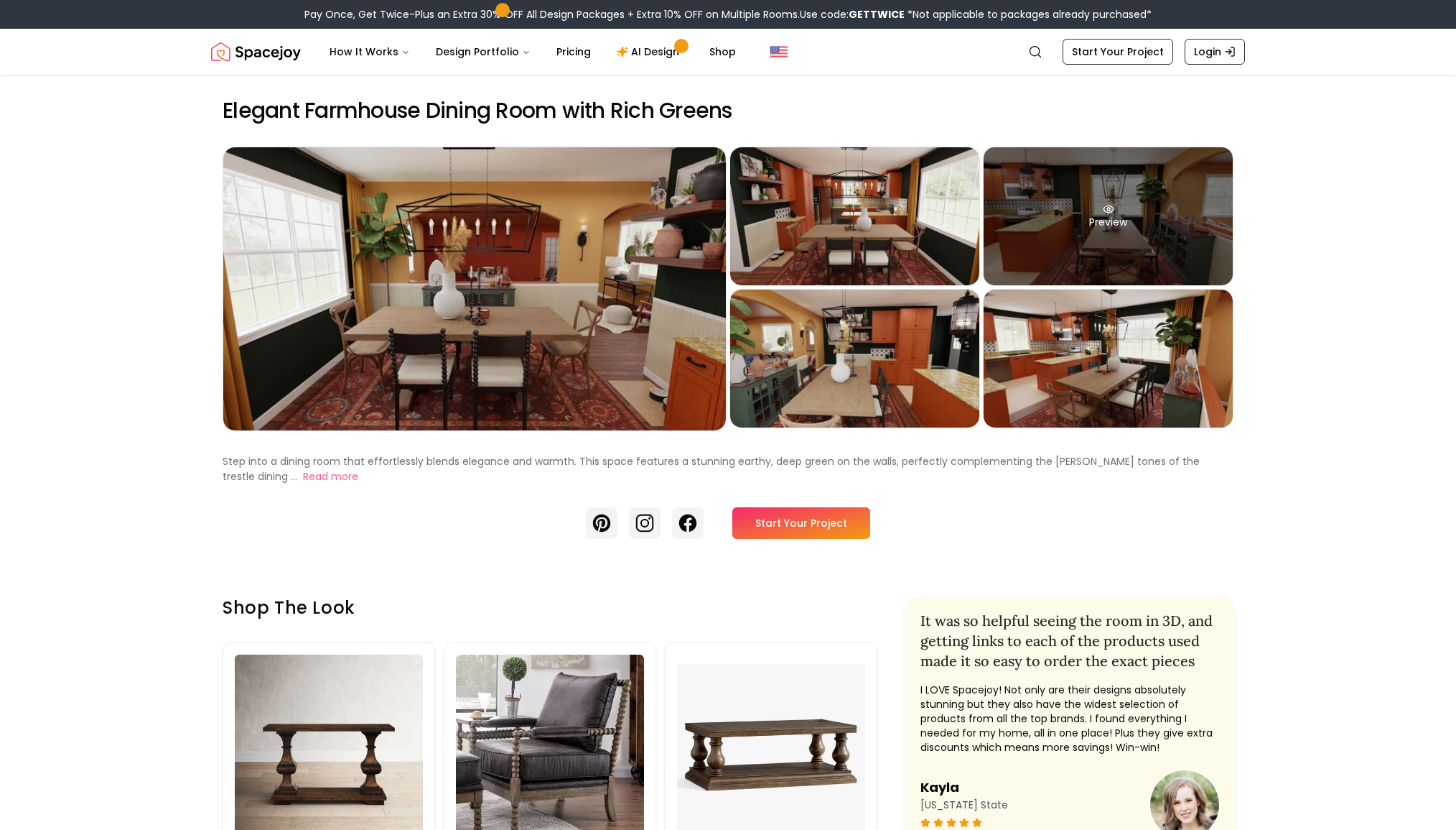
click at [1128, 231] on div "Preview" at bounding box center [1109, 217] width 249 height 138
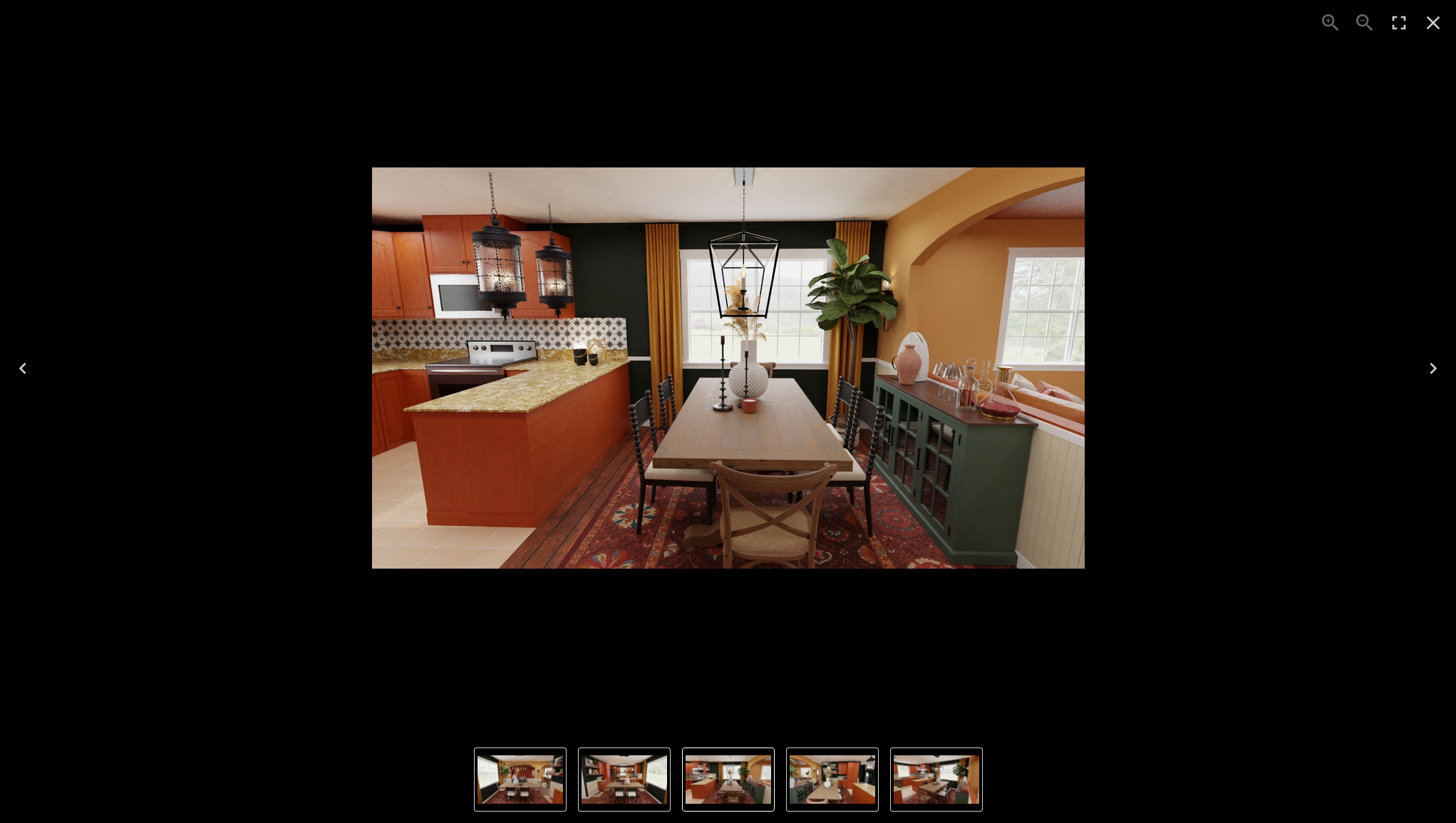
click at [1435, 25] on icon "Close" at bounding box center [1433, 23] width 13 height 13
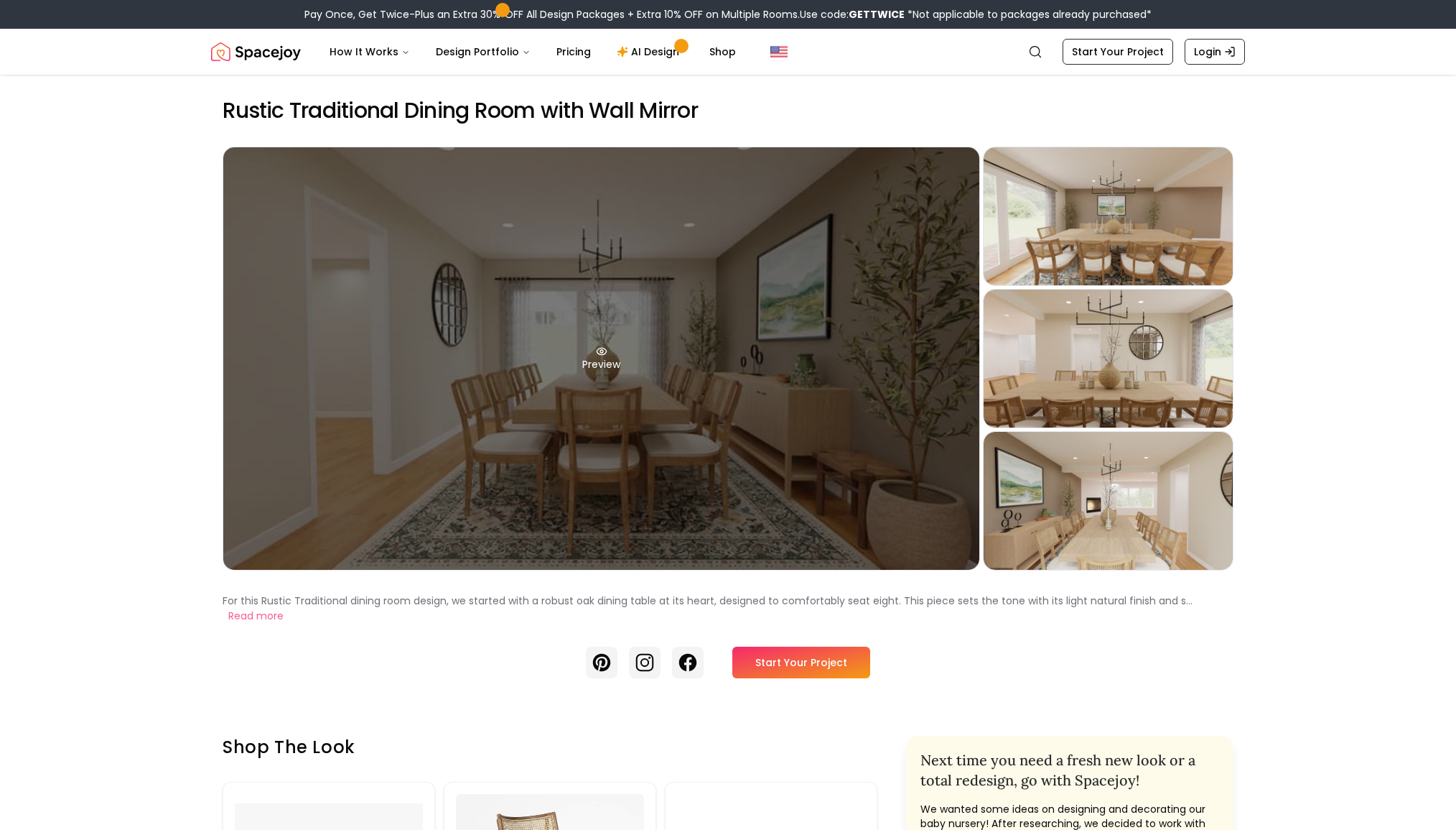
click at [745, 386] on div "Preview" at bounding box center [602, 359] width 757 height 422
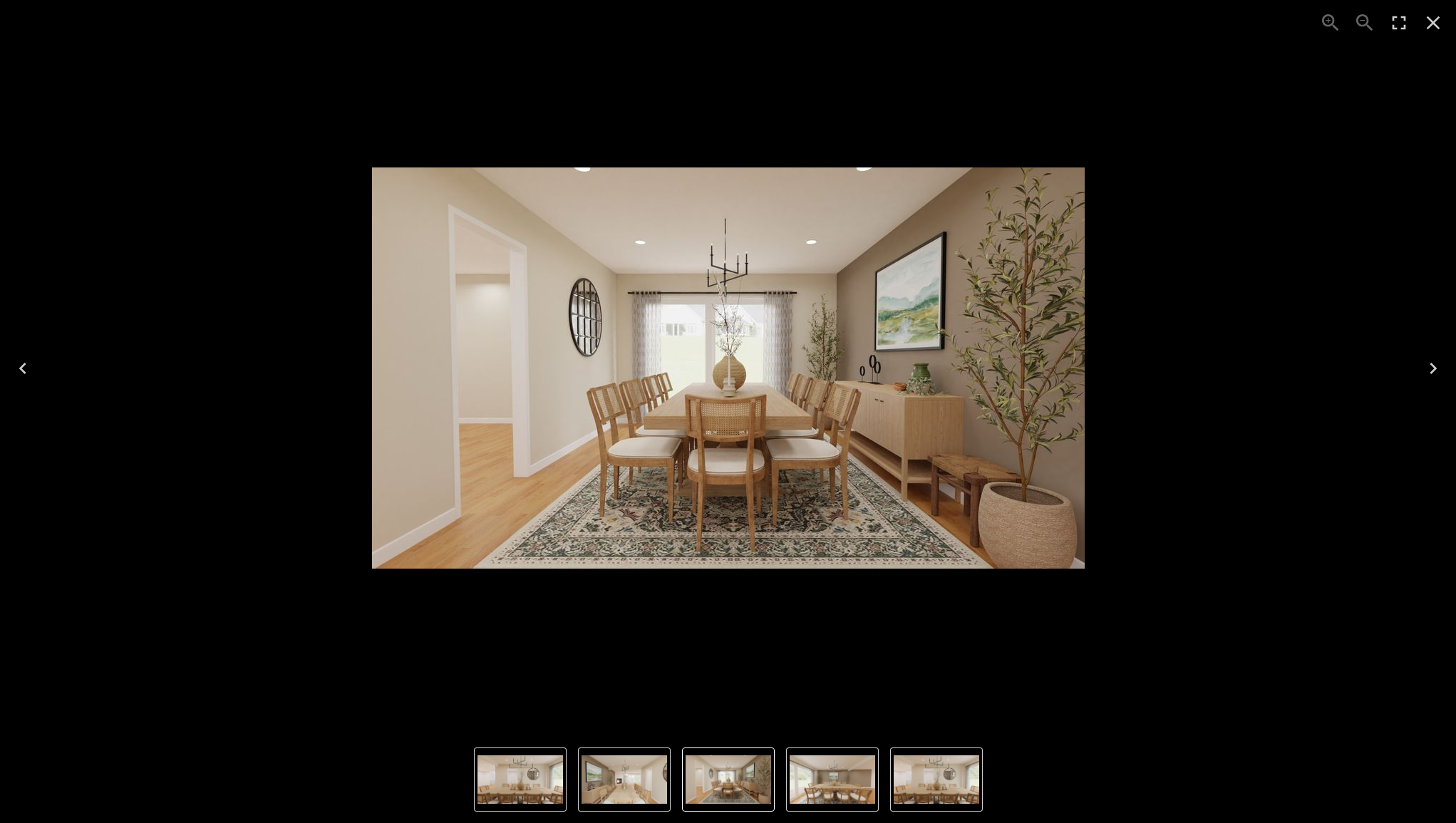
click at [1436, 20] on icon "Close" at bounding box center [1433, 23] width 13 height 13
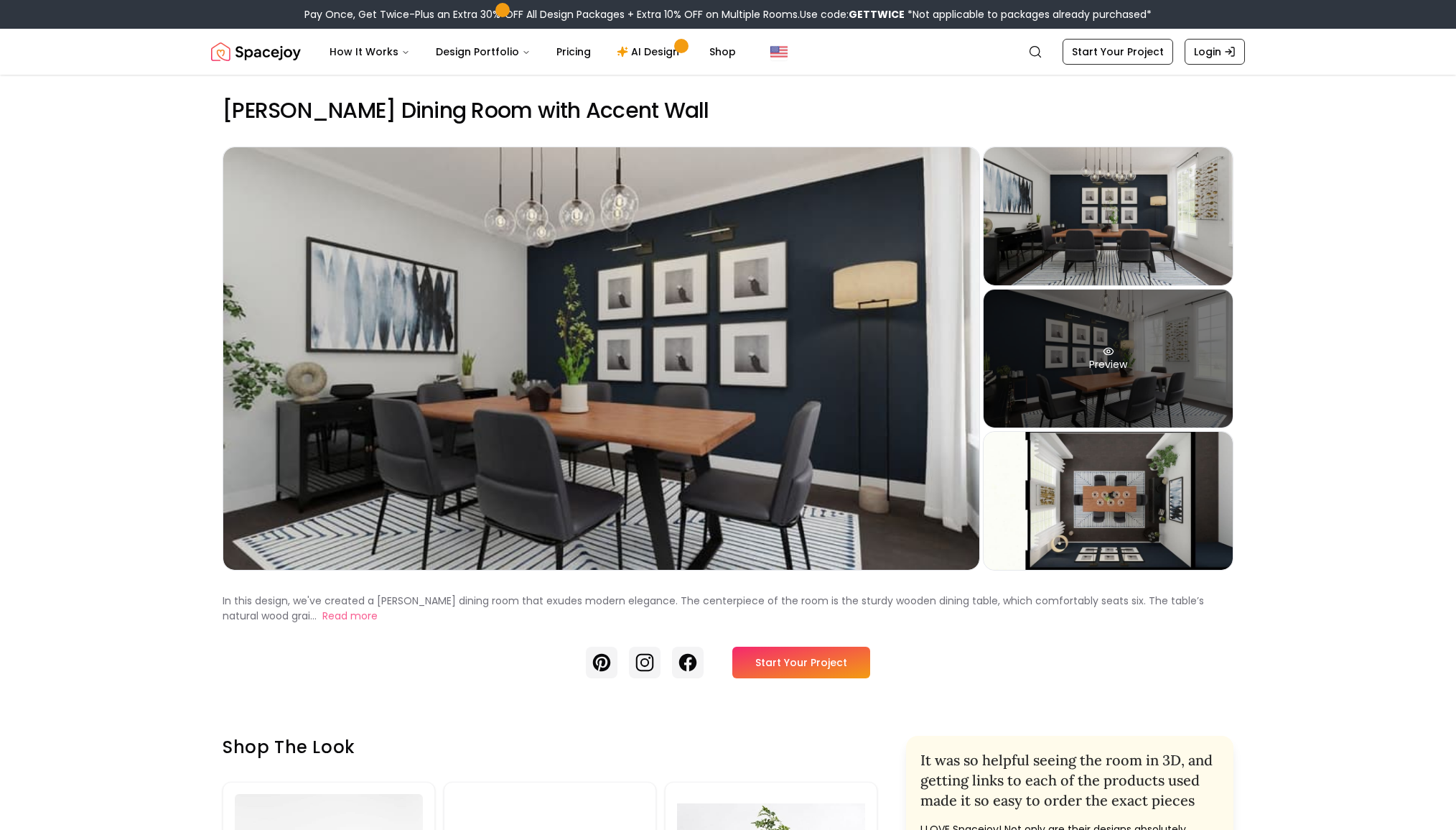
click at [1178, 344] on div "Preview" at bounding box center [1109, 359] width 249 height 138
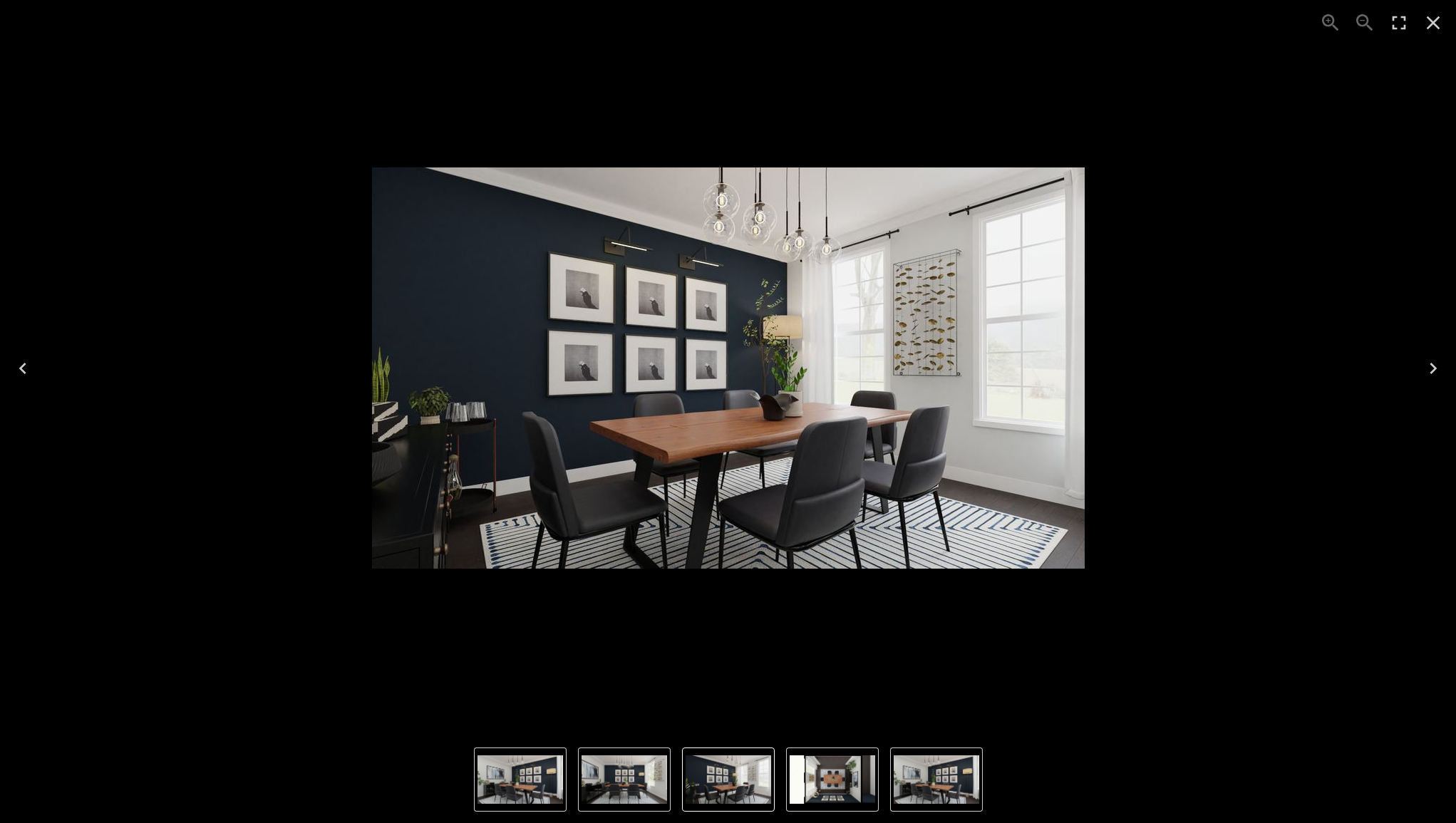
click at [1437, 24] on icon "Close" at bounding box center [1433, 22] width 23 height 23
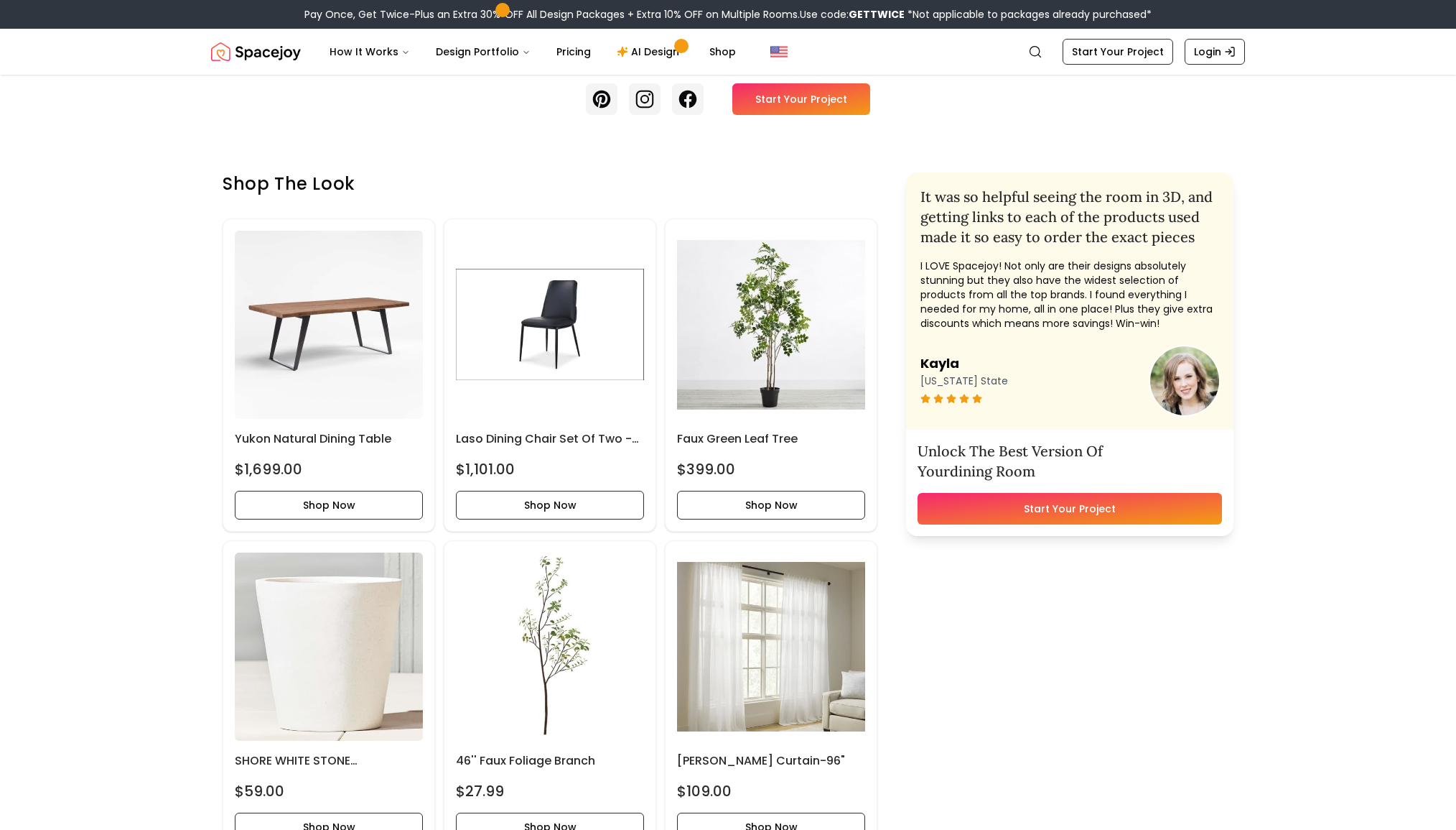
scroll to position [578, 0]
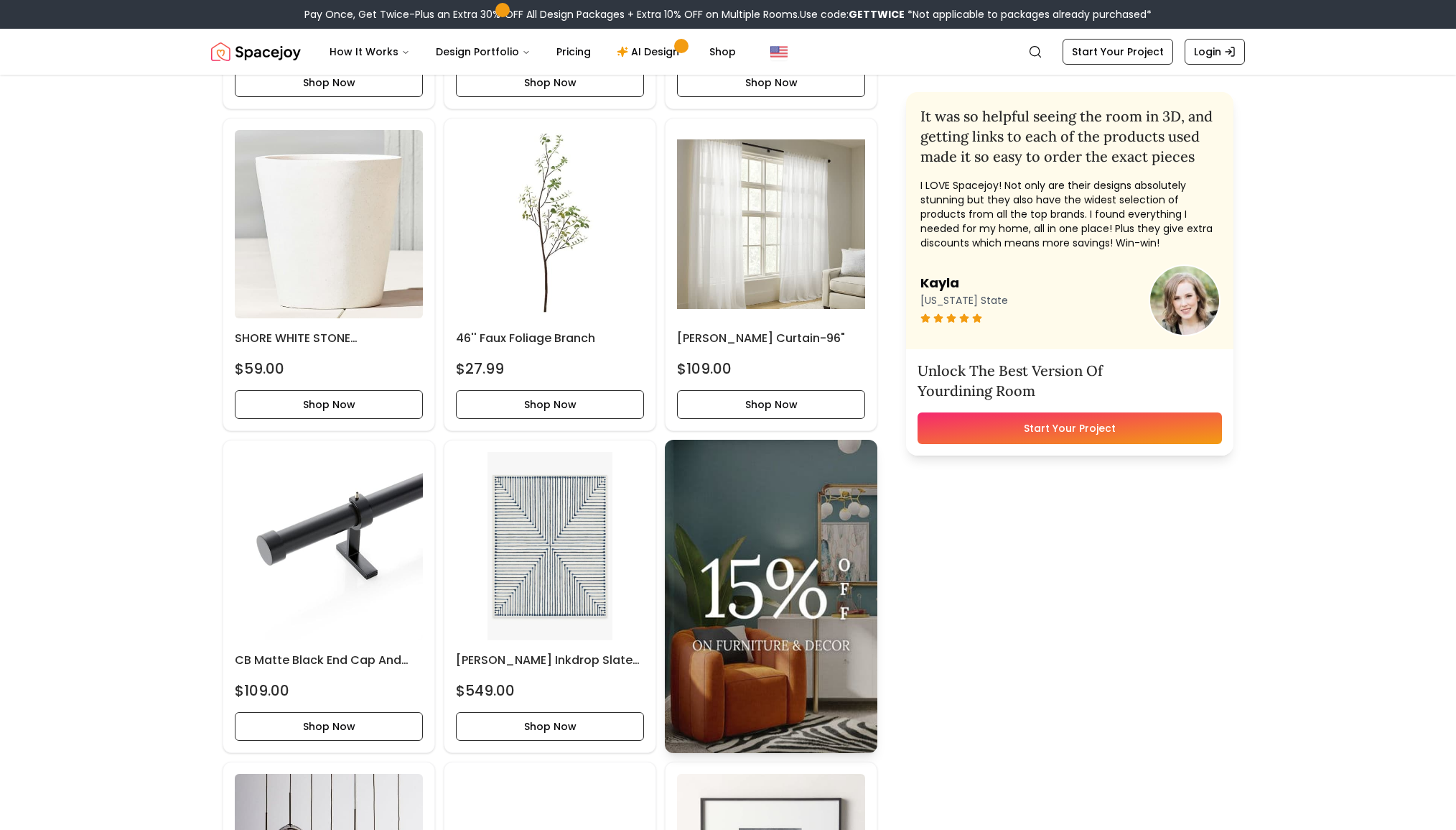
scroll to position [490, 0]
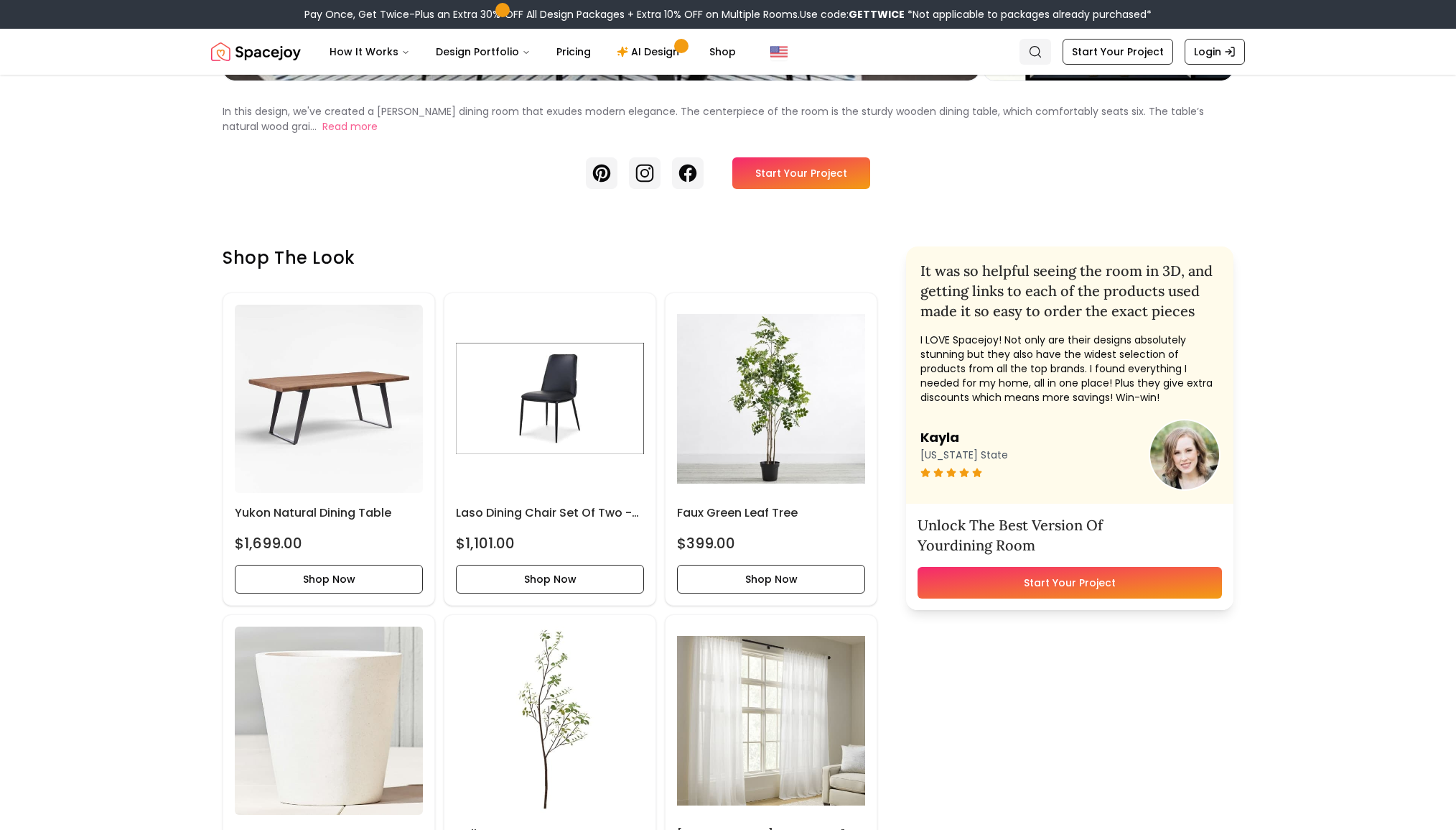
click at [1033, 53] on icon "Global" at bounding box center [1036, 52] width 14 height 14
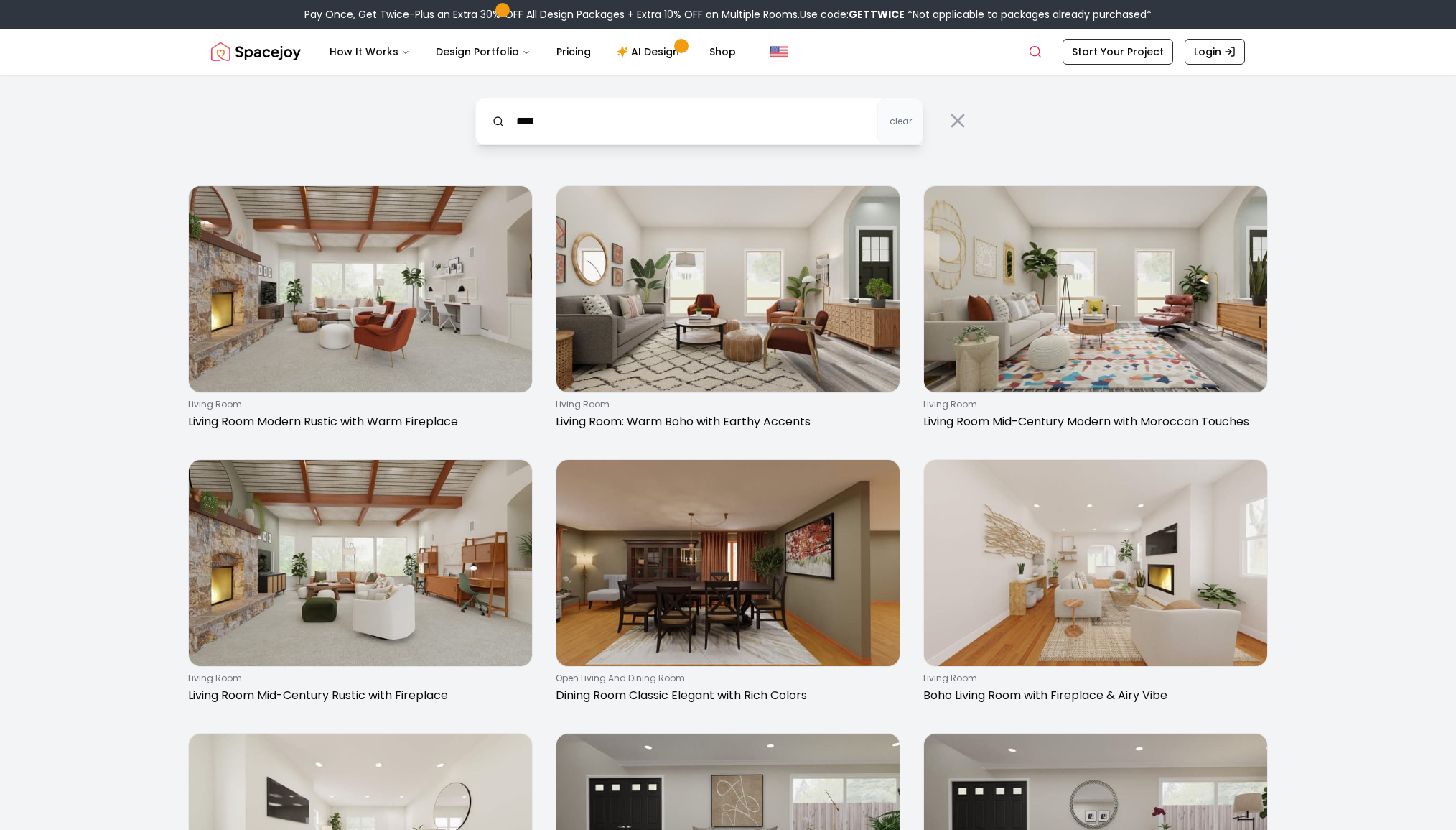
type input "****"
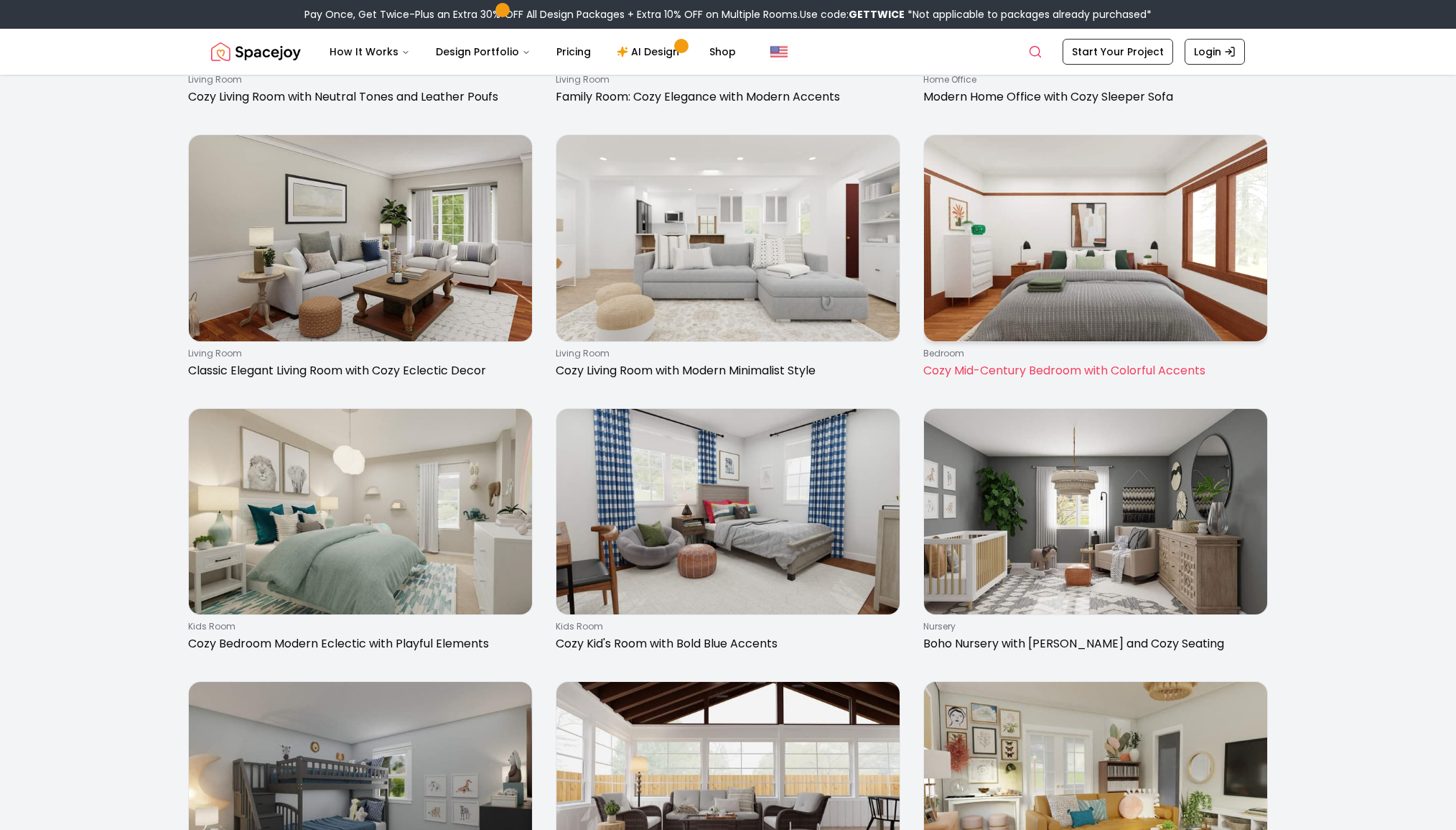
scroll to position [2196, 0]
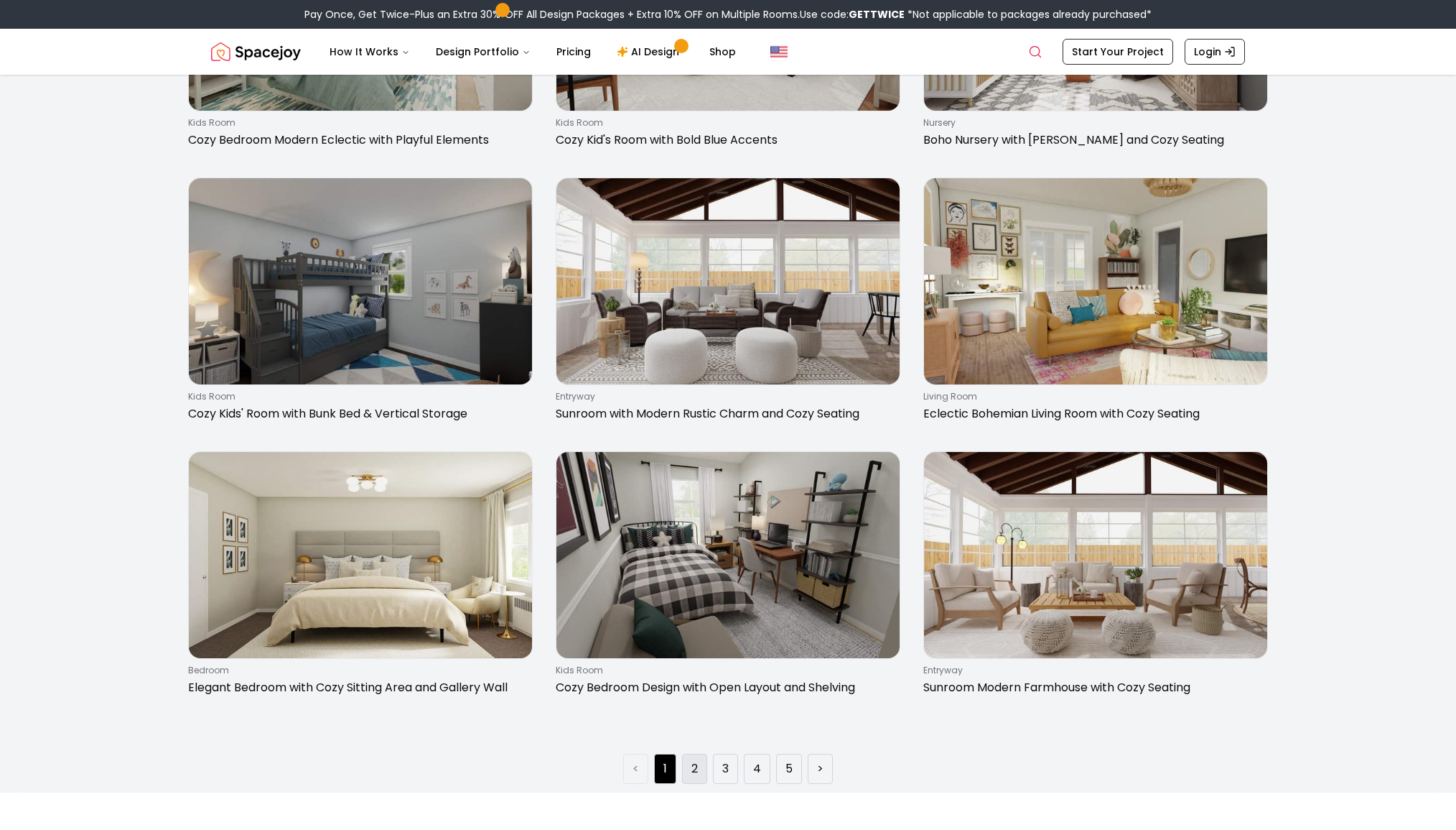
click at [694, 767] on link "2" at bounding box center [695, 769] width 6 height 17
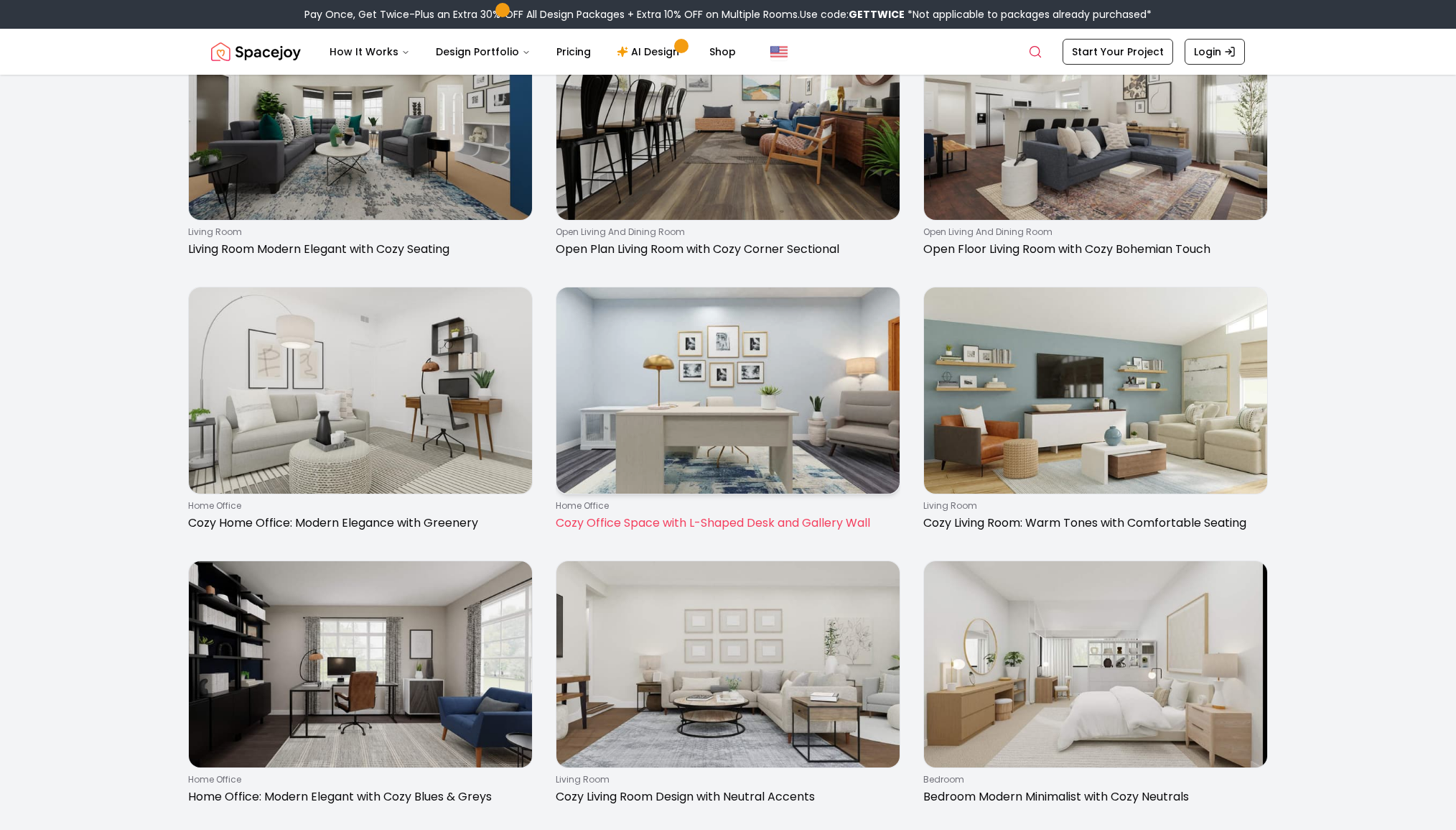
scroll to position [2165, 0]
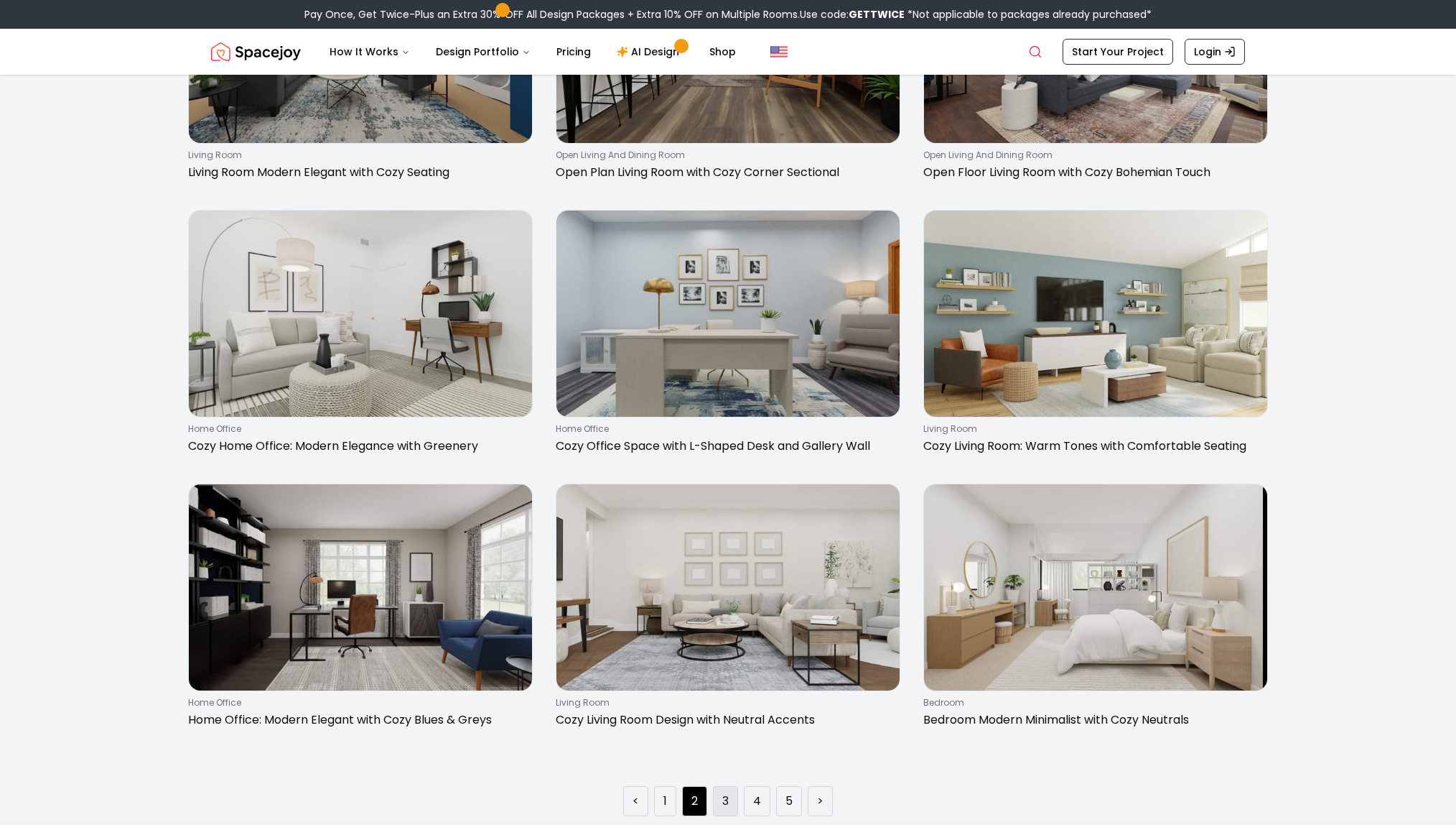
click at [738, 807] on li "3" at bounding box center [726, 801] width 25 height 30
click at [730, 797] on li "3" at bounding box center [726, 801] width 25 height 30
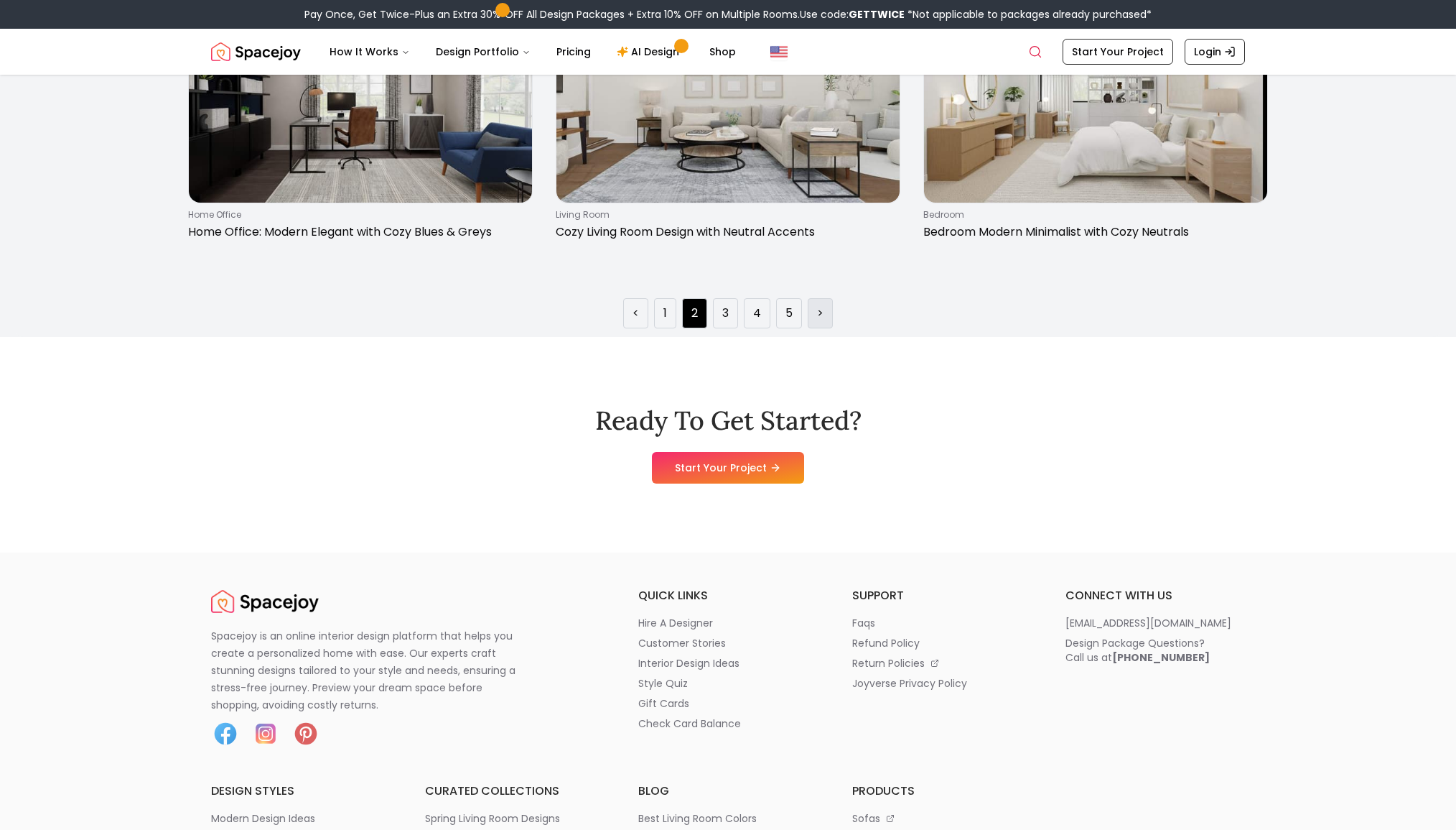
click at [819, 307] on link ">" at bounding box center [821, 313] width 6 height 17
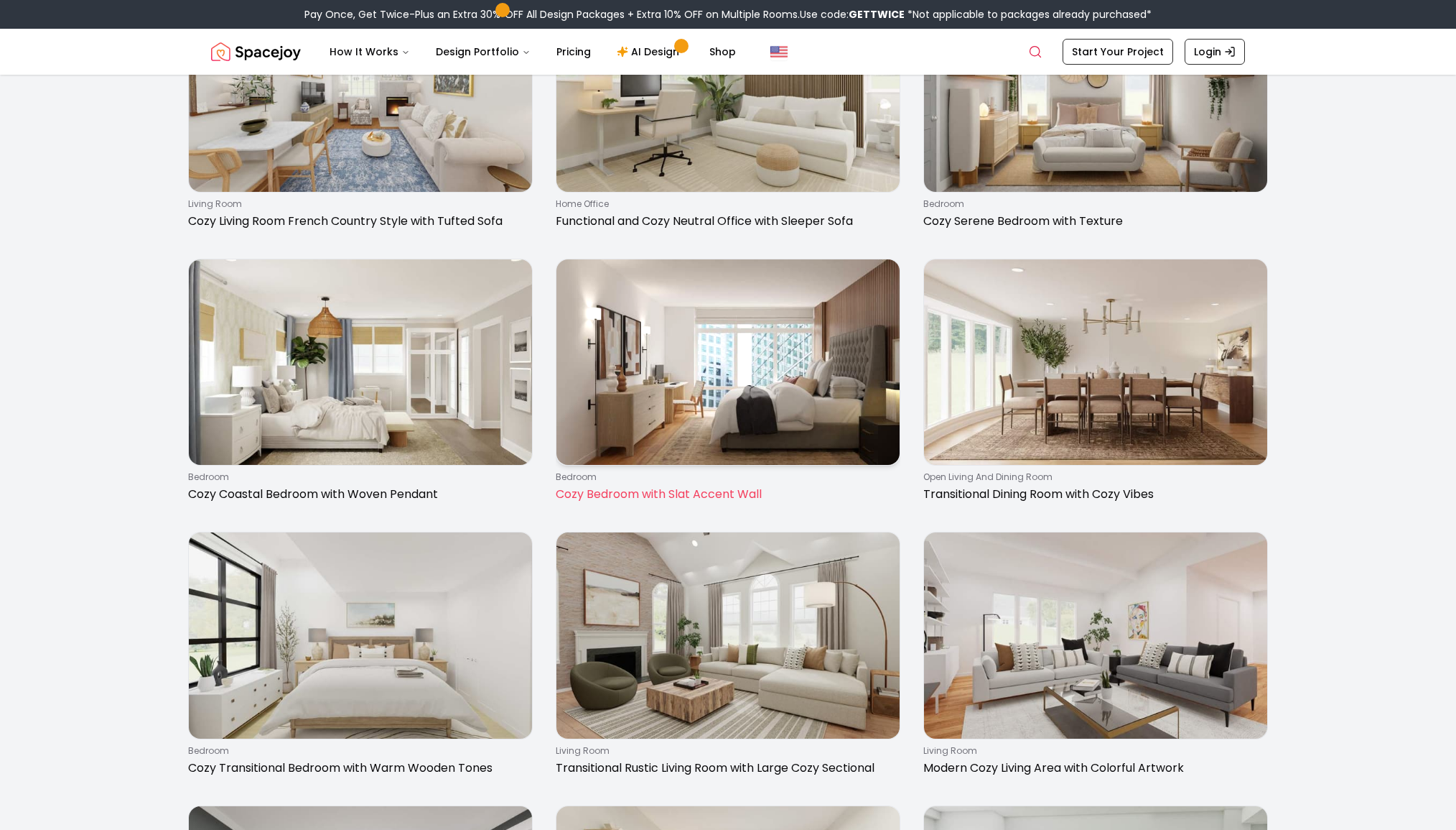
scroll to position [1843, 0]
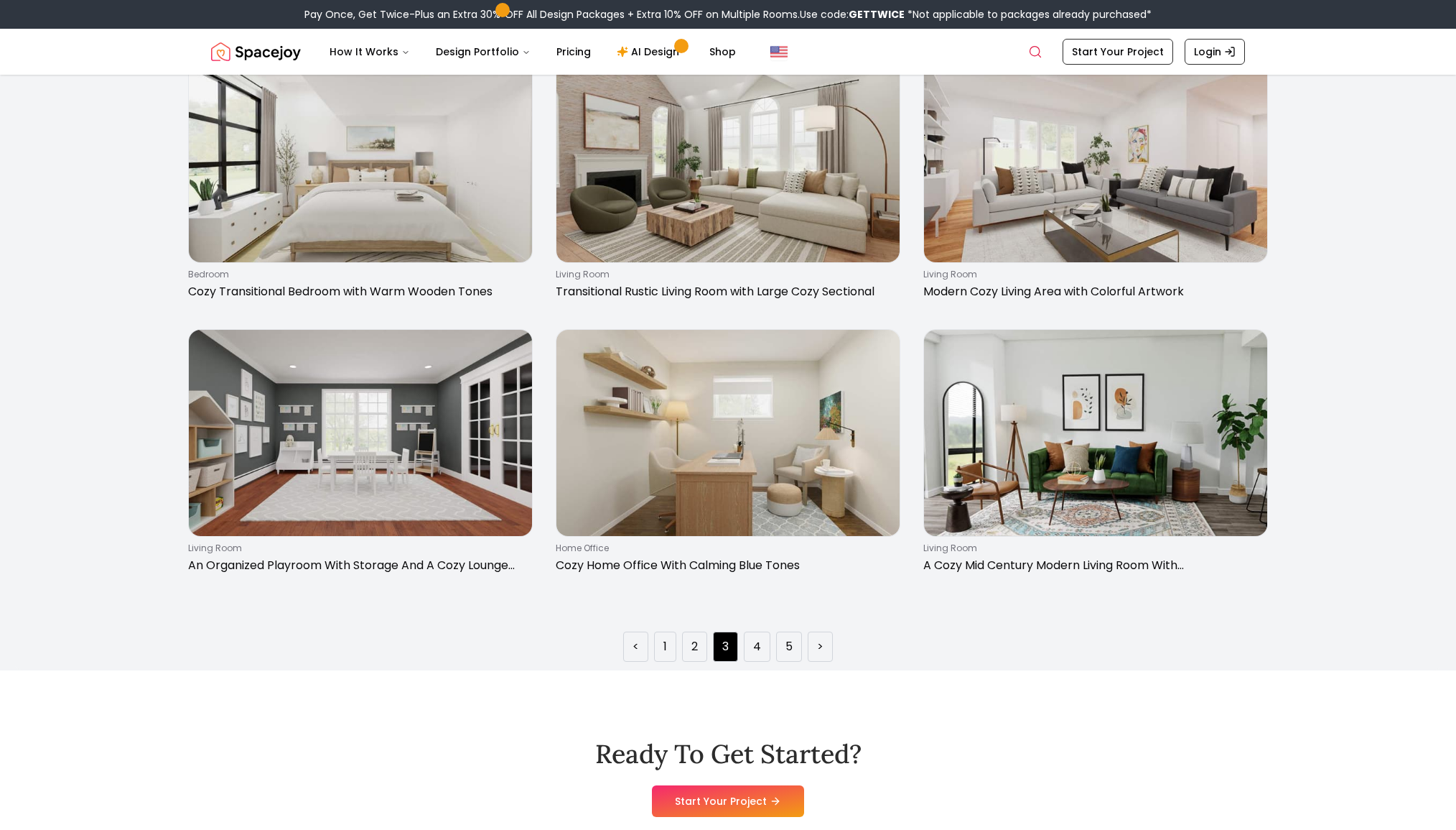
scroll to position [2393, 0]
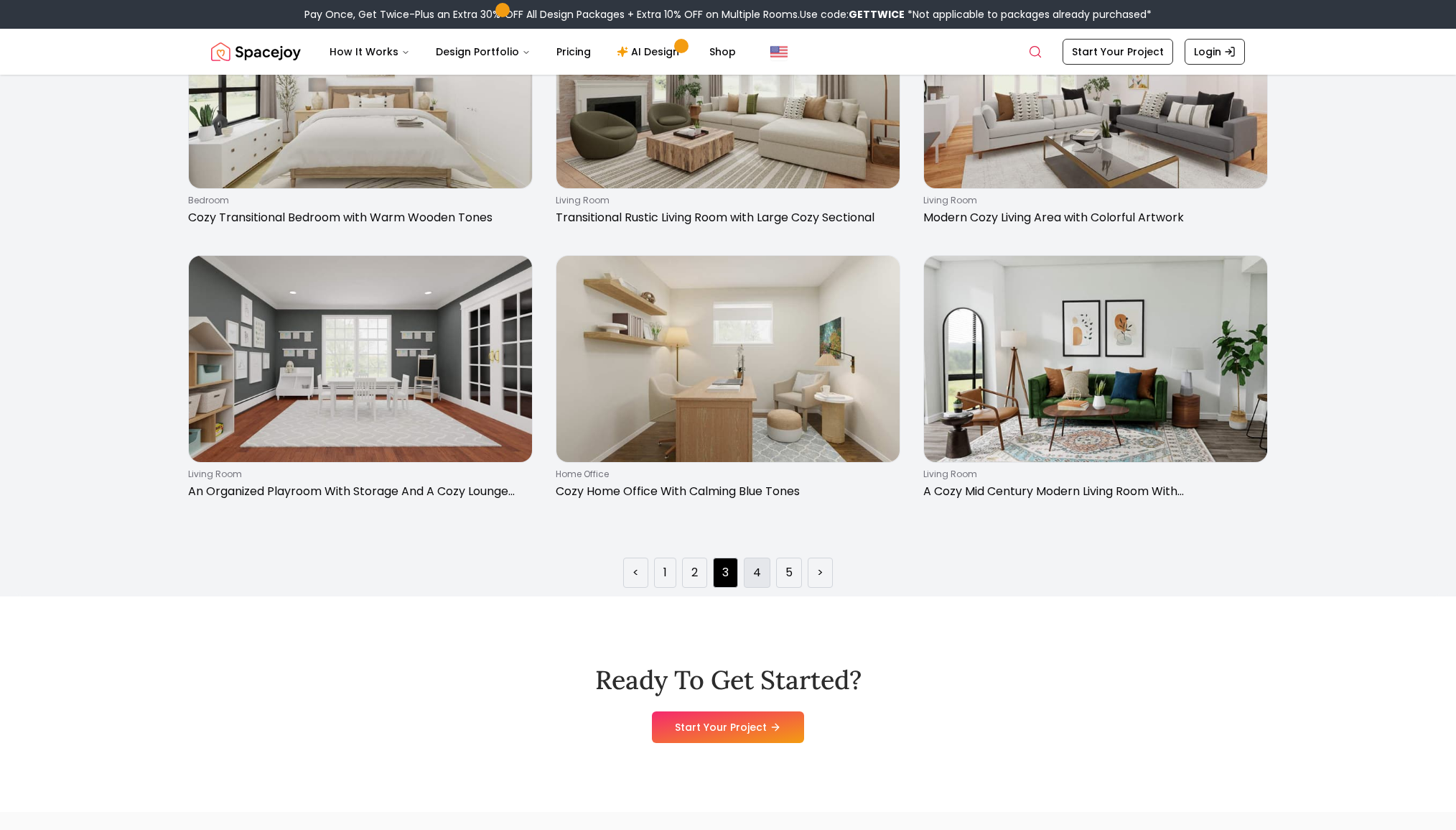
click at [761, 571] on link "4" at bounding box center [757, 573] width 8 height 17
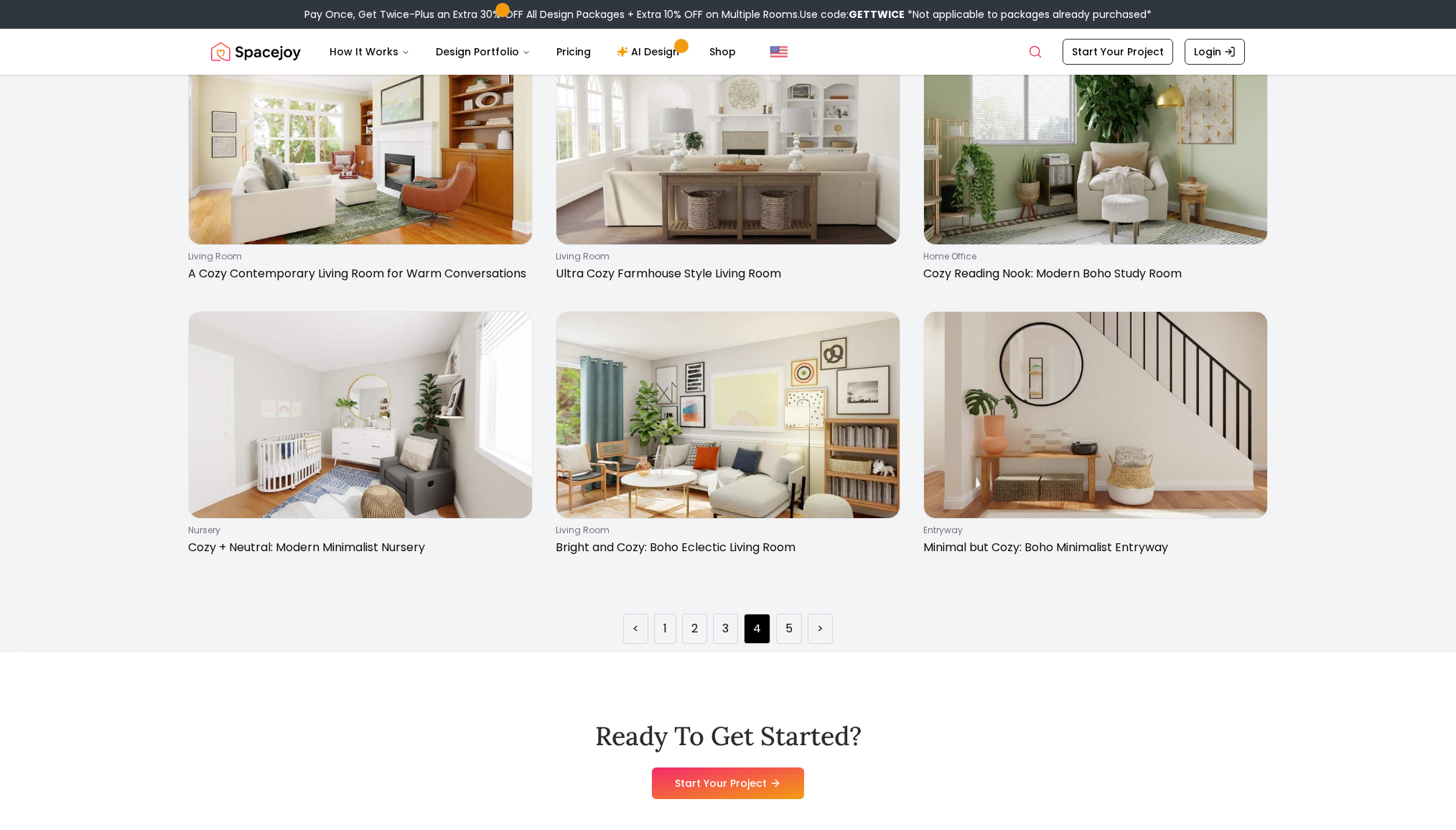
scroll to position [2363, 0]
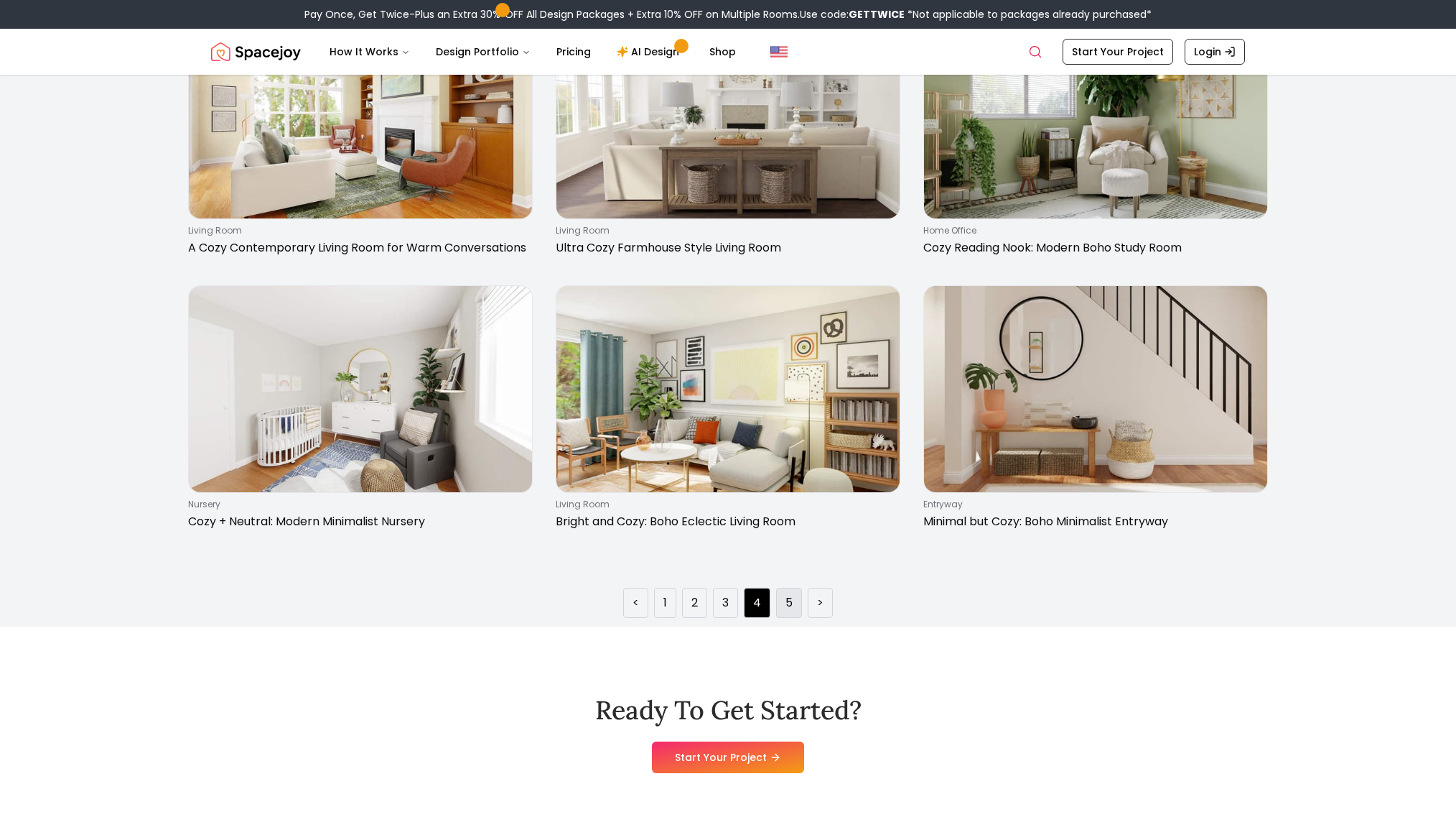
click at [798, 600] on li "5" at bounding box center [789, 603] width 26 height 30
click at [795, 595] on li "5" at bounding box center [789, 603] width 26 height 30
drag, startPoint x: 942, startPoint y: 586, endPoint x: 863, endPoint y: 598, distance: 79.9
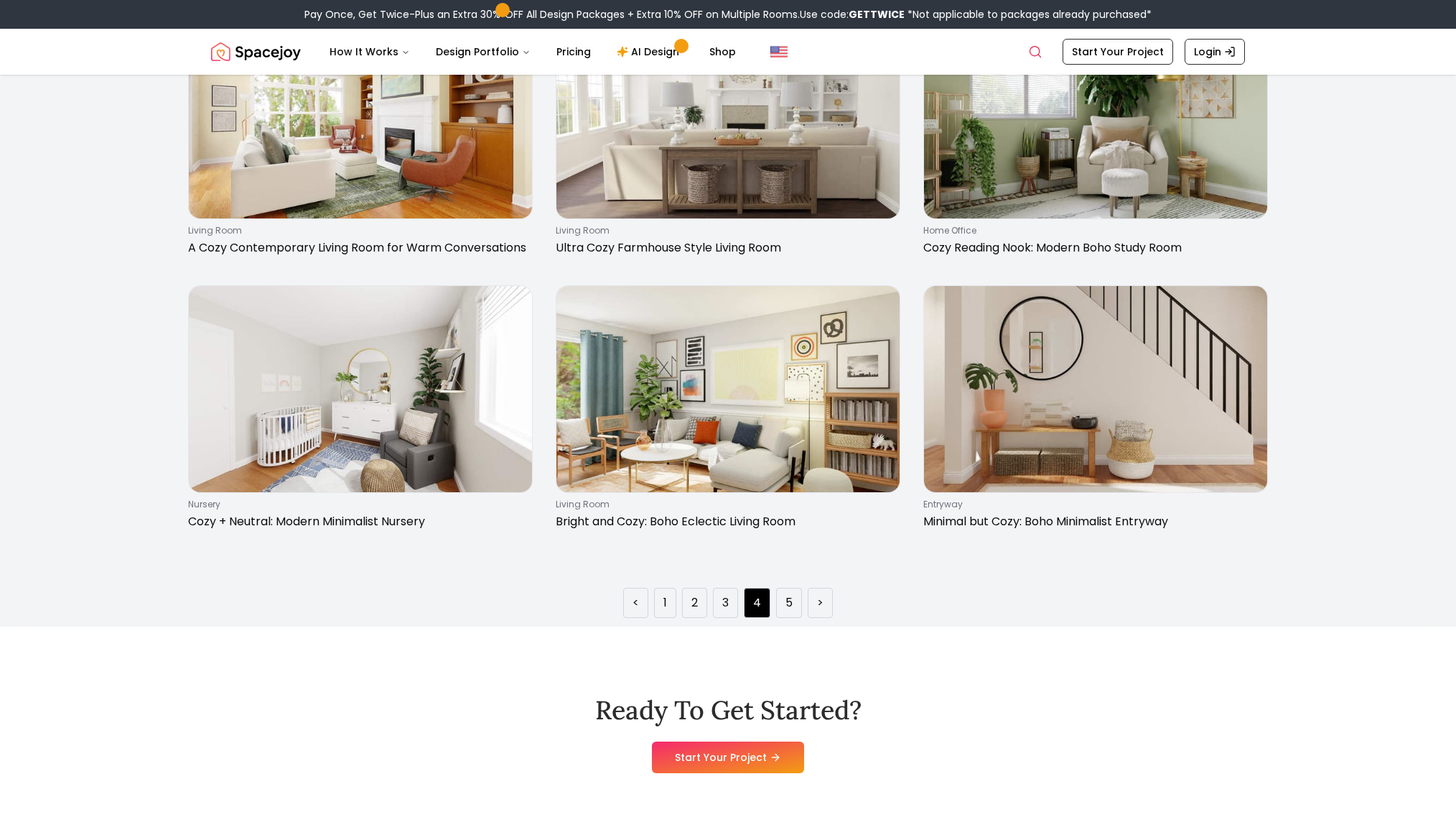
click at [939, 588] on div "< 1 2 3 4 5 >" at bounding box center [728, 597] width 1411 height 42
click at [807, 597] on ul "< 1 2 3 4 5 >" at bounding box center [728, 603] width 209 height 30
click at [784, 603] on li "5" at bounding box center [789, 603] width 26 height 30
click at [815, 589] on li ">" at bounding box center [821, 603] width 25 height 30
click at [769, 601] on li "4" at bounding box center [757, 603] width 27 height 30
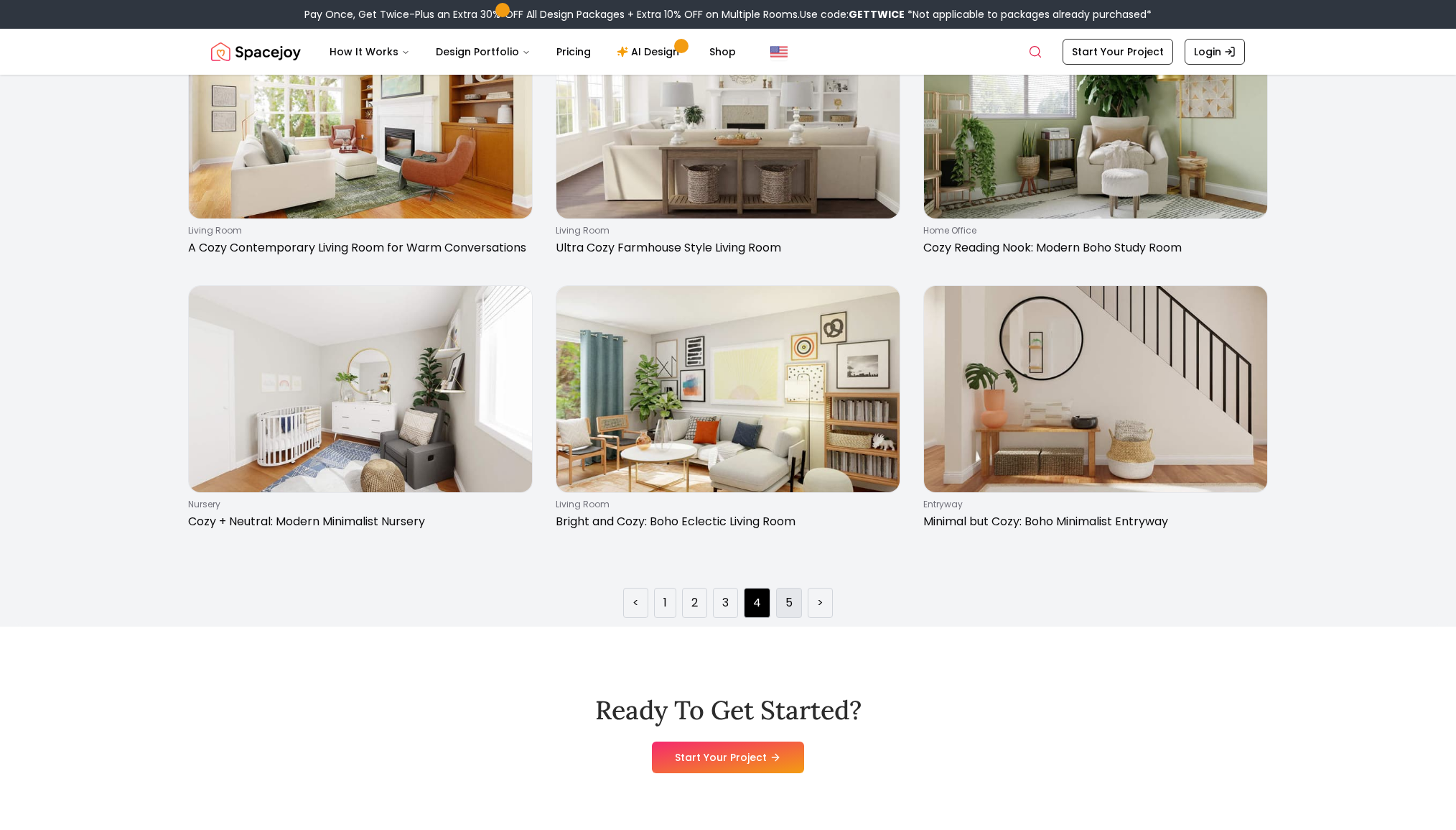
click at [787, 598] on link "5" at bounding box center [789, 603] width 7 height 17
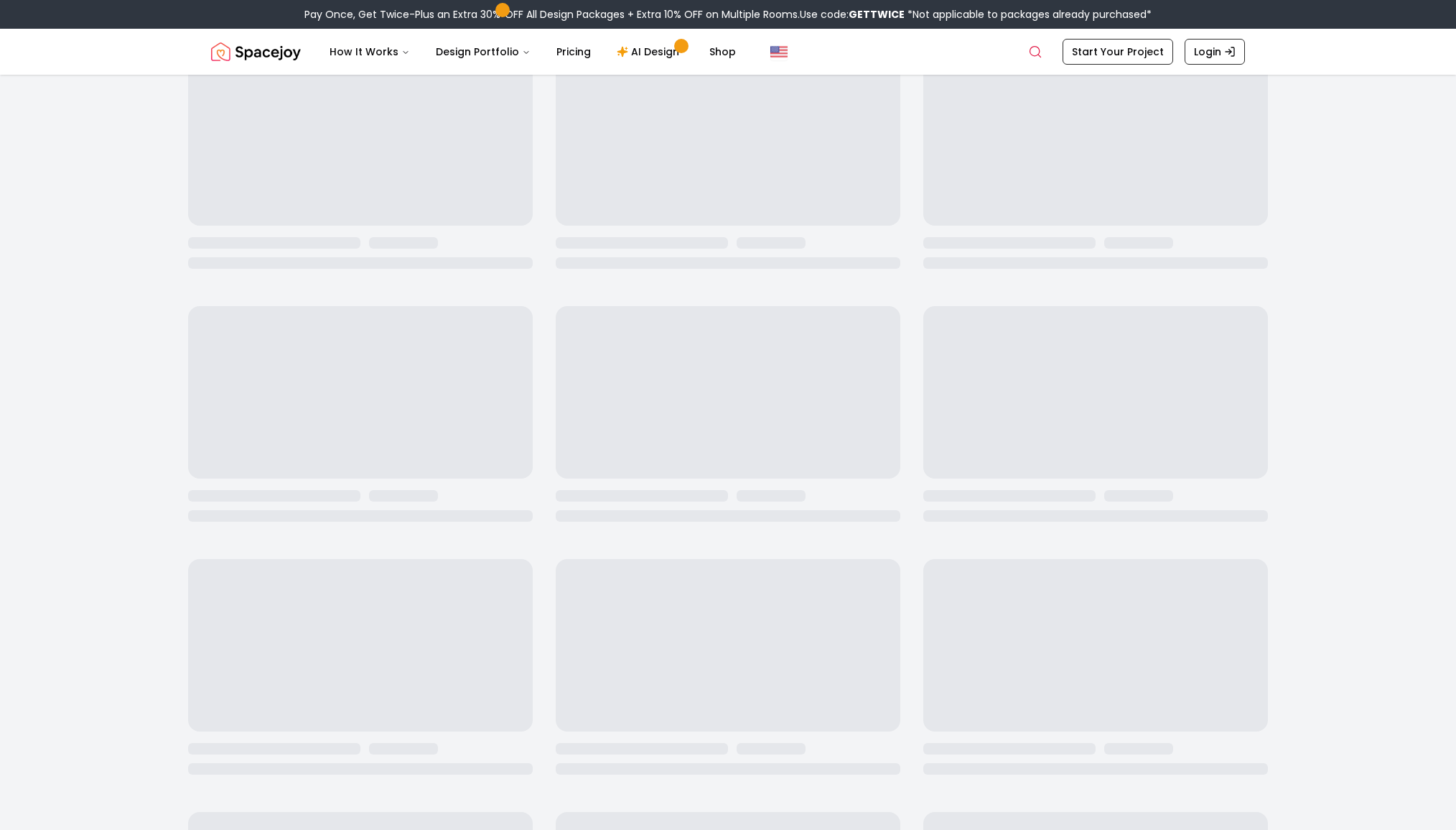
scroll to position [0, 0]
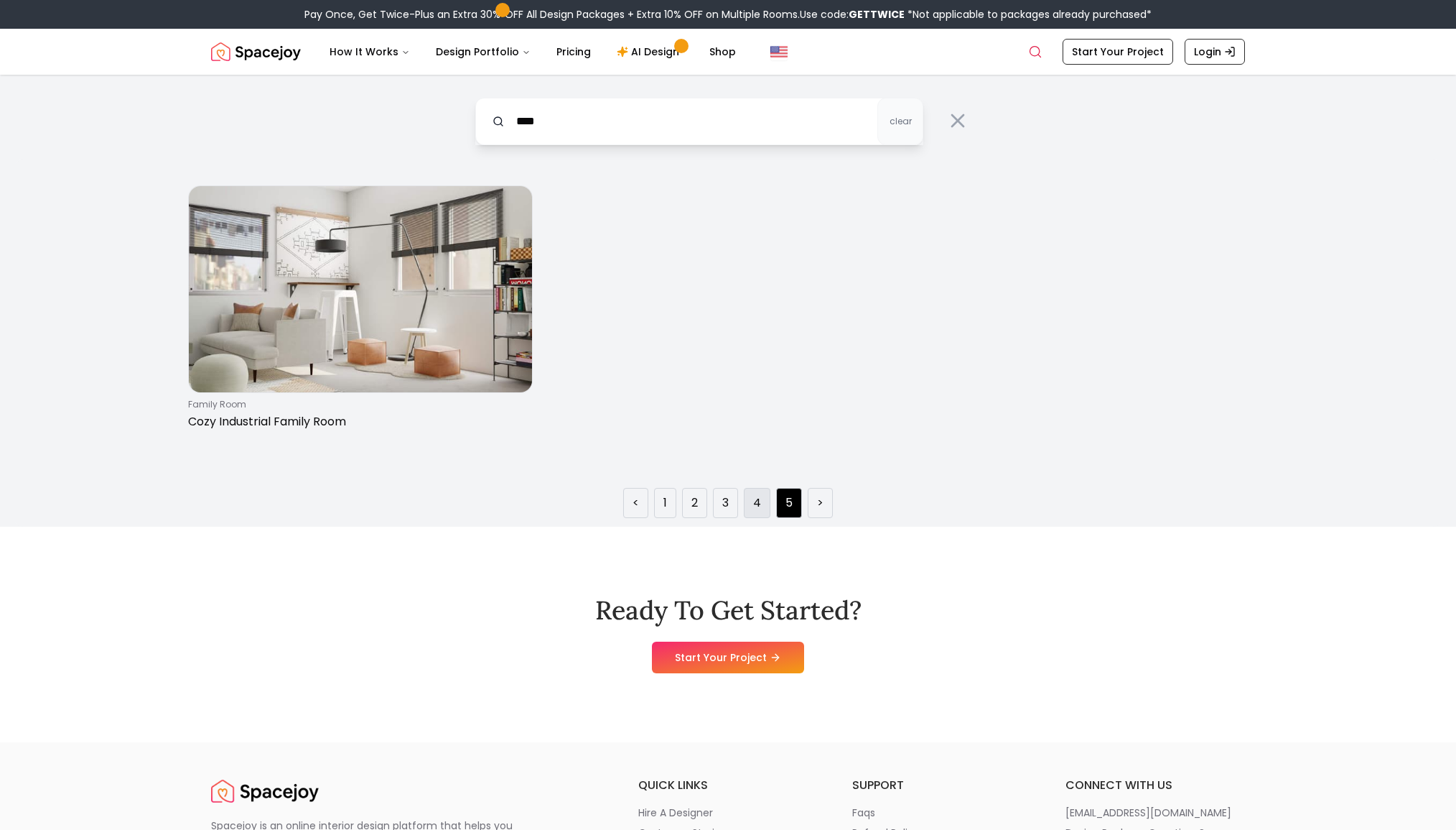
click at [763, 498] on li "4" at bounding box center [757, 503] width 27 height 30
click at [663, 463] on div "family room Cozy Industrial Family Room" at bounding box center [728, 331] width 1103 height 291
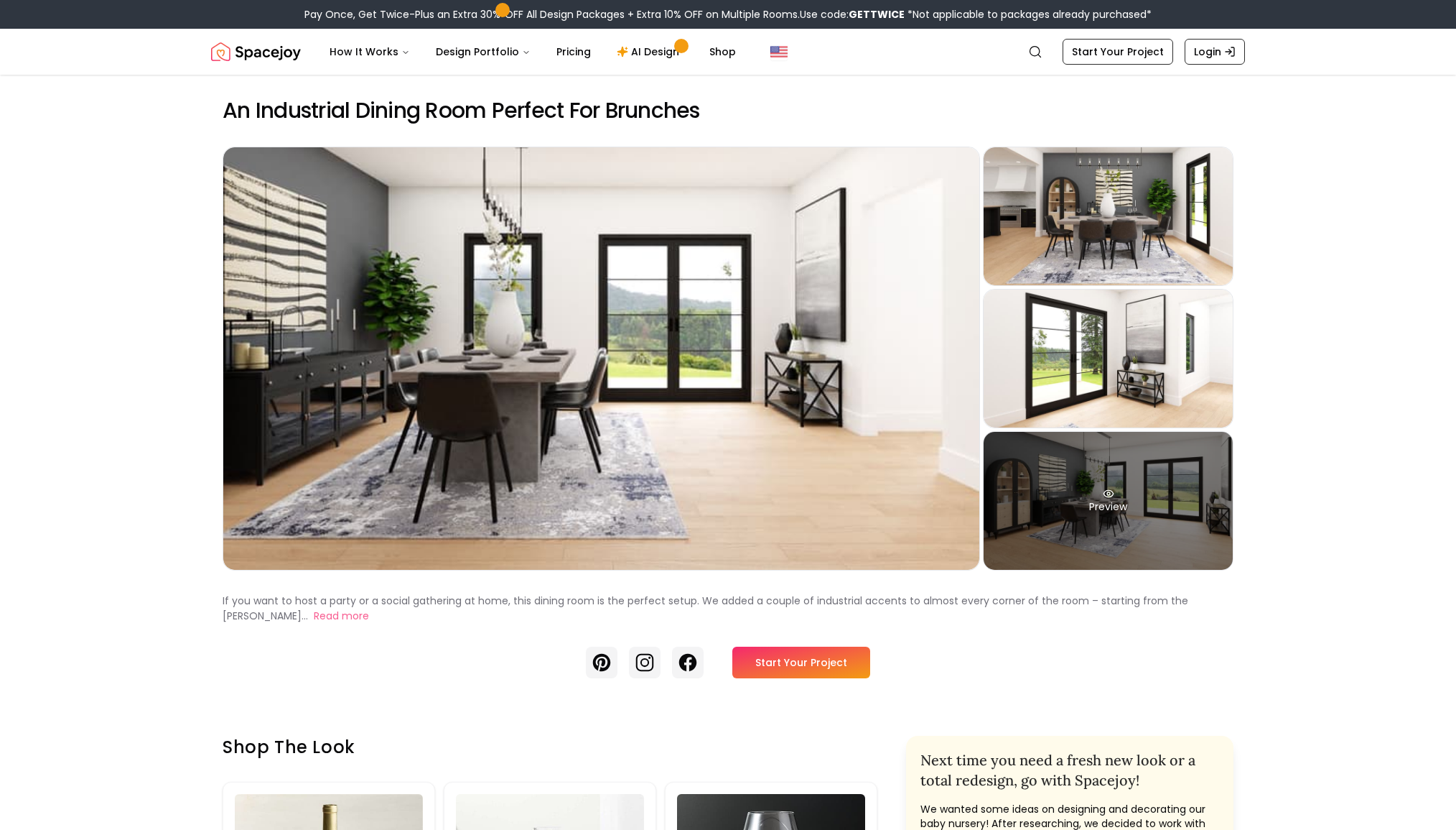
click at [1167, 473] on div "Preview" at bounding box center [1109, 501] width 249 height 138
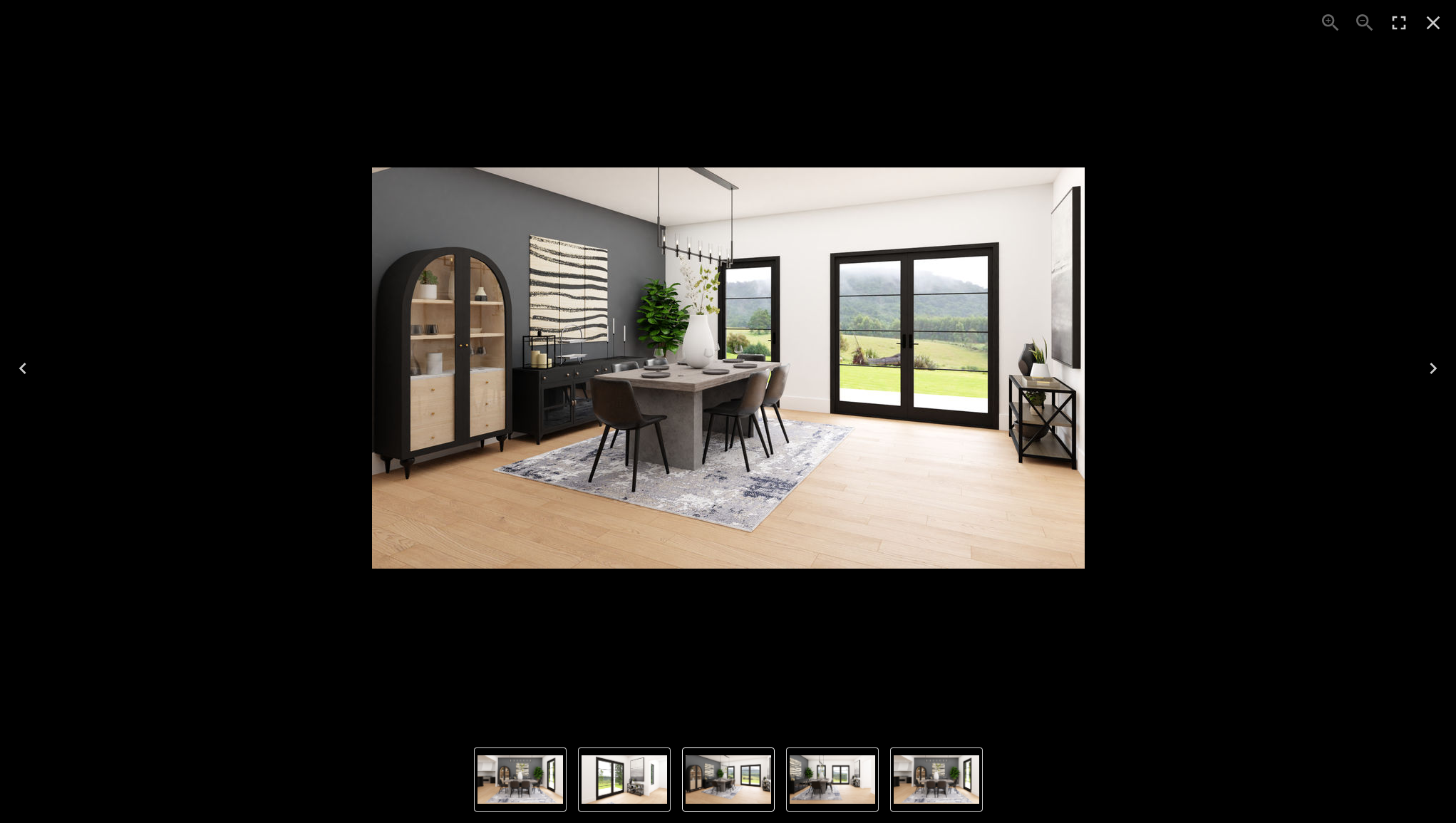
click at [1266, 272] on div "4 of 4" at bounding box center [727, 367] width 1433 height 713
click at [1439, 28] on icon "Close" at bounding box center [1433, 23] width 13 height 13
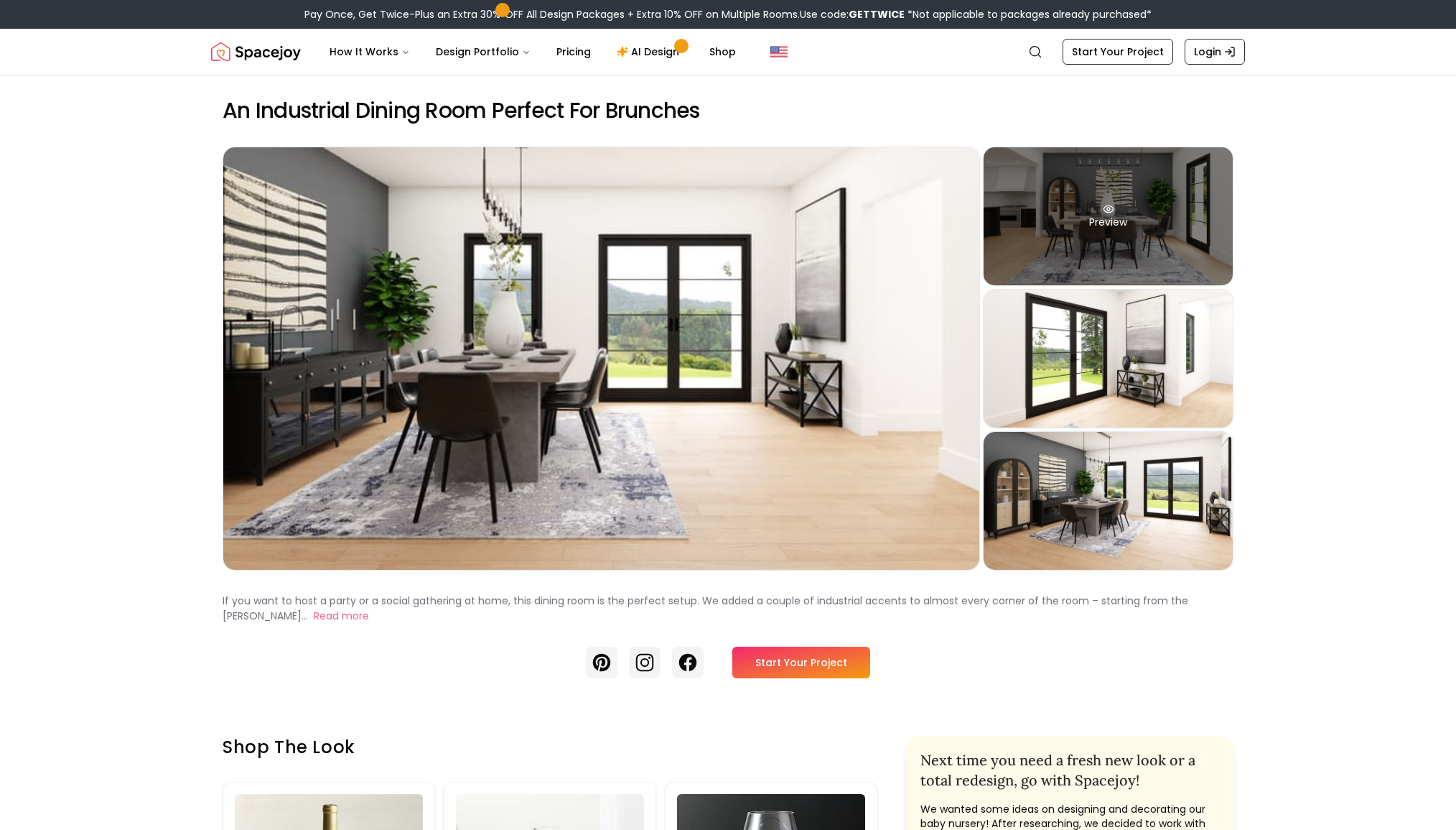
click at [1132, 225] on div "Preview" at bounding box center [1109, 217] width 249 height 138
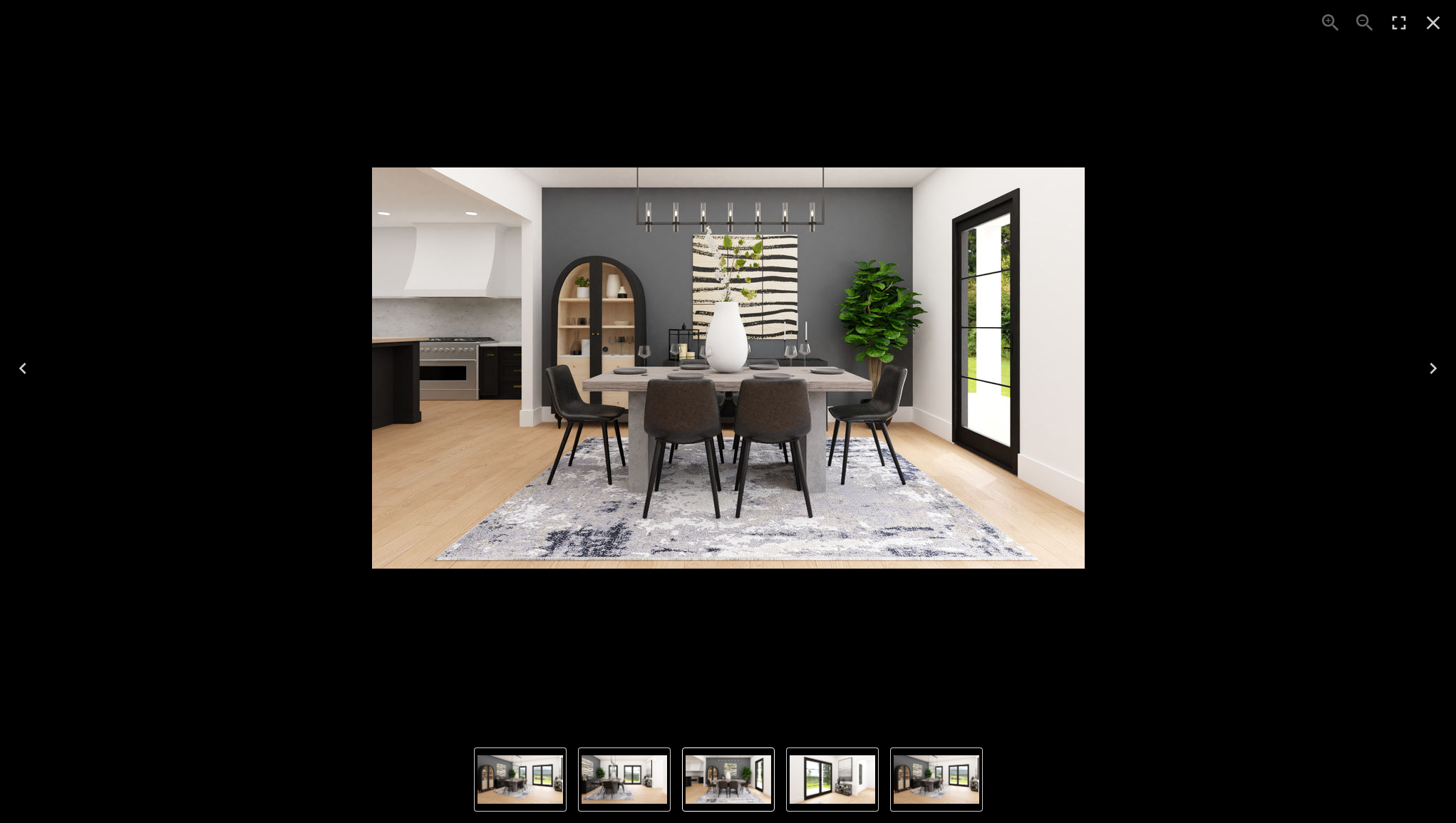
click at [1429, 18] on icon "Close" at bounding box center [1433, 23] width 13 height 13
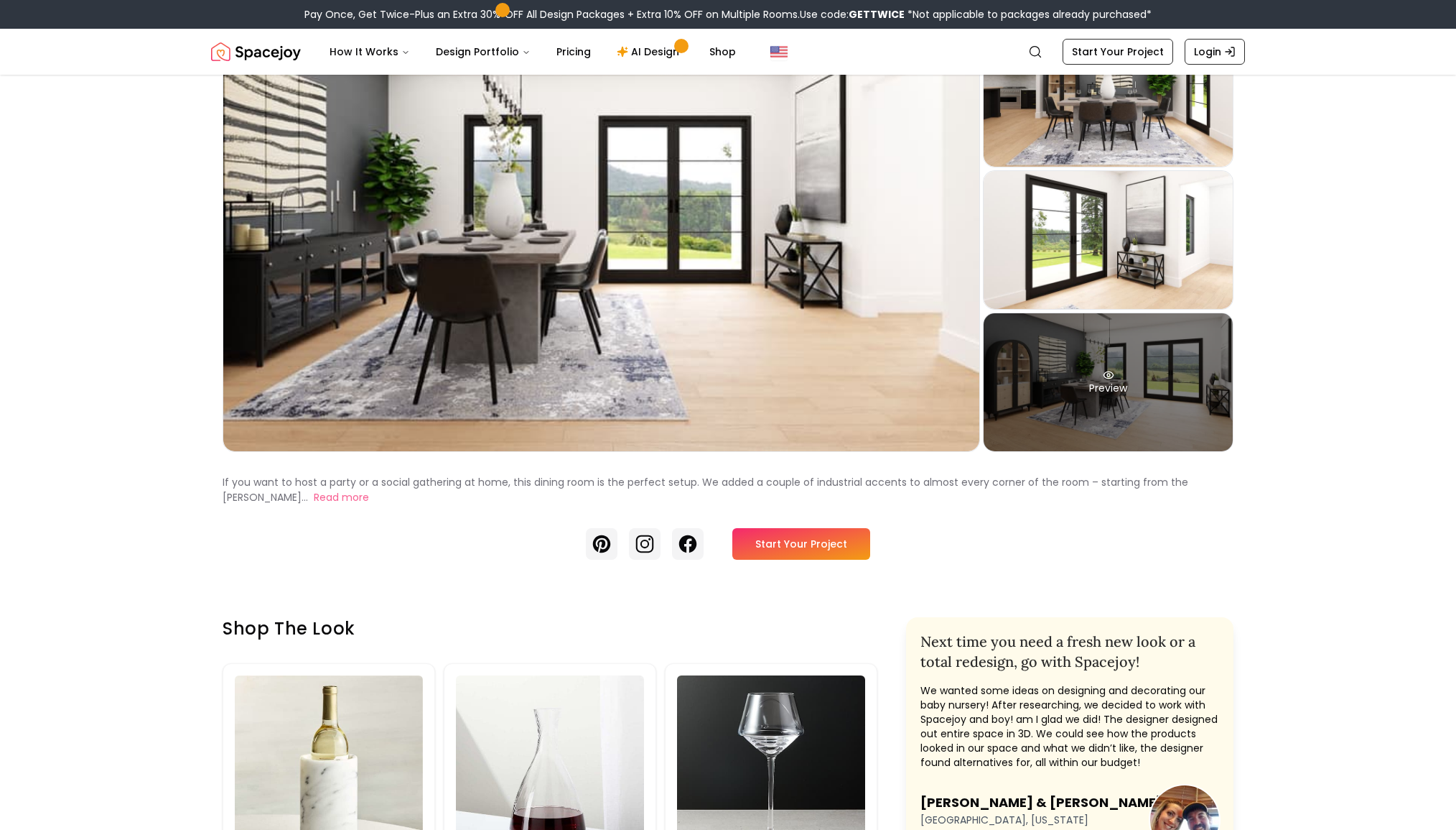
scroll to position [292, 0]
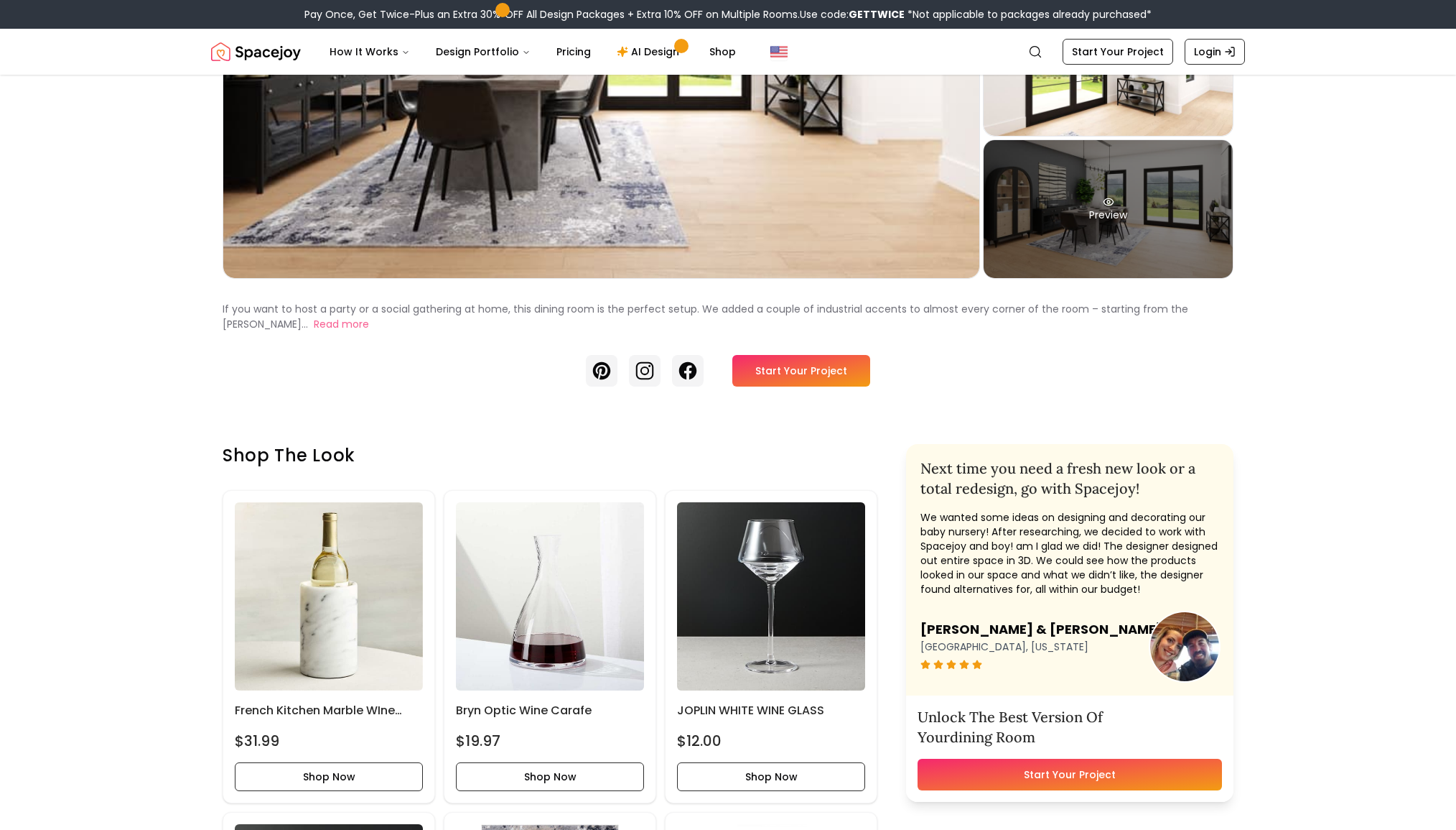
click at [1129, 252] on div "Preview" at bounding box center [1109, 209] width 249 height 138
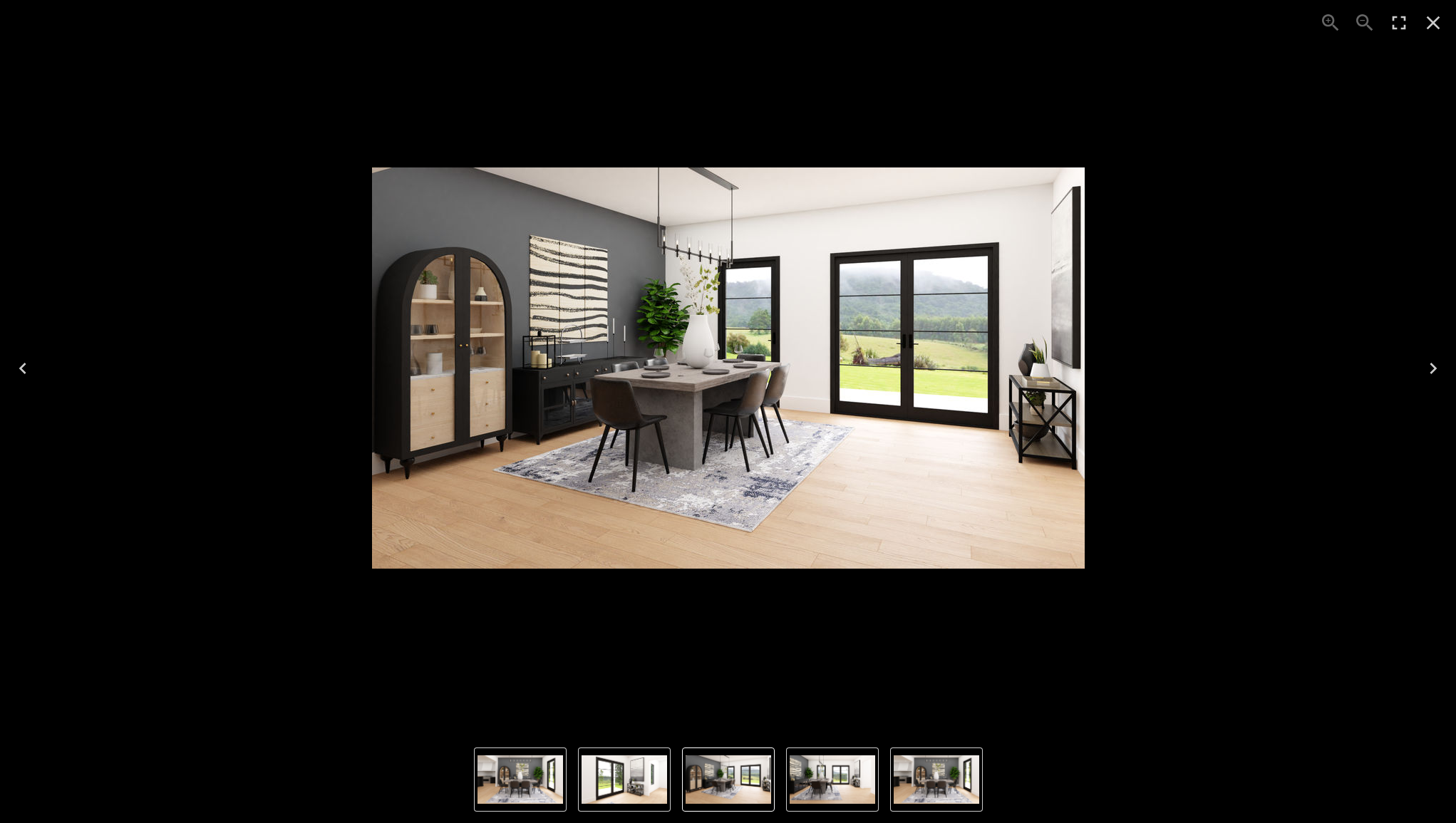
click at [1438, 22] on icon "Close" at bounding box center [1433, 22] width 23 height 23
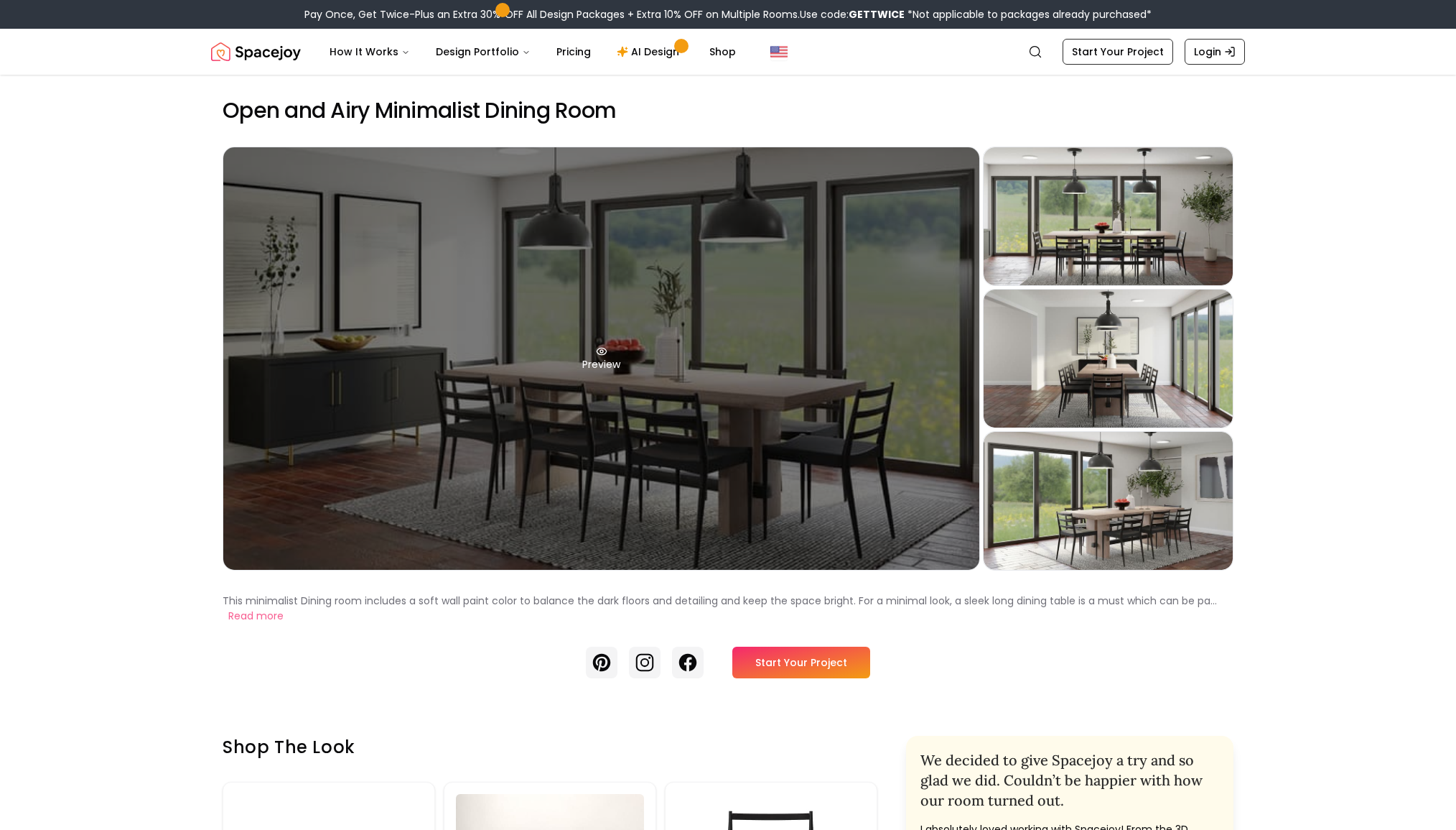
click at [896, 475] on div "Preview" at bounding box center [602, 359] width 757 height 422
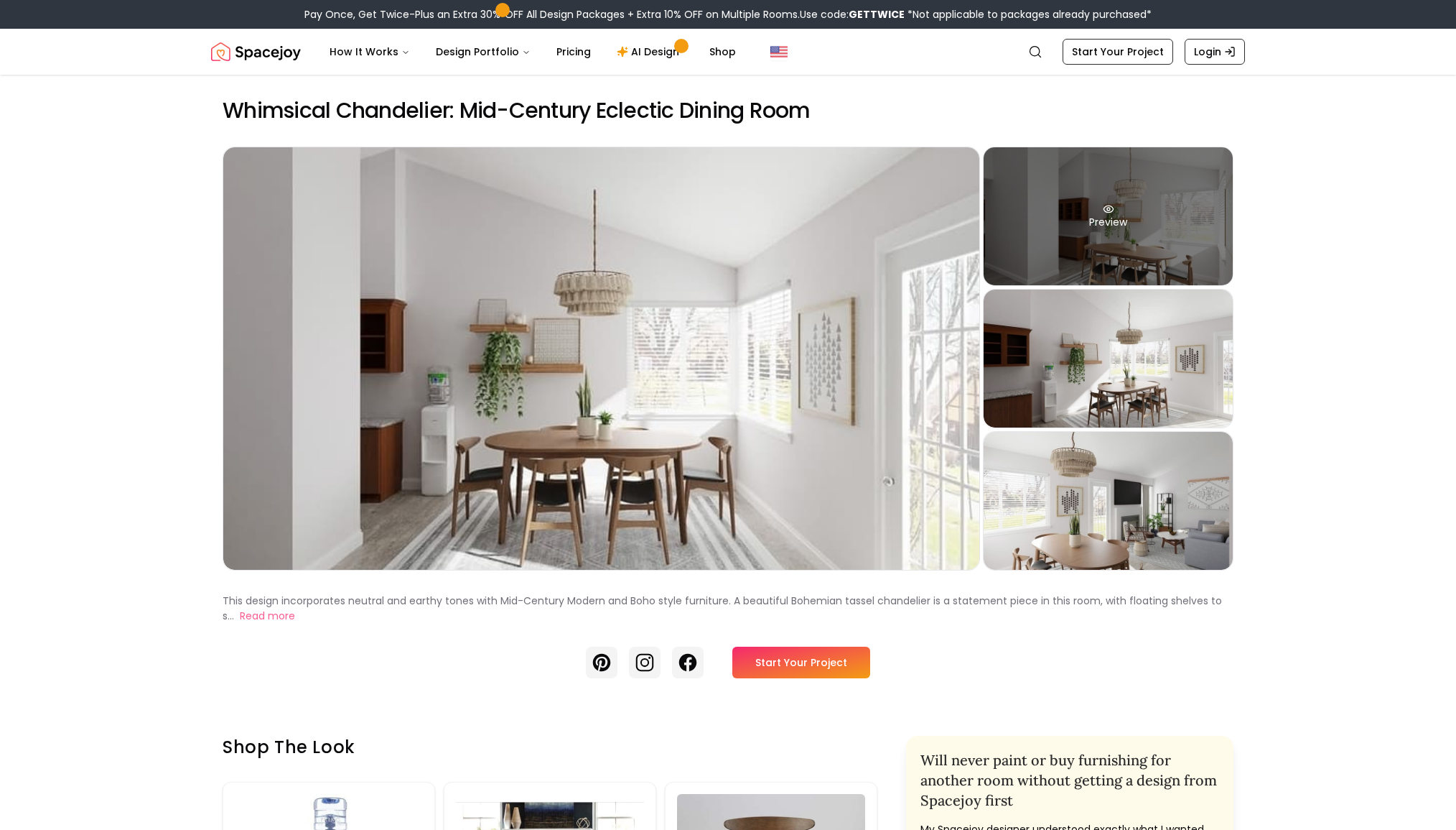
click at [1080, 245] on div "Preview" at bounding box center [1109, 217] width 249 height 138
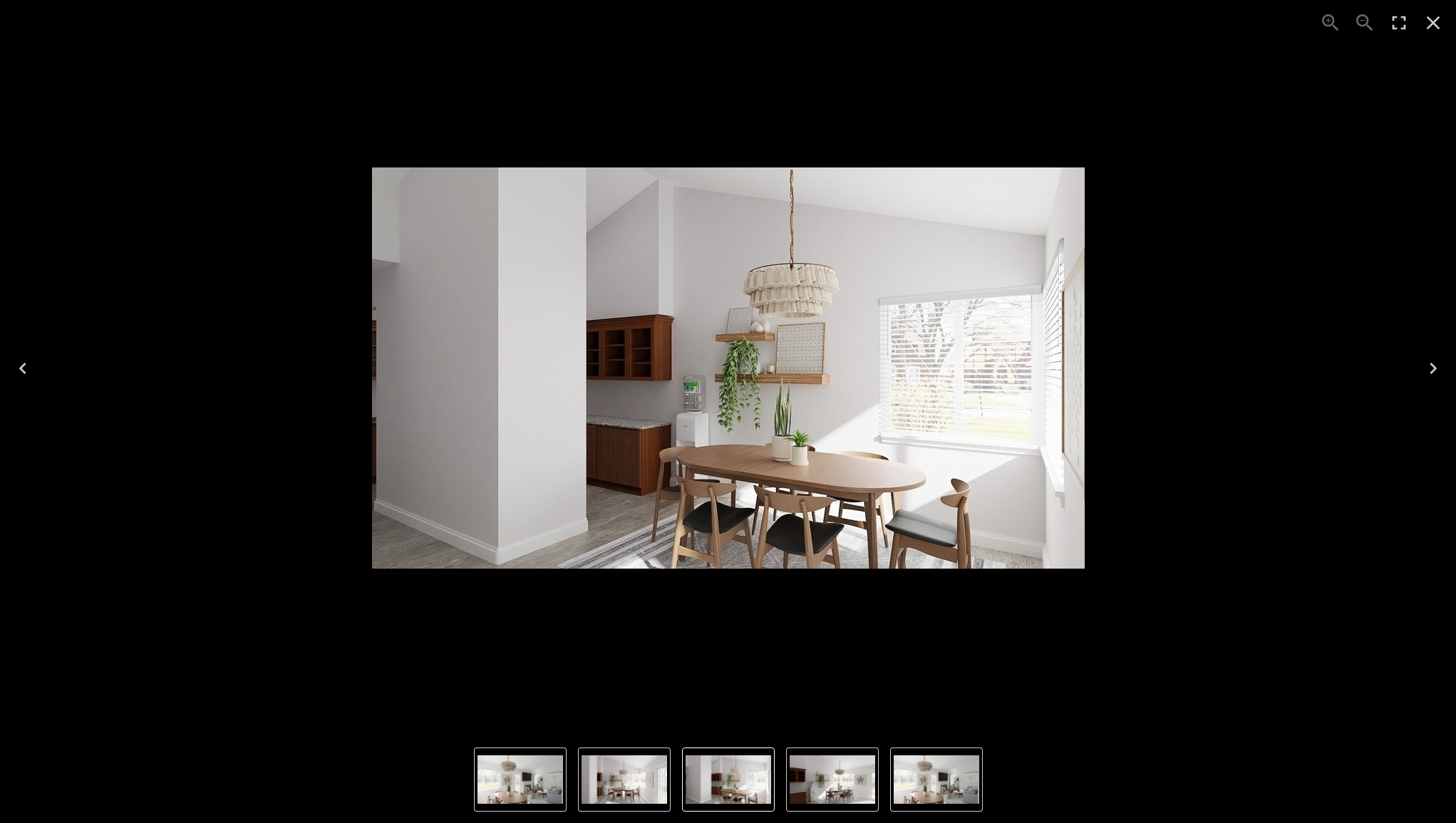
click at [1436, 20] on icon "Close" at bounding box center [1433, 23] width 13 height 13
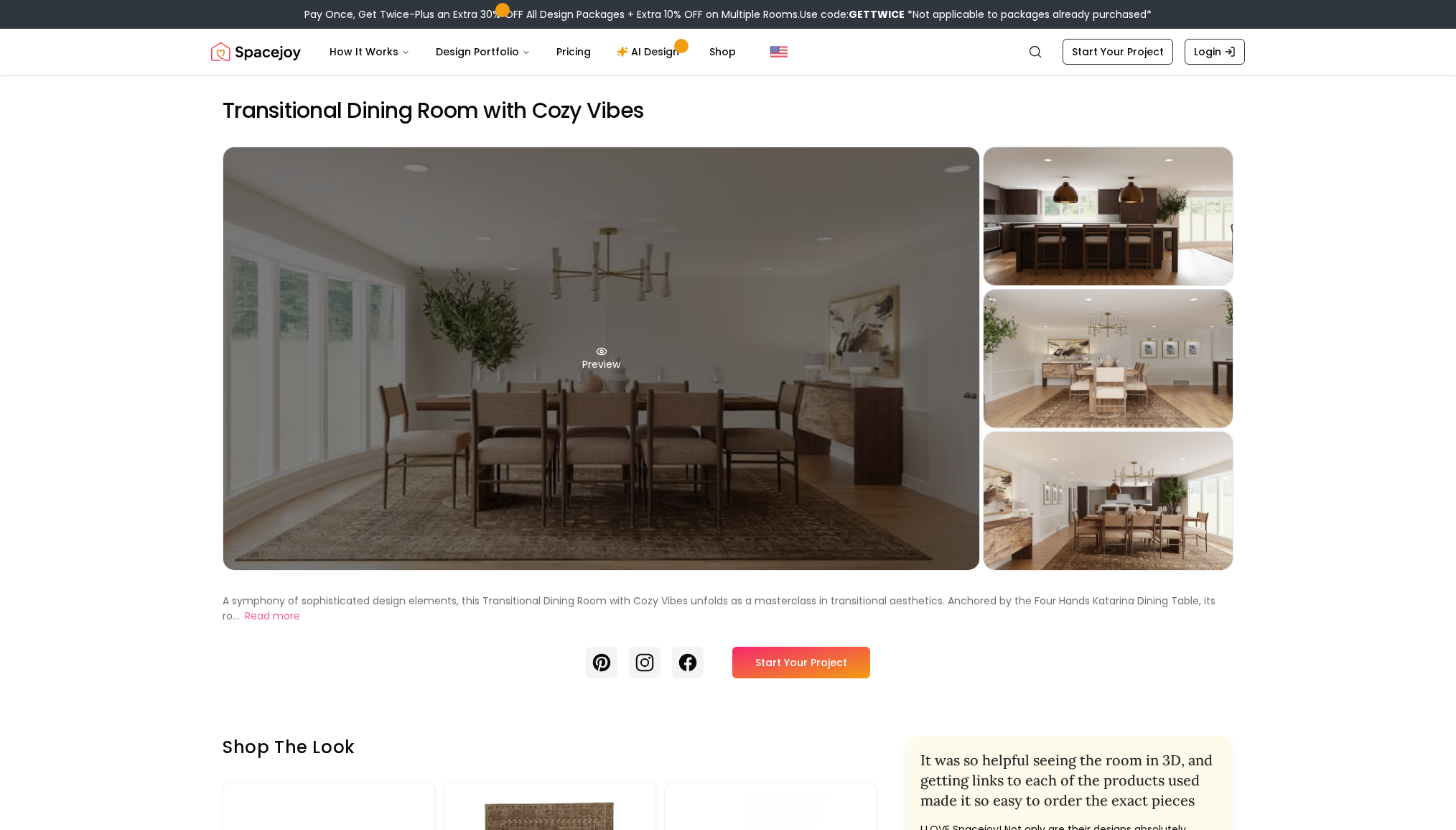
click at [723, 339] on div "Preview" at bounding box center [602, 359] width 757 height 422
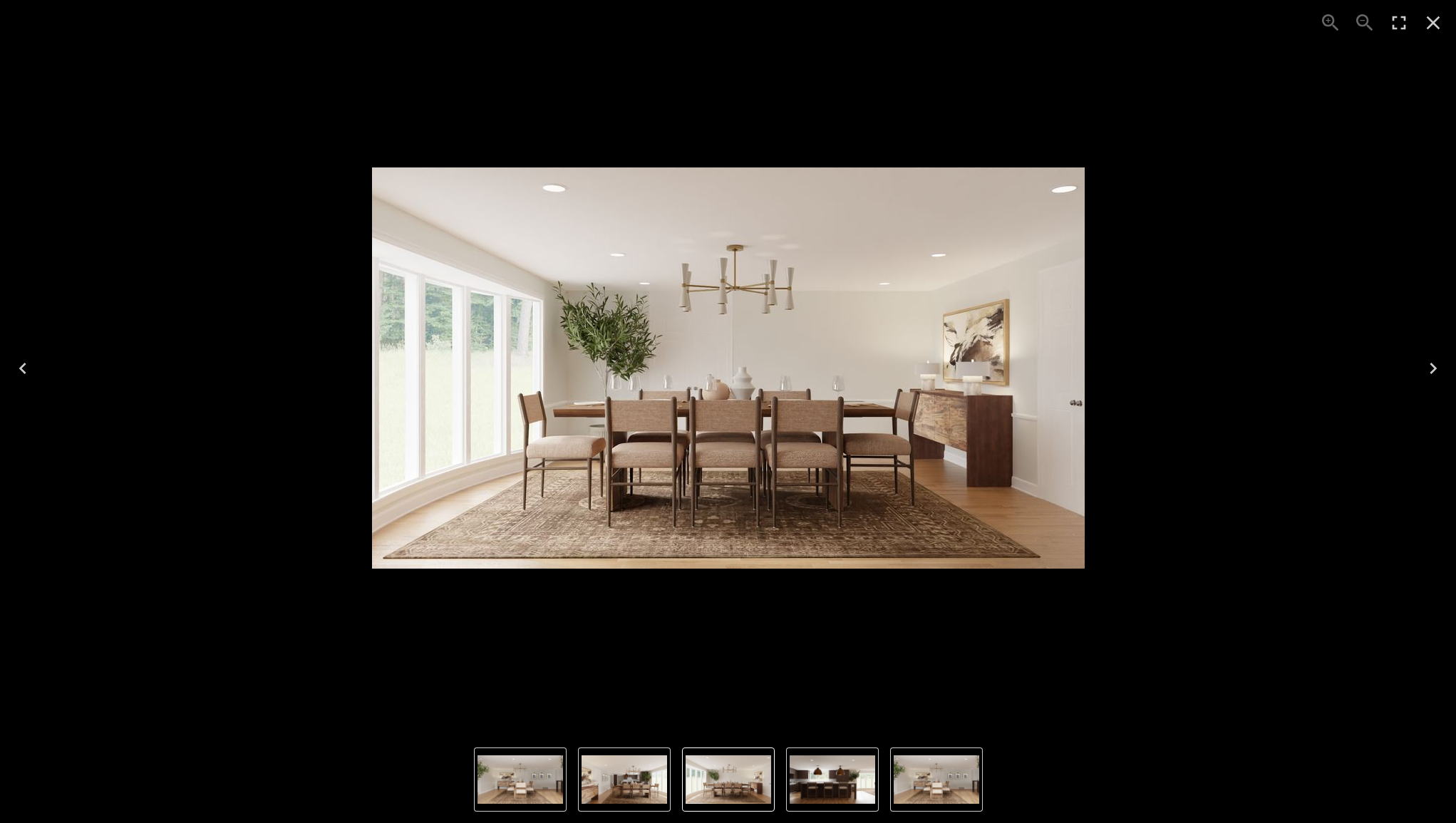
click at [1432, 27] on icon "Close" at bounding box center [1433, 22] width 23 height 23
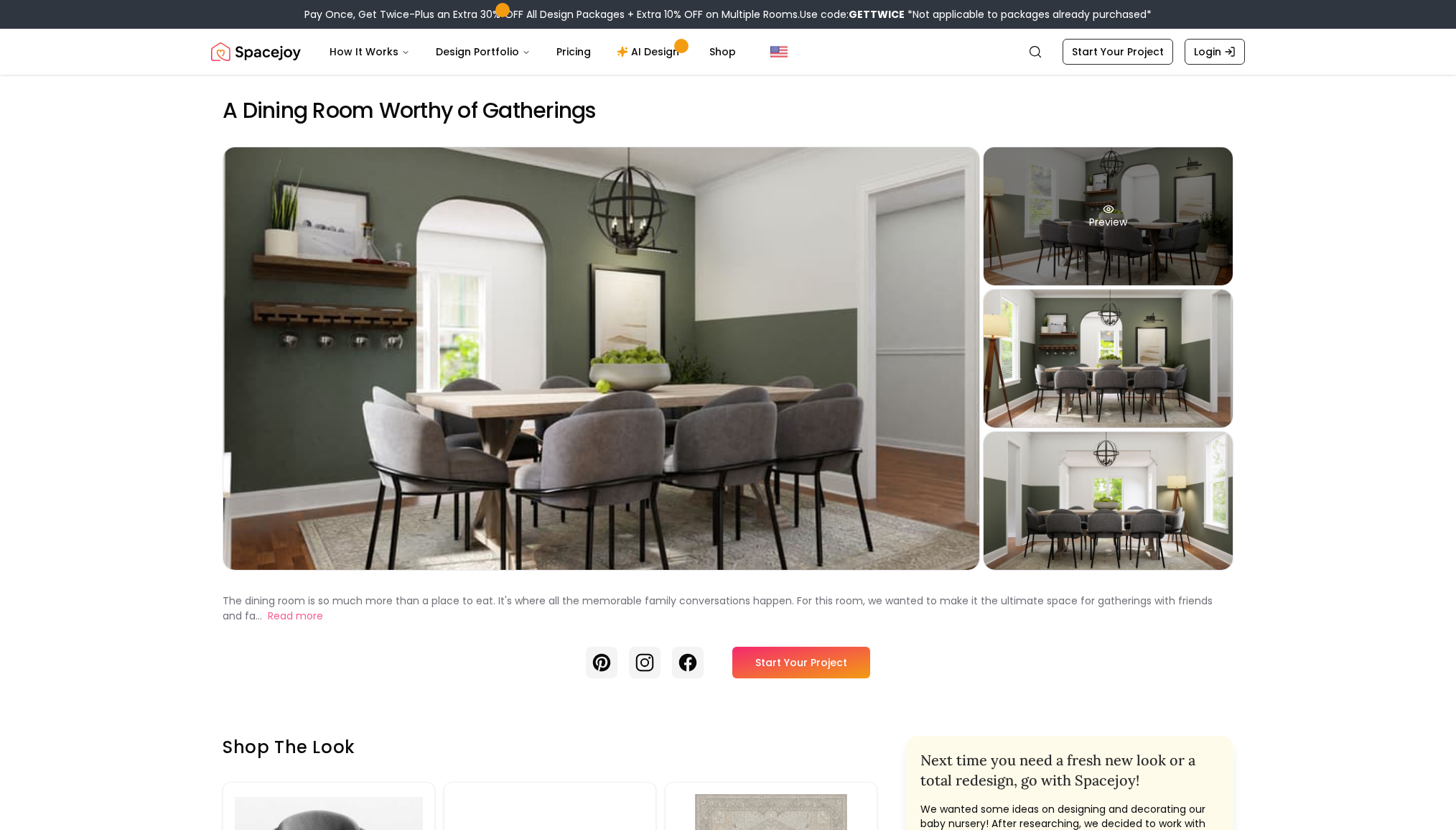
click at [1163, 211] on div "Preview" at bounding box center [1109, 217] width 249 height 138
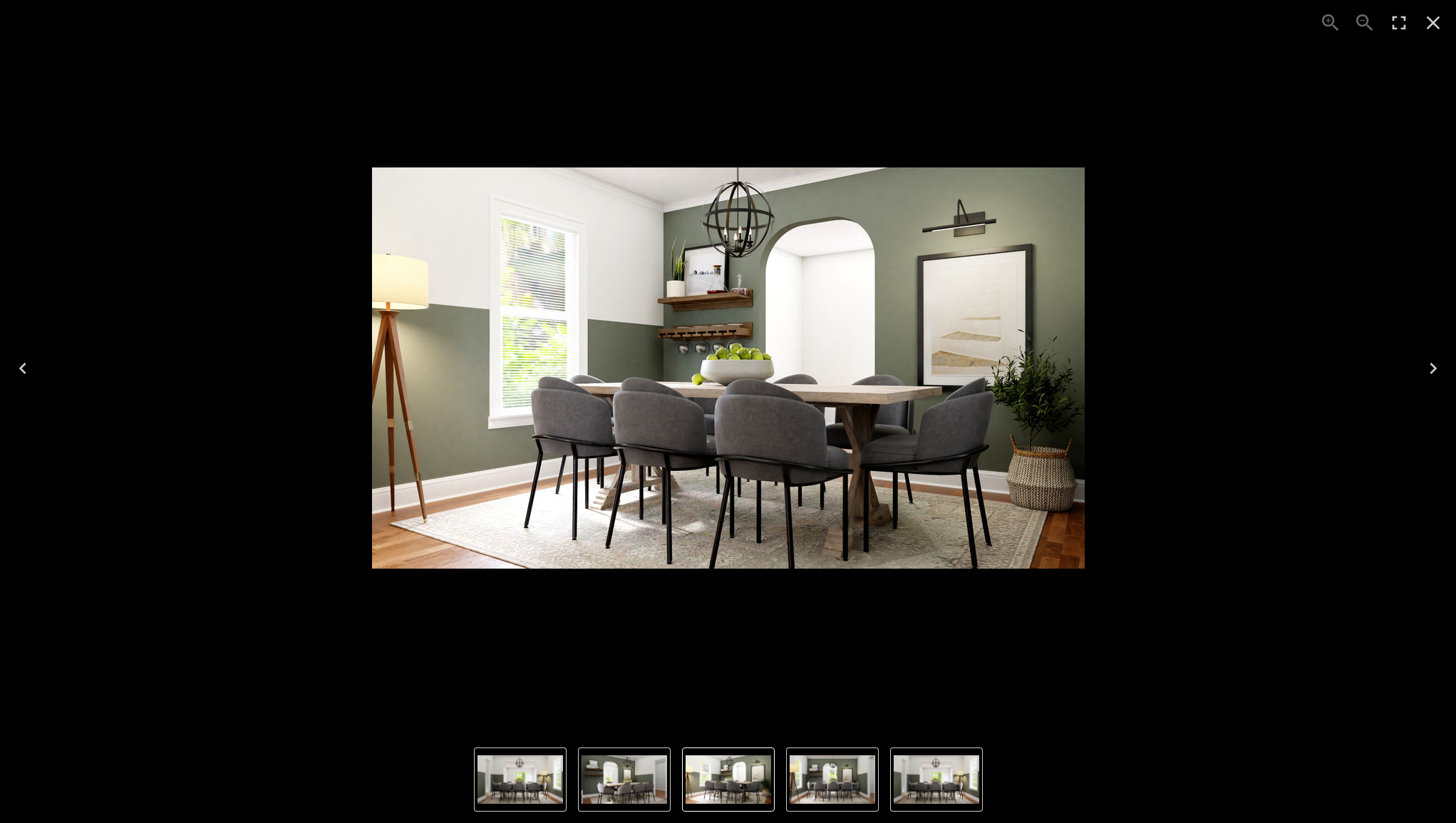
click at [1400, 287] on div "2 of 4" at bounding box center [727, 367] width 1433 height 713
click at [1439, 25] on icon "Close" at bounding box center [1433, 22] width 23 height 23
